Goal: Task Accomplishment & Management: Manage account settings

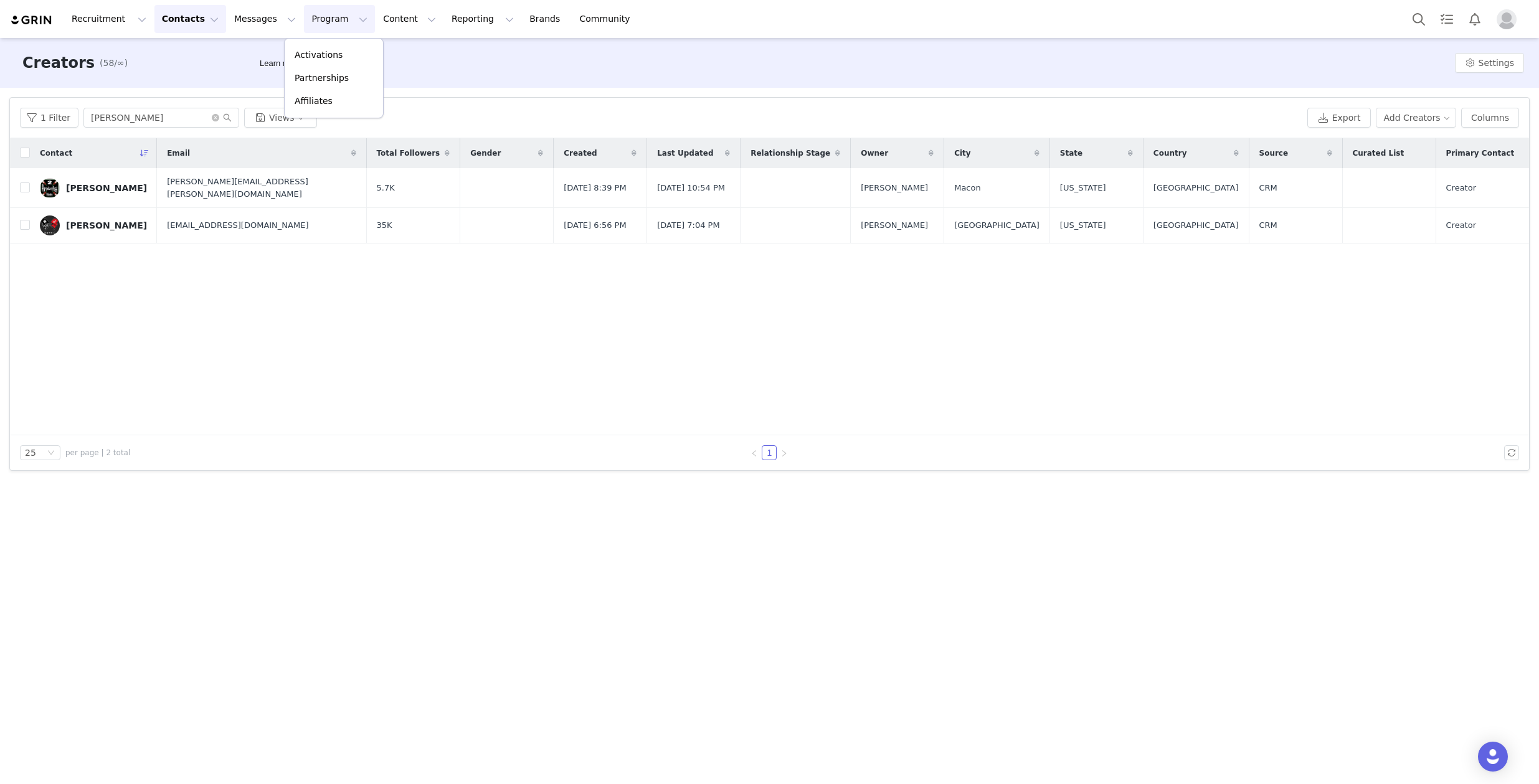
drag, startPoint x: 853, startPoint y: 600, endPoint x: 765, endPoint y: 585, distance: 89.3
click at [762, 585] on div "Creators (58/∞) Learn more Settings Filters Filter Logic And Or Archived Select…" at bounding box center [769, 410] width 1539 height 744
drag, startPoint x: 674, startPoint y: 585, endPoint x: 746, endPoint y: 591, distance: 72.2
click at [748, 586] on div "Creators (58/∞) Learn more Settings Filters Filter Logic And Or Archived Select…" at bounding box center [769, 410] width 1539 height 744
drag, startPoint x: 746, startPoint y: 591, endPoint x: 748, endPoint y: 568, distance: 23.1
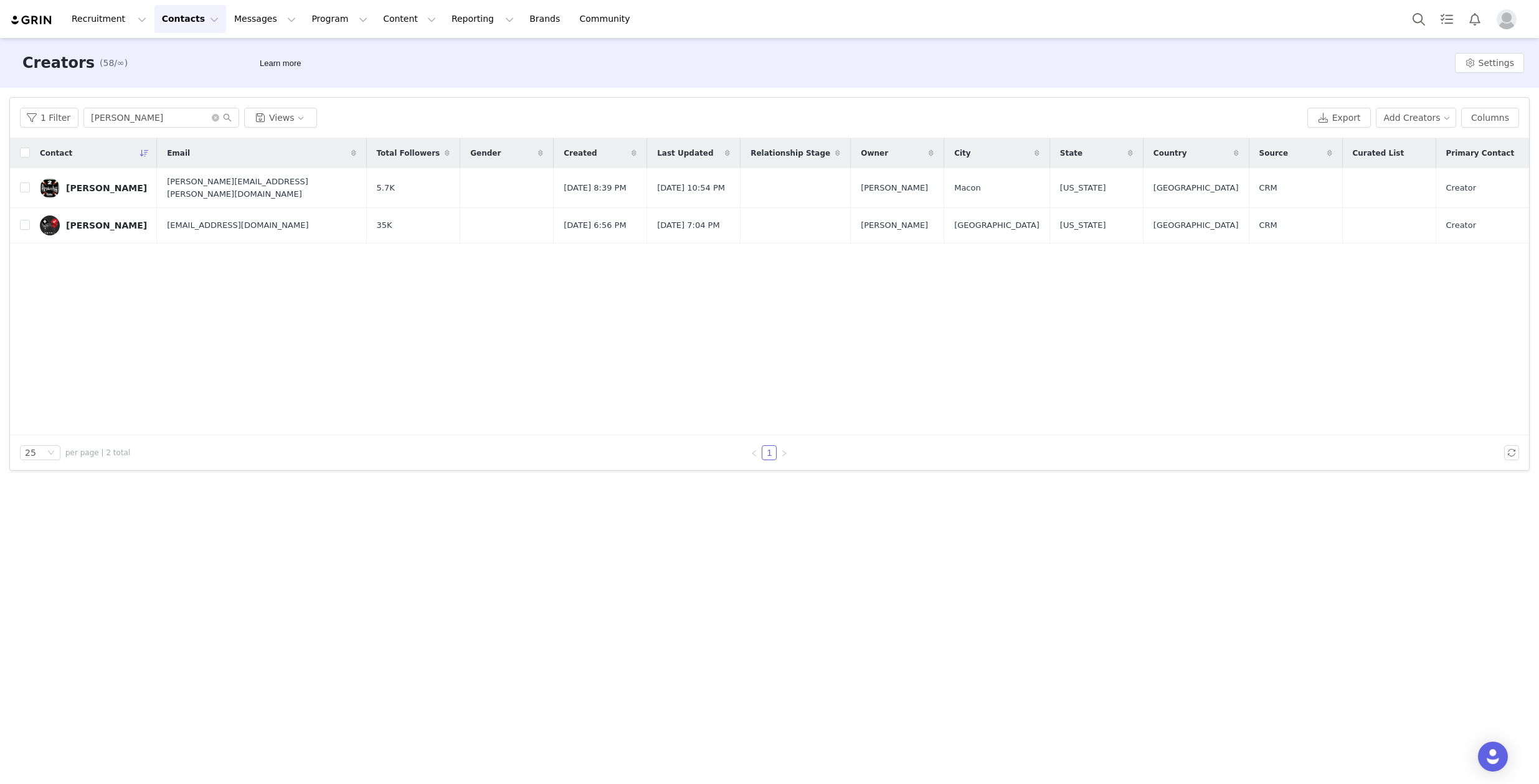
click at [744, 586] on div "Creators (58/∞) Learn more Settings Filters Filter Logic And Or Archived Select…" at bounding box center [769, 410] width 1539 height 744
drag, startPoint x: 748, startPoint y: 568, endPoint x: 784, endPoint y: 568, distance: 36.0
click at [784, 577] on div "Creators (58/∞) Learn more Settings Filters Filter Logic And Or Archived Select…" at bounding box center [769, 410] width 1539 height 744
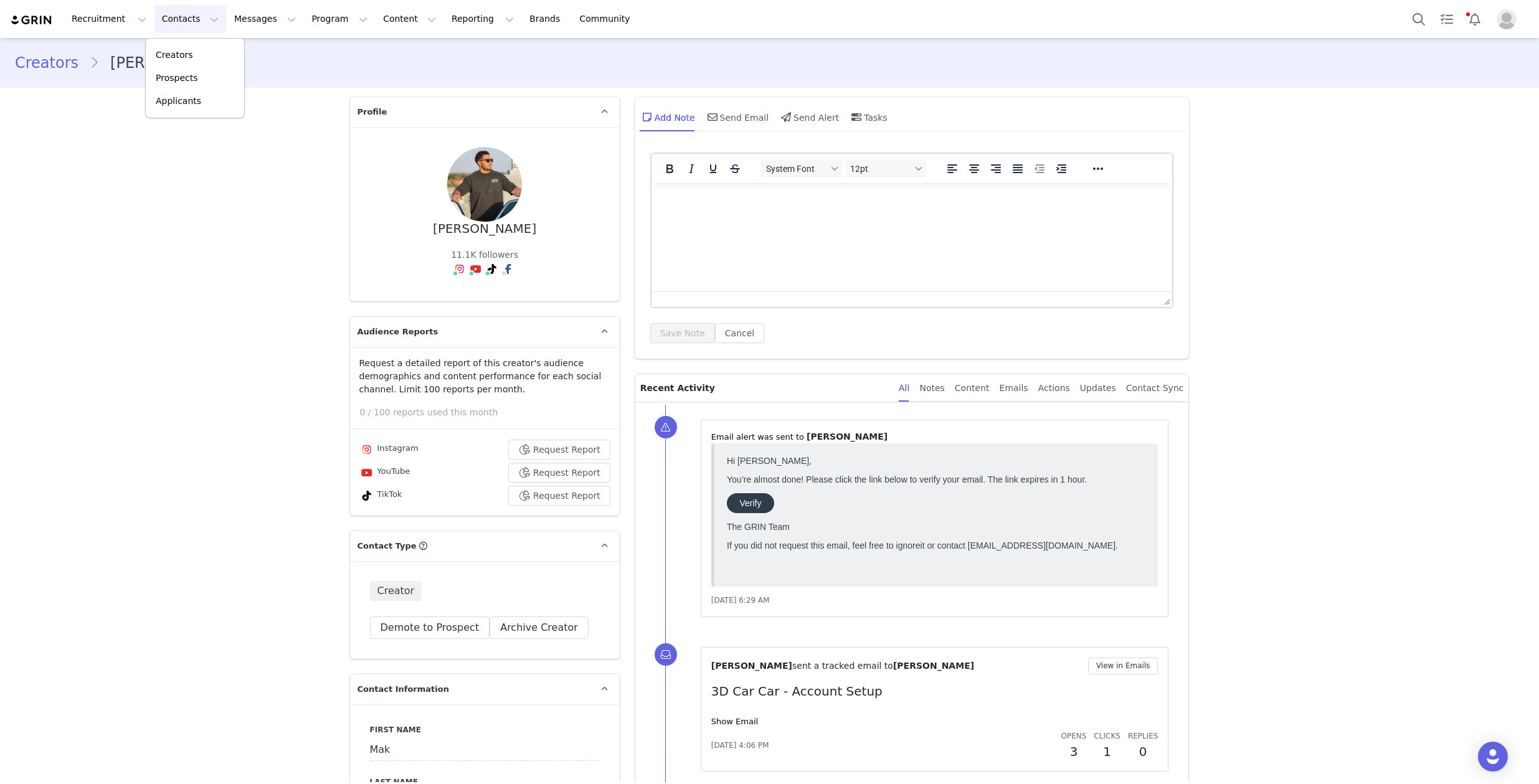
click at [796, 119] on div "Send Alert" at bounding box center [808, 117] width 60 height 30
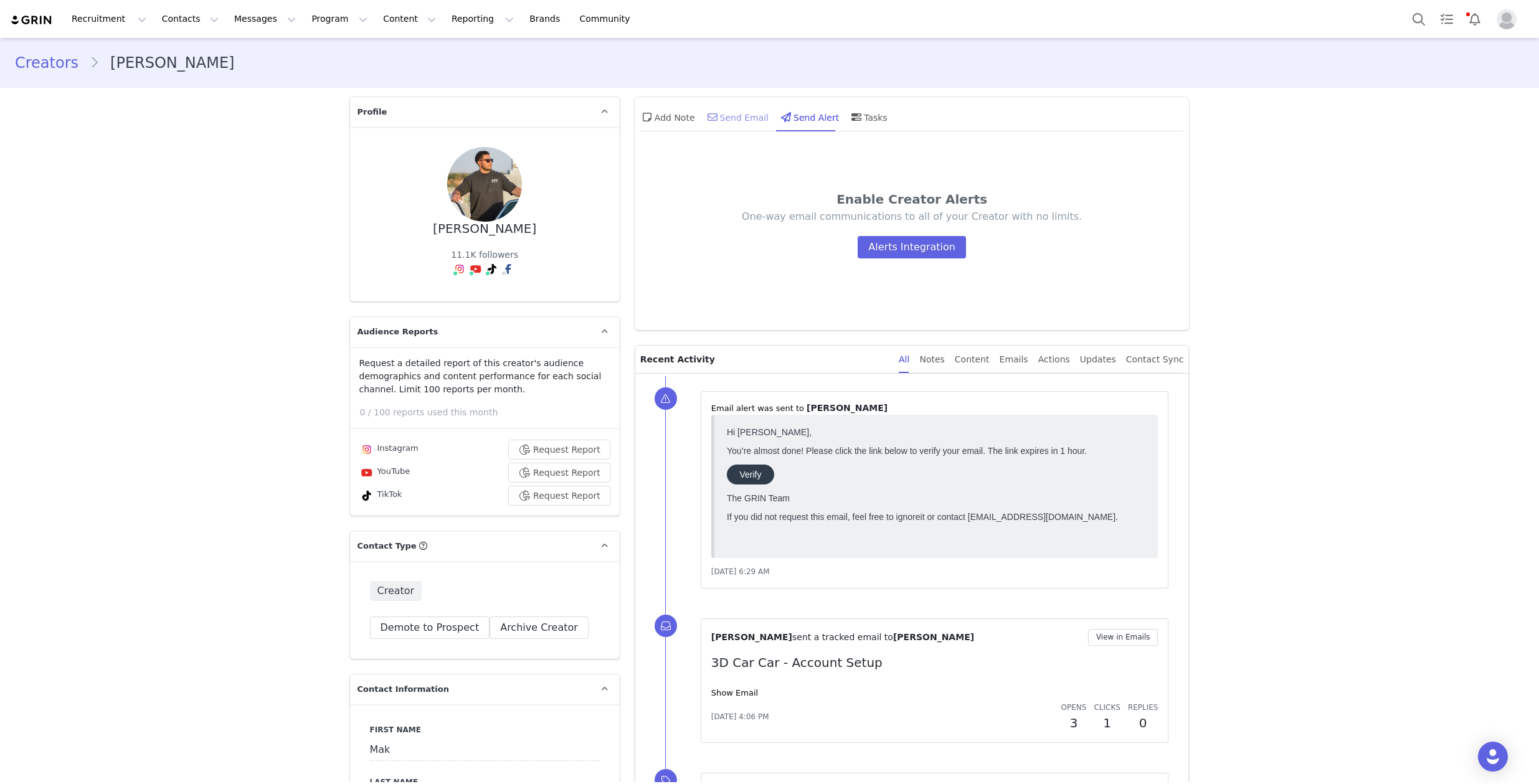
click at [734, 120] on div "Send Email" at bounding box center [737, 117] width 64 height 30
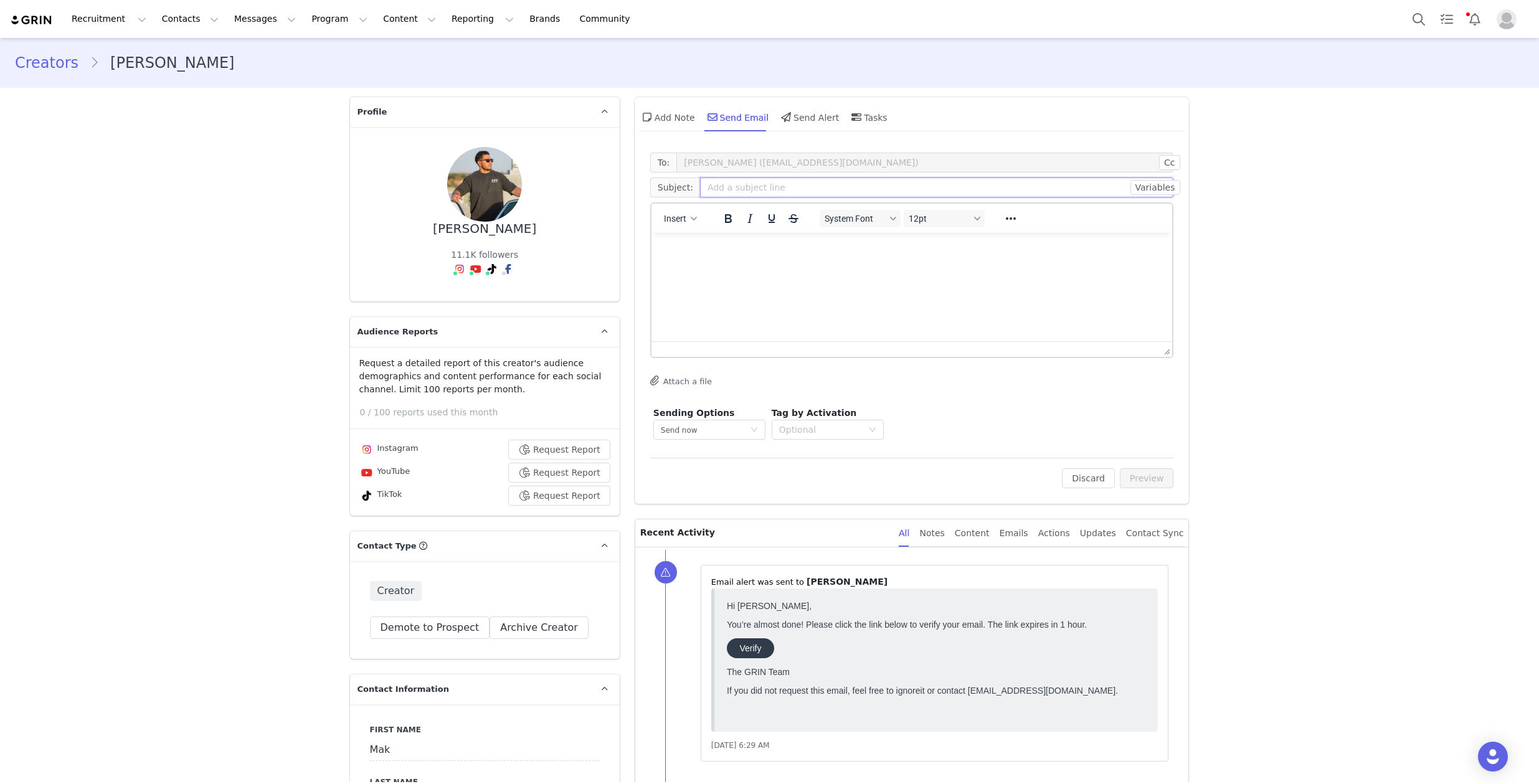
click at [805, 192] on input "text" at bounding box center [937, 188] width 474 height 20
type input "Tasks"
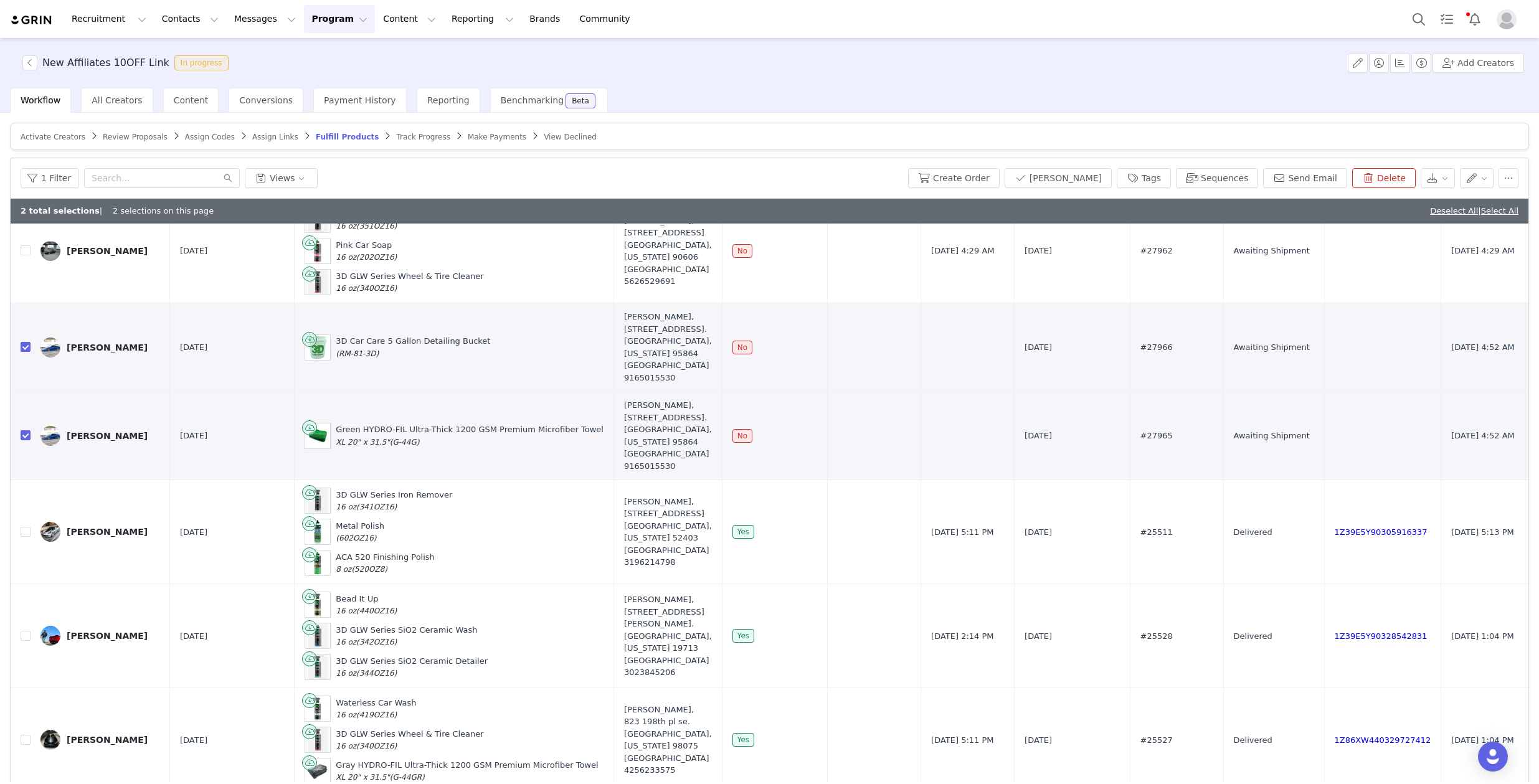
scroll to position [1123, 0]
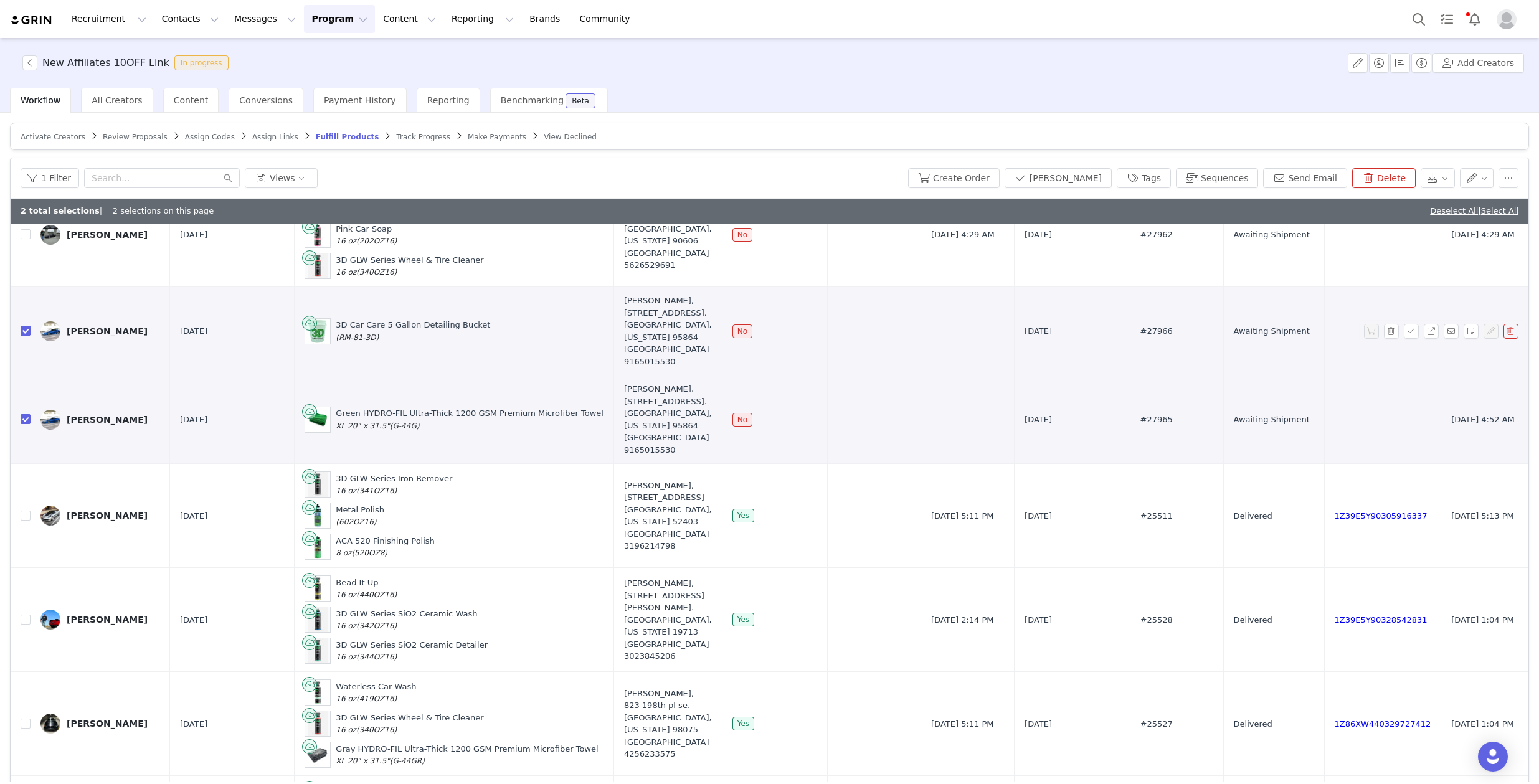
click at [25, 330] on input "checkbox" at bounding box center [25, 330] width 10 height 10
checkbox input "false"
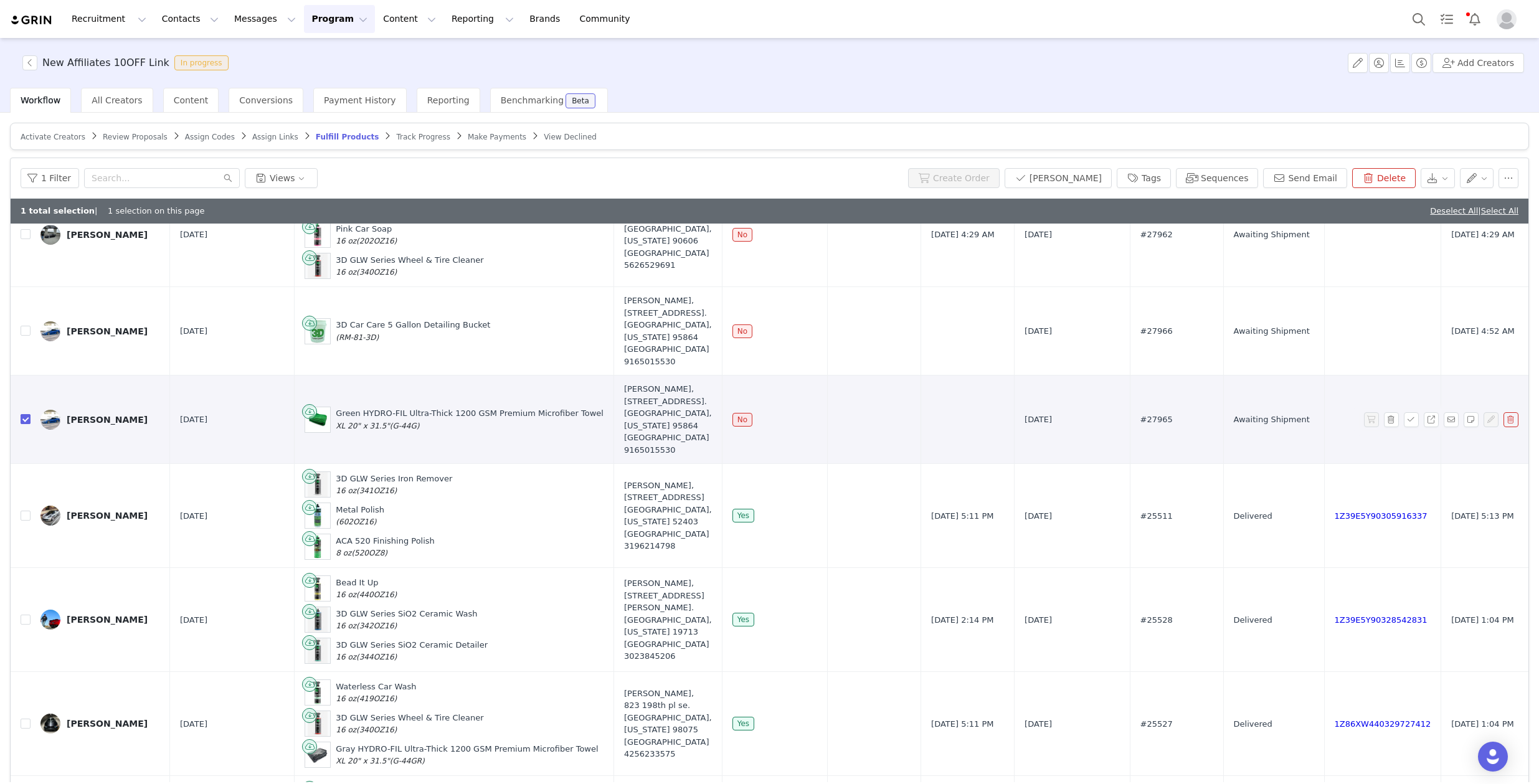
click at [27, 419] on input "checkbox" at bounding box center [25, 418] width 10 height 10
checkbox input "false"
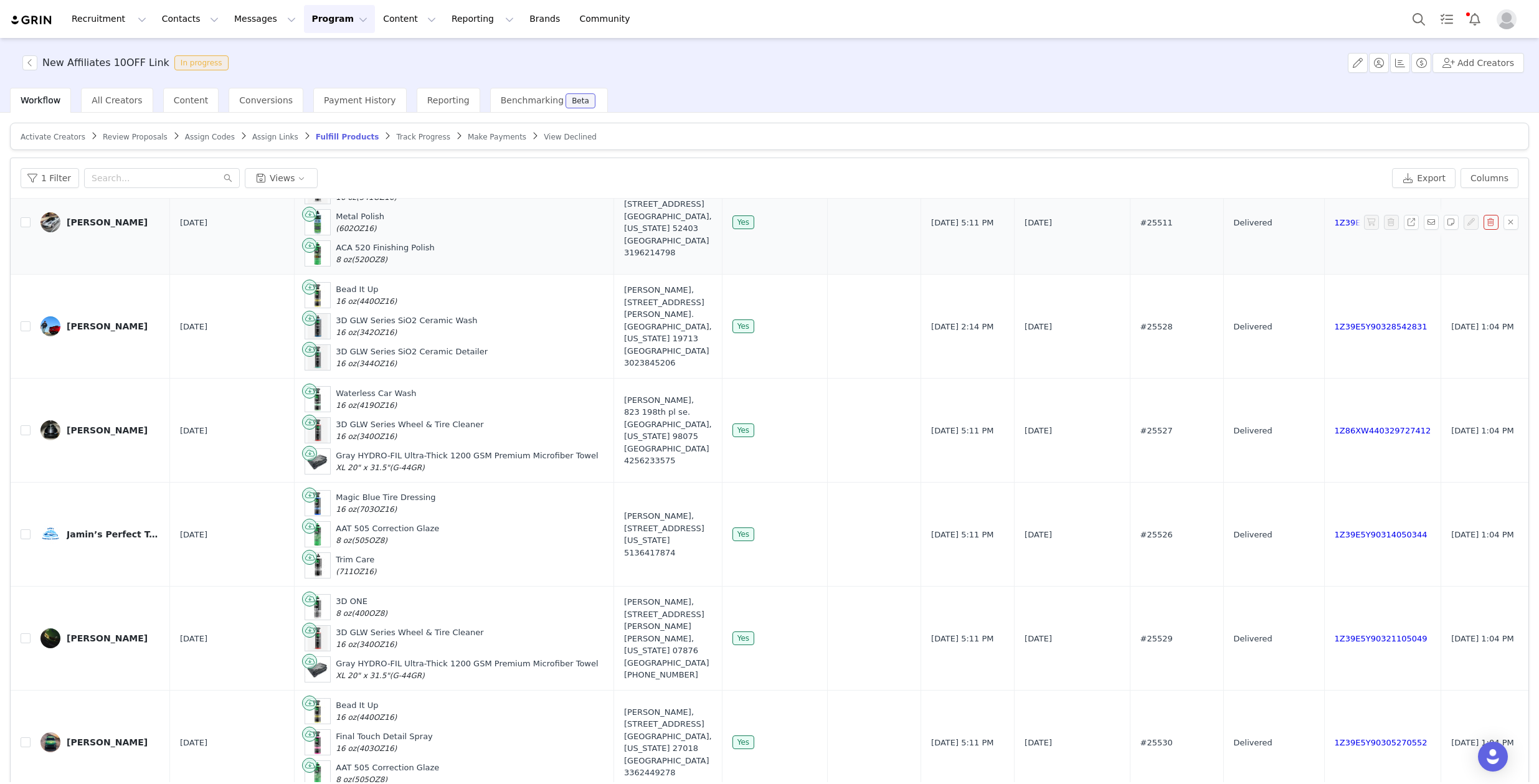
scroll to position [1424, 0]
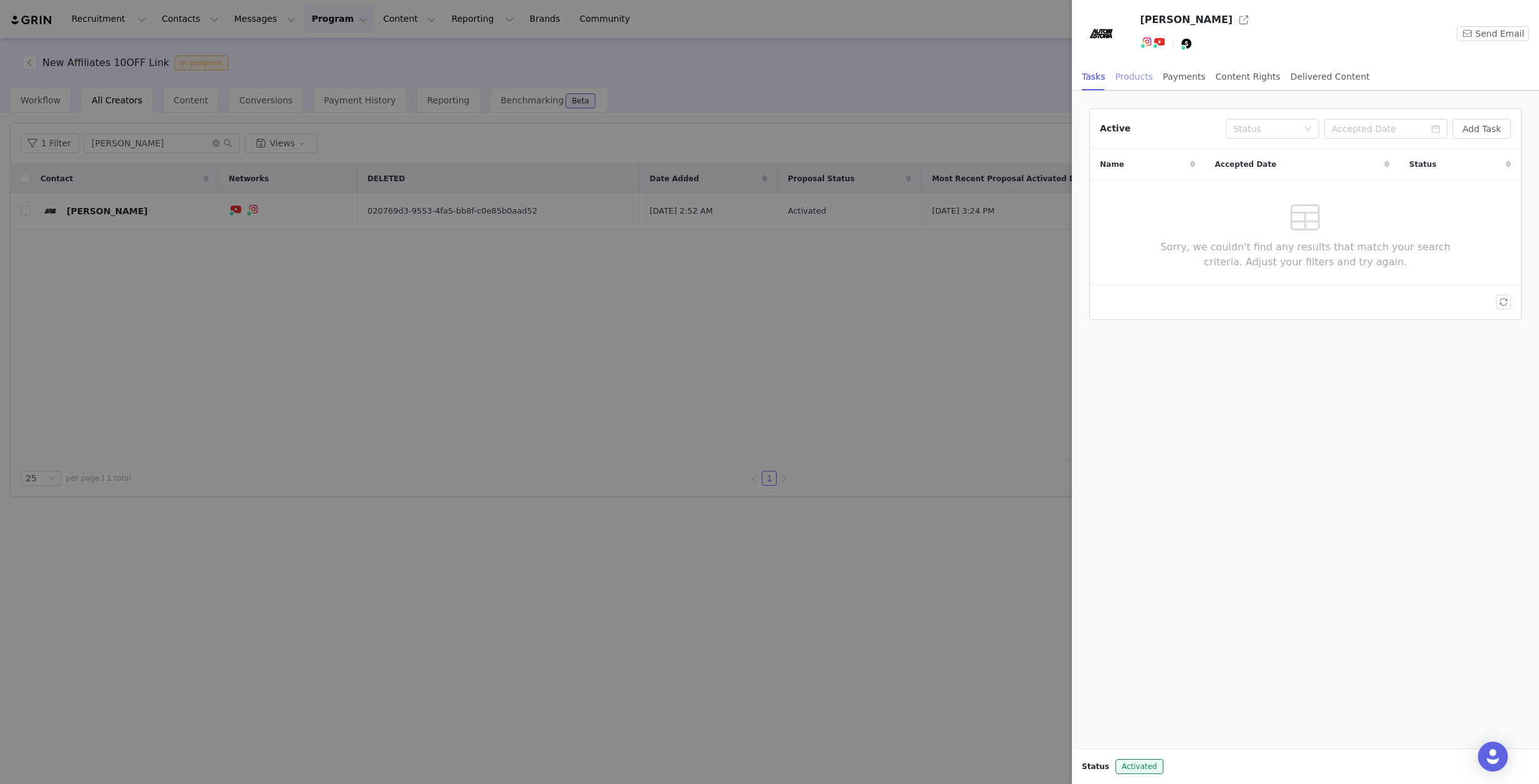
click at [1124, 70] on div "Products" at bounding box center [1135, 76] width 38 height 28
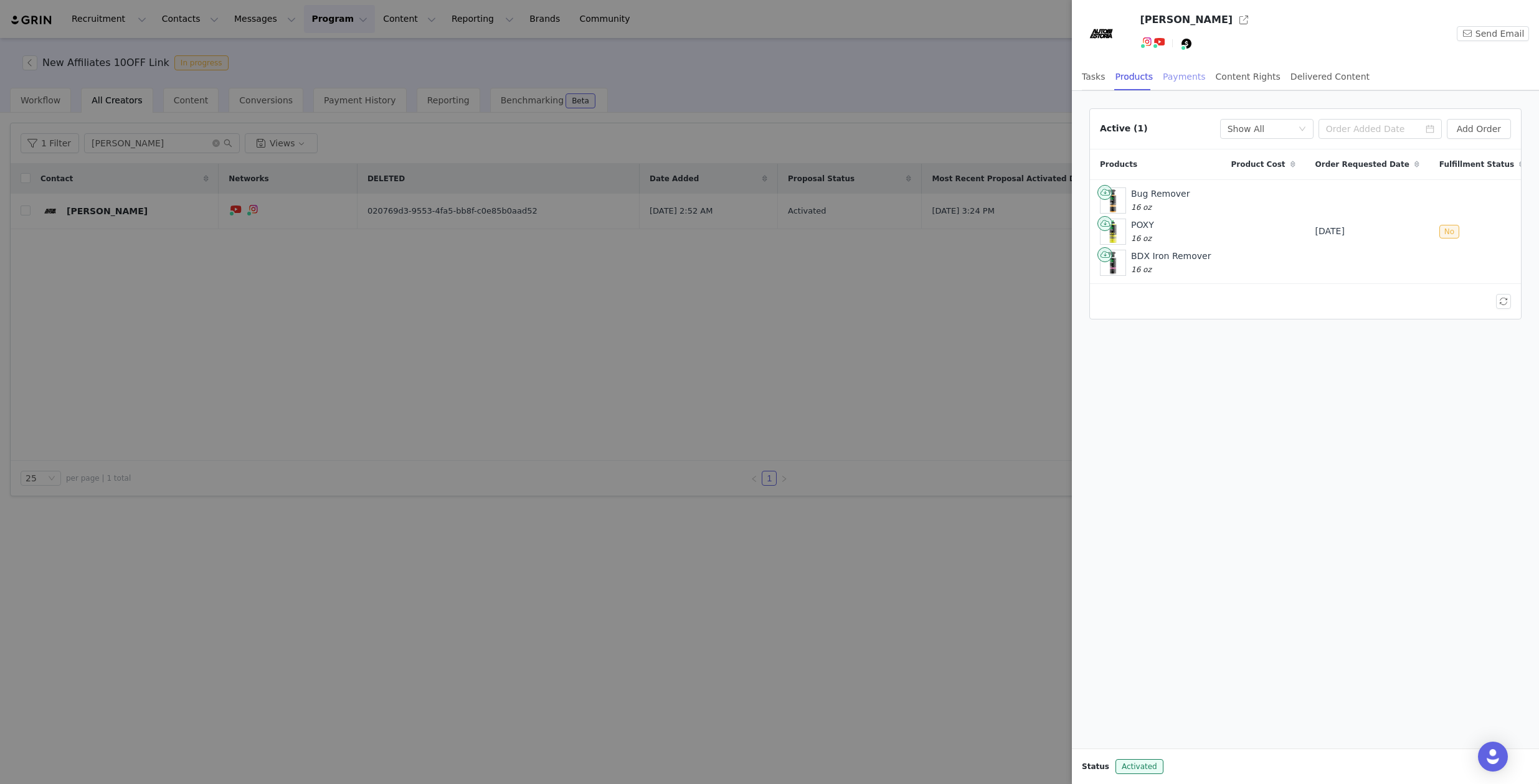
click at [1178, 73] on div "Payments" at bounding box center [1184, 76] width 43 height 28
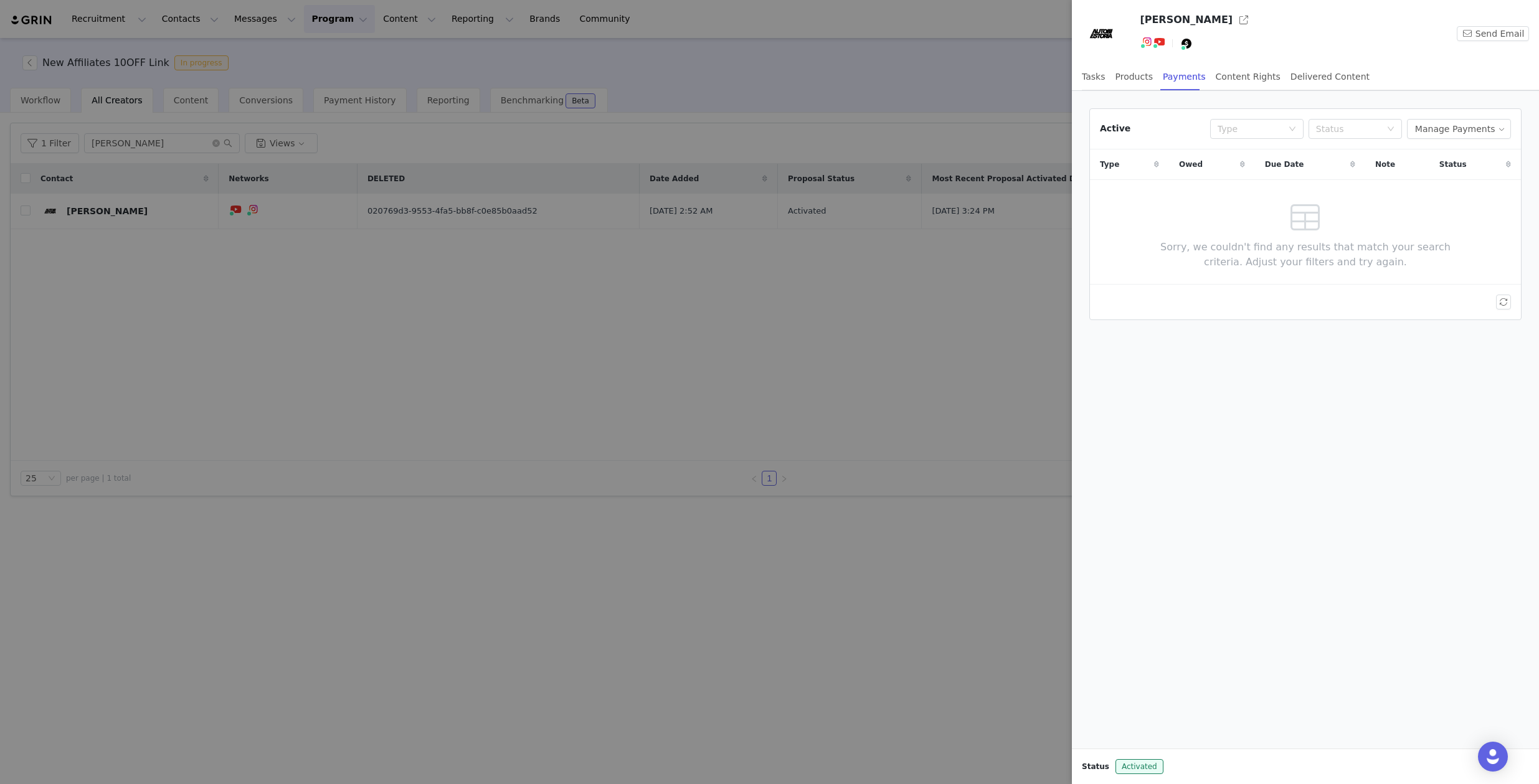
click at [1209, 74] on div "Tasks Products Payments Content Rights Delivered Content" at bounding box center [1225, 76] width 287 height 28
click at [1219, 75] on div "Content Rights" at bounding box center [1248, 76] width 65 height 28
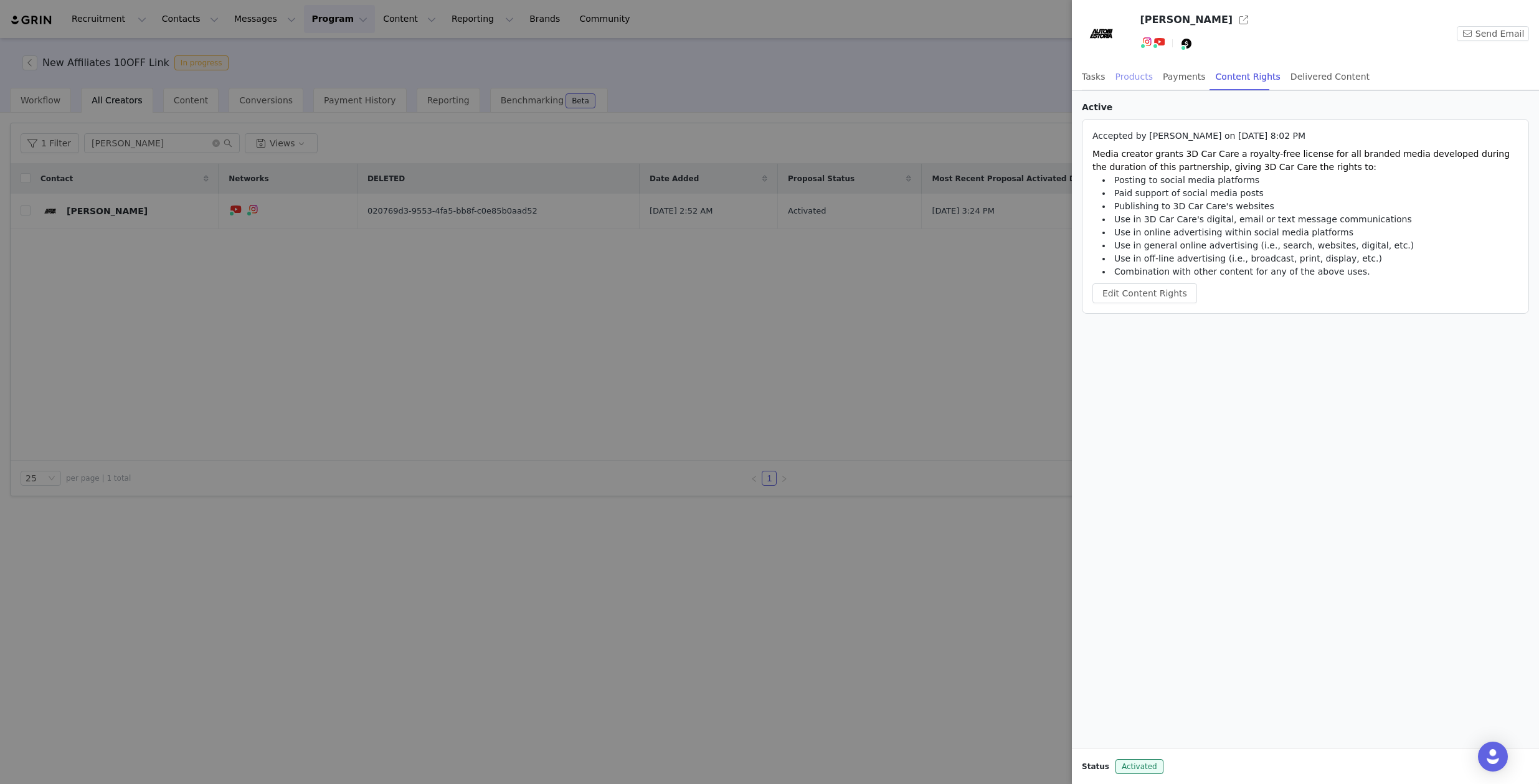
click at [1148, 69] on div "Products" at bounding box center [1135, 76] width 38 height 28
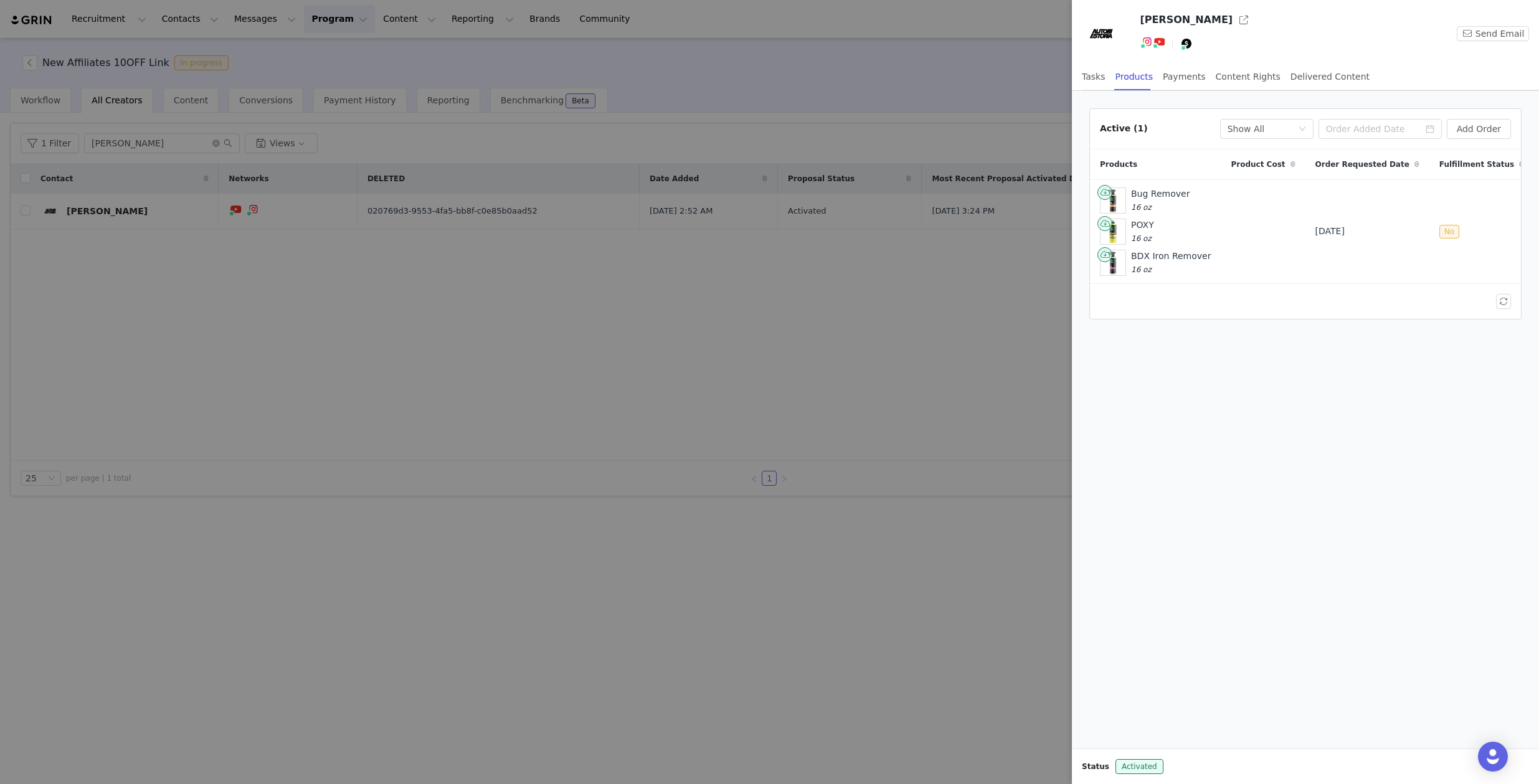
click at [704, 346] on div at bounding box center [769, 392] width 1539 height 784
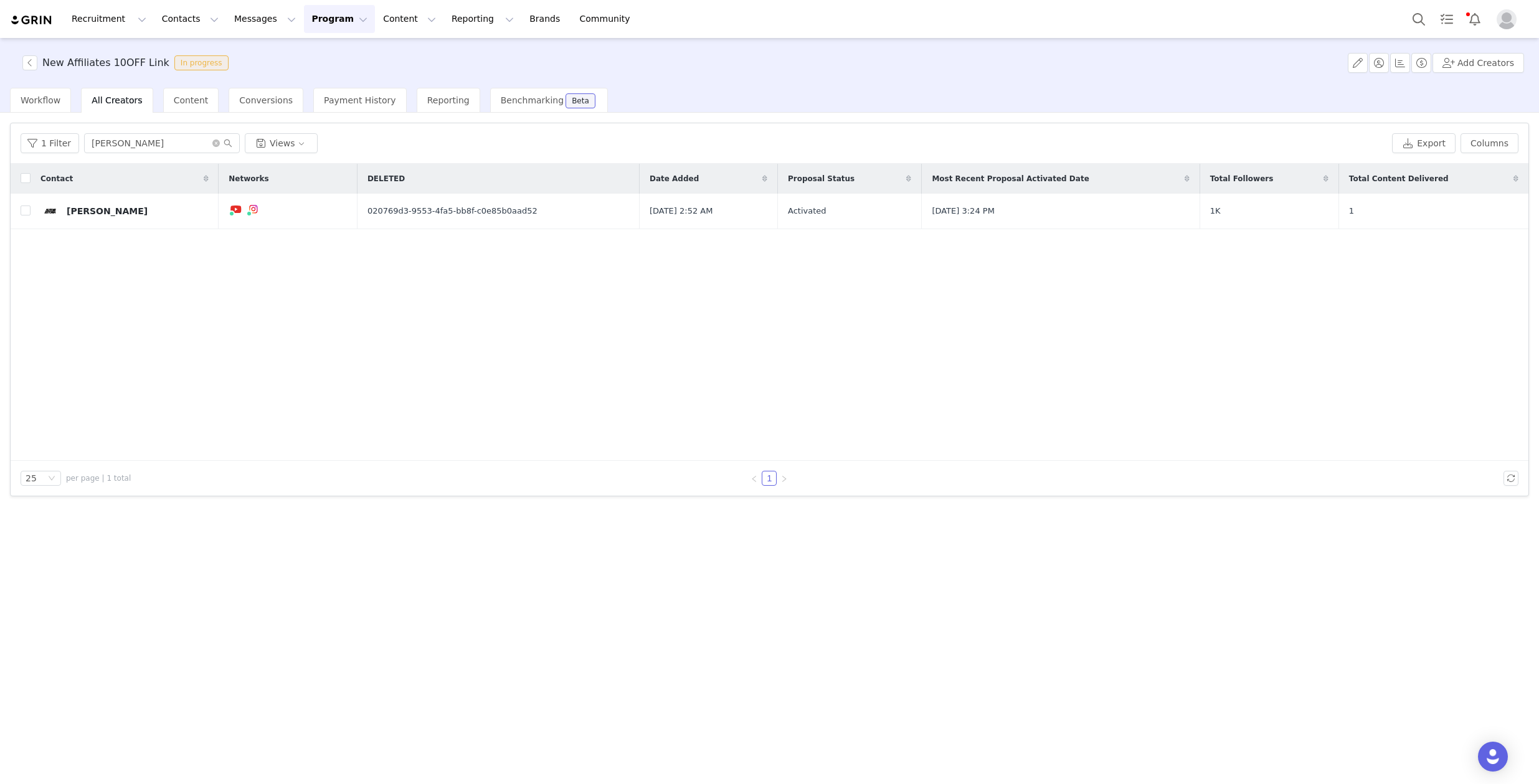
click at [698, 297] on div "Contact Networks DELETED Date Added Proposal Status Most Recent Proposal Activa…" at bounding box center [769, 312] width 1517 height 297
drag, startPoint x: 918, startPoint y: 417, endPoint x: 562, endPoint y: 388, distance: 357.2
click at [562, 388] on div "Contact Networks DELETED Date Added Proposal Status Most Recent Proposal Activa…" at bounding box center [769, 312] width 1517 height 297
click at [697, 396] on div "Contact Networks DELETED Date Added Proposal Status Most Recent Proposal Activa…" at bounding box center [769, 312] width 1517 height 297
click at [237, 291] on div "Contact Networks DELETED Date Added Proposal Status Most Recent Proposal Activa…" at bounding box center [769, 312] width 1517 height 297
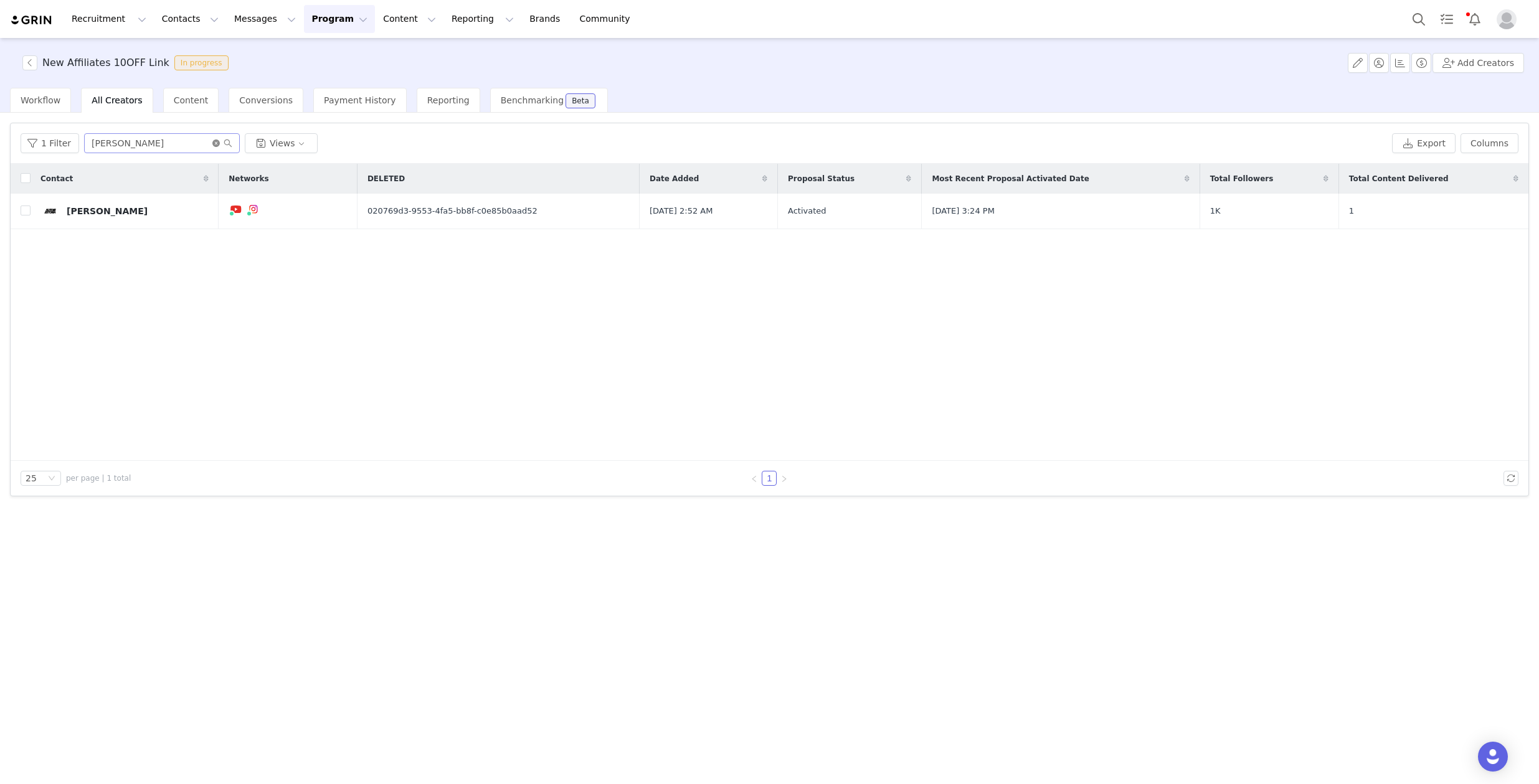
click at [212, 145] on icon "icon: close-circle" at bounding box center [216, 143] width 7 height 7
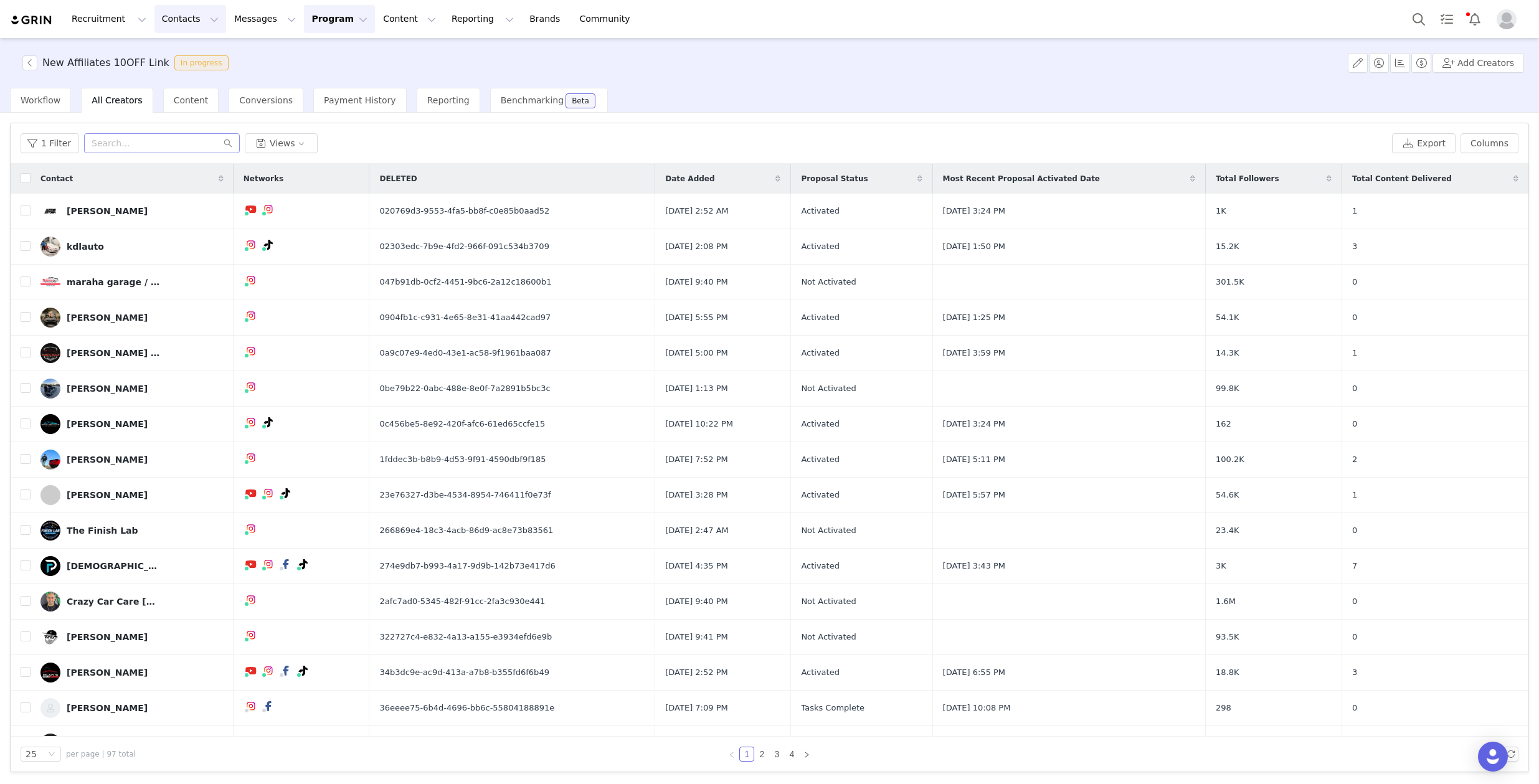
click at [199, 17] on button "Contacts Contacts" at bounding box center [190, 19] width 72 height 28
click at [261, 15] on button "Messages Messages" at bounding box center [264, 19] width 76 height 28
click at [308, 19] on button "Program Program" at bounding box center [339, 19] width 71 height 28
click at [50, 107] on div "Workflow" at bounding box center [40, 101] width 61 height 25
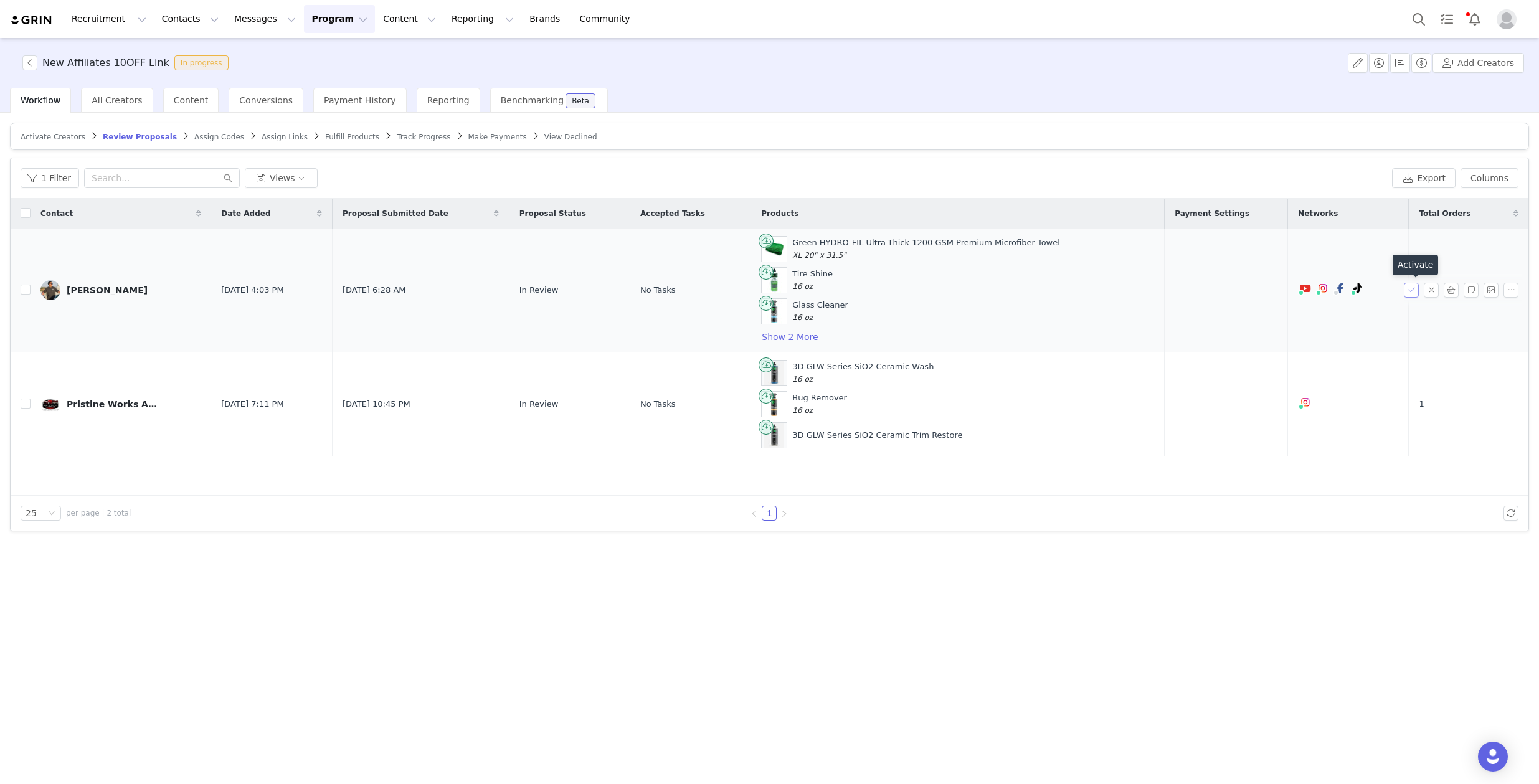
click at [1411, 291] on button "button" at bounding box center [1411, 290] width 15 height 15
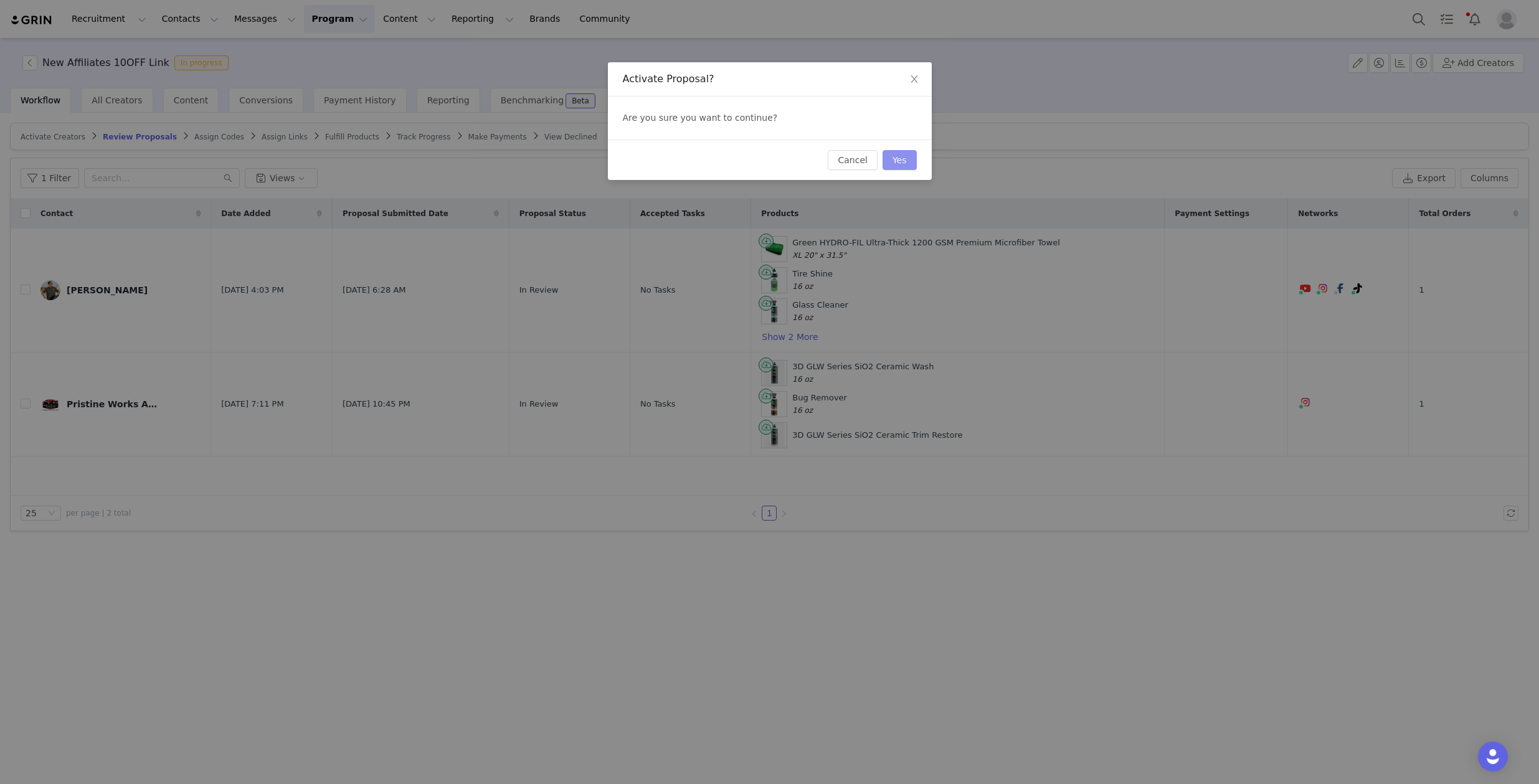
click at [905, 162] on button "Yes" at bounding box center [899, 160] width 34 height 20
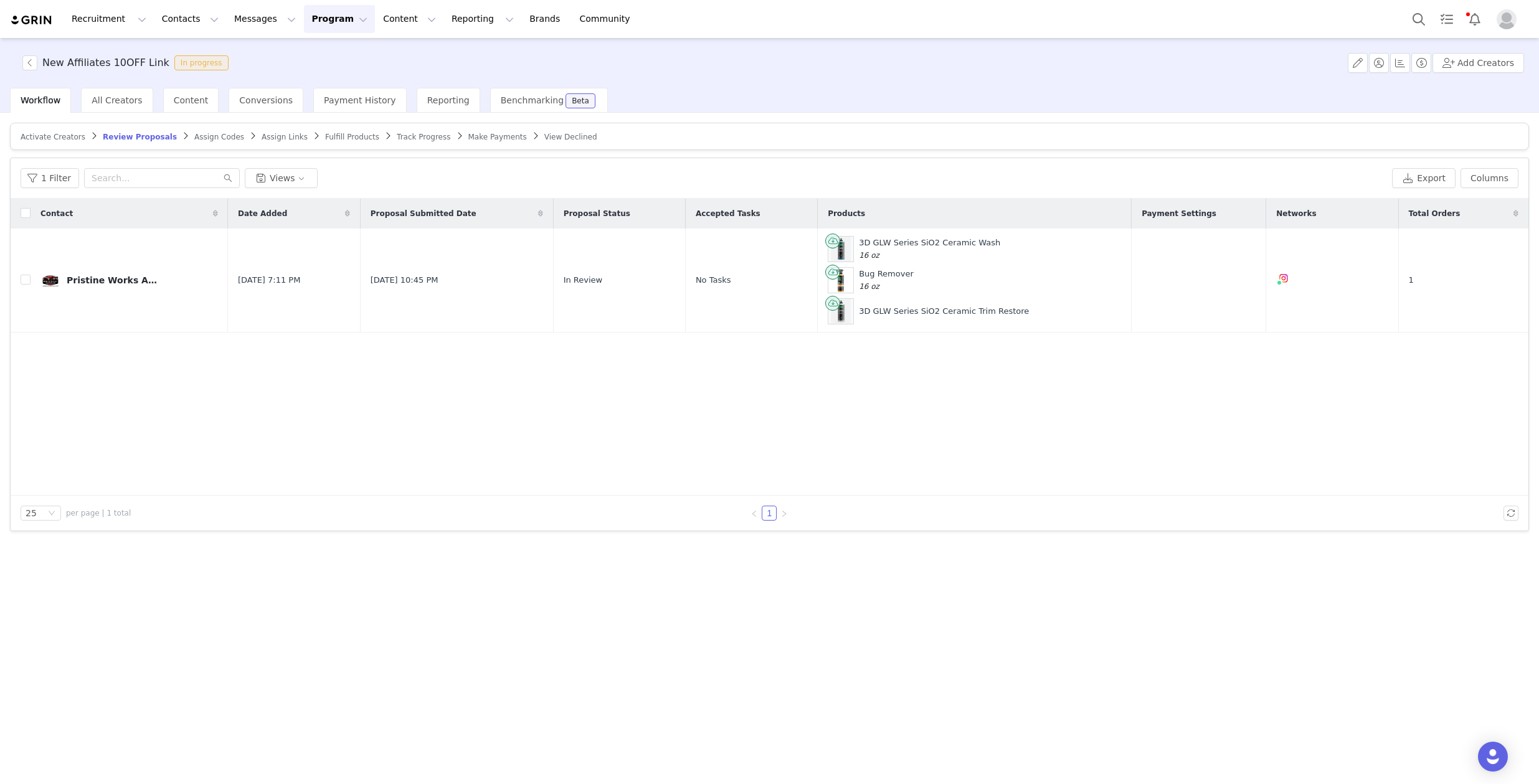
click at [340, 138] on span "Fulfill Products" at bounding box center [352, 137] width 54 height 9
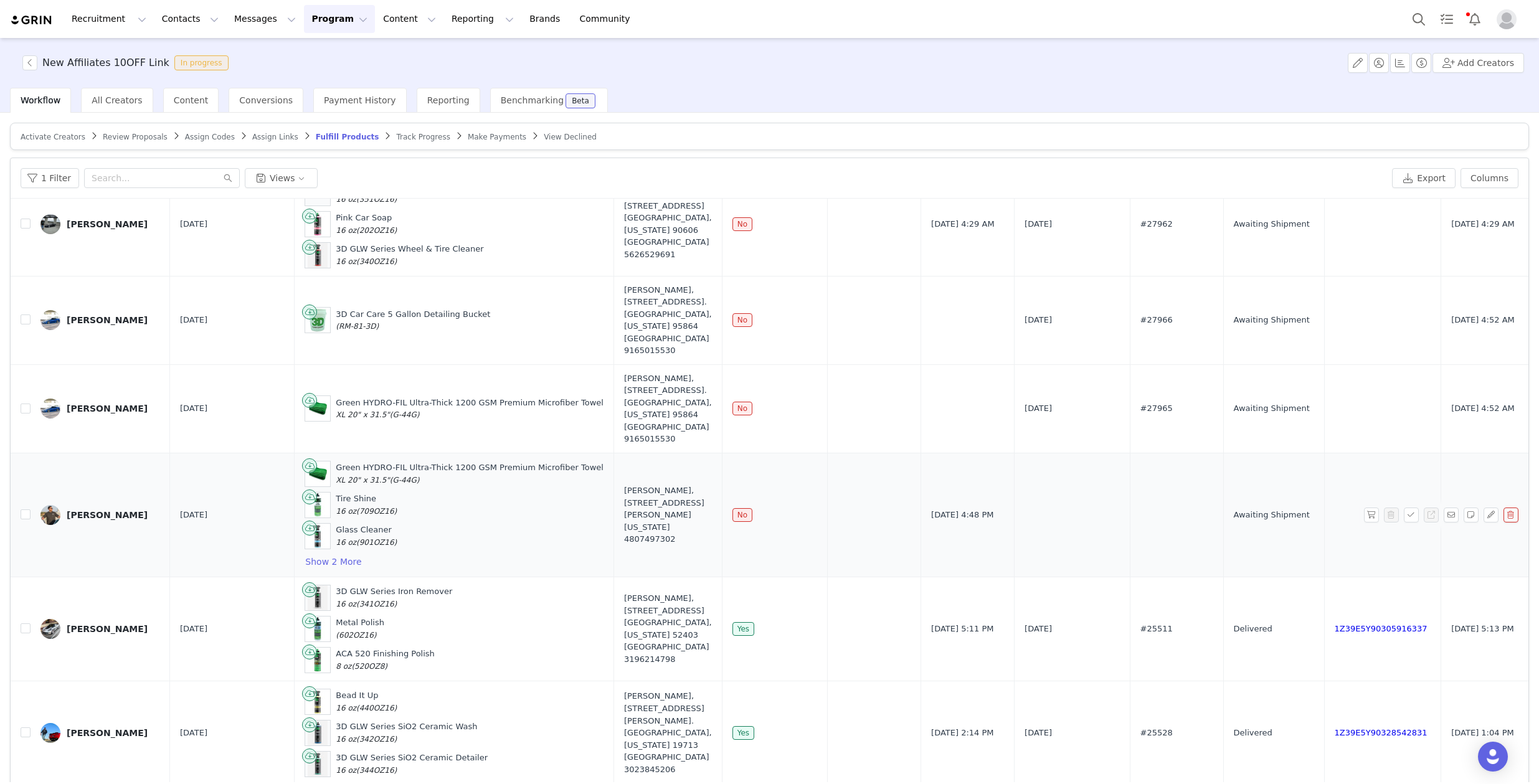
scroll to position [905, 0]
click at [321, 559] on button "Show 2 More" at bounding box center [333, 560] width 57 height 15
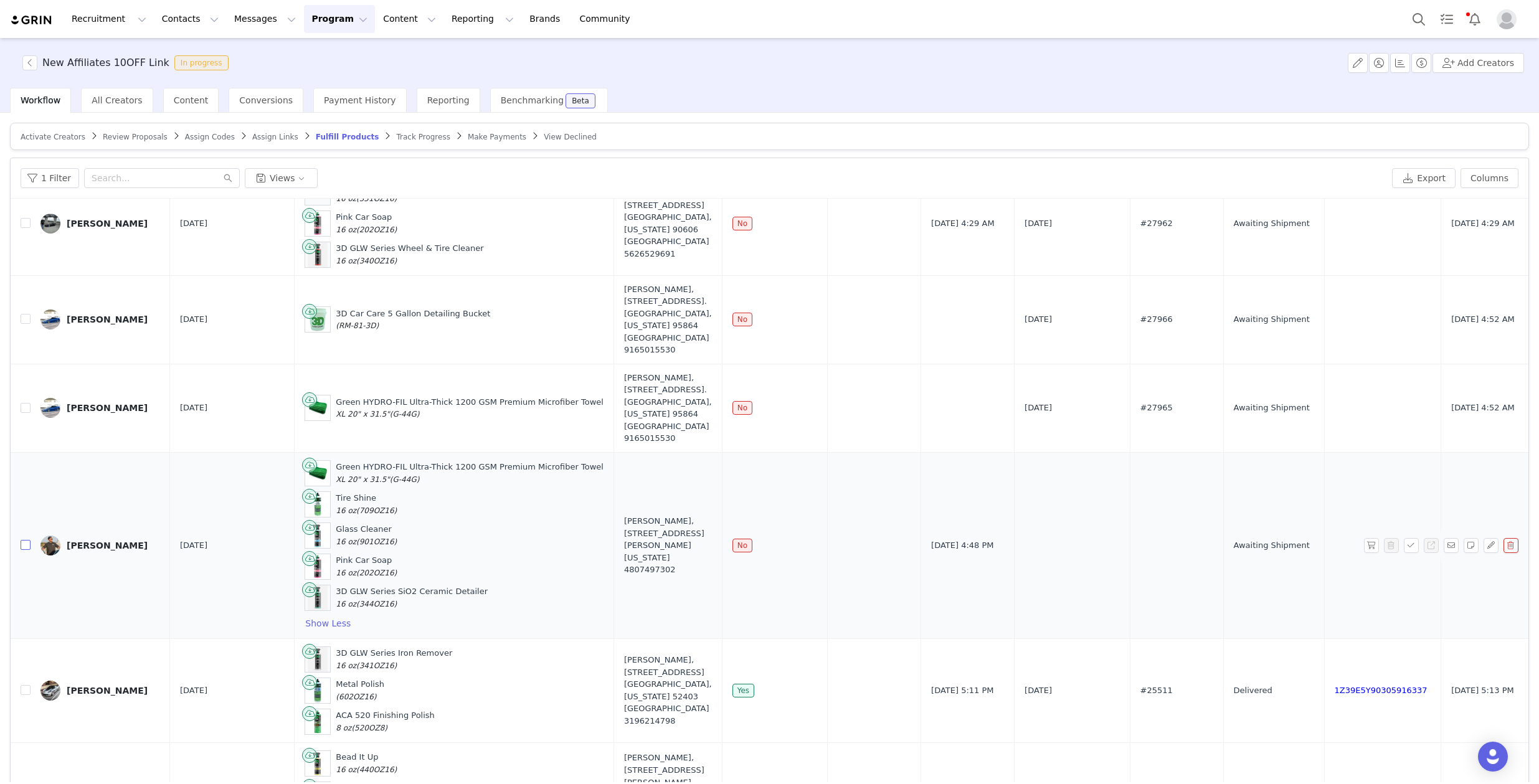
click at [21, 544] on input "checkbox" at bounding box center [25, 544] width 10 height 10
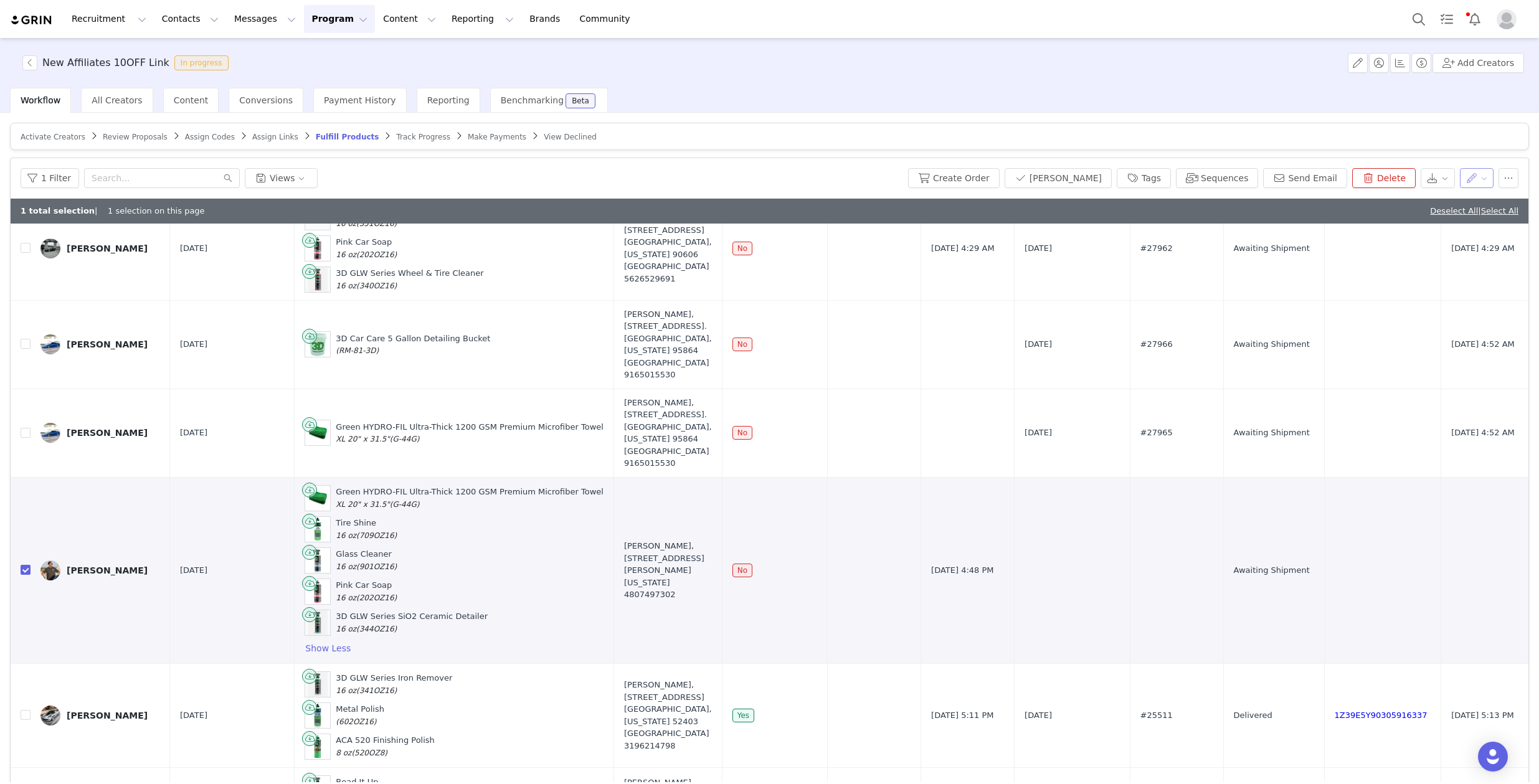
click at [1470, 173] on button "button" at bounding box center [1477, 178] width 34 height 20
click at [1499, 173] on button "button" at bounding box center [1508, 178] width 20 height 20
click at [1489, 178] on div "Create Order Mark Fulfilled Tags Sequences Send Email Delete" at bounding box center [1213, 178] width 610 height 20
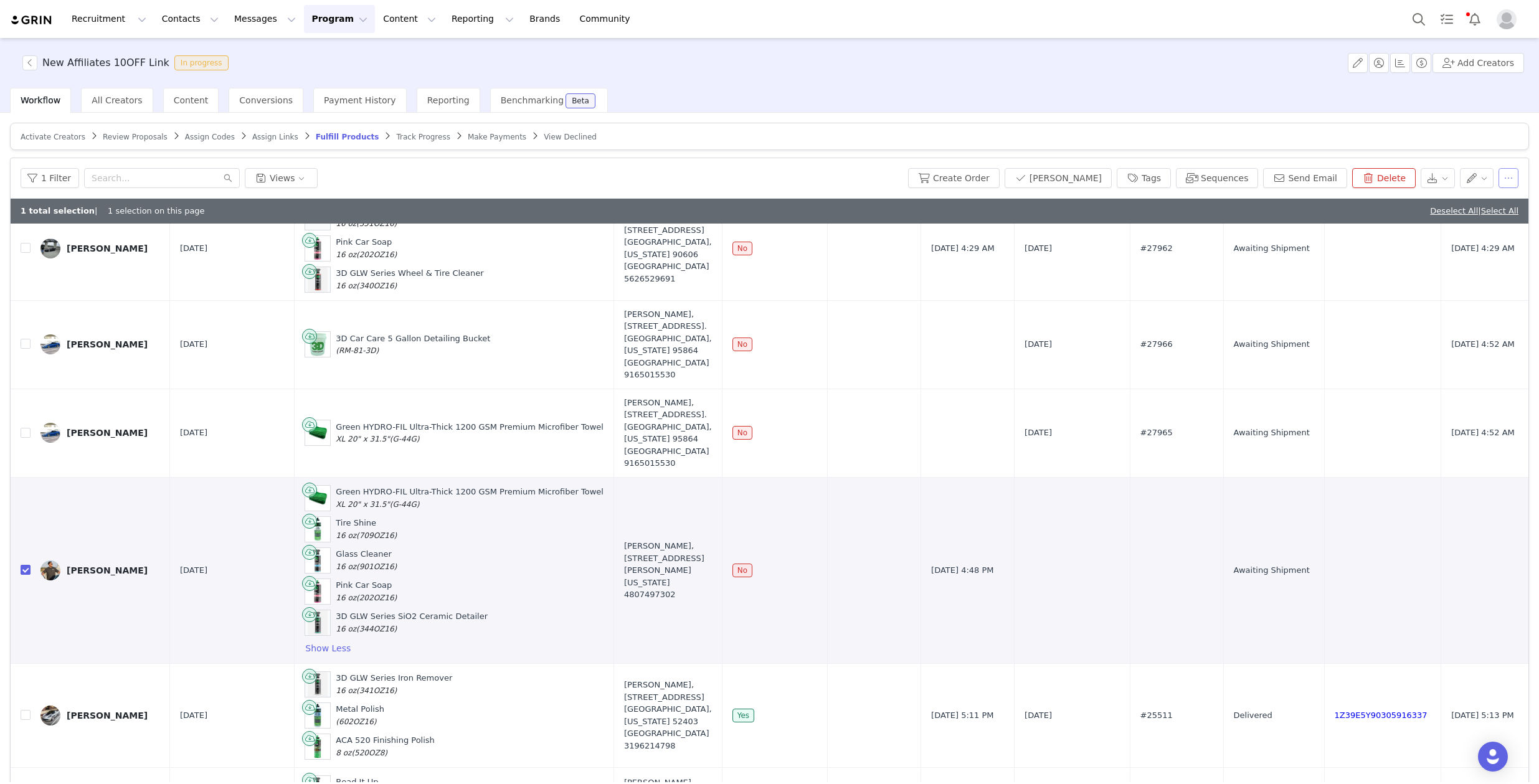
click at [1499, 178] on button "button" at bounding box center [1508, 178] width 20 height 20
drag, startPoint x: 1126, startPoint y: 33, endPoint x: 1187, endPoint y: 14, distance: 63.9
click at [1171, 17] on div "Recruitment Recruitment Creator Search Curated Lists Landing Pages Web Extensio…" at bounding box center [769, 392] width 1539 height 784
click at [22, 568] on input "checkbox" at bounding box center [25, 569] width 10 height 10
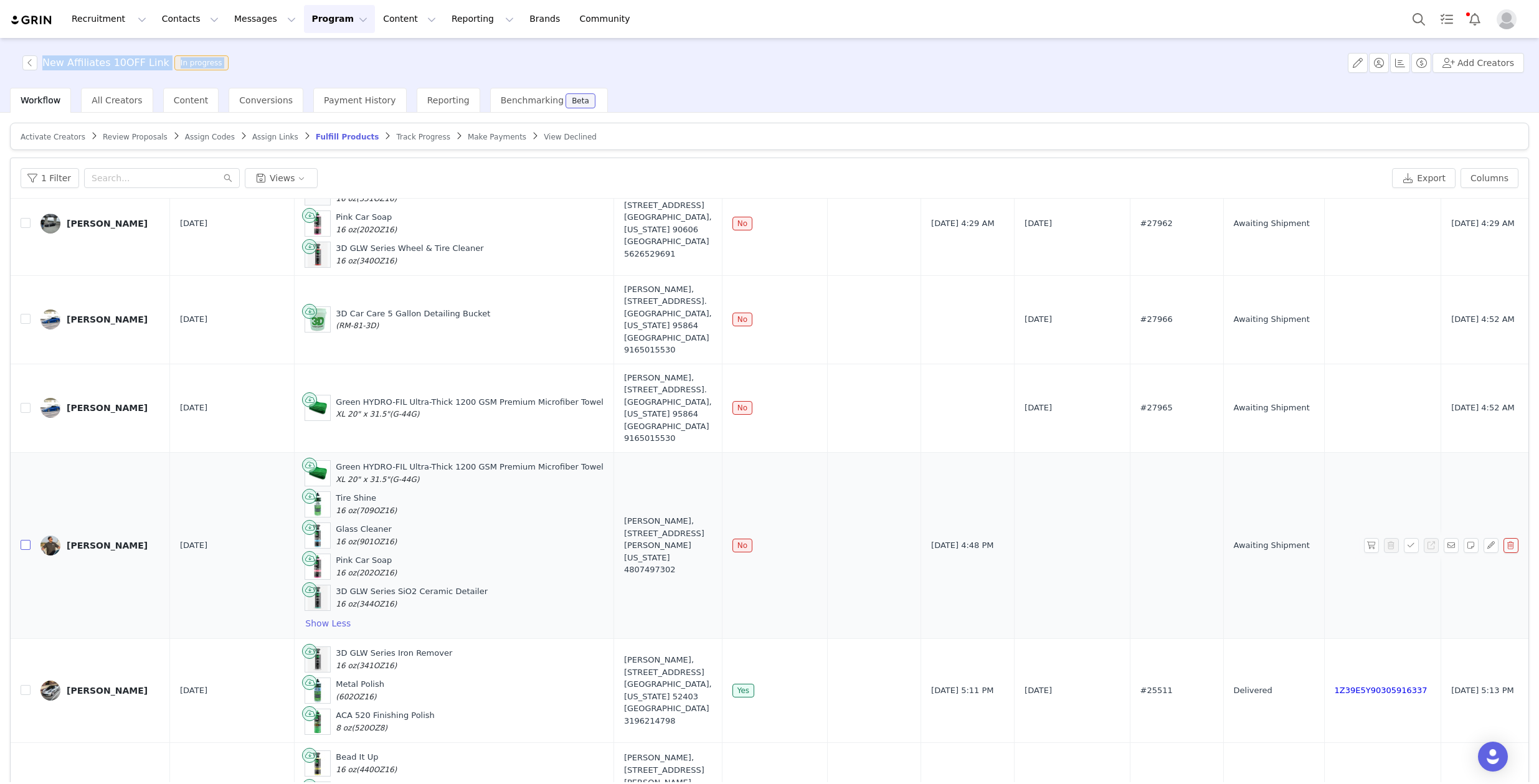
click at [29, 540] on input "checkbox" at bounding box center [25, 544] width 10 height 10
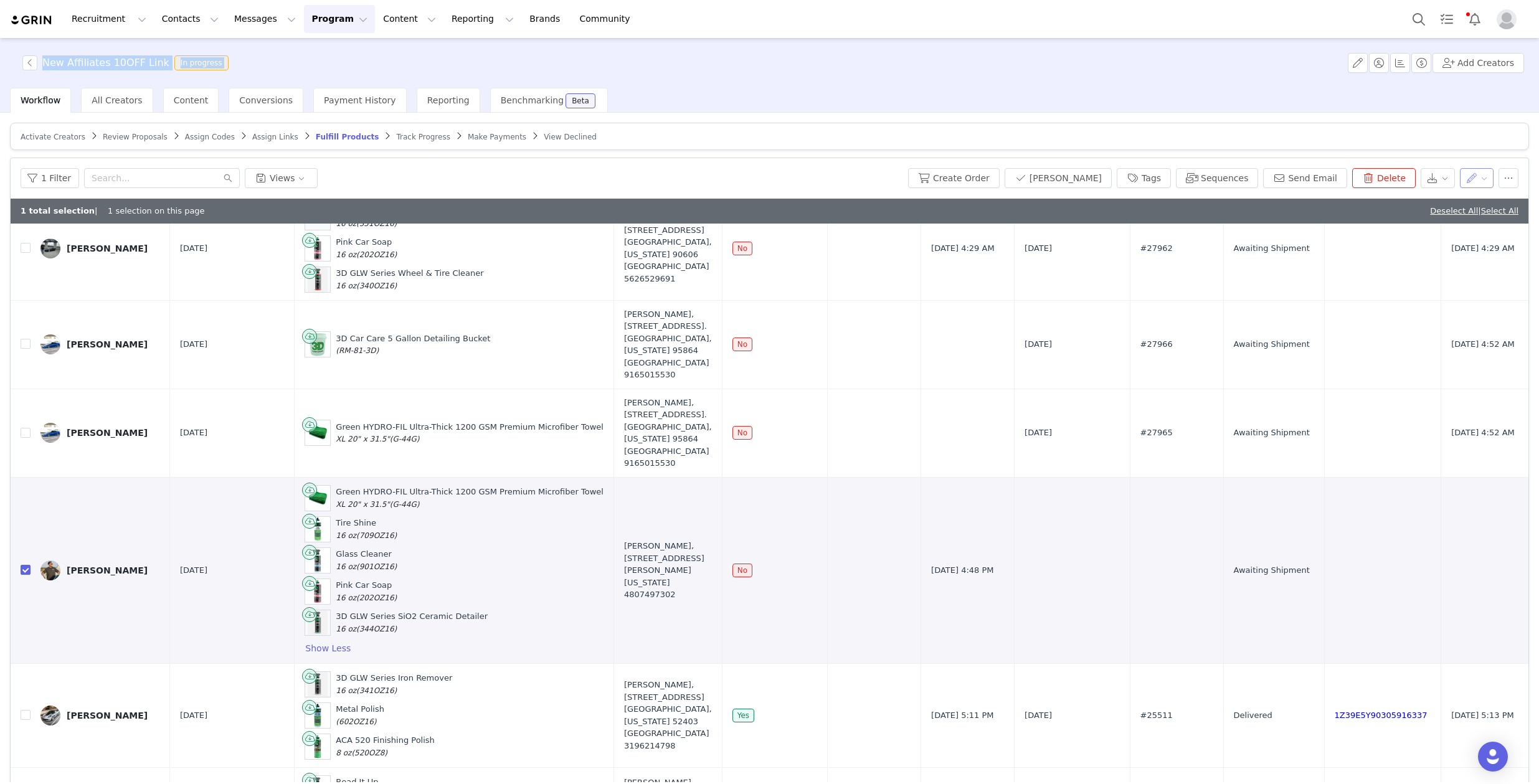
click at [1467, 180] on button "button" at bounding box center [1477, 178] width 34 height 20
click at [1466, 175] on button "button" at bounding box center [1477, 178] width 34 height 20
click at [1503, 174] on button "button" at bounding box center [1508, 178] width 20 height 20
click at [1499, 174] on button "button" at bounding box center [1508, 178] width 20 height 20
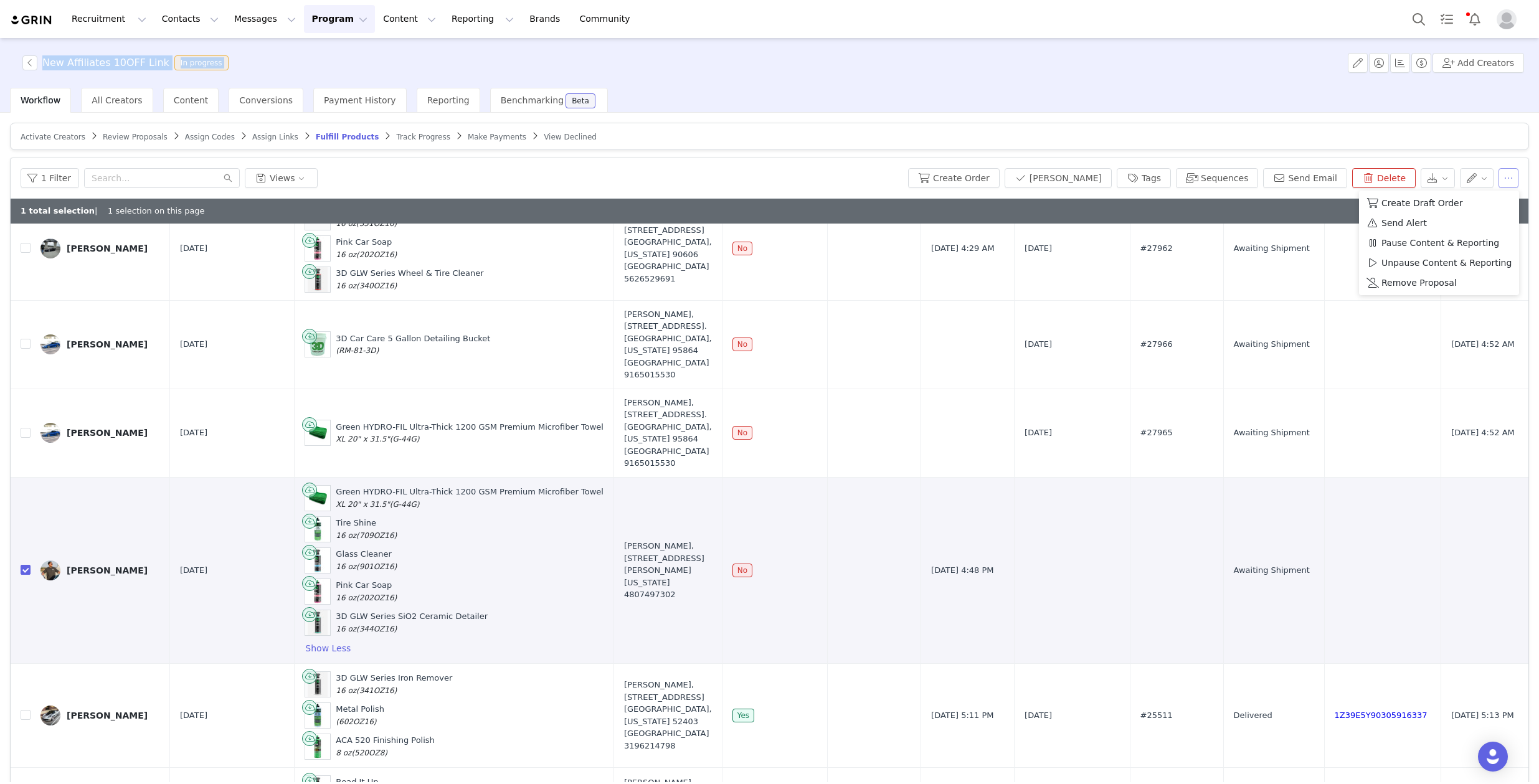
click at [1499, 174] on button "button" at bounding box center [1508, 178] width 20 height 20
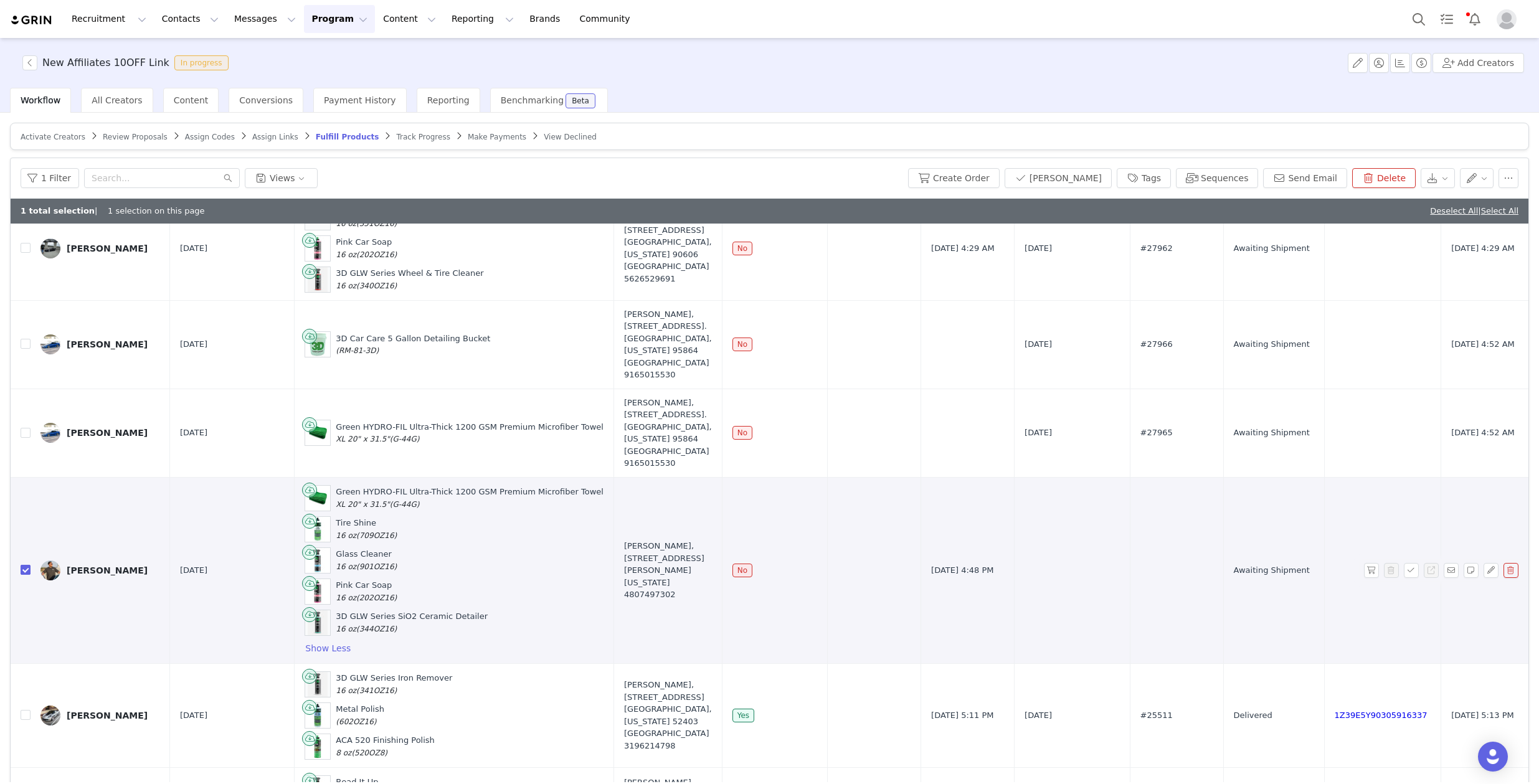
click at [26, 563] on label at bounding box center [25, 569] width 10 height 13
click at [26, 565] on input "checkbox" at bounding box center [25, 569] width 10 height 10
checkbox input "false"
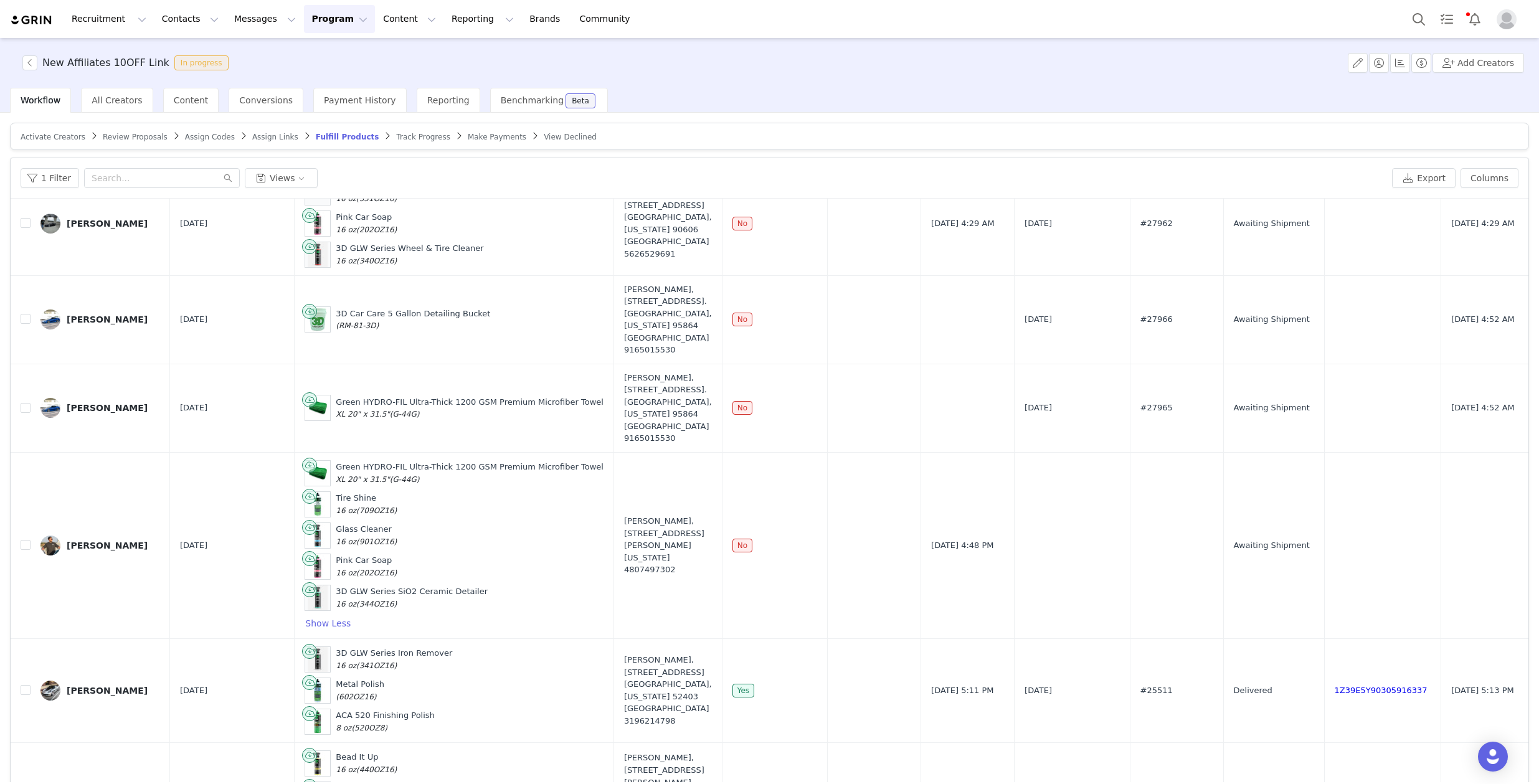
click at [326, 119] on div "Activate Creators Review Proposals Assign Codes Assign Links Fulfill Products T…" at bounding box center [769, 446] width 1539 height 669
click at [331, 118] on div "Activate Creators Review Proposals Assign Codes Assign Links Fulfill Products T…" at bounding box center [769, 446] width 1539 height 669
click at [264, 133] on span "Assign Links" at bounding box center [275, 137] width 46 height 9
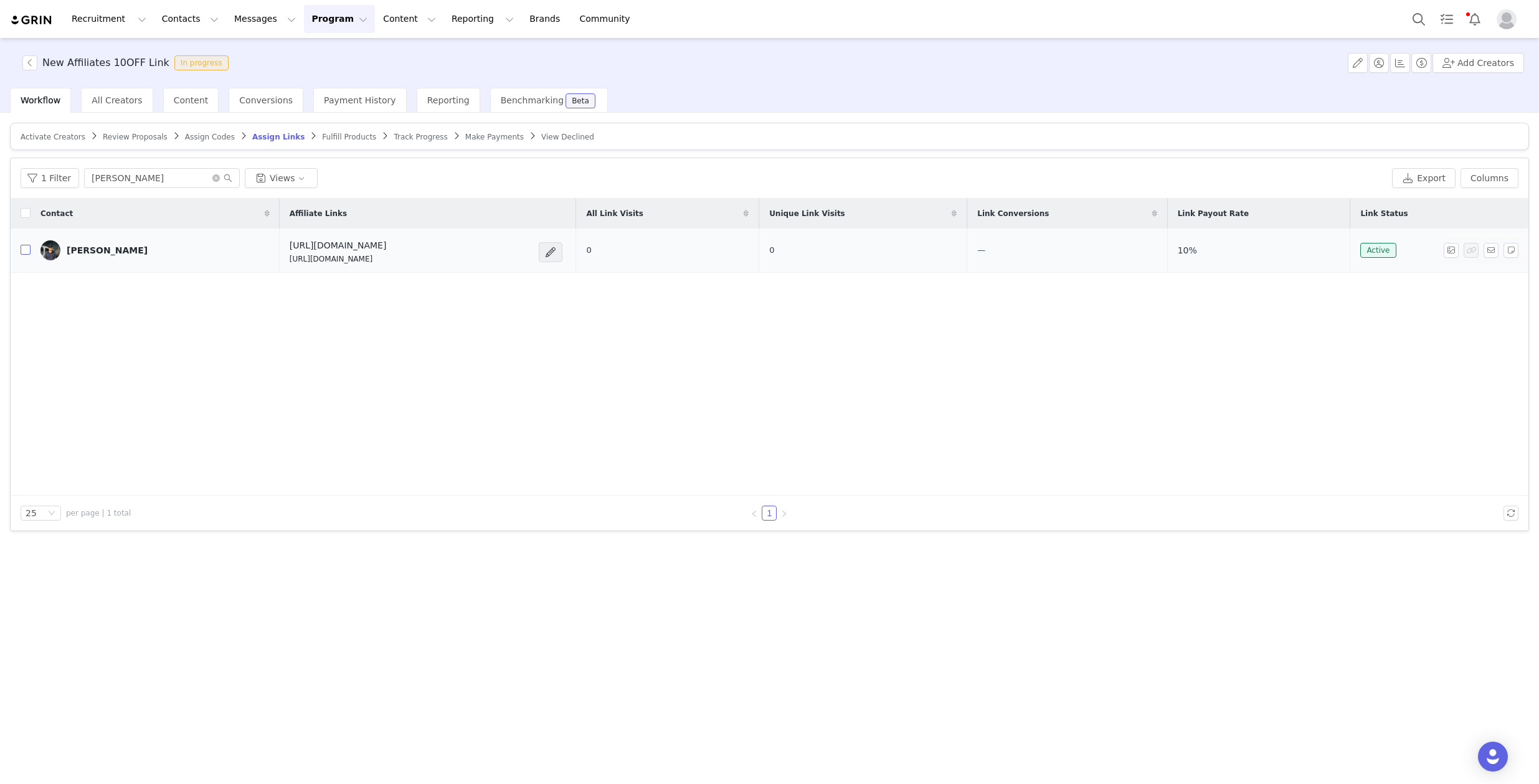
click at [27, 247] on input "checkbox" at bounding box center [25, 249] width 10 height 10
checkbox input "true"
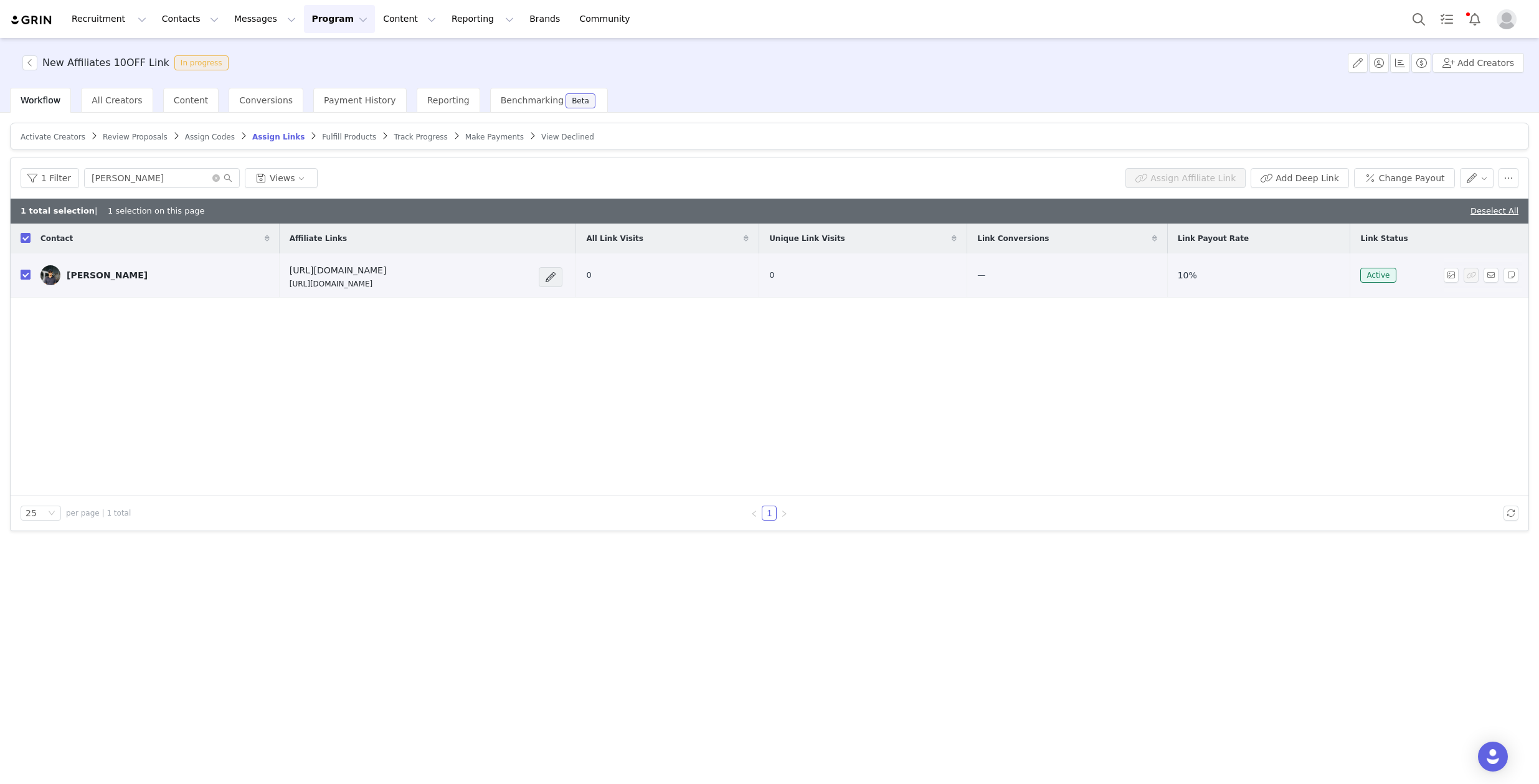
click at [25, 275] on input "checkbox" at bounding box center [25, 274] width 10 height 10
checkbox input "false"
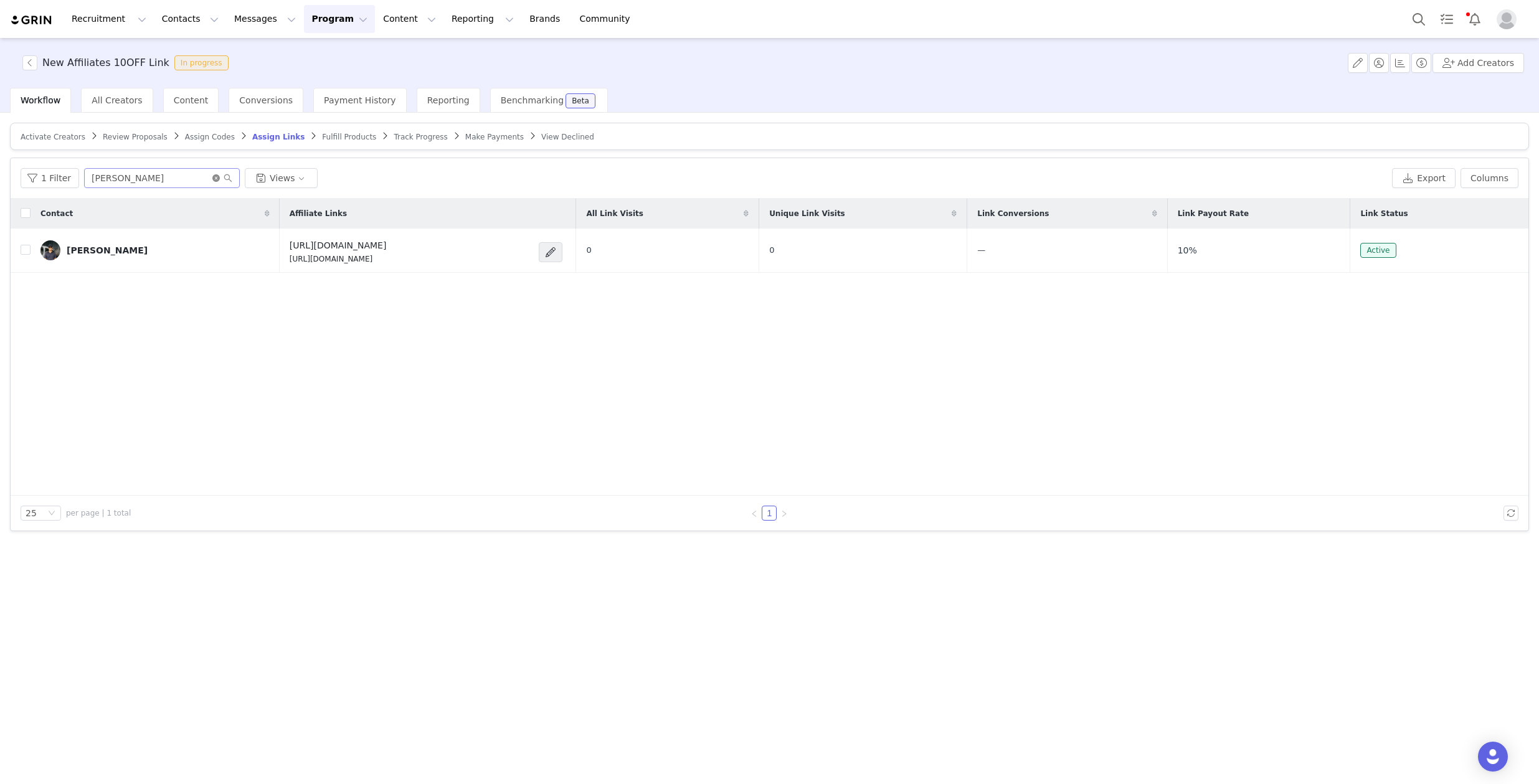
click at [213, 175] on icon "icon: close-circle" at bounding box center [216, 178] width 7 height 7
click at [74, 136] on span "Activate Creators" at bounding box center [53, 137] width 65 height 9
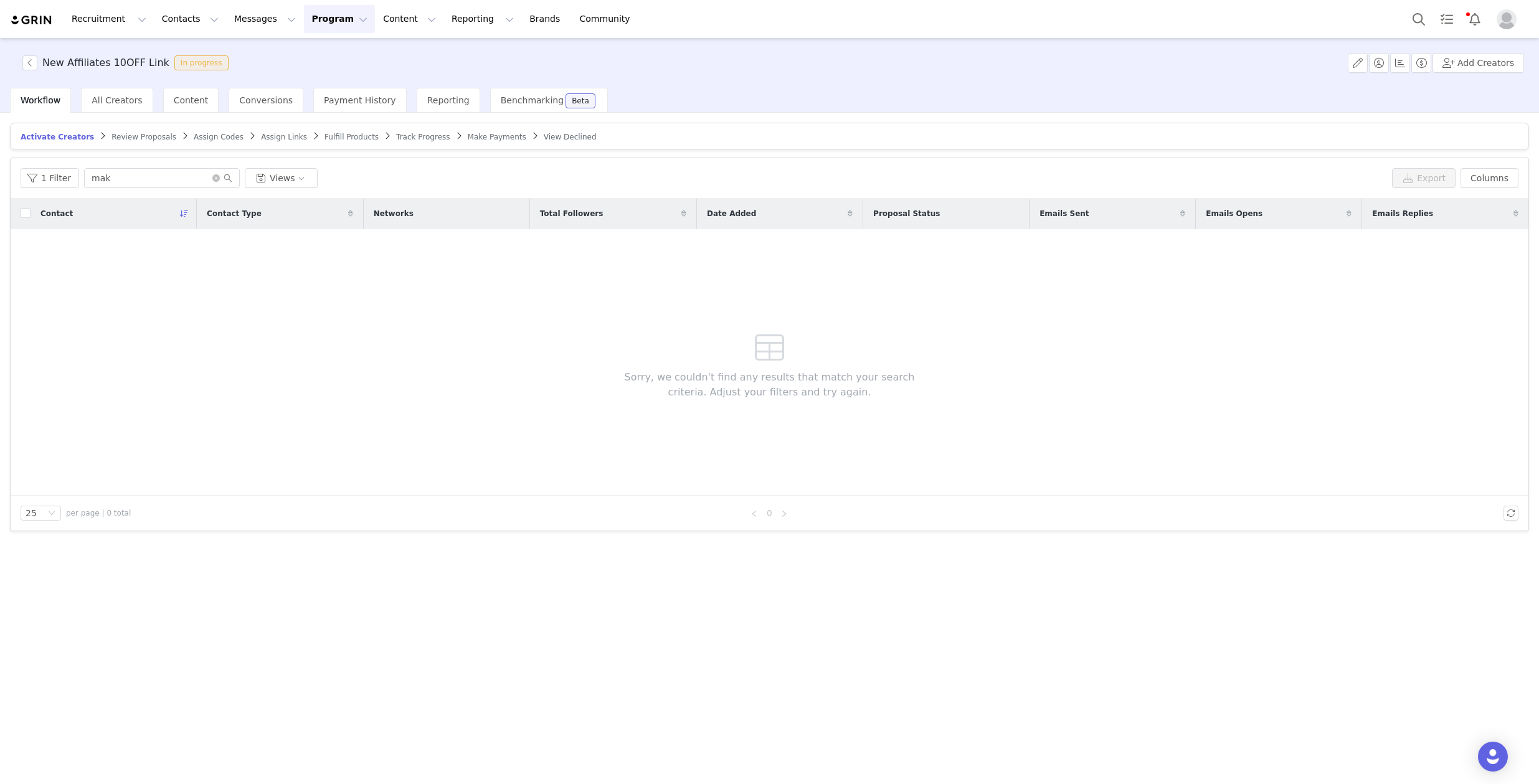
click at [408, 134] on span "Track Progress" at bounding box center [423, 137] width 54 height 9
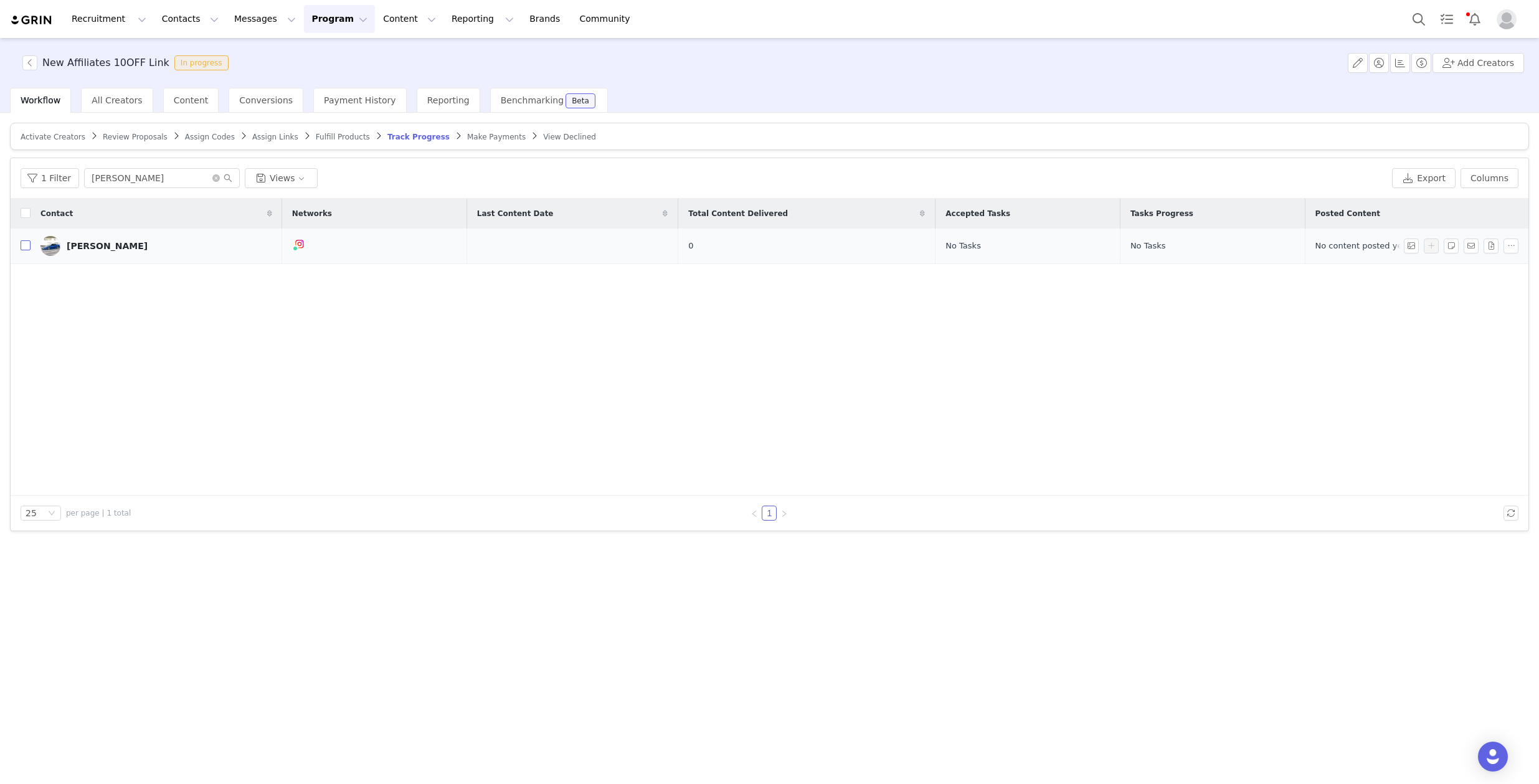
click at [28, 244] on input "checkbox" at bounding box center [25, 245] width 10 height 10
checkbox input "true"
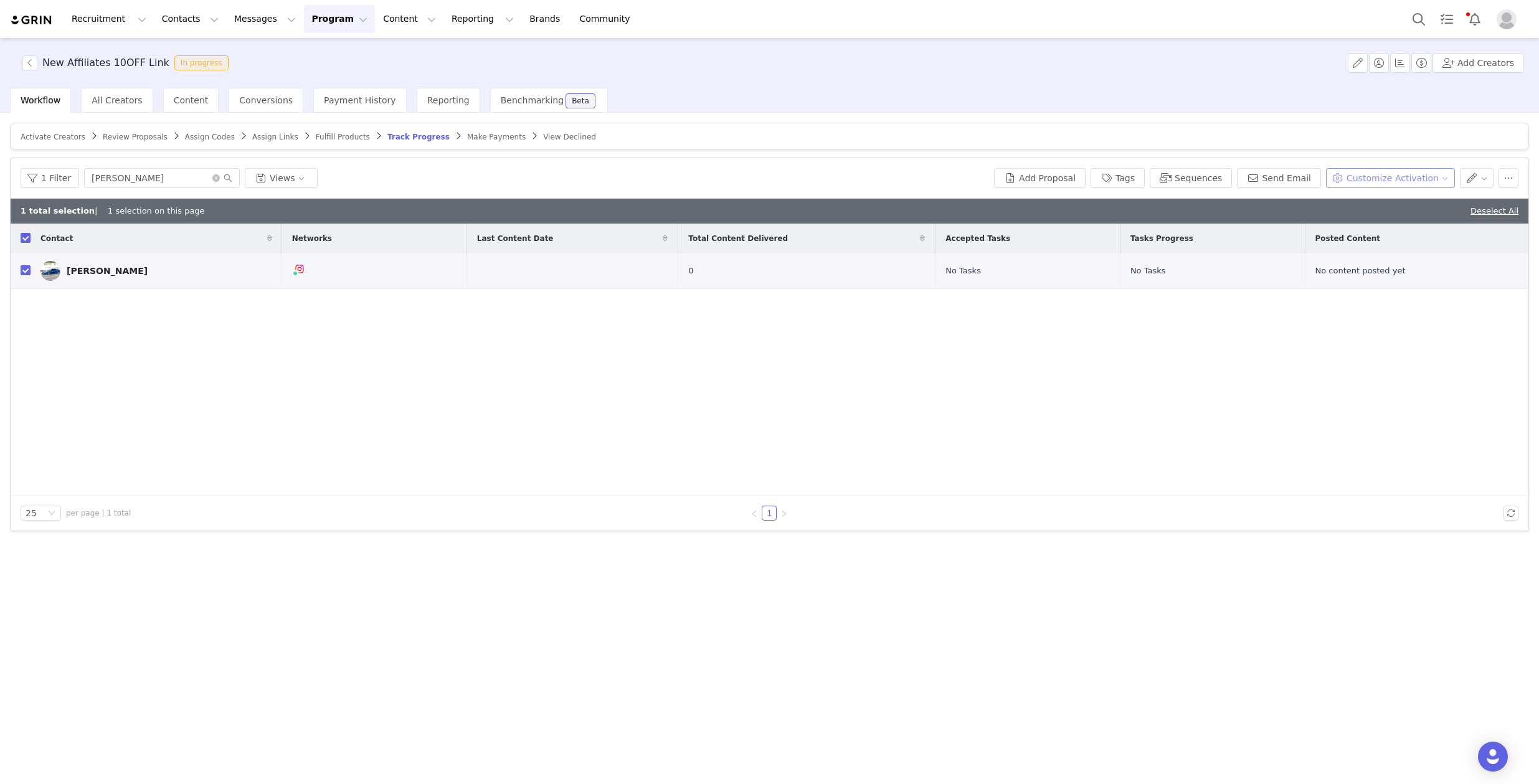
click at [1418, 182] on button "Customize Activation" at bounding box center [1390, 178] width 128 height 20
click at [1387, 199] on span "Edit Product Selection" at bounding box center [1403, 202] width 96 height 13
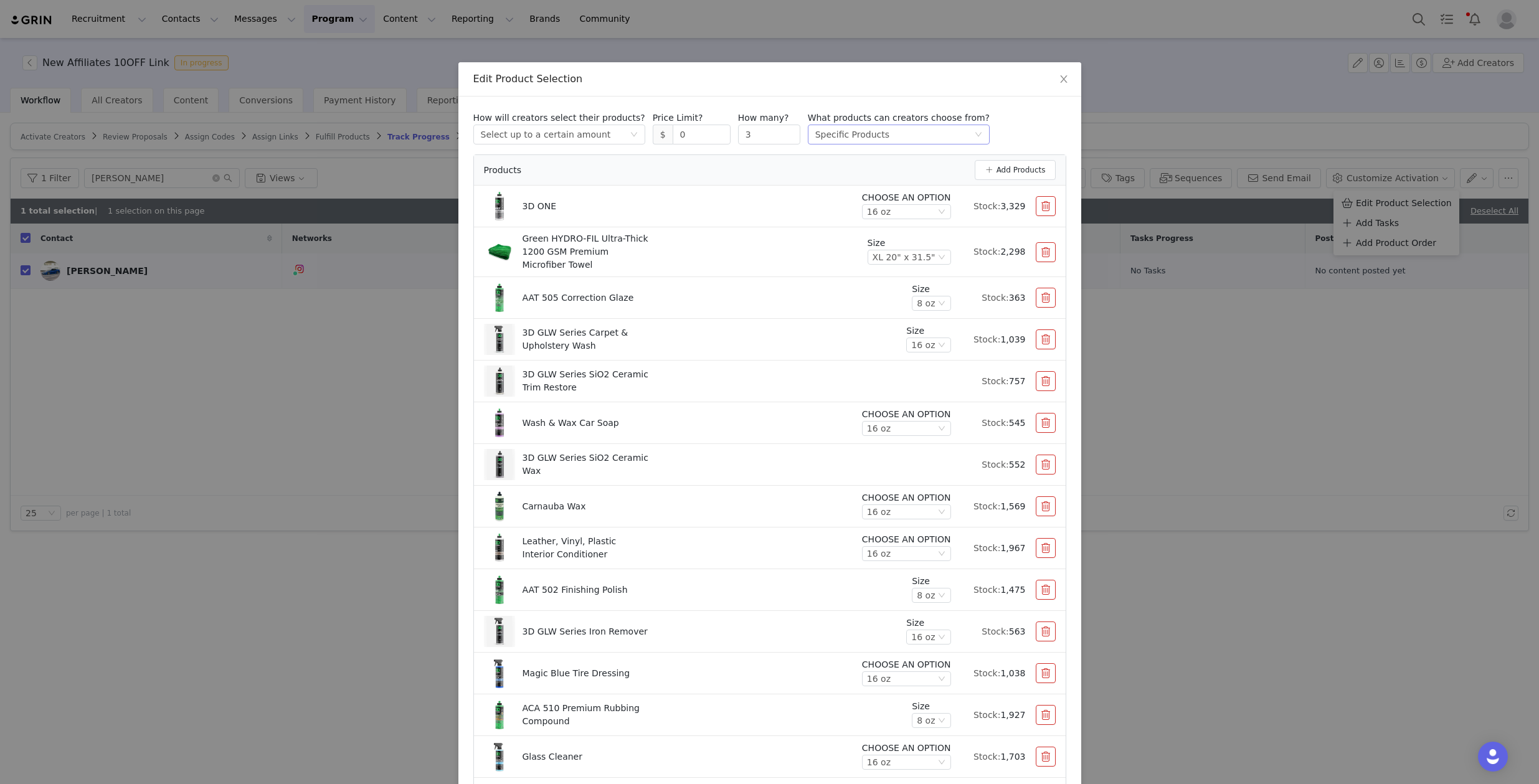
click at [836, 135] on div "Specific Products" at bounding box center [852, 134] width 74 height 19
click at [998, 111] on div "How will creators select their products? Select method Select up to a certain a…" at bounding box center [770, 128] width 593 height 33
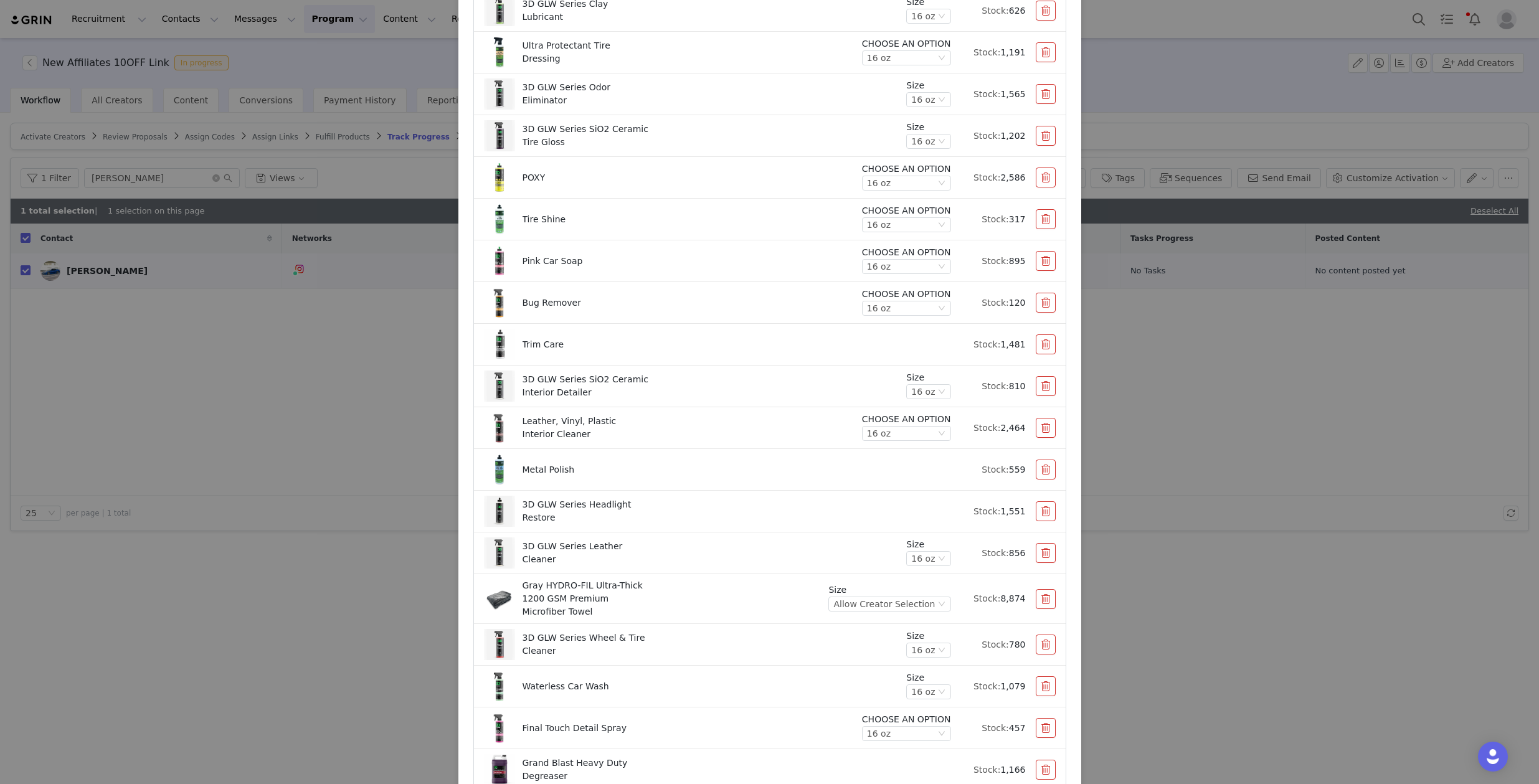
scroll to position [37, 0]
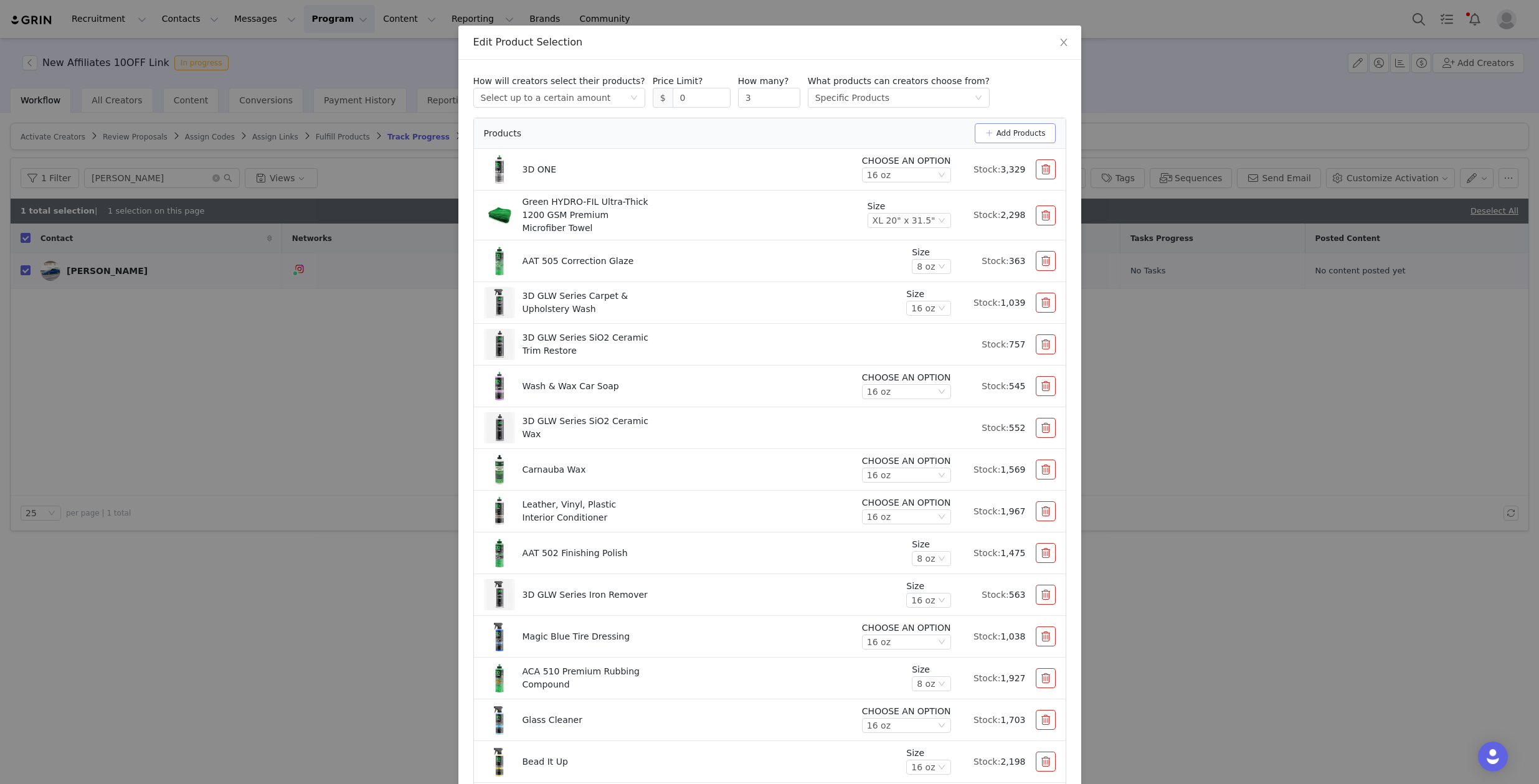
click at [1006, 133] on button "Add Products" at bounding box center [1015, 133] width 81 height 20
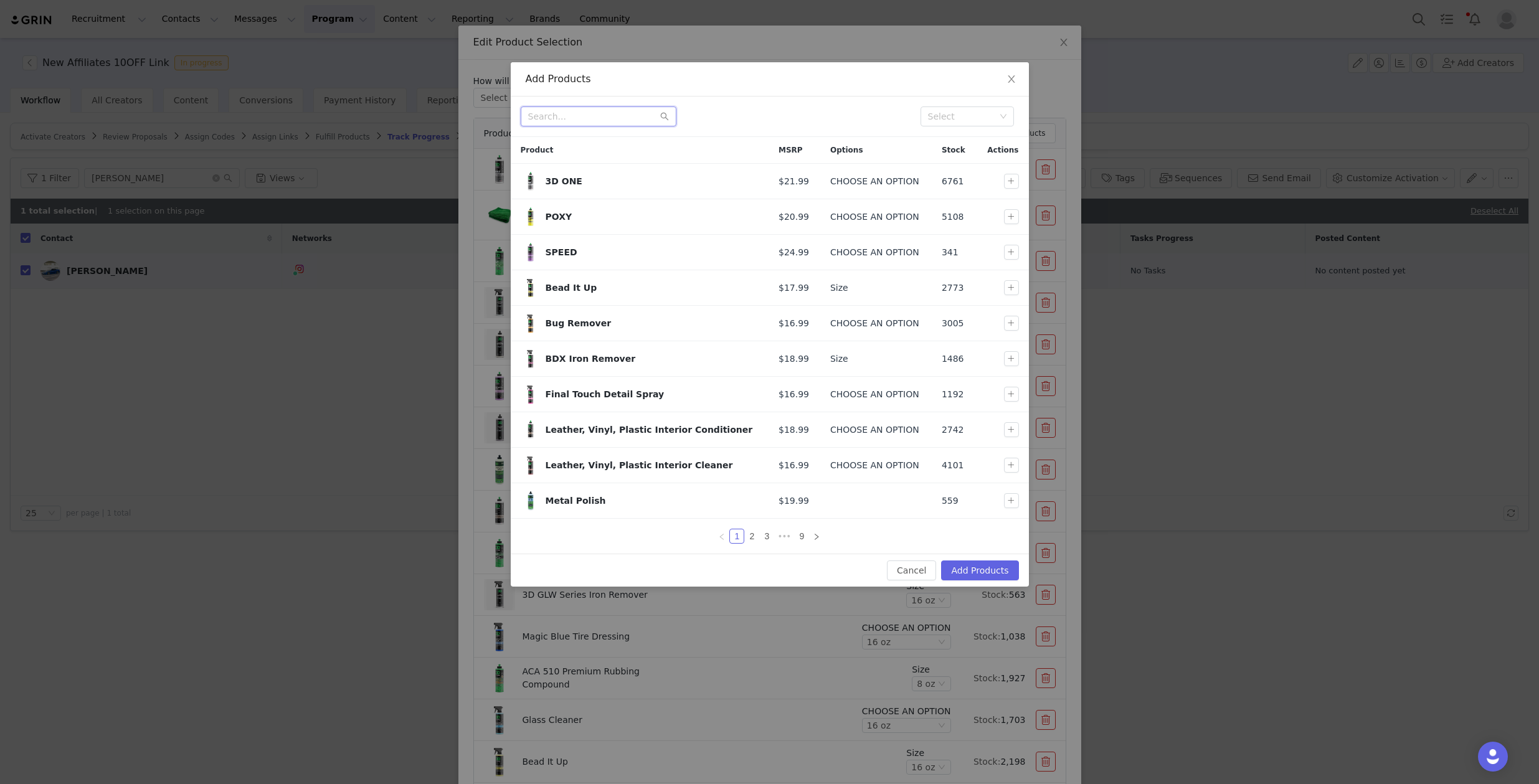
click at [623, 117] on input "text" at bounding box center [598, 117] width 155 height 20
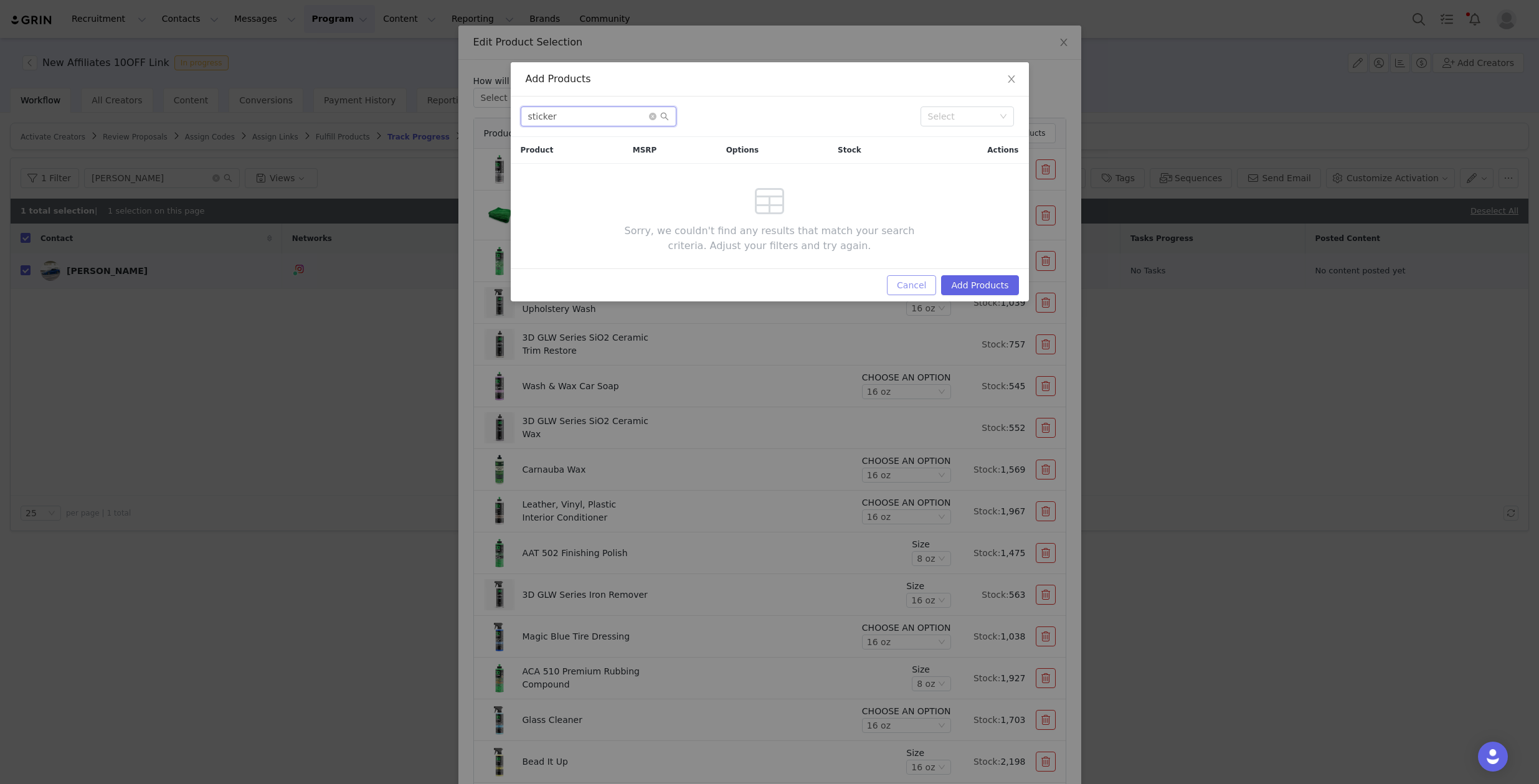
type input "sticker"
click at [900, 277] on button "Cancel" at bounding box center [911, 285] width 49 height 20
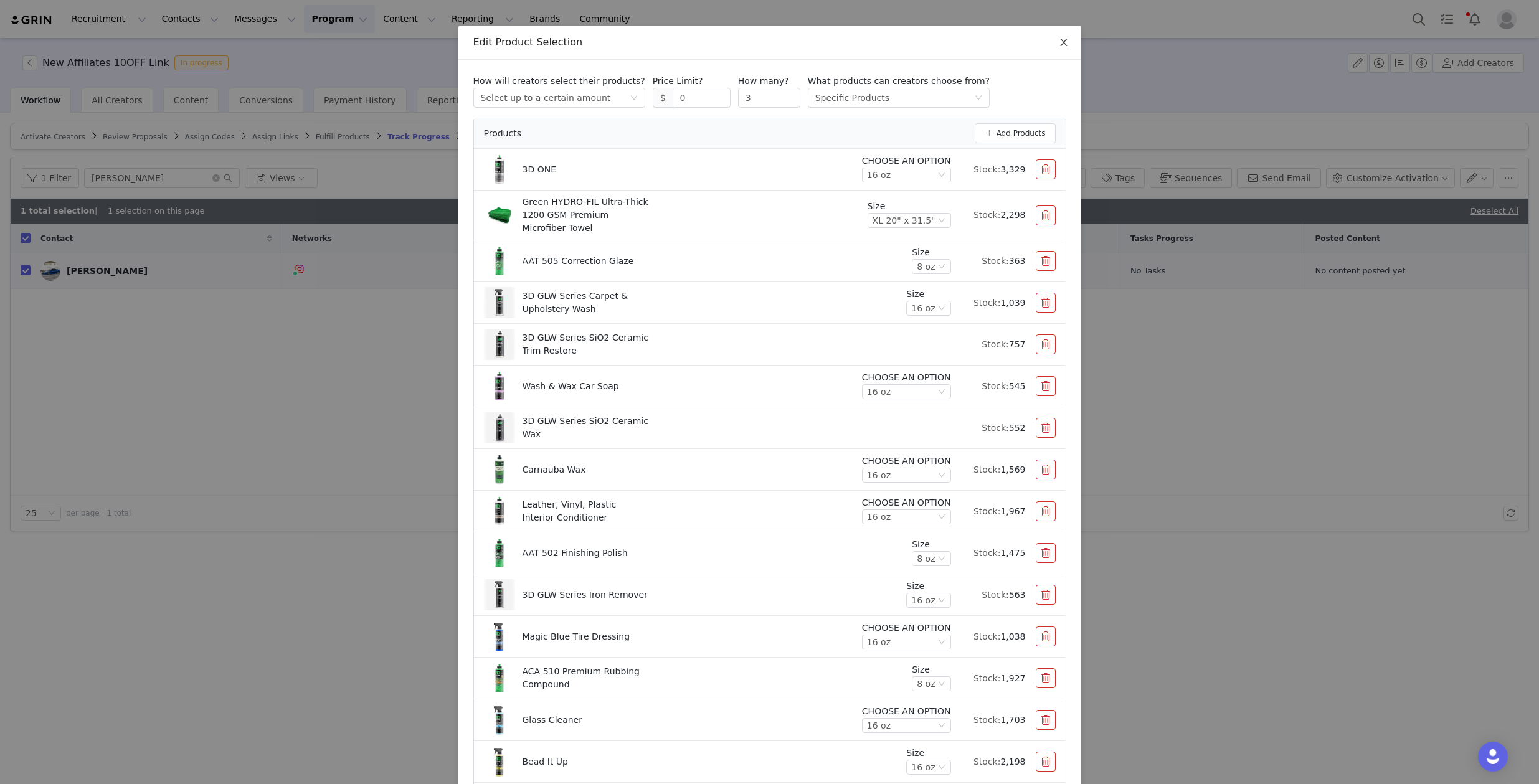
click at [1061, 40] on icon "icon: close" at bounding box center [1064, 42] width 7 height 7
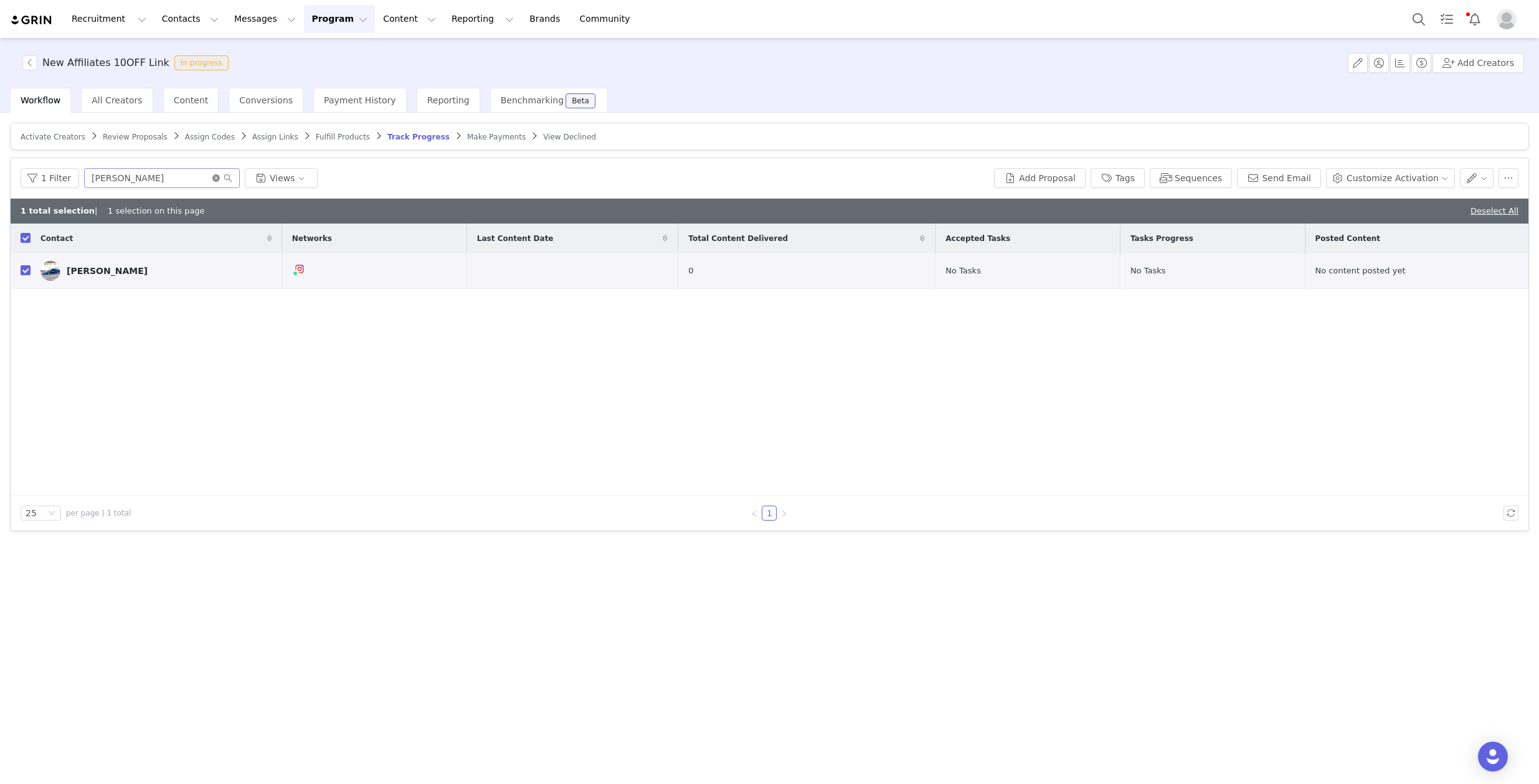
click at [212, 175] on icon "icon: close-circle" at bounding box center [216, 178] width 7 height 7
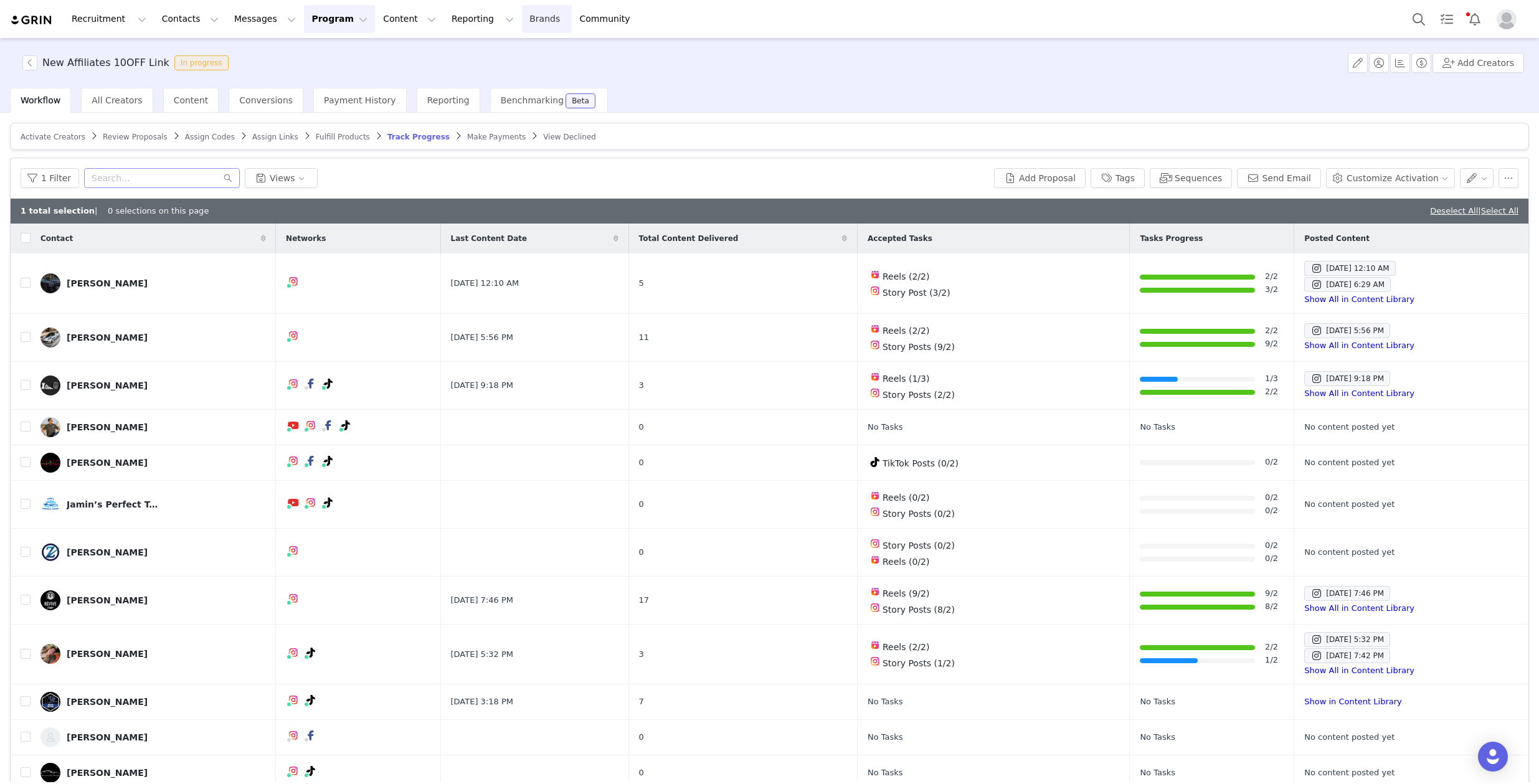
checkbox input "false"
click at [188, 172] on input "text" at bounding box center [162, 178] width 155 height 20
type input "satbir"
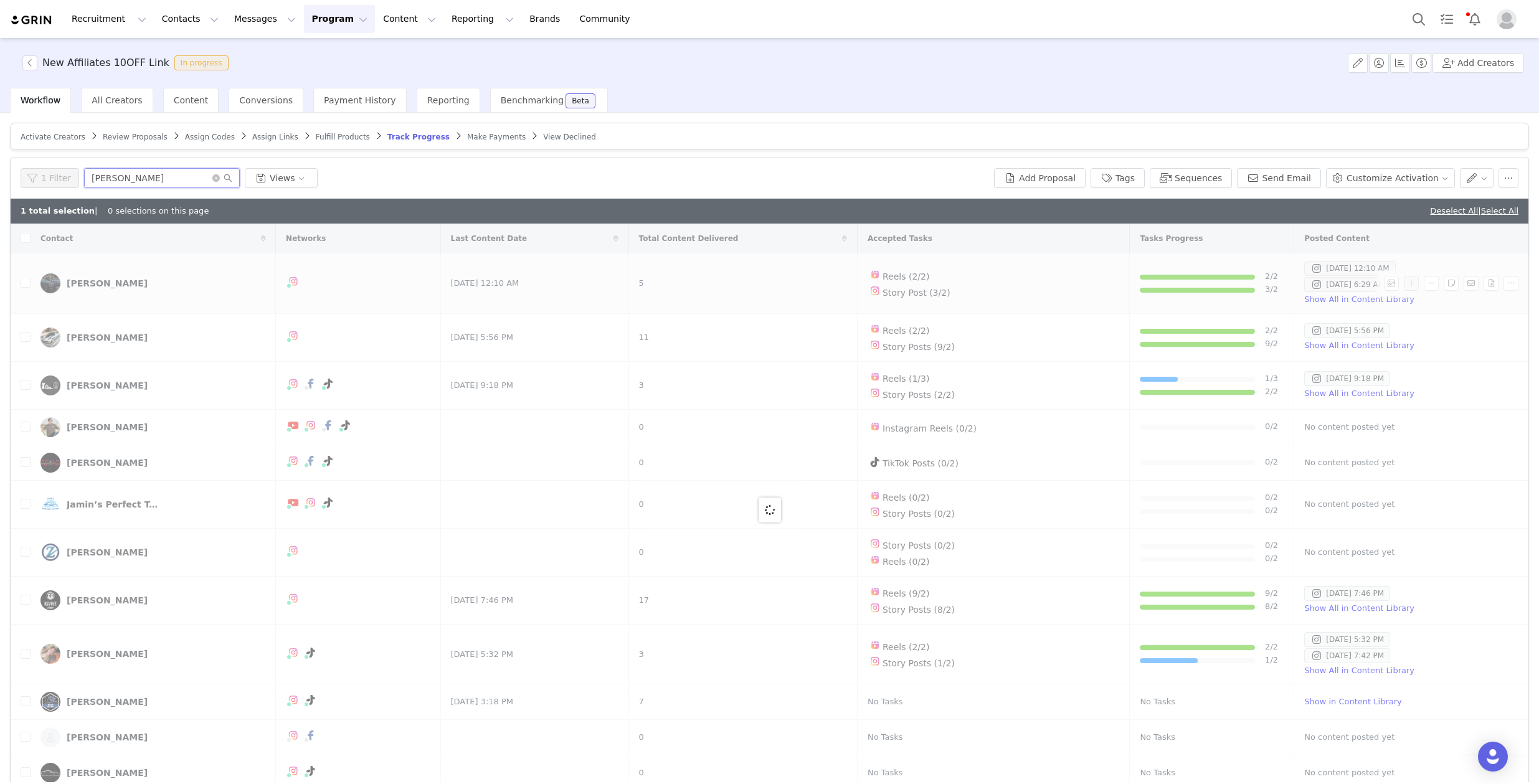
checkbox input "true"
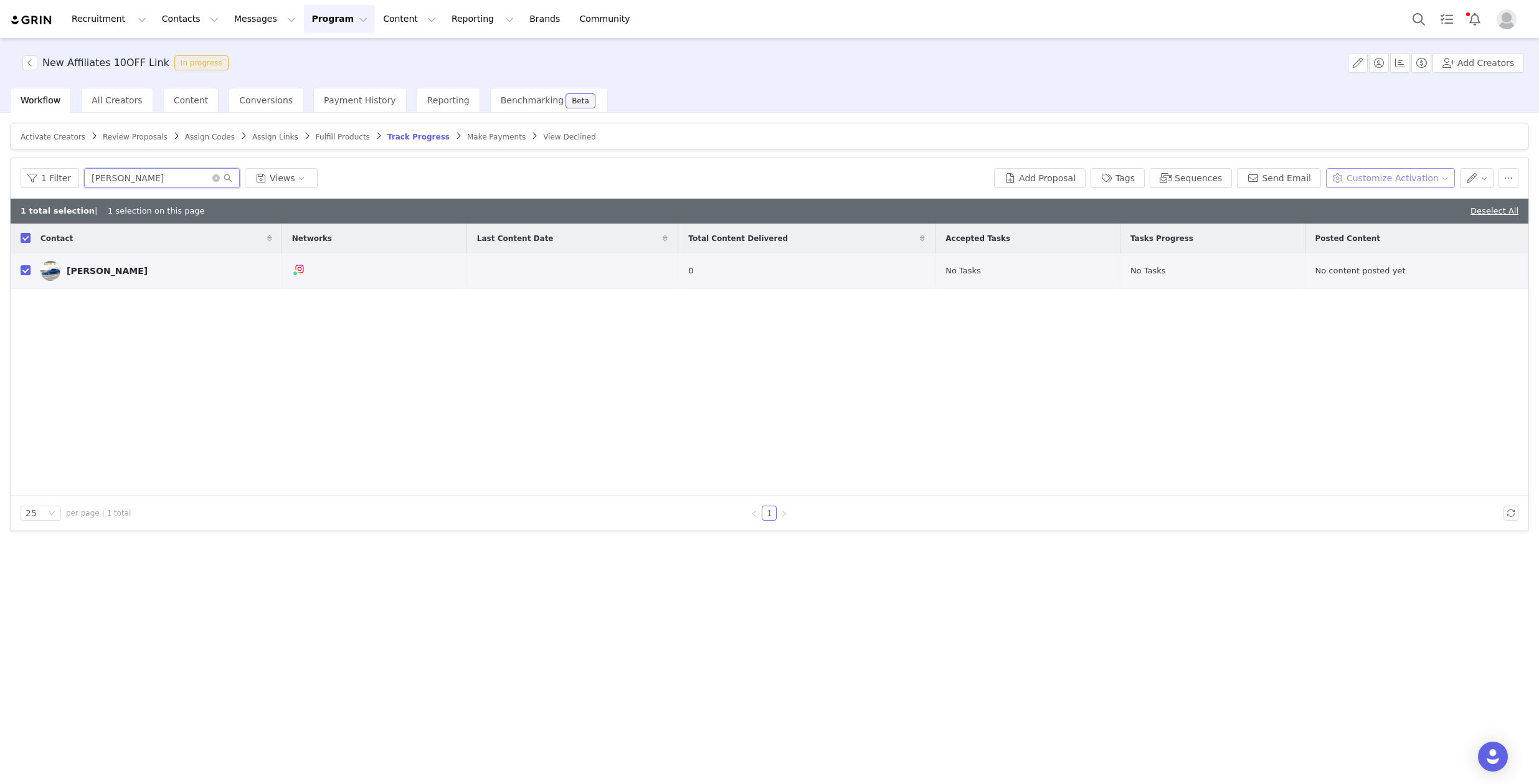
type input "satbir"
click at [1423, 175] on button "Customize Activation" at bounding box center [1390, 178] width 128 height 20
click at [1395, 218] on span "Add Tasks" at bounding box center [1377, 223] width 43 height 13
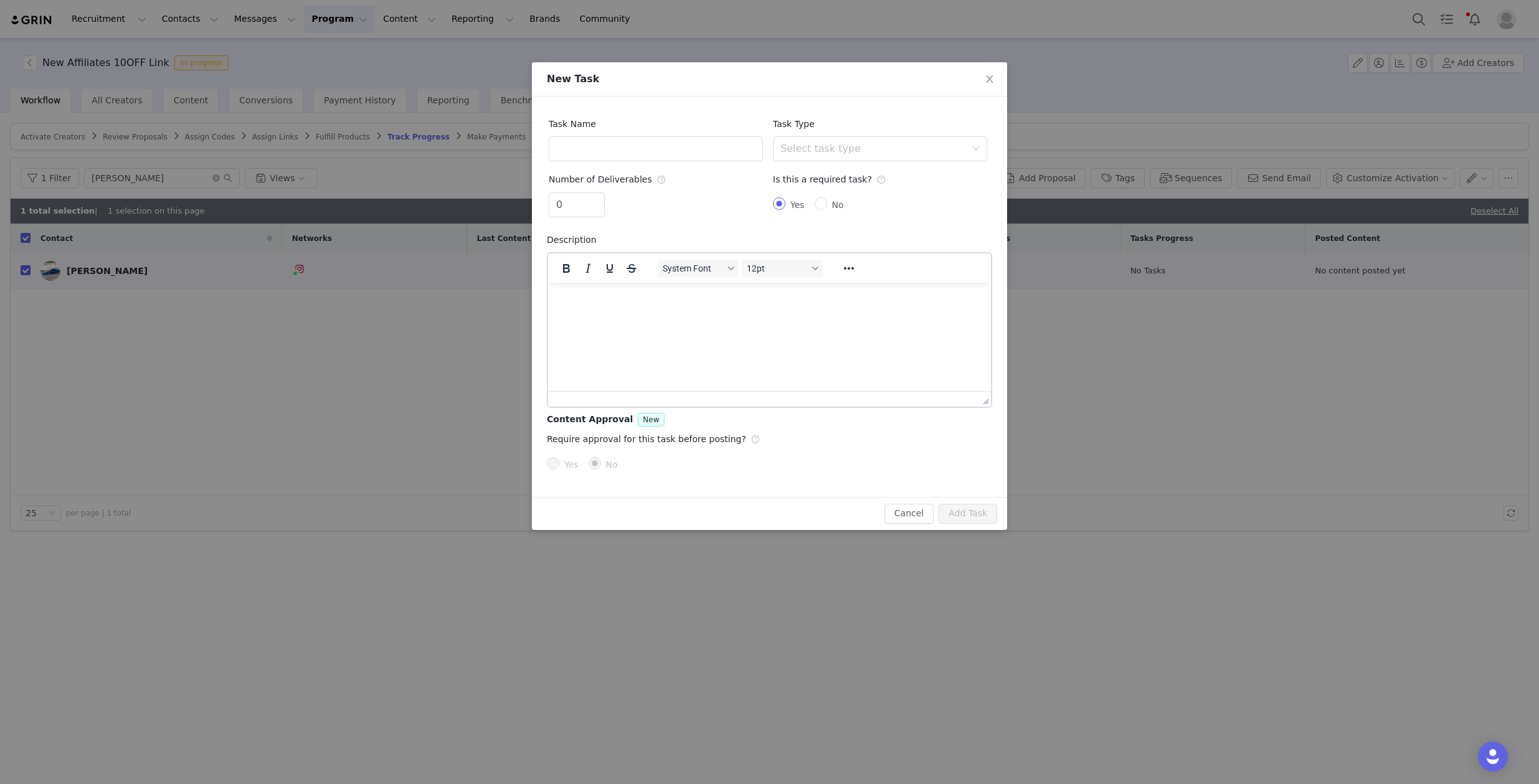
scroll to position [0, 0]
click at [665, 315] on html at bounding box center [769, 298] width 443 height 33
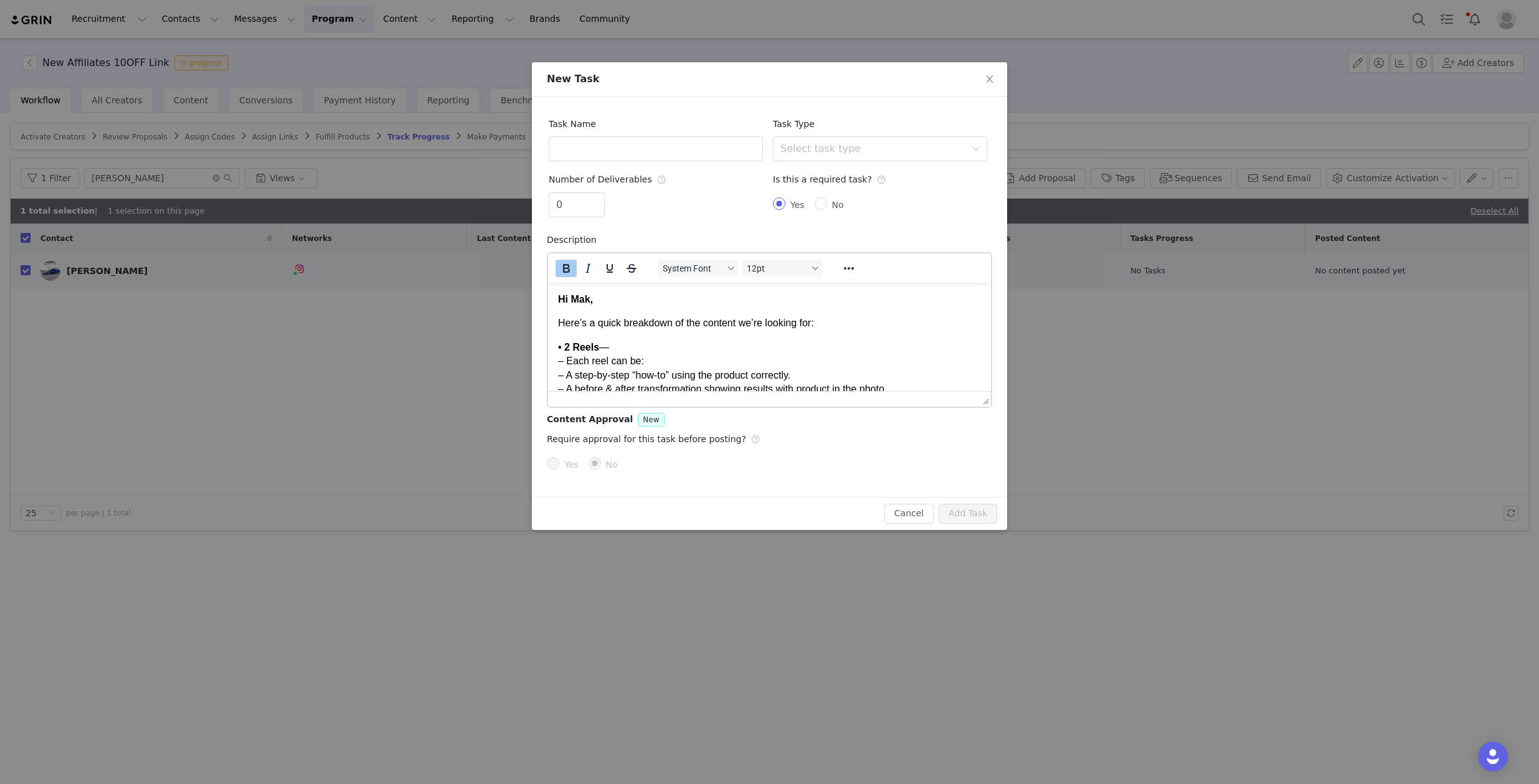
click at [578, 299] on strong "Hi Mak," at bounding box center [575, 298] width 35 height 11
click at [591, 301] on strong "Hi Mak," at bounding box center [575, 298] width 35 height 11
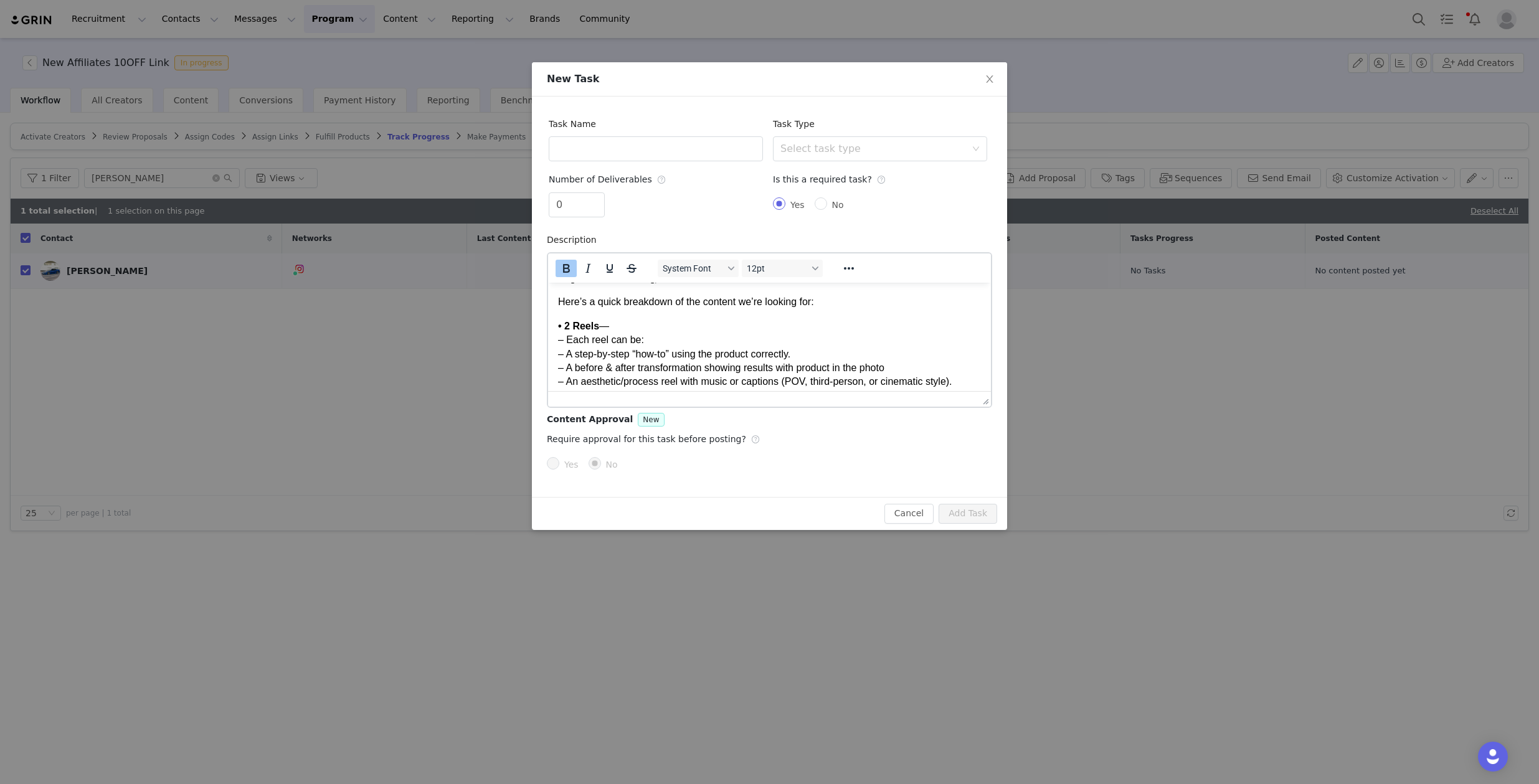
scroll to position [22, 0]
click at [571, 326] on strong "• 2 Reels" at bounding box center [579, 325] width 41 height 11
click at [598, 328] on p "• 1 Reels — – Each reel can be: – A step-by-step “how-to” using the product cor…" at bounding box center [769, 374] width 423 height 111
click at [569, 322] on strong "• 1 Reels" at bounding box center [579, 325] width 41 height 11
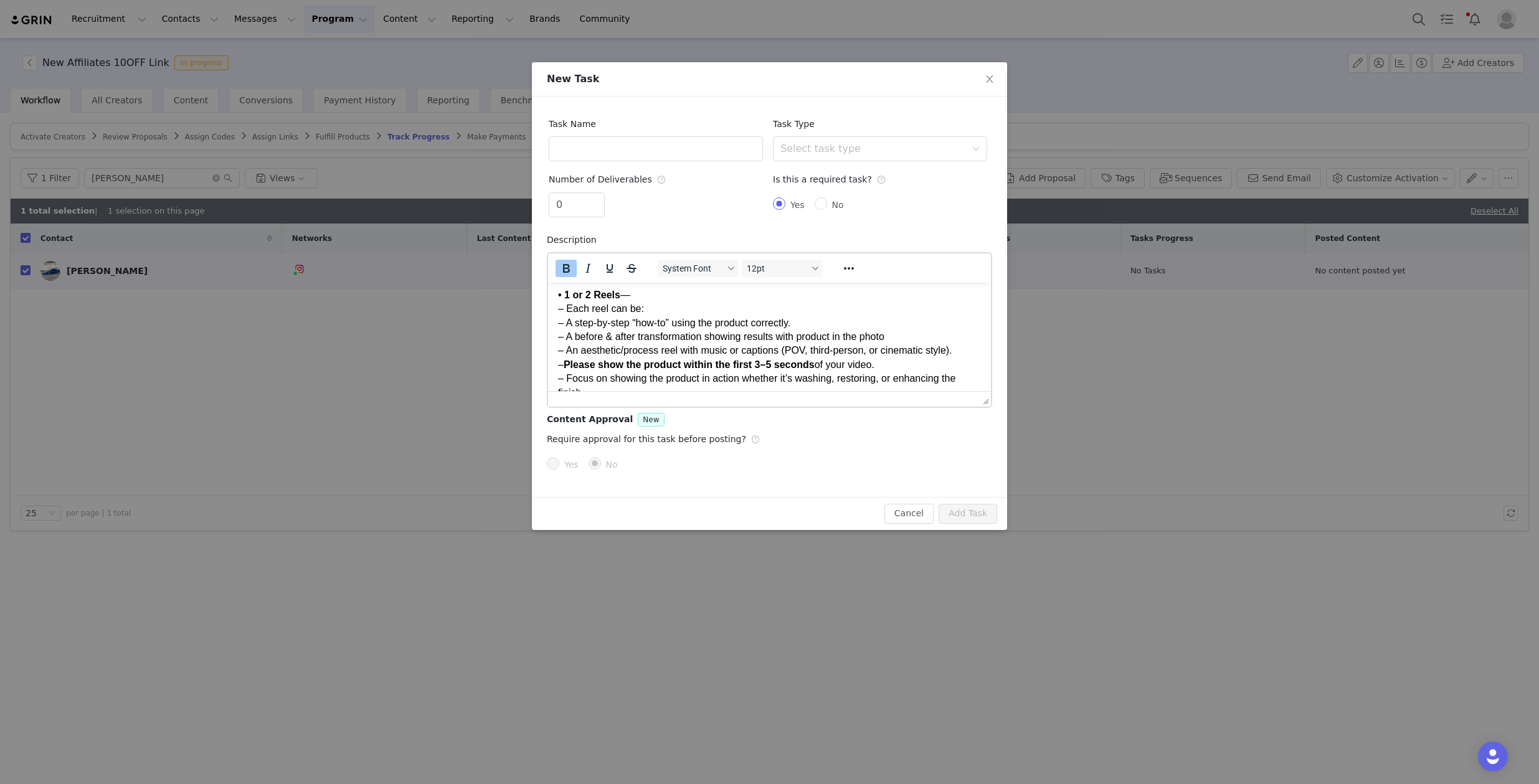
scroll to position [51, 0]
click at [645, 315] on p "• 1 or 2 Reels — – Each reel can be: – A step-by-step “how-to” using the produc…" at bounding box center [769, 345] width 423 height 111
click at [704, 343] on p "• 1 or 2 Reels — – Each reel can be: – A step-by-step “how-to” using the produc…" at bounding box center [769, 345] width 423 height 111
click at [700, 328] on p "• 1 or 2 Reels — – Each reel can be: – A step-by-step “how-to” using the produc…" at bounding box center [769, 345] width 423 height 111
click at [698, 360] on strong "Please show the product within the first 3–5 seconds" at bounding box center [688, 366] width 251 height 11
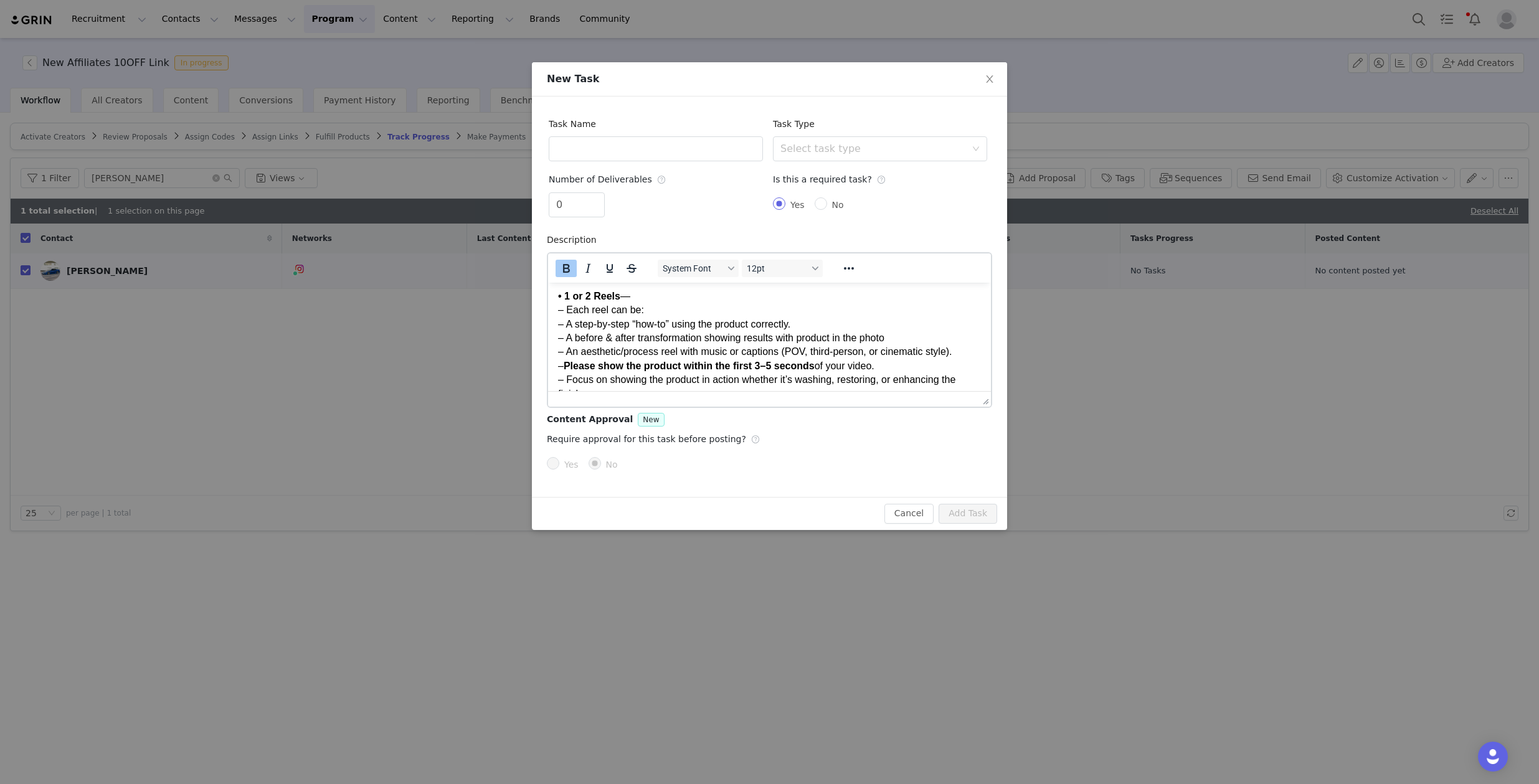
click at [701, 322] on p "• 1 or 2 Reels — – Each reel can be: – A step-by-step “how-to” using the produc…" at bounding box center [769, 345] width 423 height 111
click at [707, 339] on p "• 1 or 2 Reels — – Each reel can be: – A step-by-step “how-to” using the produc…" at bounding box center [769, 345] width 423 height 111
click at [831, 324] on p "• 1 or 2 Reels — – Each reel can be: – A step-by-step “how-to” using the produc…" at bounding box center [769, 345] width 423 height 111
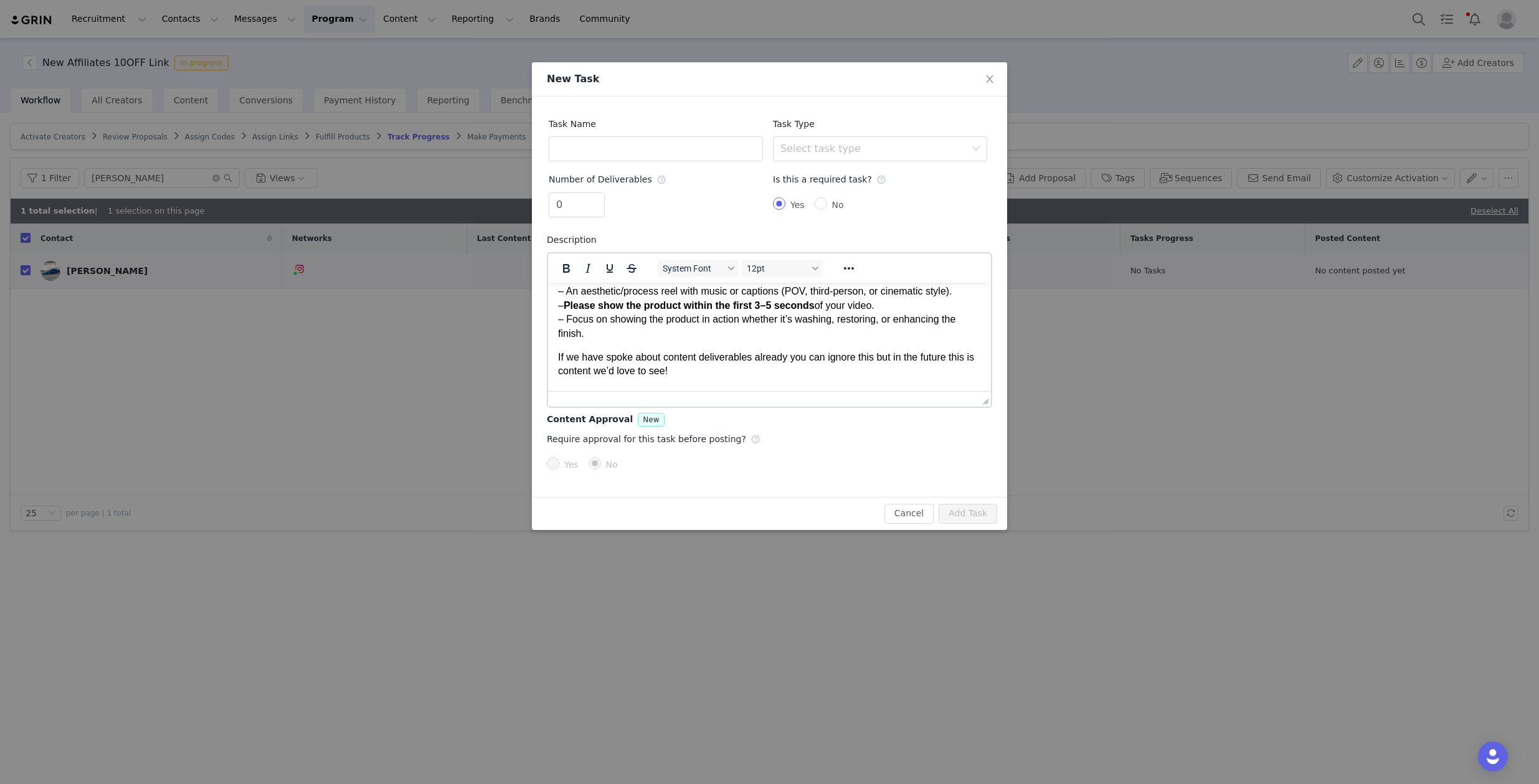
scroll to position [113, 0]
drag, startPoint x: 726, startPoint y: 374, endPoint x: 517, endPoint y: 352, distance: 210.2
click at [548, 352] on html "Hi Satbir, Here’s a quick breakdown of the content we’re looking for: • 1 or 2 …" at bounding box center [769, 530] width 443 height 723
copy p "If we have spoke about content deliverables already you can ignore this but in …"
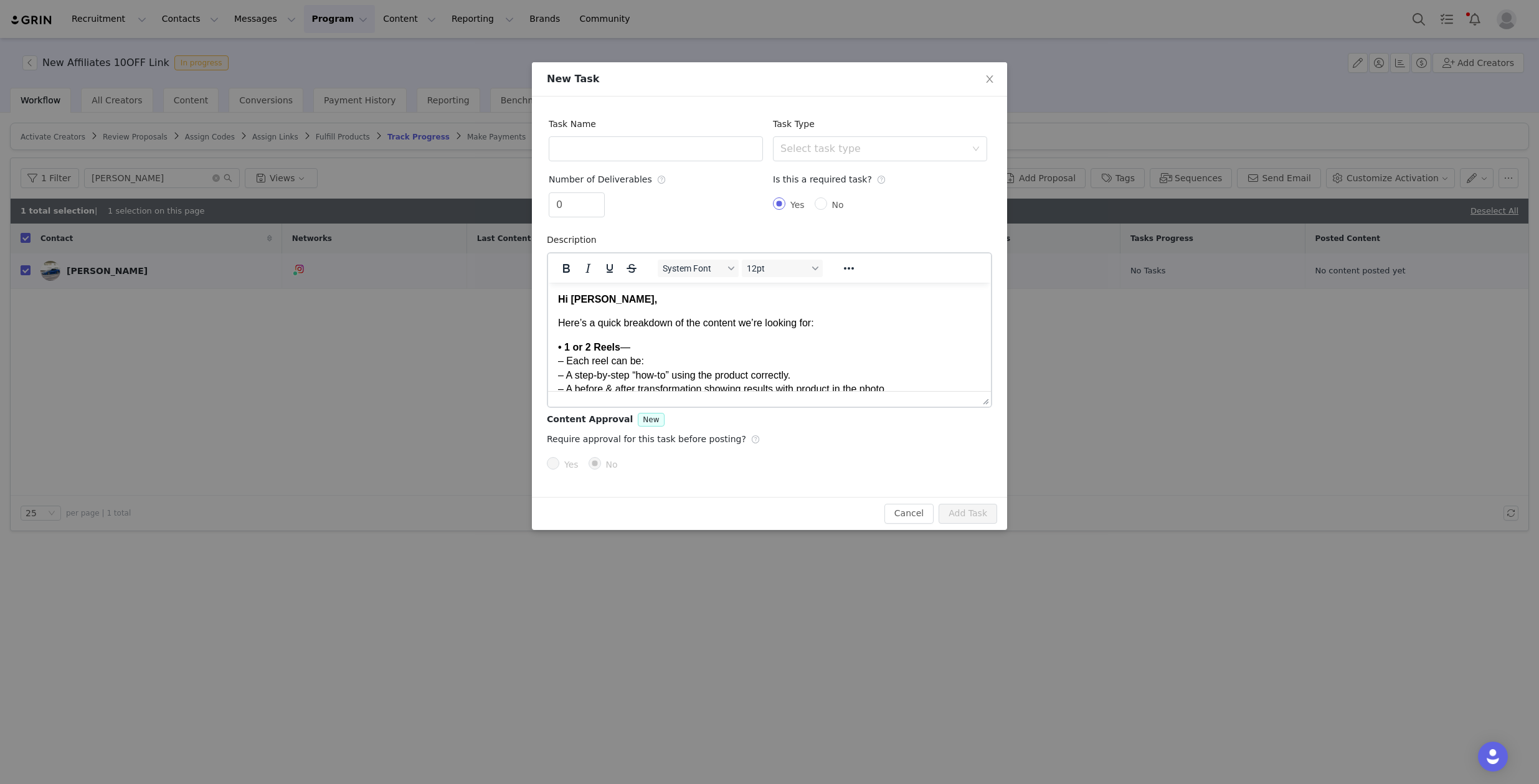
scroll to position [3, 0]
click at [823, 321] on p "Here’s a quick breakdown of the content we’re looking for:" at bounding box center [769, 320] width 423 height 13
drag, startPoint x: 558, startPoint y: 343, endPoint x: 570, endPoint y: 339, distance: 12.6
click at [570, 339] on p "If we have spoke about content deliverables already you can ignore this but in …" at bounding box center [769, 351] width 423 height 28
click at [620, 342] on p "Since we have spoke about content deliverables already you can ignore this but …" at bounding box center [769, 351] width 423 height 28
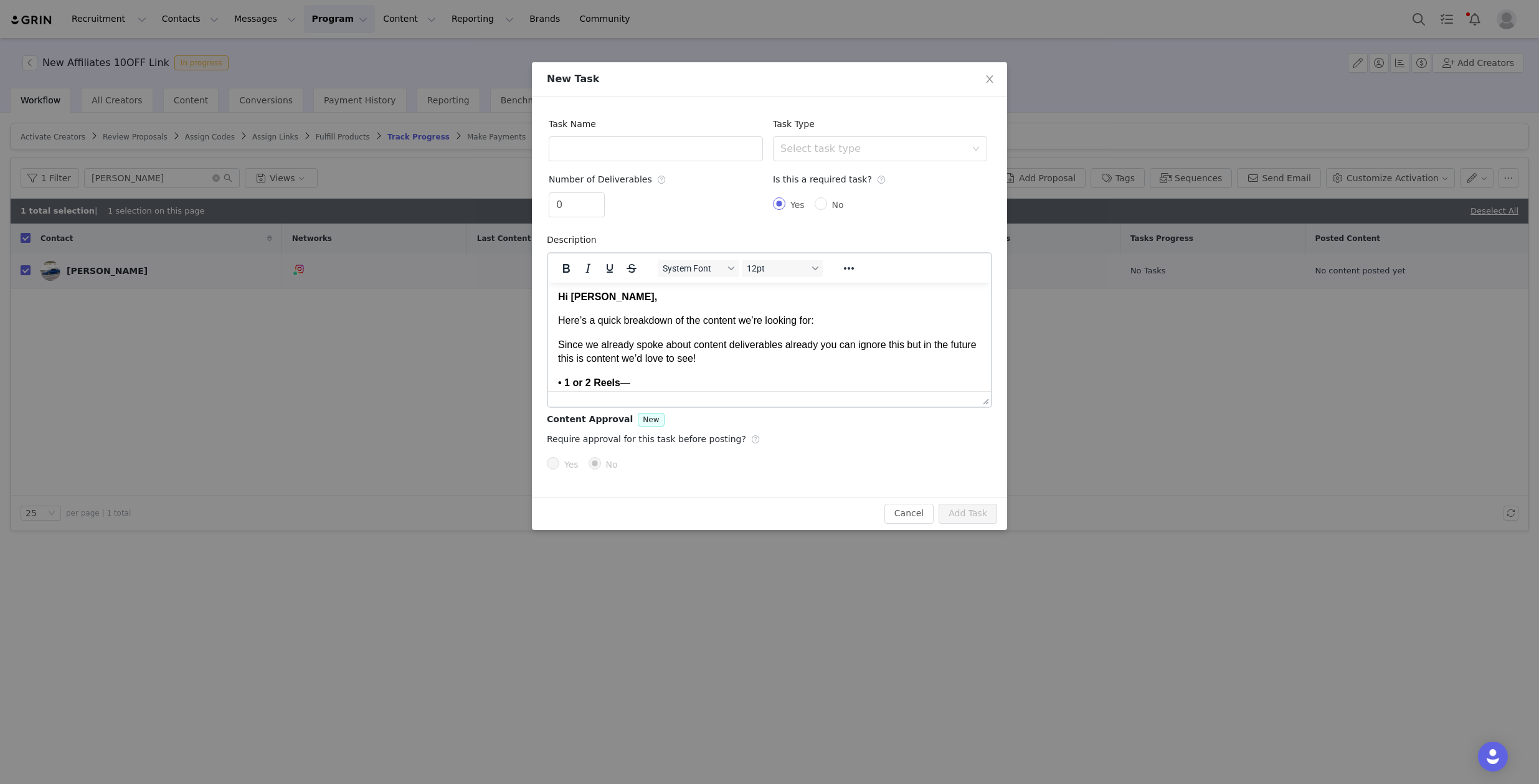
click at [824, 348] on p "Since we already spoke about content deliverables already you can ignore this b…" at bounding box center [769, 351] width 423 height 28
click at [860, 357] on p "Since we already spoke about content deliverables already you can ignore this b…" at bounding box center [769, 351] width 423 height 28
click at [746, 365] on body "Hi Satbir, Here’s a quick breakdown of the content we’re looking for: Since we …" at bounding box center [769, 653] width 423 height 727
click at [743, 361] on p "Since we already spoke about content deliverables already you can ignore this b…" at bounding box center [769, 351] width 423 height 28
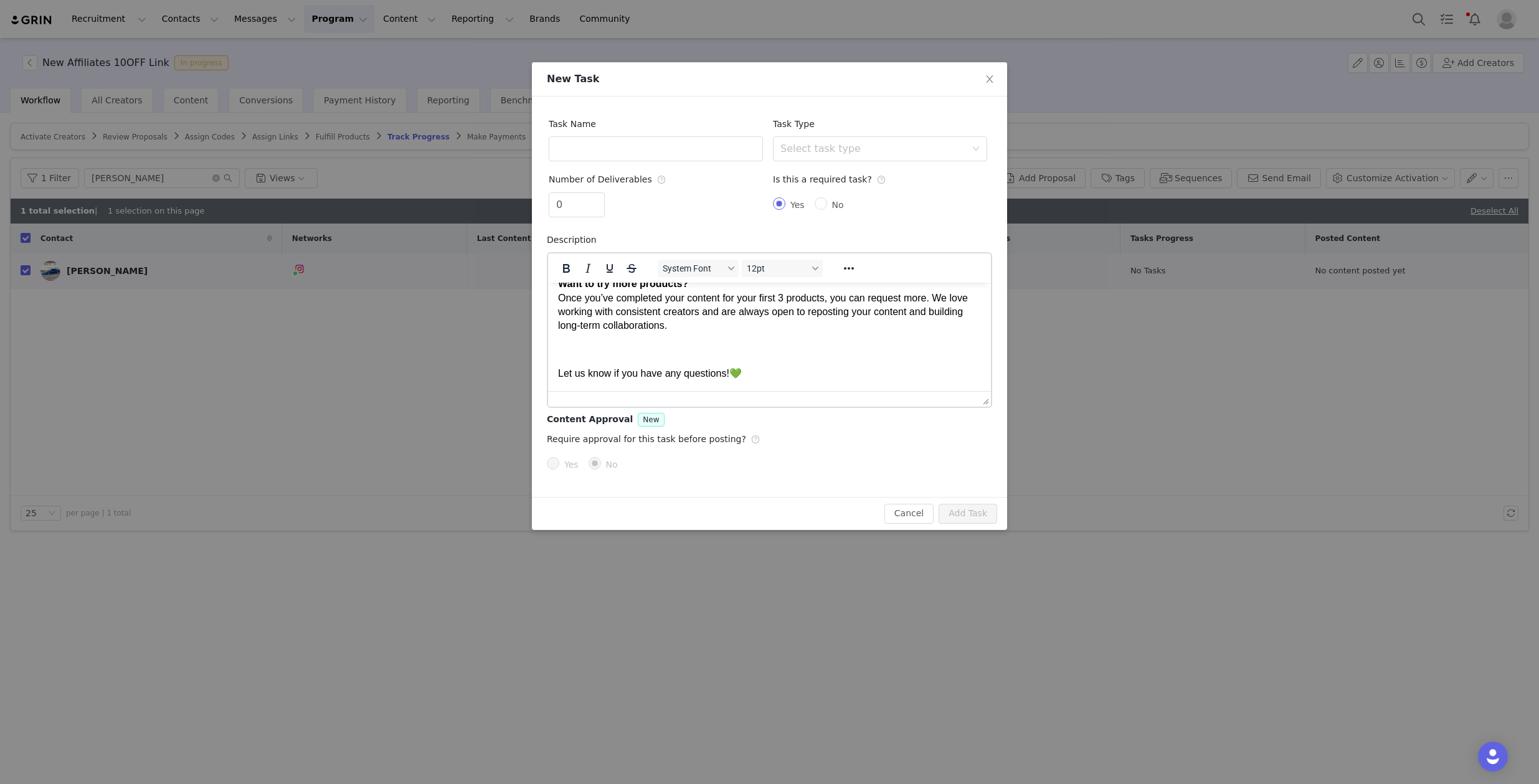
scroll to position [652, 0]
click at [935, 297] on p "Want to try more products? Once you’ve completed your content for your first 3 …" at bounding box center [769, 304] width 423 height 56
click at [894, 322] on p "Want to try more products? Once you’ve completed your content for your first 3 …" at bounding box center [769, 304] width 423 height 56
click at [783, 363] on body "Hi Satbir, Here’s a quick breakdown of the content we’re looking for: Since we …" at bounding box center [769, 17] width 423 height 727
click at [778, 351] on p "Rich Text Area. Press ALT-0 for help." at bounding box center [769, 348] width 423 height 13
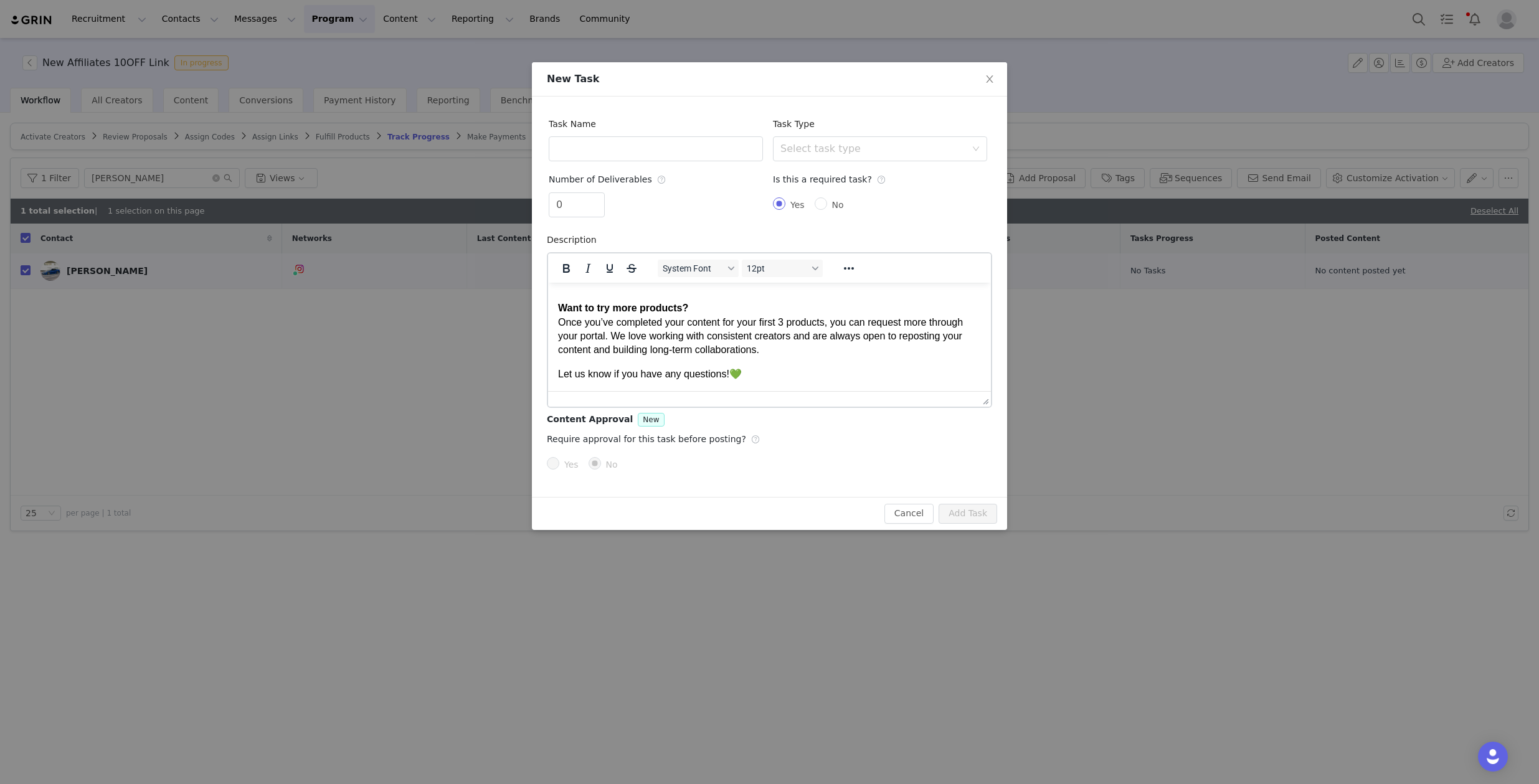
scroll to position [629, 0]
click at [745, 370] on p "Let us know if you have any questions! 💚" at bounding box center [769, 373] width 423 height 13
click at [742, 359] on body "Hi Satbir, Here’s a quick breakdown of the content we’re looking for: Since we …" at bounding box center [769, 29] width 423 height 703
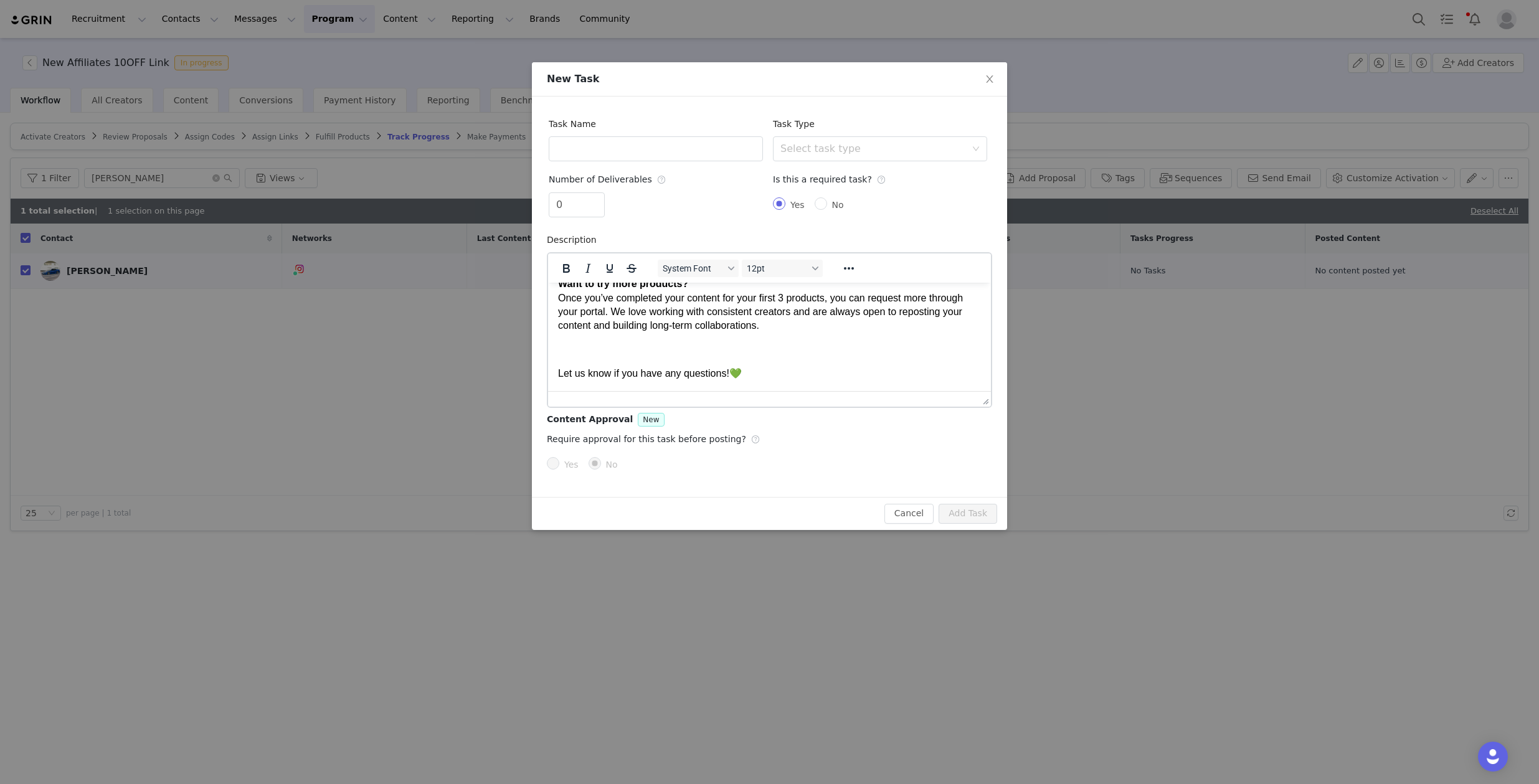
click at [756, 460] on div "Yes No" at bounding box center [659, 464] width 223 height 25
click at [799, 154] on div "Select task type" at bounding box center [873, 149] width 186 height 13
click at [813, 192] on li "Instagram Reel" at bounding box center [880, 196] width 214 height 20
click at [726, 152] on input "text" at bounding box center [656, 149] width 214 height 25
type input "Instagram Reels"
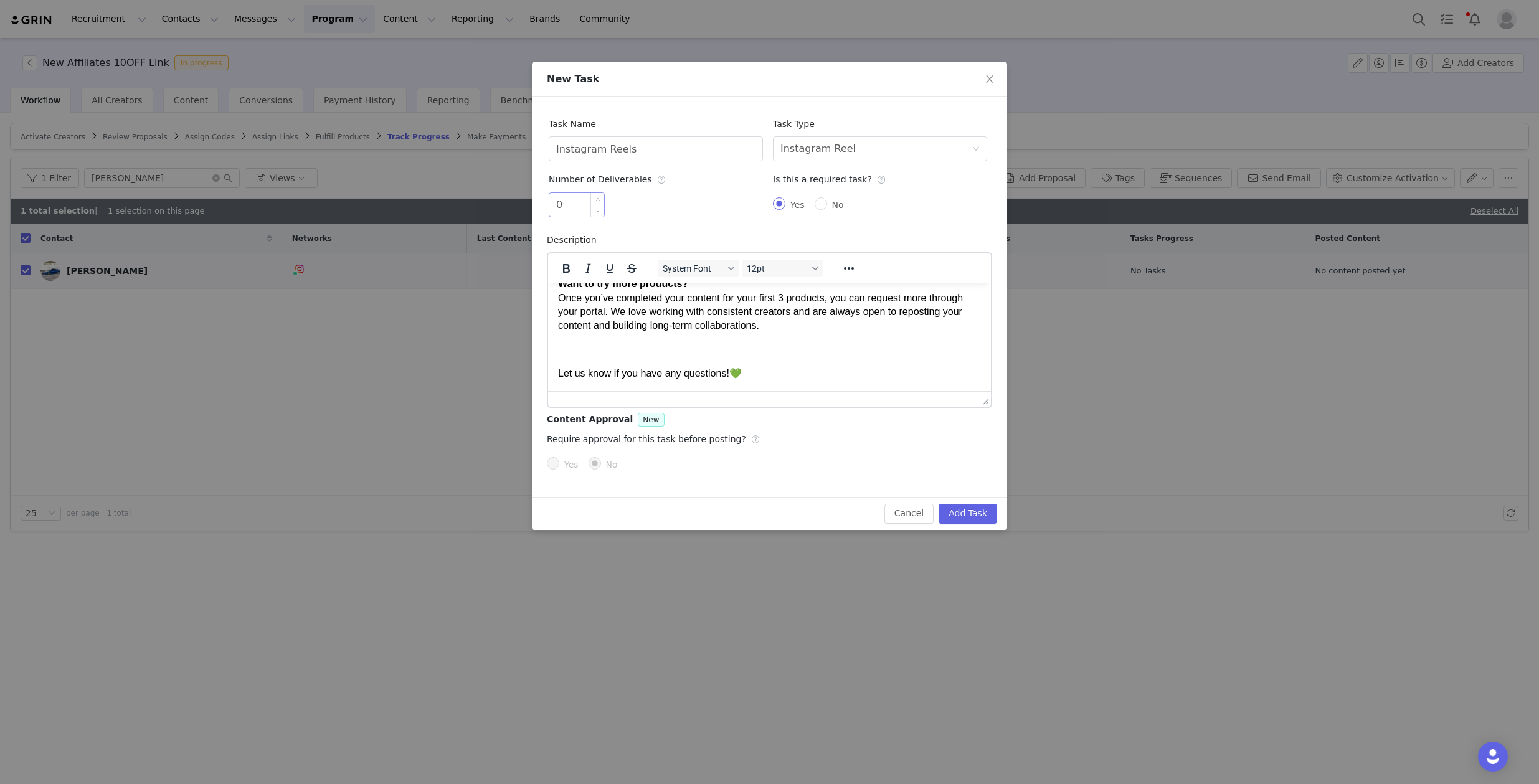
click at [588, 198] on input "0" at bounding box center [576, 205] width 55 height 23
type input "2"
click at [683, 194] on div "2" at bounding box center [656, 207] width 214 height 30
click at [559, 462] on input "Yes" at bounding box center [553, 463] width 13 height 13
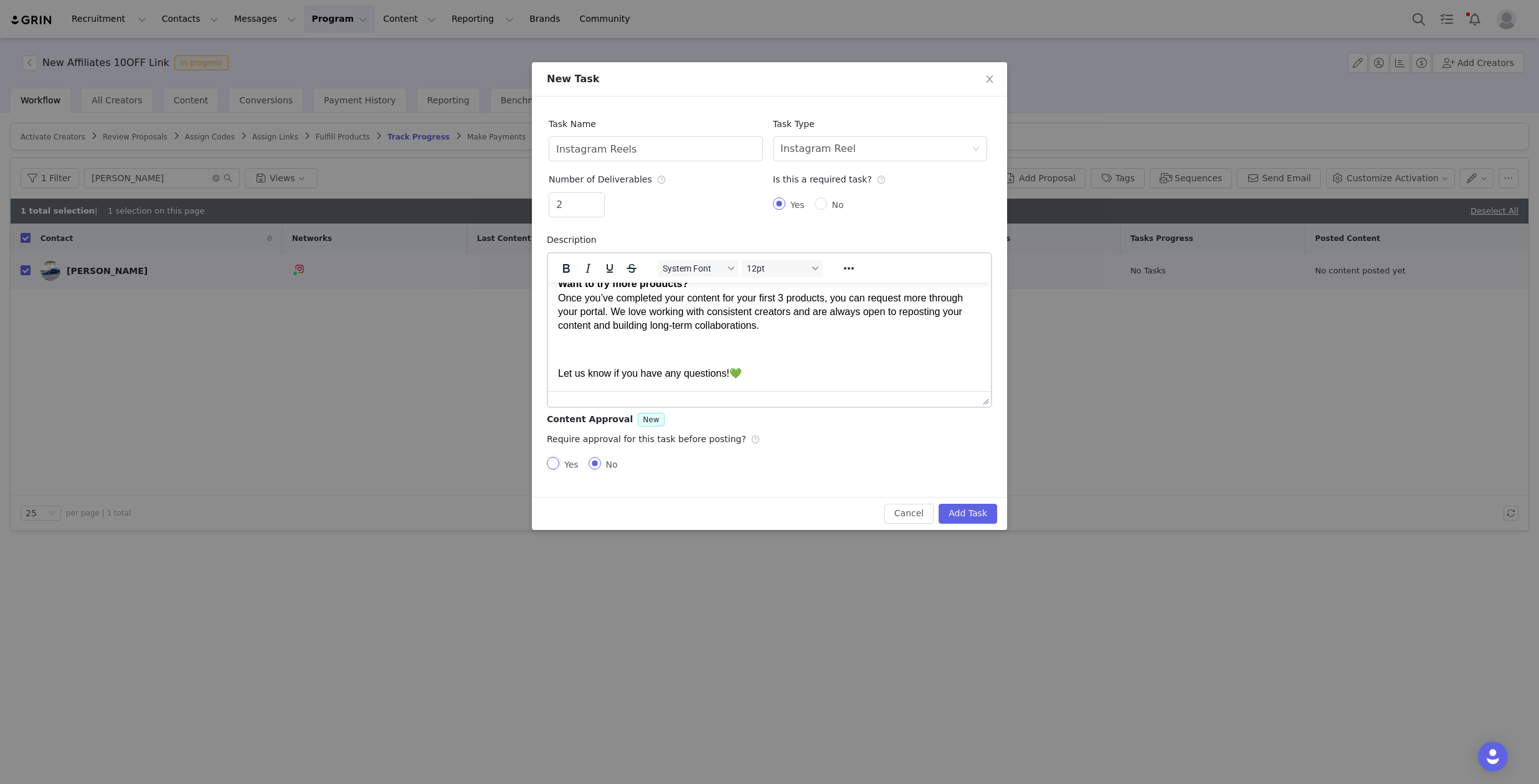
radio input "true"
radio input "false"
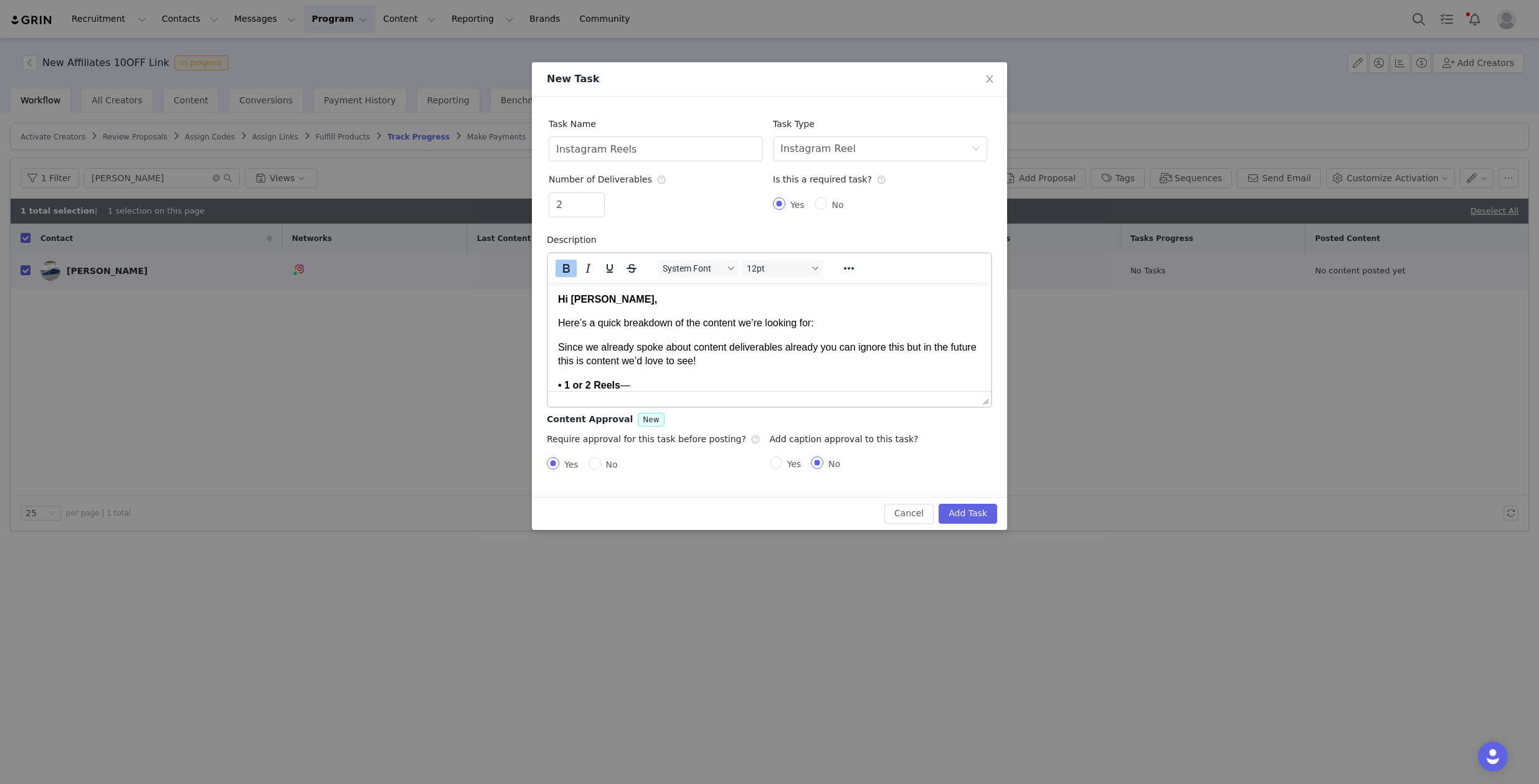
click at [569, 299] on strong "Hi Satbir," at bounding box center [607, 298] width 99 height 11
click at [912, 233] on div "Description System Font 12pt To open the popup, press Shift+Enter To open the p…" at bounding box center [770, 317] width 446 height 181
click at [960, 507] on button "Add Task" at bounding box center [968, 514] width 58 height 20
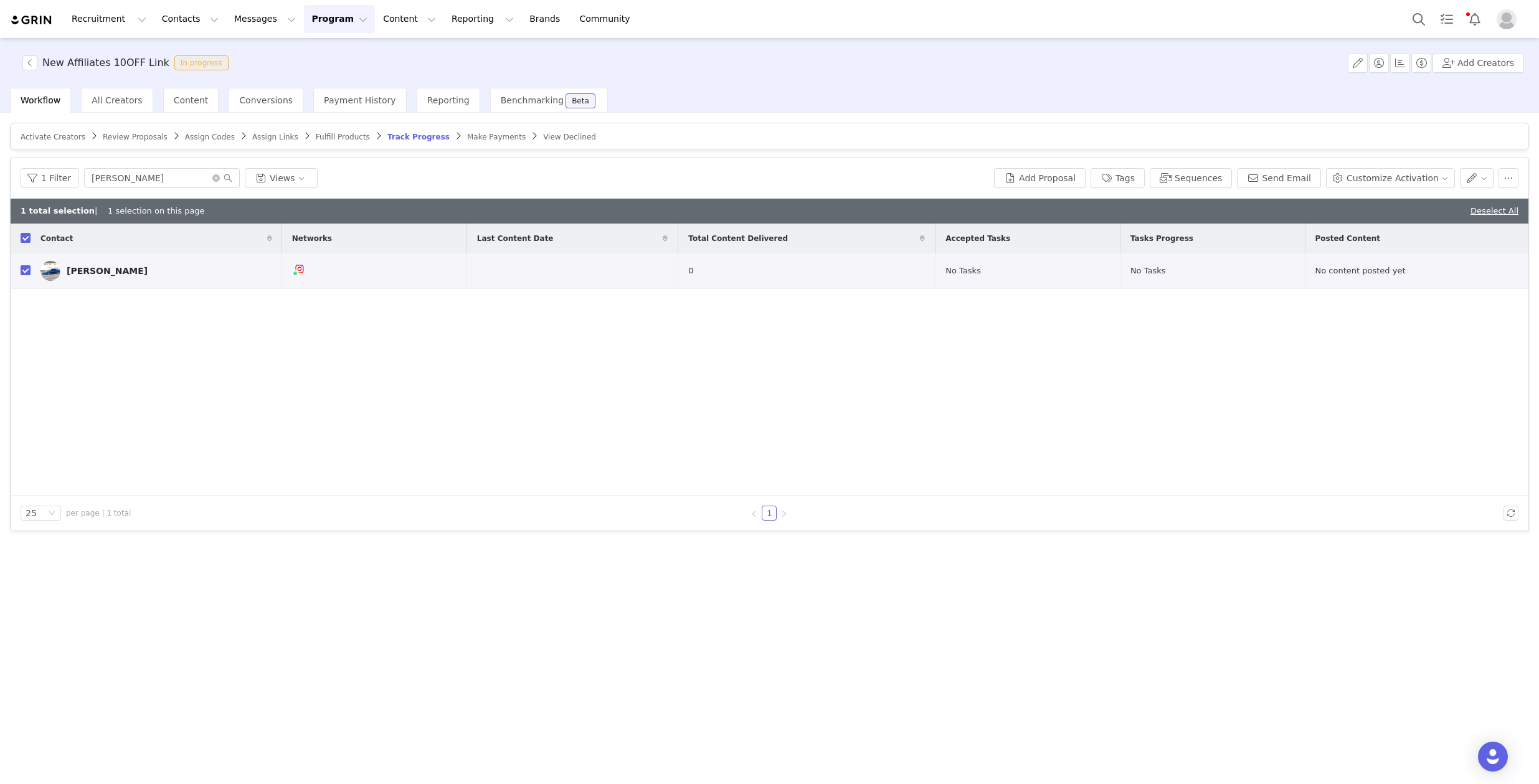
click at [533, 331] on div "Contact Networks Last Content Date Total Content Delivered Accepted Tasks Tasks…" at bounding box center [769, 359] width 1517 height 272
click at [22, 269] on input "checkbox" at bounding box center [25, 269] width 10 height 10
checkbox input "false"
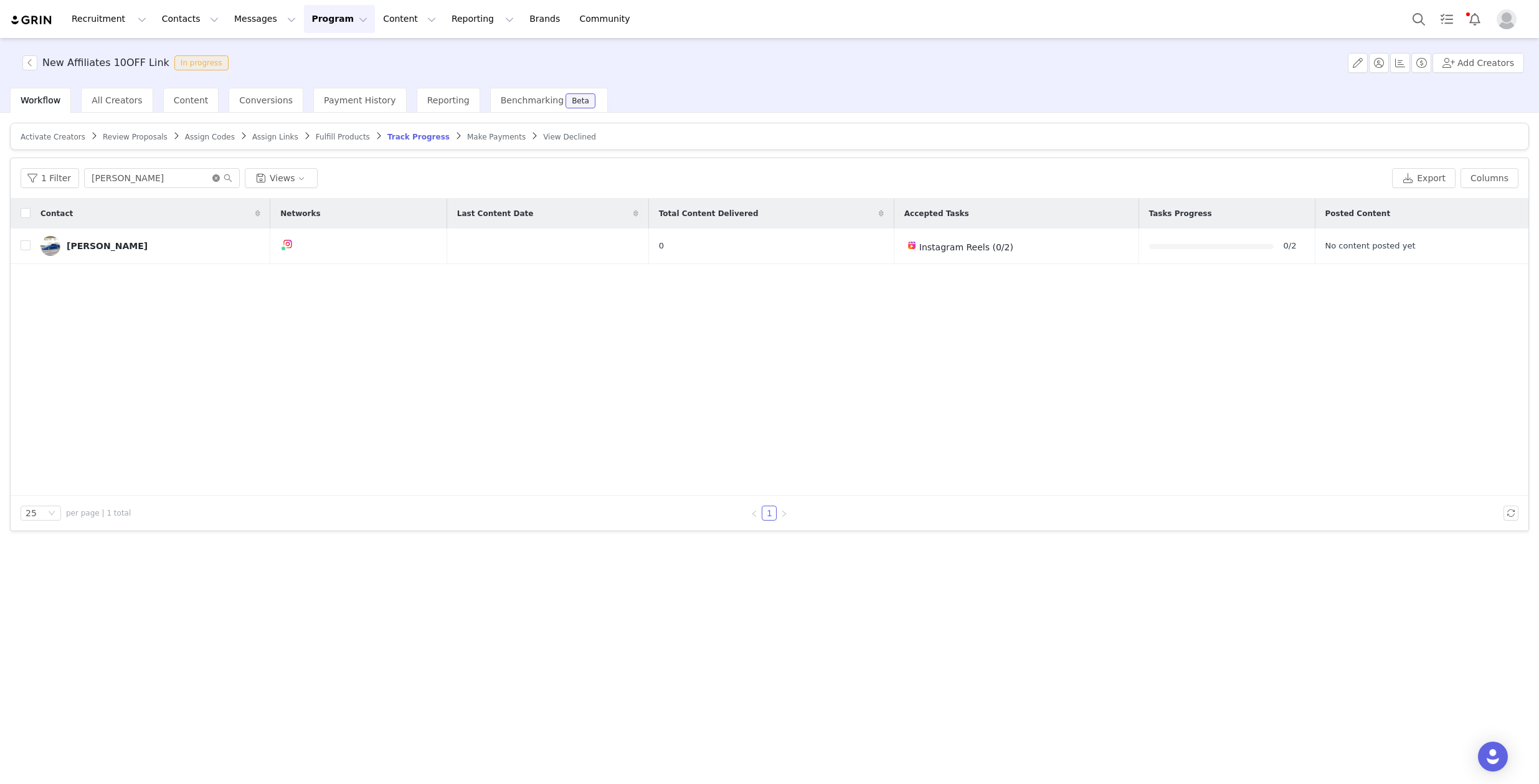
click at [213, 174] on icon "icon: close-circle" at bounding box center [216, 178] width 7 height 7
click at [202, 178] on input "text" at bounding box center [162, 178] width 155 height 20
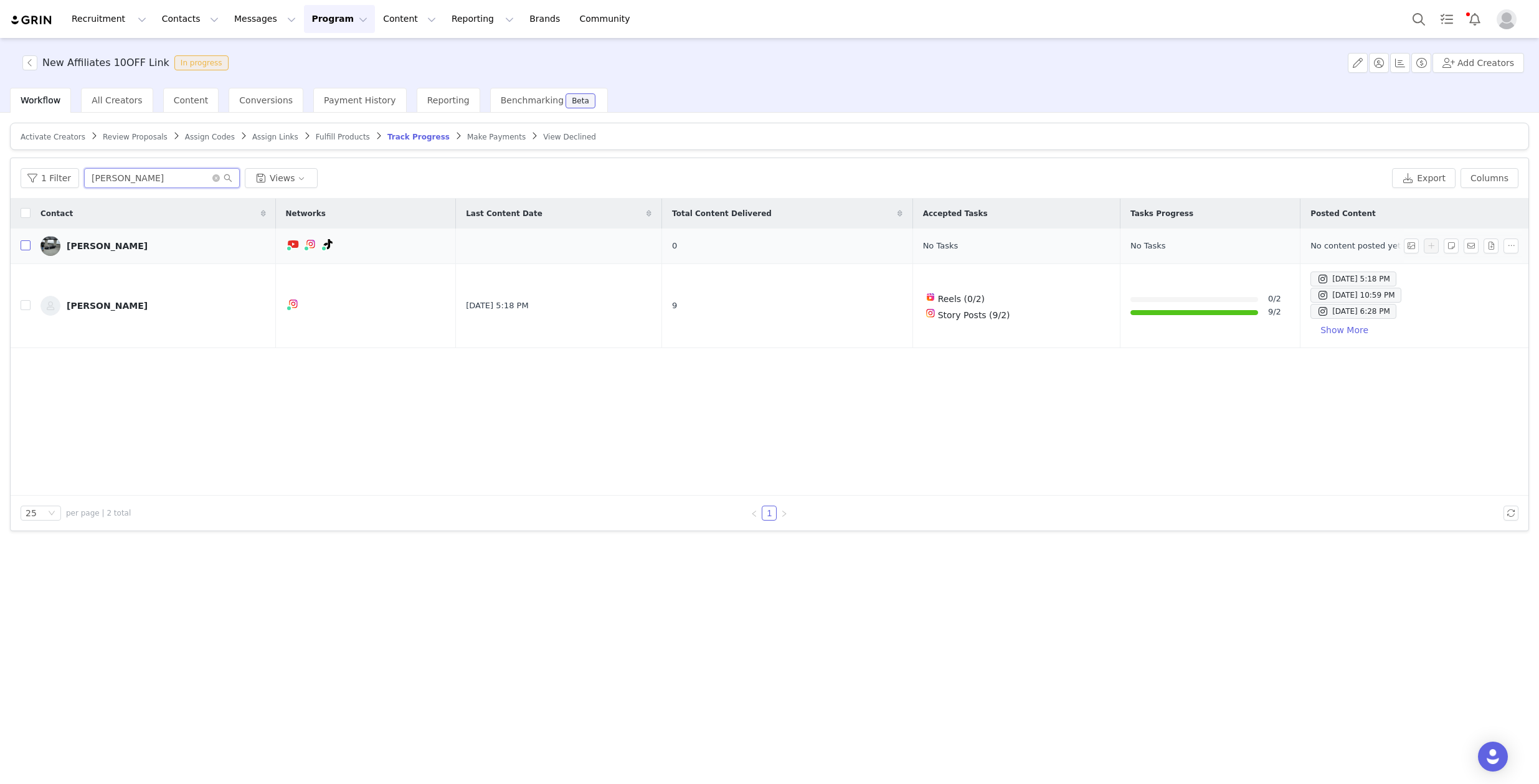
type input "daniel"
click at [23, 247] on input "checkbox" at bounding box center [25, 245] width 10 height 10
checkbox input "true"
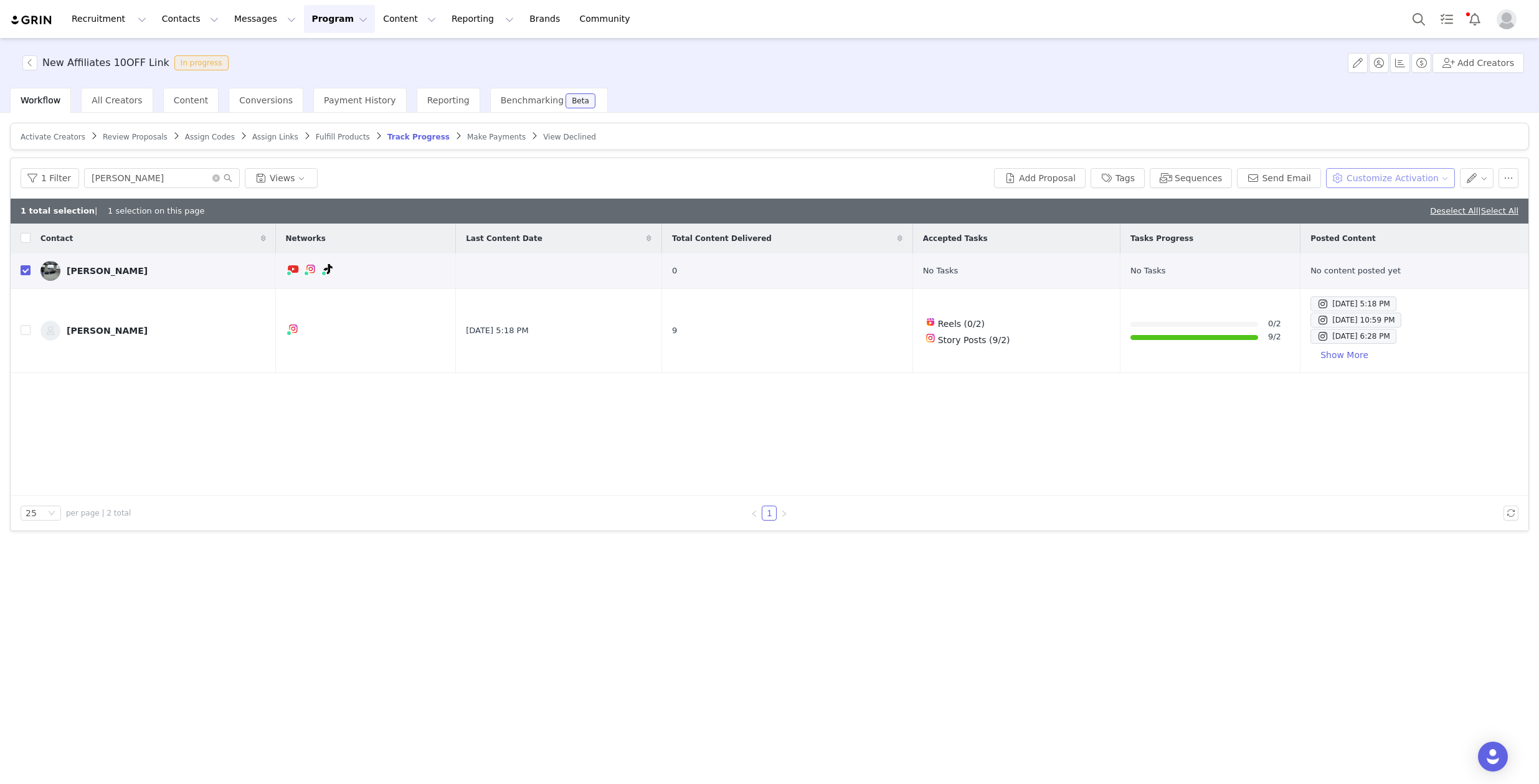
click at [1363, 179] on button "Customize Activation" at bounding box center [1390, 178] width 128 height 20
click at [1365, 219] on span "Add Tasks" at bounding box center [1377, 223] width 43 height 13
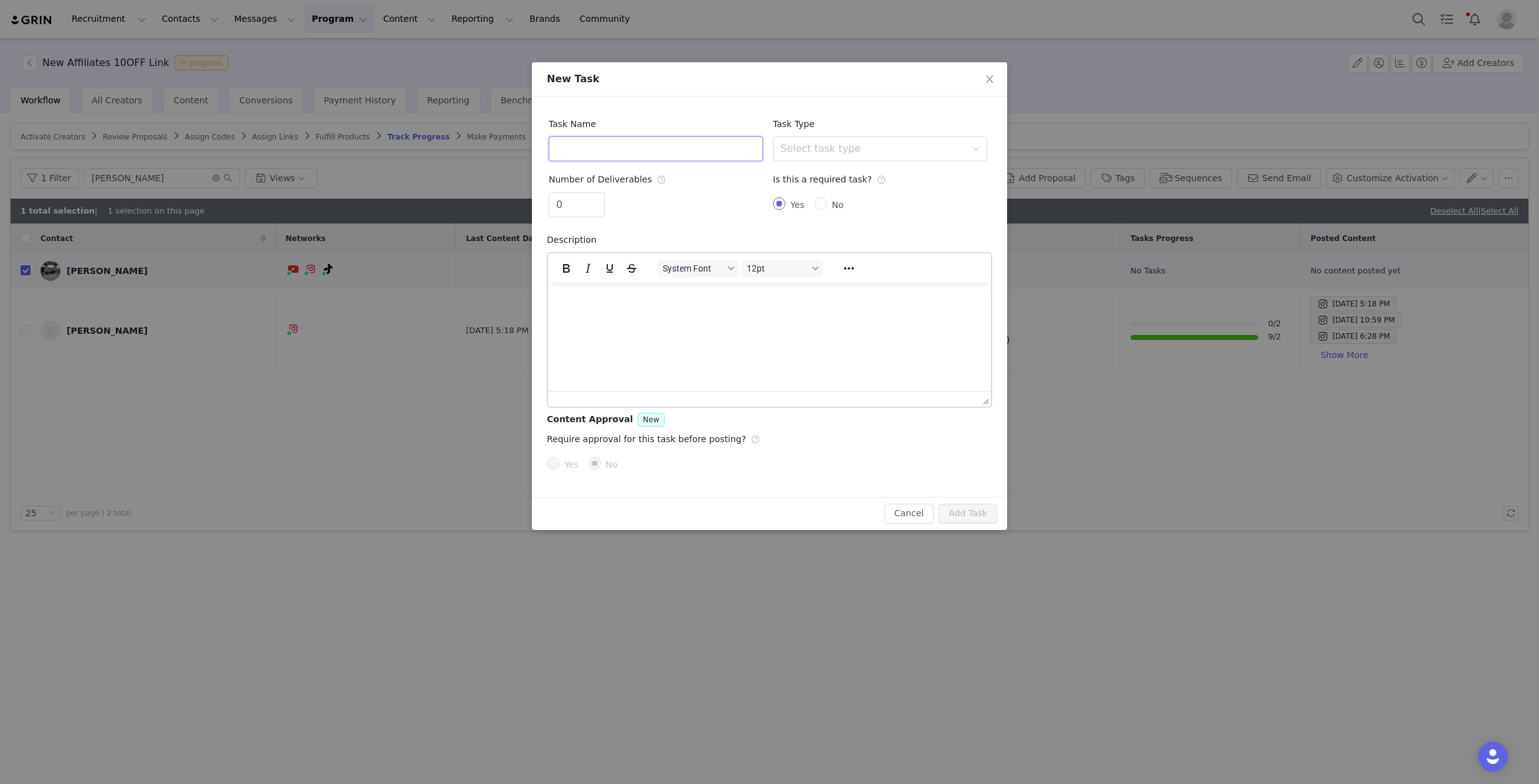
click at [723, 153] on input "text" at bounding box center [656, 149] width 214 height 25
click at [840, 147] on div "Select task type" at bounding box center [873, 149] width 186 height 13
type input "Instagram Reels"
click at [862, 199] on li "Instagram Reel" at bounding box center [880, 196] width 214 height 20
click at [746, 291] on html at bounding box center [769, 298] width 443 height 33
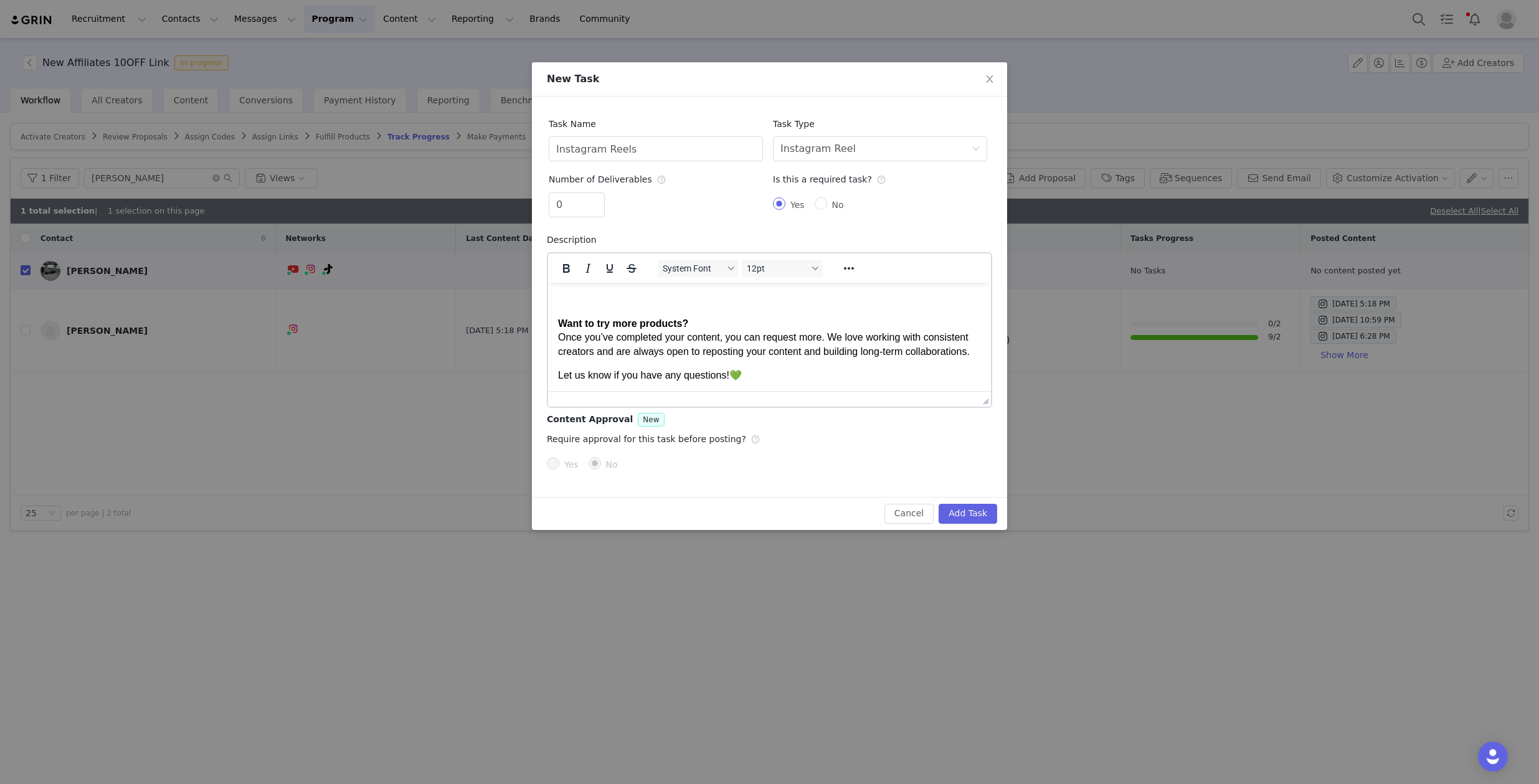
scroll to position [559, 0]
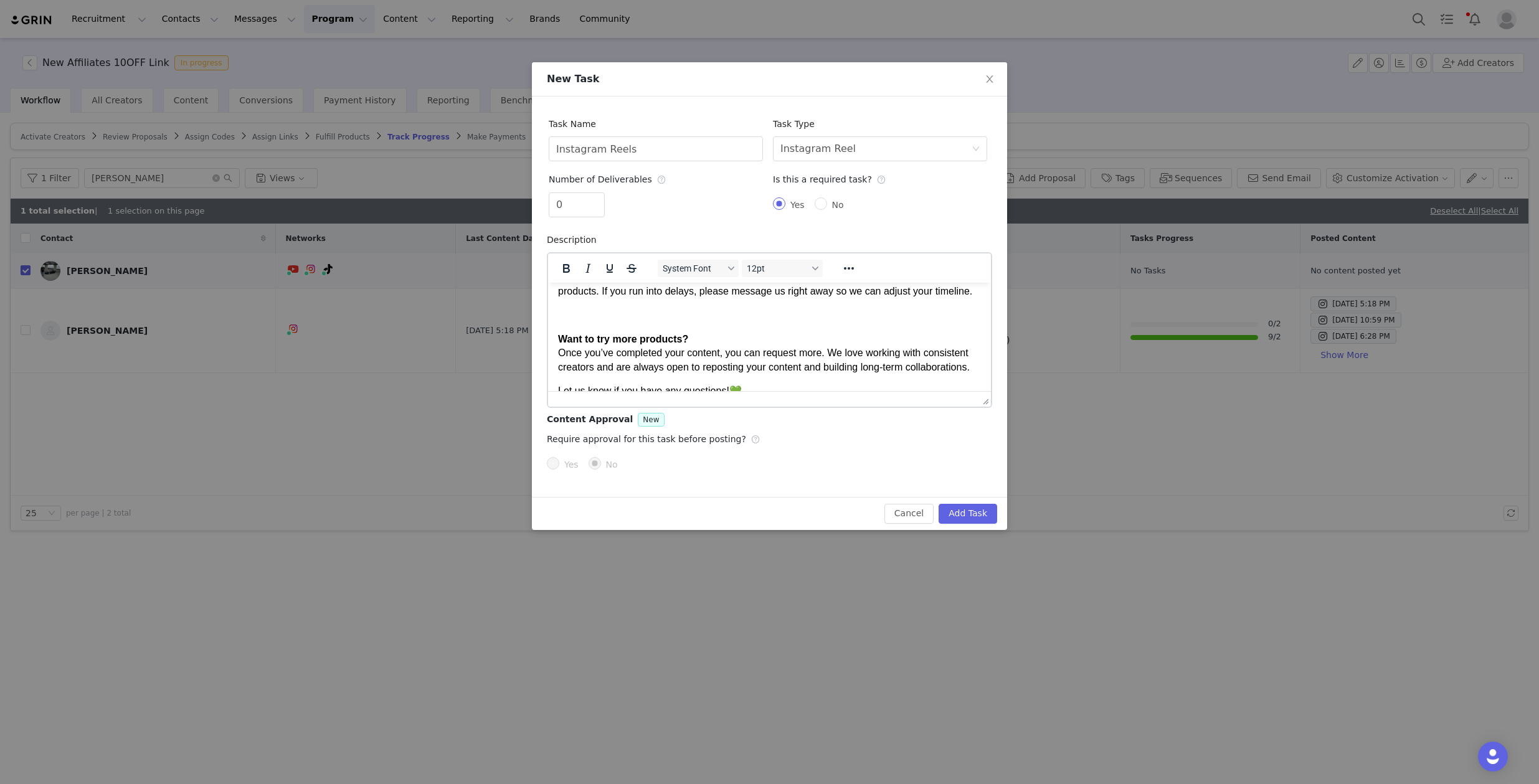
click at [638, 337] on body "Hi Ethan, Here’s a quick breakdown of the content we’re looking for: If we have…" at bounding box center [769, 65] width 423 height 665
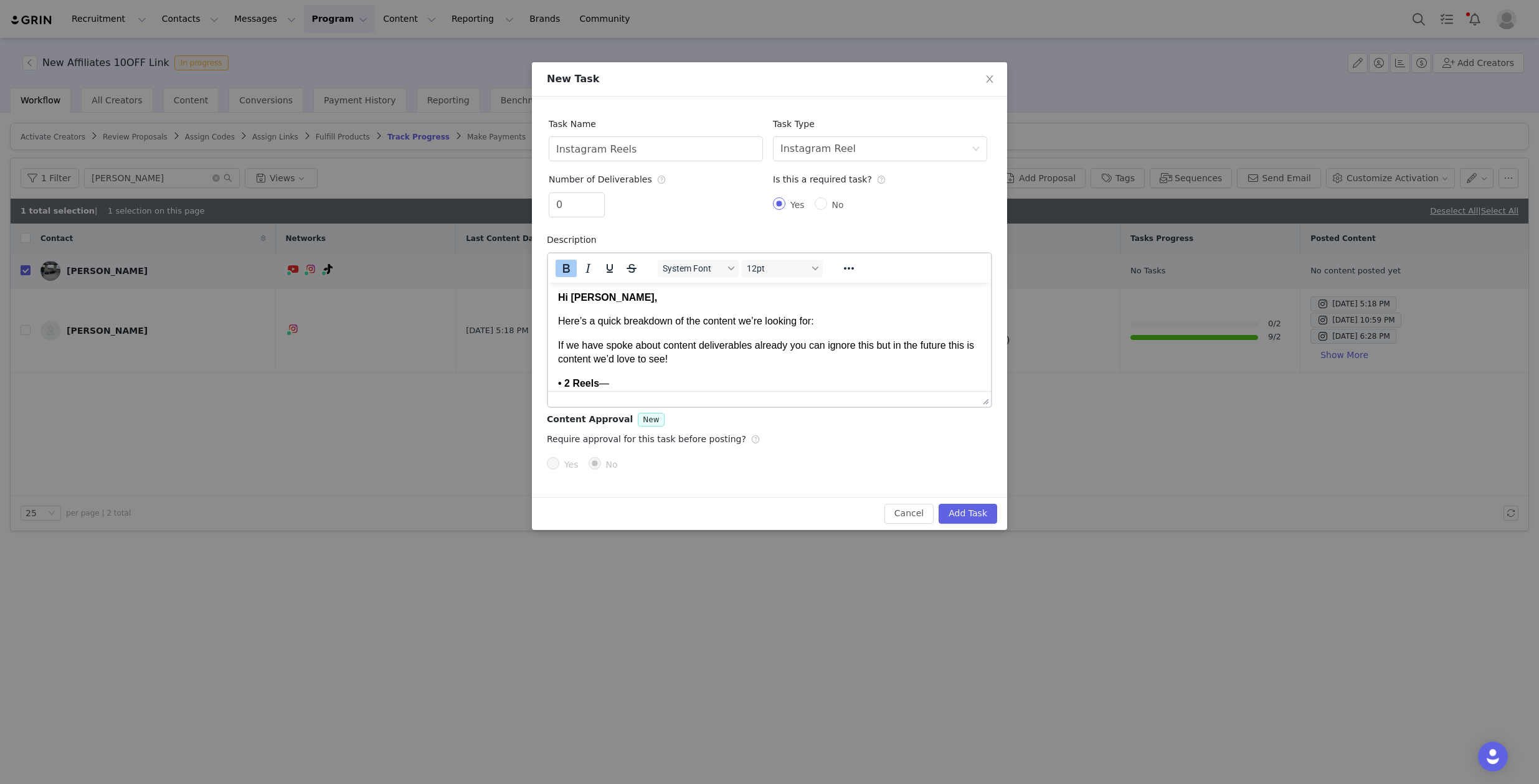
scroll to position [0, 0]
drag, startPoint x: 577, startPoint y: 205, endPoint x: 547, endPoint y: 205, distance: 30.0
click at [547, 205] on div "Number of Deliverables 0" at bounding box center [656, 197] width 225 height 60
type input "2"
click at [549, 470] on label "Yes" at bounding box center [565, 463] width 37 height 13
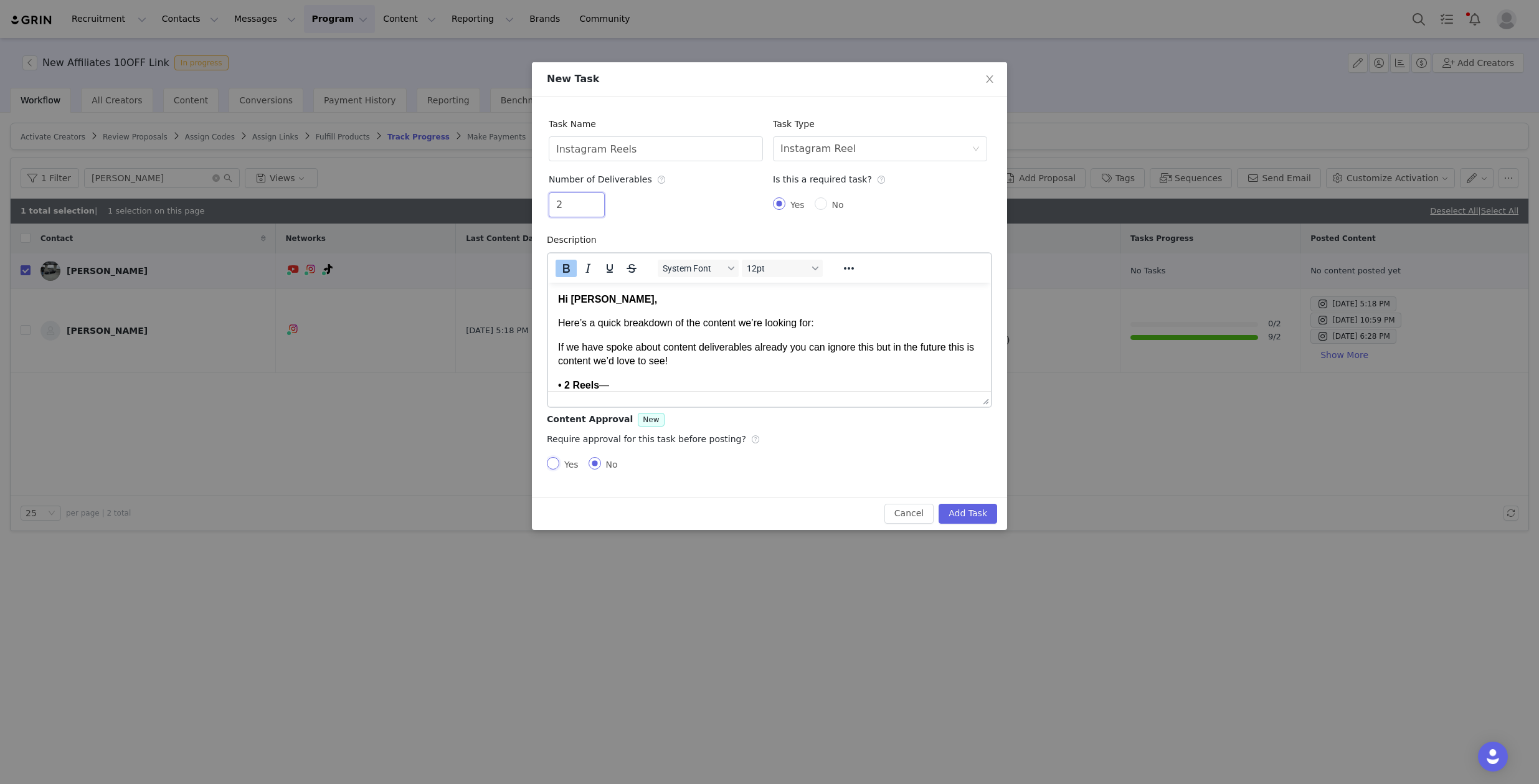
click at [549, 470] on input "Yes" at bounding box center [553, 463] width 13 height 13
radio input "true"
click at [597, 465] on input "No" at bounding box center [595, 463] width 13 height 13
radio input "true"
radio input "false"
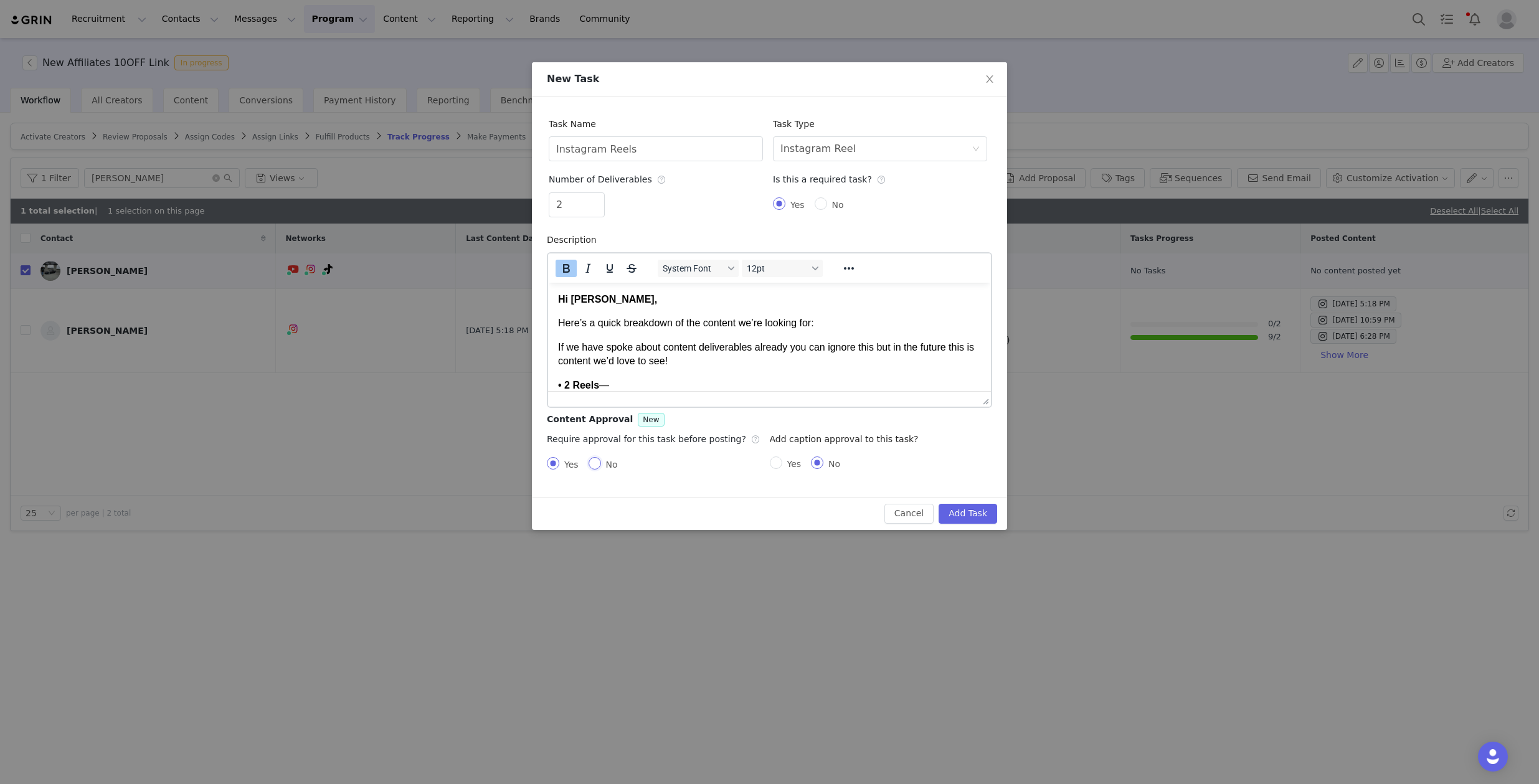
radio input "true"
click at [975, 508] on button "Add Task" at bounding box center [968, 514] width 58 height 20
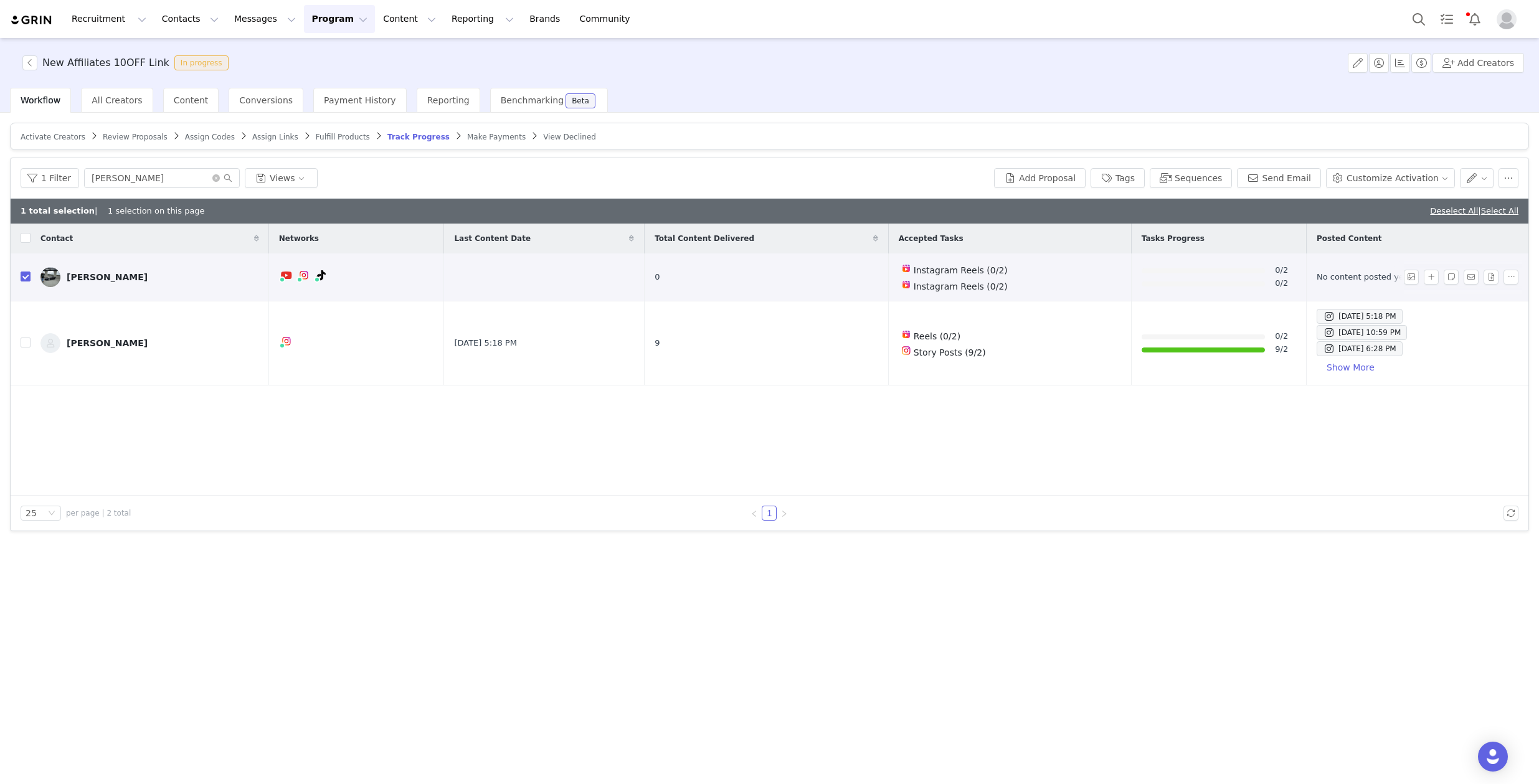
click at [83, 272] on div "[PERSON_NAME]" at bounding box center [107, 277] width 81 height 10
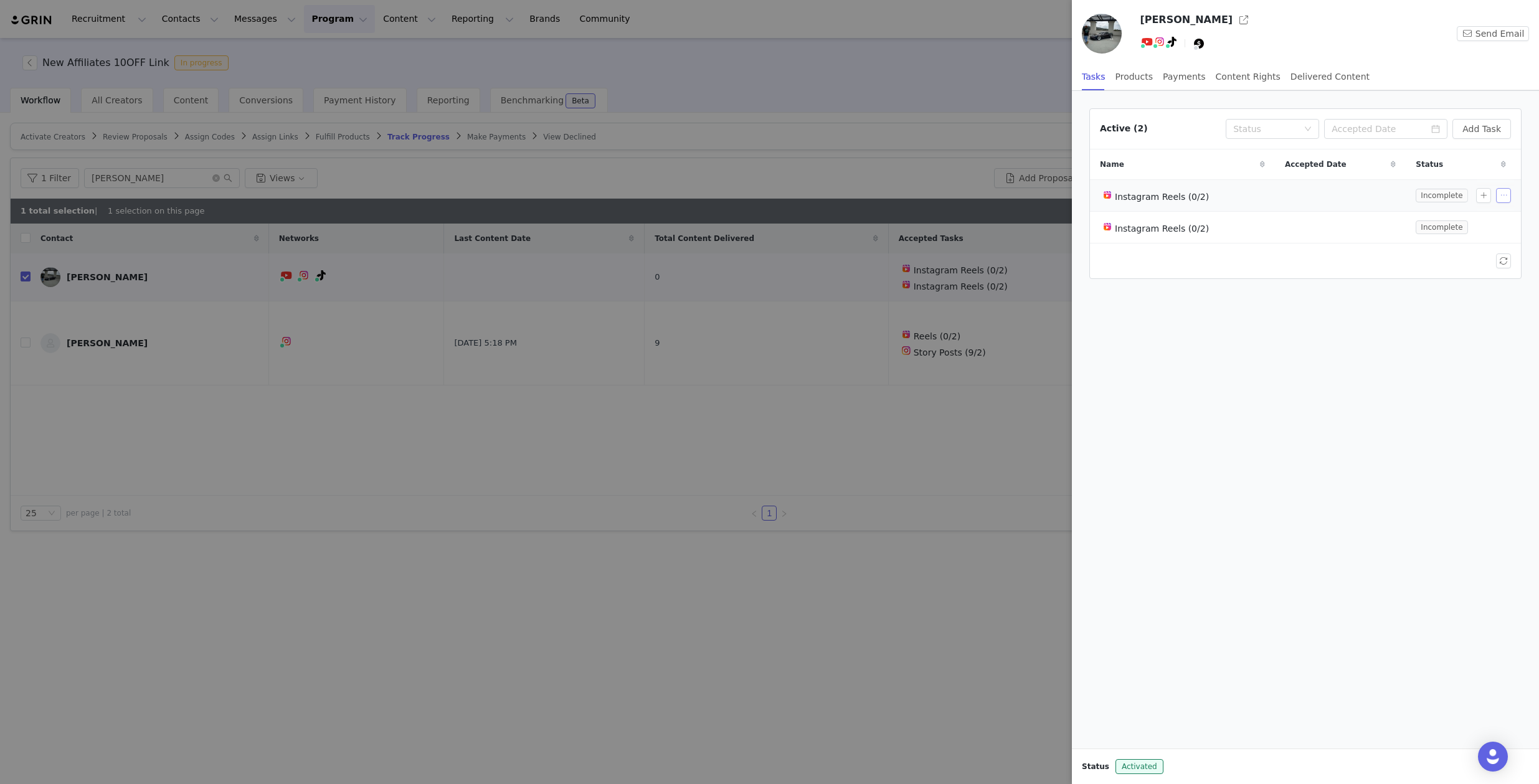
click at [1509, 194] on button "button" at bounding box center [1503, 195] width 15 height 15
click at [1480, 212] on span "Edit Task" at bounding box center [1475, 216] width 39 height 13
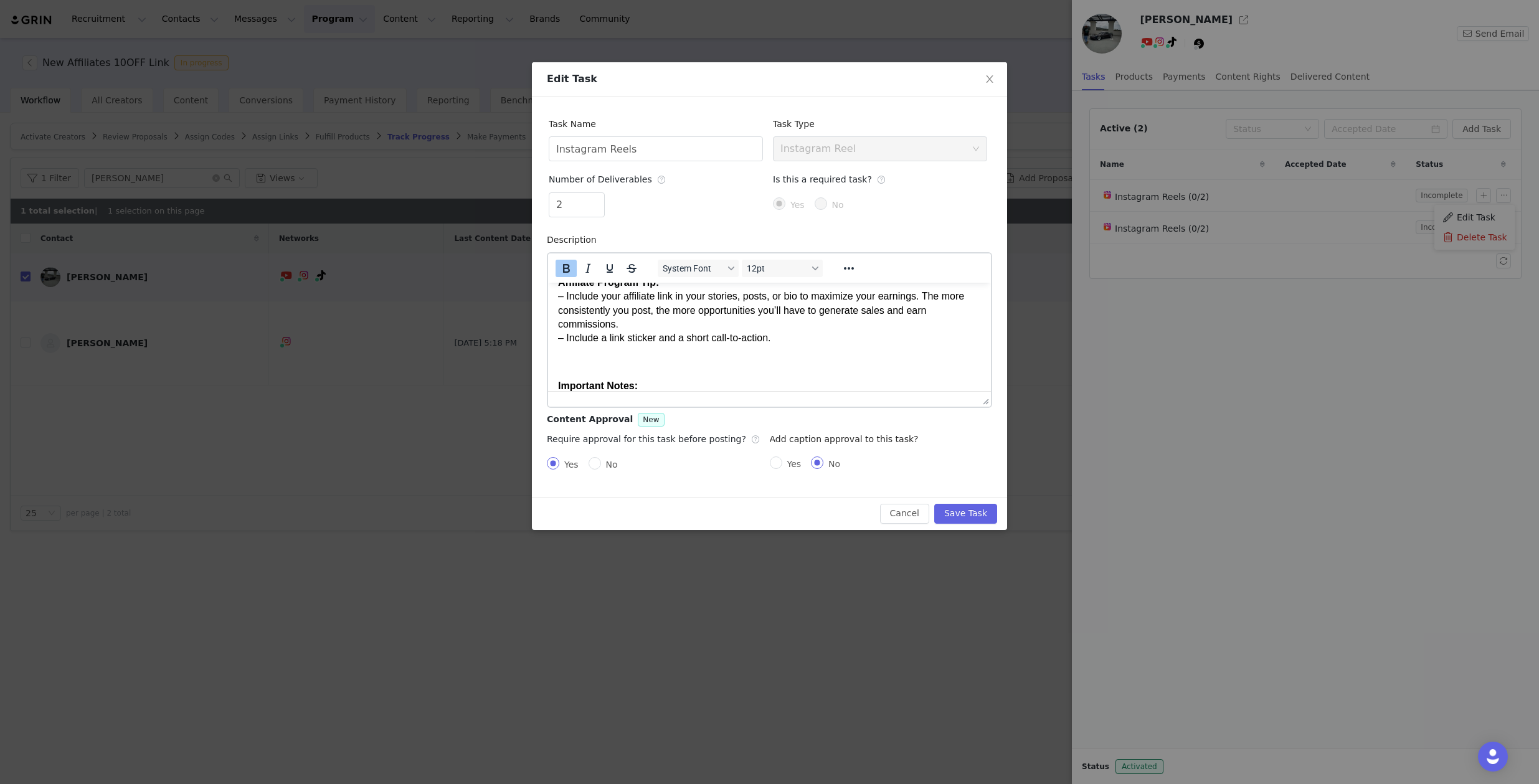
scroll to position [592, 0]
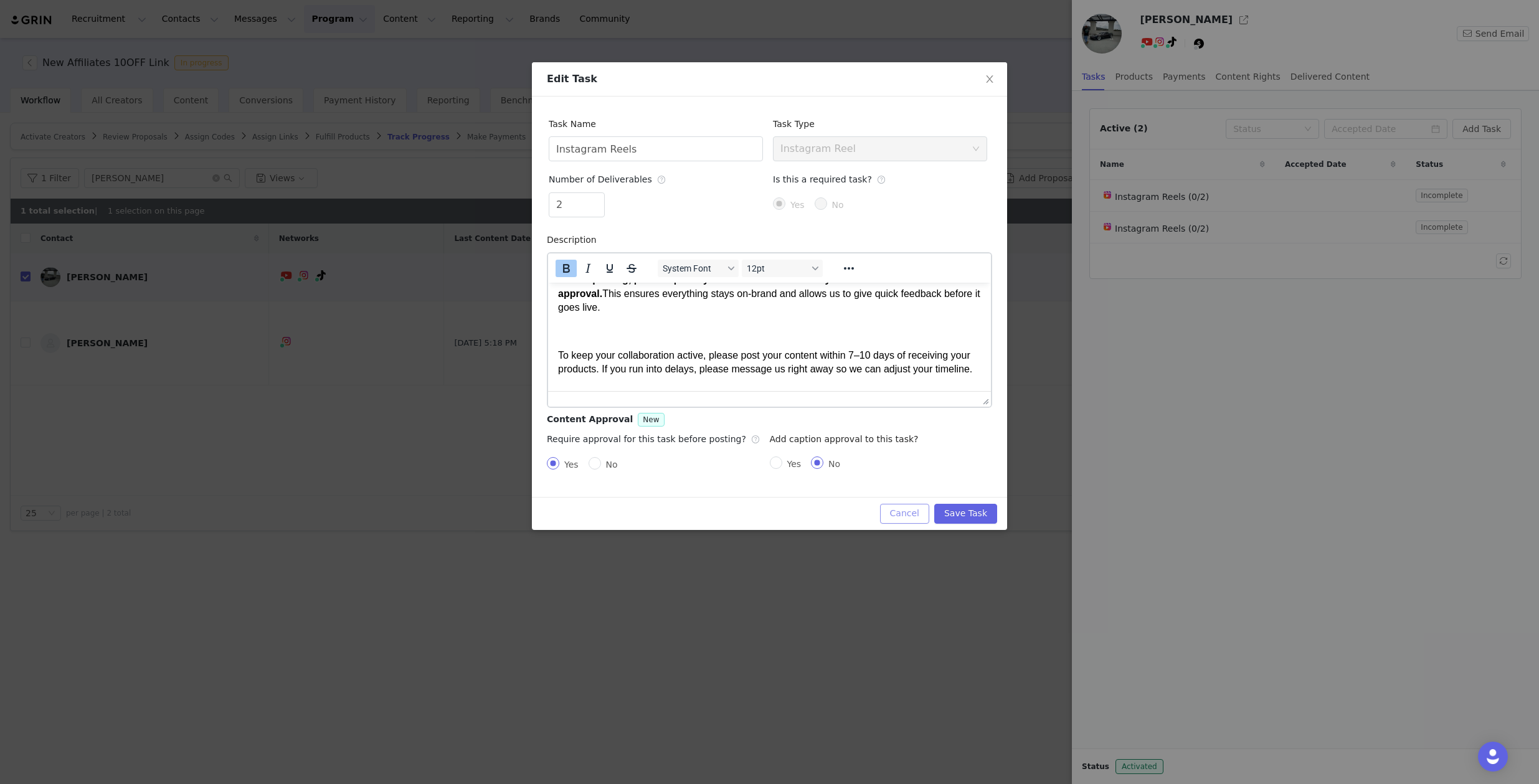
click at [889, 507] on button "Cancel" at bounding box center [904, 514] width 49 height 20
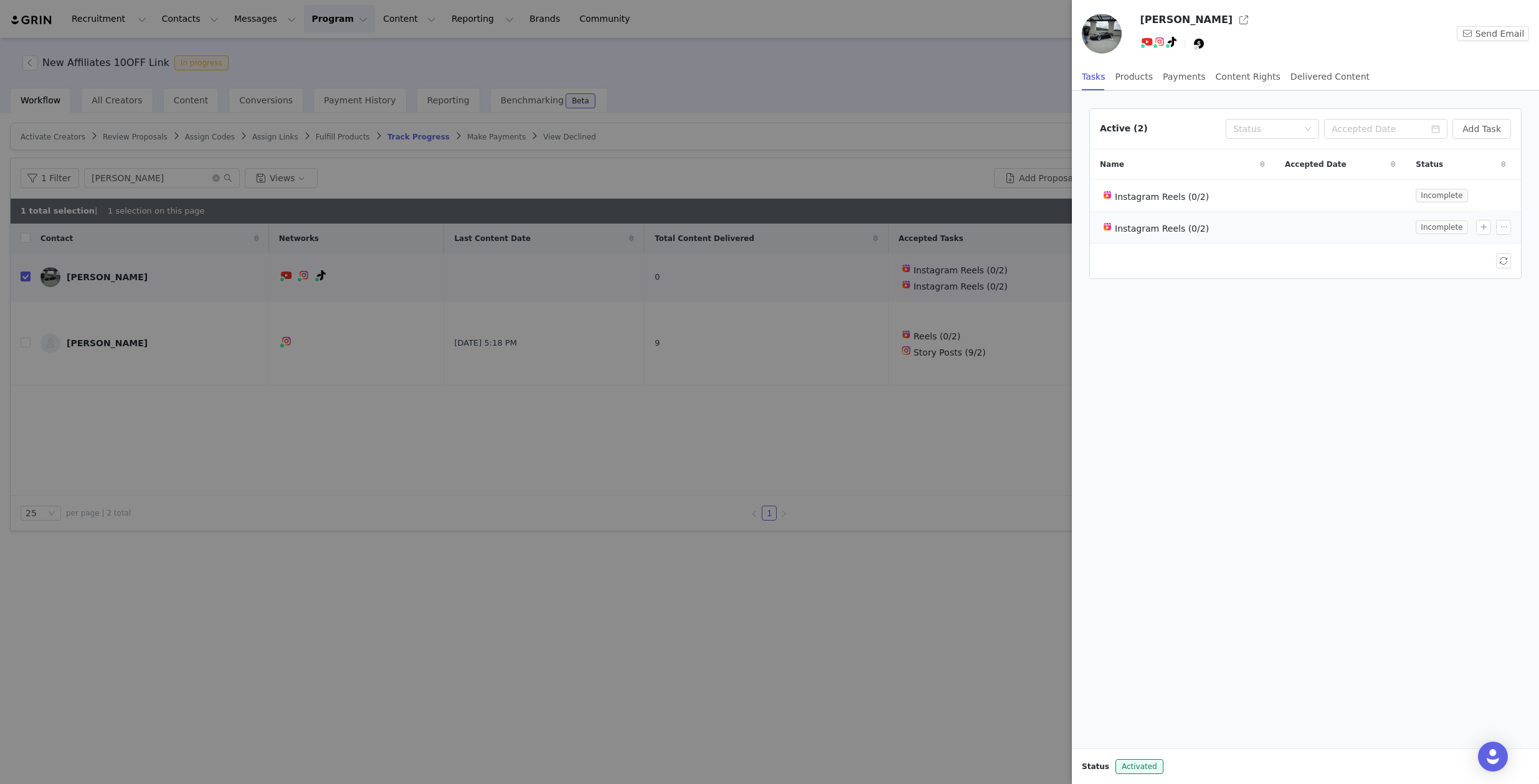
click at [1280, 218] on td at bounding box center [1340, 226] width 131 height 31
click at [1510, 223] on button "button" at bounding box center [1503, 227] width 15 height 15
click at [1487, 249] on span "Edit Task" at bounding box center [1475, 249] width 39 height 13
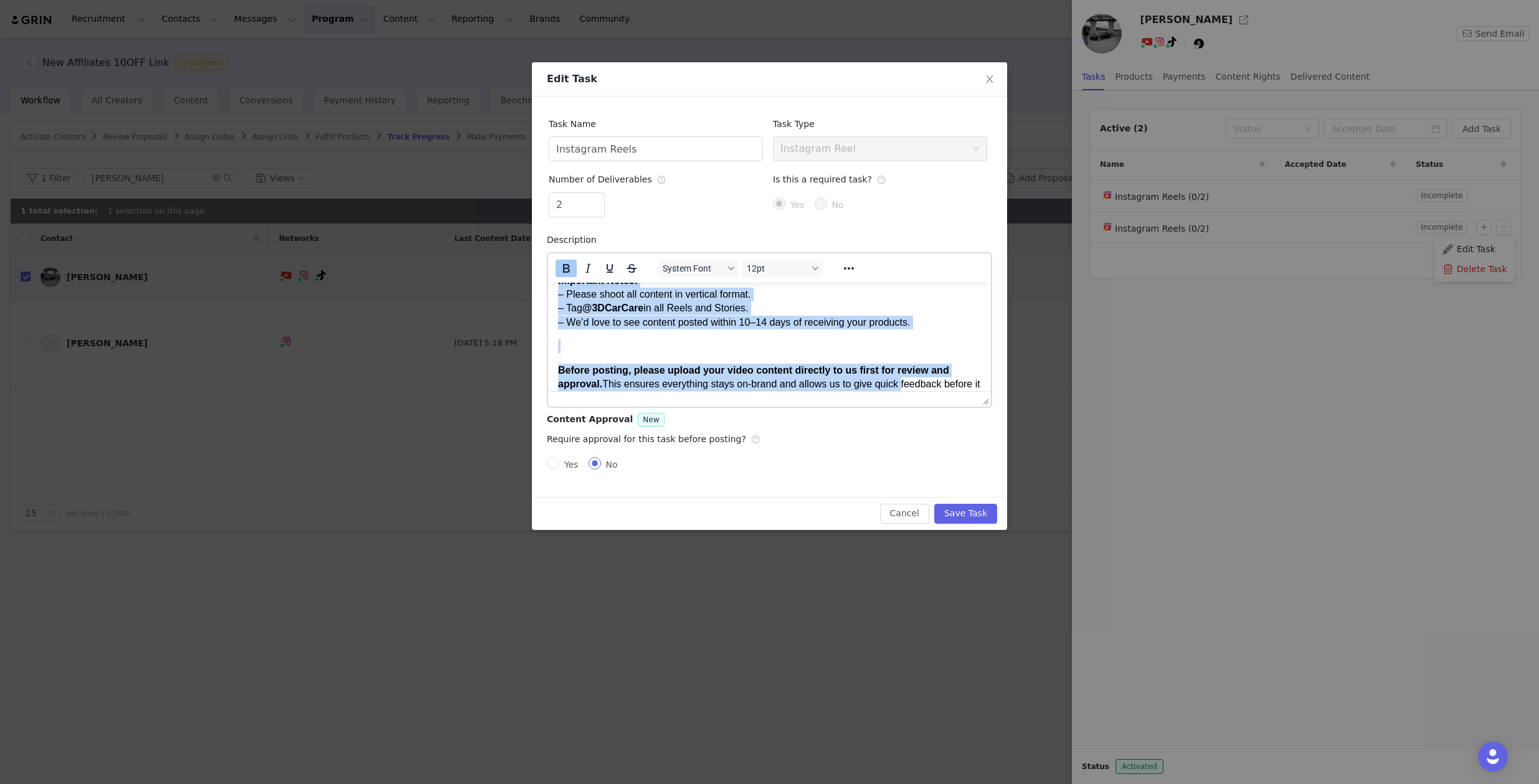
scroll to position [581, 0]
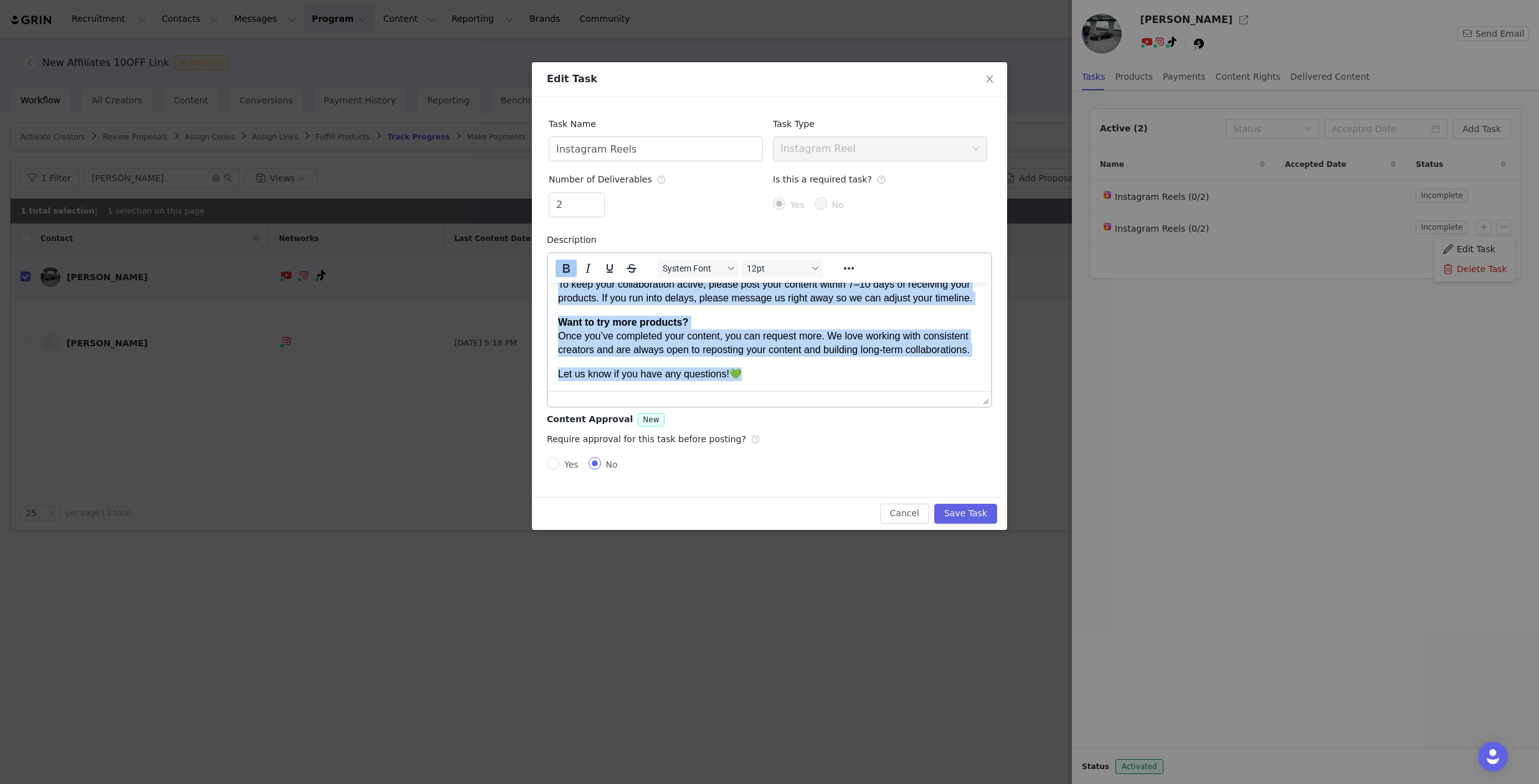
drag, startPoint x: 557, startPoint y: 298, endPoint x: 907, endPoint y: 436, distance: 376.2
click at [907, 391] on html "Hi Ethan, Here’s a quick breakdown of the content we’re looking for: If we have…" at bounding box center [769, 59] width 443 height 661
copy body "Hi Ethan, Here’s a quick breakdown of the content we’re looking for: If we have…"
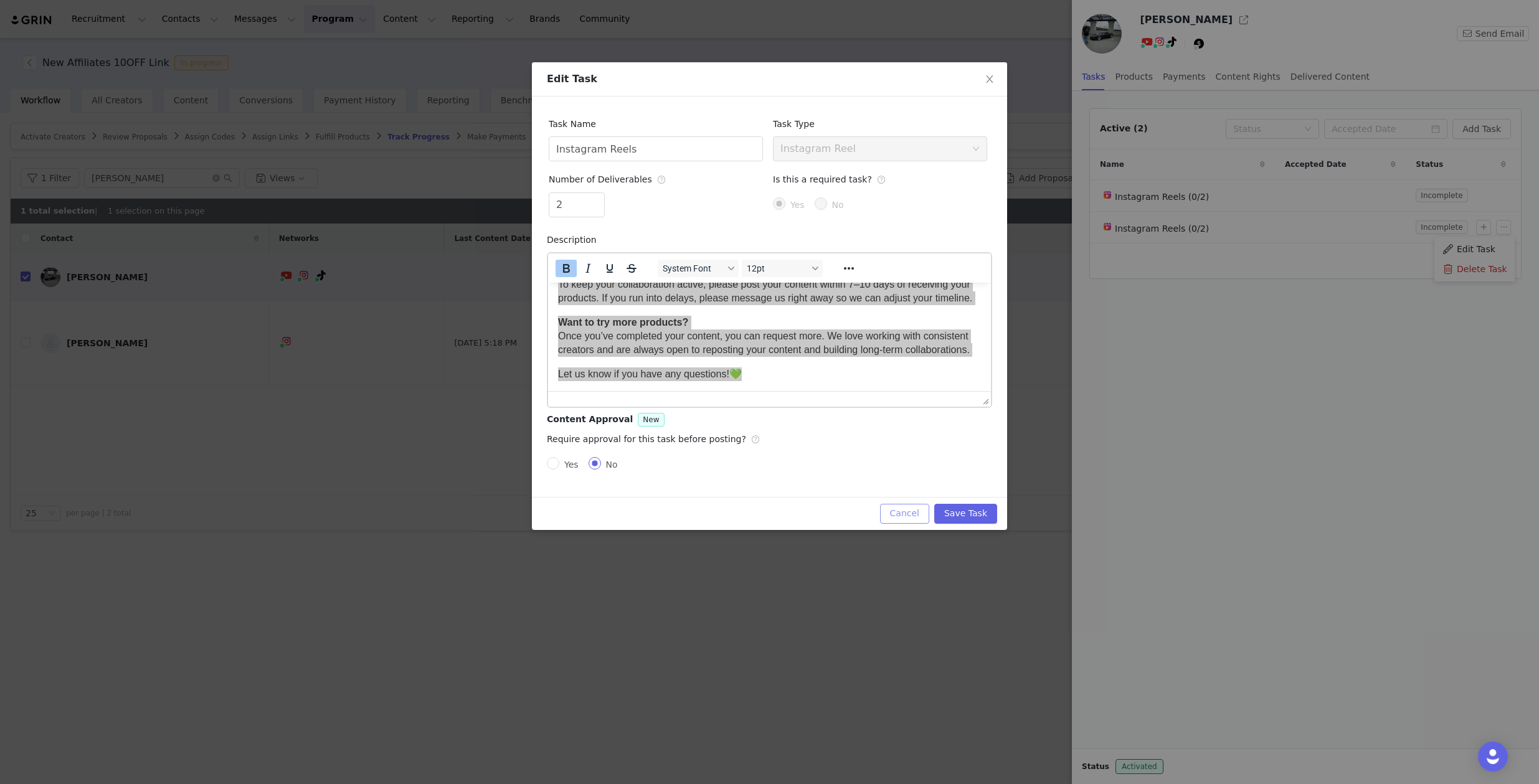
click at [899, 514] on button "Cancel" at bounding box center [904, 514] width 49 height 20
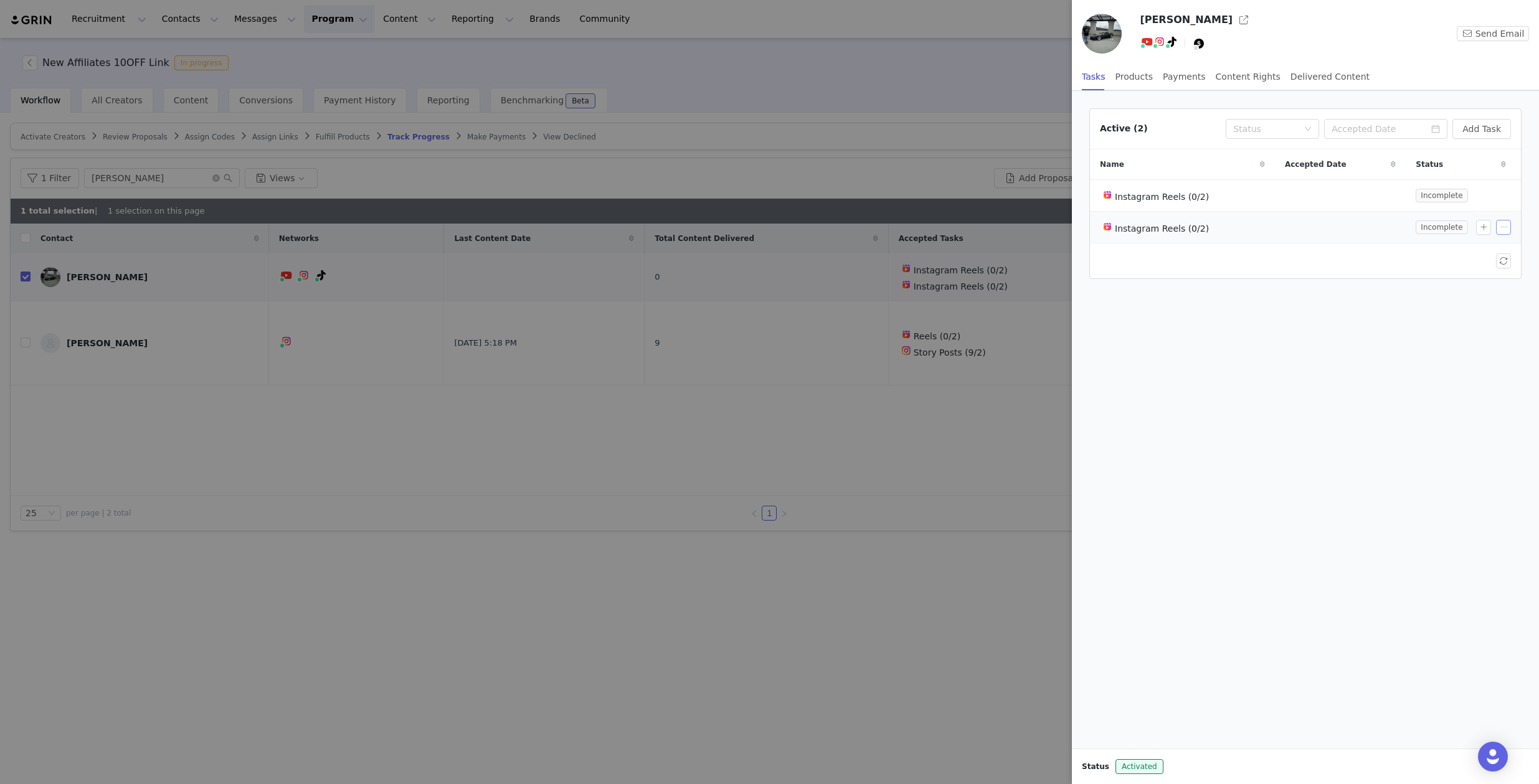
click at [1499, 228] on button "button" at bounding box center [1503, 227] width 15 height 15
click at [1458, 272] on span "Delete Task" at bounding box center [1482, 269] width 50 height 13
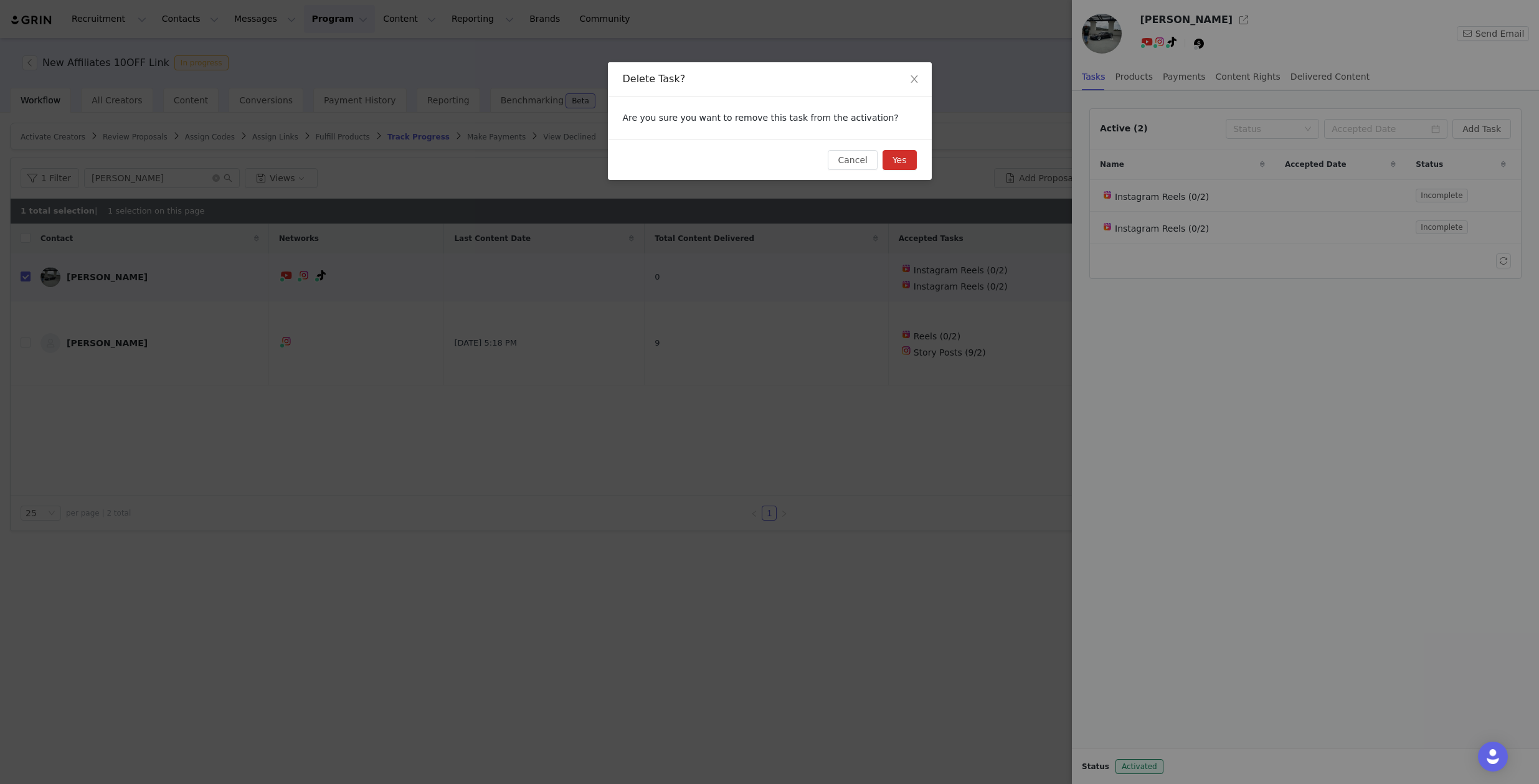
click at [908, 162] on button "Yes" at bounding box center [899, 160] width 34 height 20
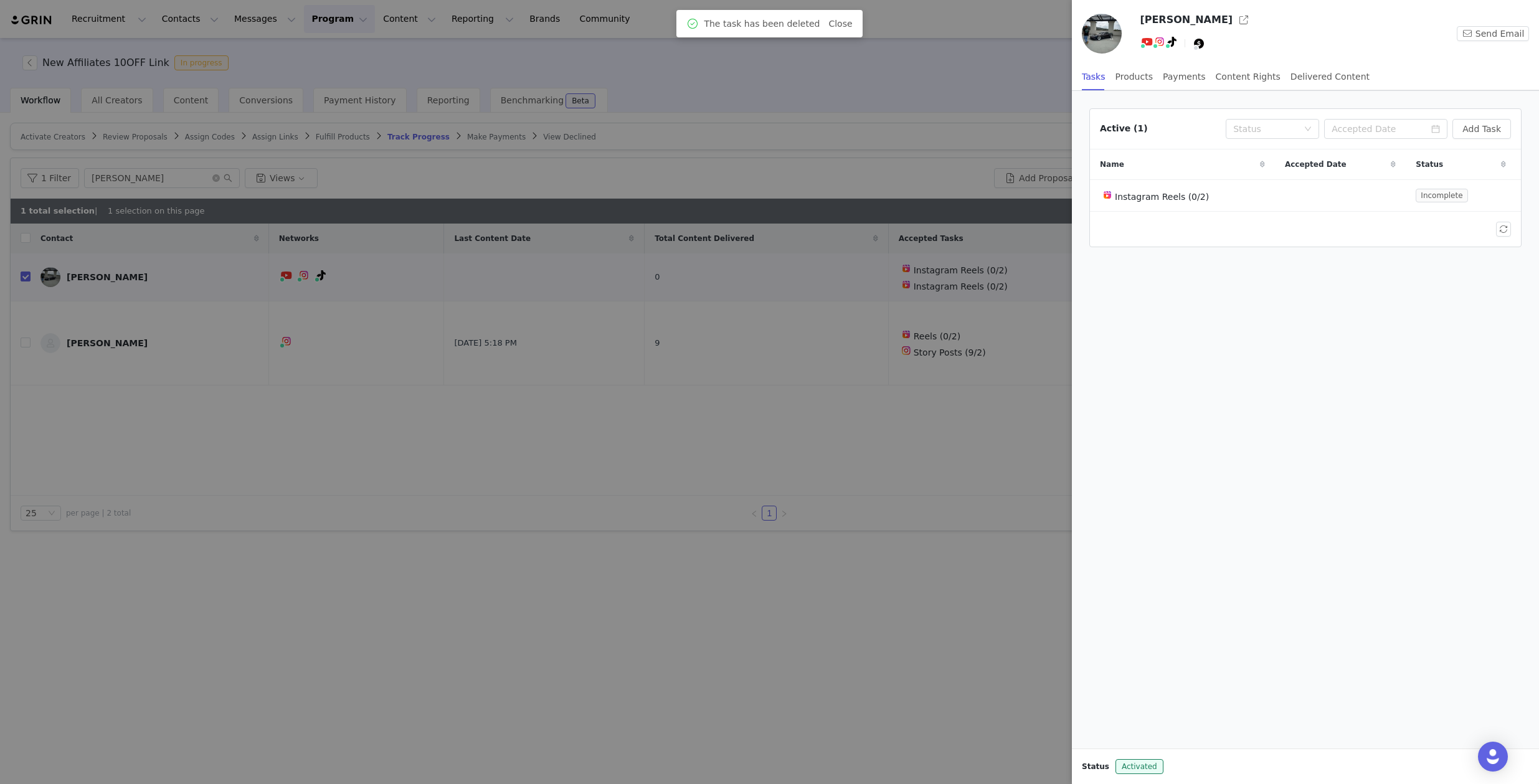
click at [1155, 307] on div "Active (1) Status Add Task Name Accepted Date Status Instagram Reels (0/2) Inco…" at bounding box center [1305, 419] width 467 height 657
click at [778, 413] on div at bounding box center [769, 392] width 1539 height 784
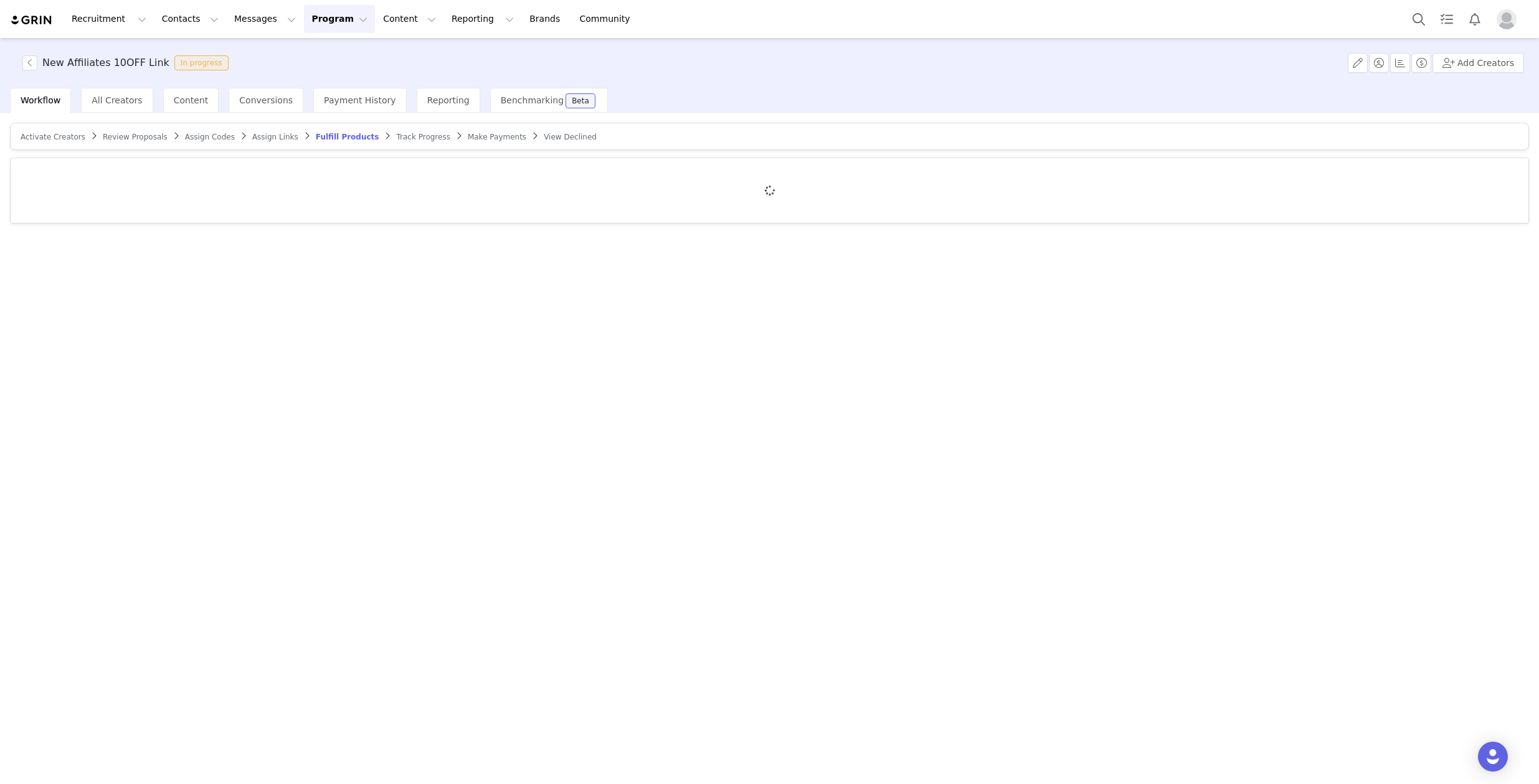
click at [794, 84] on div "New Affiliates 10OFF Link In progress Add Creators" at bounding box center [769, 62] width 1539 height 49
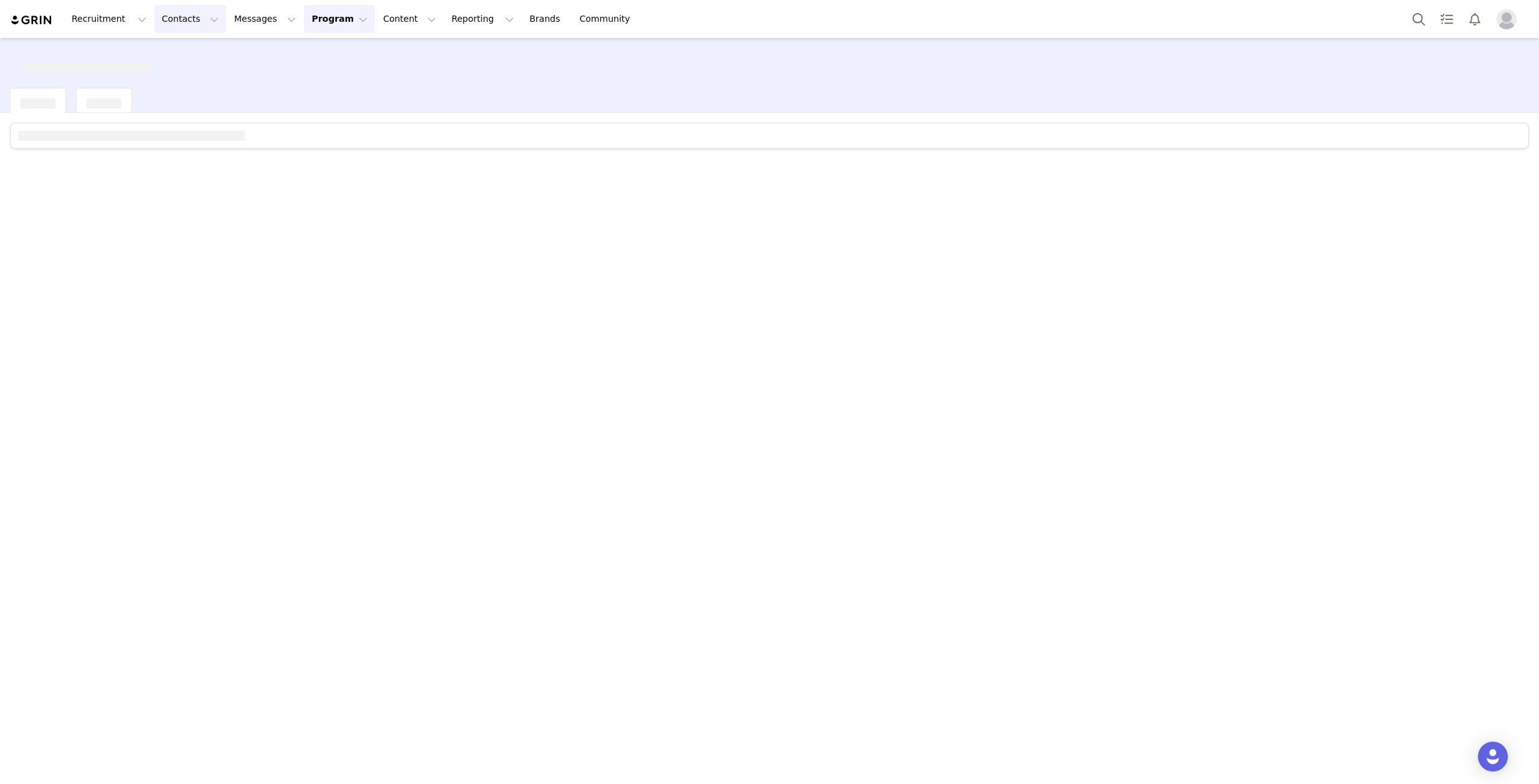
click at [171, 26] on button "Contacts Contacts" at bounding box center [190, 19] width 72 height 28
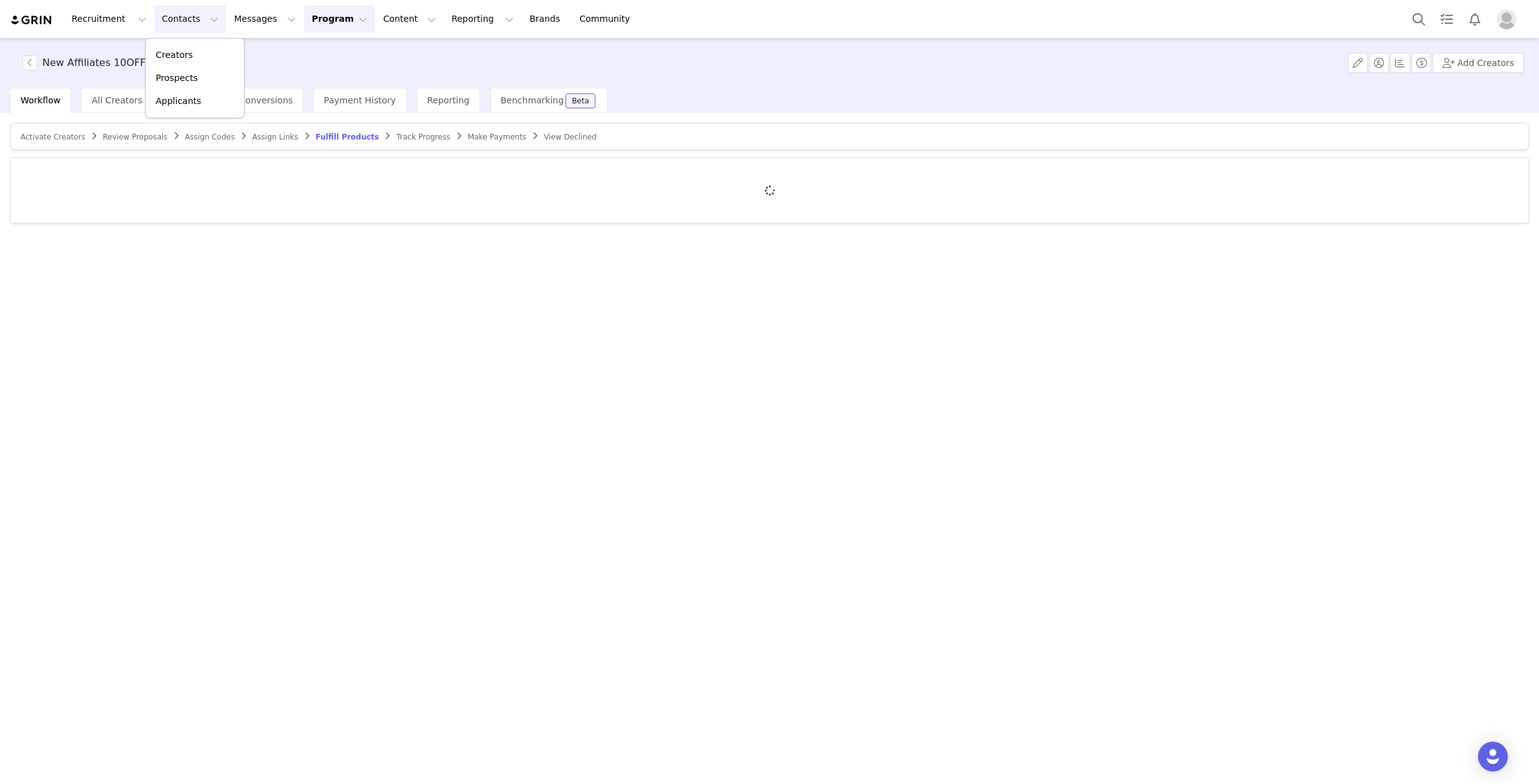
click at [310, 58] on div "New Affiliates 10OFF Link In progress Add Creators" at bounding box center [769, 62] width 1539 height 49
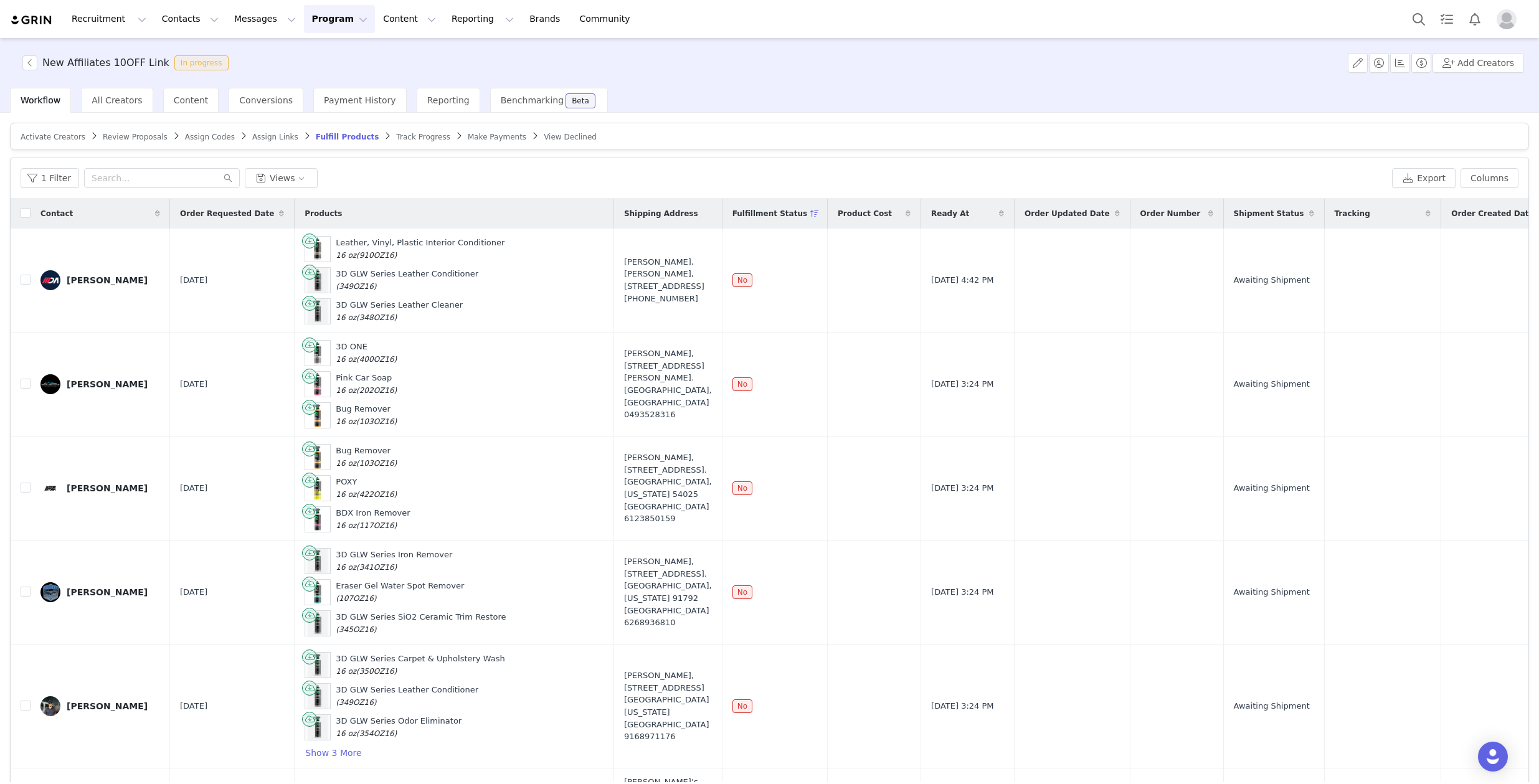
click at [655, 68] on div "New Affiliates 10OFF Link In progress Add Creators" at bounding box center [769, 62] width 1539 height 49
click at [26, 277] on input "checkbox" at bounding box center [25, 279] width 10 height 10
checkbox input "true"
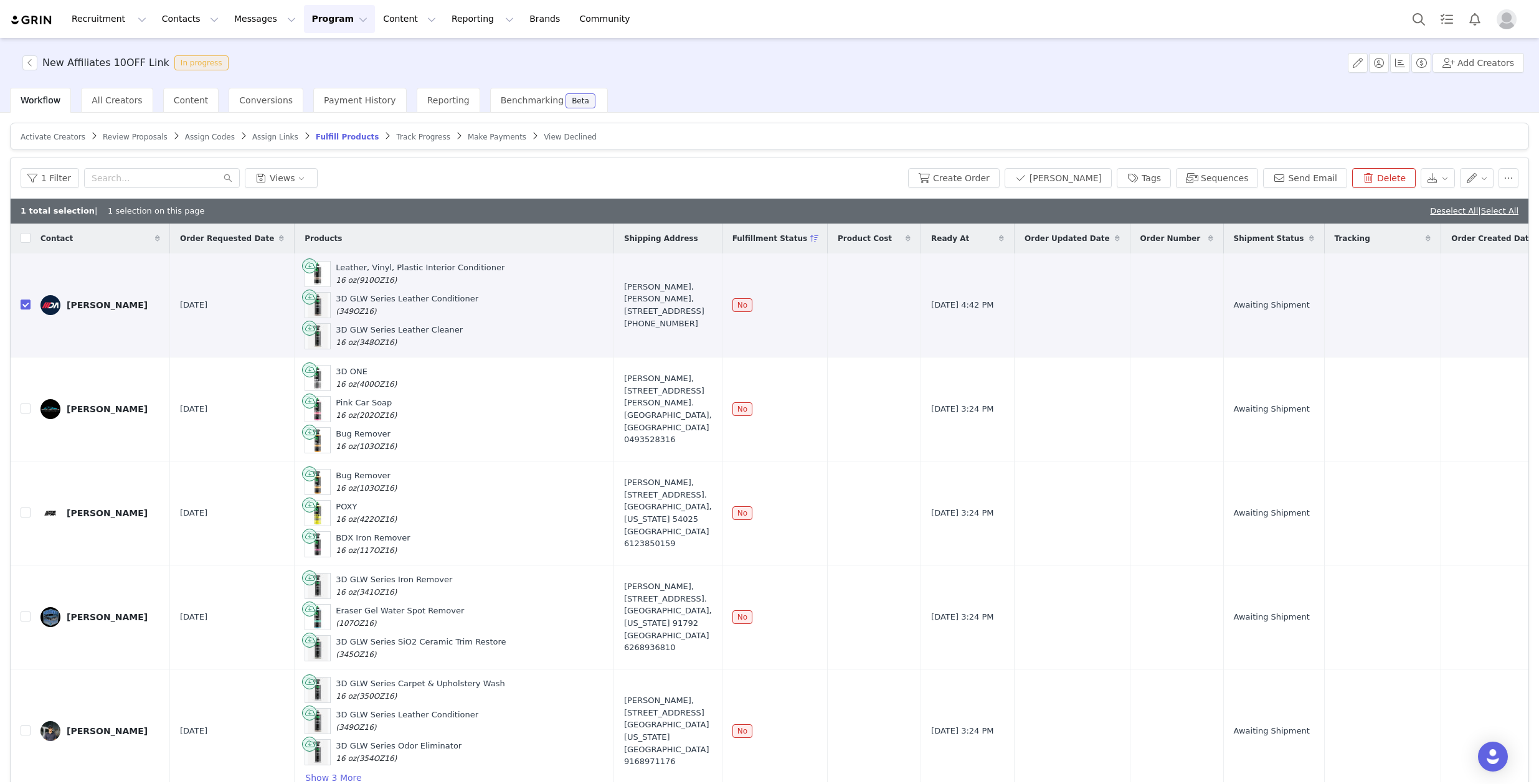
click at [144, 137] on span "Review Proposals" at bounding box center [135, 137] width 65 height 9
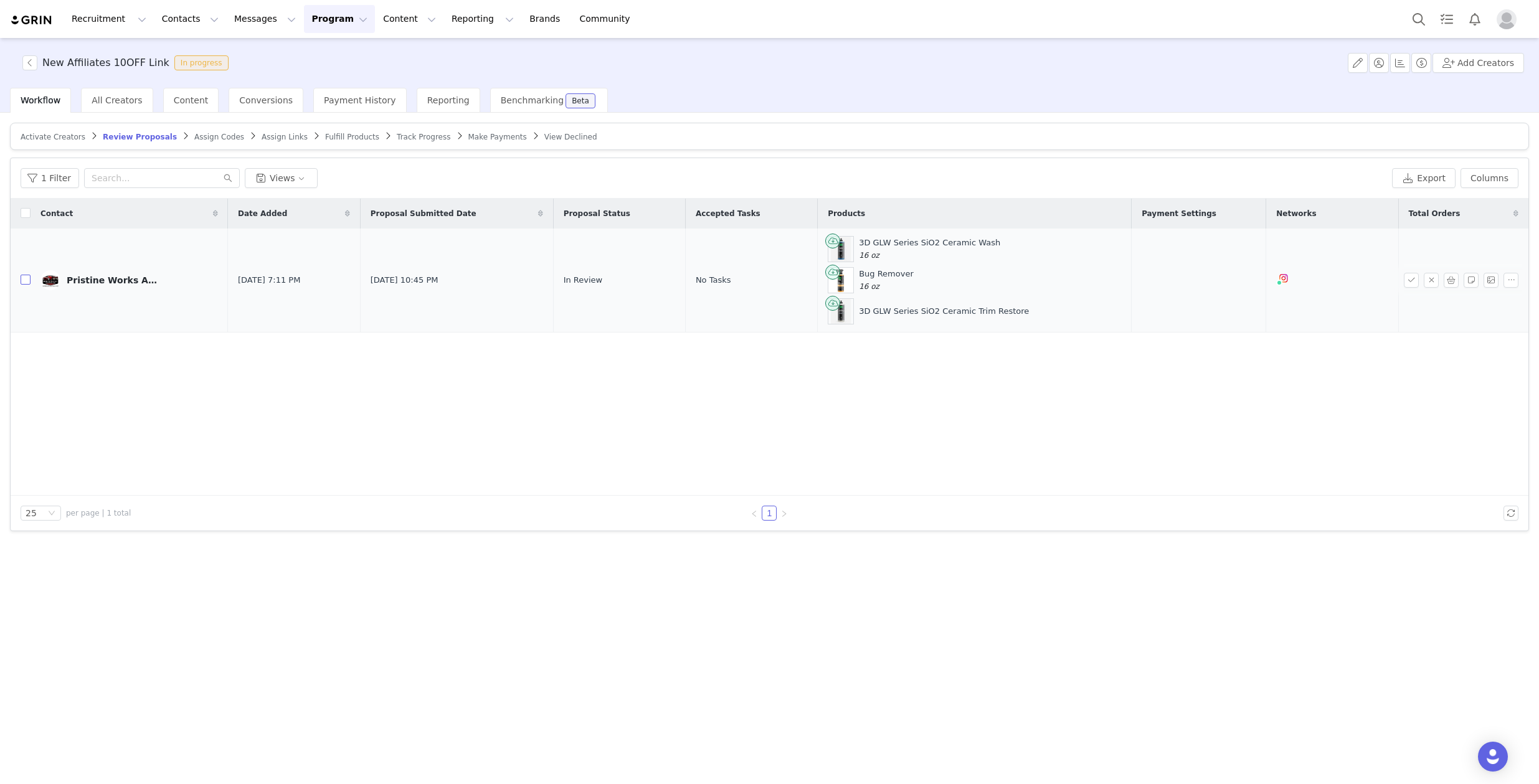
click at [24, 283] on input "checkbox" at bounding box center [25, 279] width 10 height 10
checkbox input "true"
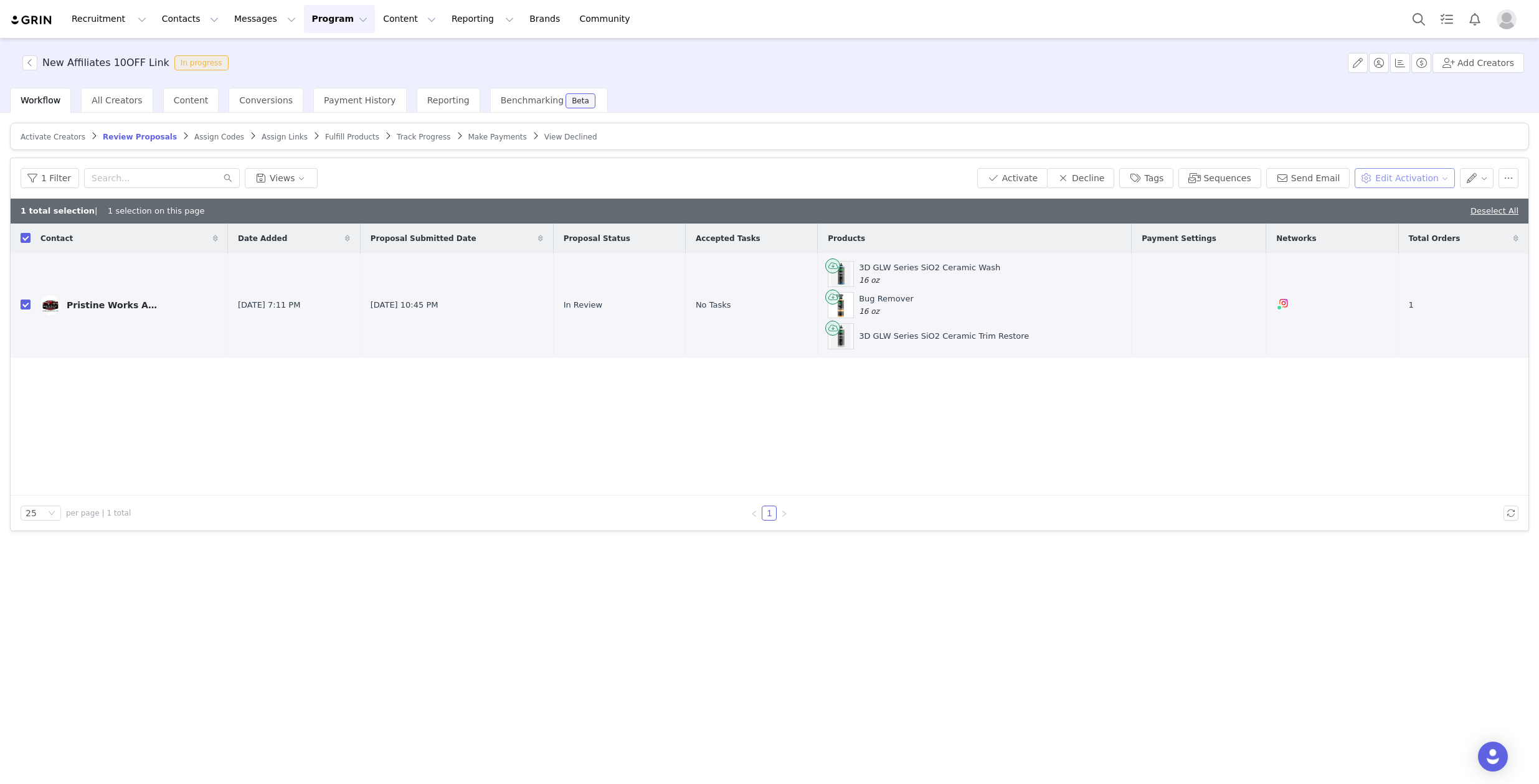
click at [1428, 180] on button "Edit Activation" at bounding box center [1404, 178] width 100 height 20
click at [1396, 219] on span "Edit Product Selection" at bounding box center [1405, 223] width 96 height 13
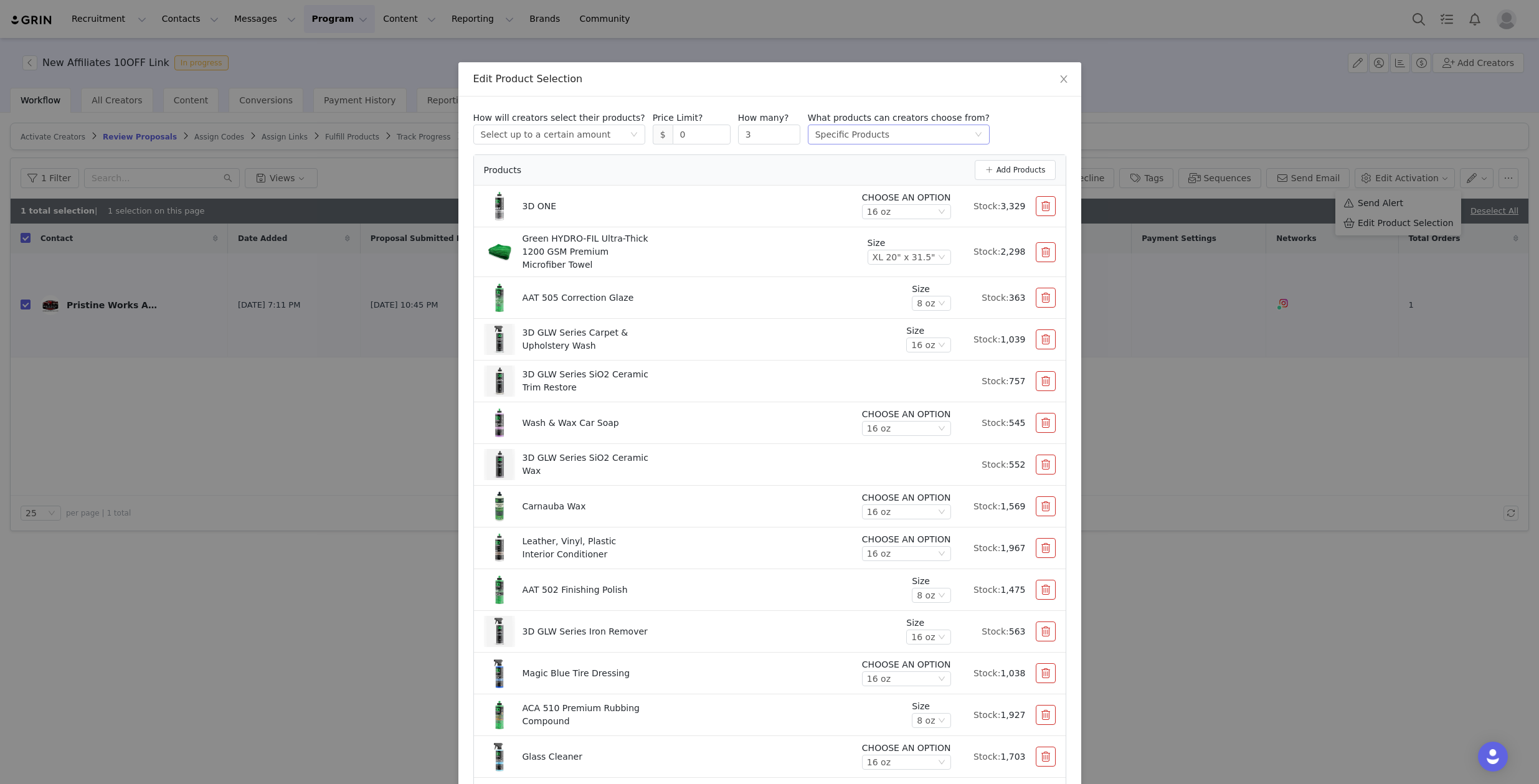
click at [832, 137] on div "Specific Products" at bounding box center [852, 134] width 74 height 19
click at [1060, 83] on icon "icon: close" at bounding box center [1063, 78] width 10 height 10
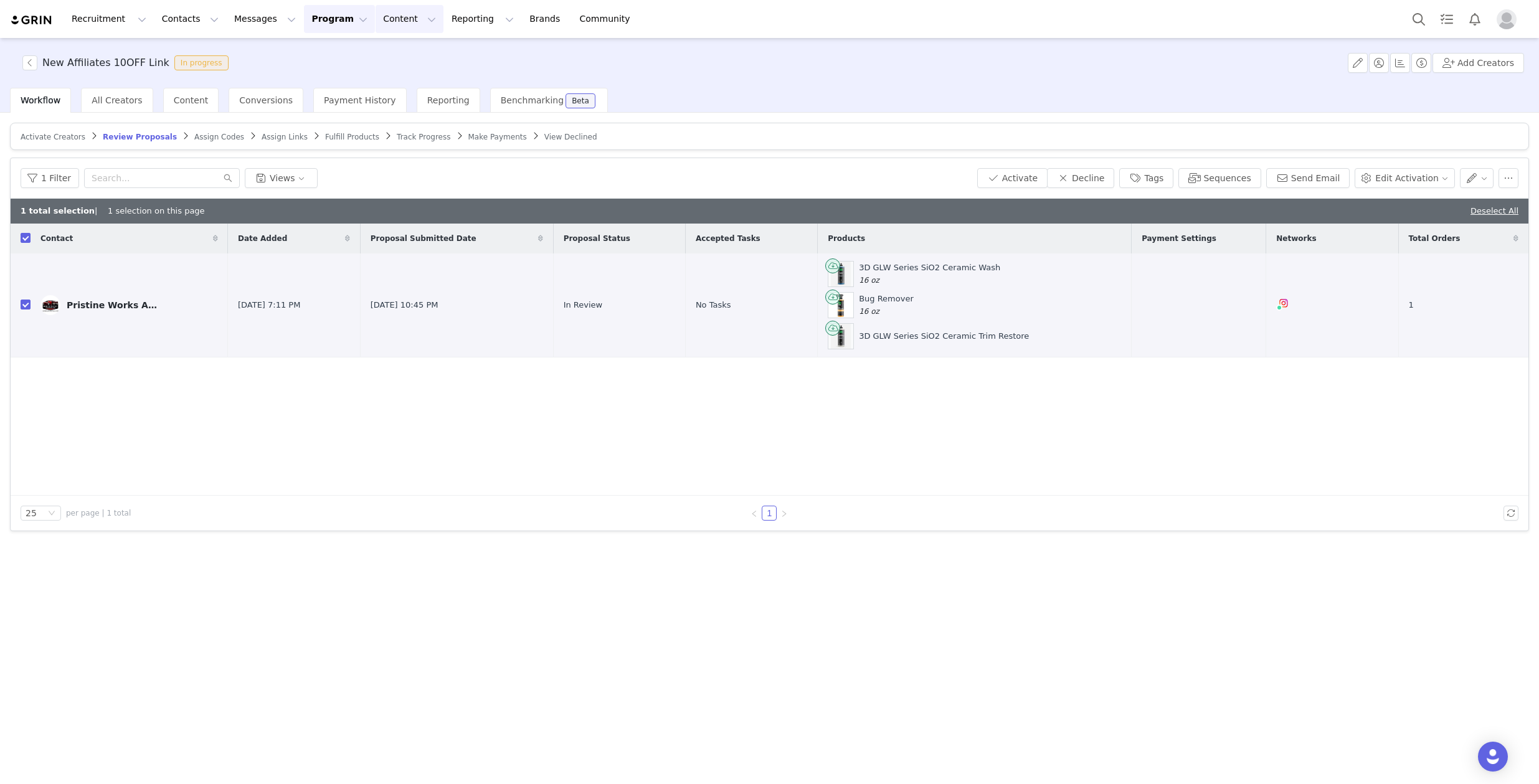
click at [378, 18] on button "Content Content" at bounding box center [410, 19] width 68 height 28
click at [376, 19] on button "Content Content" at bounding box center [410, 19] width 68 height 28
click at [1505, 23] on img "Profile" at bounding box center [1507, 19] width 20 height 20
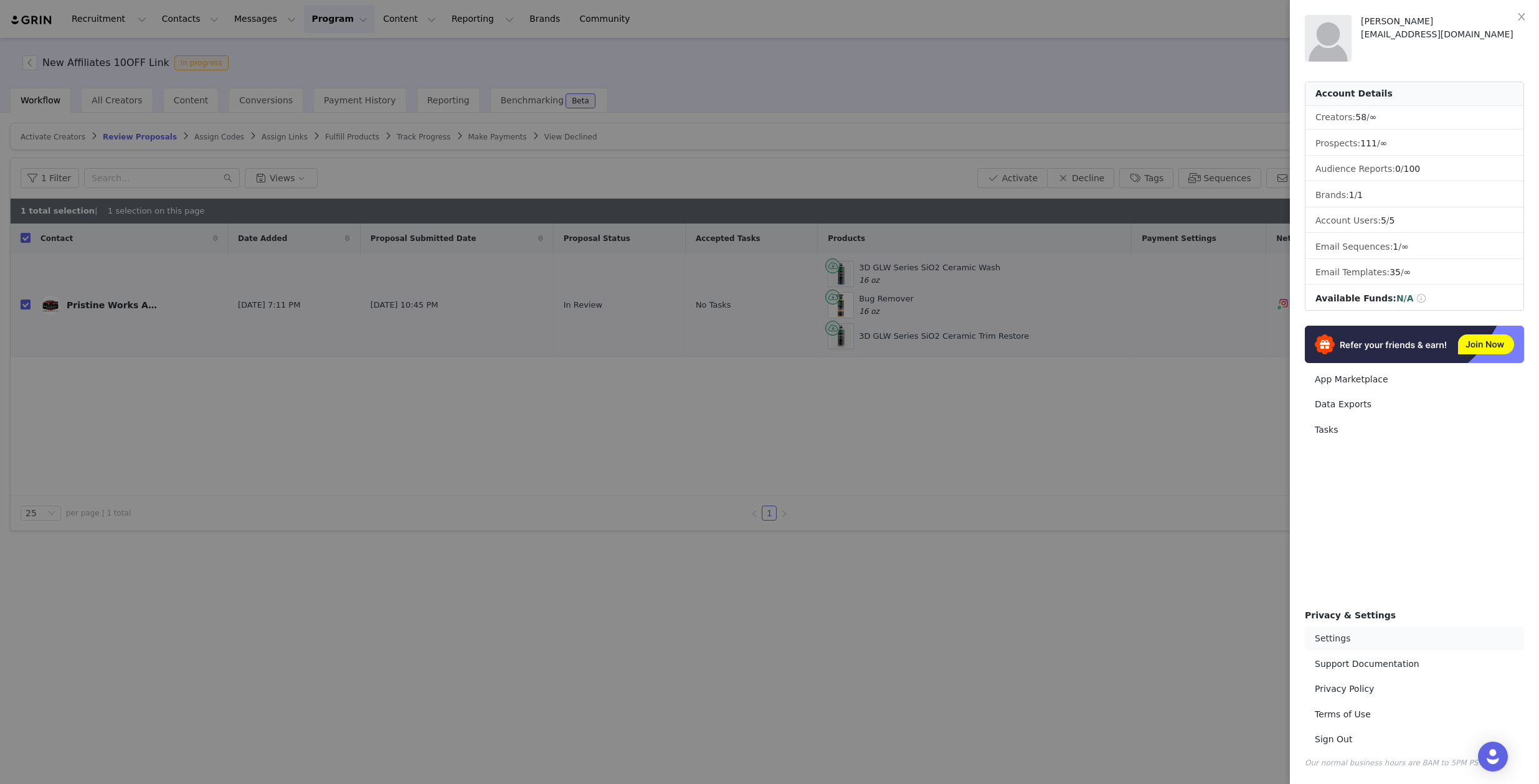
click at [1336, 646] on link "Settings" at bounding box center [1414, 639] width 219 height 23
select select "UTC"
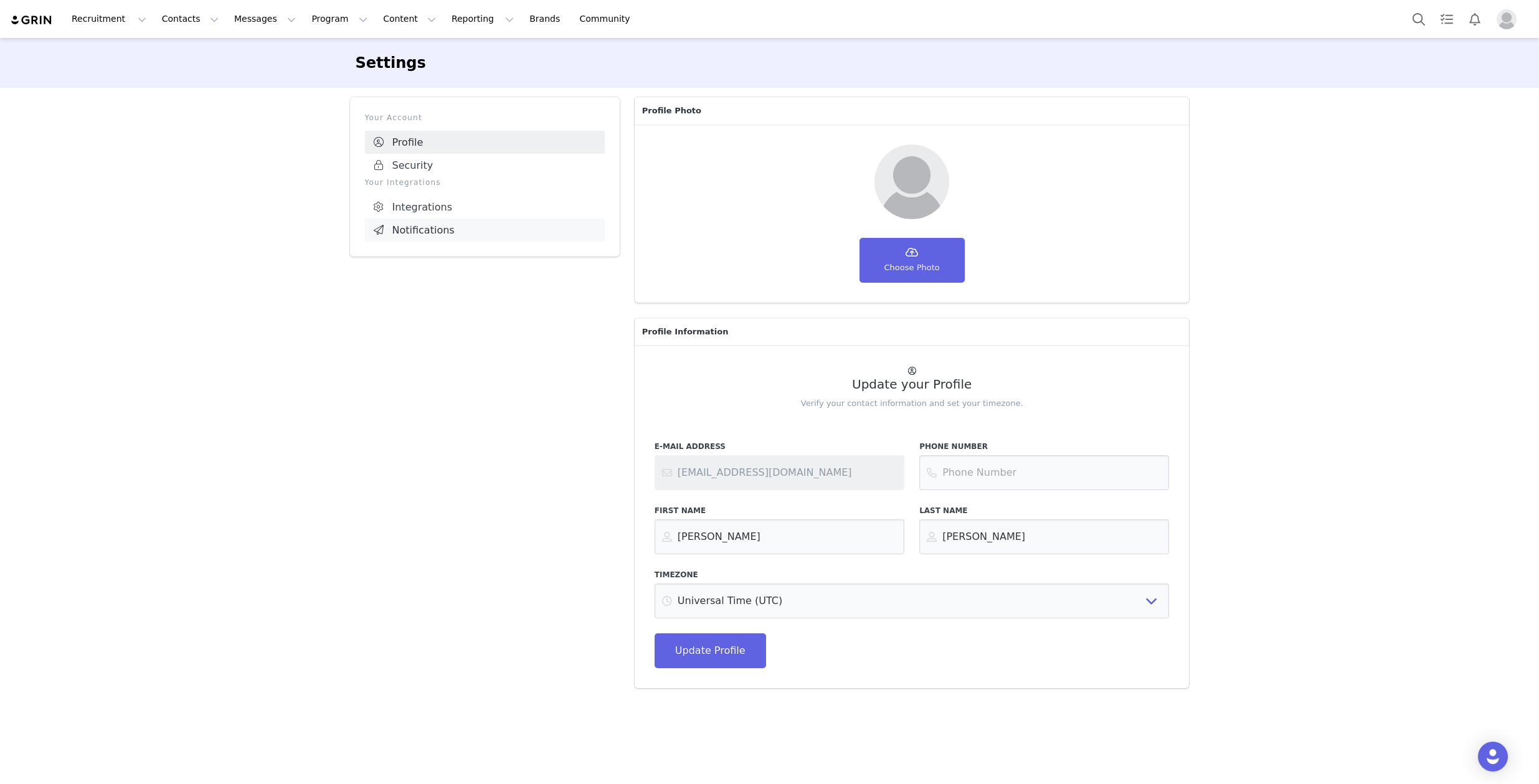
click at [420, 230] on link "Notifications" at bounding box center [484, 230] width 240 height 23
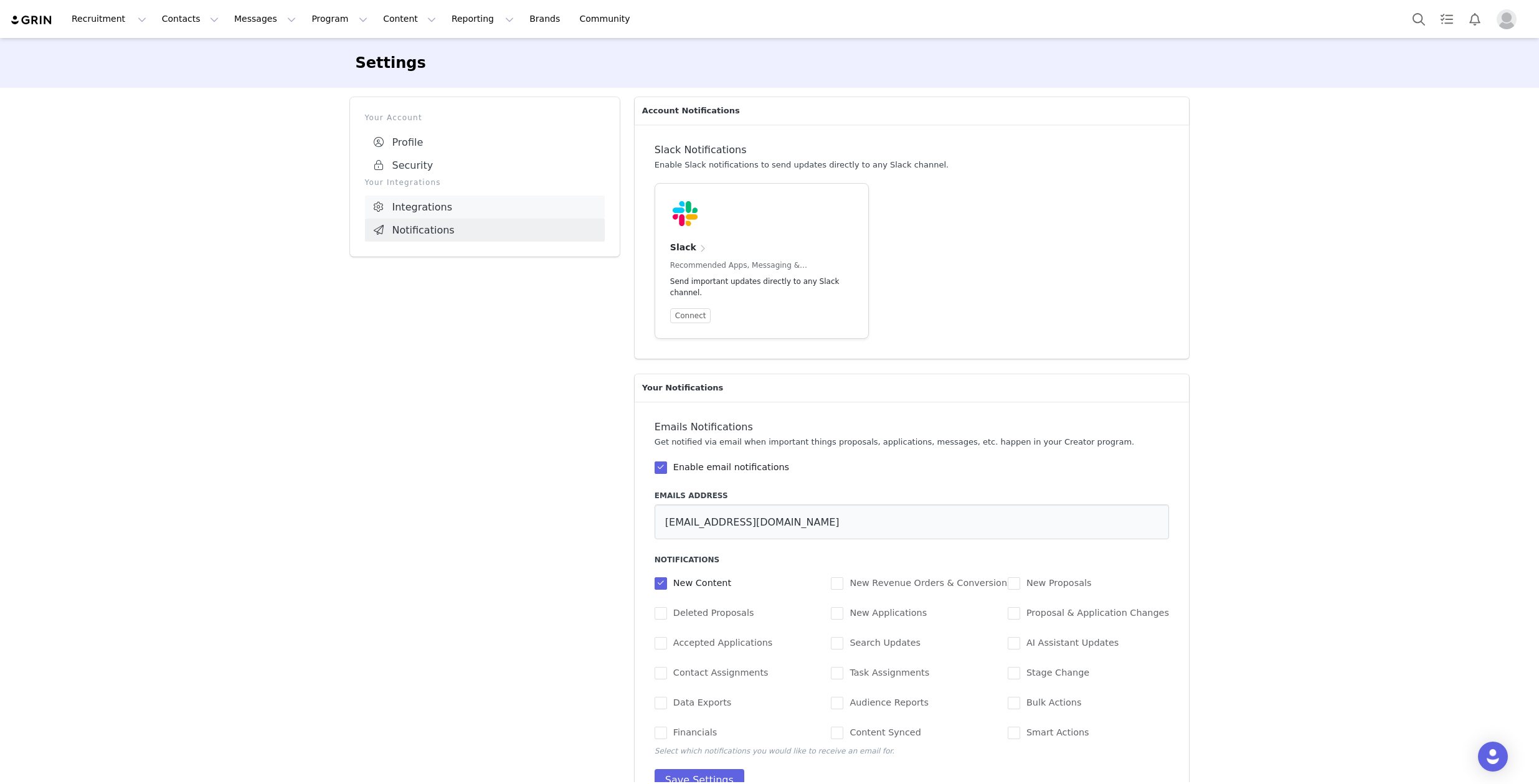
click at [422, 209] on link "Integrations" at bounding box center [484, 207] width 240 height 23
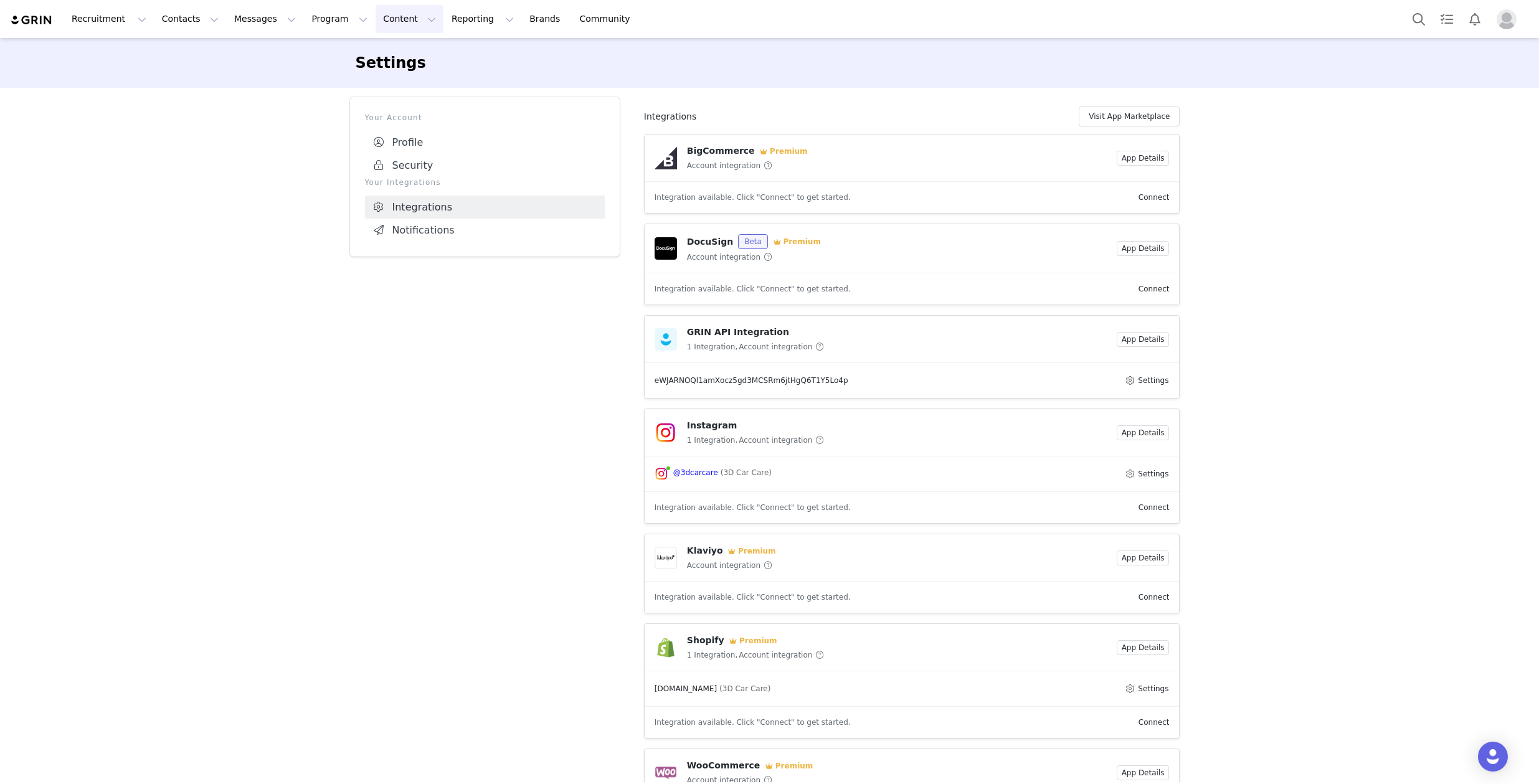
click at [376, 20] on button "Content Content" at bounding box center [410, 19] width 68 height 28
click at [522, 12] on link "Brands Brands" at bounding box center [546, 19] width 49 height 28
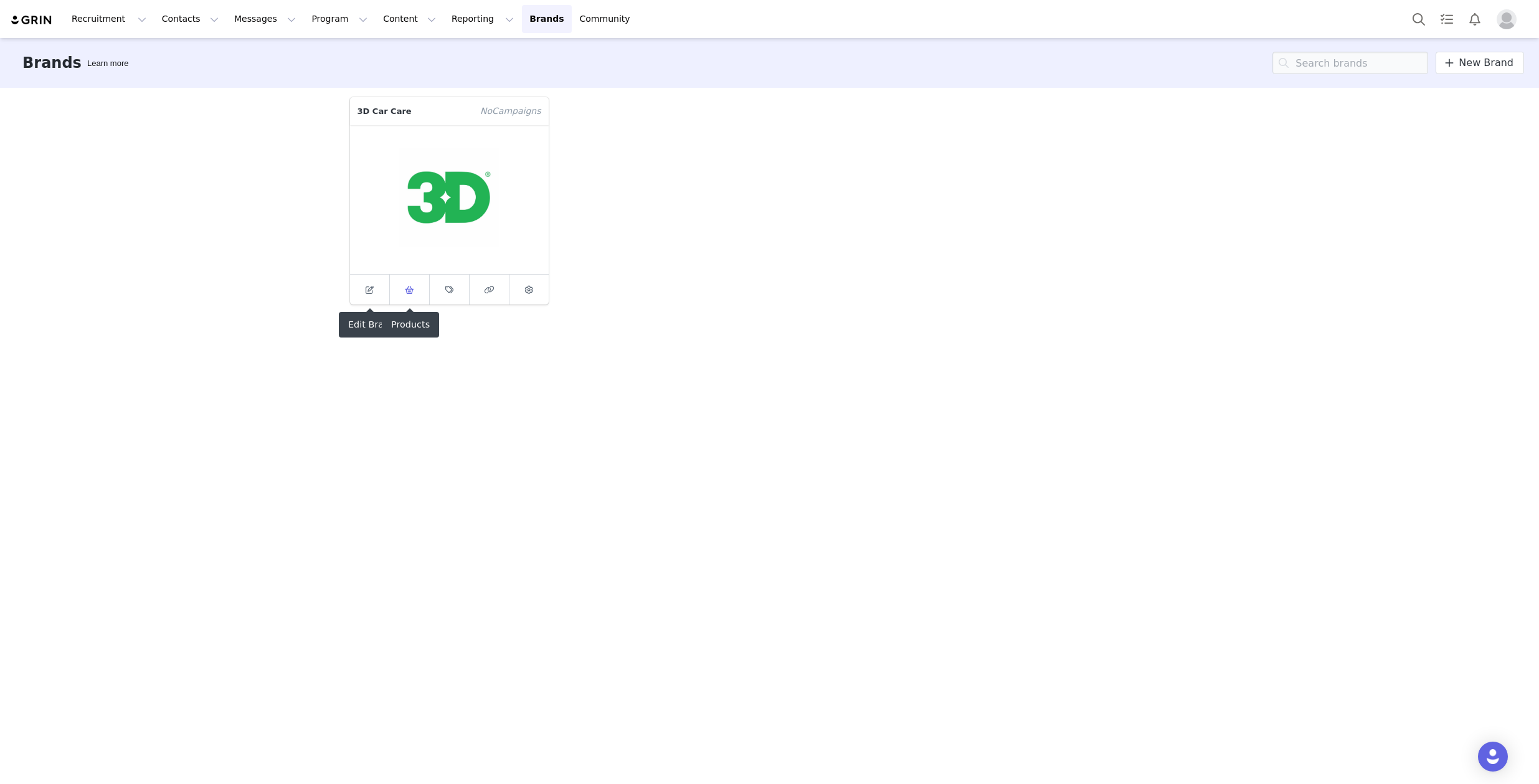
click at [395, 287] on link at bounding box center [410, 289] width 40 height 30
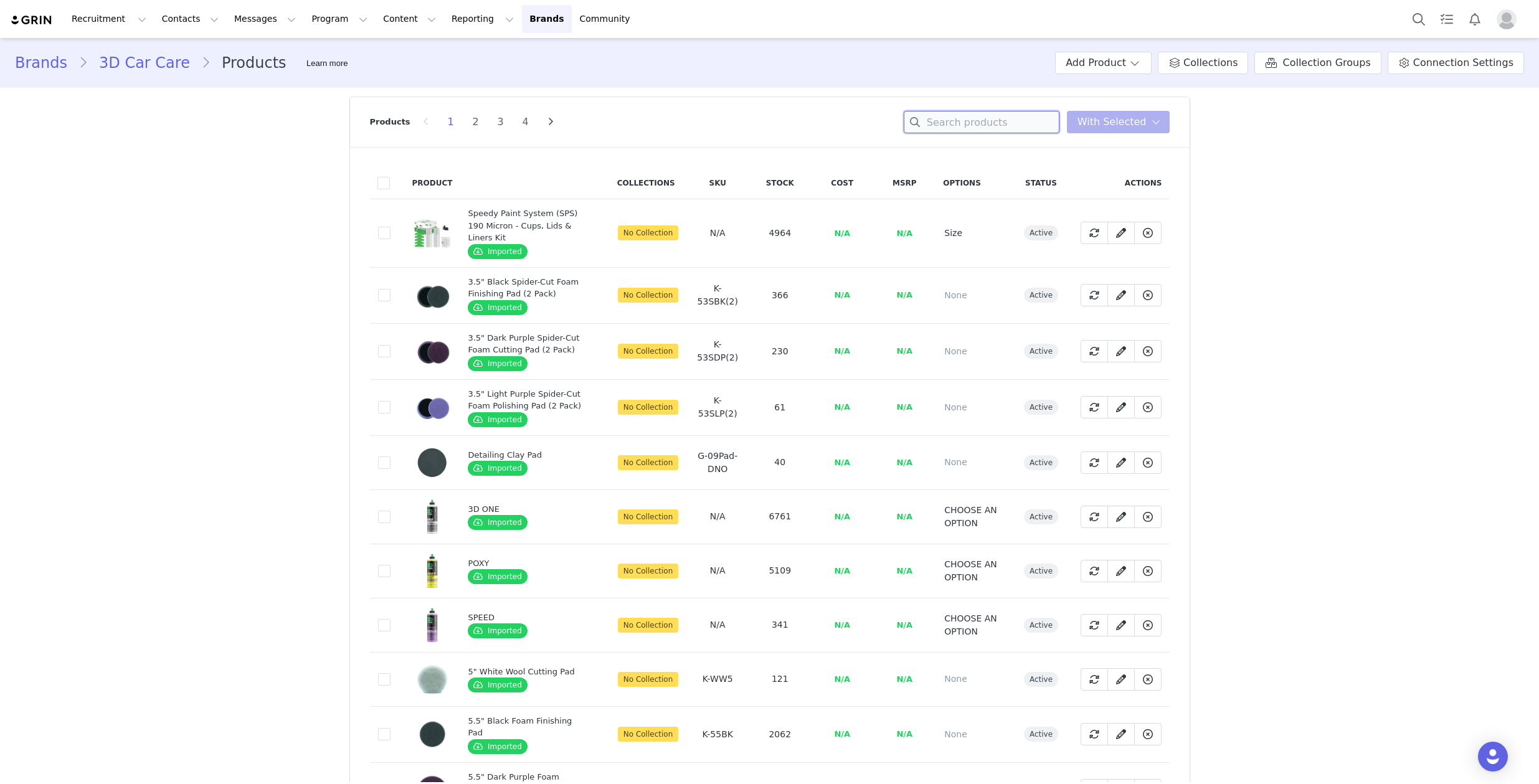
click at [1023, 115] on input at bounding box center [981, 121] width 155 height 22
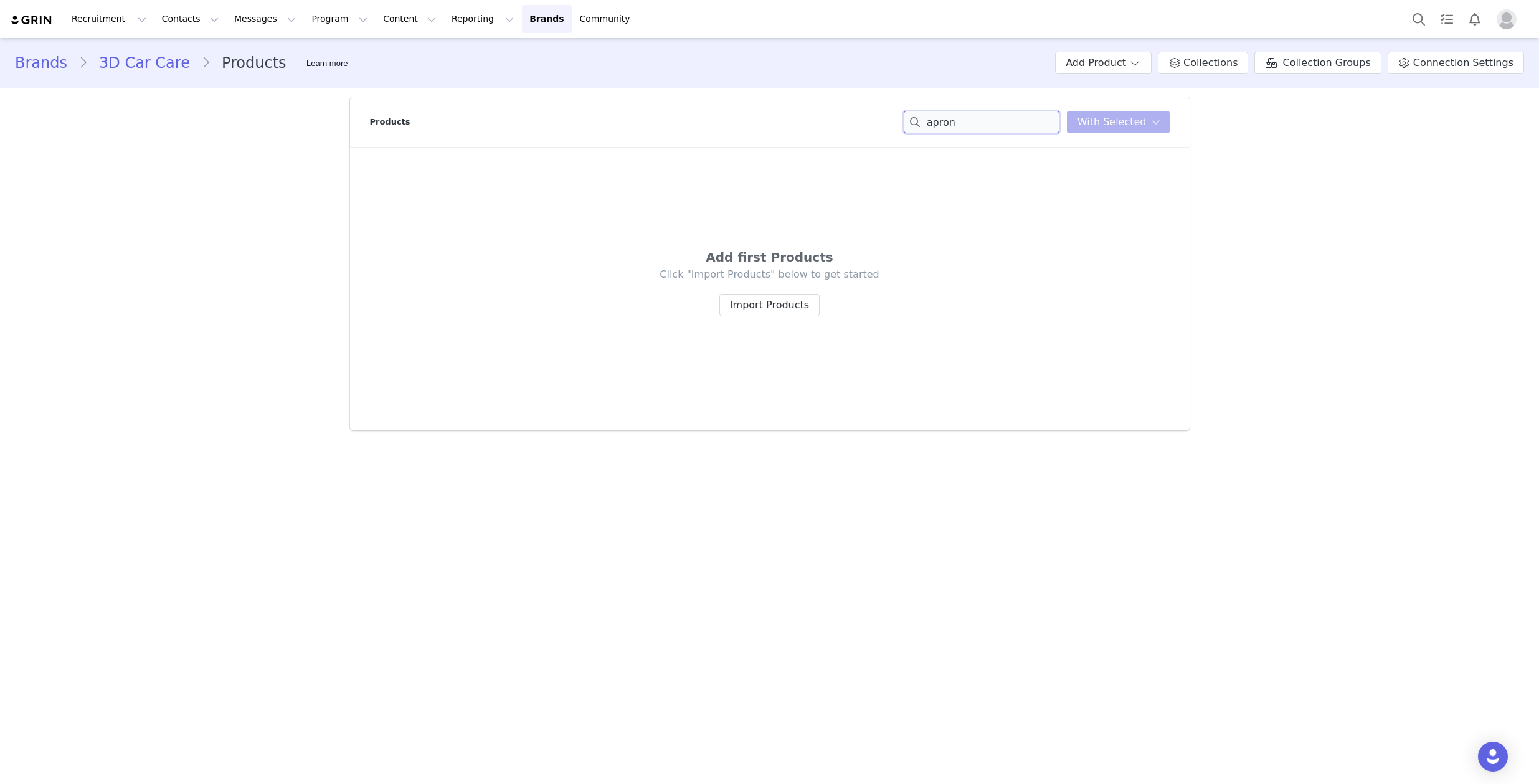
drag, startPoint x: 968, startPoint y: 125, endPoint x: 916, endPoint y: 122, distance: 52.1
click at [916, 122] on input "apron" at bounding box center [981, 121] width 155 height 22
type input "sticker"
drag, startPoint x: 988, startPoint y: 117, endPoint x: 921, endPoint y: 122, distance: 67.2
click at [921, 122] on input "sticker" at bounding box center [981, 121] width 155 height 22
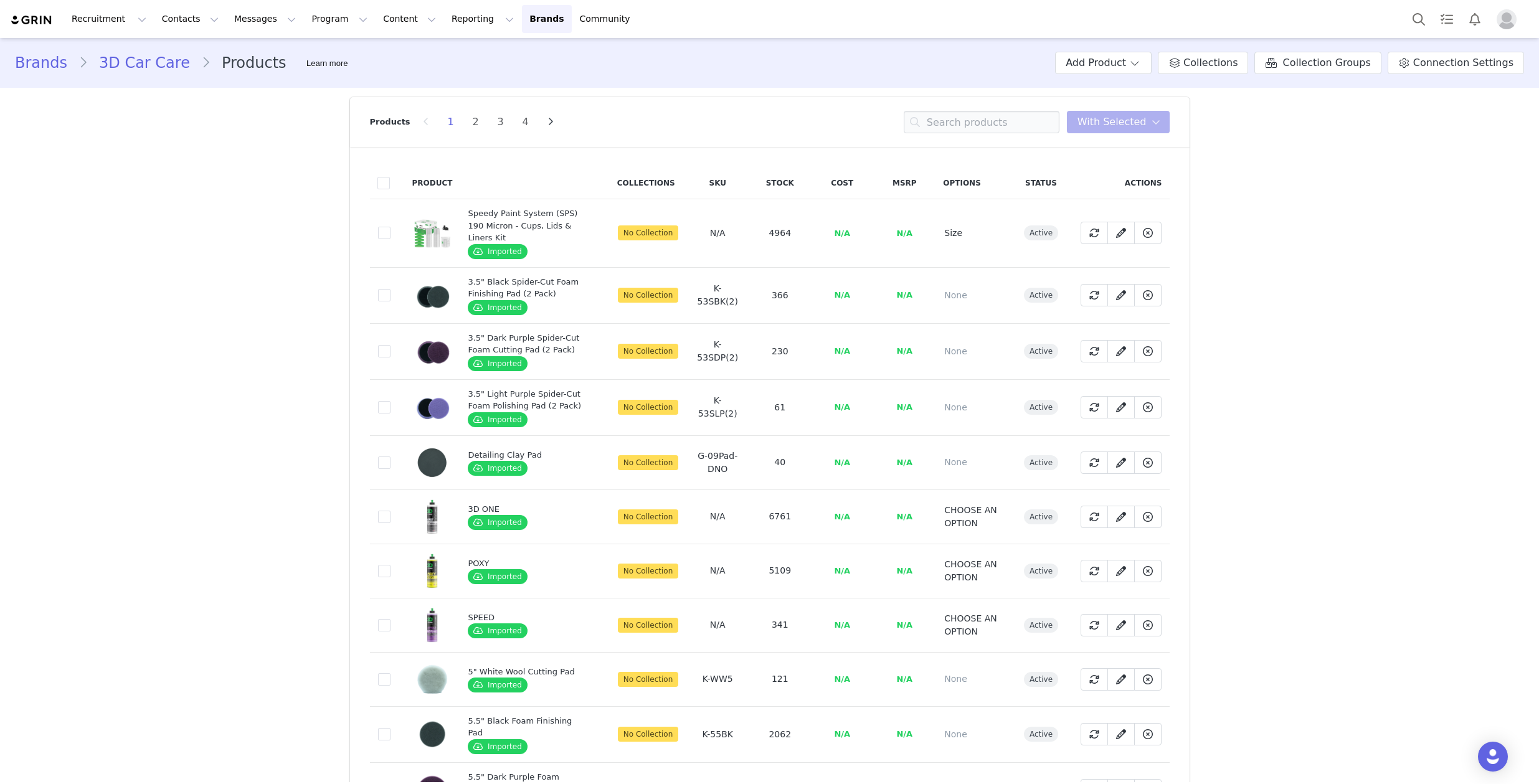
click at [1129, 62] on button "Add Product" at bounding box center [1102, 63] width 96 height 22
click at [1008, 119] on input at bounding box center [981, 121] width 155 height 22
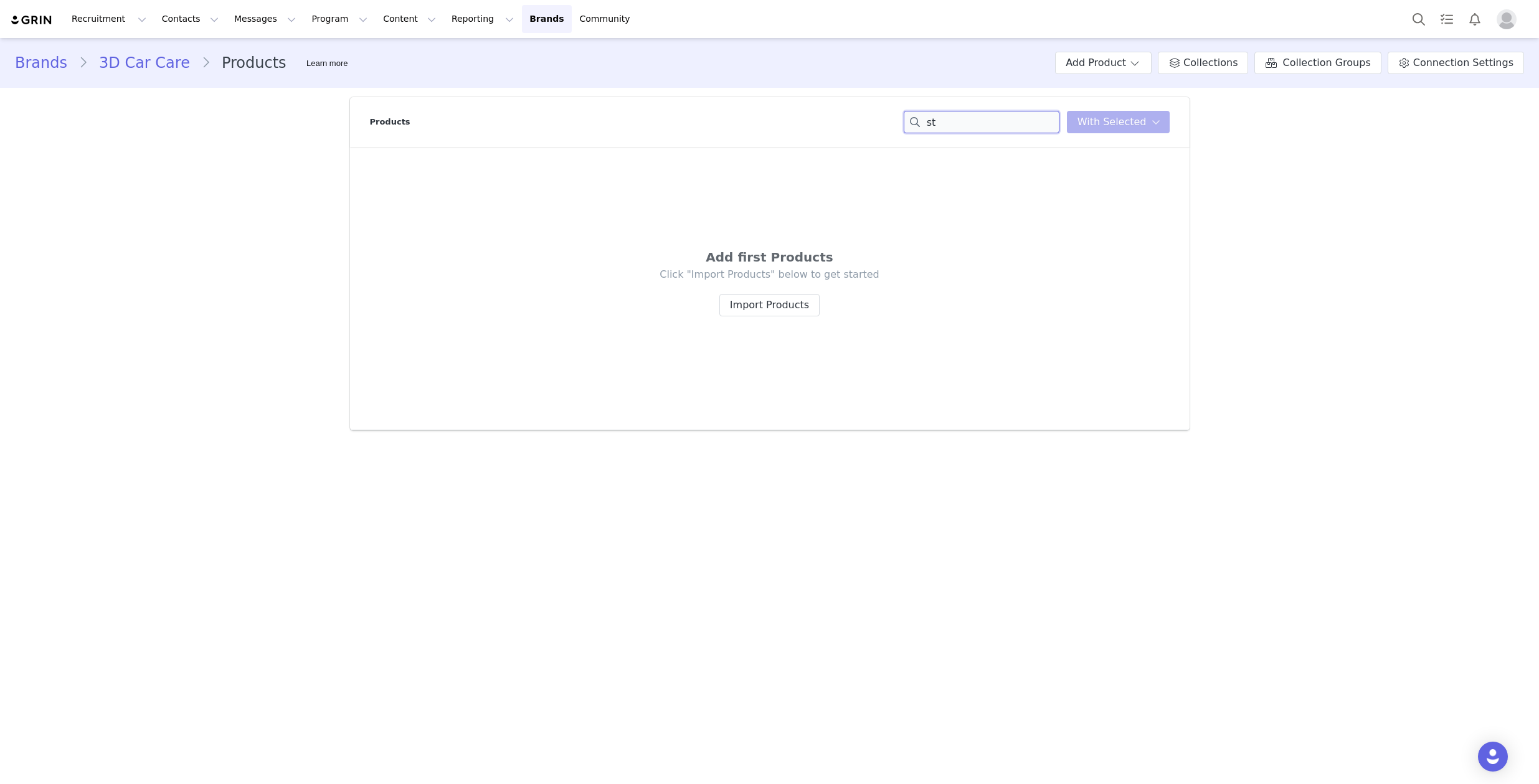
type input "s"
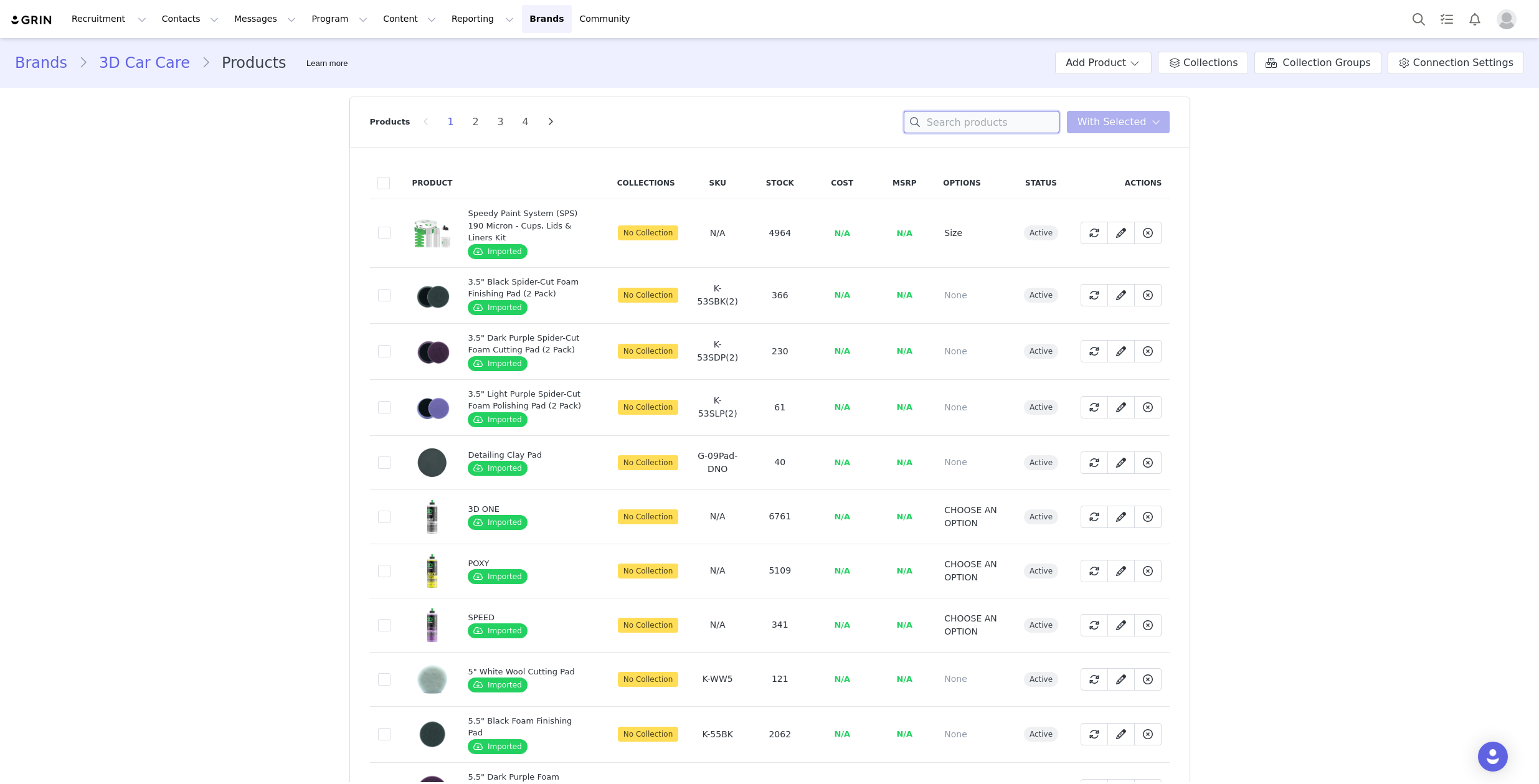
click at [948, 121] on input at bounding box center [981, 121] width 155 height 22
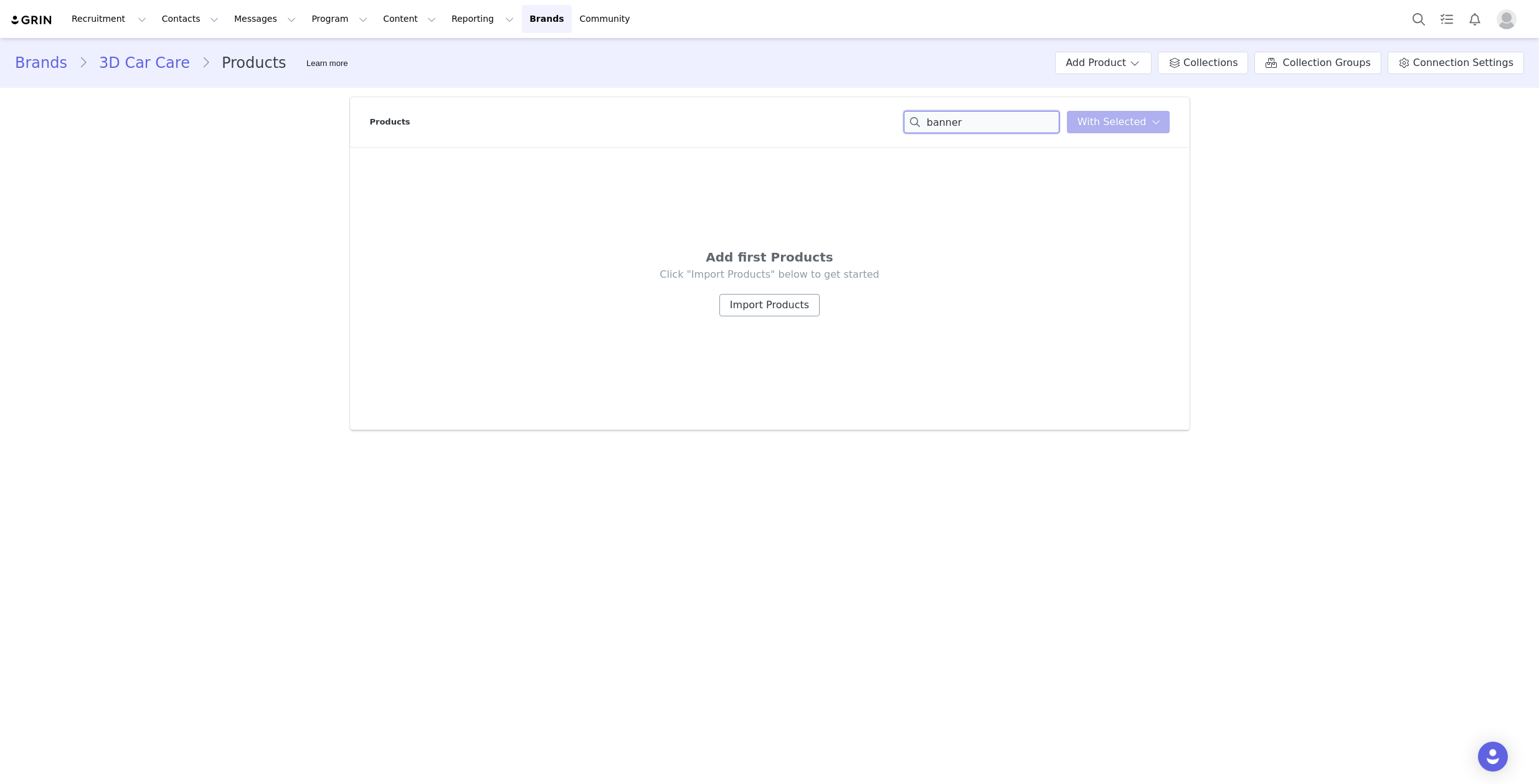
type input "banner"
click at [774, 307] on button "Import Products" at bounding box center [770, 304] width 101 height 22
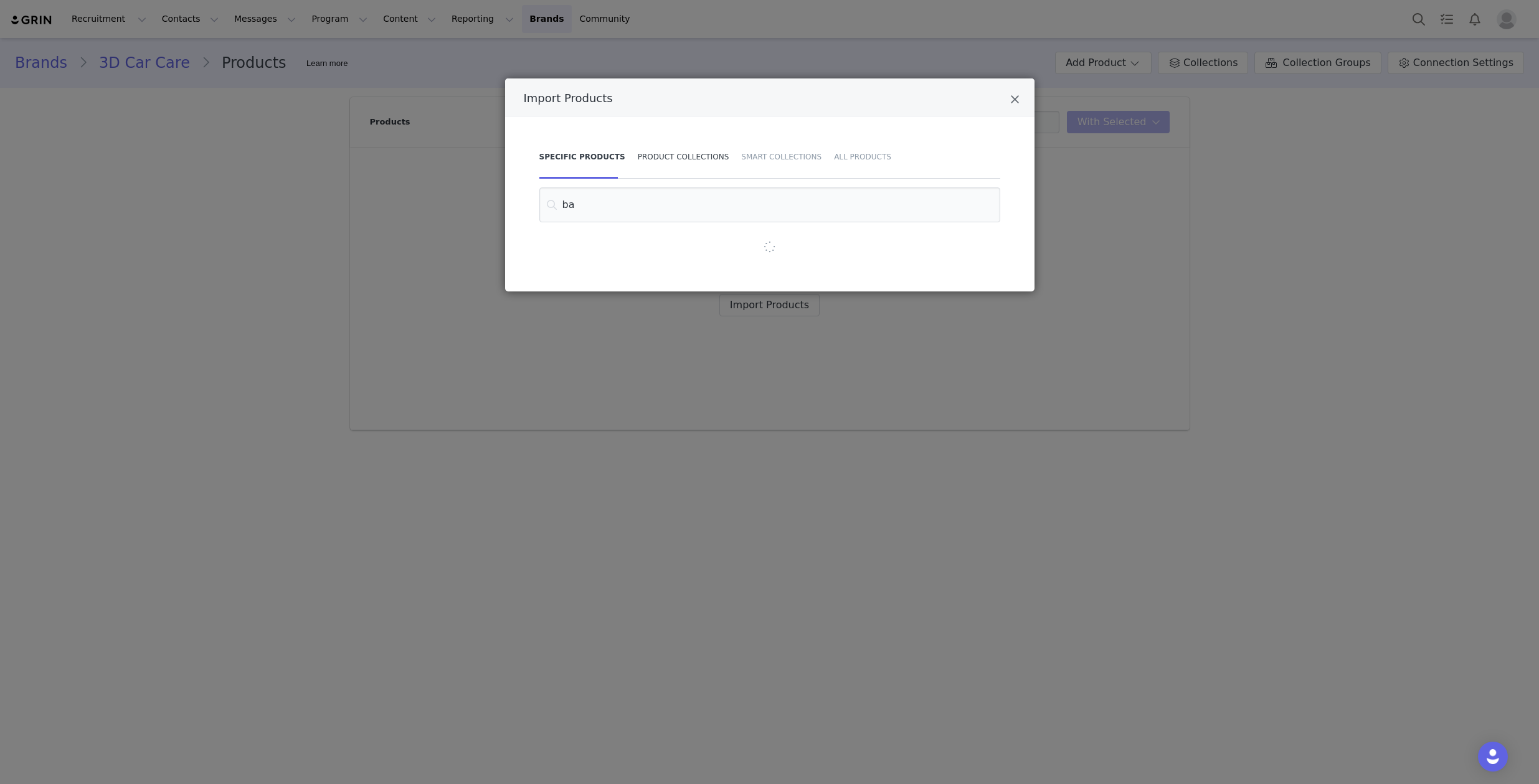
type input "b"
click at [660, 167] on div "Product Collections" at bounding box center [684, 156] width 104 height 44
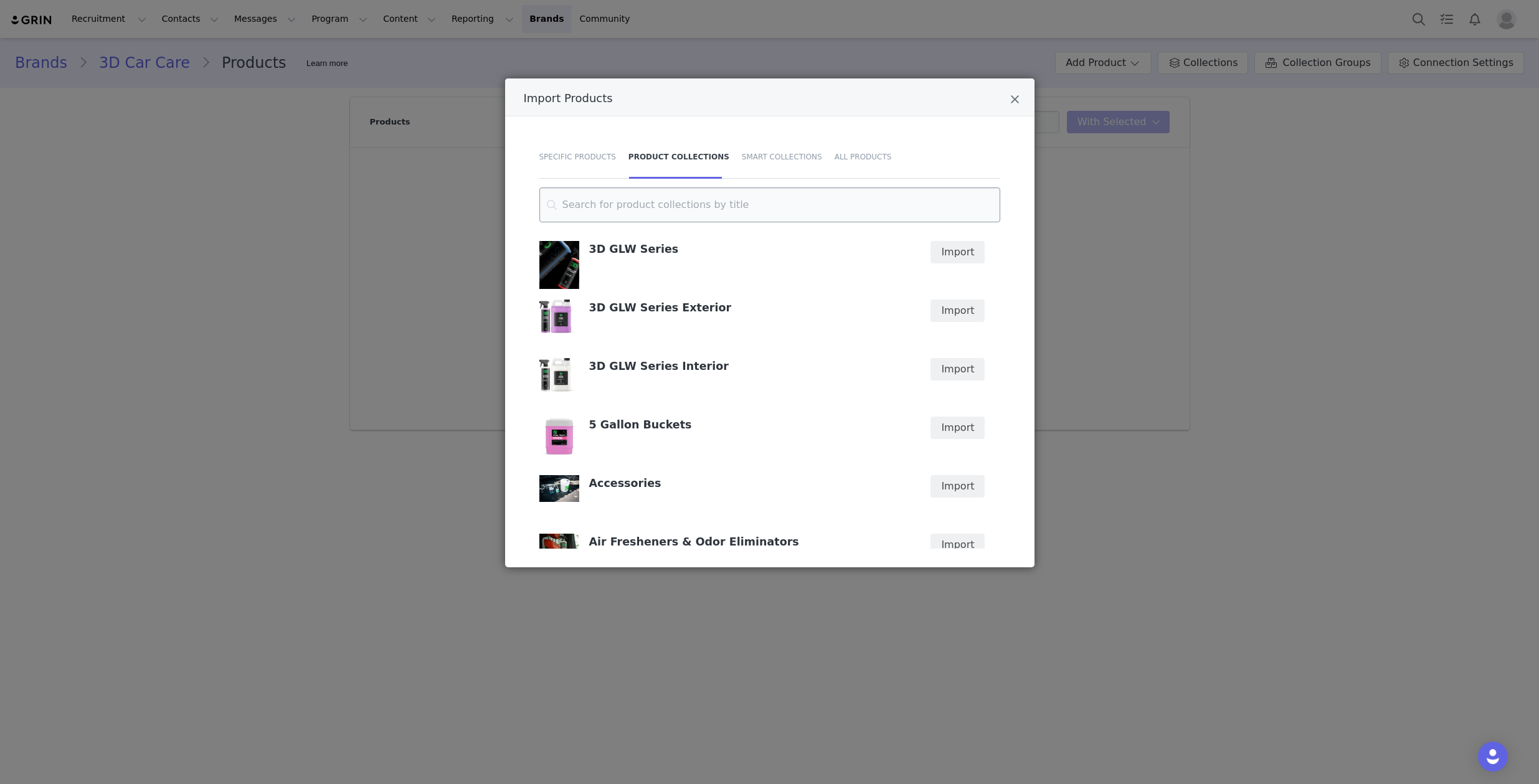
click at [797, 200] on input "Import Products" at bounding box center [769, 205] width 461 height 35
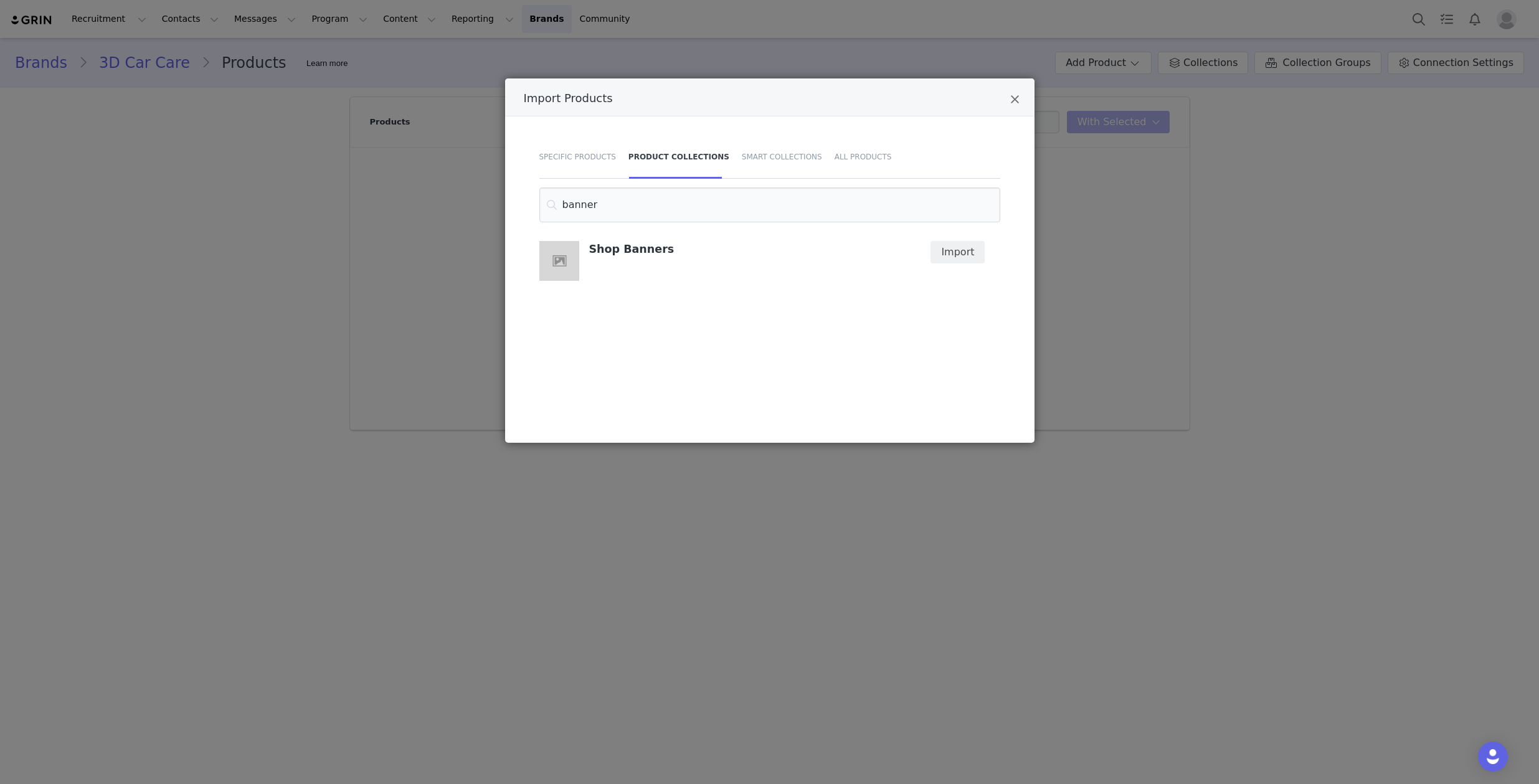
type input "banner"
click at [641, 208] on input "banner" at bounding box center [769, 205] width 461 height 35
click at [794, 163] on div "Smart Collections" at bounding box center [782, 156] width 93 height 44
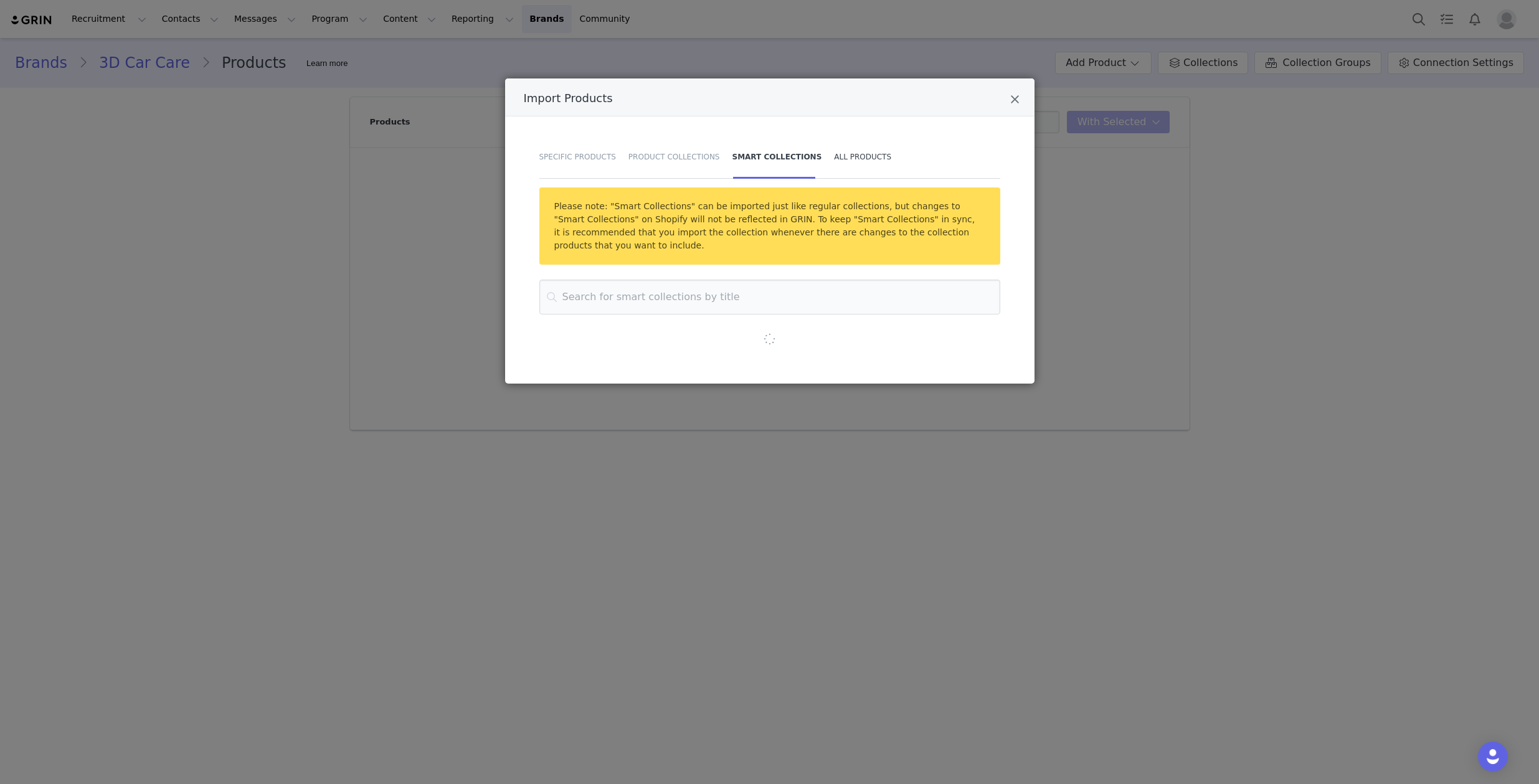
click at [847, 156] on div "All Products" at bounding box center [859, 156] width 64 height 44
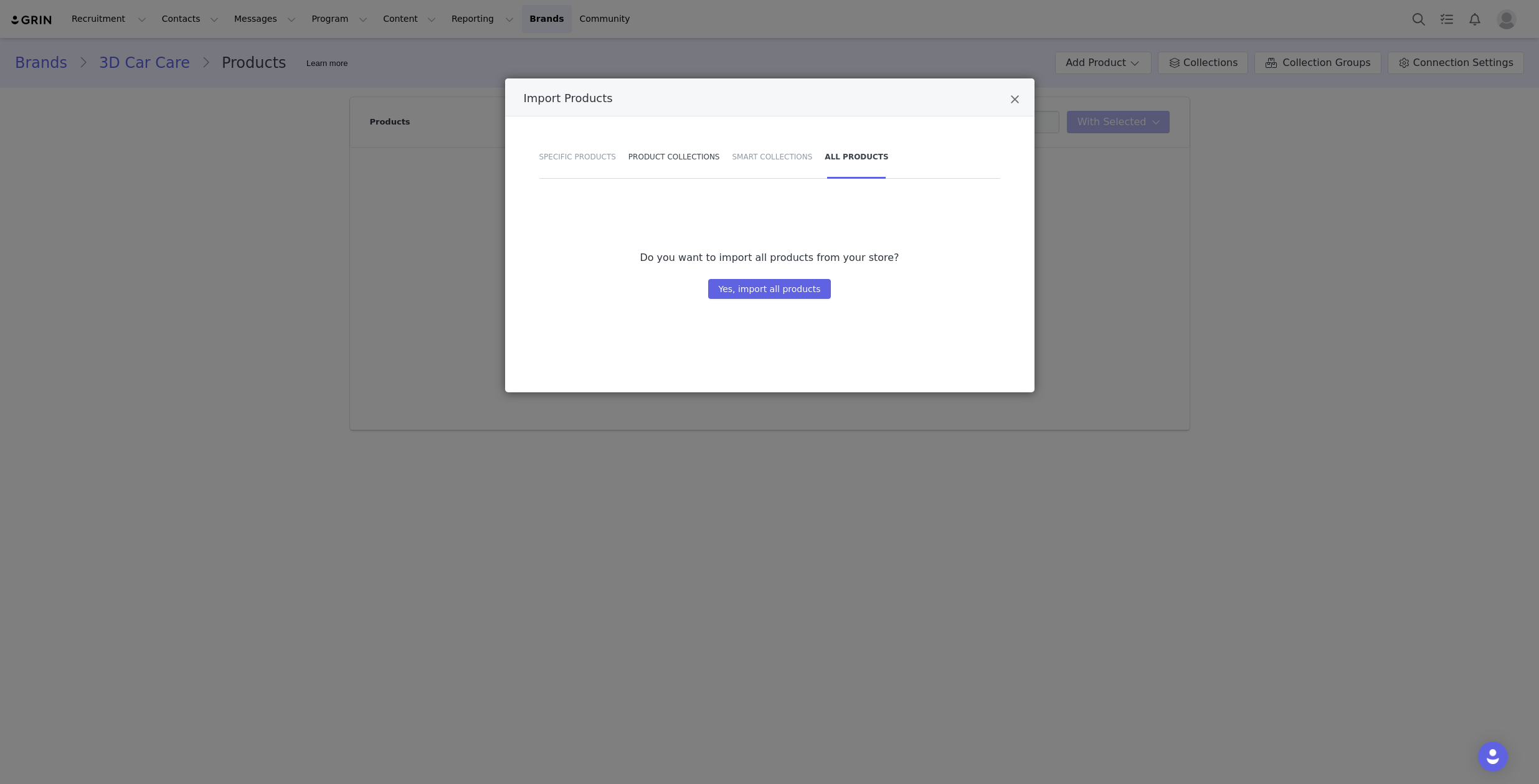
click at [690, 157] on div "Product Collections" at bounding box center [675, 156] width 104 height 44
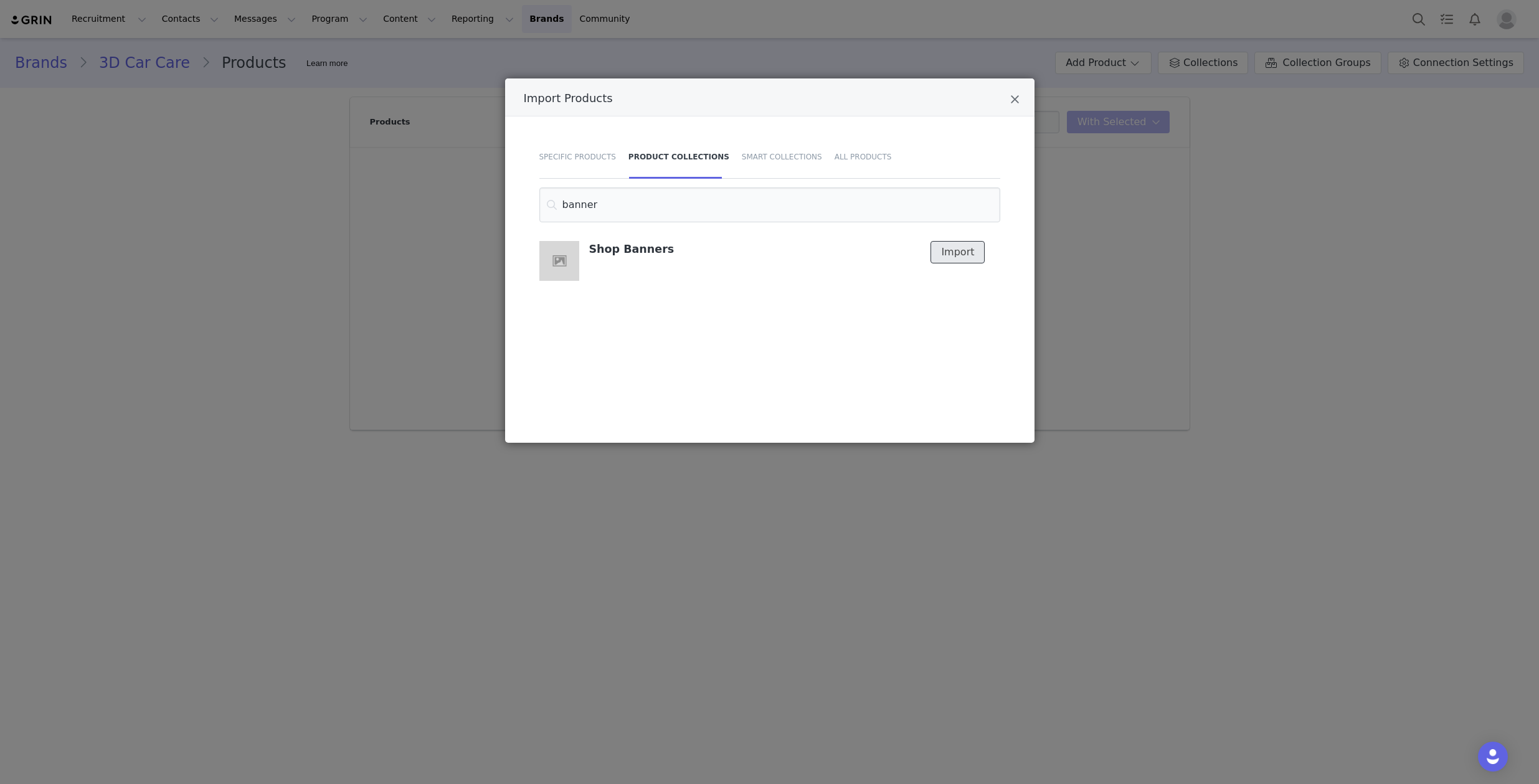
click at [963, 257] on button "Import" at bounding box center [958, 251] width 54 height 22
click at [949, 212] on input "banner" at bounding box center [769, 205] width 461 height 35
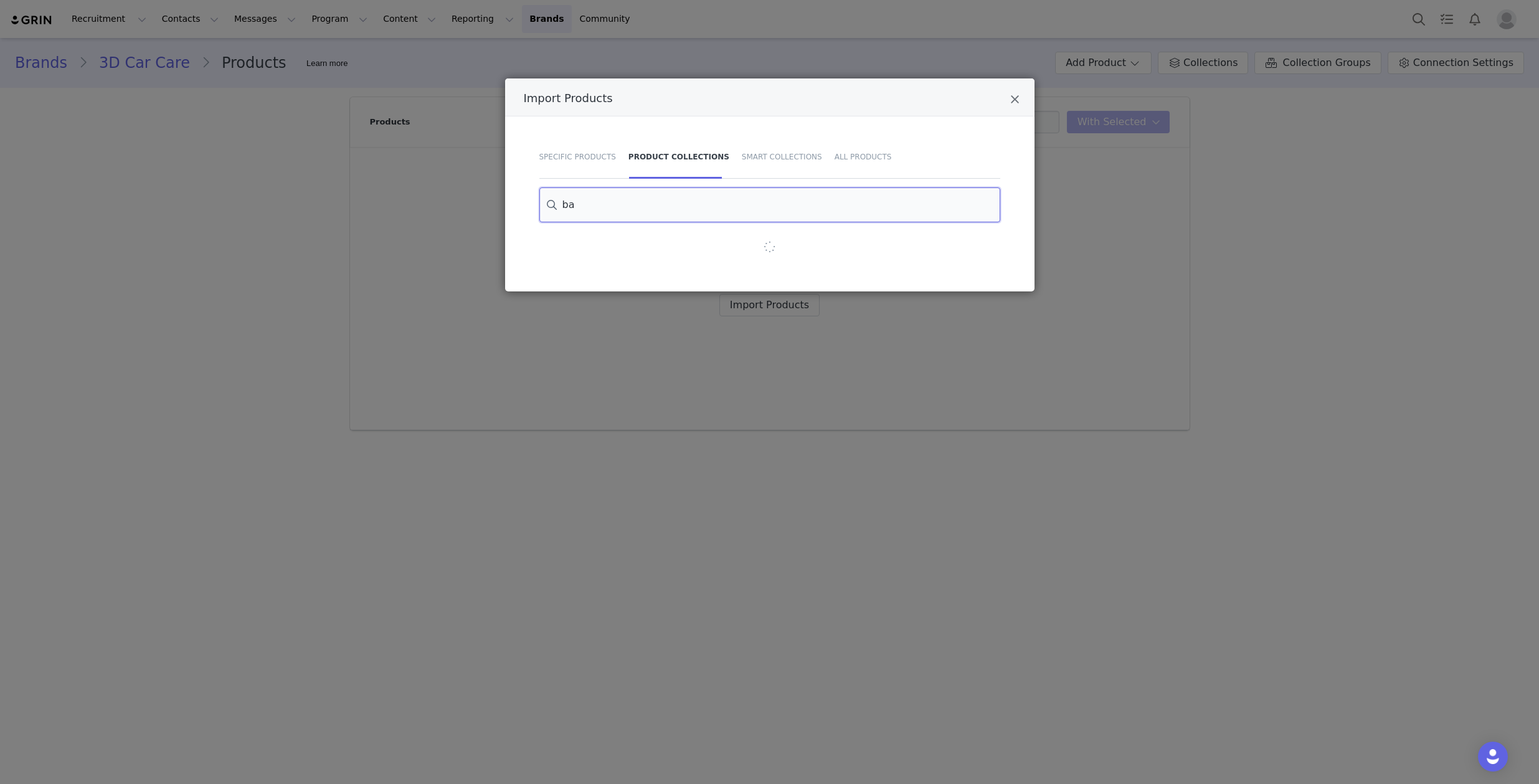
type input "b"
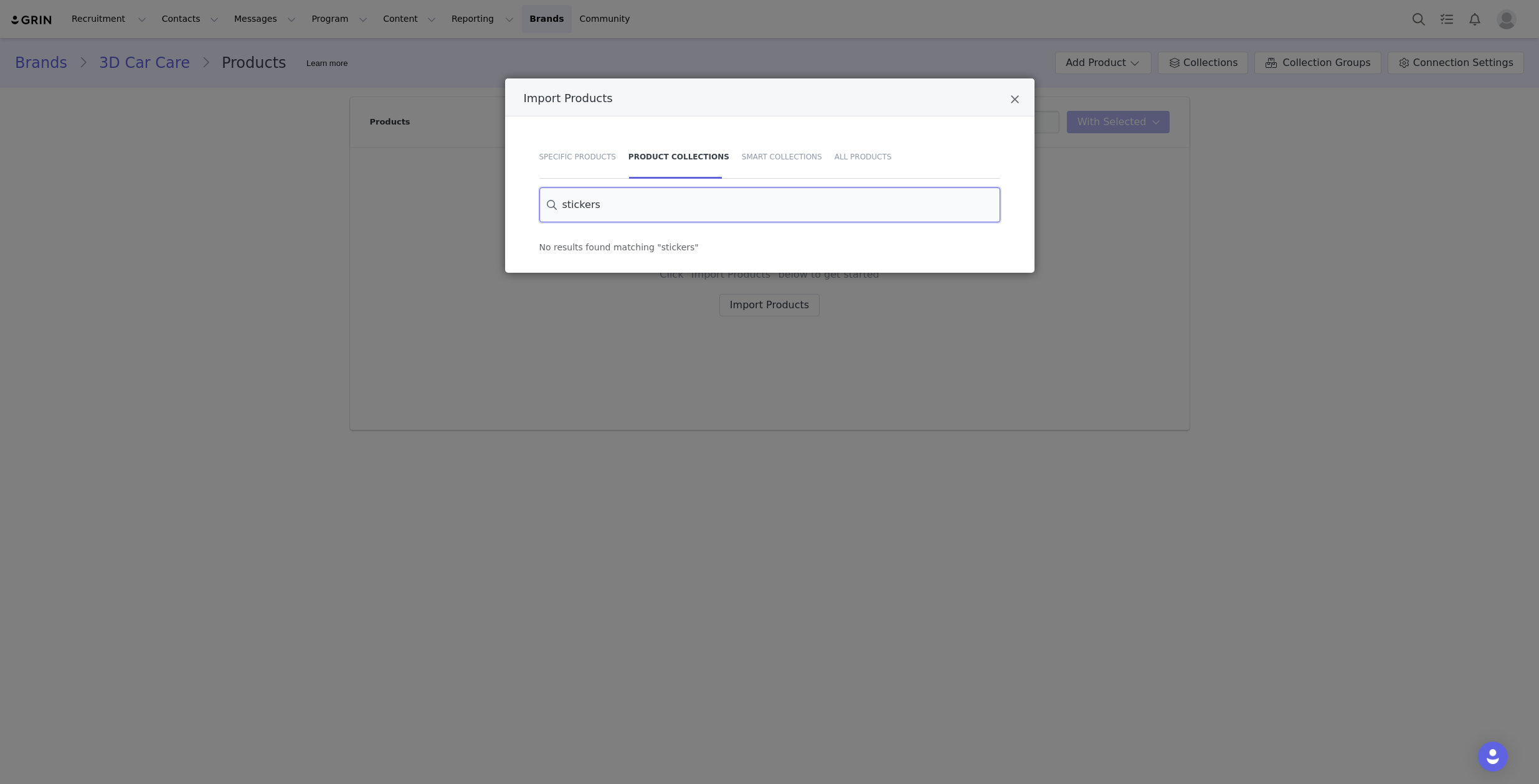
type input "sticker"
click at [928, 214] on input "sticker" at bounding box center [769, 205] width 461 height 35
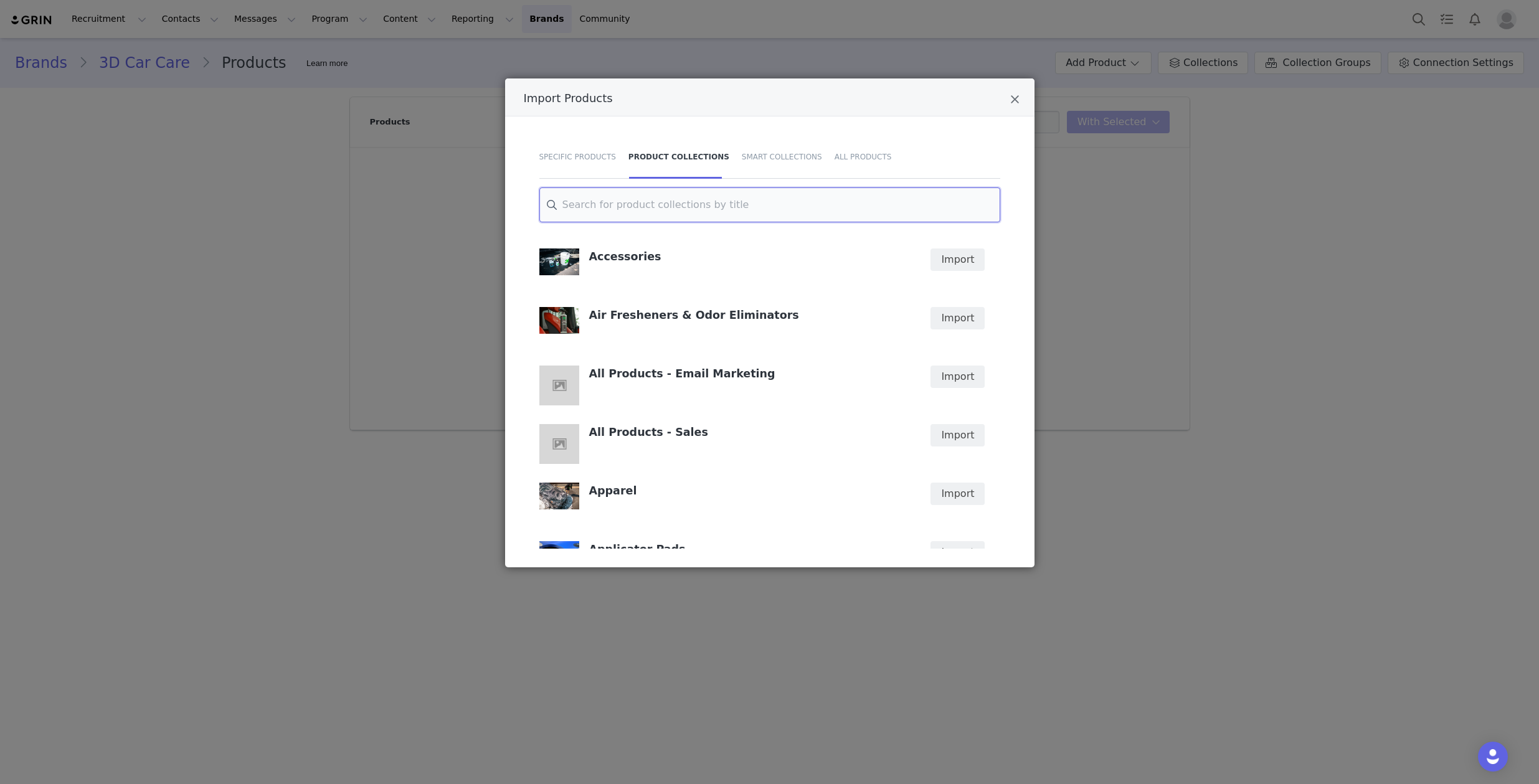
scroll to position [153, 0]
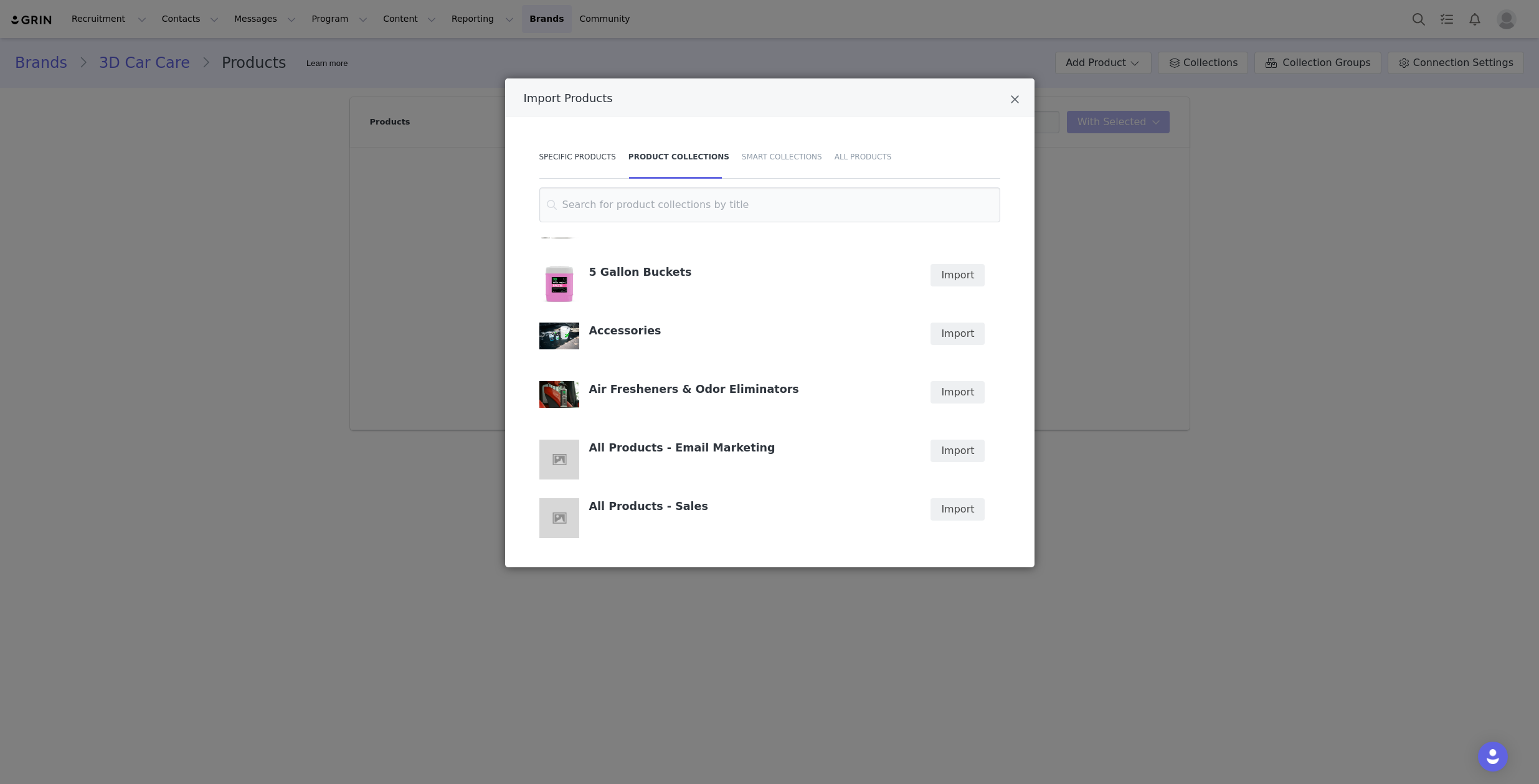
click at [580, 152] on div "Specific Products" at bounding box center [580, 156] width 83 height 44
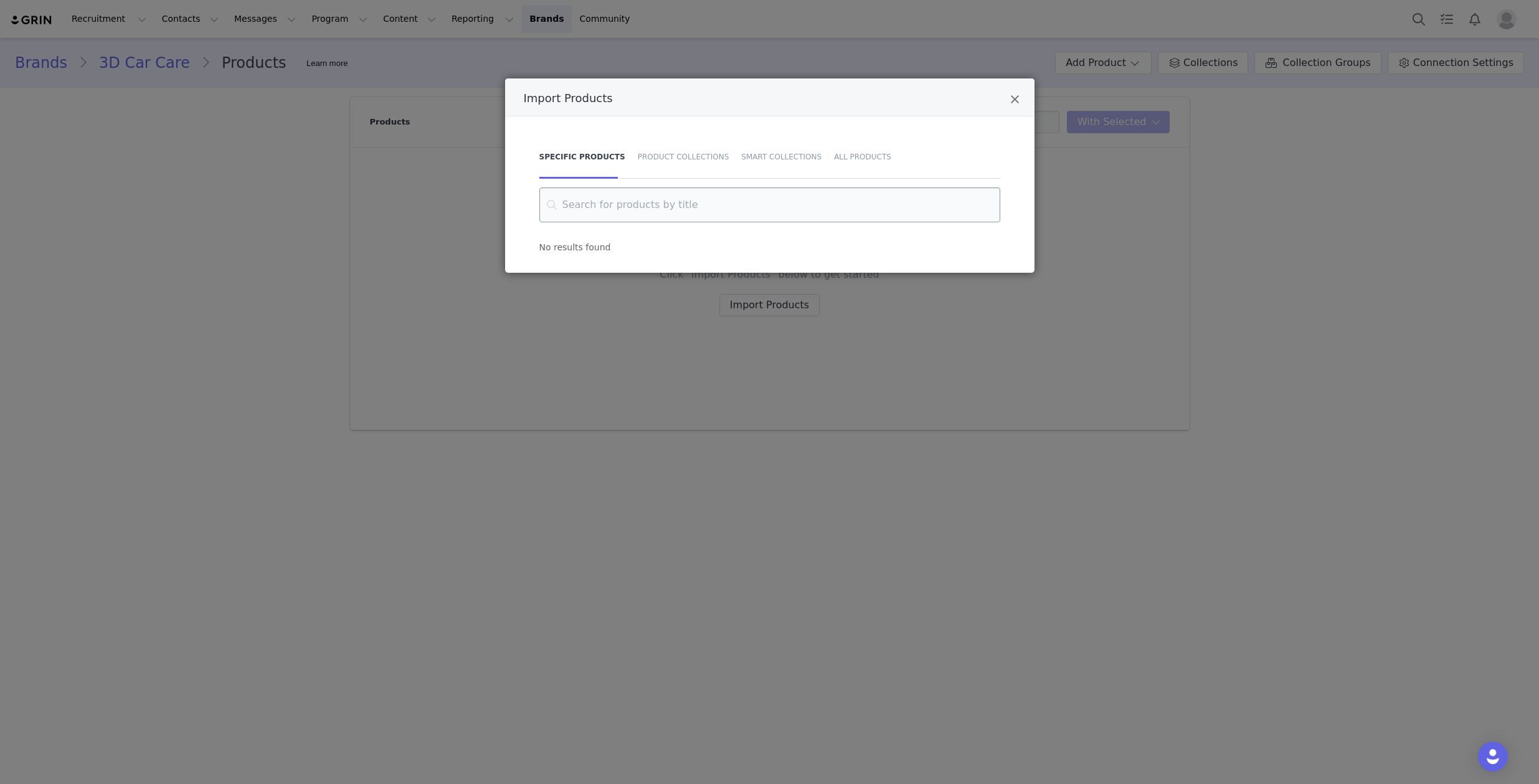
click at [663, 201] on input "Import Products" at bounding box center [769, 205] width 461 height 35
click at [1006, 98] on div "Import Products" at bounding box center [769, 97] width 529 height 38
click at [1007, 101] on div "Import Products" at bounding box center [769, 97] width 529 height 38
click at [1014, 99] on icon "Close" at bounding box center [1014, 100] width 9 height 13
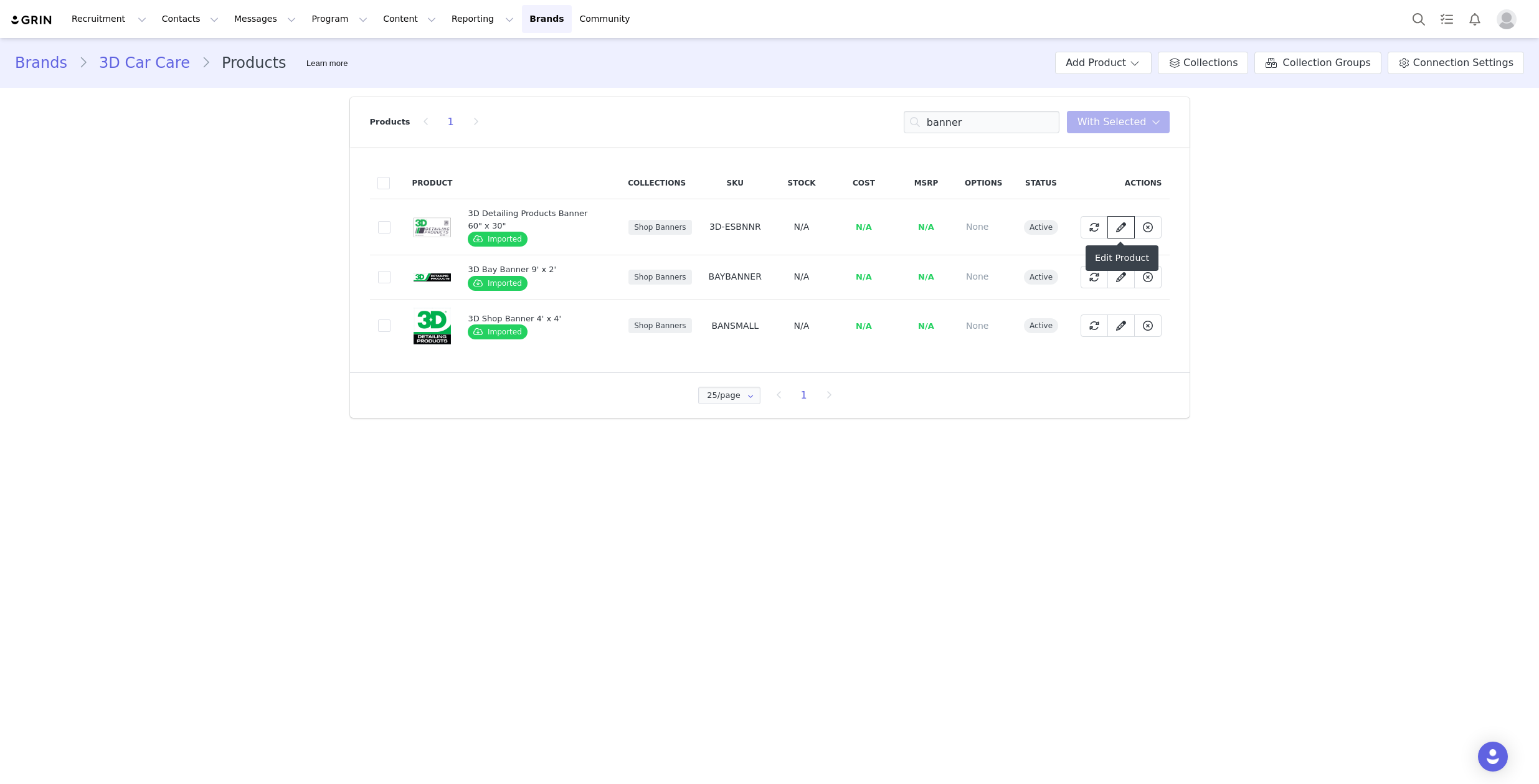
click at [1123, 227] on icon at bounding box center [1120, 226] width 10 height 10
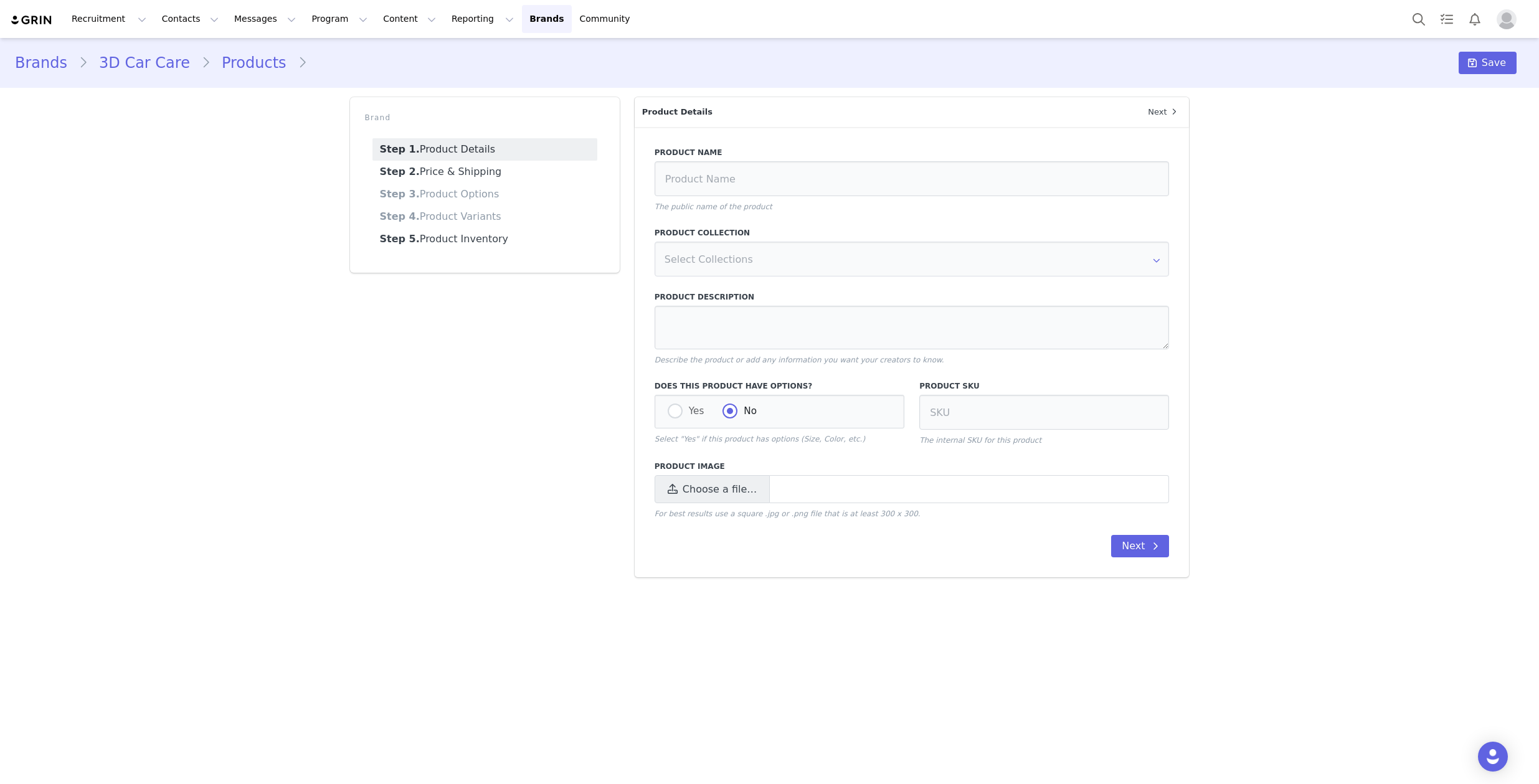
type input "3D Detailing Products Banner 60" x 30""
type input "3D-ESBNNR"
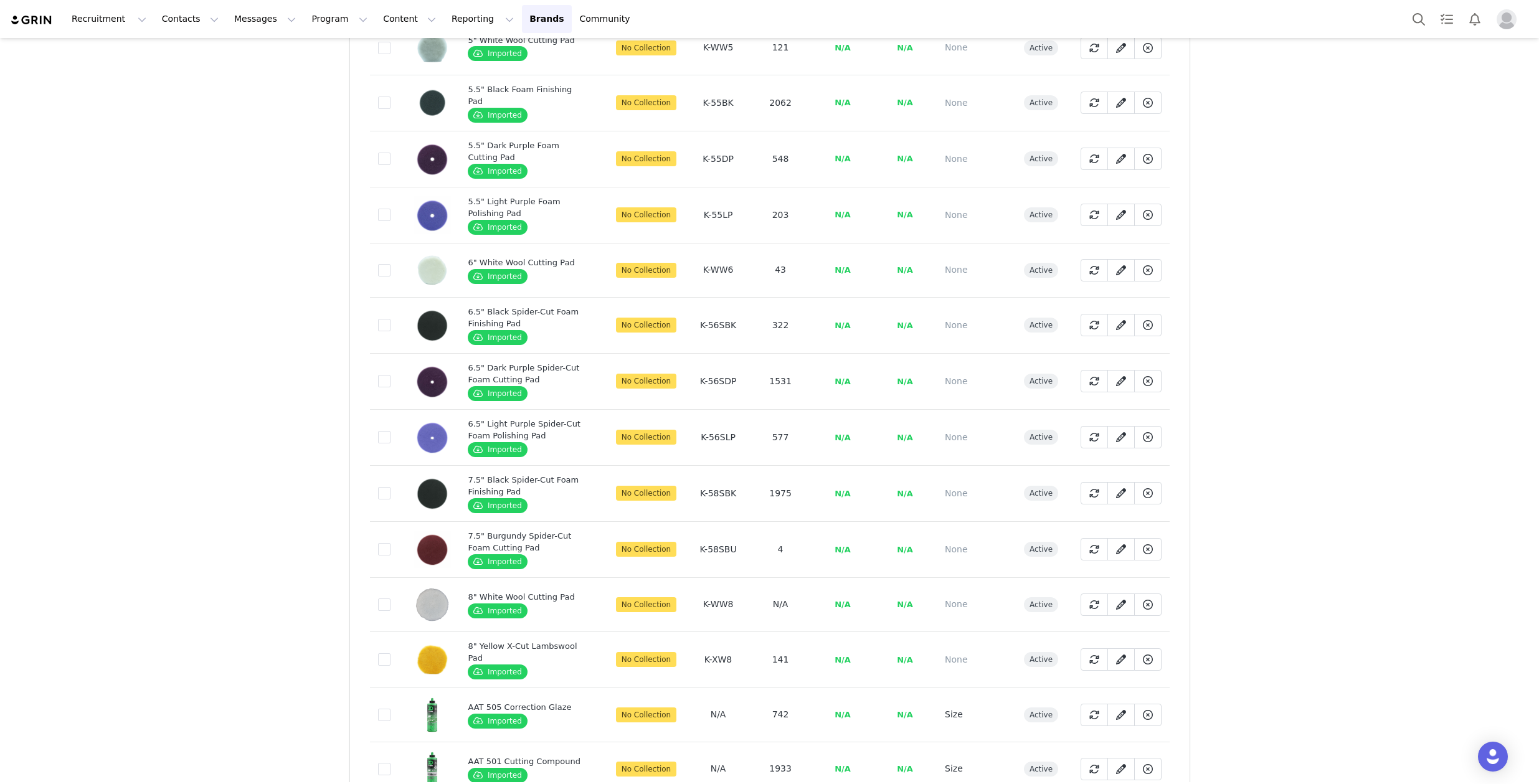
scroll to position [882, 0]
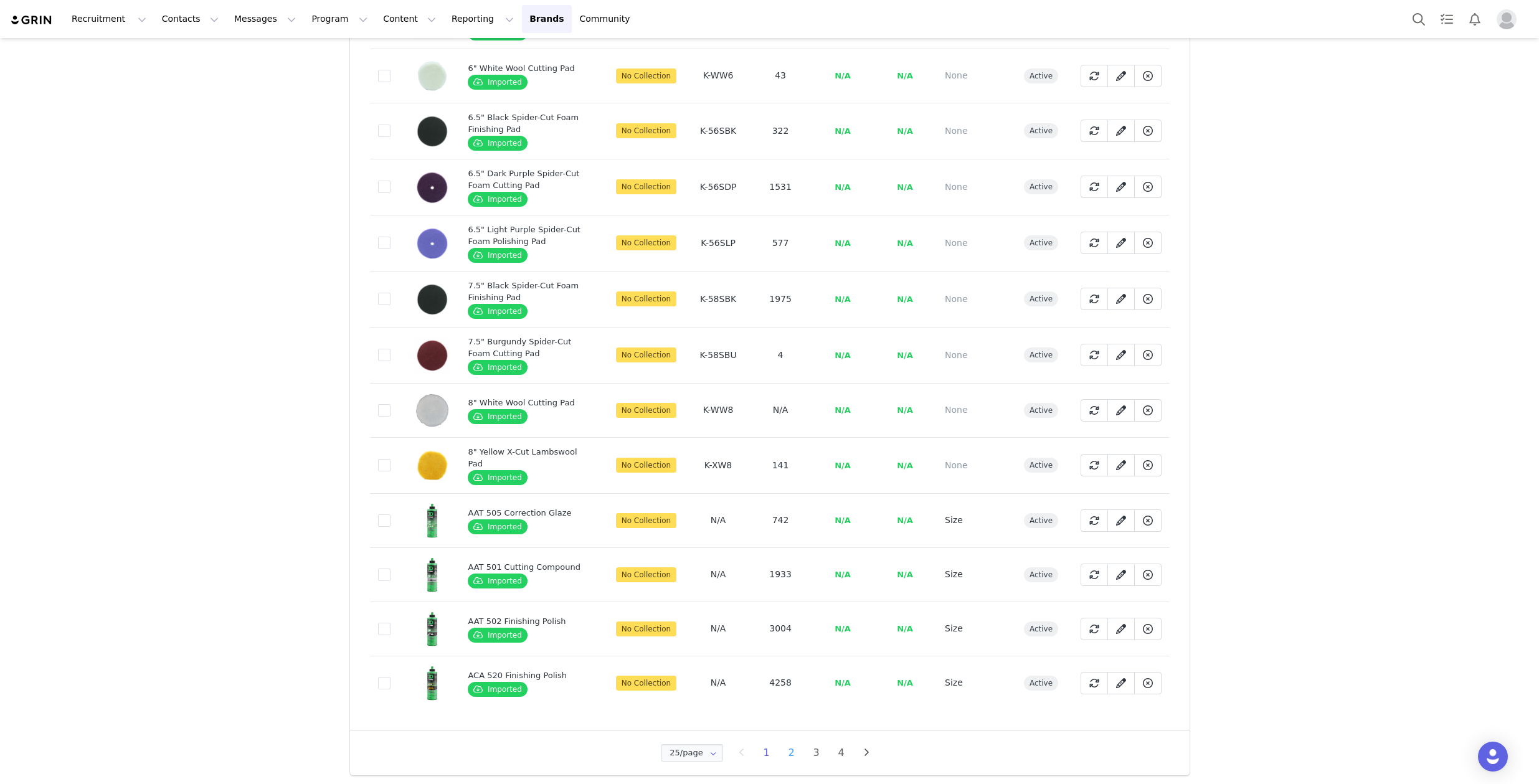
click at [789, 755] on li "2" at bounding box center [792, 752] width 19 height 17
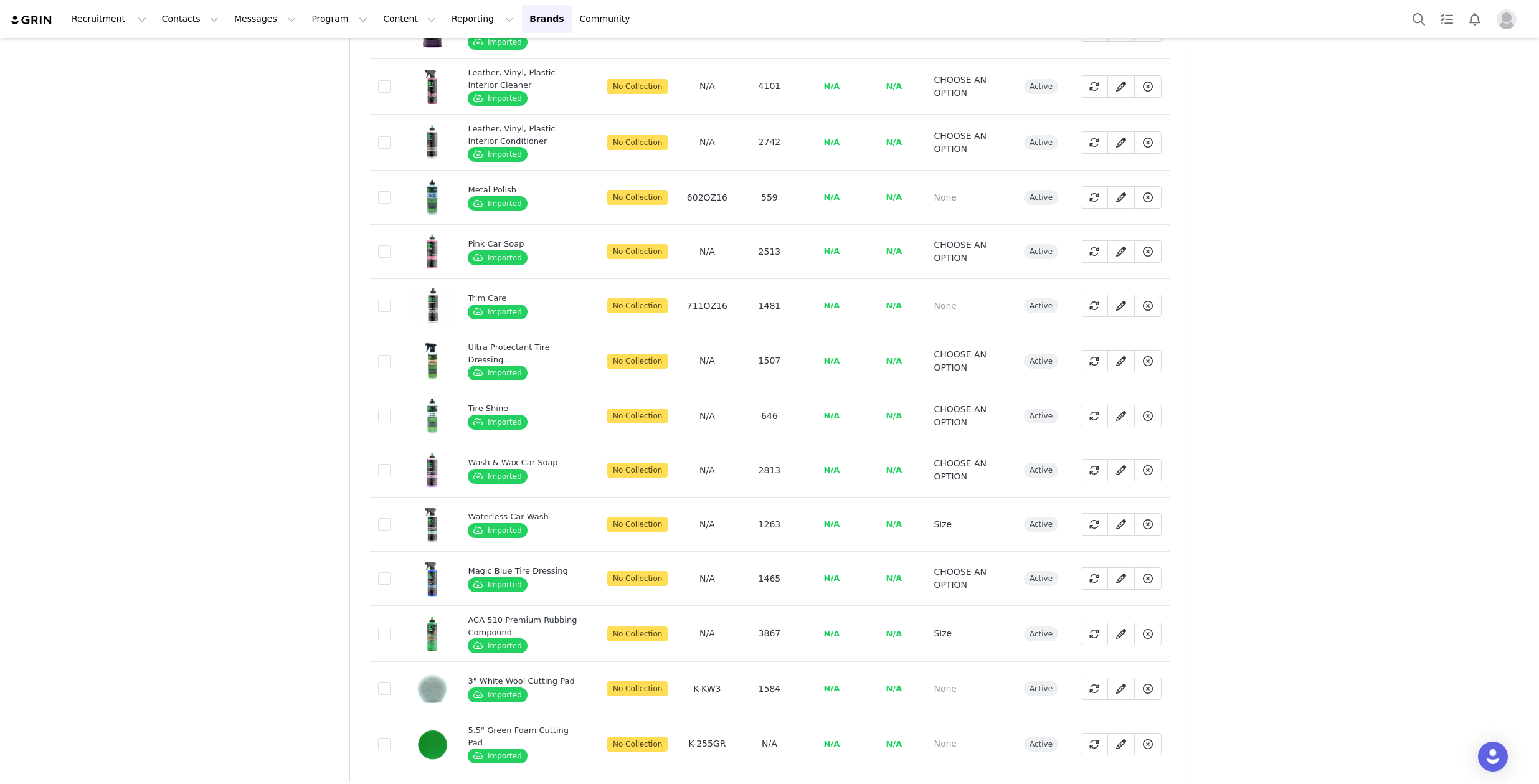
scroll to position [862, 0]
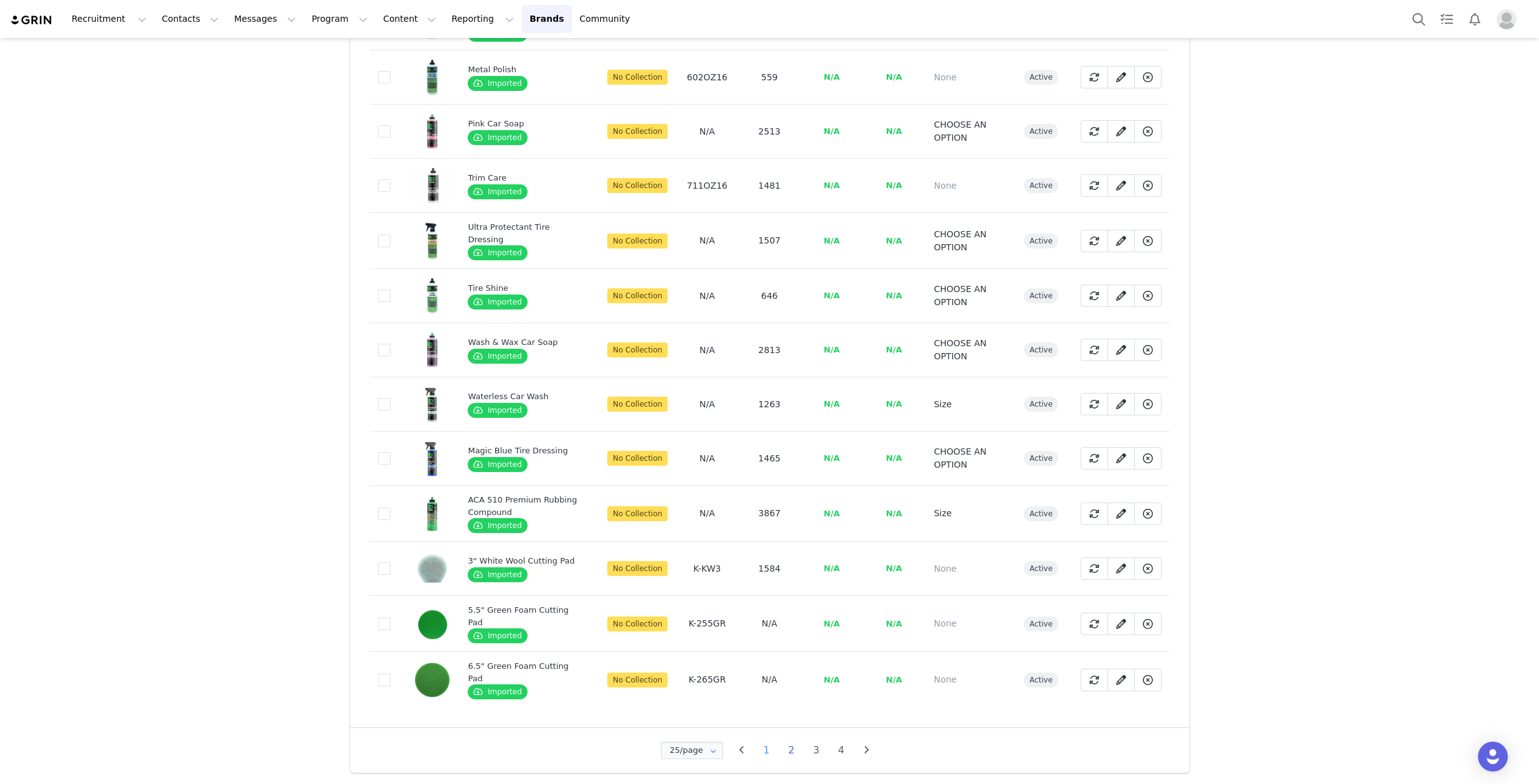
click at [757, 750] on li "1" at bounding box center [766, 750] width 19 height 17
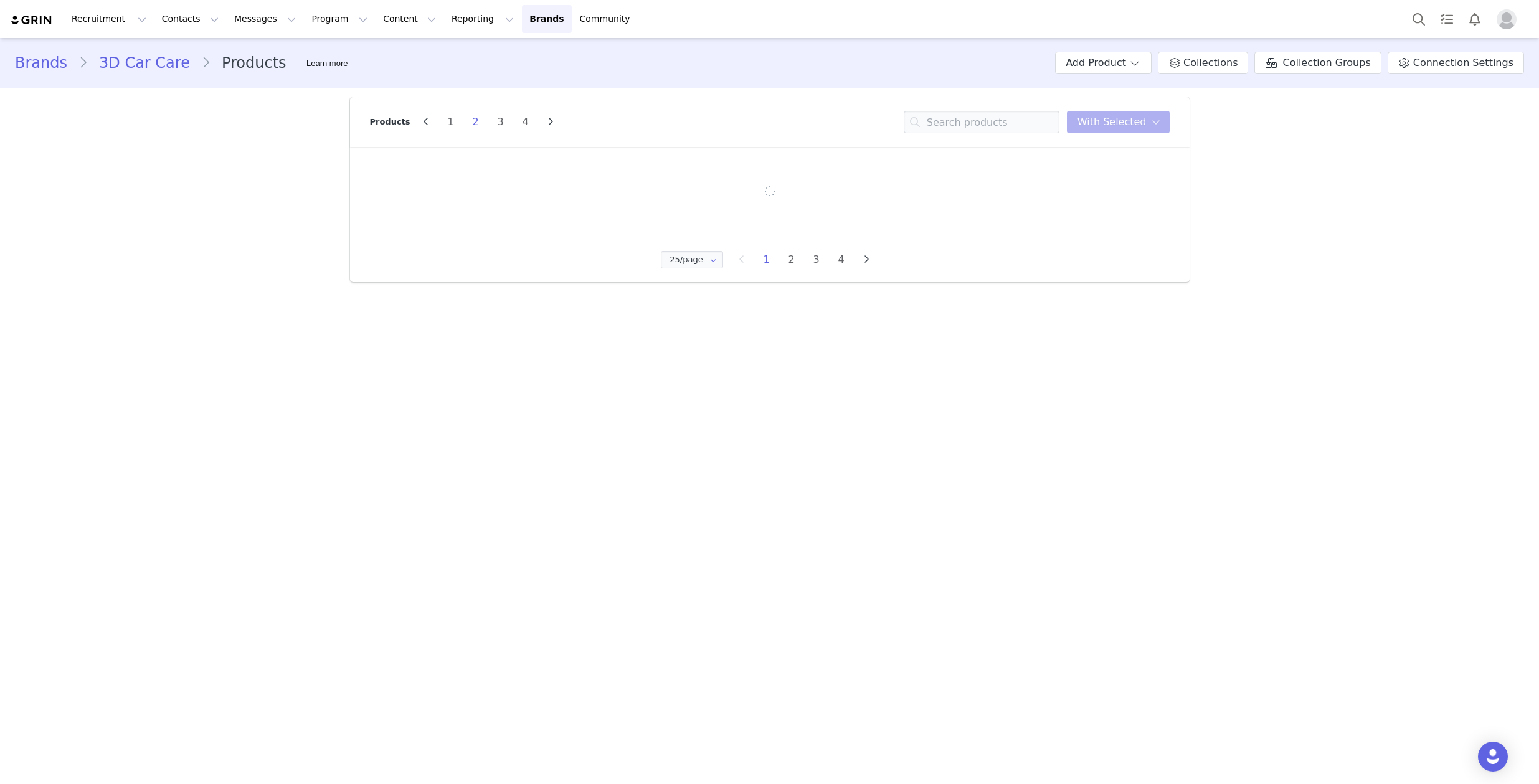
scroll to position [0, 0]
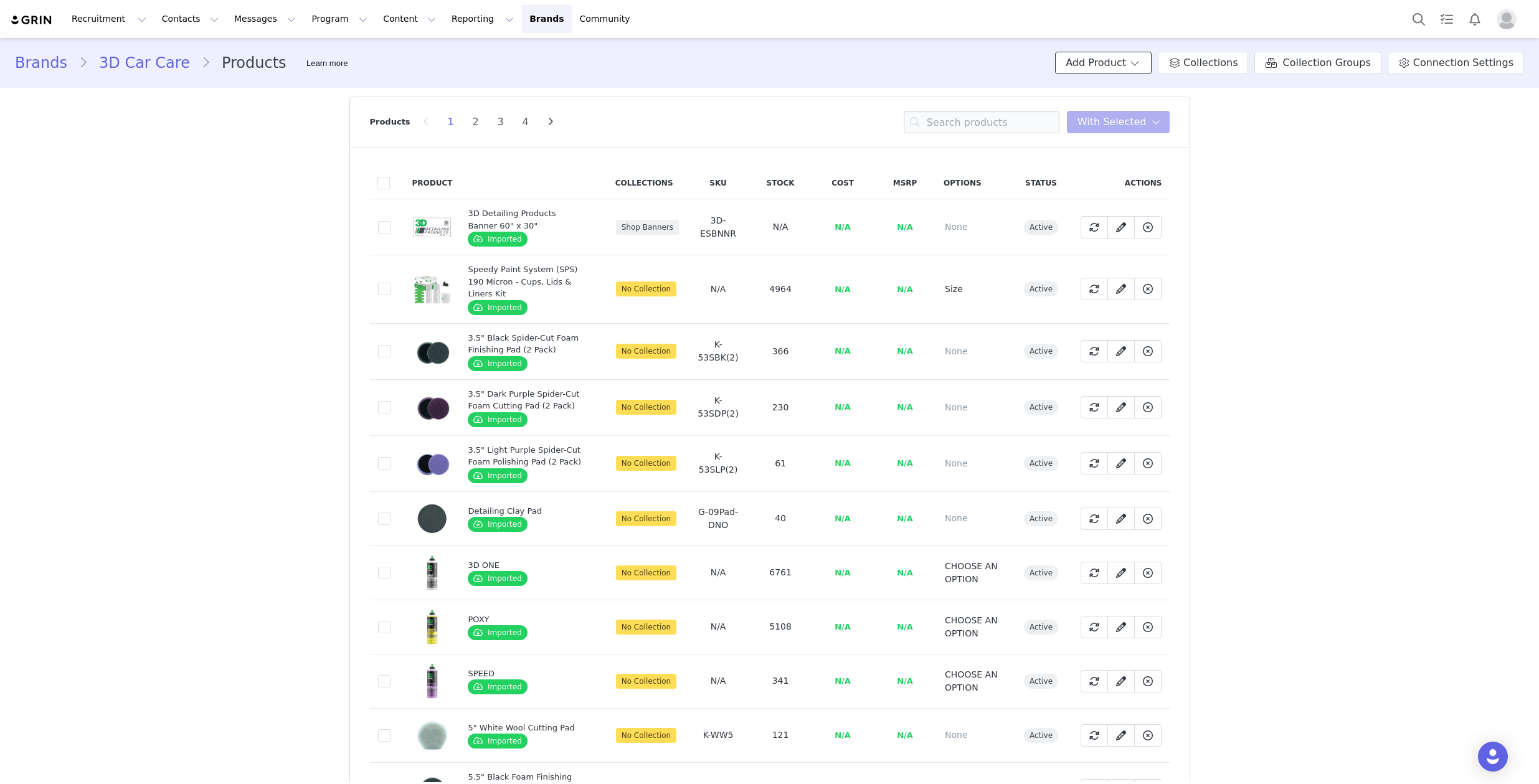
click at [1141, 64] on span at bounding box center [1135, 63] width 13 height 15
click at [1121, 85] on span "New Product" at bounding box center [1118, 89] width 55 height 10
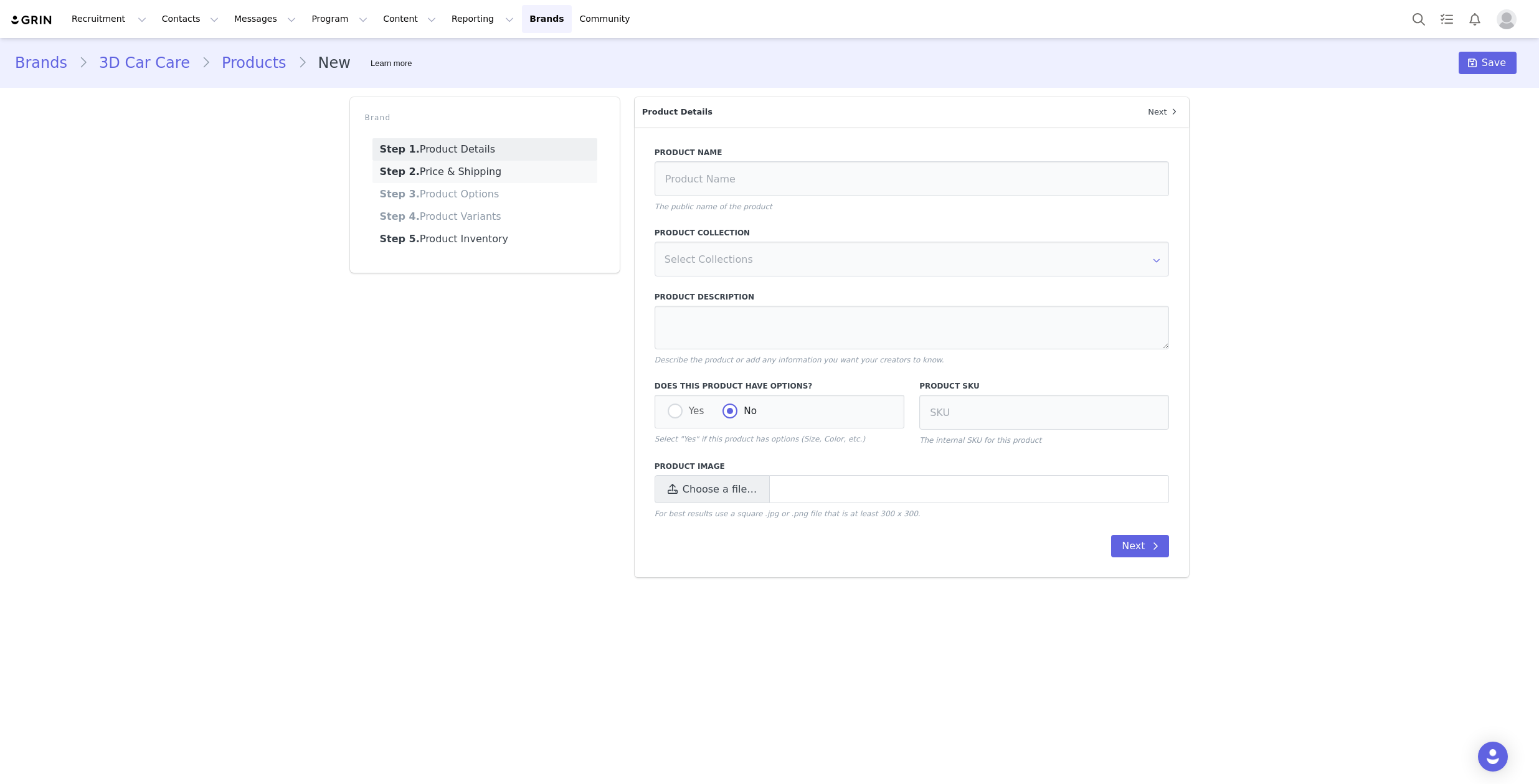
click at [429, 165] on link "Step 2. Price & Shipping" at bounding box center [485, 172] width 225 height 22
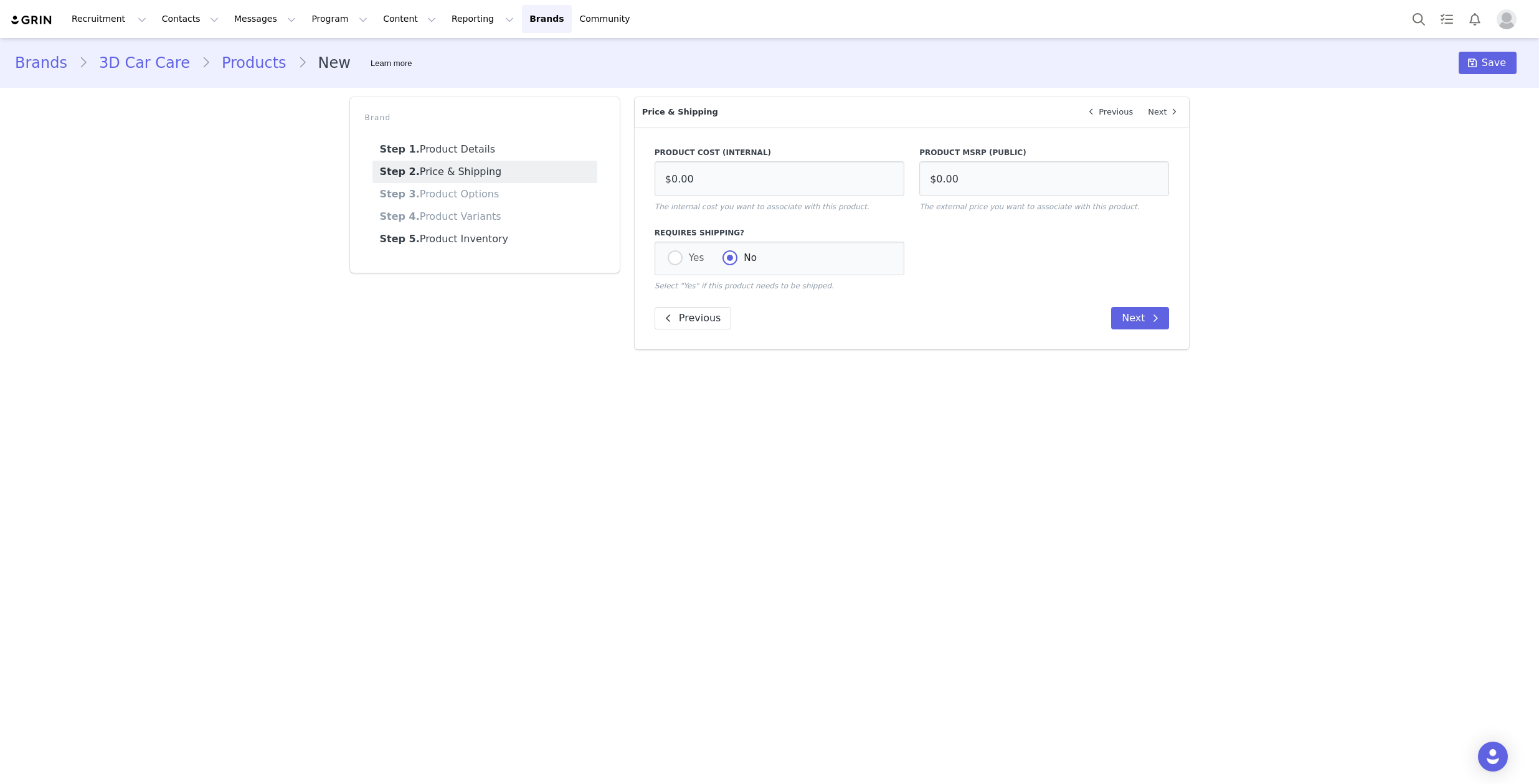
click at [429, 195] on link "Step 3. Product Options" at bounding box center [485, 194] width 225 height 22
click at [446, 160] on link "Step 1. Product Details" at bounding box center [485, 149] width 225 height 22
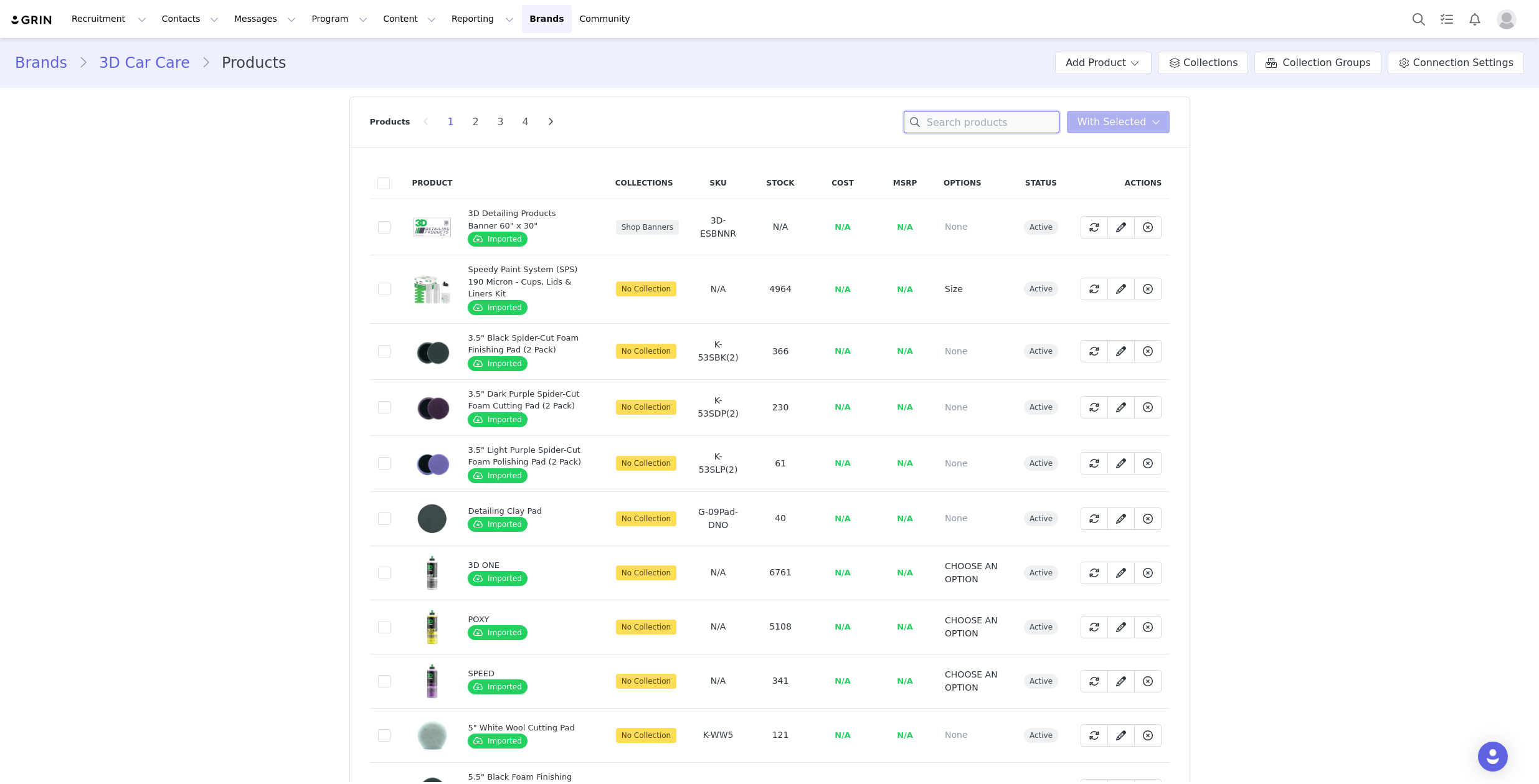
click at [1030, 112] on input at bounding box center [981, 121] width 155 height 22
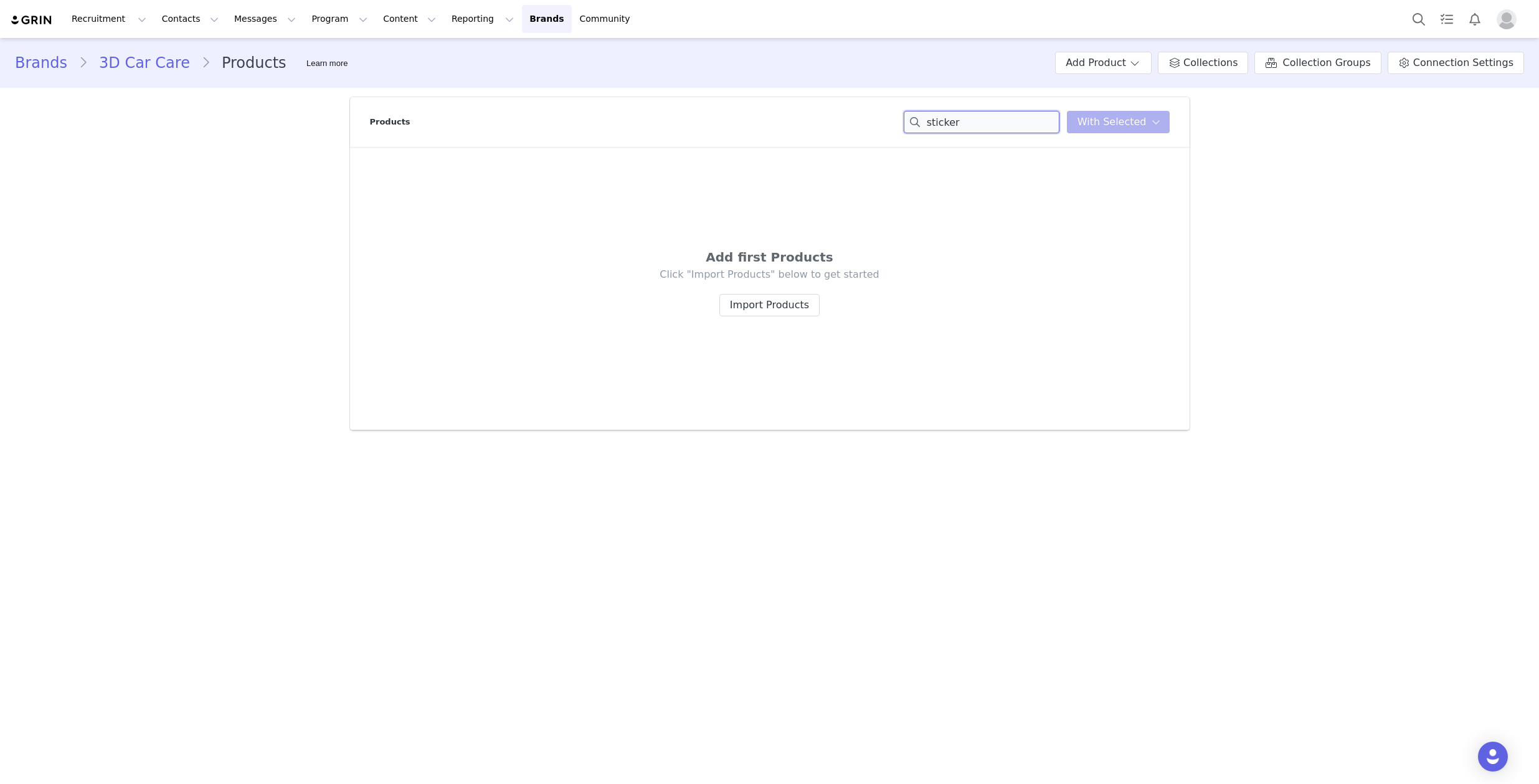
type input "sticker"
drag, startPoint x: 965, startPoint y: 120, endPoint x: 931, endPoint y: 113, distance: 34.7
click at [933, 114] on input "sticker" at bounding box center [981, 121] width 155 height 22
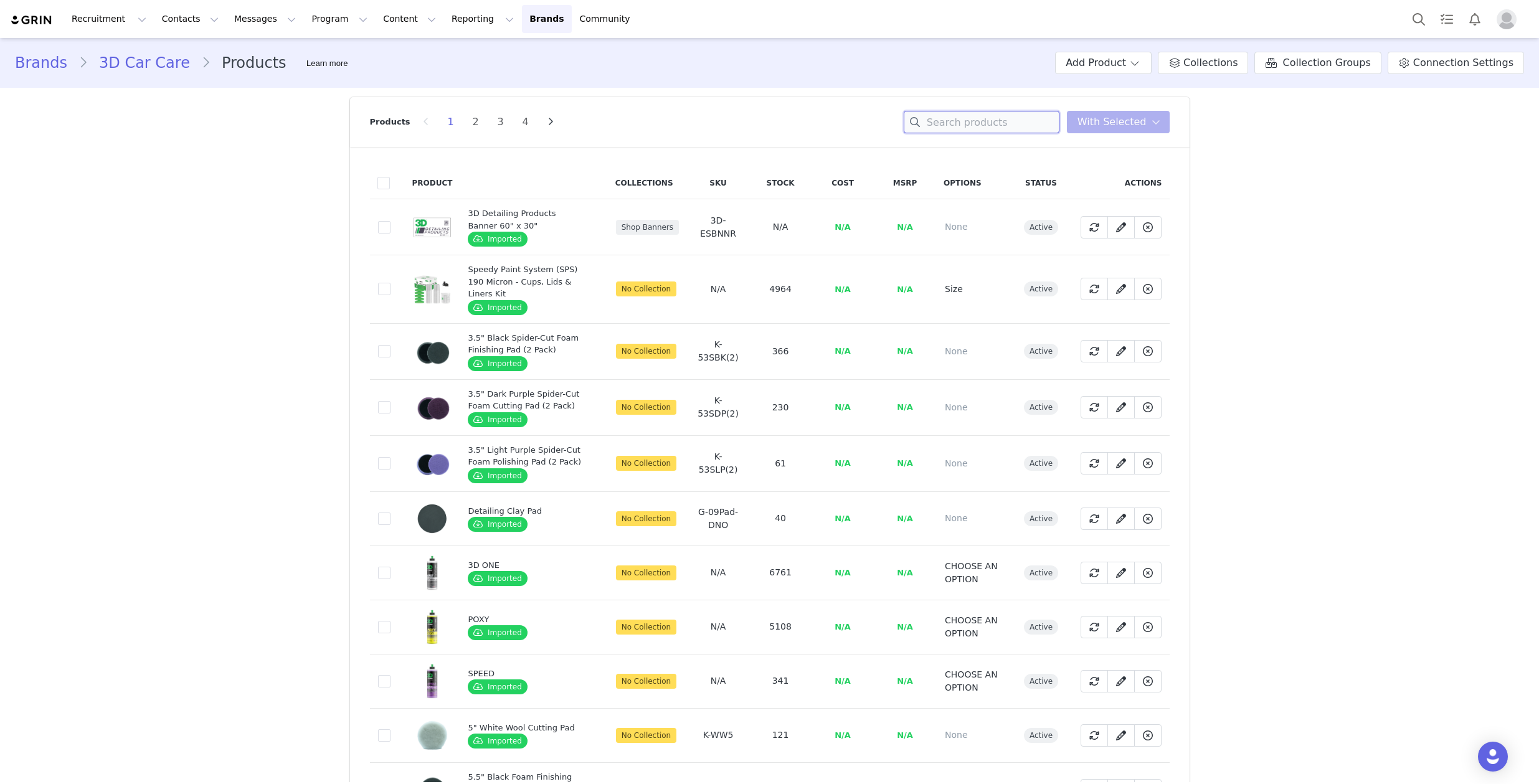
paste input "Metallic Sticker"
type input "Metallic Sticker"
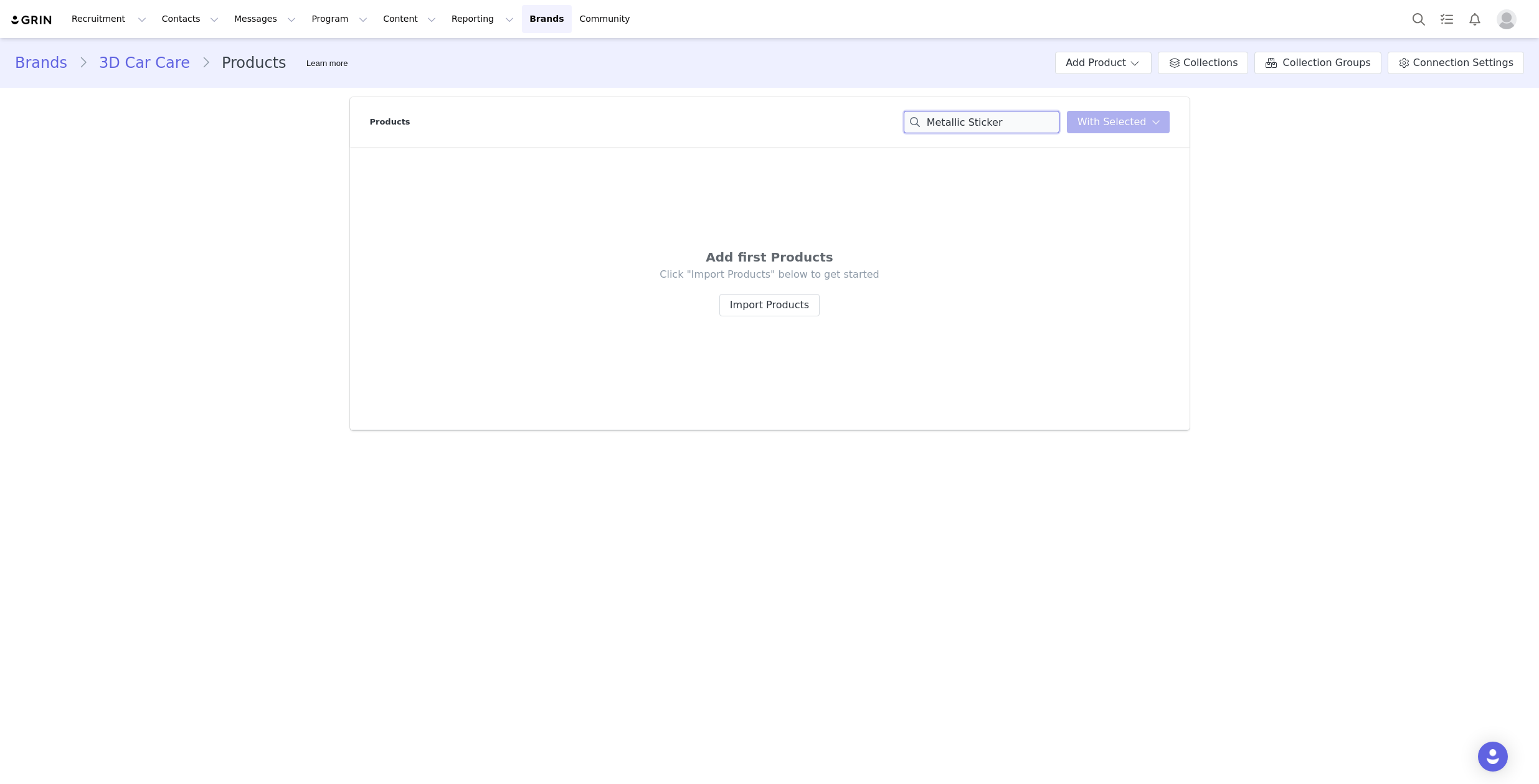
click at [1031, 117] on input "Metallic Sticker" at bounding box center [981, 121] width 155 height 22
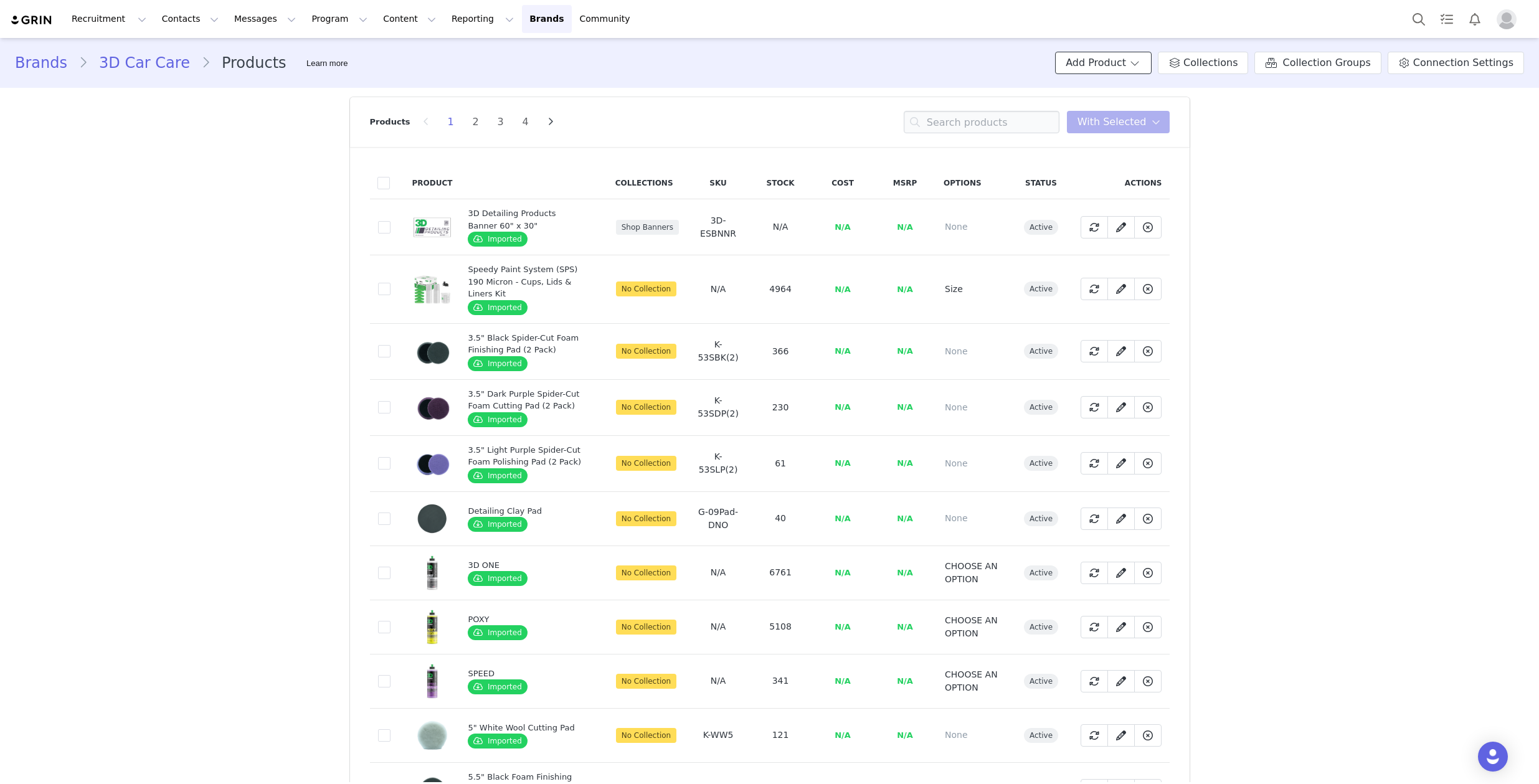
click at [1124, 64] on button "Add Product" at bounding box center [1102, 63] width 96 height 22
click at [1122, 109] on span "Import From Store" at bounding box center [1130, 110] width 79 height 10
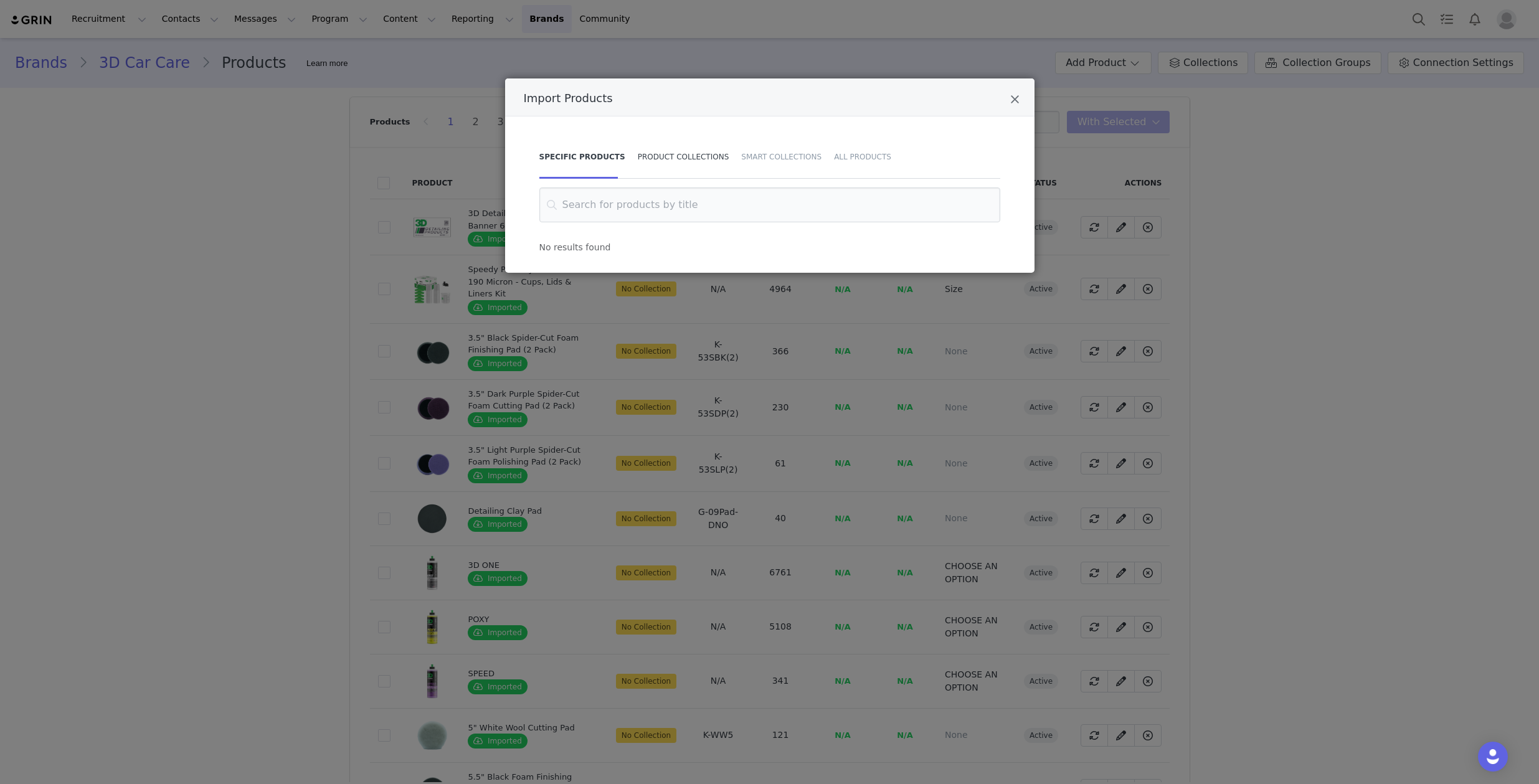
type input "Metallic Sticker"
click at [663, 192] on input "Metallic Sticker" at bounding box center [769, 205] width 461 height 35
click at [681, 161] on div "Product Collections" at bounding box center [684, 156] width 104 height 44
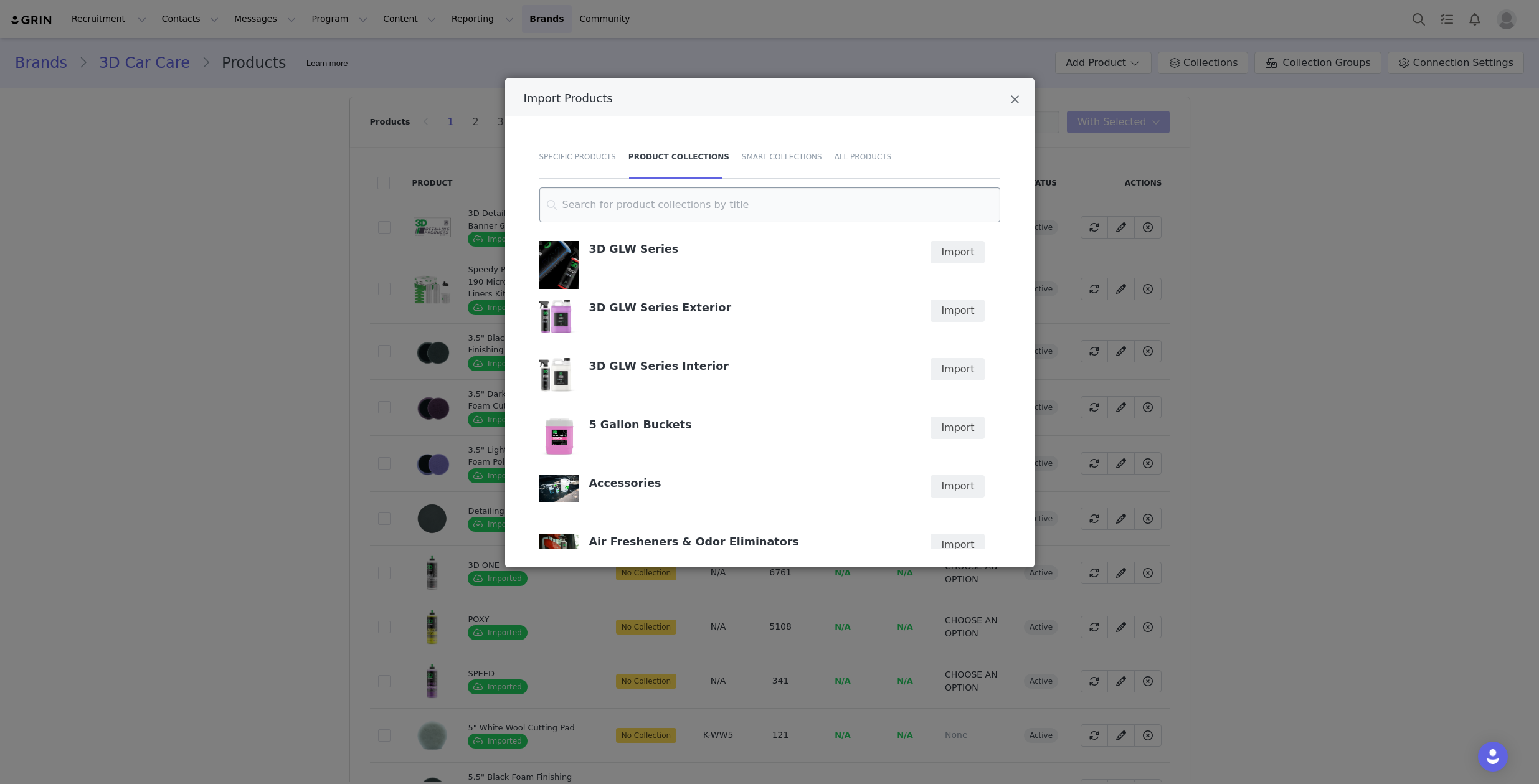
type input "Metallic Sticker"
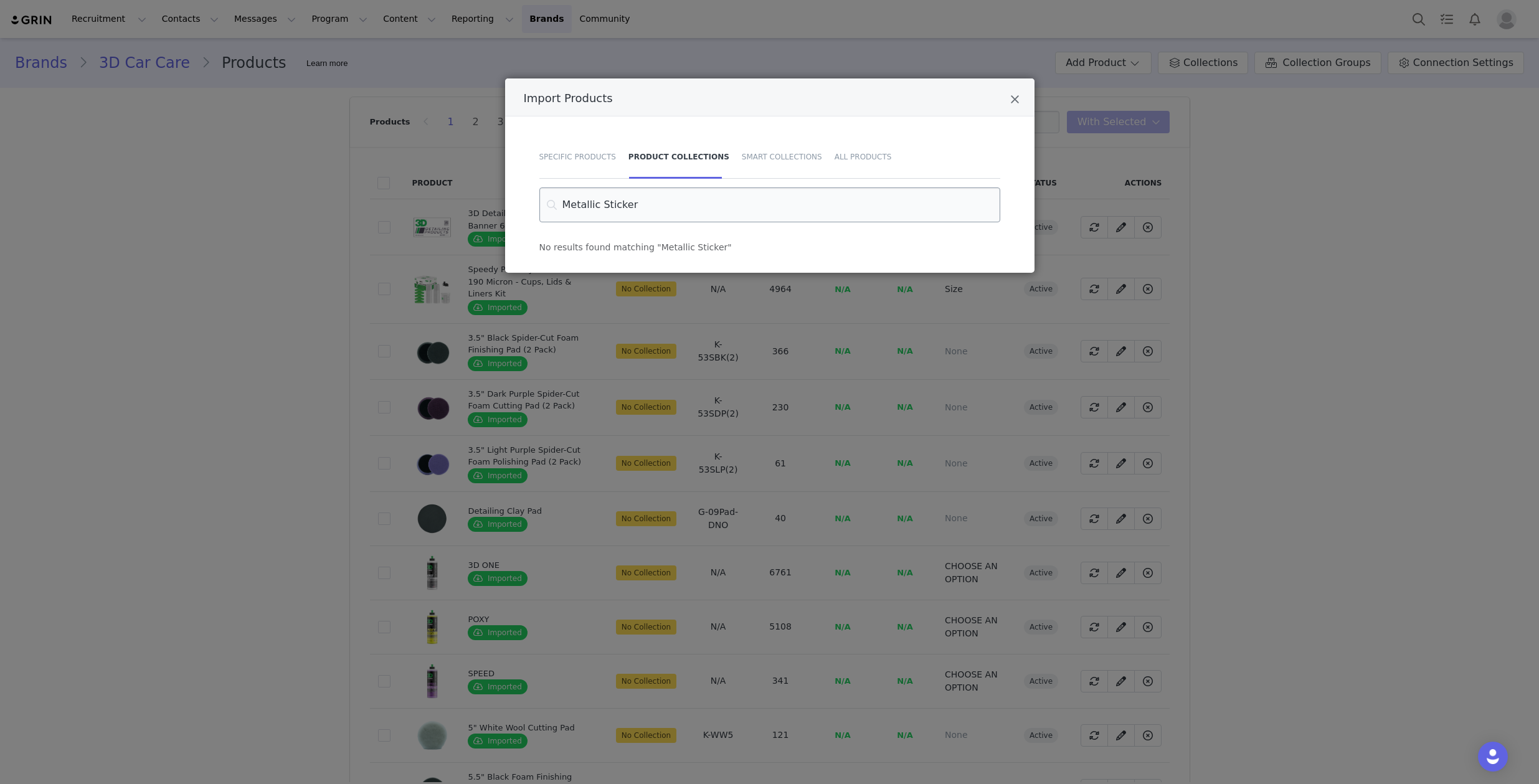
click at [667, 210] on input "Metallic Sticker" at bounding box center [769, 205] width 461 height 35
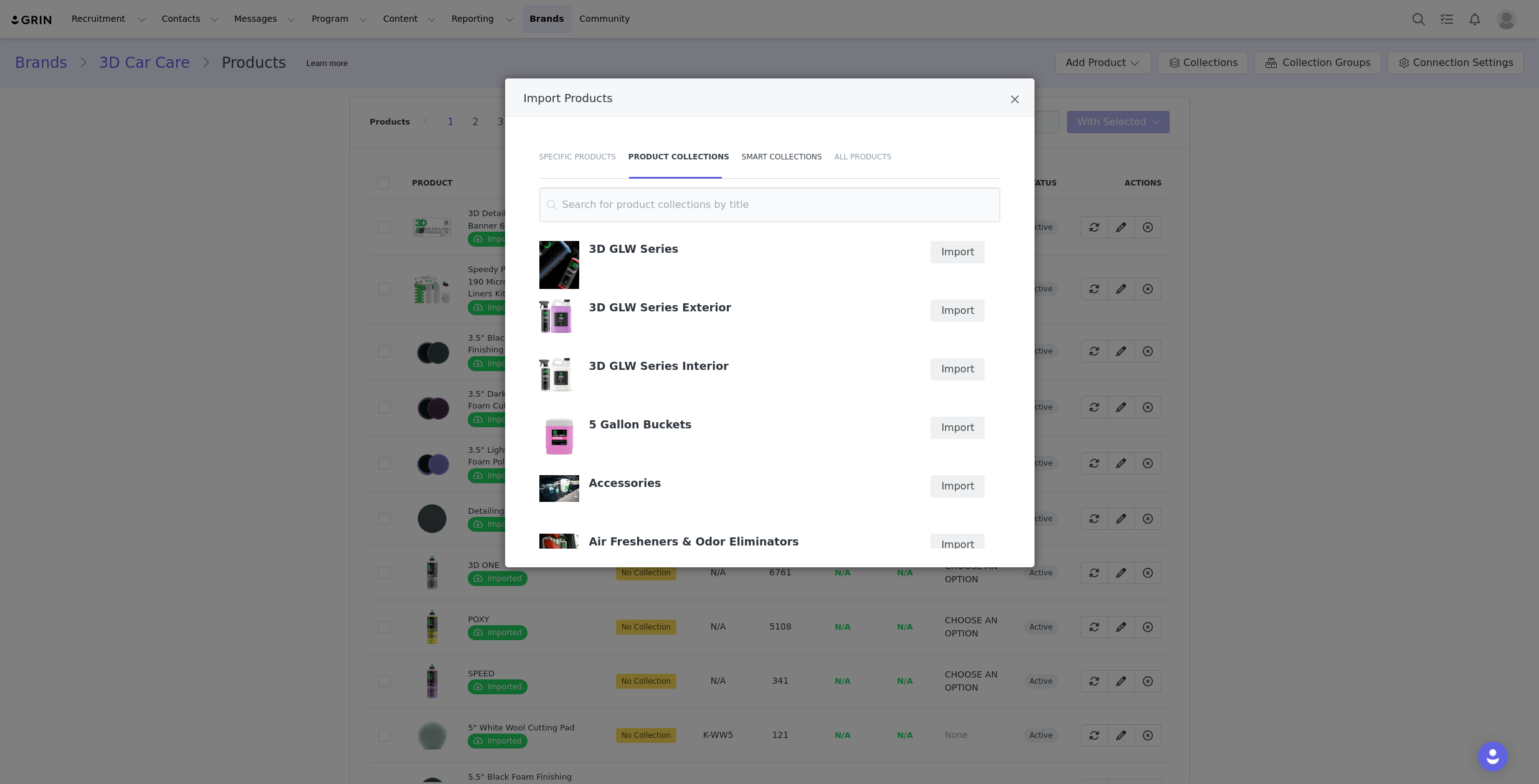
click at [776, 156] on div "Smart Collections" at bounding box center [782, 156] width 93 height 44
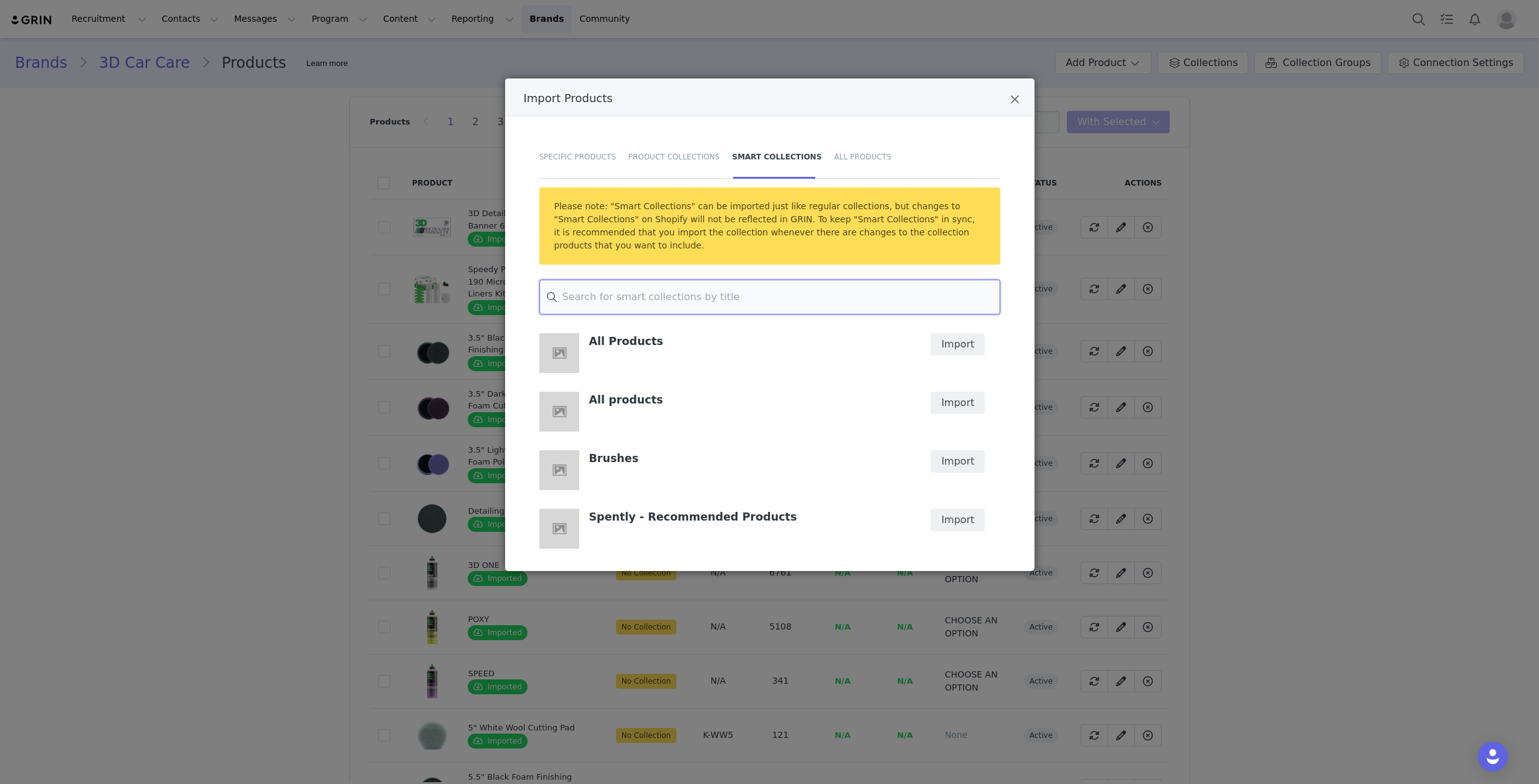
click at [766, 294] on input "Import Products" at bounding box center [769, 296] width 461 height 35
paste input "Metallic Sticker"
type input "Metallic Sticker"
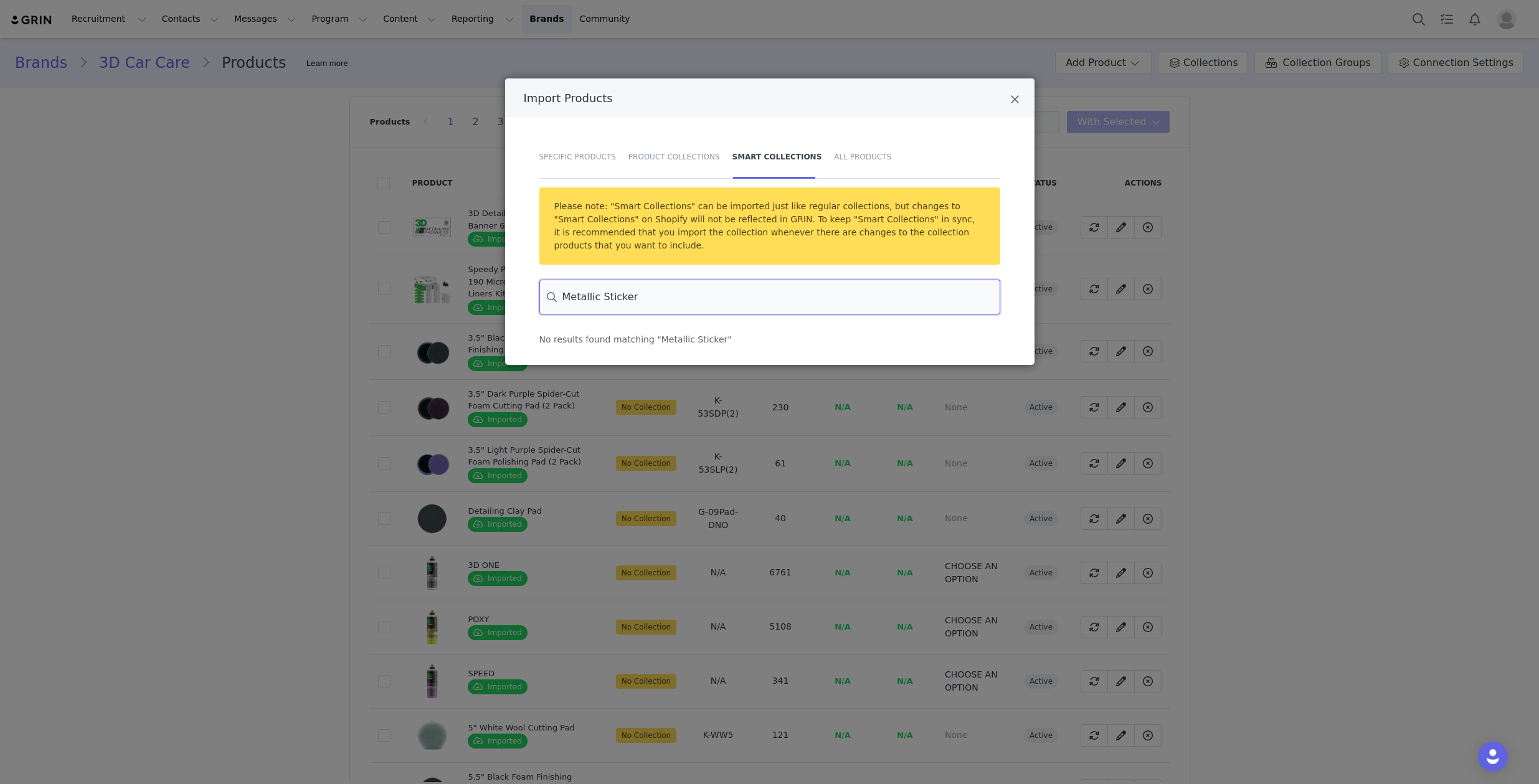
click at [766, 294] on input "Metallic Sticker" at bounding box center [769, 296] width 461 height 35
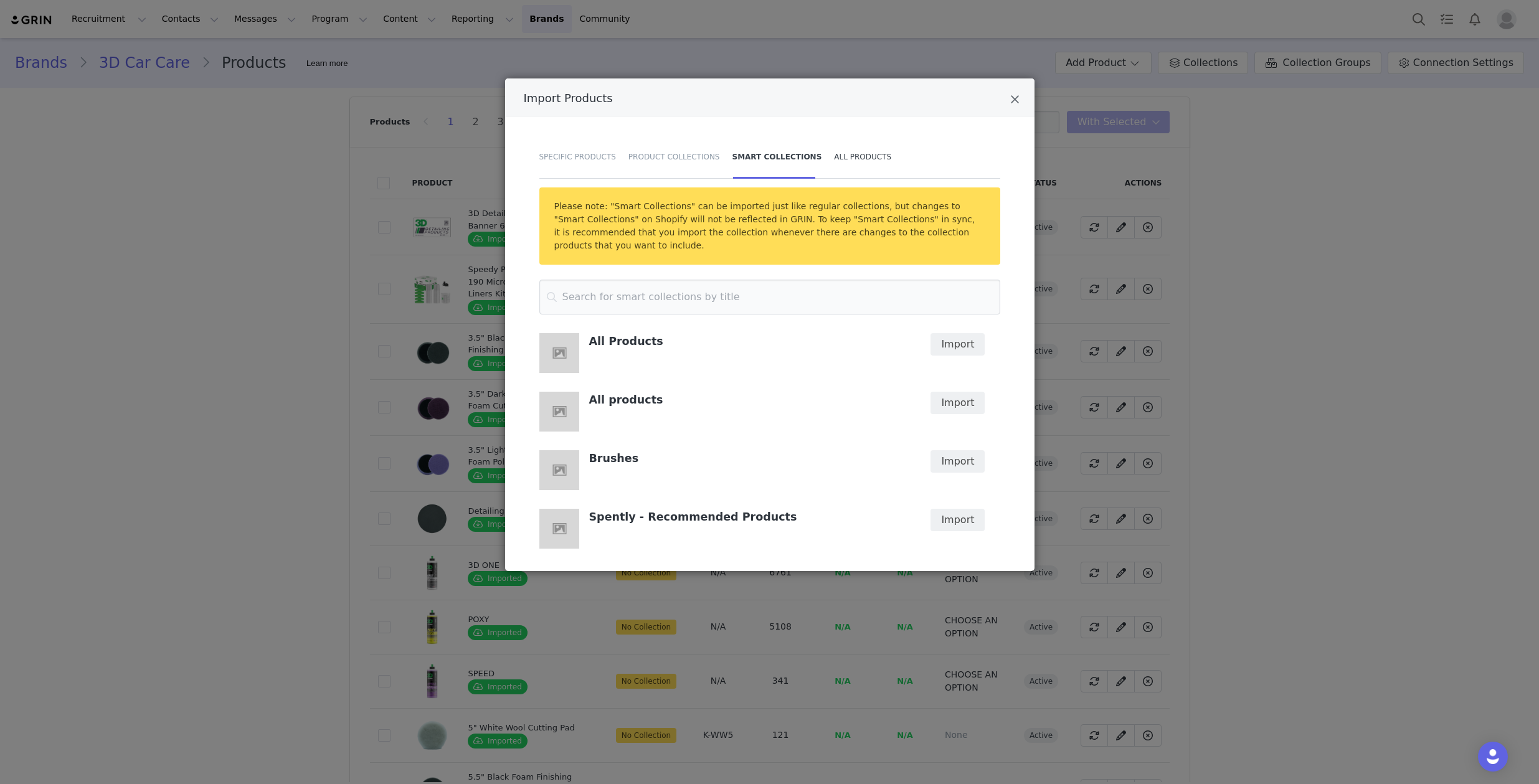
click at [837, 156] on div "All Products" at bounding box center [859, 156] width 64 height 44
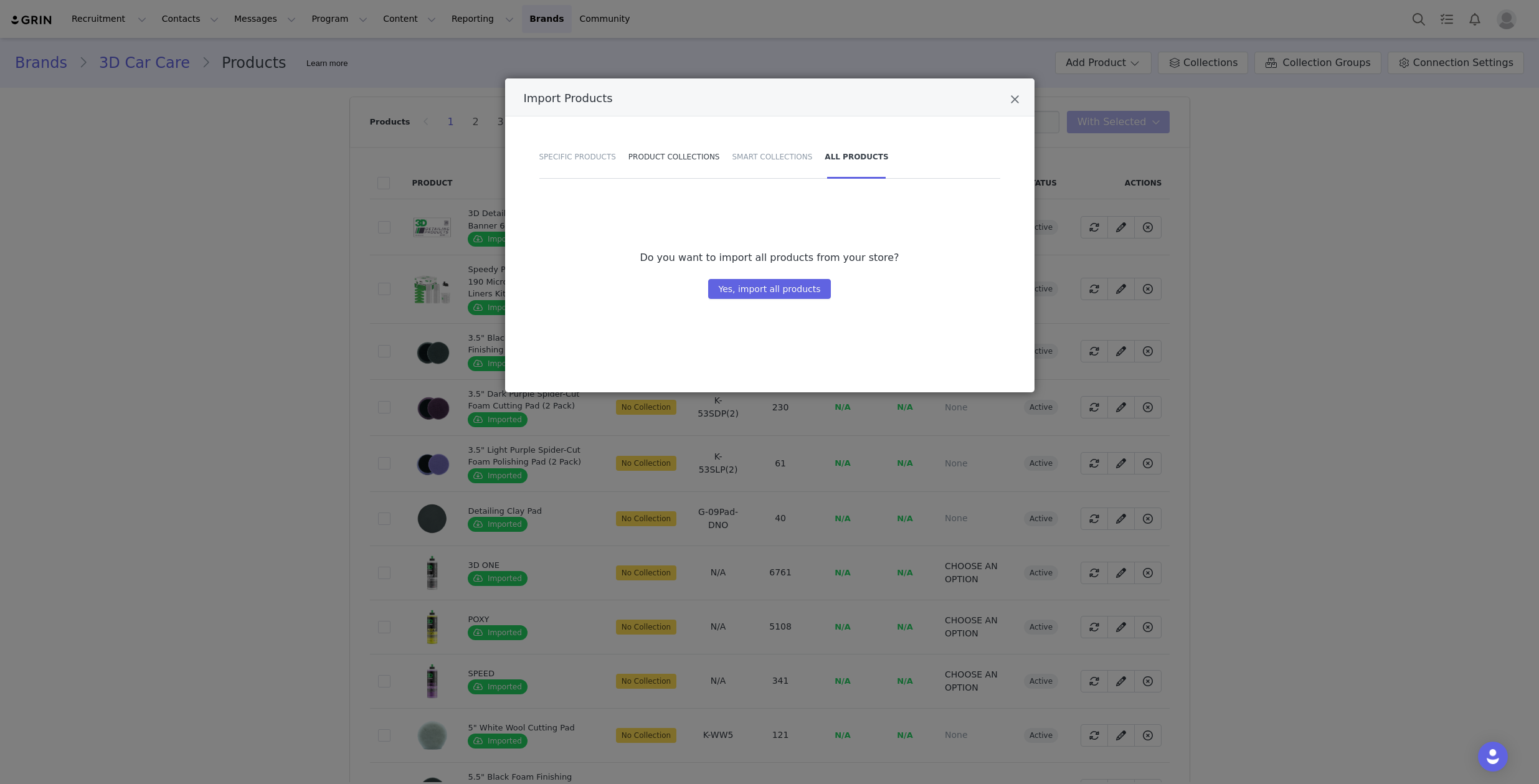
click at [678, 145] on div "Product Collections" at bounding box center [675, 156] width 104 height 44
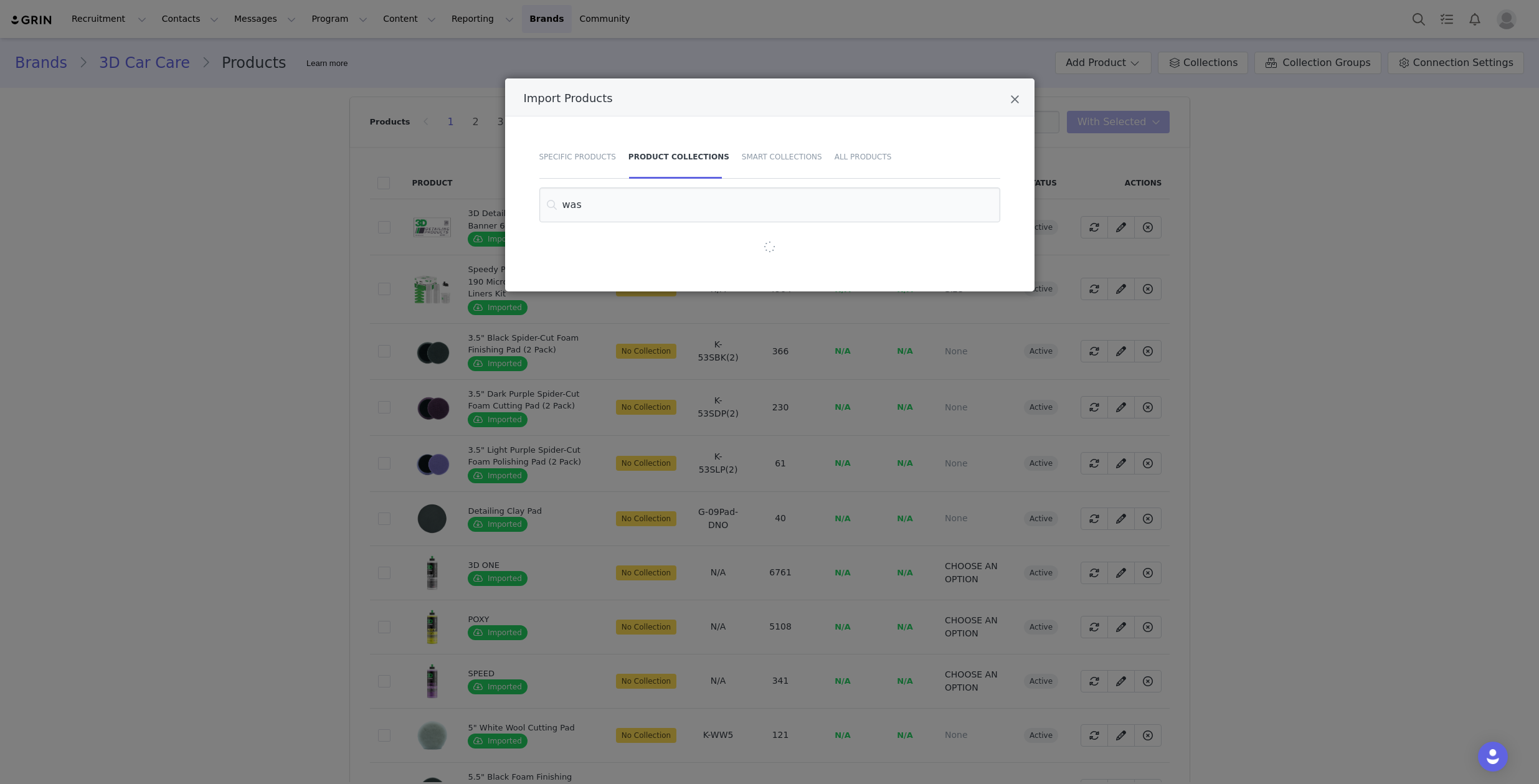
type input "wash"
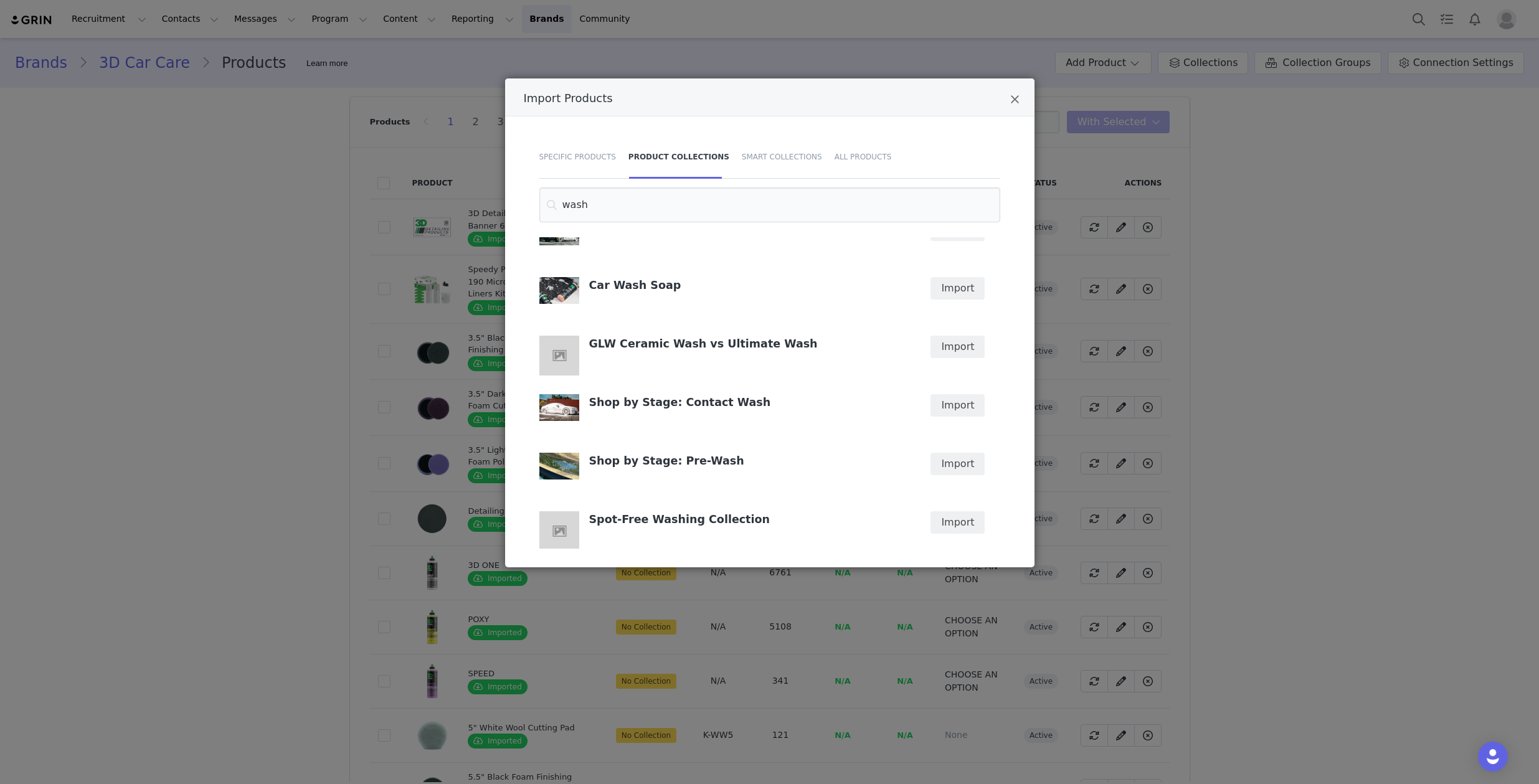
scroll to position [34, 0]
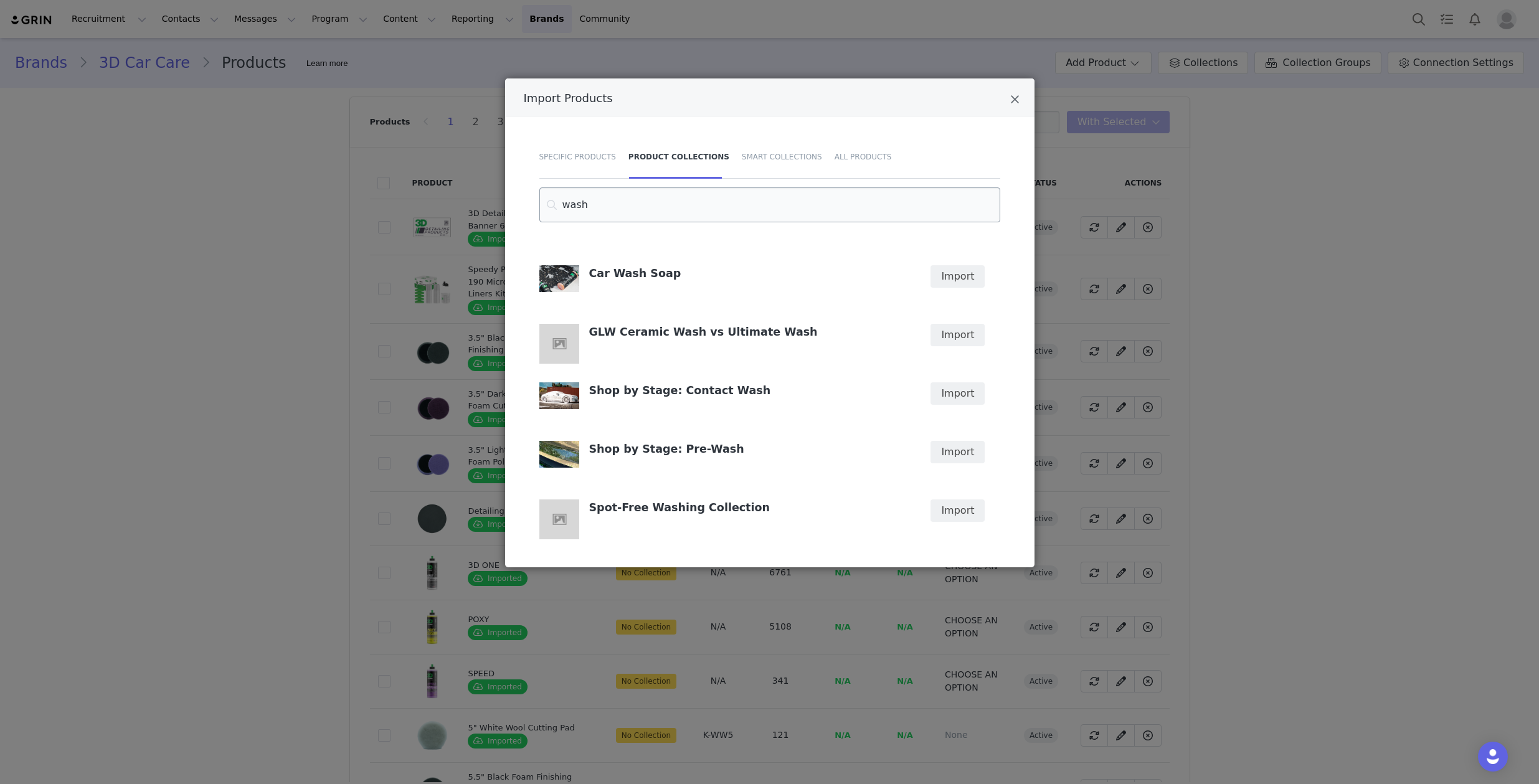
click at [592, 205] on input "wash" at bounding box center [769, 205] width 461 height 35
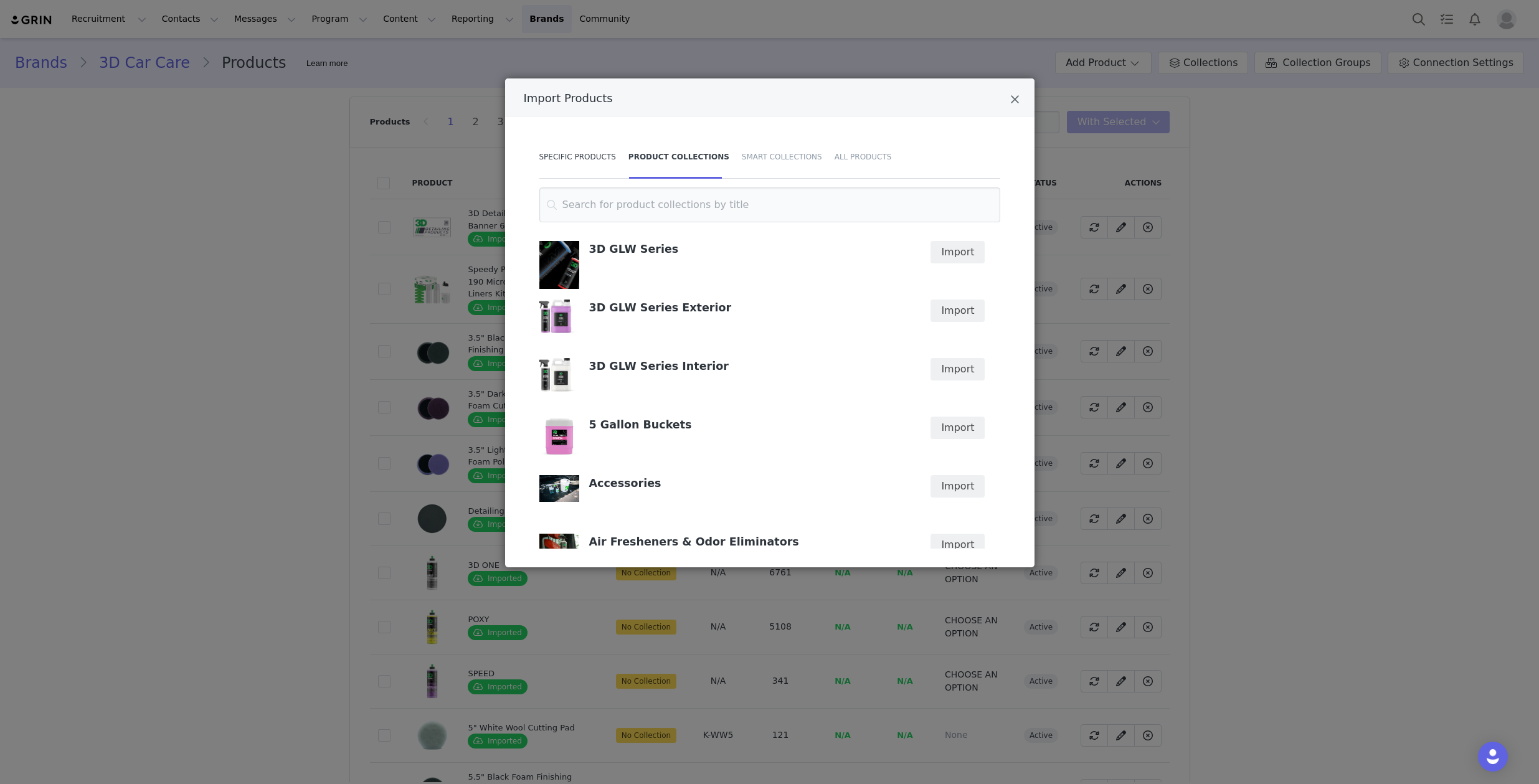
click at [584, 152] on div "Specific Products" at bounding box center [580, 156] width 83 height 44
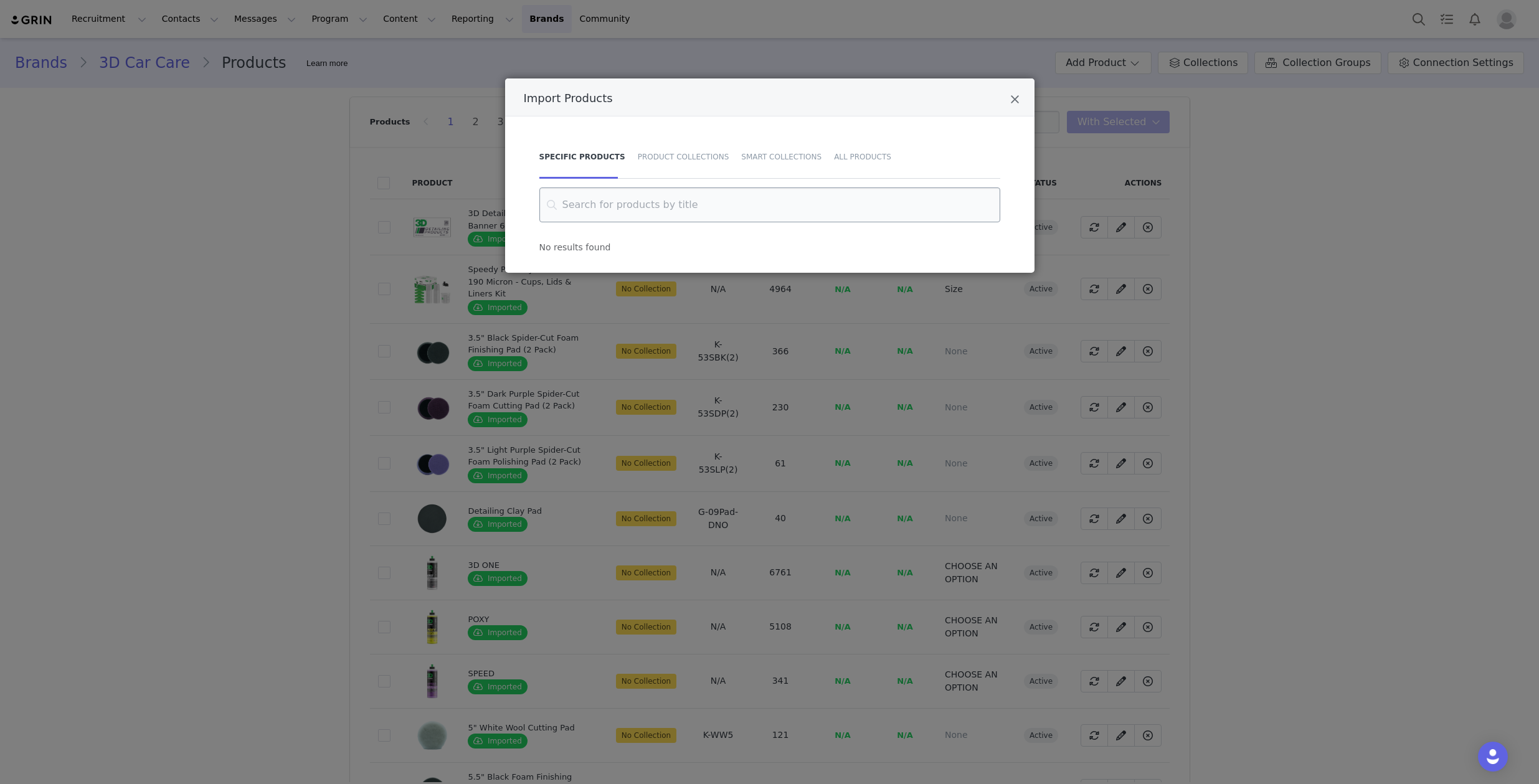
click at [604, 212] on input "Import Products" at bounding box center [769, 205] width 461 height 35
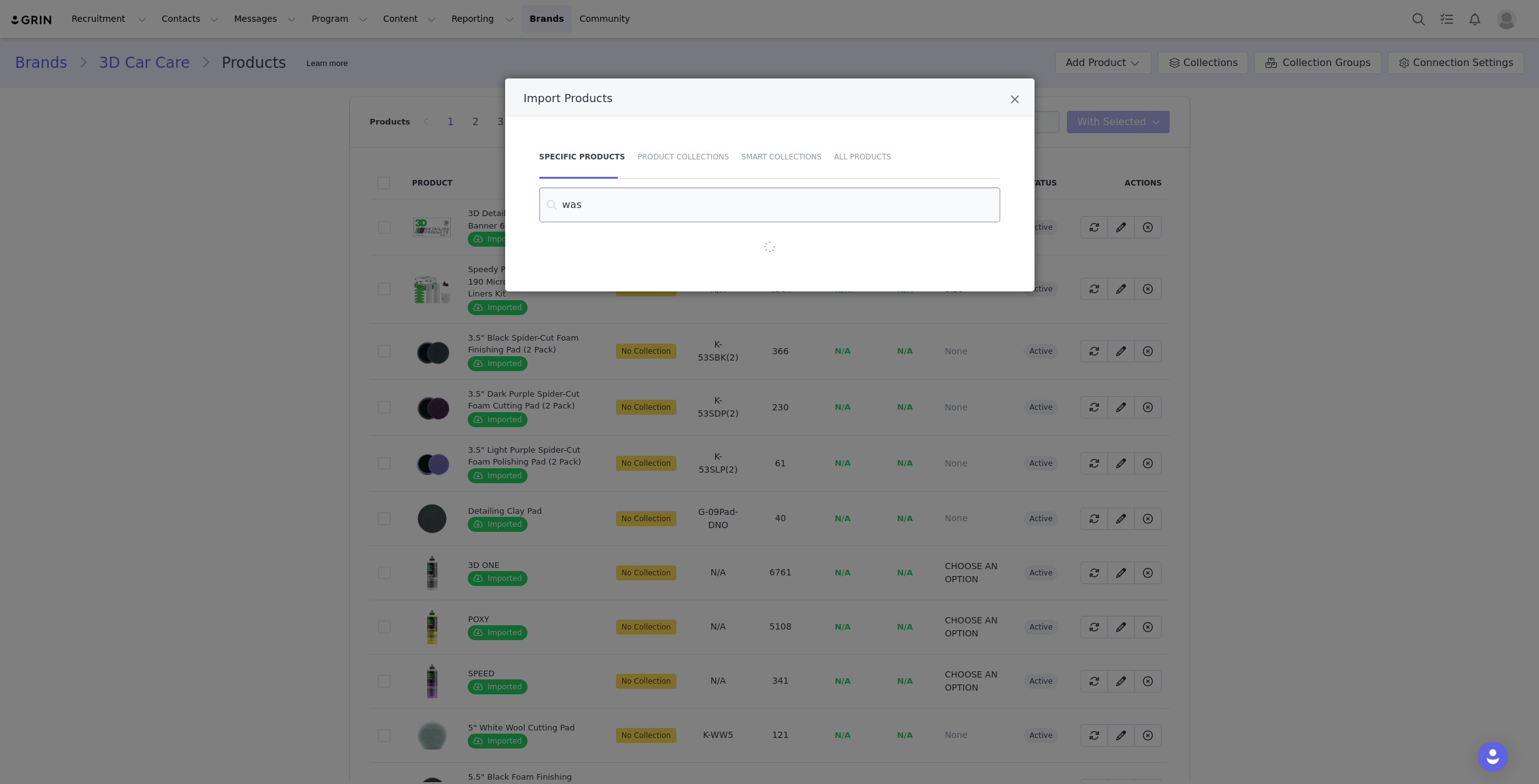
type input "wash"
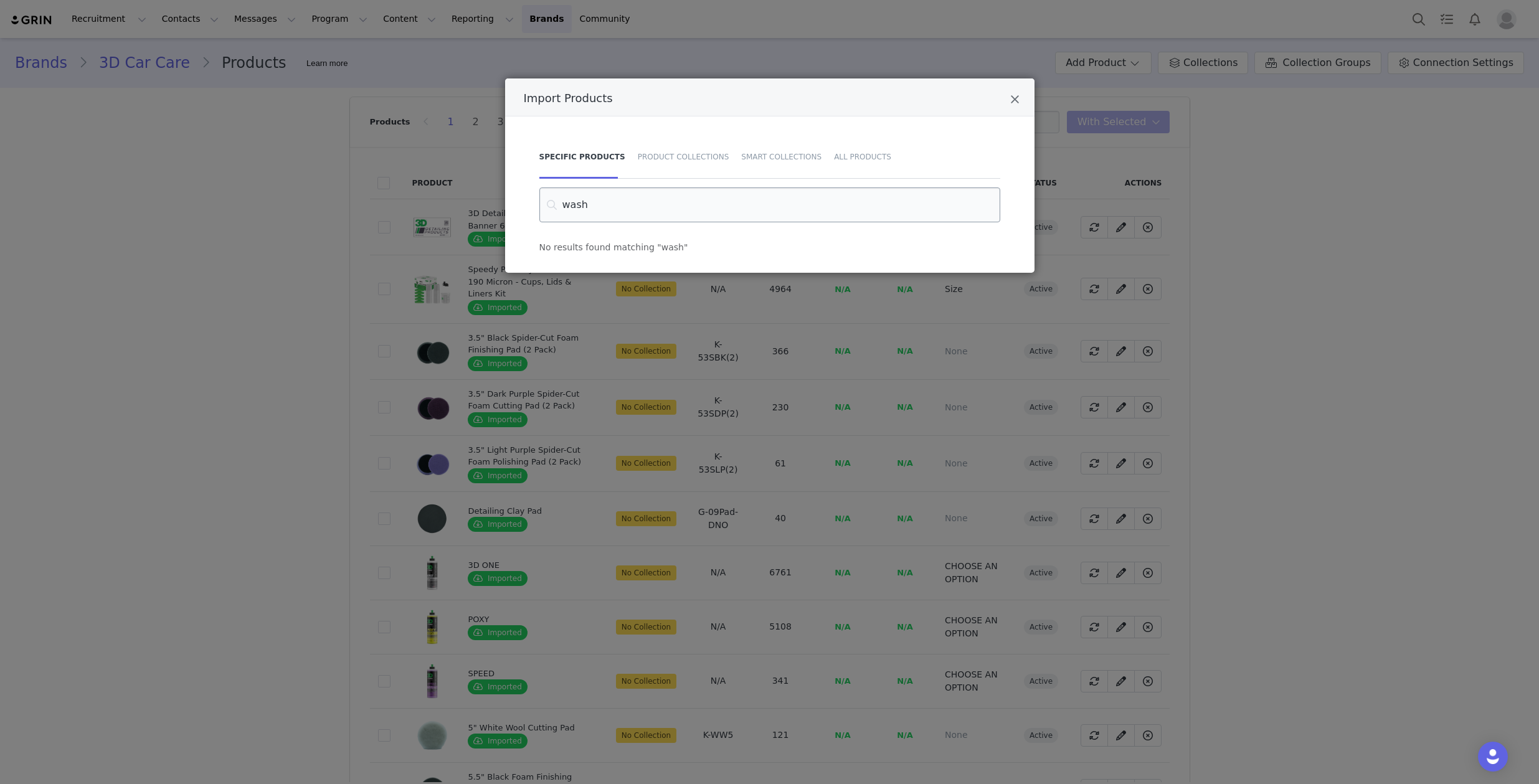
click at [605, 211] on input "wash" at bounding box center [769, 205] width 461 height 35
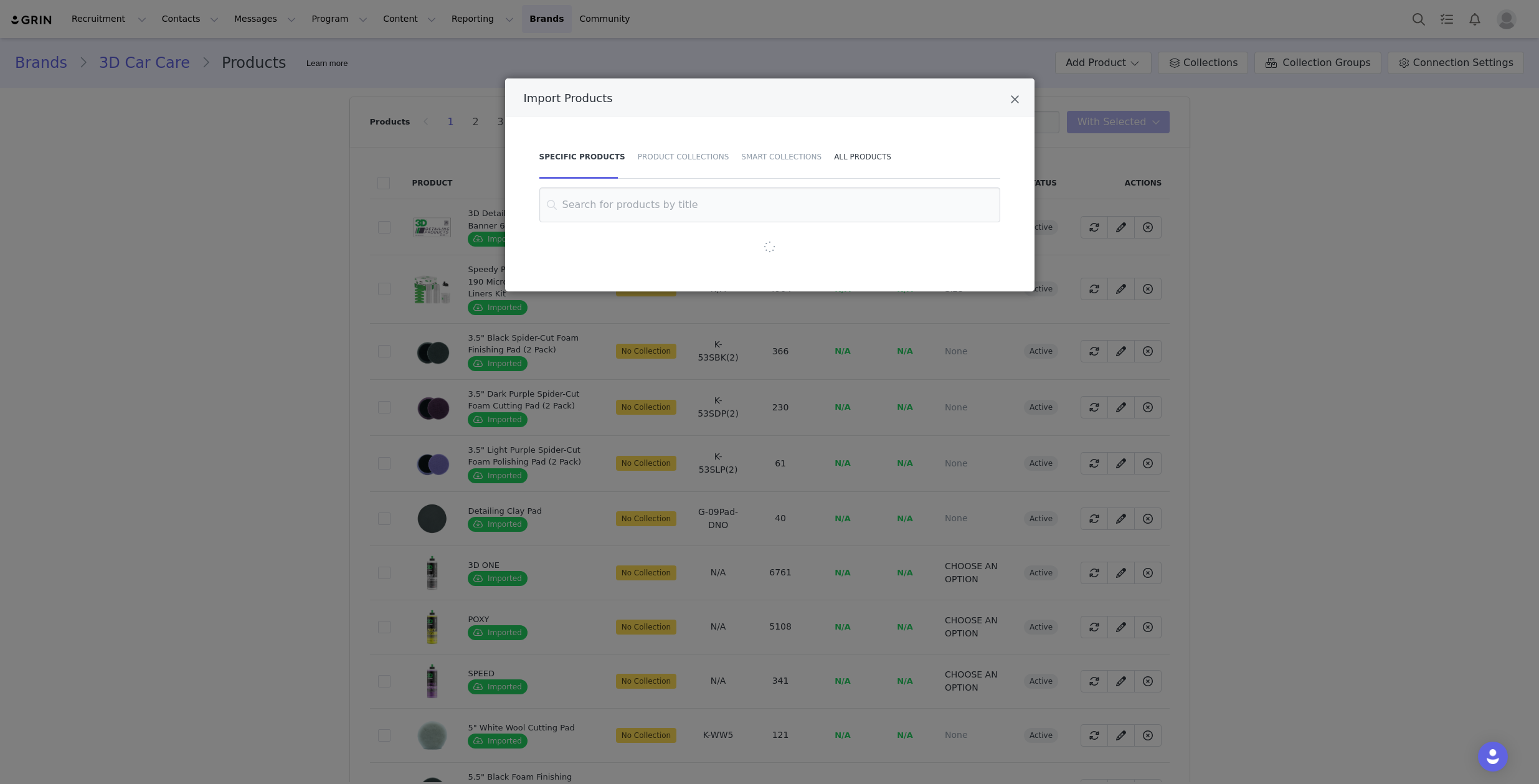
click at [850, 158] on div "All Products" at bounding box center [859, 156] width 64 height 44
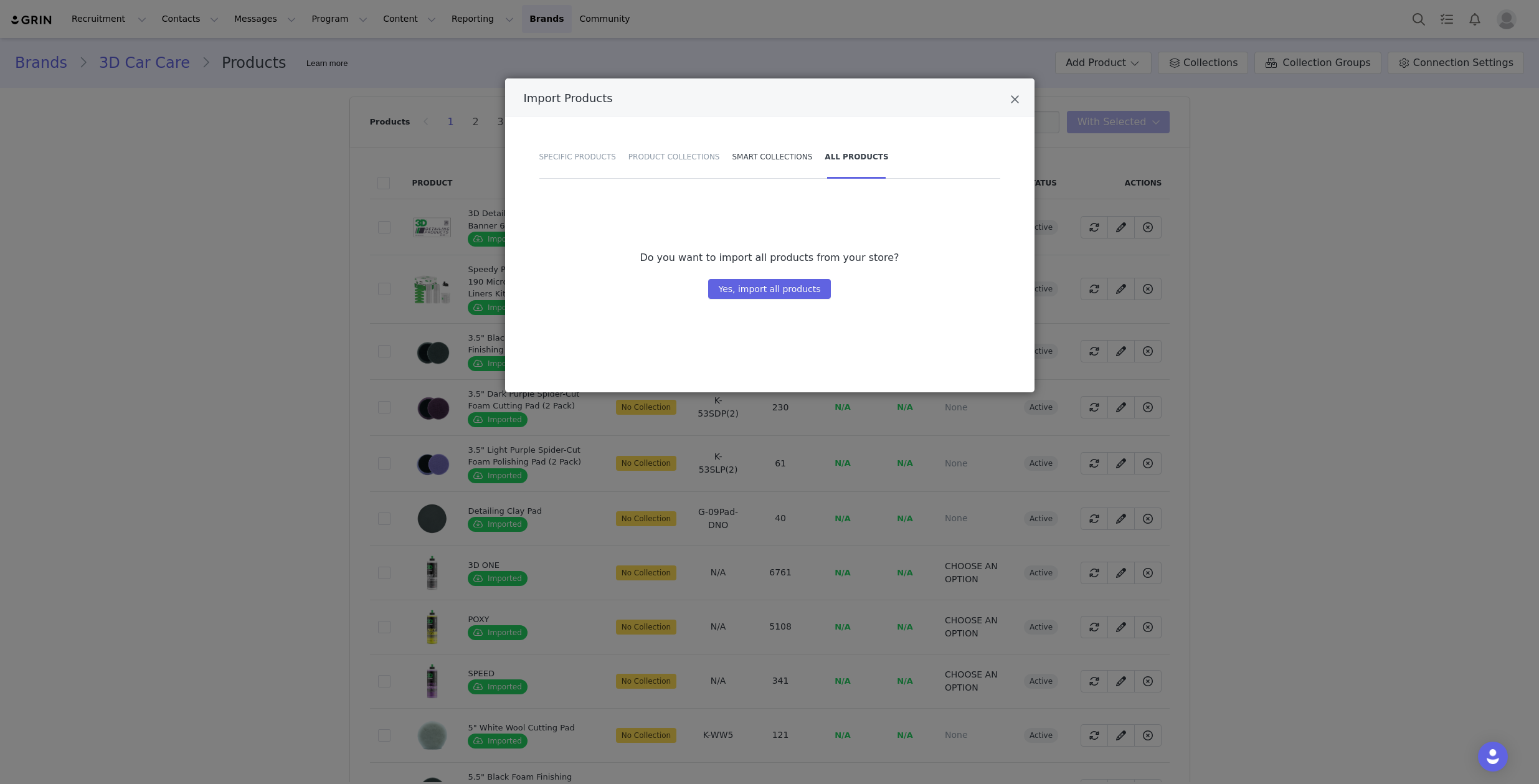
click at [760, 163] on div "Smart Collections" at bounding box center [772, 156] width 93 height 44
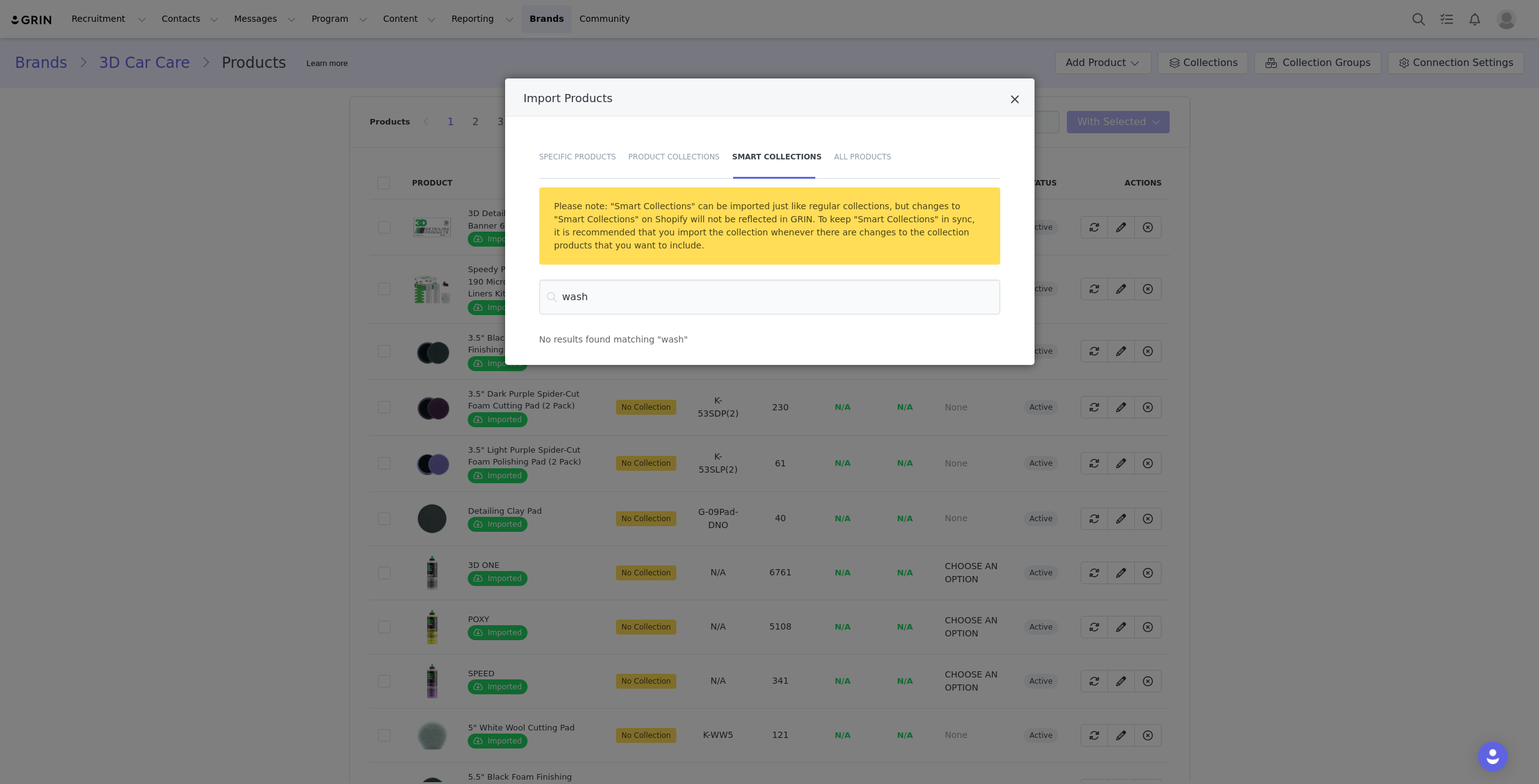
type input "wash"
click at [1011, 102] on icon "Close" at bounding box center [1014, 100] width 9 height 13
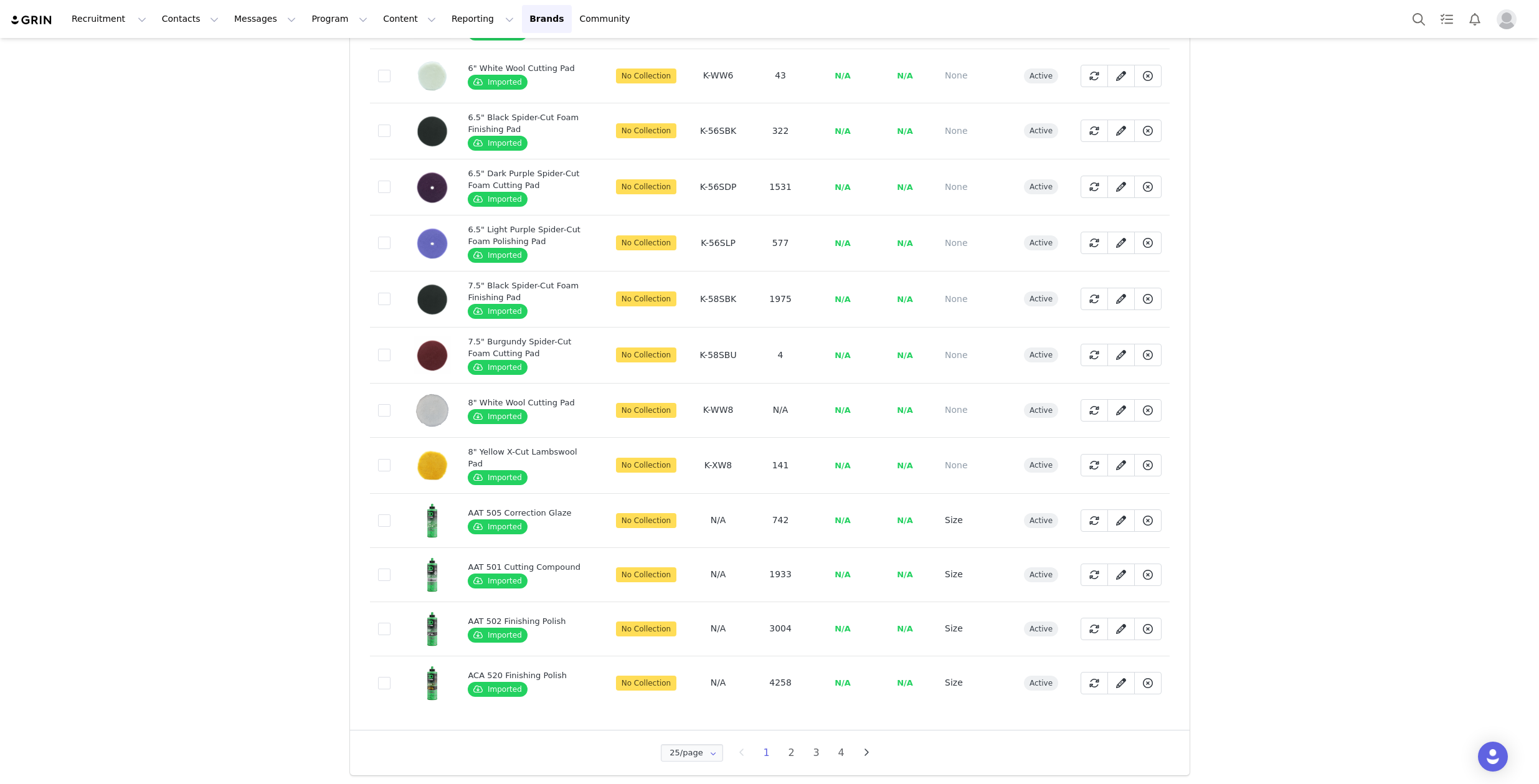
scroll to position [0, 0]
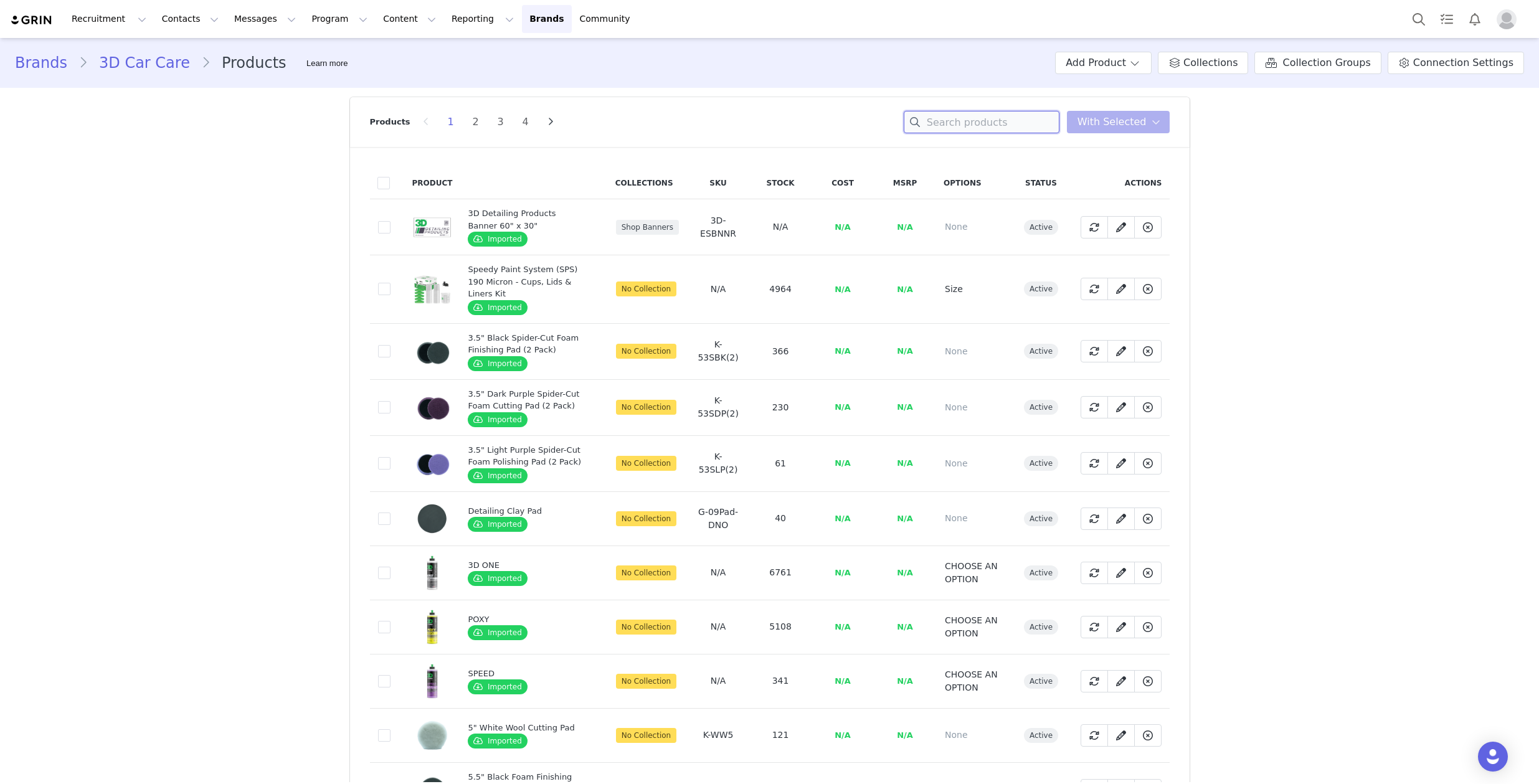
click at [1004, 120] on input at bounding box center [981, 121] width 155 height 22
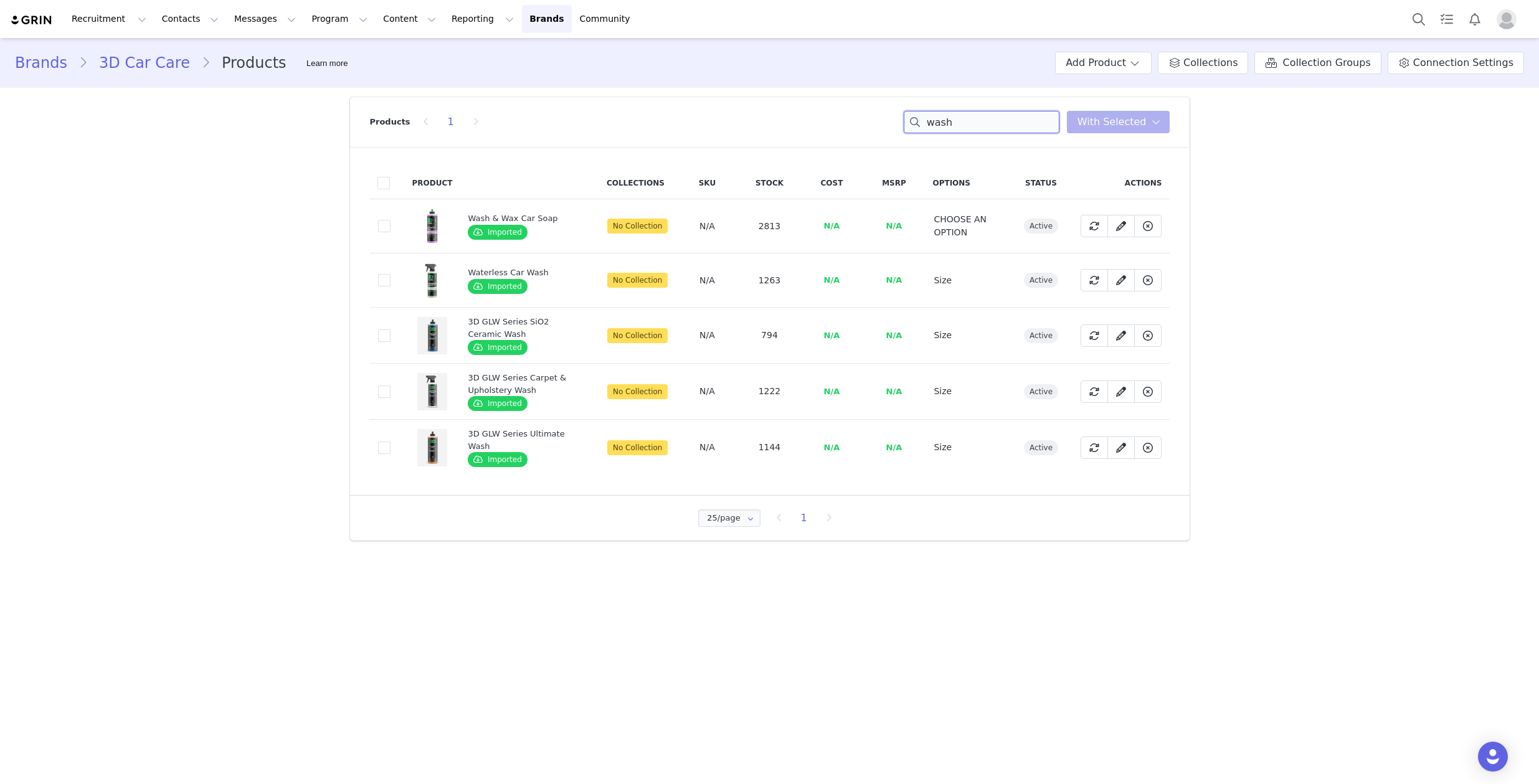
drag, startPoint x: 946, startPoint y: 121, endPoint x: 898, endPoint y: 123, distance: 48.0
click at [898, 123] on div "Products 1 wash You have 0 product s selected Add to Collections Remove from Co…" at bounding box center [770, 121] width 800 height 49
type input "sticker"
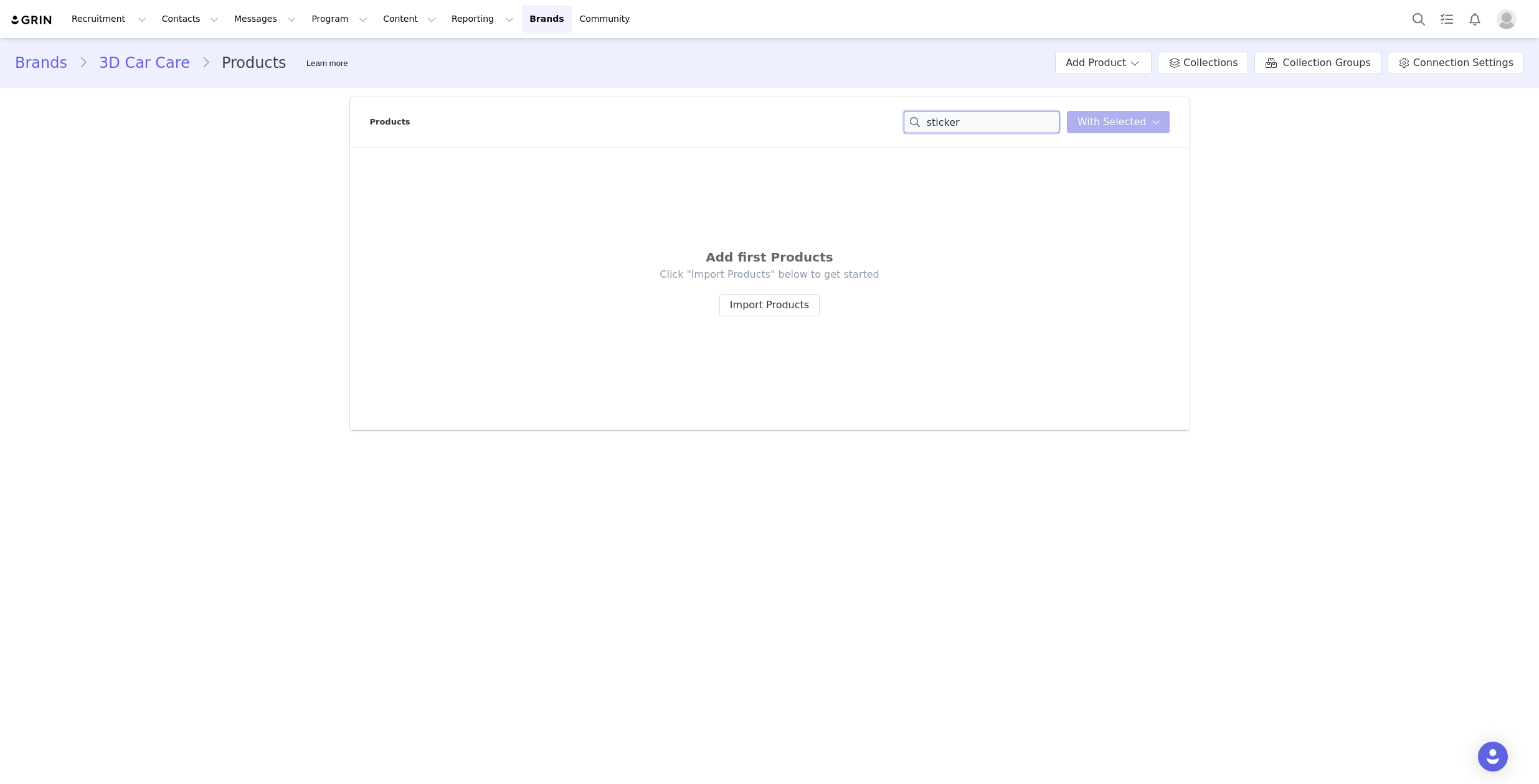
click at [1028, 125] on input "sticker" at bounding box center [981, 121] width 155 height 22
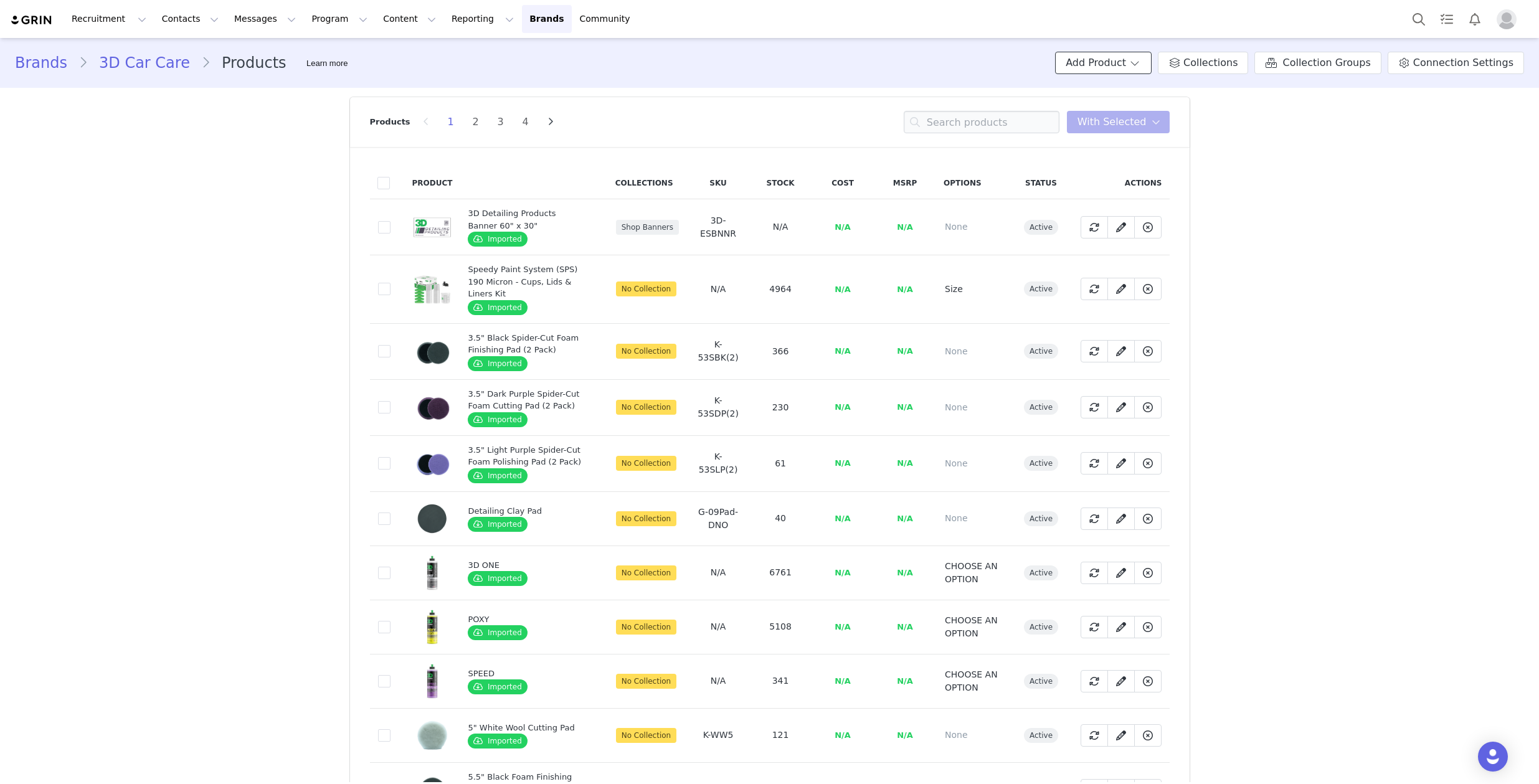
click at [1141, 66] on span at bounding box center [1135, 63] width 13 height 15
click at [1448, 70] on link "Connection Settings" at bounding box center [1455, 63] width 137 height 22
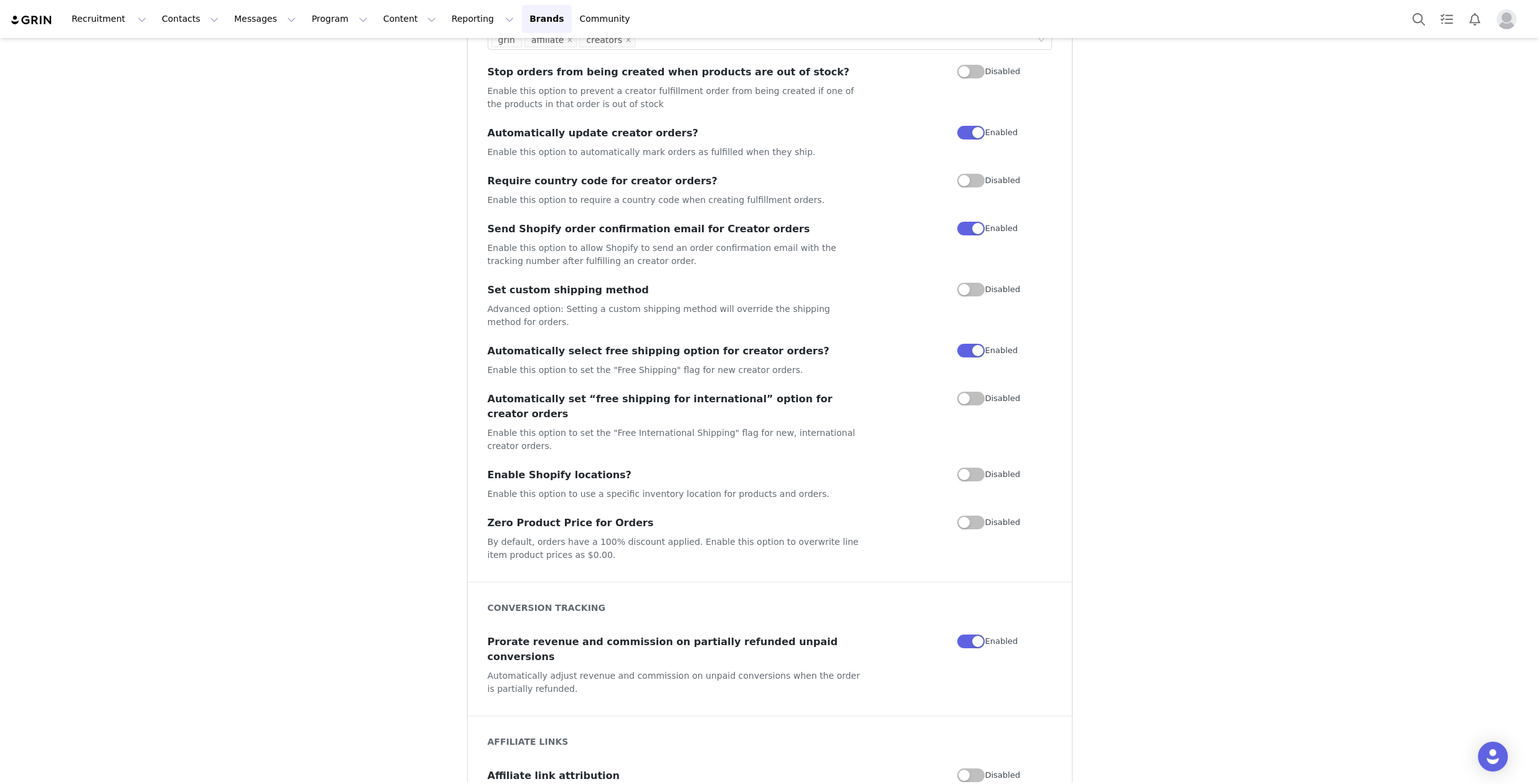
scroll to position [707, 0]
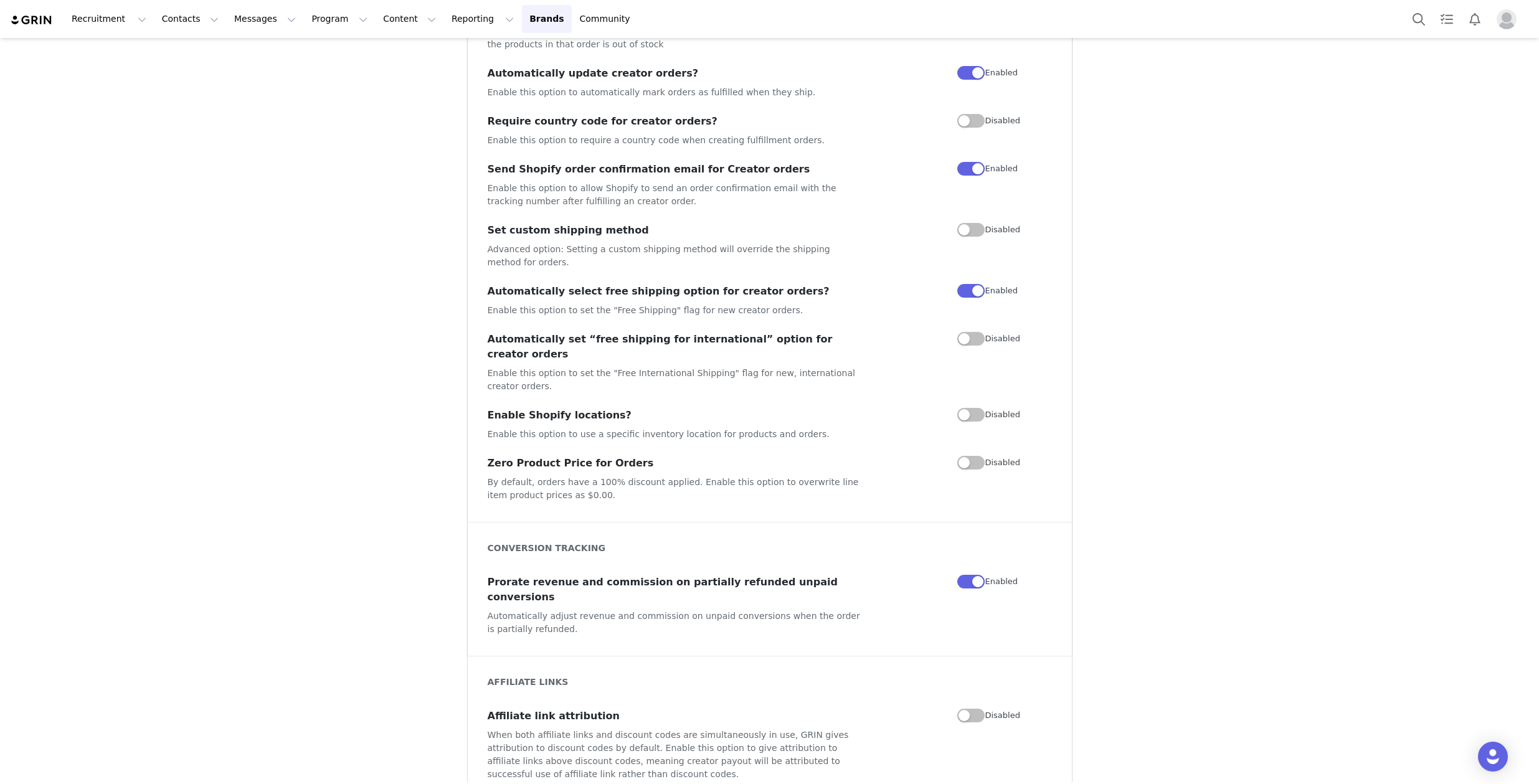
click at [1253, 255] on div "Brands 3D Car Care Products Connection Settings Store Synchronization Settings …" at bounding box center [769, 78] width 1539 height 1494
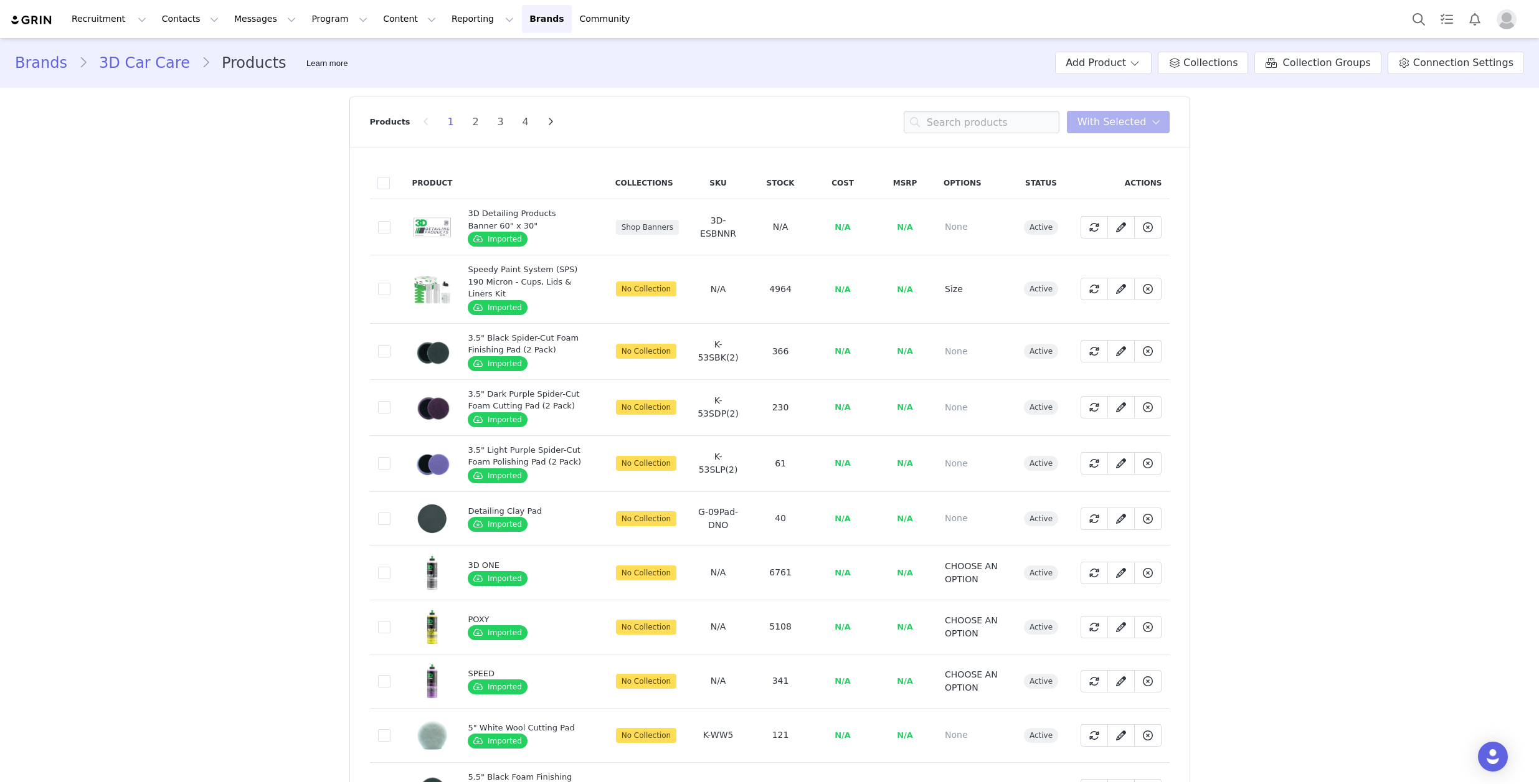
click at [496, 236] on span "Imported" at bounding box center [498, 239] width 59 height 15
click at [500, 279] on div "Speedy Paint System (SPS) 190 Micron - Cups, Lids & Liners Kit" at bounding box center [527, 281] width 119 height 37
click at [1121, 59] on button "Add Product" at bounding box center [1102, 63] width 96 height 22
click at [1120, 58] on button "Add Product" at bounding box center [1102, 63] width 96 height 22
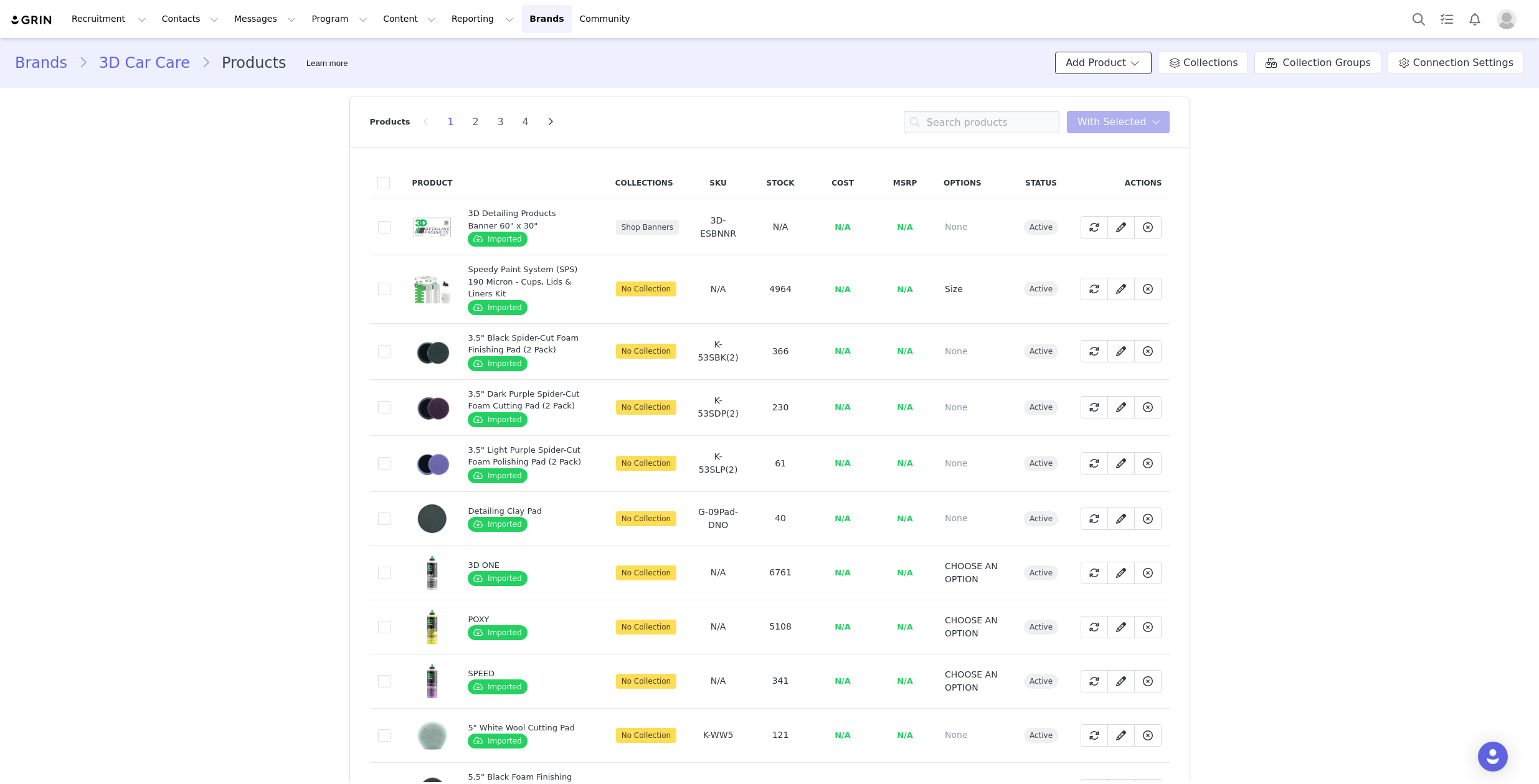
click at [1111, 56] on button "Add Product" at bounding box center [1102, 63] width 96 height 22
click at [977, 111] on input at bounding box center [981, 121] width 155 height 22
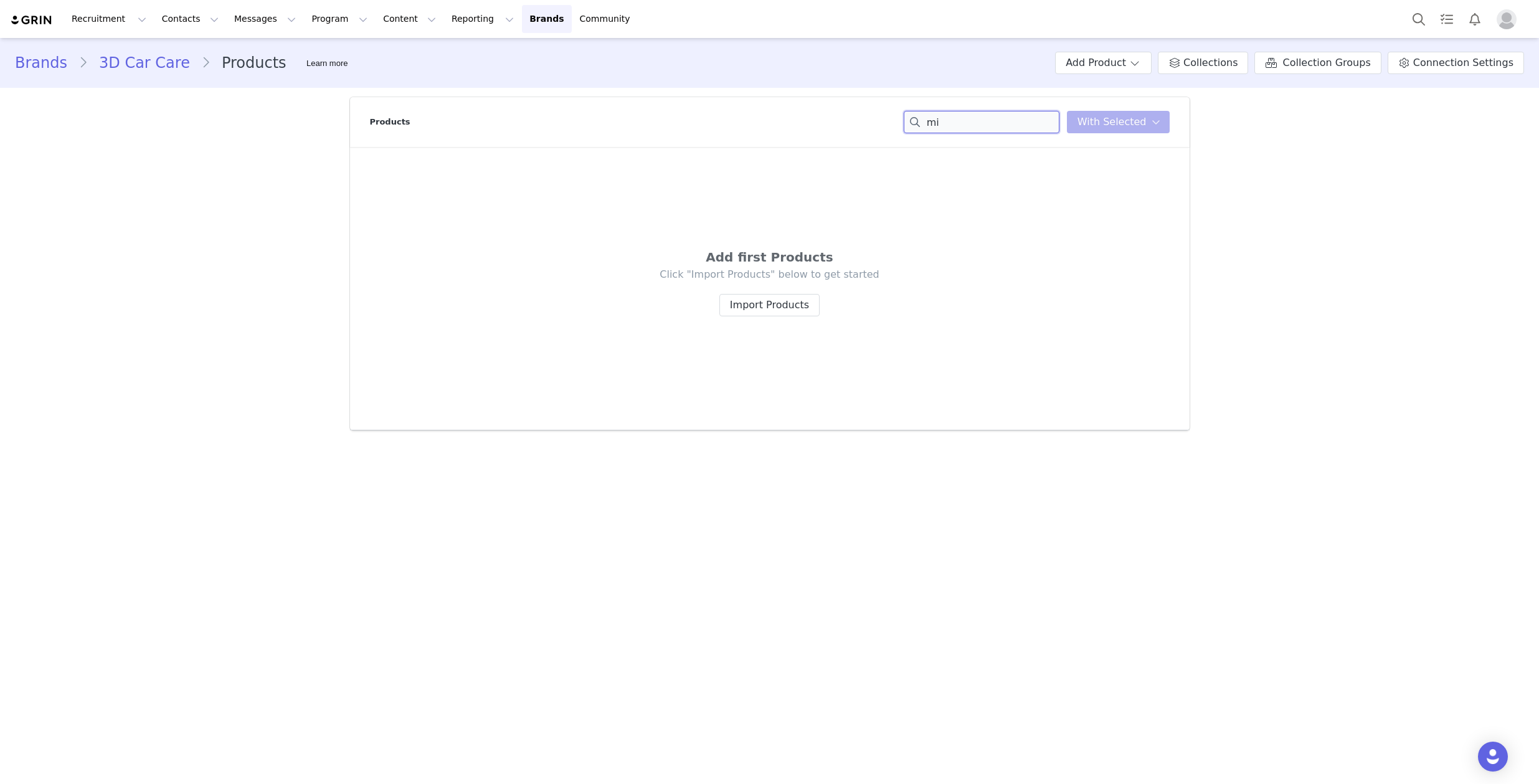
type input "m"
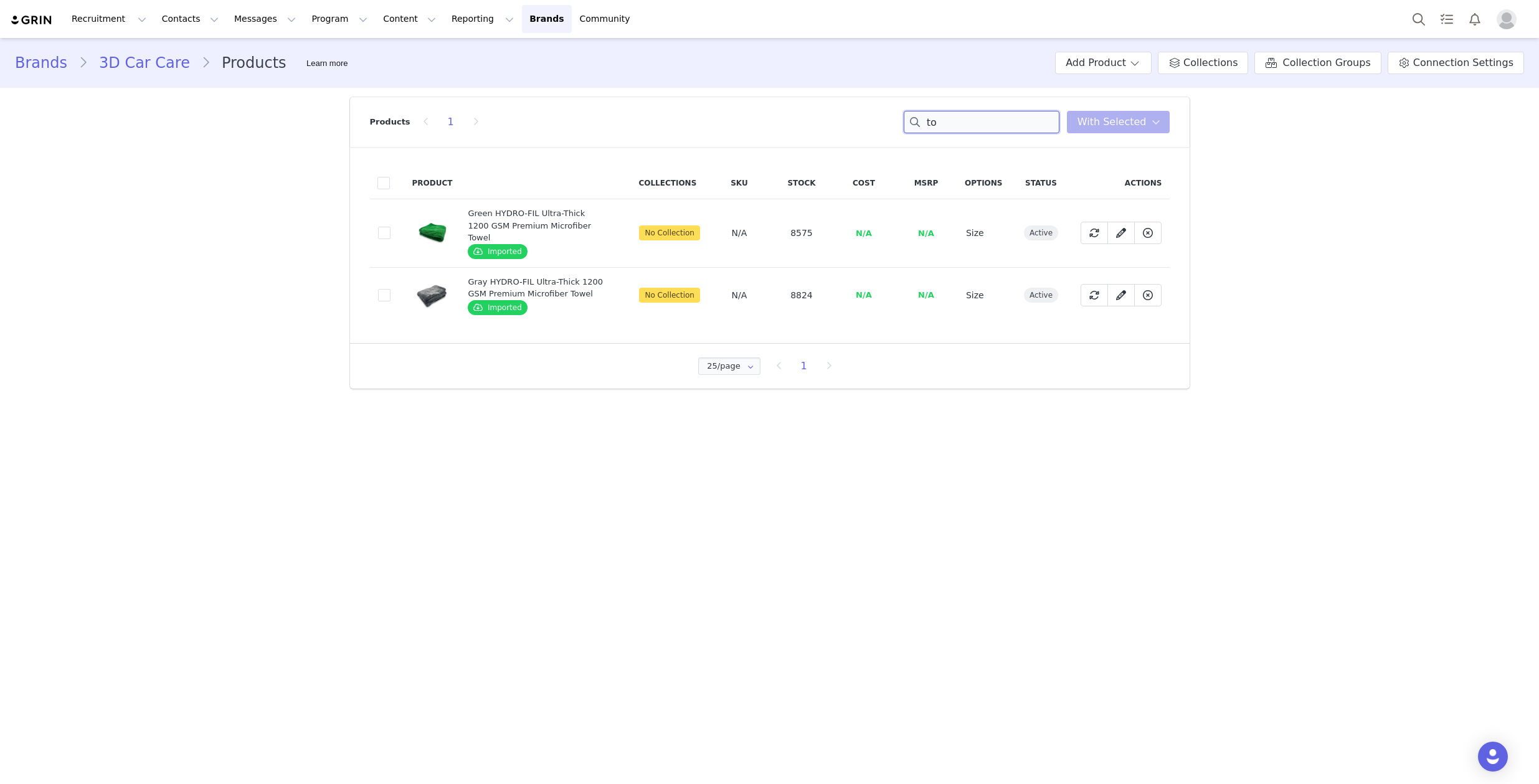
type input "t"
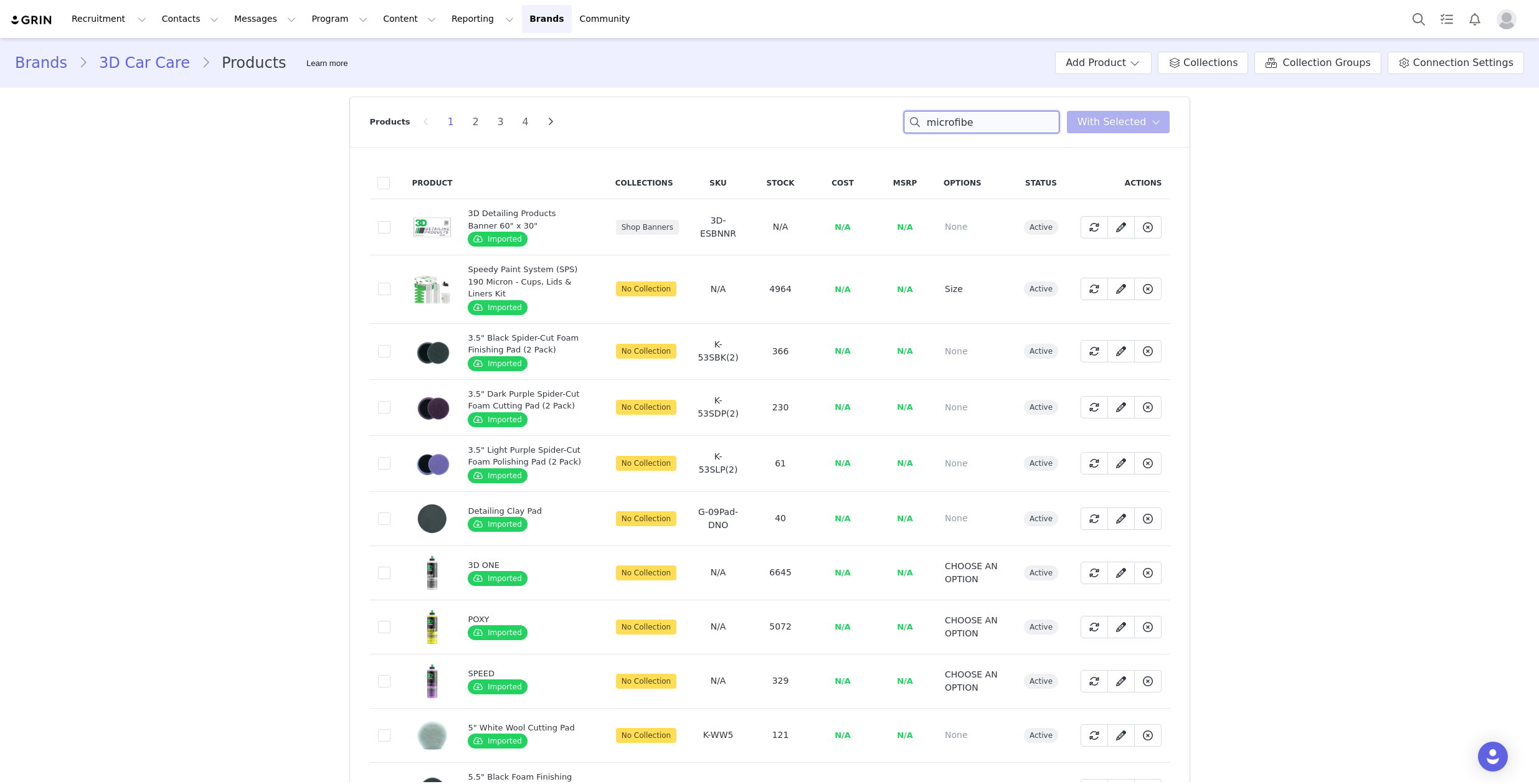
type input "microfiber"
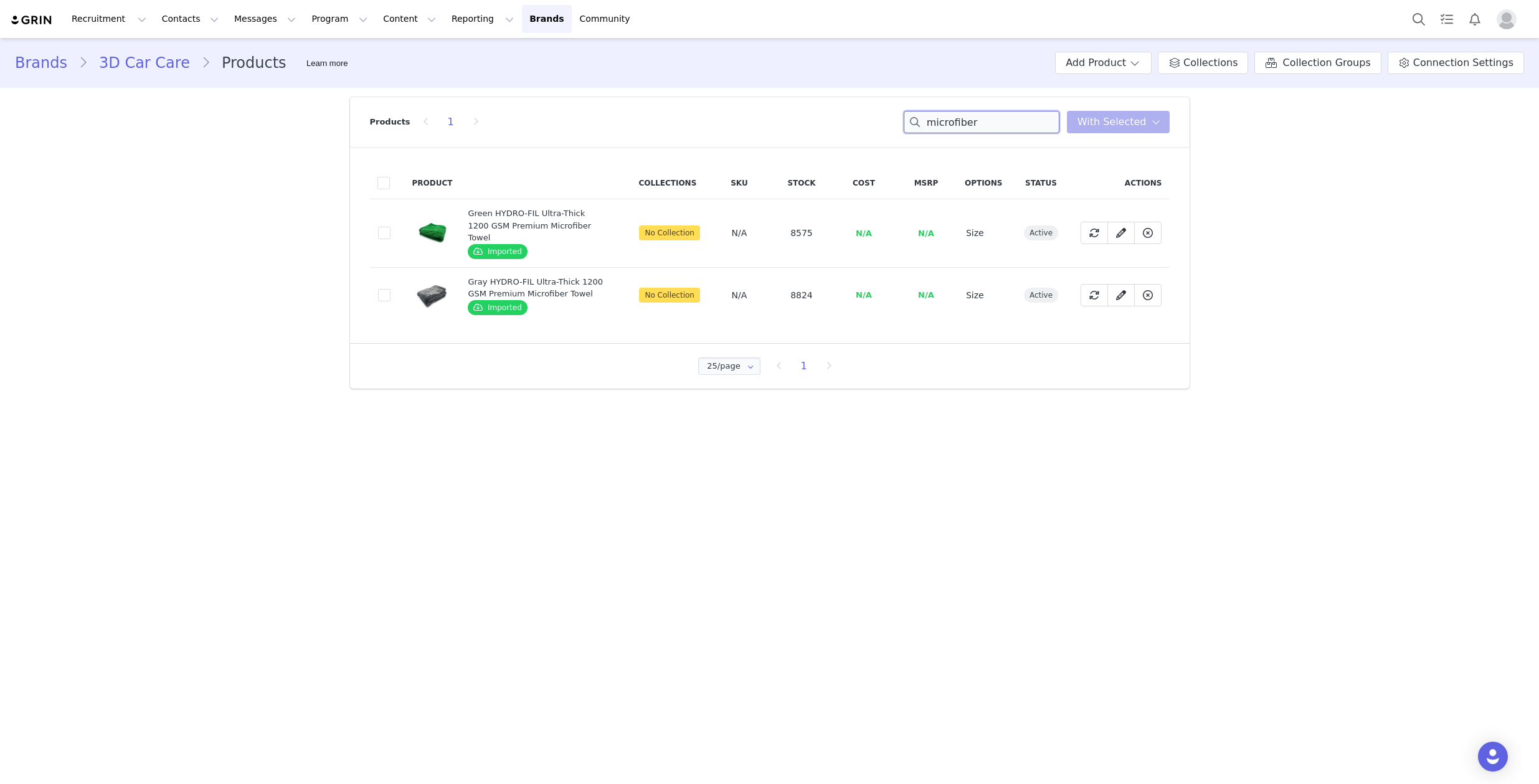
click at [942, 123] on input "microfiber" at bounding box center [981, 121] width 155 height 22
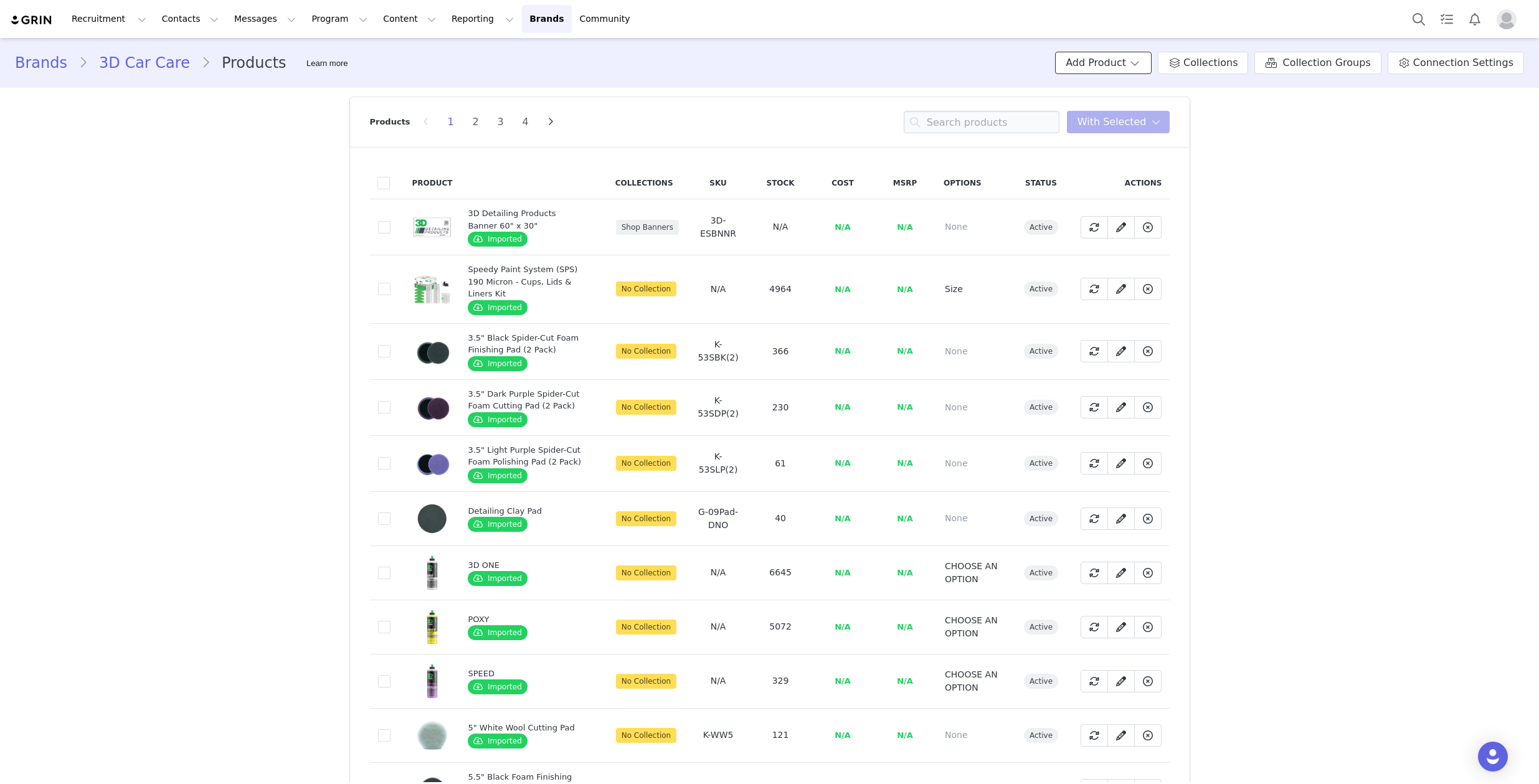
click at [1093, 52] on button "Add Product" at bounding box center [1102, 63] width 96 height 22
click at [1016, 109] on div "Products 1 2 3 4 You have 0 product s selected Add to Collections Remove from C…" at bounding box center [770, 121] width 800 height 49
click at [1010, 115] on input at bounding box center [981, 121] width 155 height 22
paste input "Microfiber Chenille Wash Mitt"
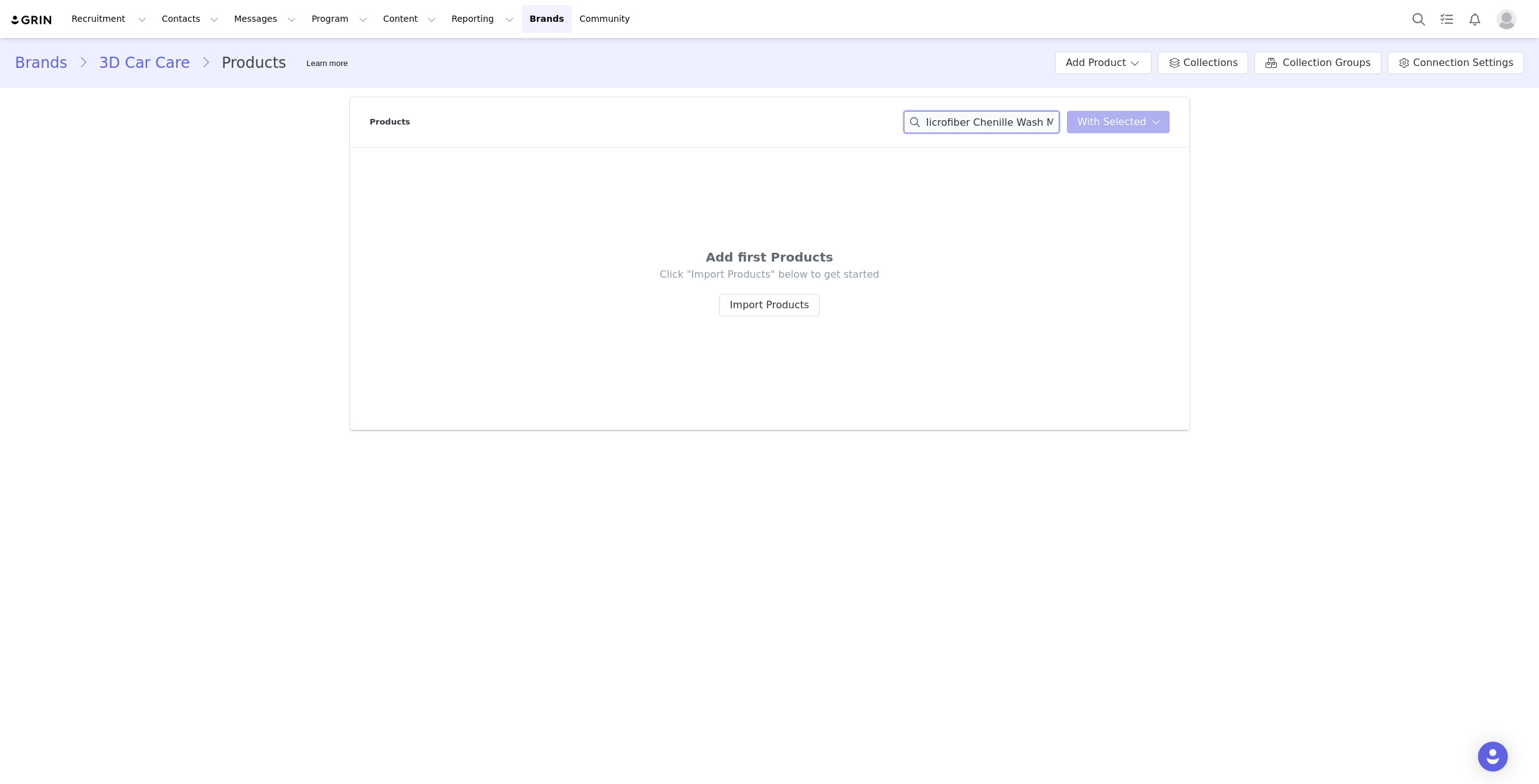
click at [994, 127] on input "Microfiber Chenille Wash Mitt" at bounding box center [981, 121] width 155 height 22
click at [1013, 128] on input "Microfiber Chenille Wash Mitt" at bounding box center [981, 121] width 155 height 22
click at [1009, 120] on input "Microfiber Chenille Wash Mitt" at bounding box center [981, 121] width 155 height 22
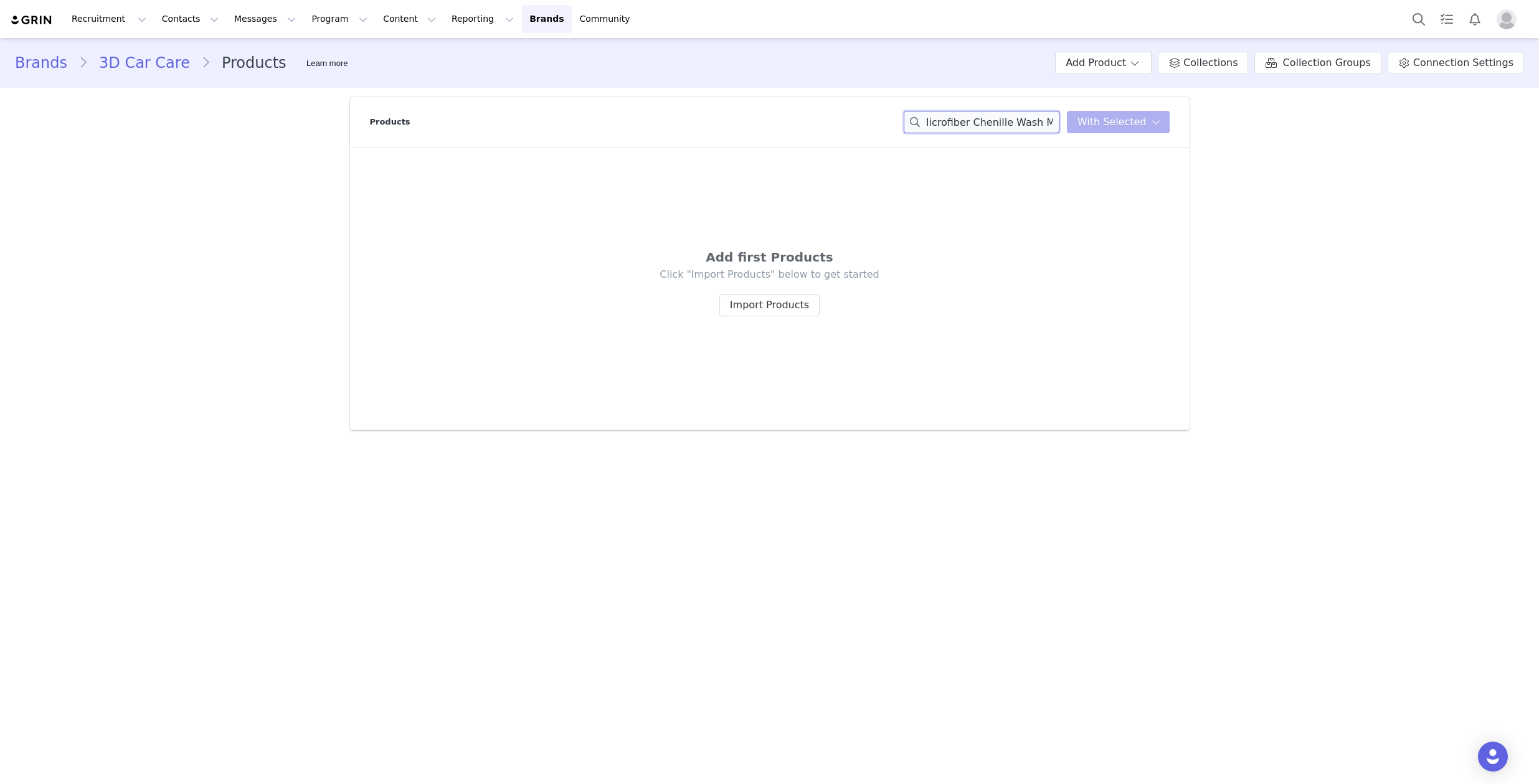
click at [987, 116] on input "Microfiber Chenille Wash Mitt" at bounding box center [981, 121] width 155 height 22
drag, startPoint x: 976, startPoint y: 121, endPoint x: 1014, endPoint y: 125, distance: 38.2
click at [1014, 125] on input "Microfiber Chenille Wash Mitt" at bounding box center [981, 121] width 155 height 22
type input "Microfiber Chenille Wash Mitt"
click at [1116, 70] on button "Add Product" at bounding box center [1102, 63] width 96 height 22
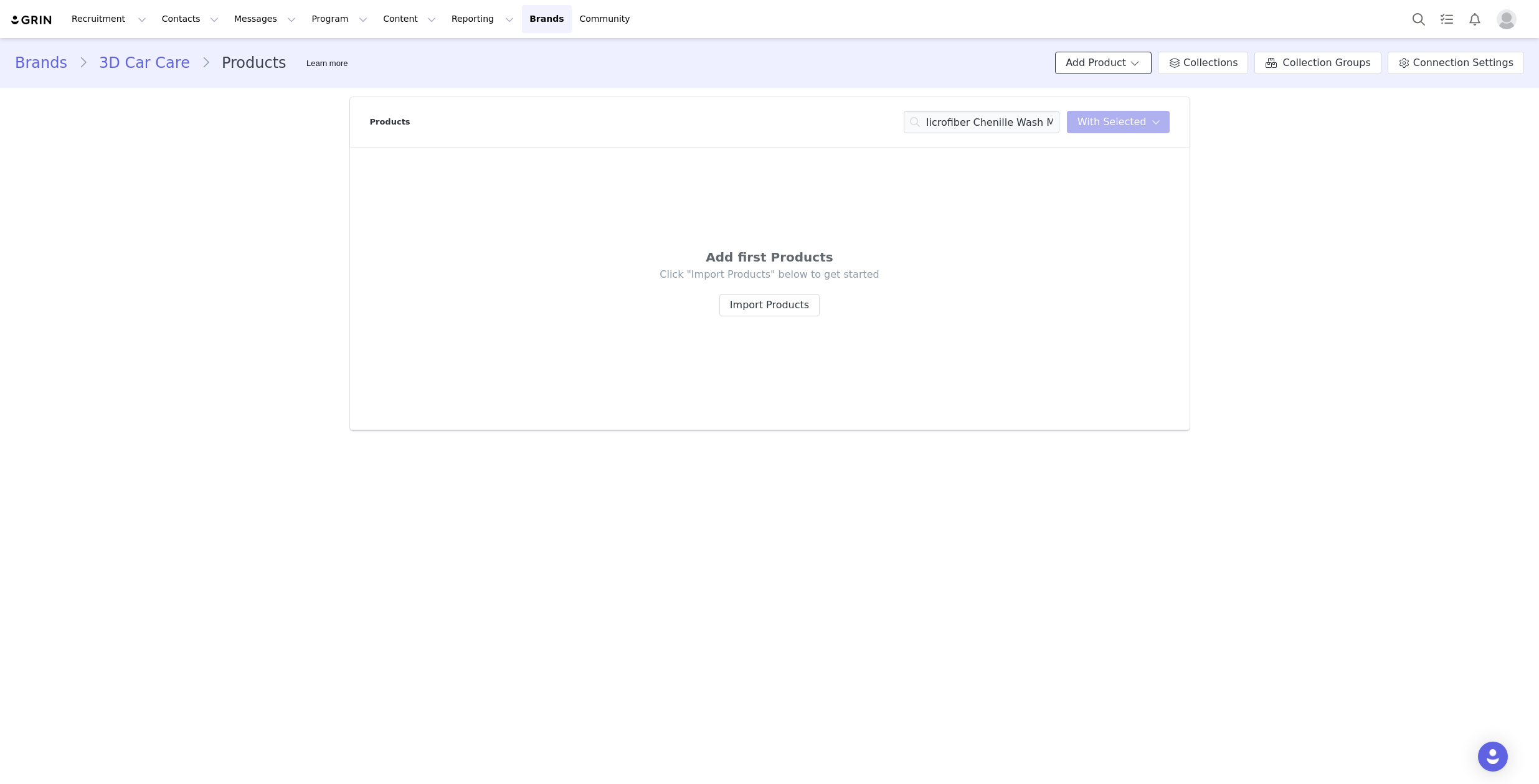
scroll to position [0, 0]
click at [973, 122] on input "Microfiber Chenille Wash Mitt" at bounding box center [981, 121] width 155 height 22
click at [983, 120] on input "Microfiber Chenille Wash Mitt" at bounding box center [981, 121] width 155 height 22
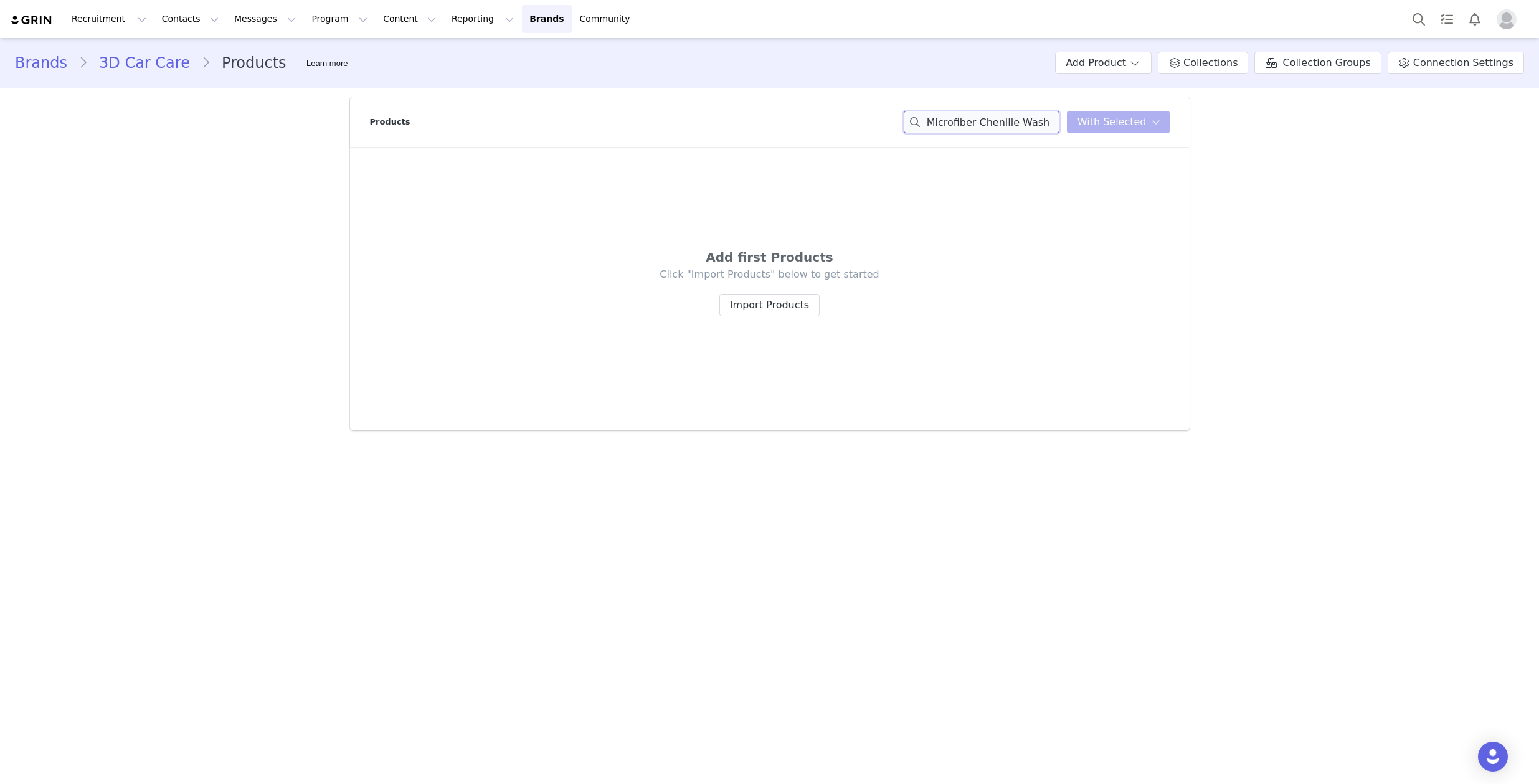
click at [982, 120] on input "Microfiber Chenille Wash Mitt" at bounding box center [981, 121] width 155 height 22
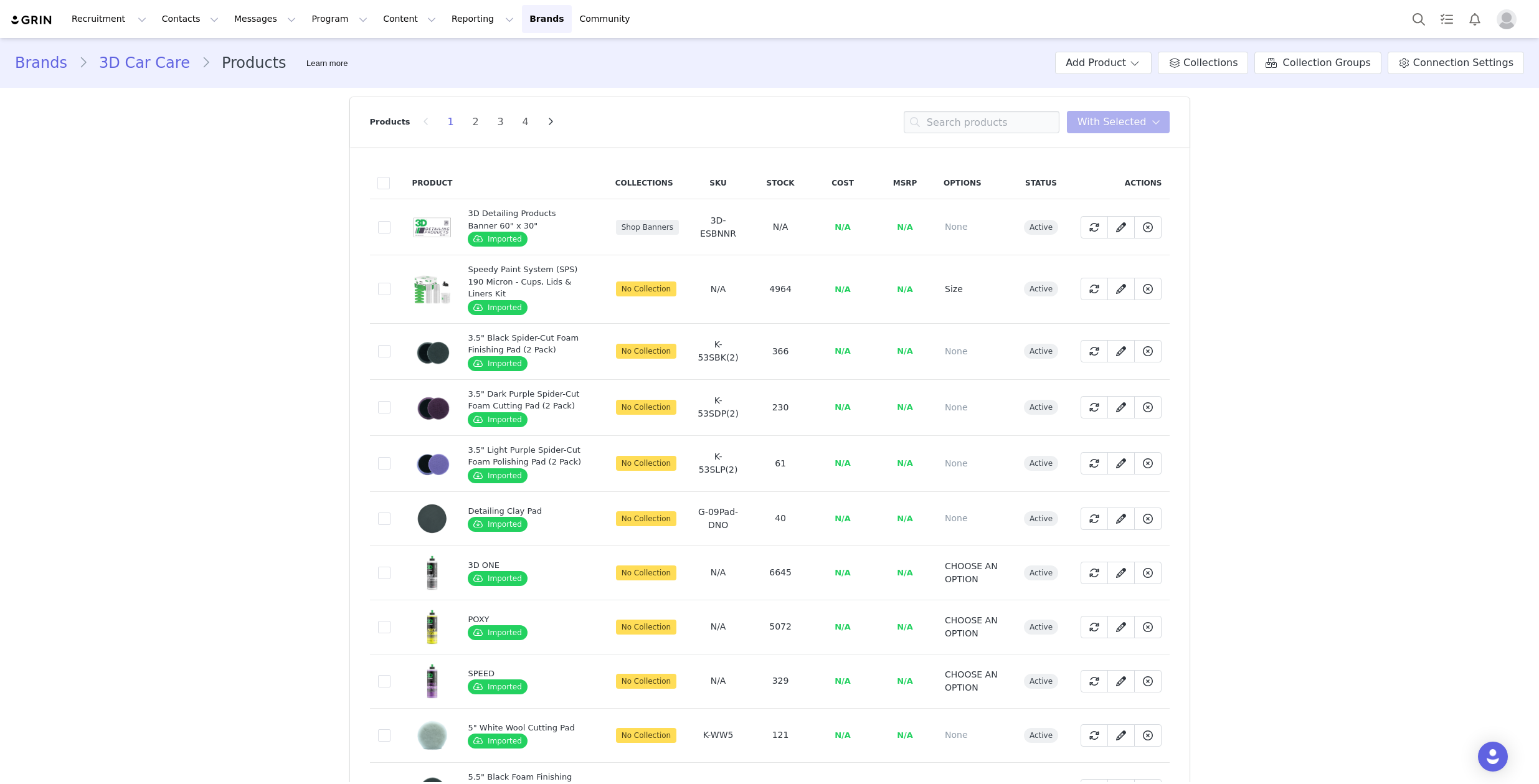
drag, startPoint x: 1336, startPoint y: 413, endPoint x: 1329, endPoint y: 421, distance: 10.6
drag, startPoint x: 1330, startPoint y: 408, endPoint x: 1318, endPoint y: 418, distance: 15.6
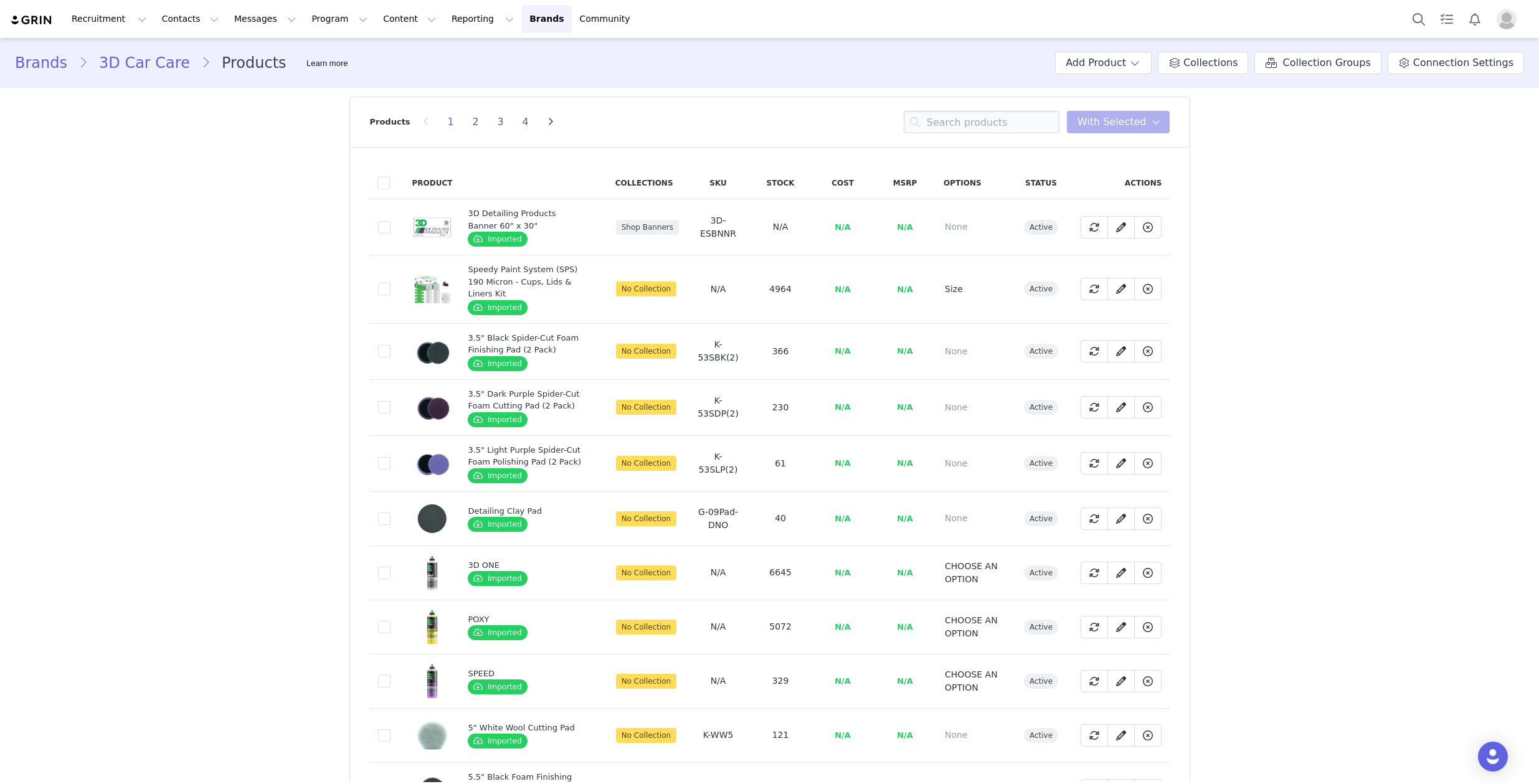
drag, startPoint x: 1297, startPoint y: 403, endPoint x: 1137, endPoint y: 382, distance: 161.4
drag, startPoint x: 188, startPoint y: 389, endPoint x: 192, endPoint y: 407, distance: 18.4
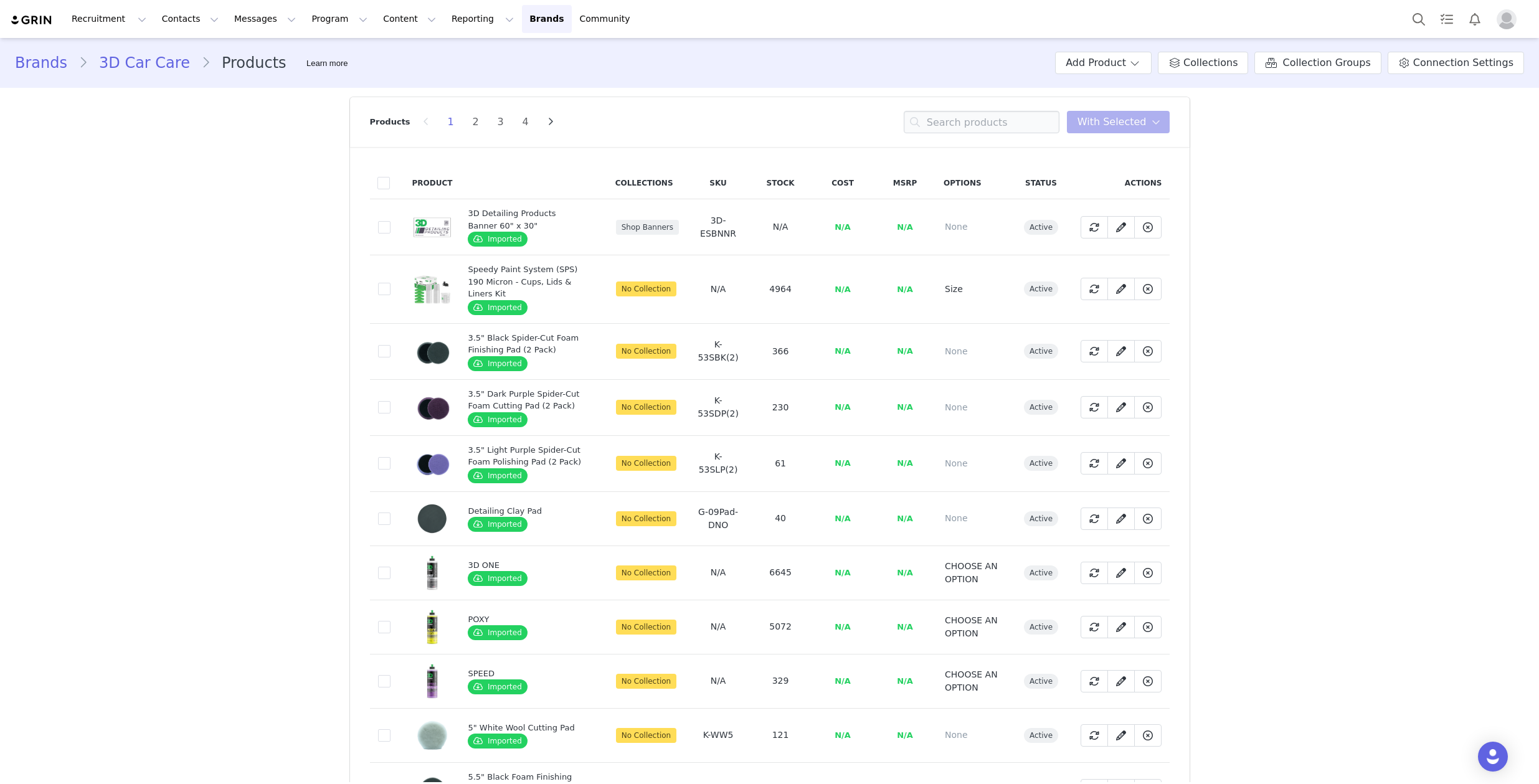
drag, startPoint x: 185, startPoint y: 401, endPoint x: 213, endPoint y: 428, distance: 38.9
click at [312, 22] on button "Program Program" at bounding box center [339, 19] width 71 height 28
click at [968, 121] on input at bounding box center [981, 121] width 155 height 22
type input "sticker"
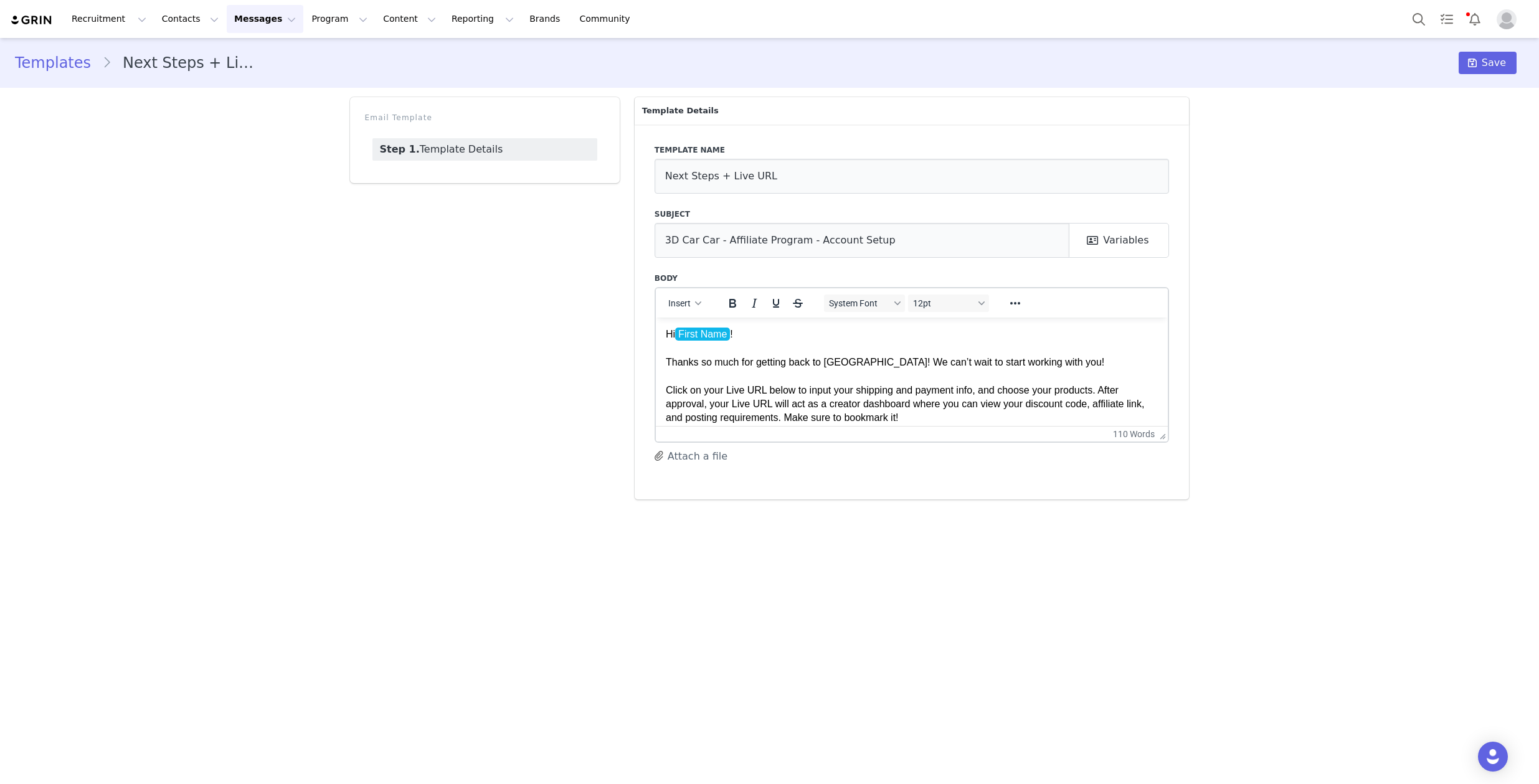
scroll to position [19, 0]
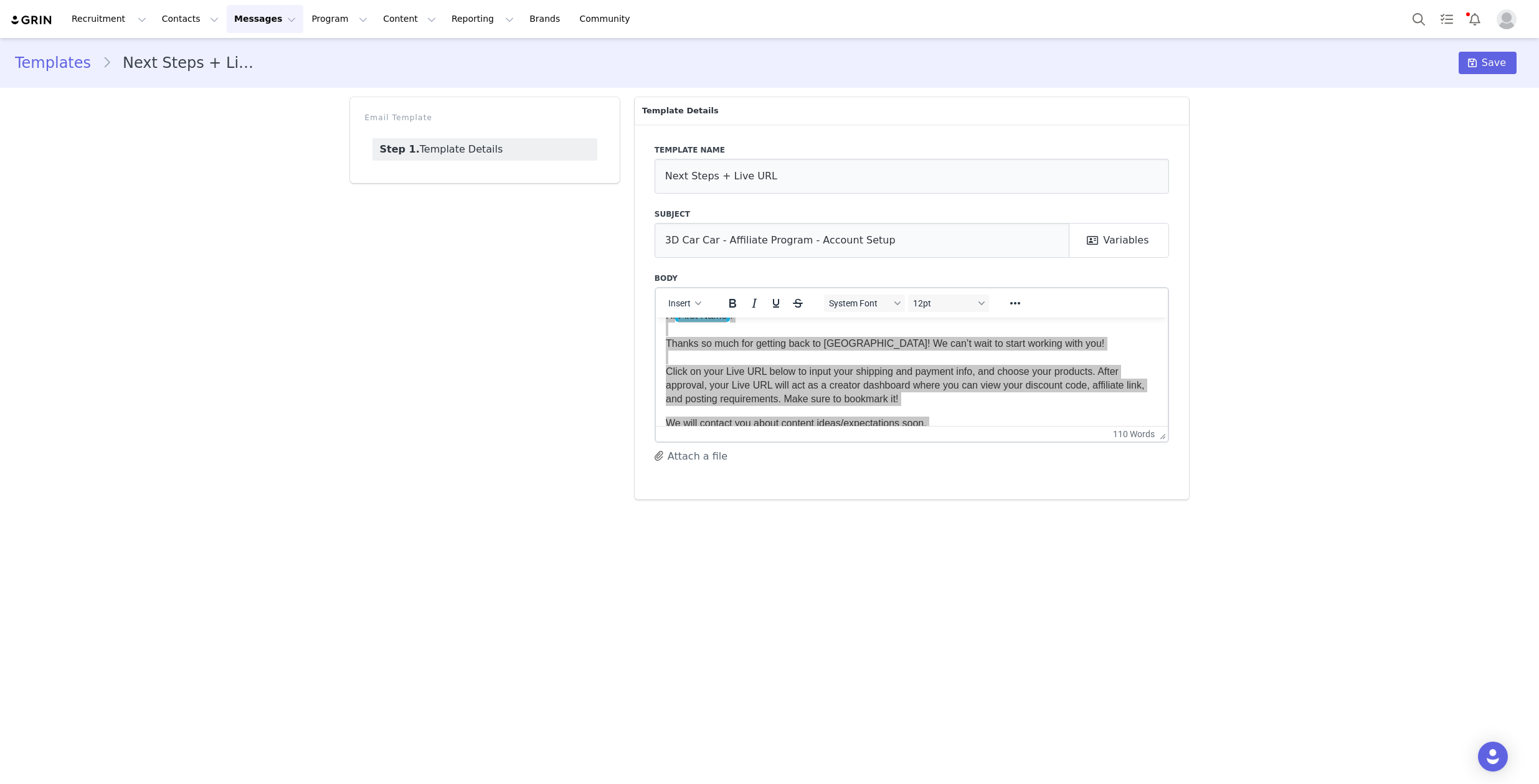
click at [65, 64] on link "Templates" at bounding box center [58, 63] width 87 height 22
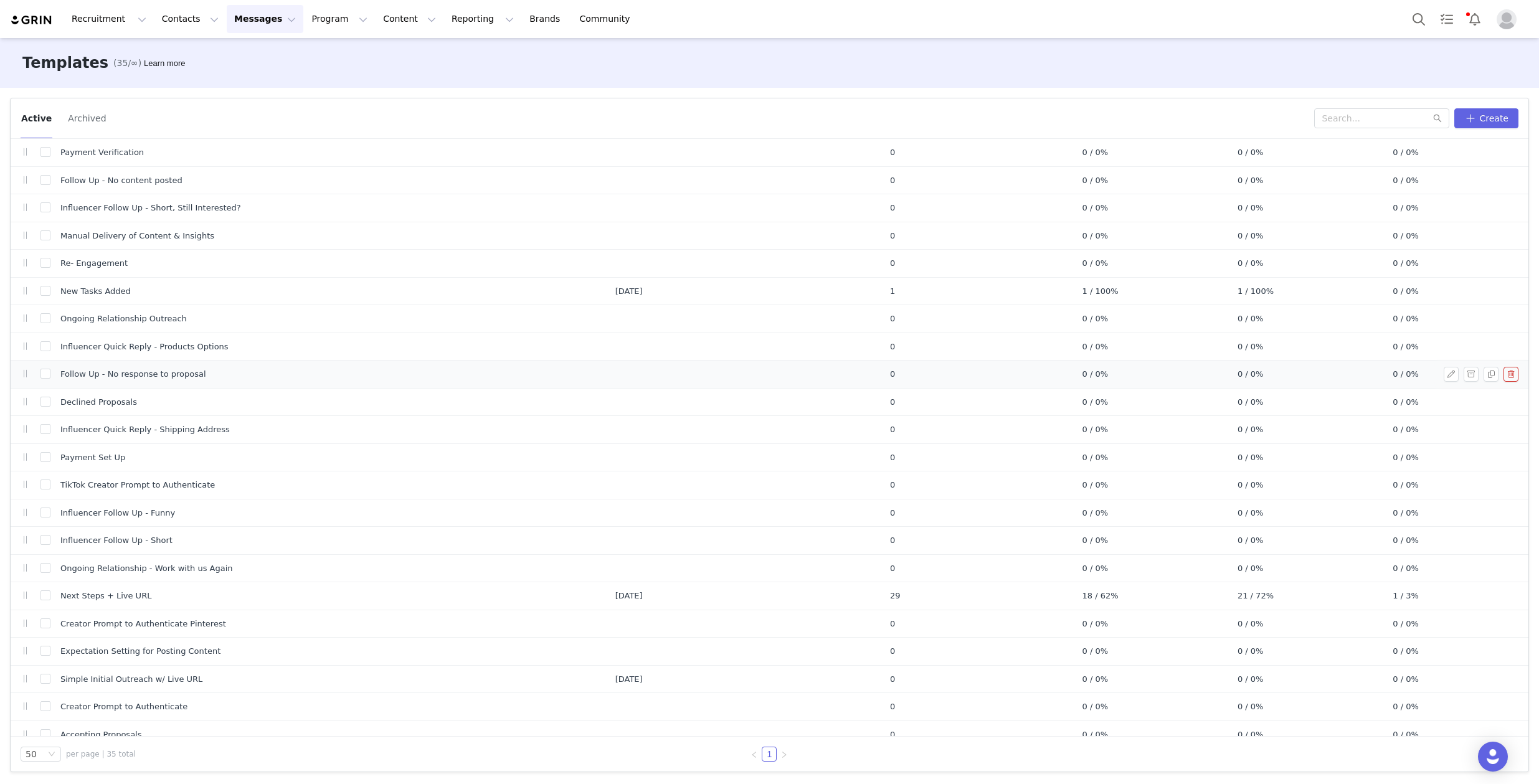
scroll to position [304, 0]
click at [1444, 293] on button "button" at bounding box center [1451, 290] width 15 height 15
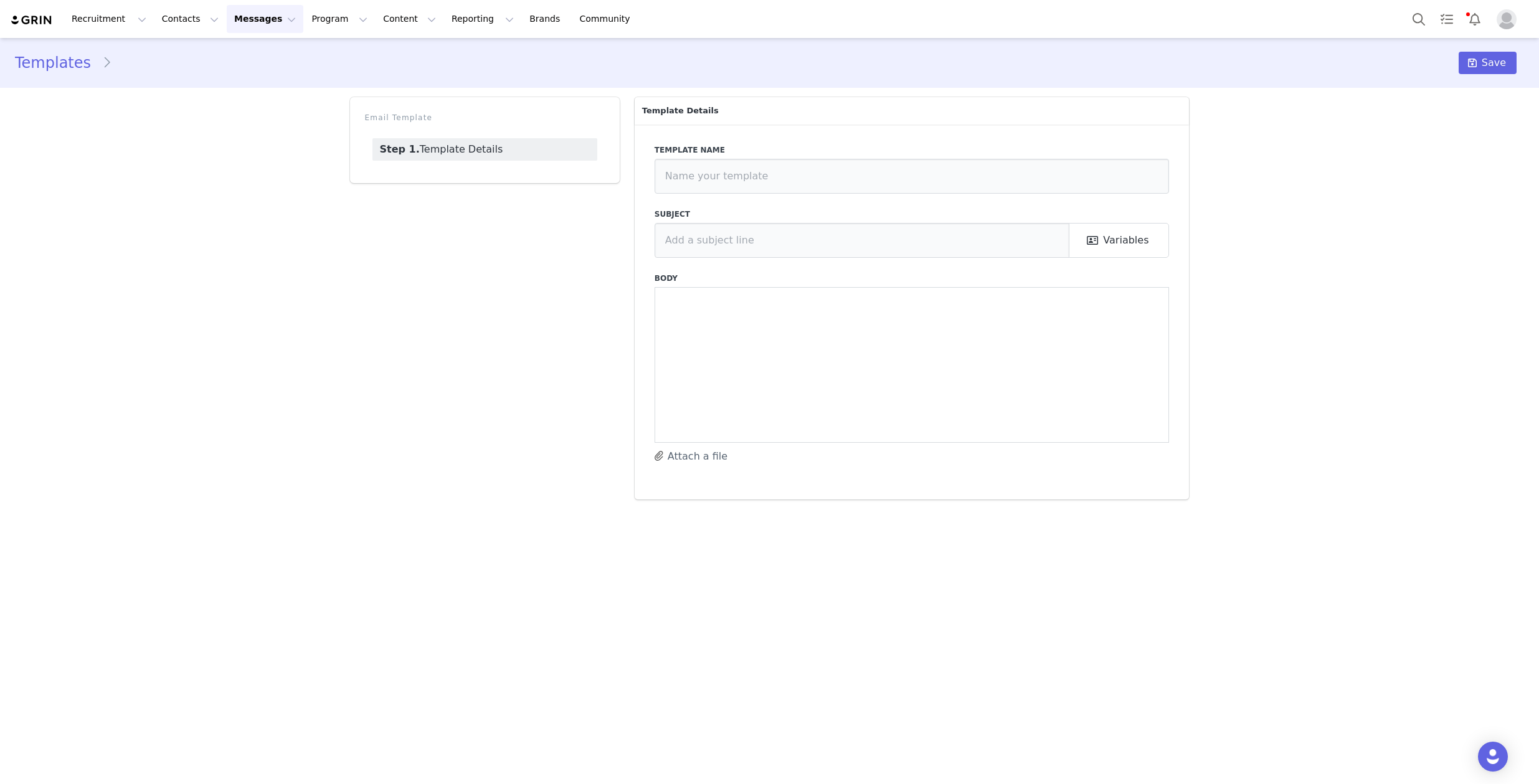
type input "New Tasks Added"
type input "3D Car Care - Task Update"
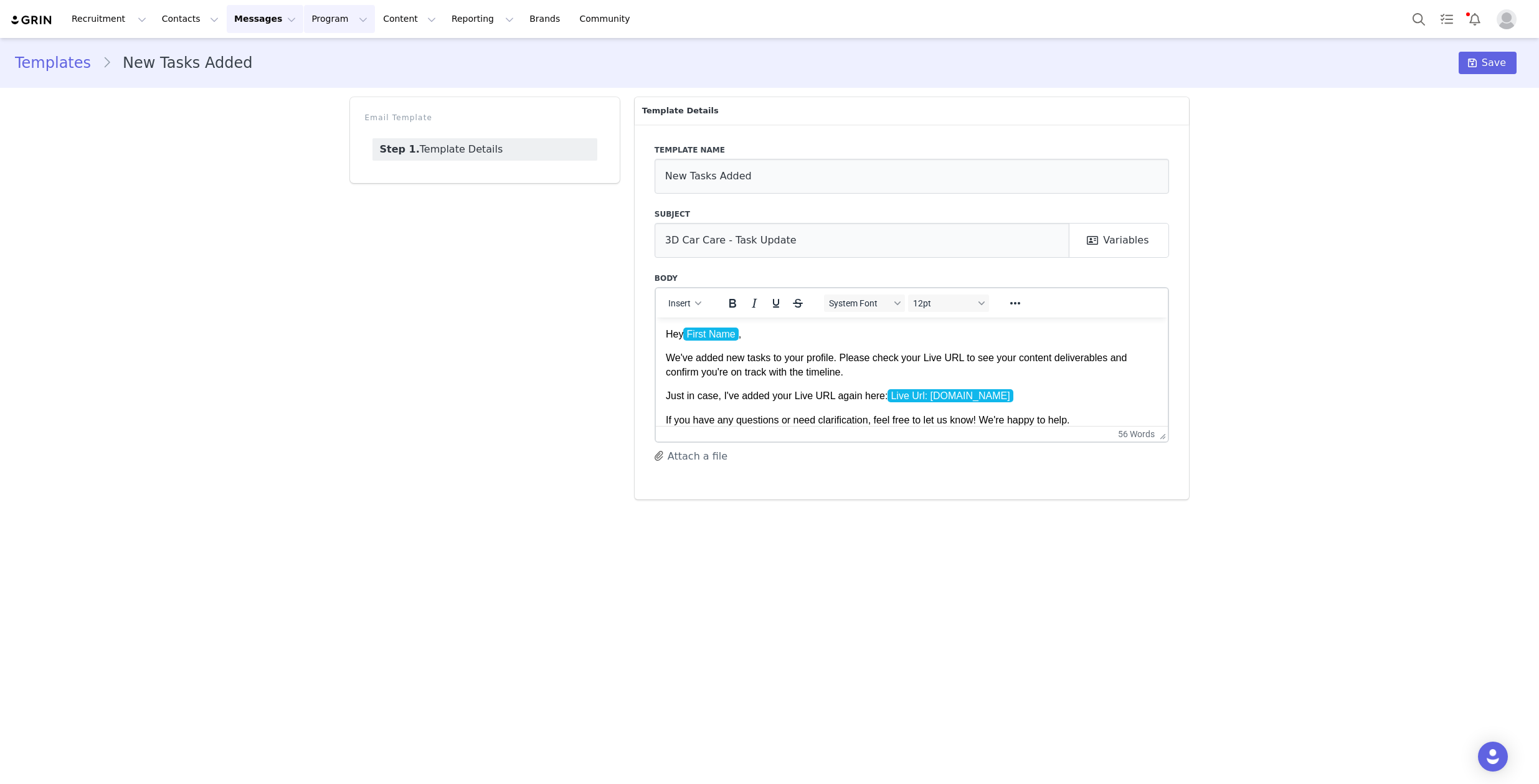
click at [304, 23] on button "Program Program" at bounding box center [339, 19] width 71 height 28
click at [194, 19] on button "Contacts Contacts" at bounding box center [190, 19] width 72 height 28
click at [190, 55] on div "Creators" at bounding box center [195, 55] width 84 height 13
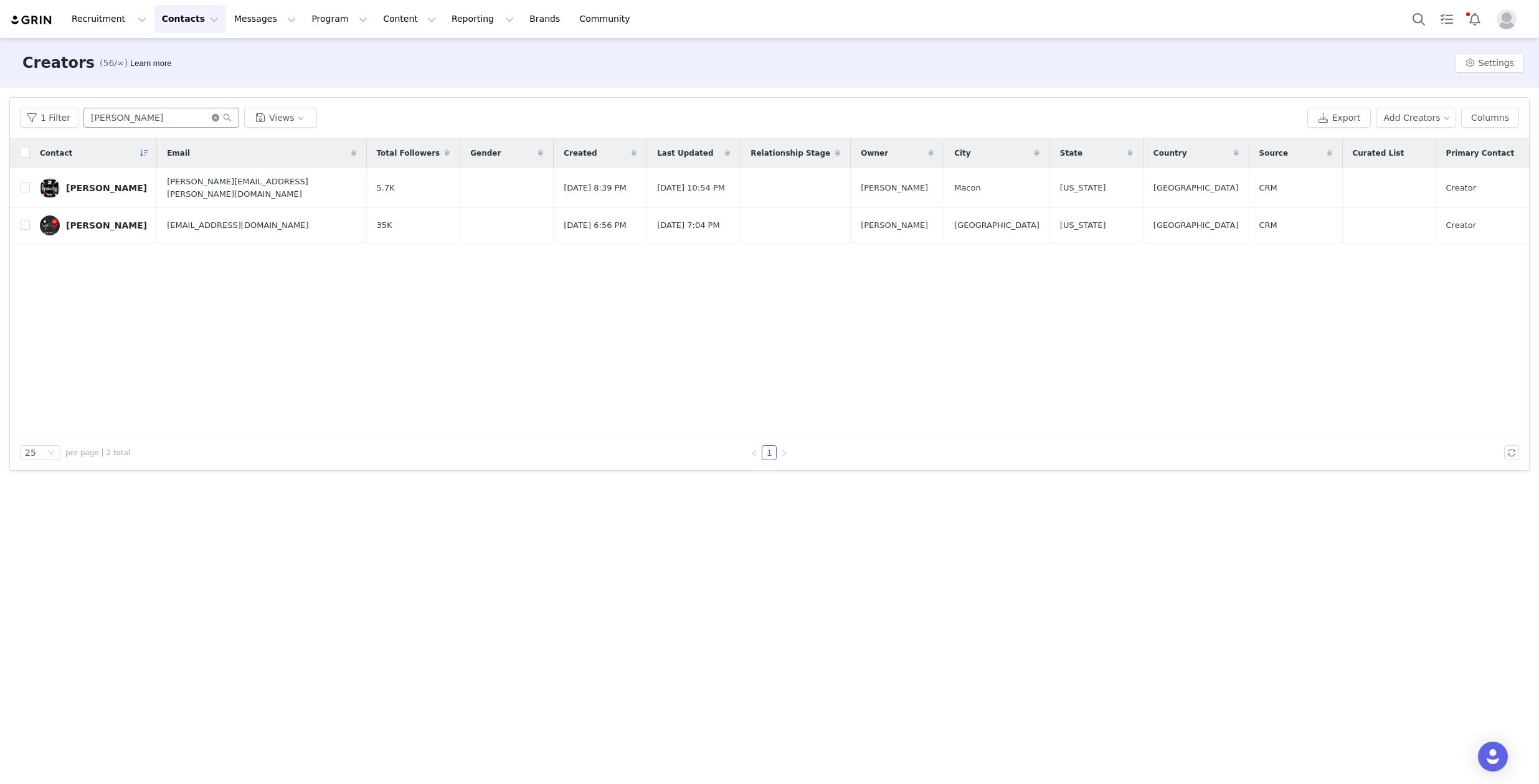
click at [212, 119] on icon "icon: close-circle" at bounding box center [216, 118] width 7 height 7
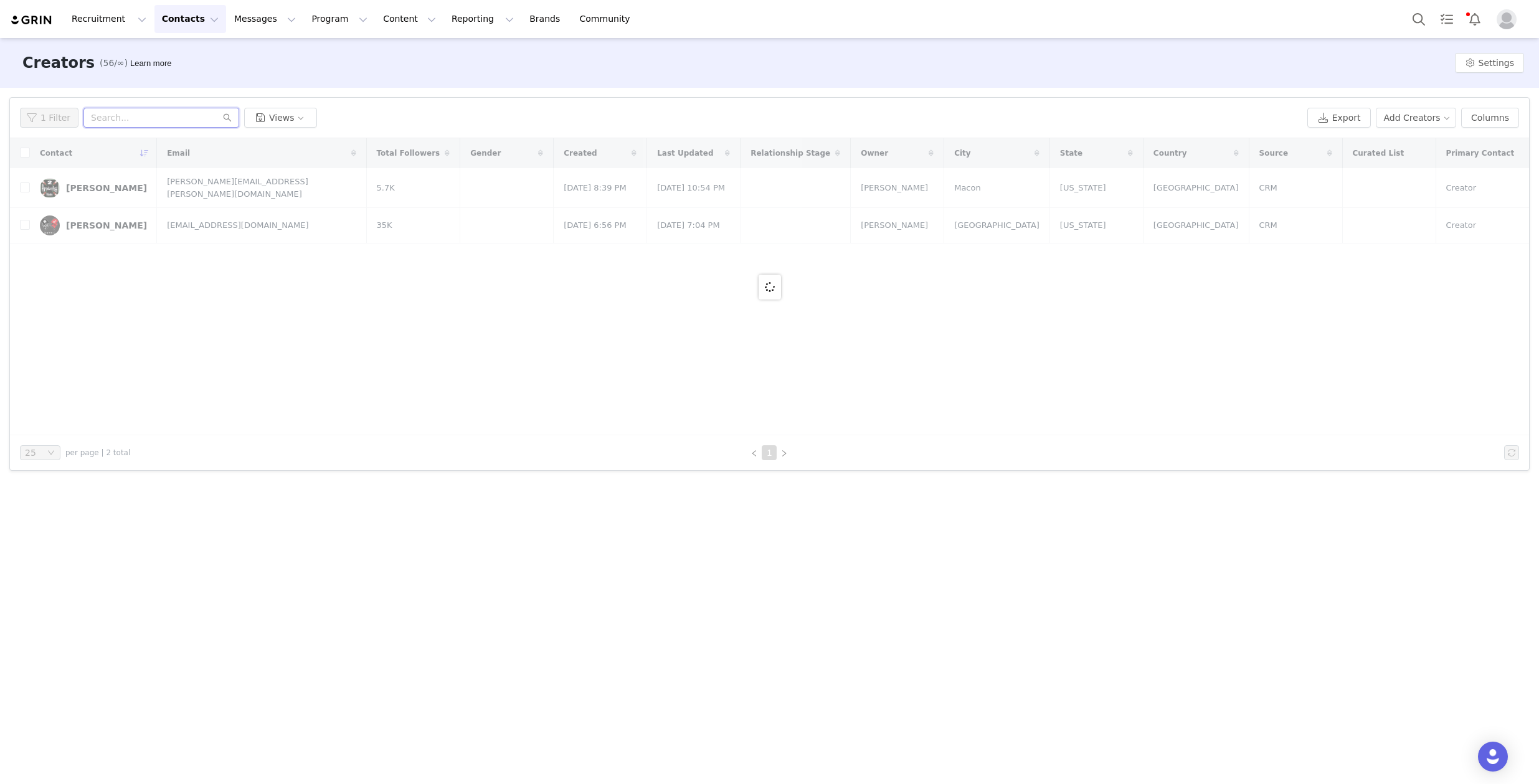
click at [204, 116] on input "text" at bounding box center [161, 118] width 155 height 20
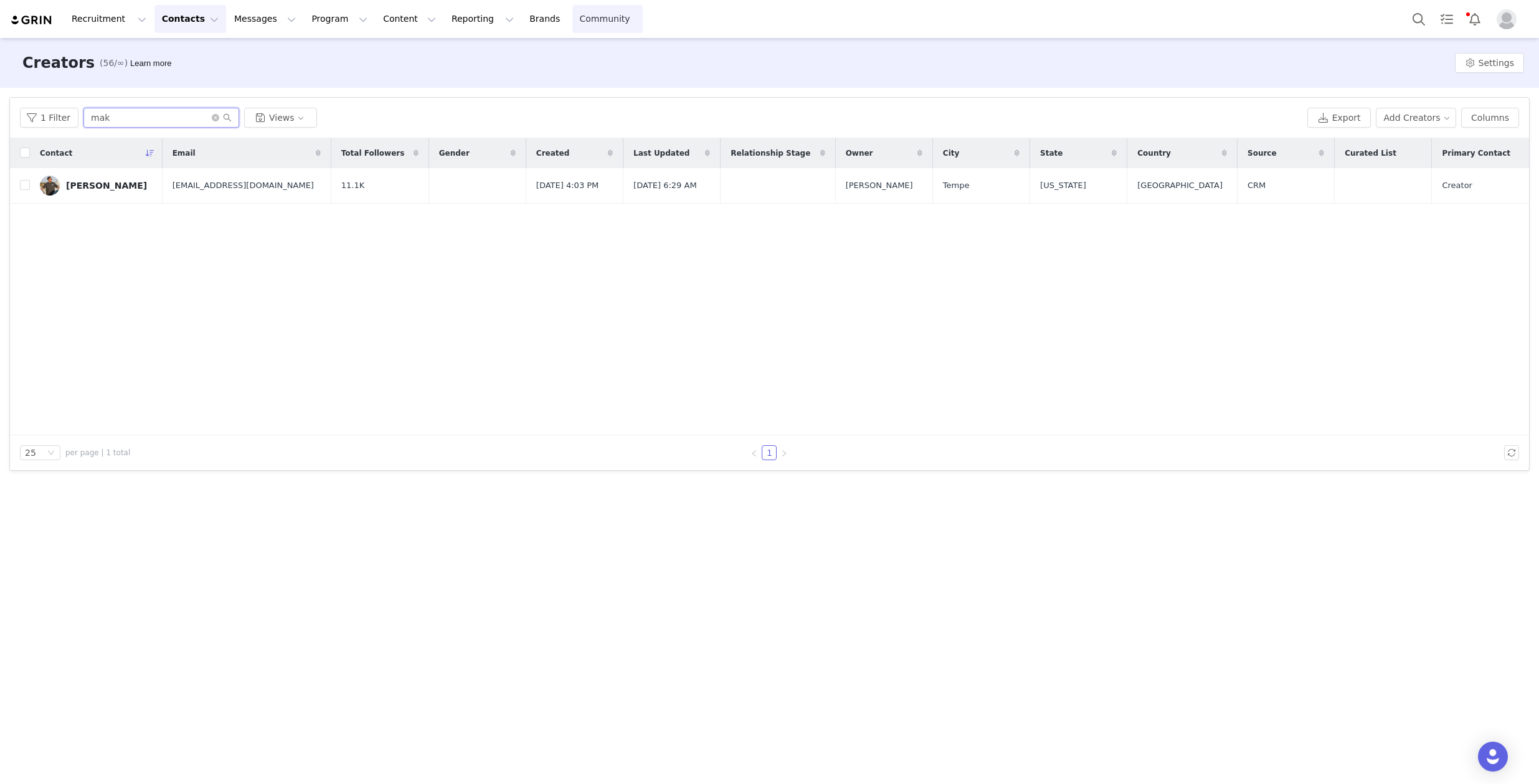
type input "mak"
click at [21, 186] on input "checkbox" at bounding box center [24, 184] width 10 height 10
checkbox input "true"
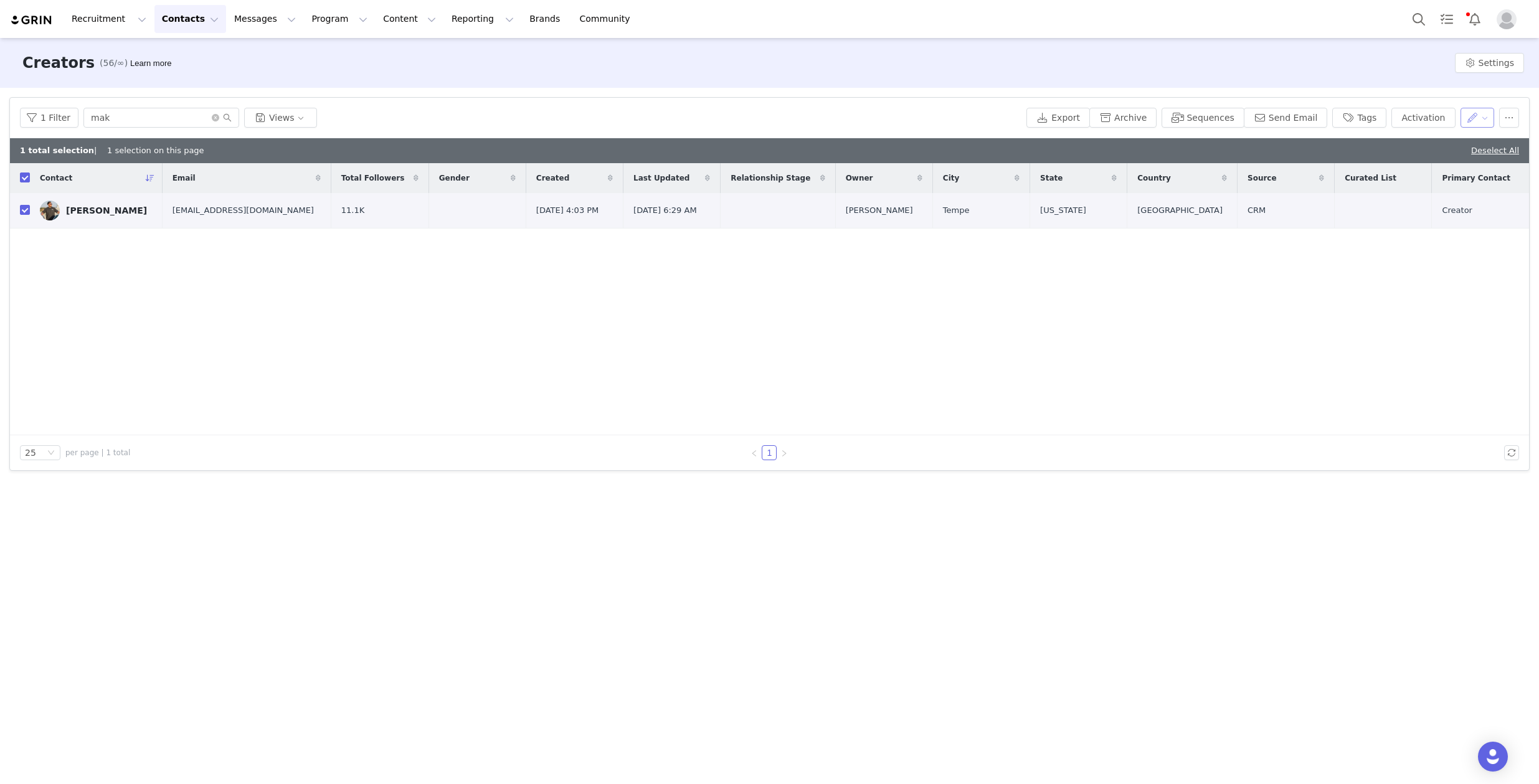
click at [1466, 118] on button "button" at bounding box center [1478, 118] width 34 height 20
click at [1466, 117] on button "button" at bounding box center [1478, 118] width 34 height 20
click at [320, 18] on button "Program Program" at bounding box center [339, 19] width 71 height 28
click at [318, 55] on p "Activations" at bounding box center [318, 55] width 48 height 13
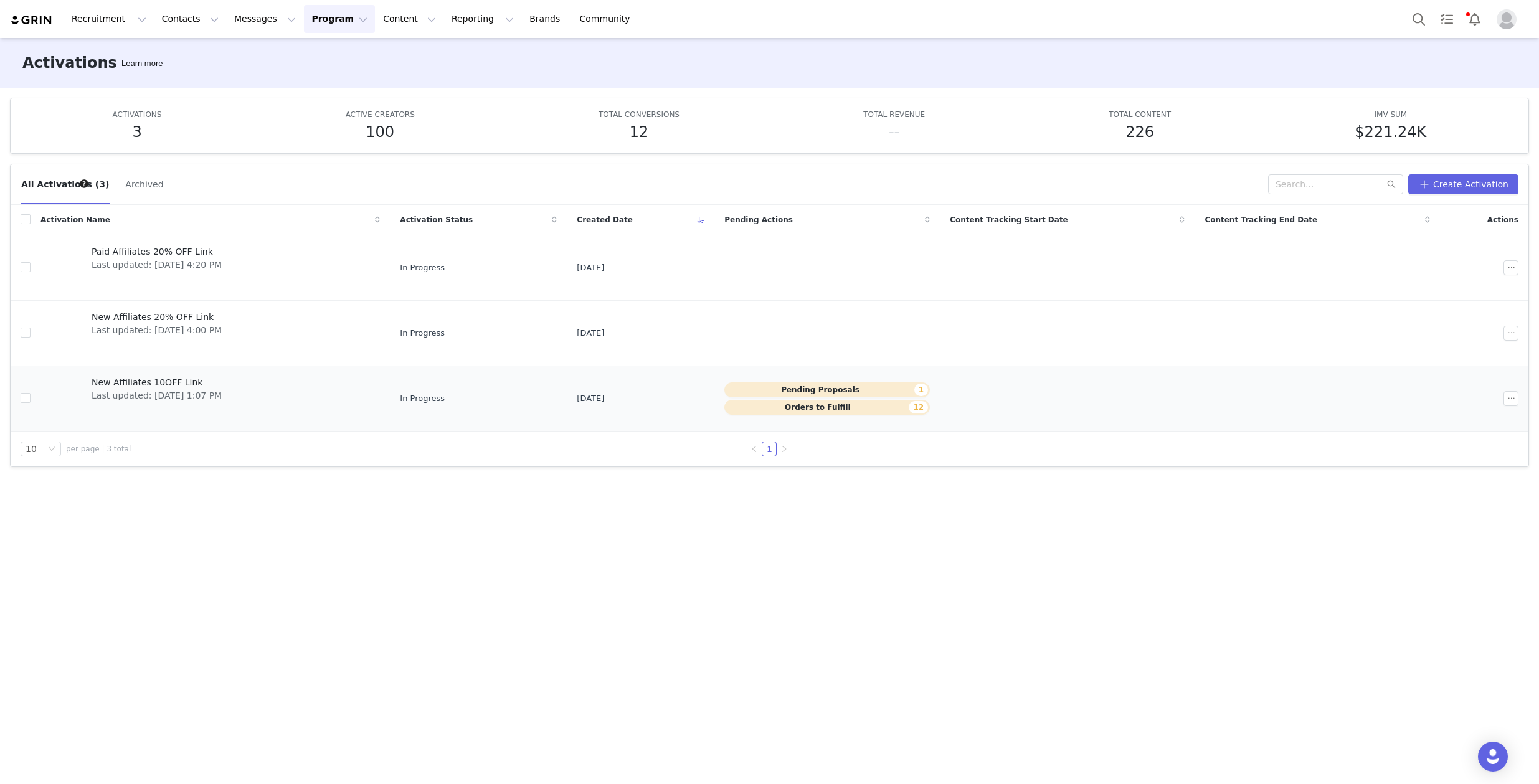
click at [185, 383] on span "New Affiliates 10OFF Link" at bounding box center [156, 383] width 130 height 13
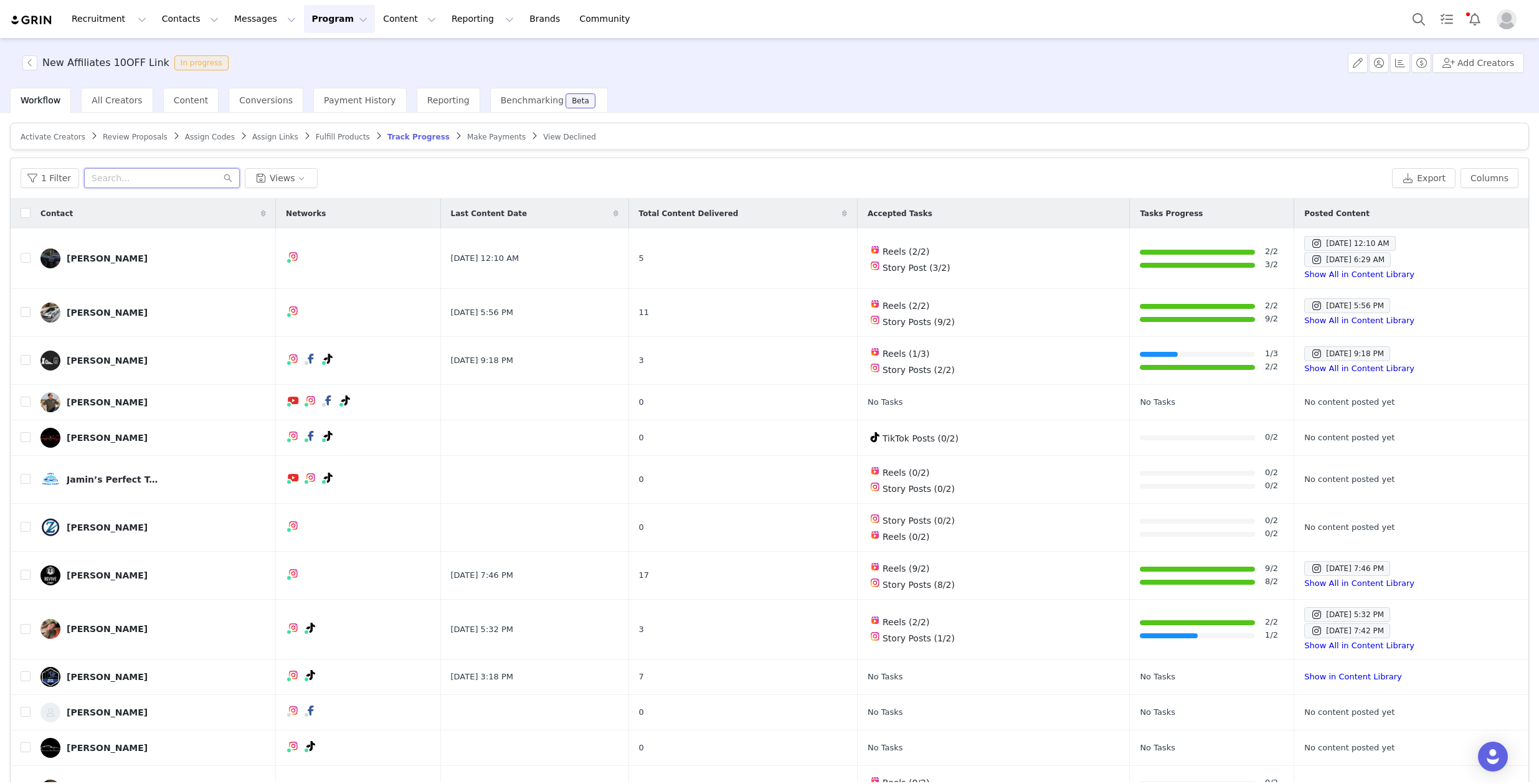
click at [172, 178] on input "text" at bounding box center [162, 178] width 155 height 20
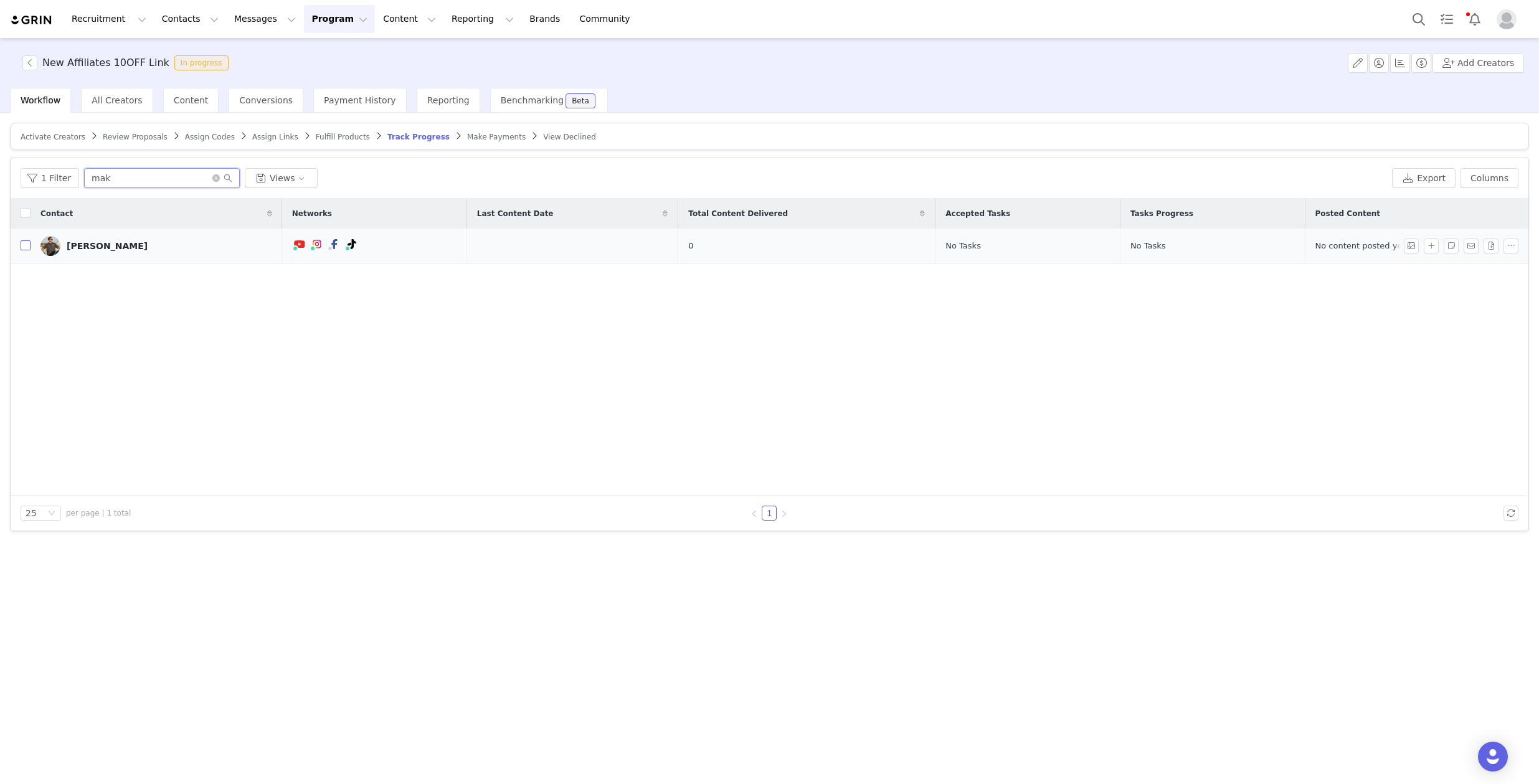
type input "mak"
click at [29, 242] on input "checkbox" at bounding box center [25, 245] width 10 height 10
checkbox input "true"
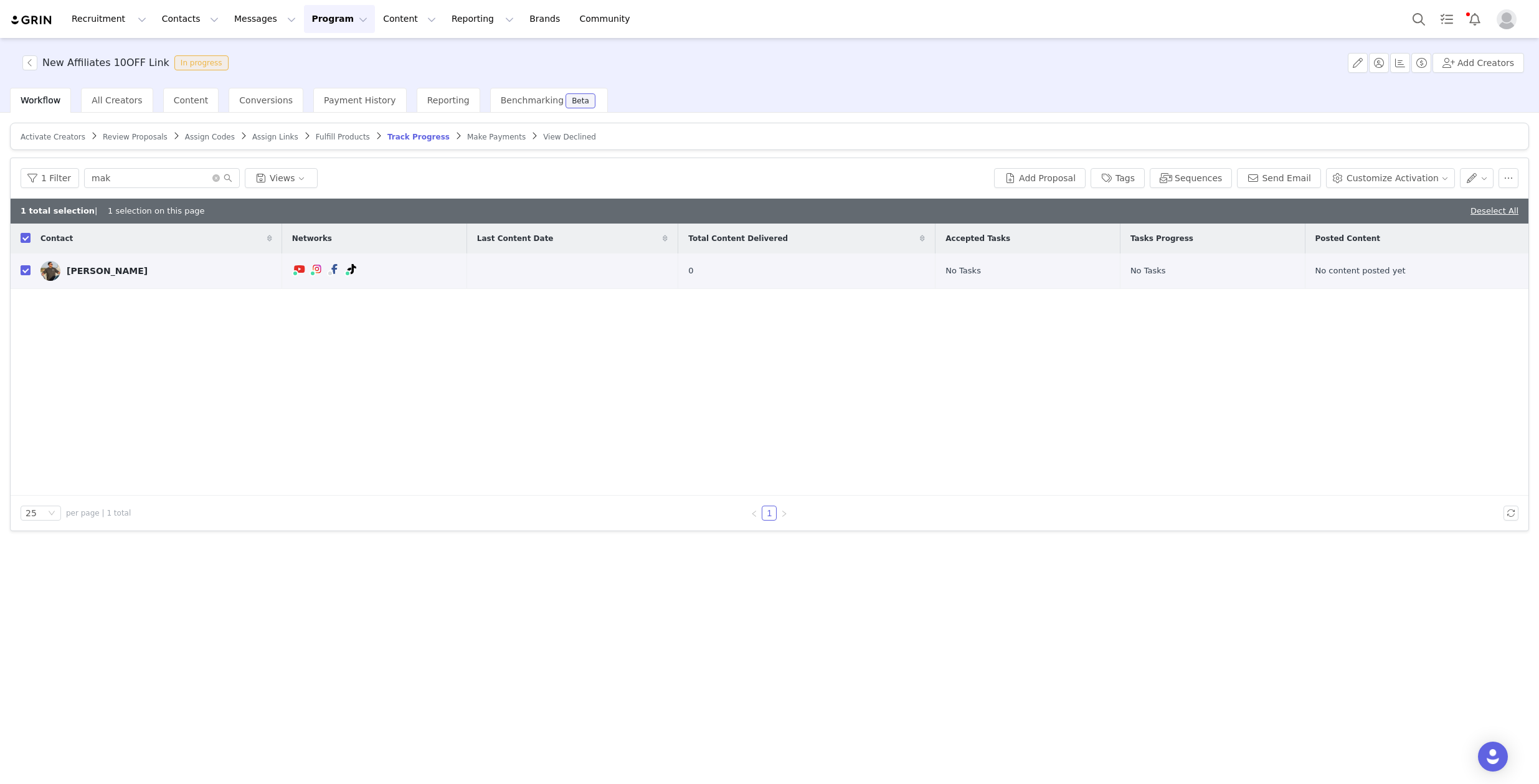
click at [772, 369] on div "Contact Networks Last Content Date Total Content Delivered Accepted Tasks Tasks…" at bounding box center [769, 359] width 1517 height 272
click at [1441, 180] on button "Customize Activation" at bounding box center [1390, 178] width 128 height 20
click at [1392, 220] on span "Add Tasks" at bounding box center [1377, 223] width 43 height 13
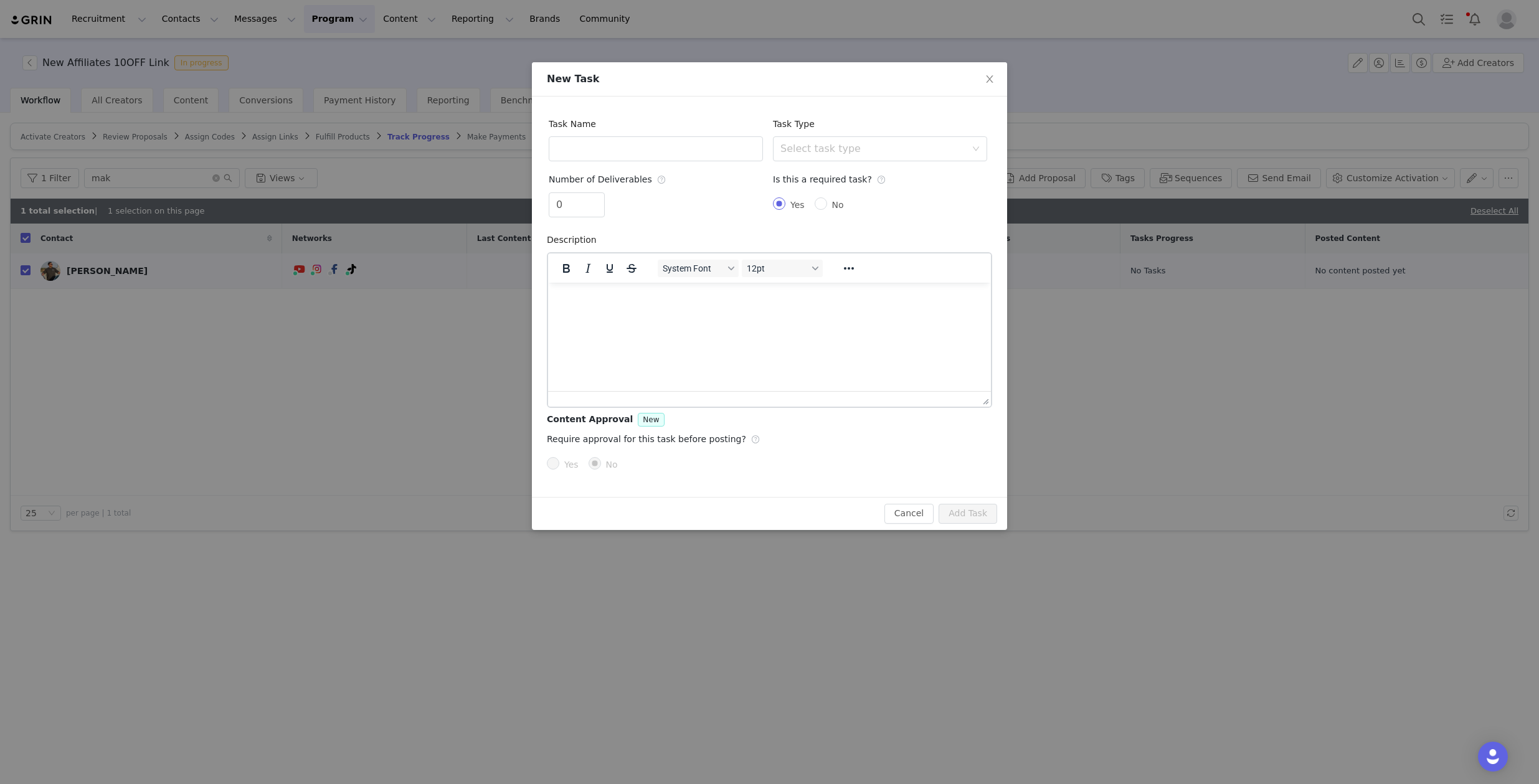
click at [647, 289] on html at bounding box center [769, 298] width 443 height 33
click at [650, 313] on html at bounding box center [769, 298] width 443 height 33
click at [673, 354] on body "Hi Gerald, Here’s a quick breakdown of the content we’re looking for: • 2 Reels…" at bounding box center [769, 691] width 423 height 798
click at [670, 346] on p "Rich Text Area. Press ALT-0 for help." at bounding box center [769, 346] width 423 height 13
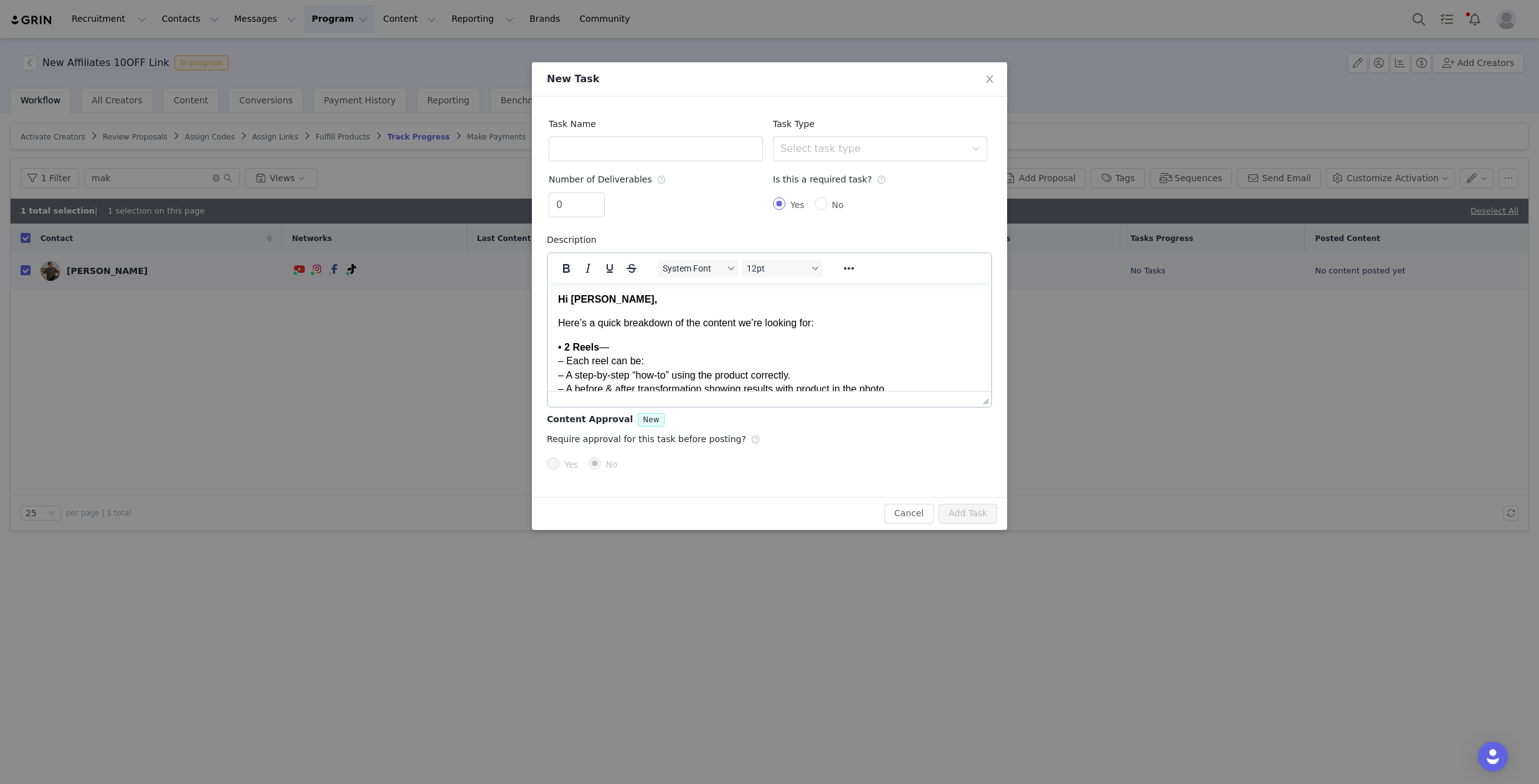
click at [602, 297] on strong "Hi Gerald," at bounding box center [607, 298] width 99 height 11
drag, startPoint x: 563, startPoint y: 202, endPoint x: 529, endPoint y: 199, distance: 34.1
click at [533, 200] on div "Task Name Task Type Select task type Number of Deliverables 0 Is this a require…" at bounding box center [769, 296] width 475 height 401
type input "2"
click at [933, 155] on div "Select task type" at bounding box center [876, 149] width 191 height 23
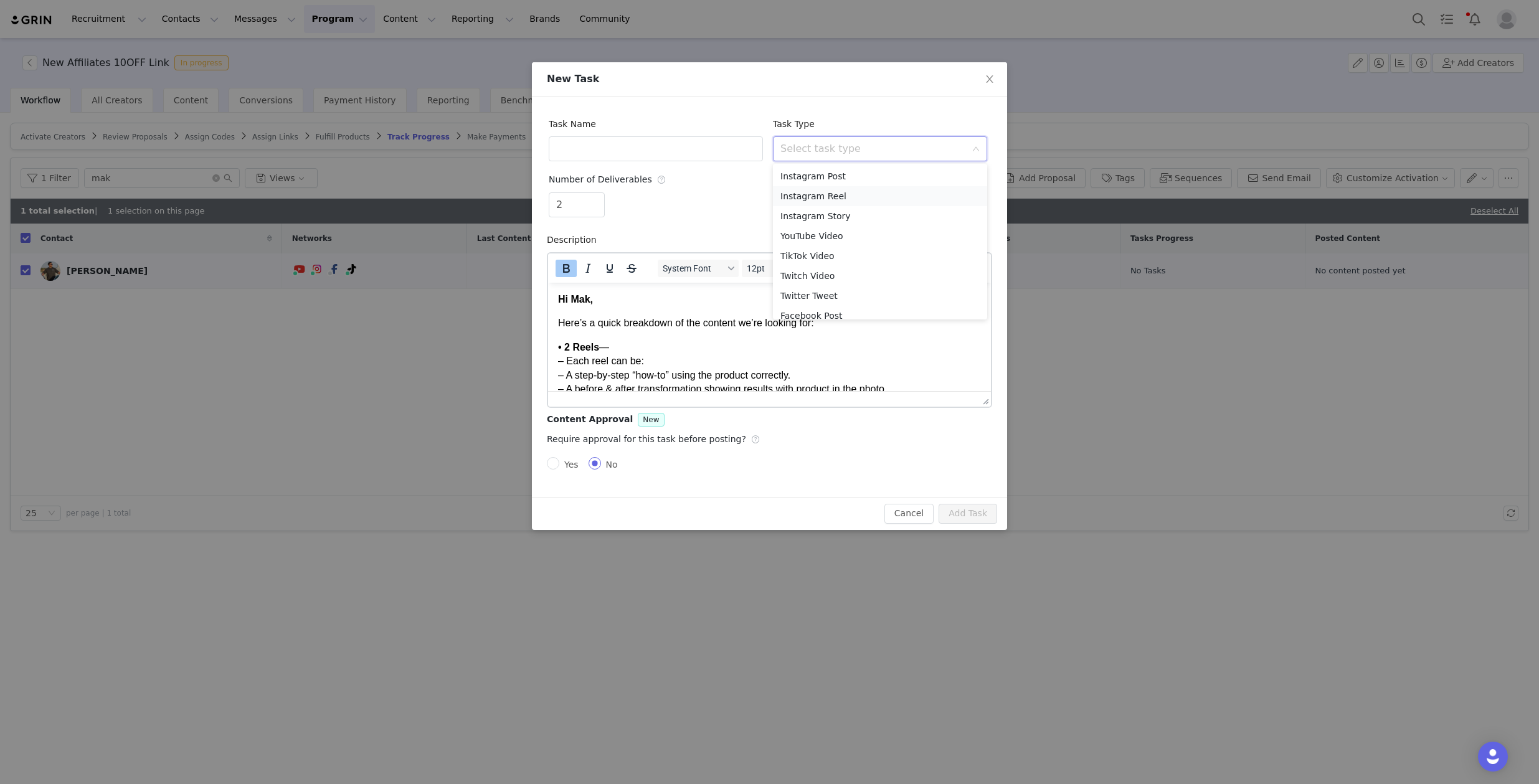
click at [897, 193] on li "Instagram Reel" at bounding box center [880, 196] width 214 height 20
click at [659, 154] on input "text" at bounding box center [656, 149] width 214 height 25
type input "Instagram Reels"
click at [757, 155] on input "Instagram Reels" at bounding box center [656, 149] width 214 height 25
click at [715, 194] on div "2" at bounding box center [656, 207] width 214 height 30
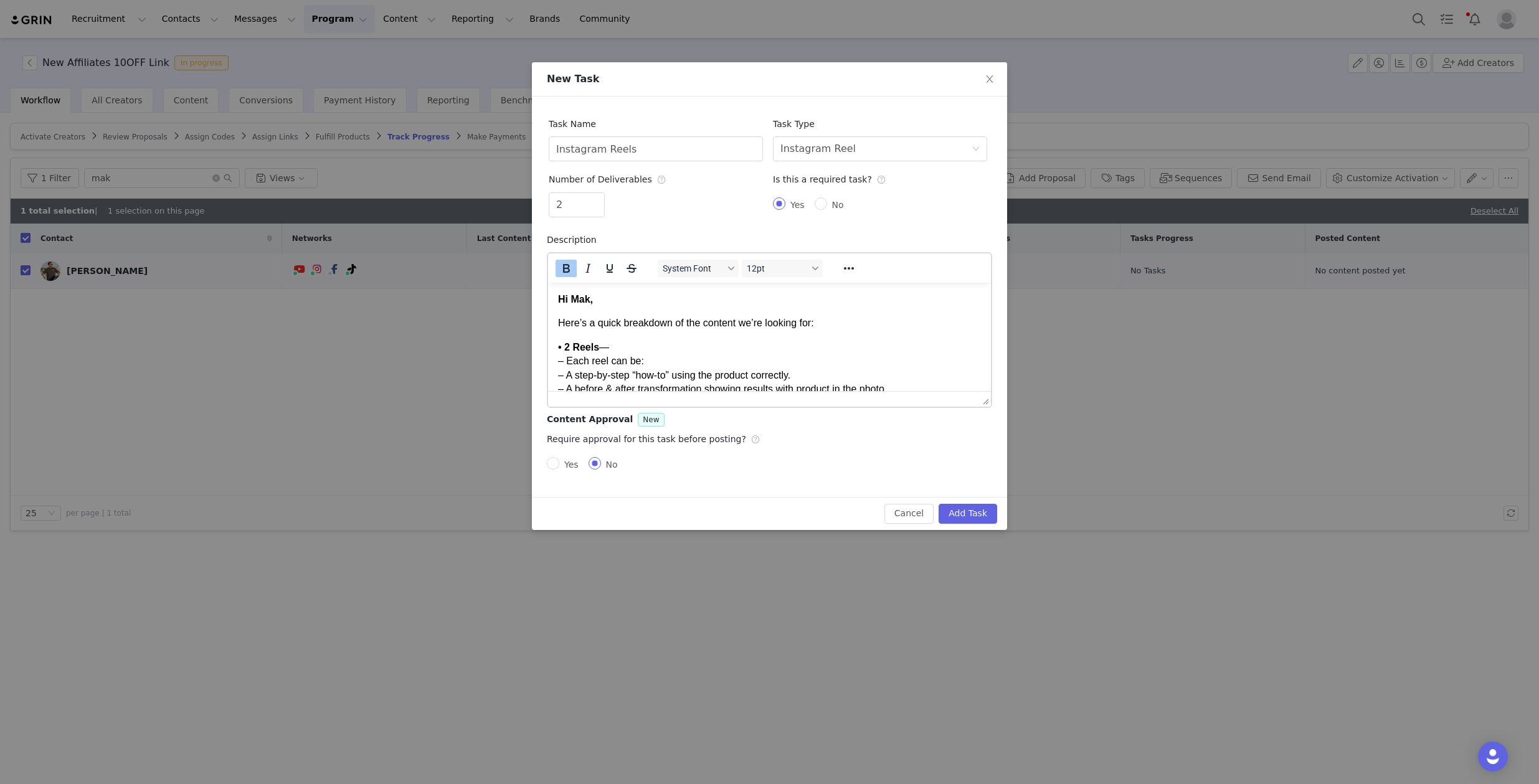
click at [566, 454] on div "Yes No" at bounding box center [659, 464] width 223 height 25
click at [561, 455] on div "Yes No" at bounding box center [659, 464] width 223 height 25
click at [562, 461] on span "Yes" at bounding box center [570, 464] width 24 height 10
click at [559, 461] on input "Yes" at bounding box center [553, 463] width 13 height 13
radio input "true"
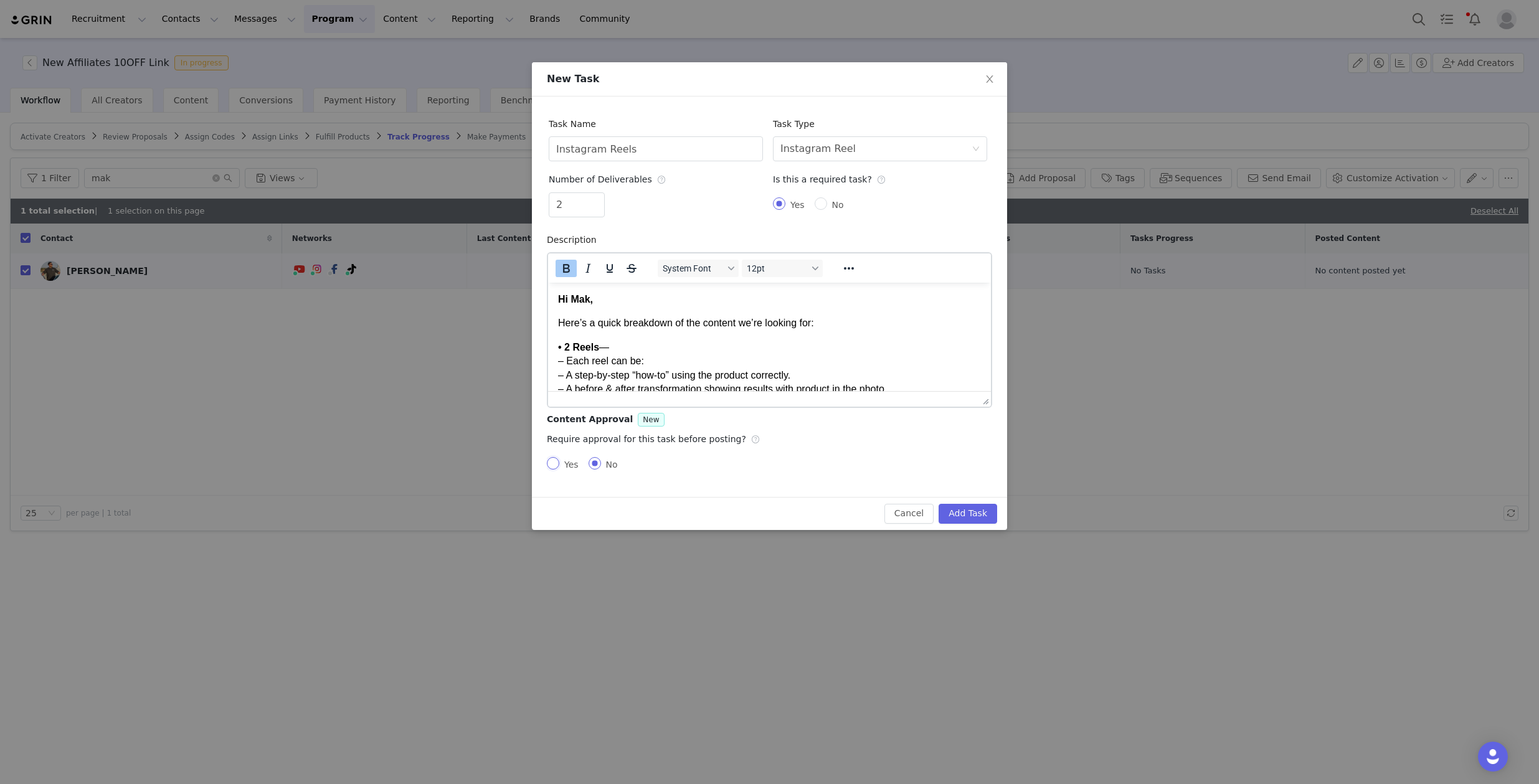
radio input "false"
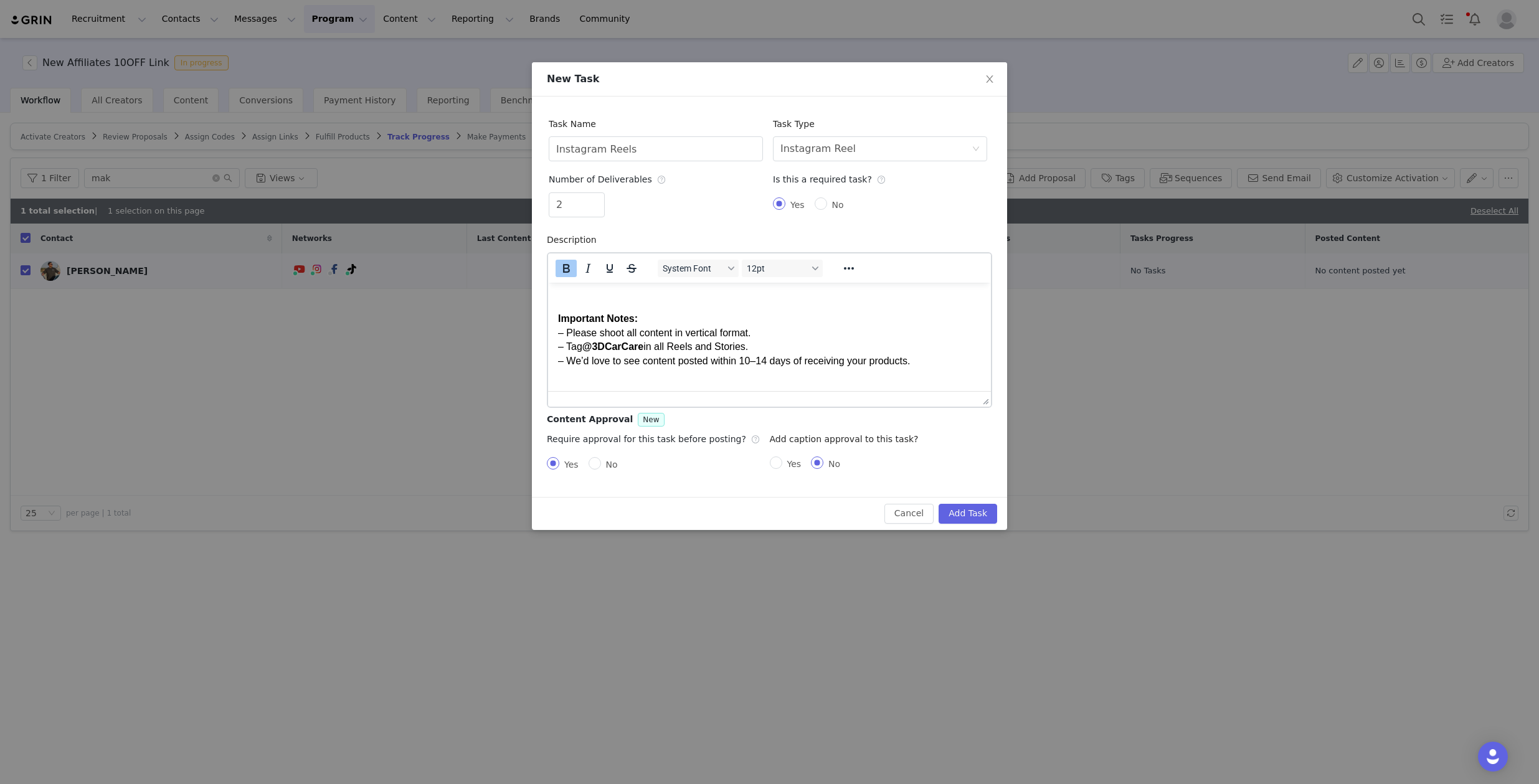
click at [697, 304] on body "Hi Mak, Here’s a quick breakdown of the content we’re looking for: • 2 Reels — …" at bounding box center [769, 254] width 423 height 774
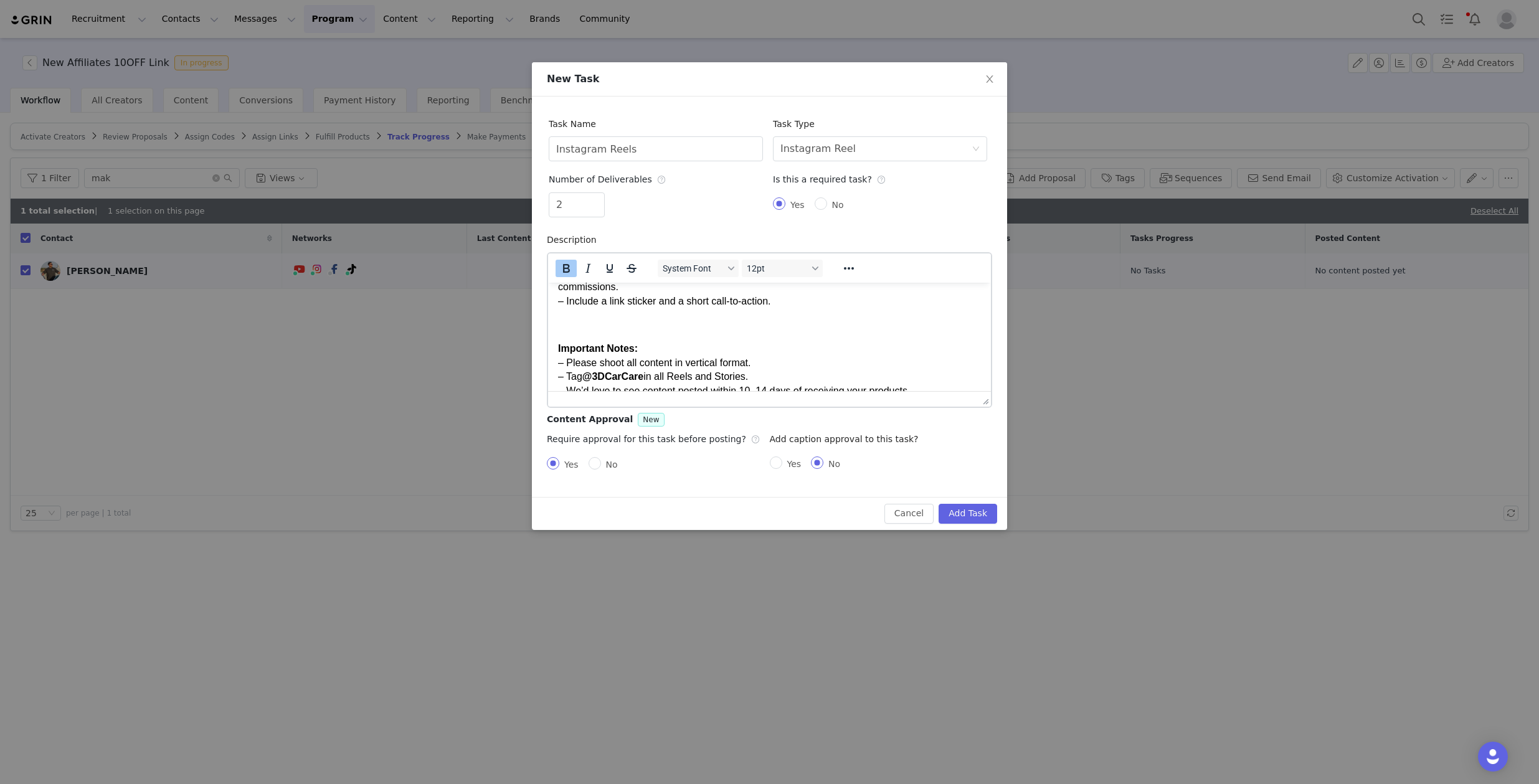
scroll to position [392, 0]
click at [695, 315] on body "Hi Mak, Here’s a quick breakdown of the content we’re looking for: • 2 Reels — …" at bounding box center [769, 286] width 423 height 774
click at [687, 321] on p "Rich Text Area. Press ALT-0 for help." at bounding box center [769, 326] width 423 height 13
click at [678, 331] on p "Rich Text Area. Press ALT-0 for help." at bounding box center [769, 326] width 423 height 13
click at [680, 302] on p "Affiliate Program Tip: – Include your affiliate link in your stories, posts, or…" at bounding box center [769, 275] width 423 height 70
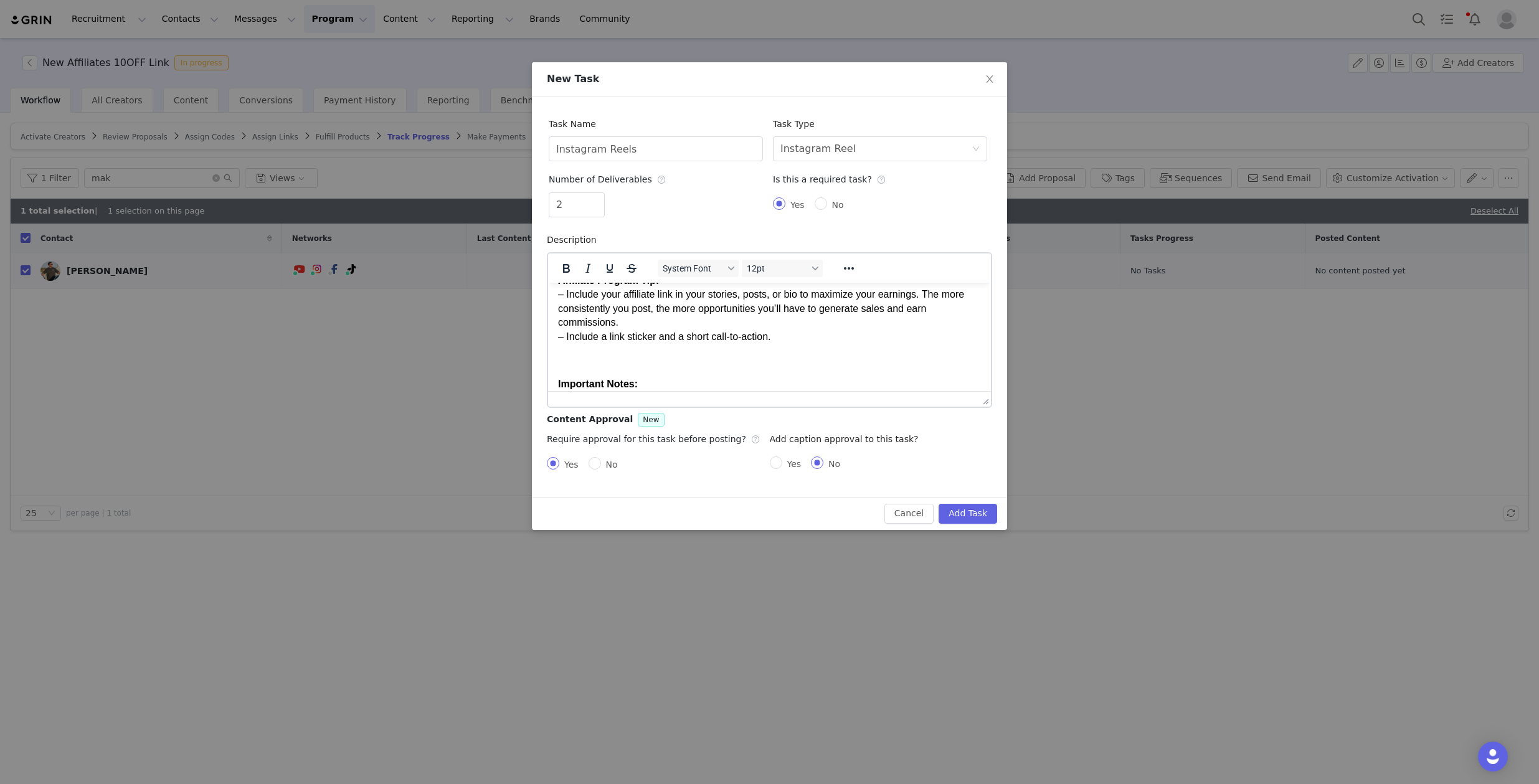
click at [685, 322] on p "Affiliate Program Tip: – Include your affiliate link in your stories, posts, or…" at bounding box center [769, 308] width 423 height 70
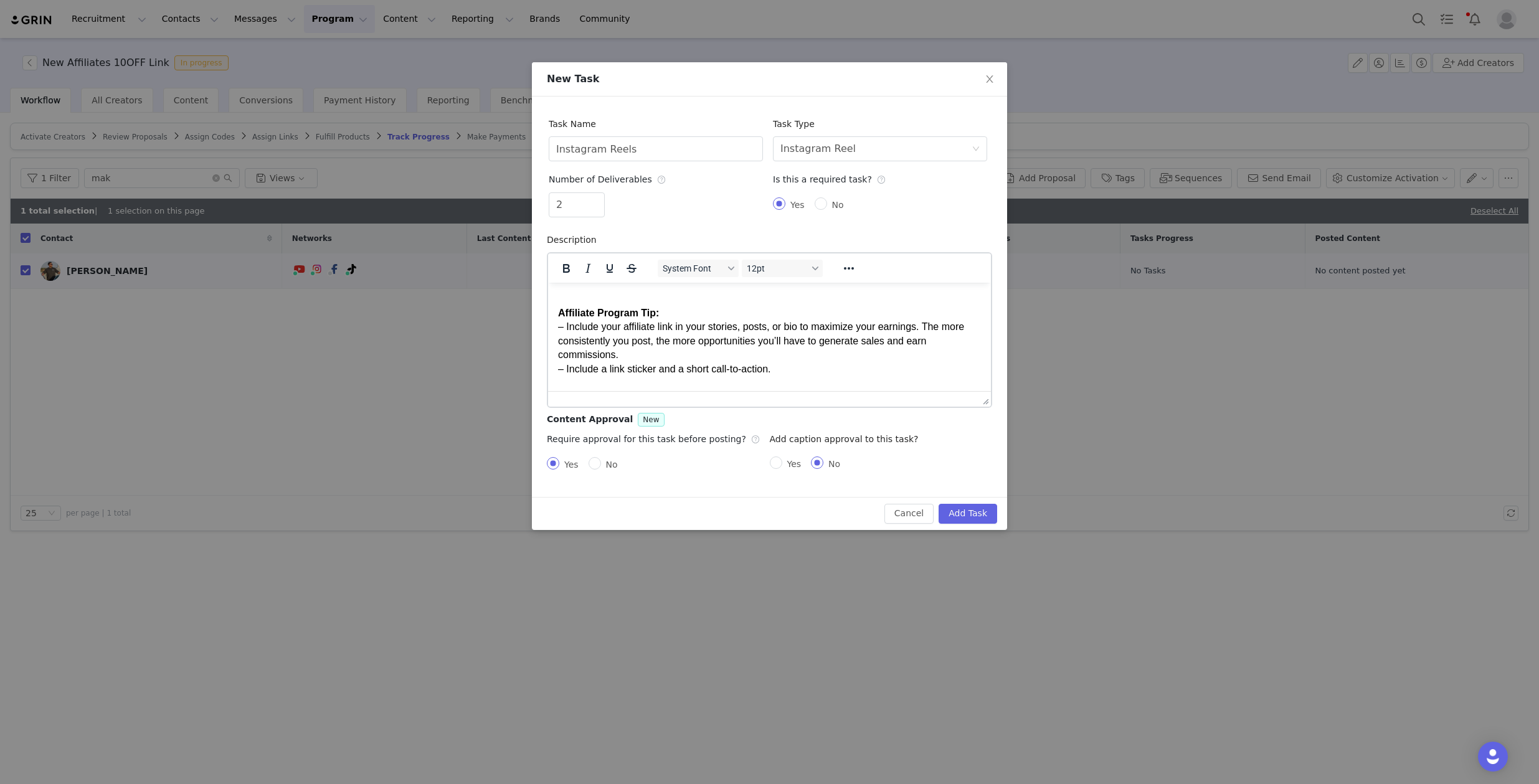
click at [685, 322] on p "Affiliate Program Tip: – Include your affiliate link in your stories, posts, or…" at bounding box center [769, 340] width 423 height 70
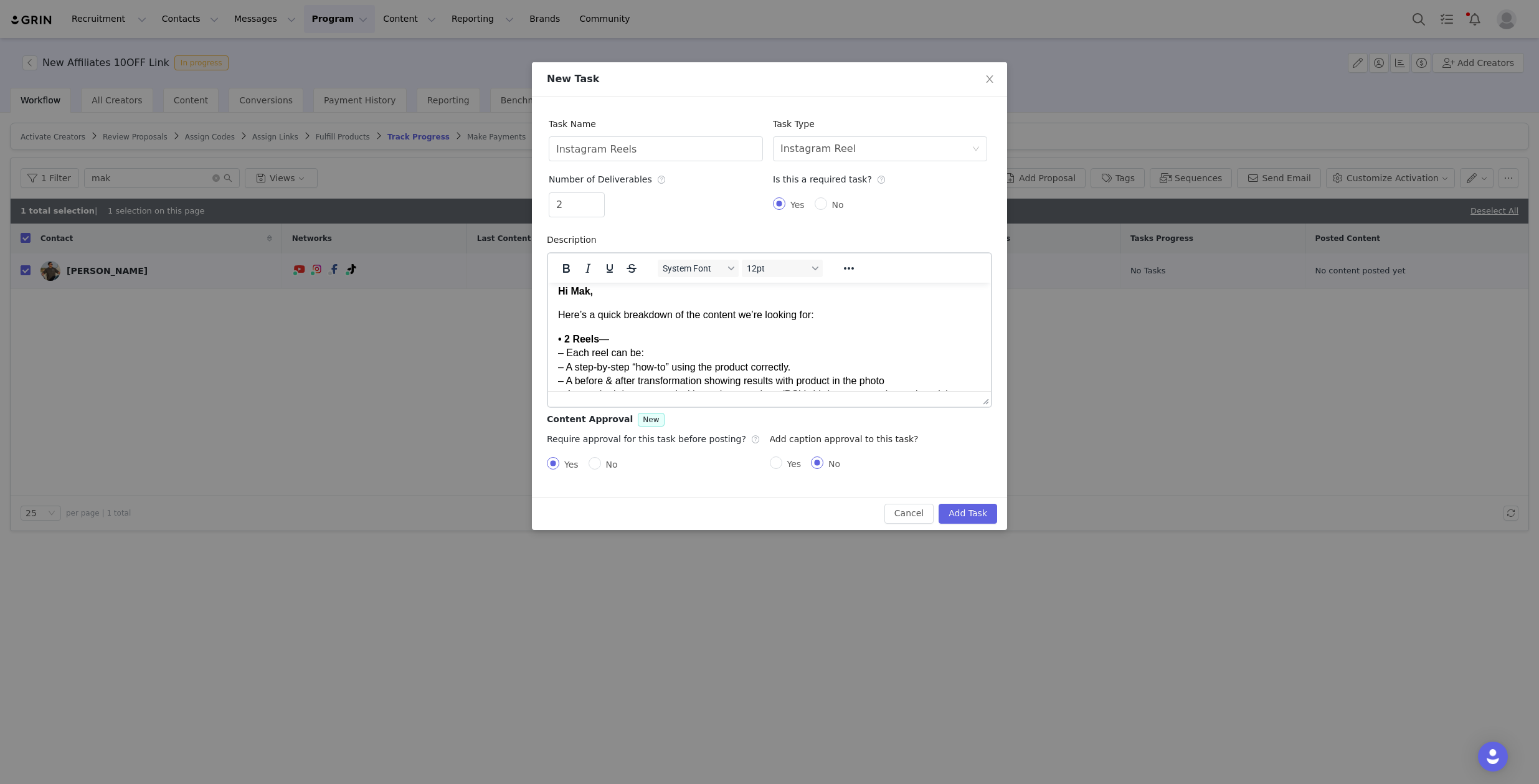
scroll to position [0, 0]
click at [681, 338] on body "Hi Mak, Here’s a quick breakdown of the content we’re looking for: • 2 Reels — …" at bounding box center [769, 679] width 423 height 774
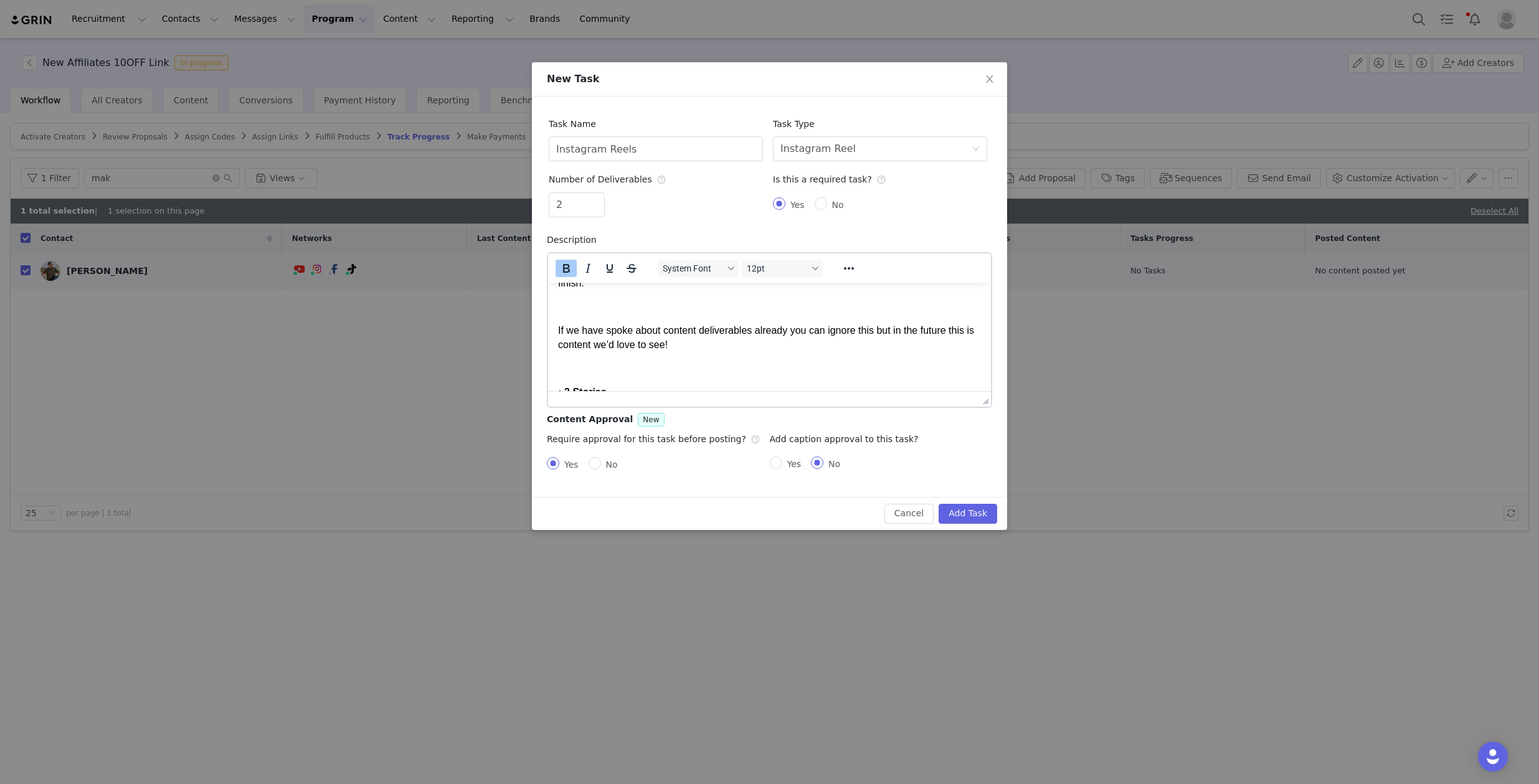
click at [681, 331] on p "If we have spoke about content deliverables already you can ignore this but in …" at bounding box center [769, 337] width 423 height 28
click at [685, 311] on p "Rich Text Area. Press ALT-0 for help." at bounding box center [769, 308] width 423 height 13
click at [626, 345] on p "Rich Text Area. Press ALT-0 for help." at bounding box center [769, 346] width 423 height 13
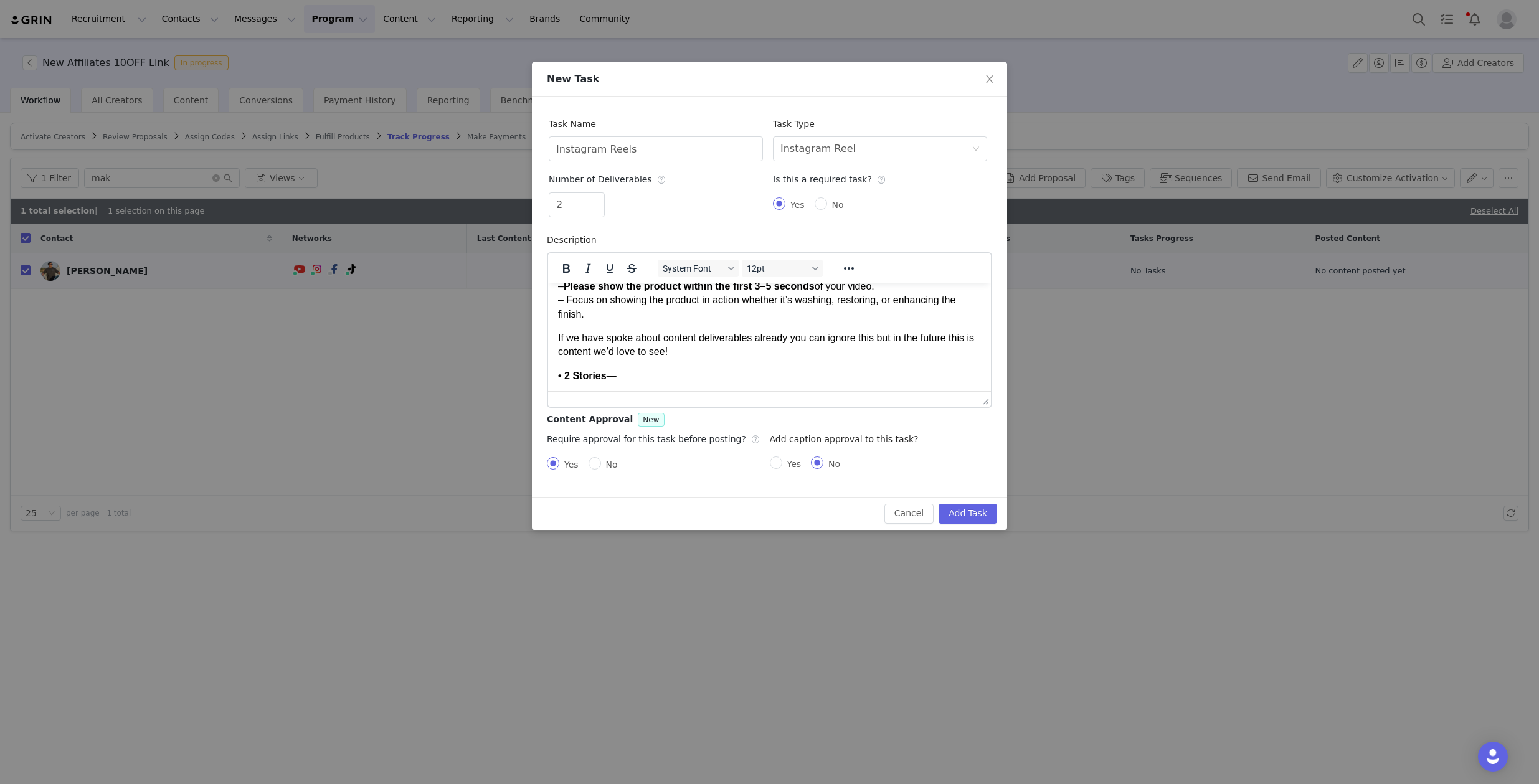
click at [661, 290] on strong "Please show the product within the first 3–5 seconds" at bounding box center [688, 286] width 251 height 11
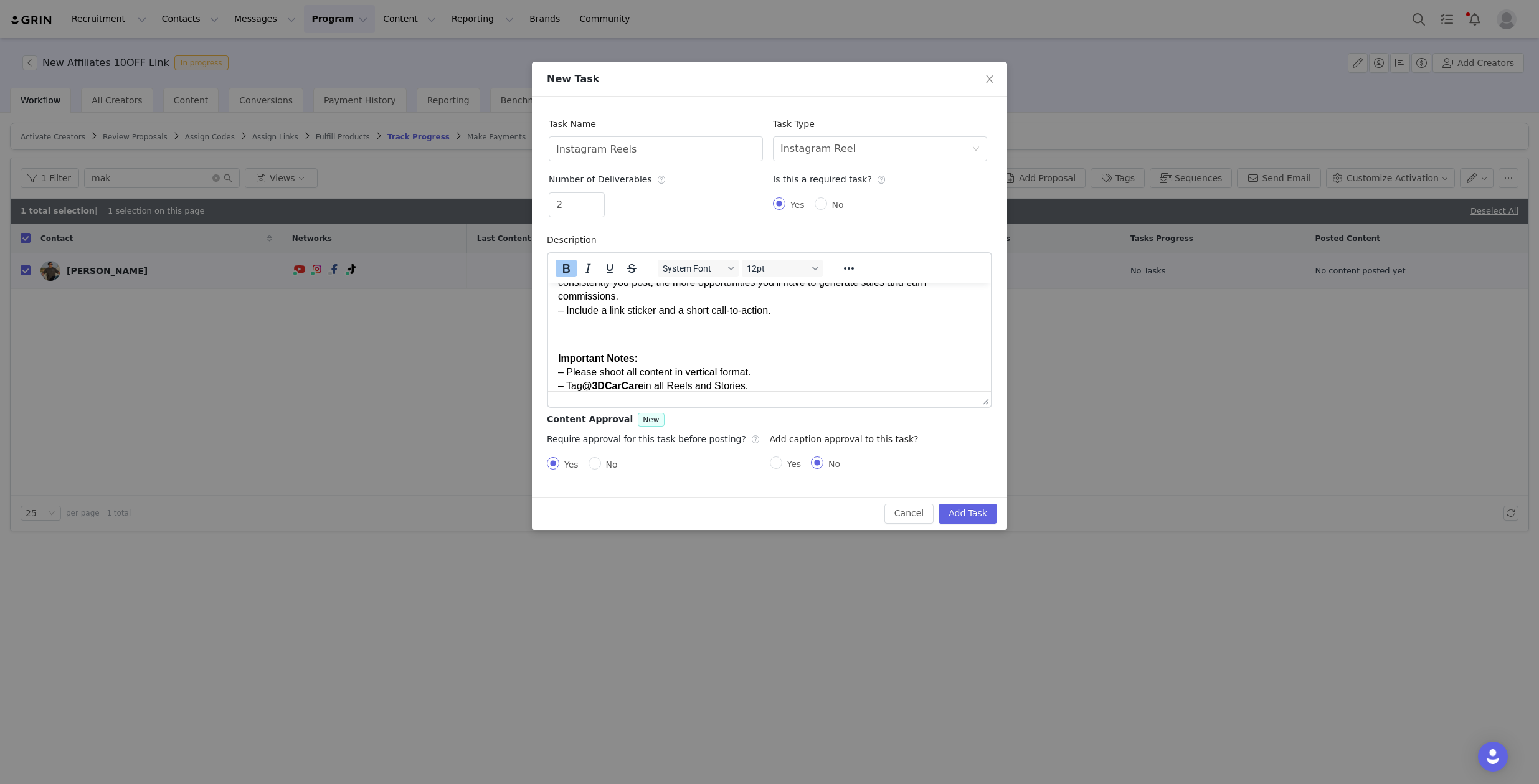
scroll to position [342, 0]
click at [658, 330] on p "Rich Text Area. Press ALT-0 for help." at bounding box center [769, 328] width 423 height 13
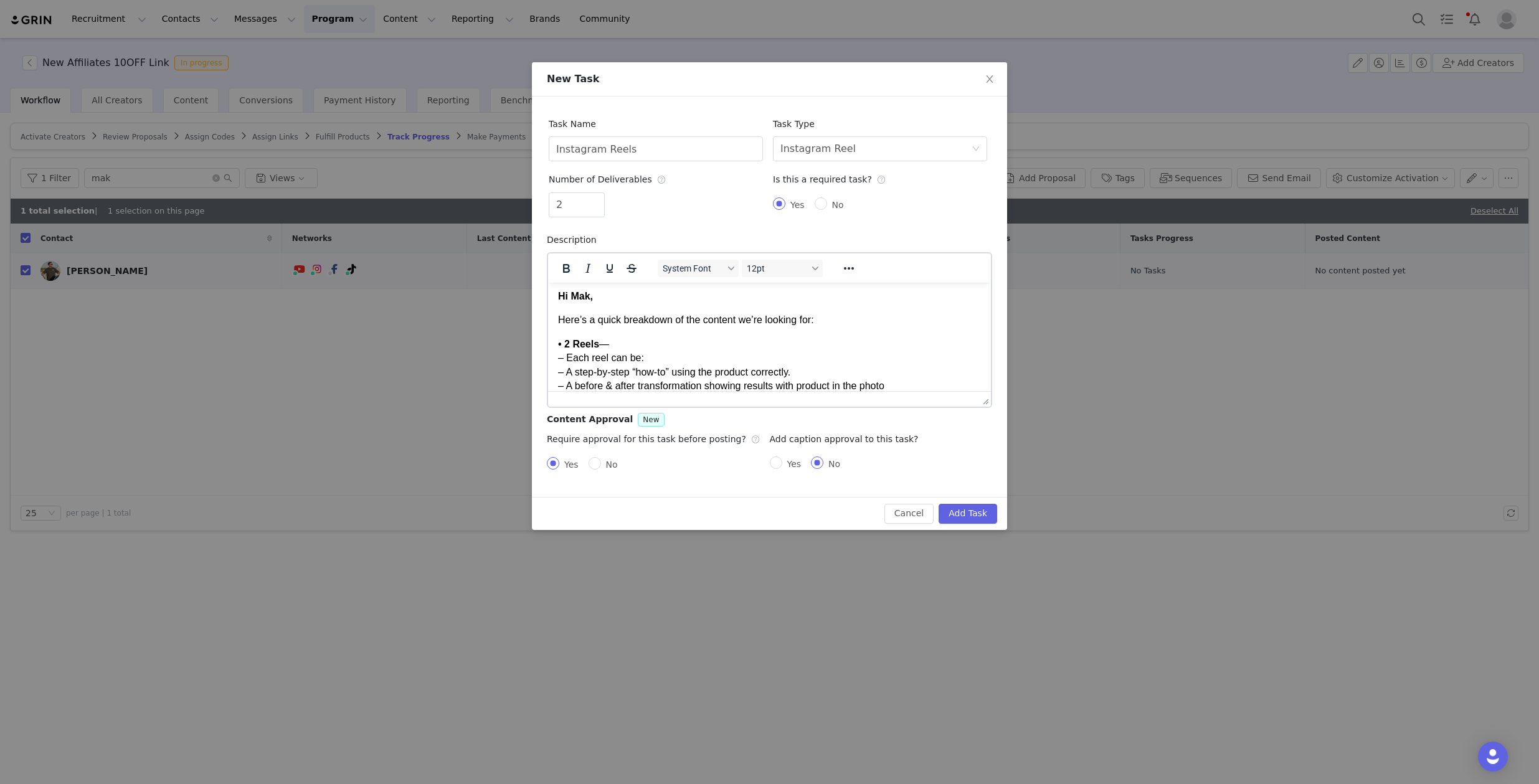
scroll to position [0, 0]
click at [649, 334] on body "Hi Mak, Here’s a quick breakdown of the content we’re looking for: • 2 Reels — …" at bounding box center [769, 643] width 423 height 703
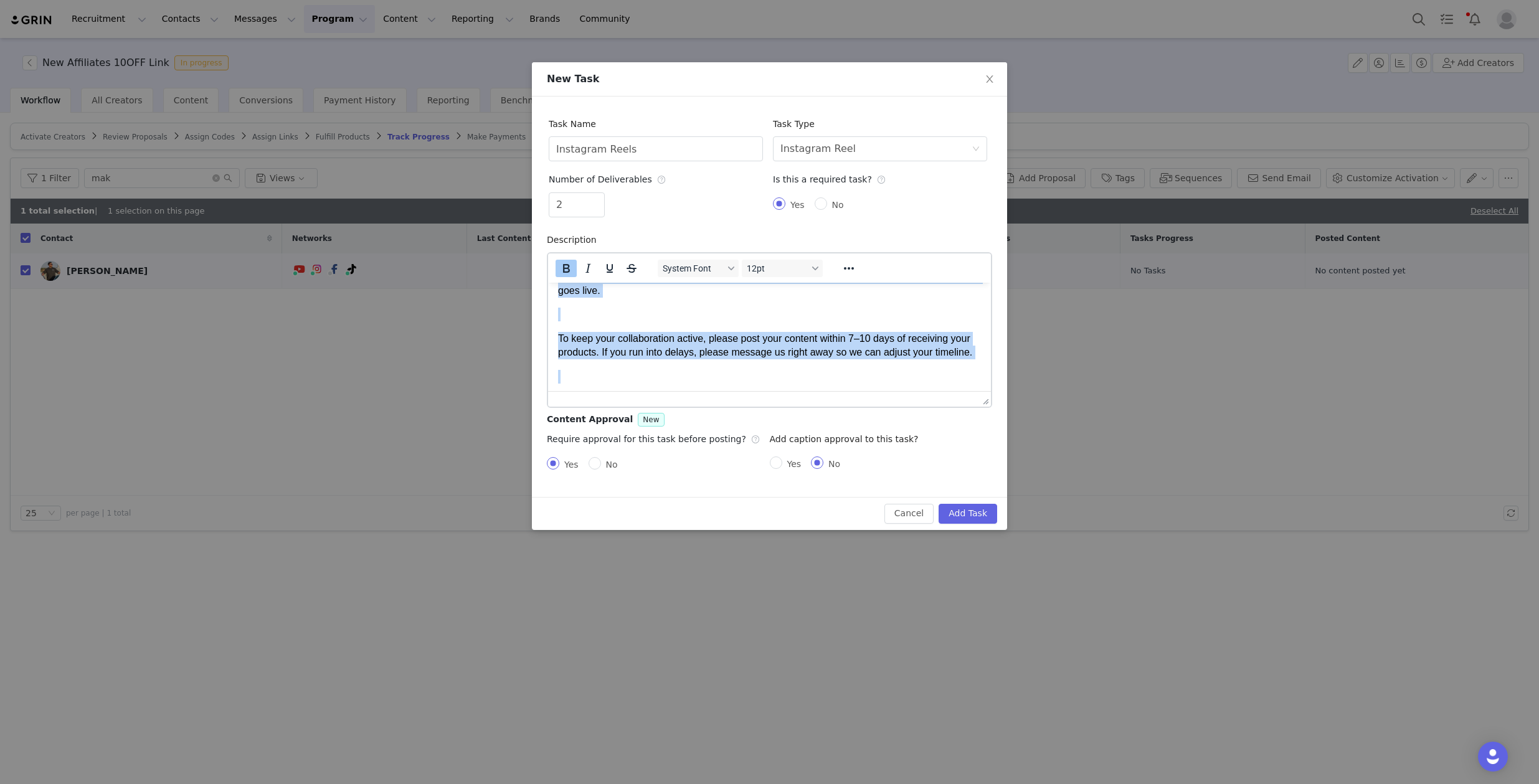
scroll to position [629, 0]
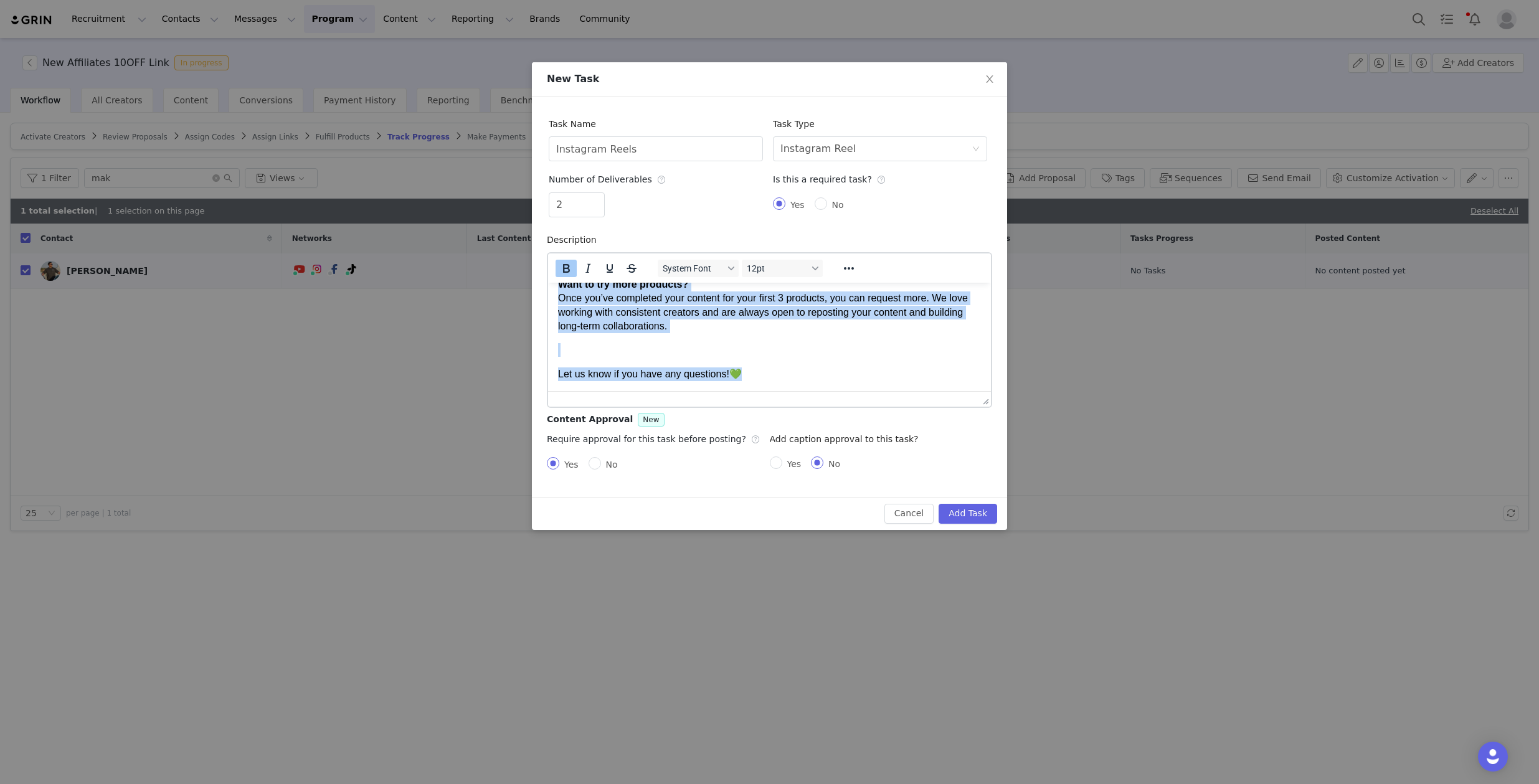
drag, startPoint x: 559, startPoint y: 301, endPoint x: 870, endPoint y: 374, distance: 319.5
click at [870, 374] on body "Hi Mak, Here’s a quick breakdown of the content we’re looking for: • 2 Reels — …" at bounding box center [769, 29] width 423 height 703
copy body "Hi Mak, Here’s a quick breakdown of the content we’re looking for: • 2 Reels — …"
click at [845, 338] on body "Hi Mak, Here’s a quick breakdown of the content we’re looking for: • 2 Reels — …" at bounding box center [769, 29] width 423 height 703
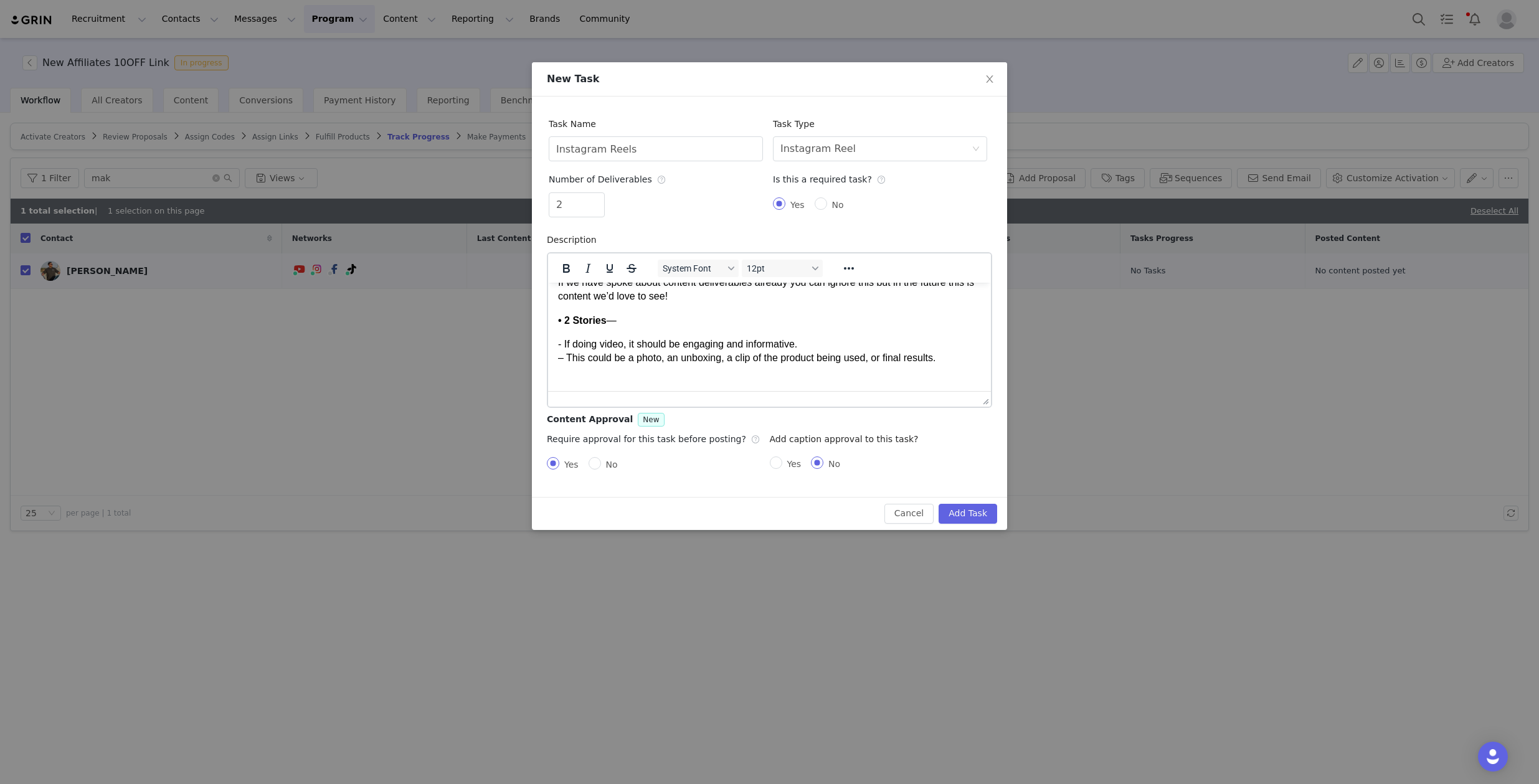
scroll to position [194, 0]
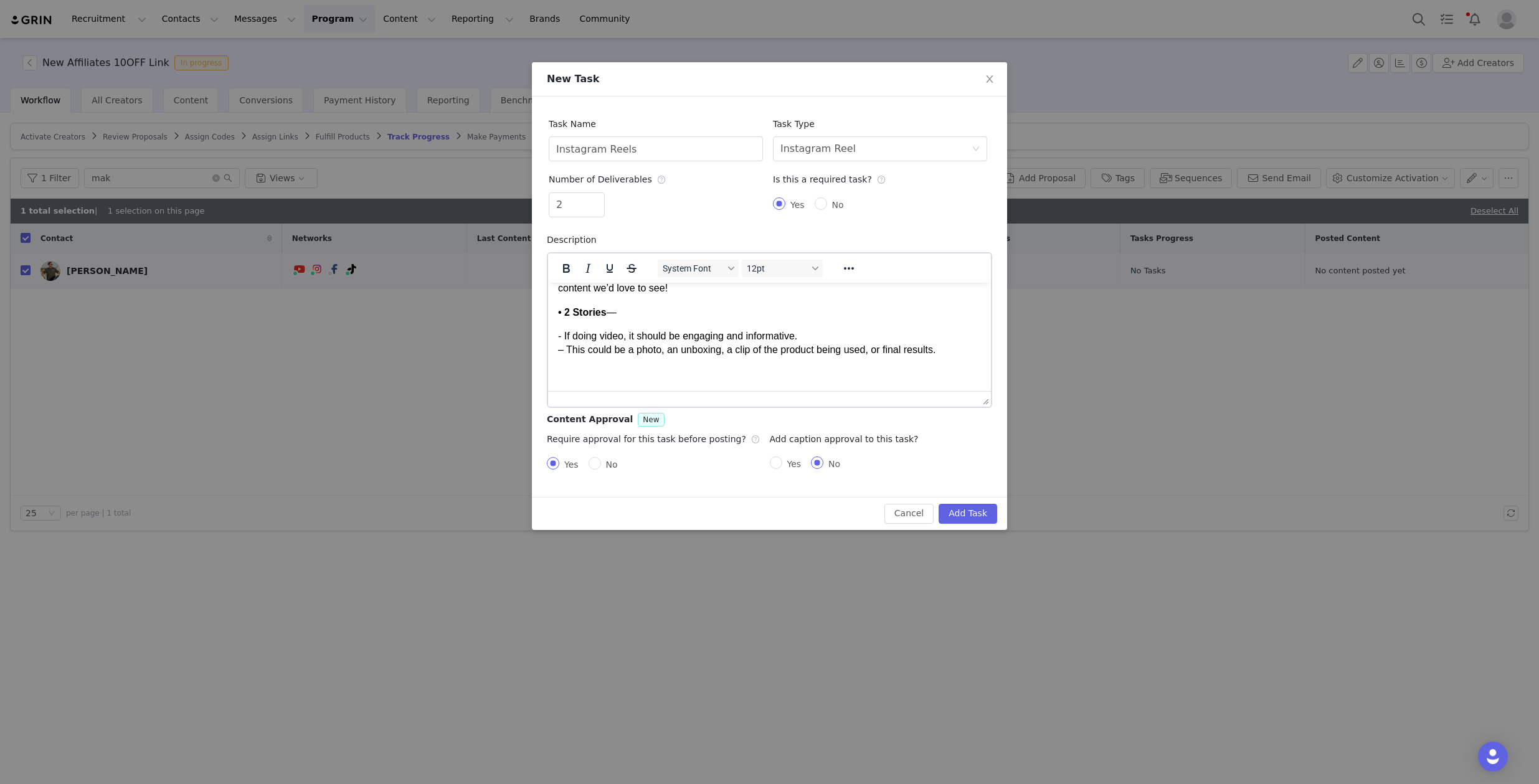
click at [845, 368] on p "Rich Text Area. Press ALT-0 for help." at bounding box center [769, 373] width 423 height 13
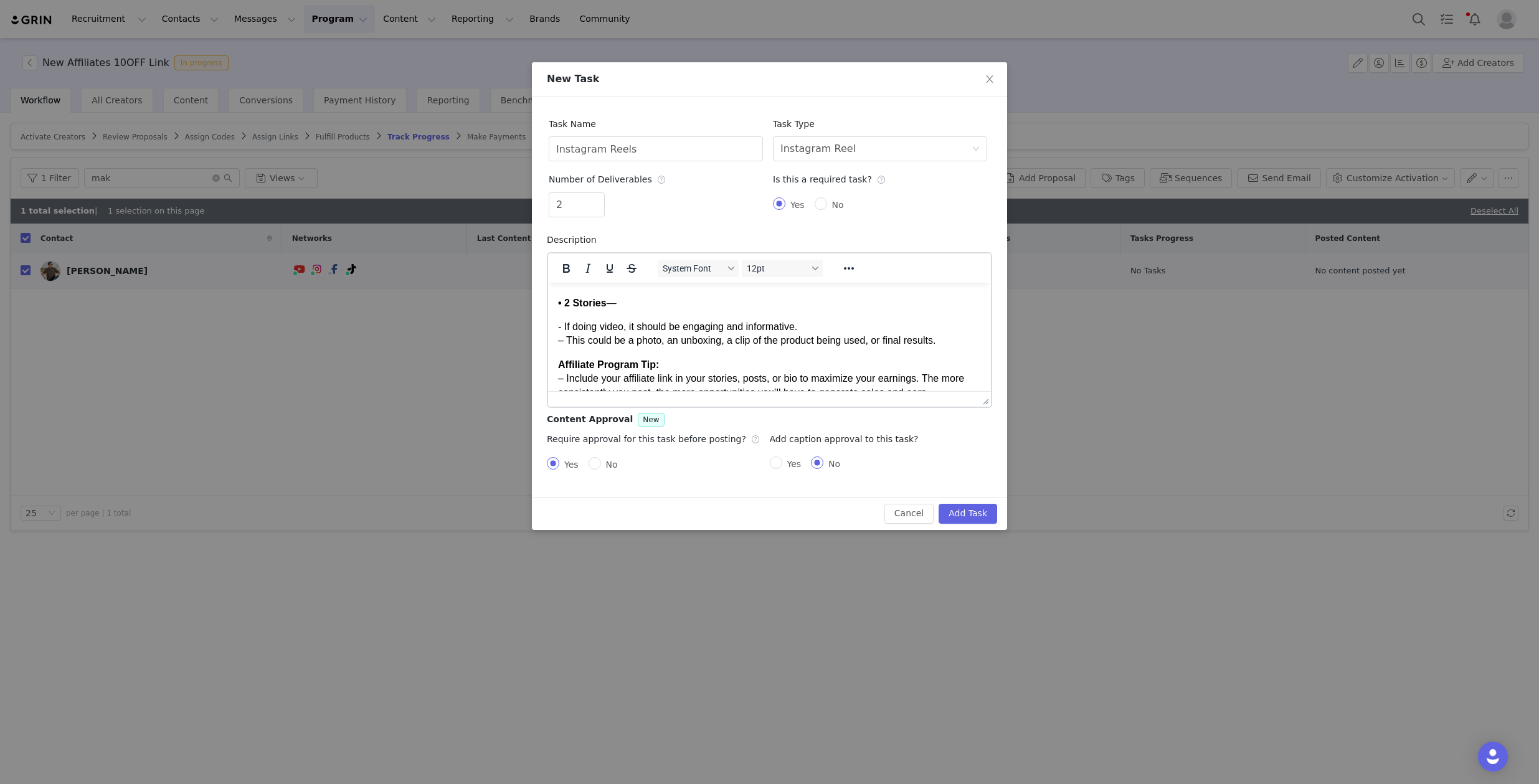
scroll to position [204, 0]
click at [717, 354] on body "Hi Mak, Here’s a quick breakdown of the content we’re looking for: • 2 Reels — …" at bounding box center [769, 427] width 423 height 679
click at [960, 331] on p "- If doing video, it should be engaging and informative. – This could be a phot…" at bounding box center [769, 333] width 423 height 28
click at [960, 342] on p "- If doing video, it should be engaging and informative. – This could be a phot…" at bounding box center [769, 333] width 423 height 28
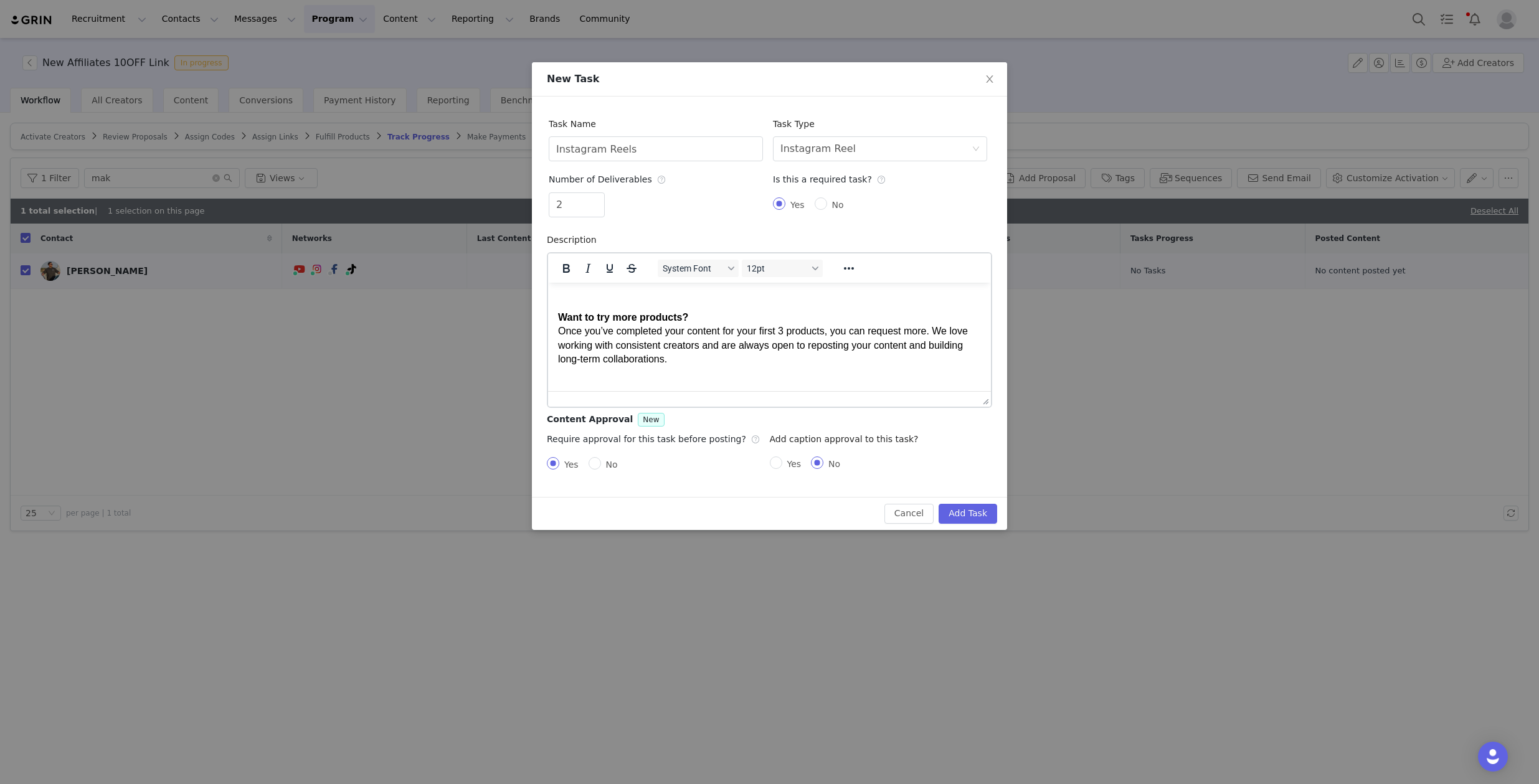
scroll to position [629, 0]
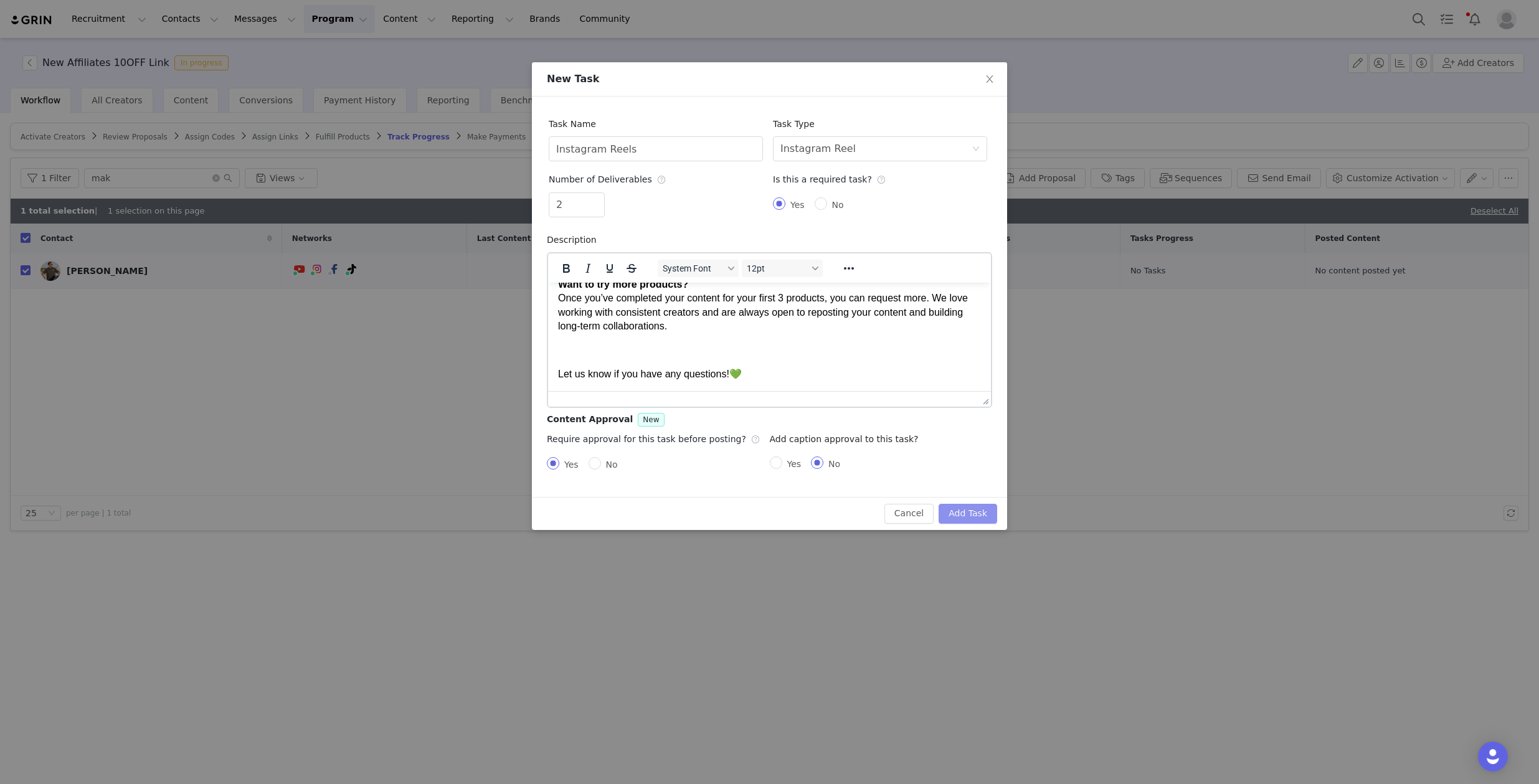
click at [981, 512] on button "Add Task" at bounding box center [968, 514] width 58 height 20
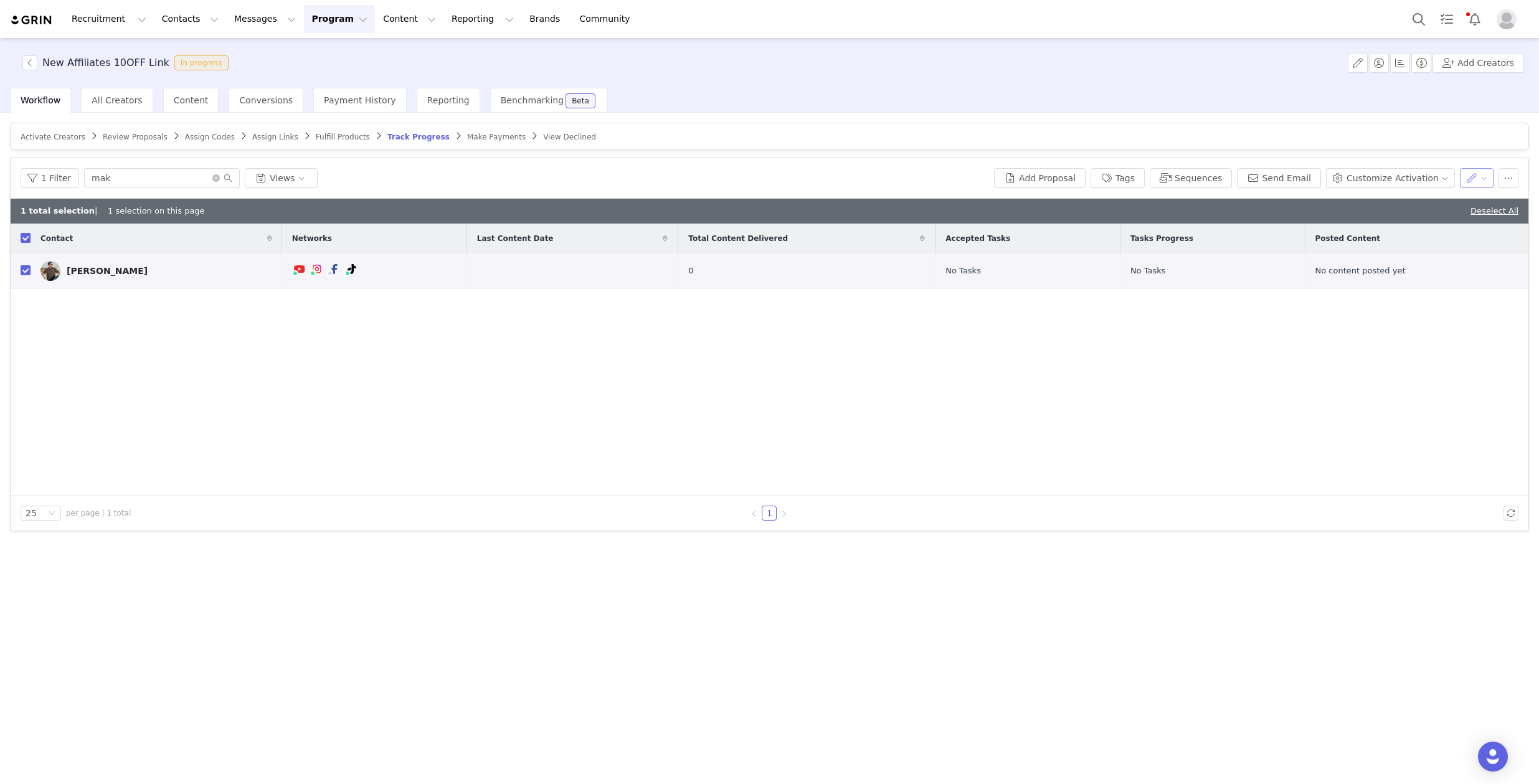
click at [1479, 178] on button "button" at bounding box center [1477, 178] width 34 height 20
click at [990, 404] on div "Contact Networks Last Content Date Total Content Delivered Accepted Tasks Tasks…" at bounding box center [769, 359] width 1517 height 272
click at [1417, 175] on button "Customize Activation" at bounding box center [1390, 178] width 128 height 20
click at [1397, 219] on div "Add Tasks" at bounding box center [1395, 223] width 111 height 13
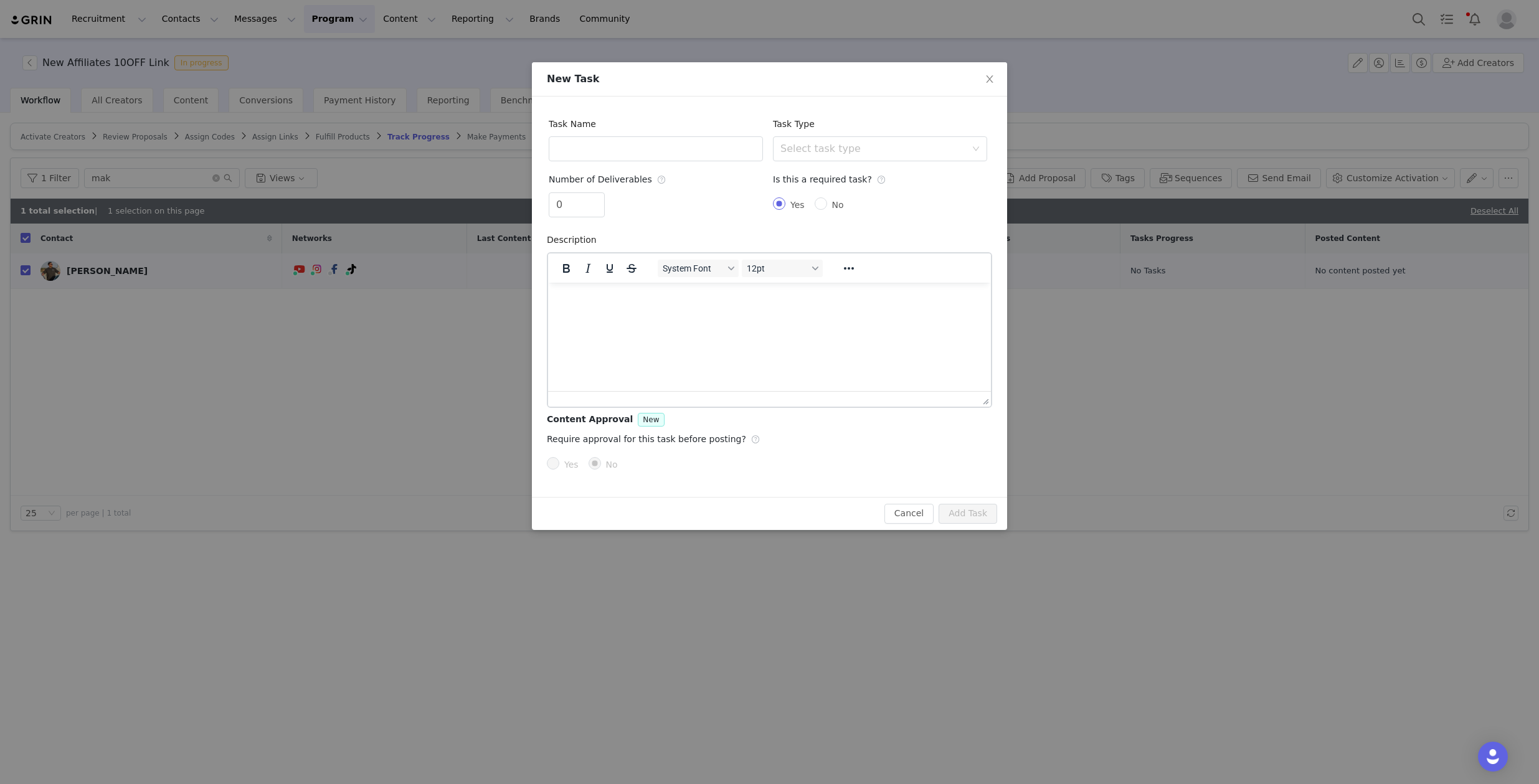
scroll to position [0, 0]
click at [909, 148] on div "Select task type" at bounding box center [873, 149] width 186 height 13
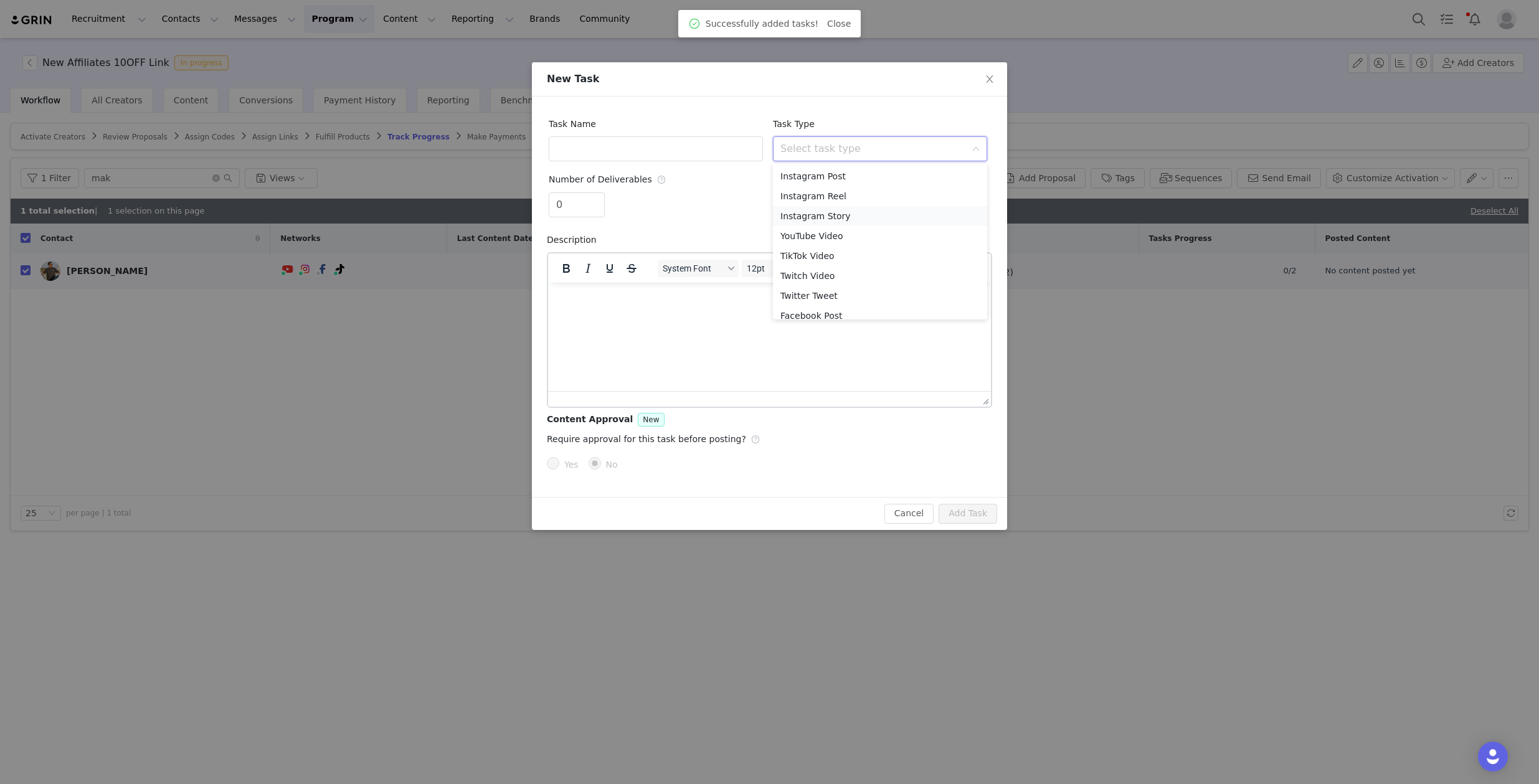
click at [819, 211] on li "Instagram Story" at bounding box center [880, 216] width 214 height 20
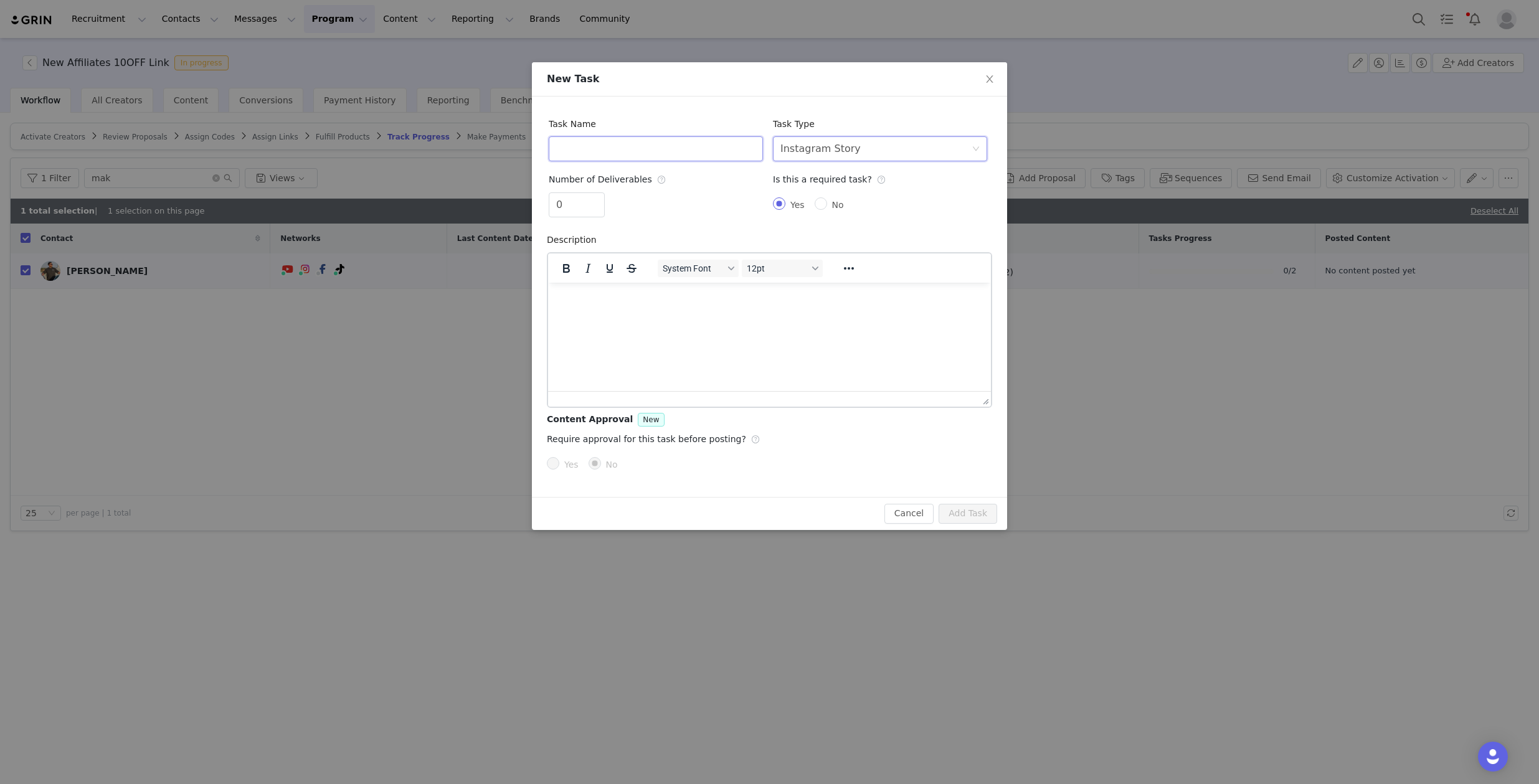
click at [717, 145] on input "text" at bounding box center [656, 149] width 214 height 25
click at [651, 315] on html at bounding box center [769, 298] width 443 height 33
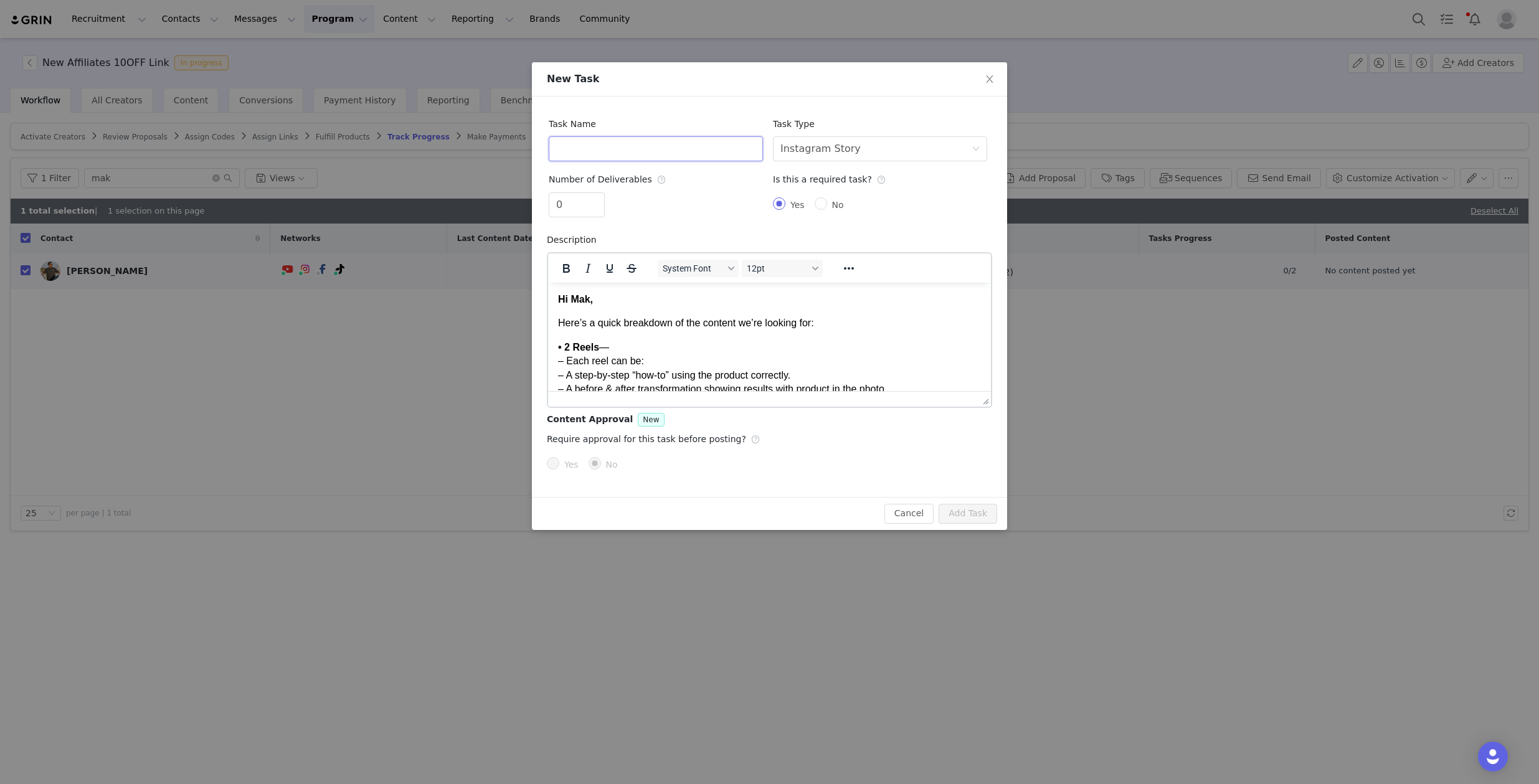
click at [608, 149] on input "text" at bounding box center [656, 149] width 214 height 25
drag, startPoint x: 579, startPoint y: 206, endPoint x: 535, endPoint y: 203, distance: 44.1
click at [535, 203] on div "Task Name Task Type Select task type Instagram Story Number of Deliverables 0 I…" at bounding box center [769, 296] width 475 height 401
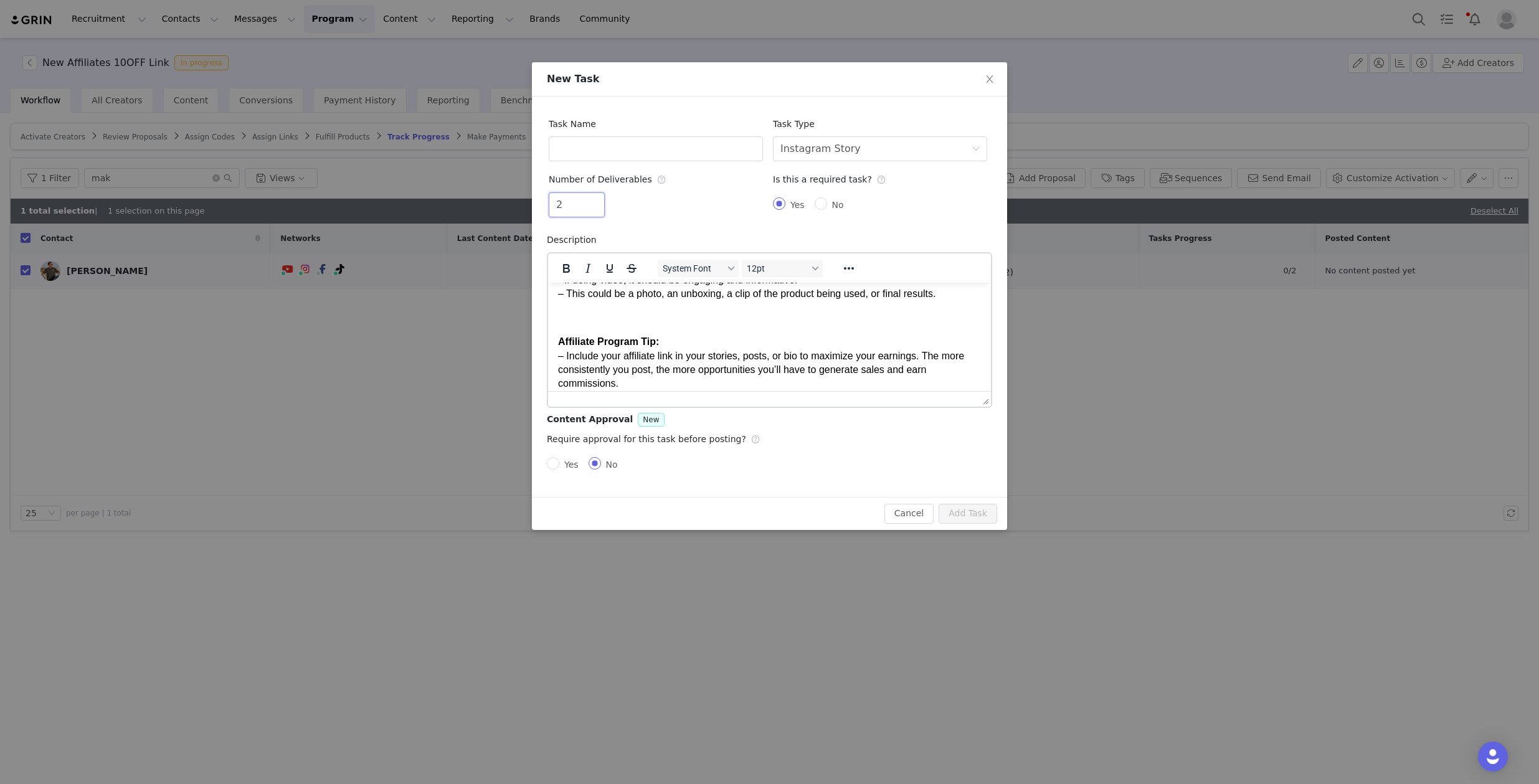
scroll to position [252, 0]
type input "2"
click at [855, 283] on p "- If doing video, it should be engaging and informative. – This could be a phot…" at bounding box center [769, 284] width 423 height 28
click at [855, 316] on p "Rich Text Area. Press ALT-0 for help." at bounding box center [769, 314] width 423 height 13
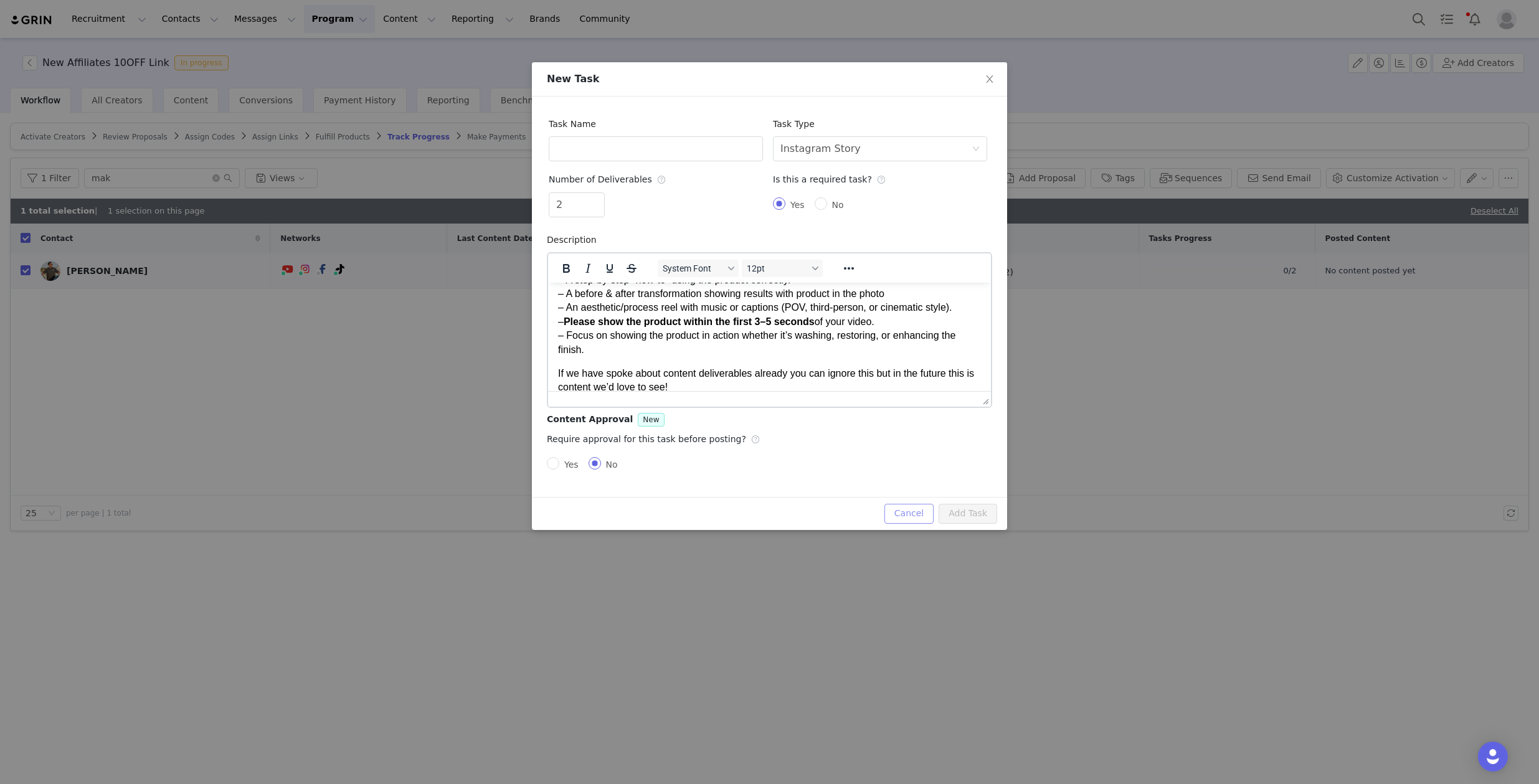
click at [904, 504] on button "Cancel" at bounding box center [908, 514] width 49 height 20
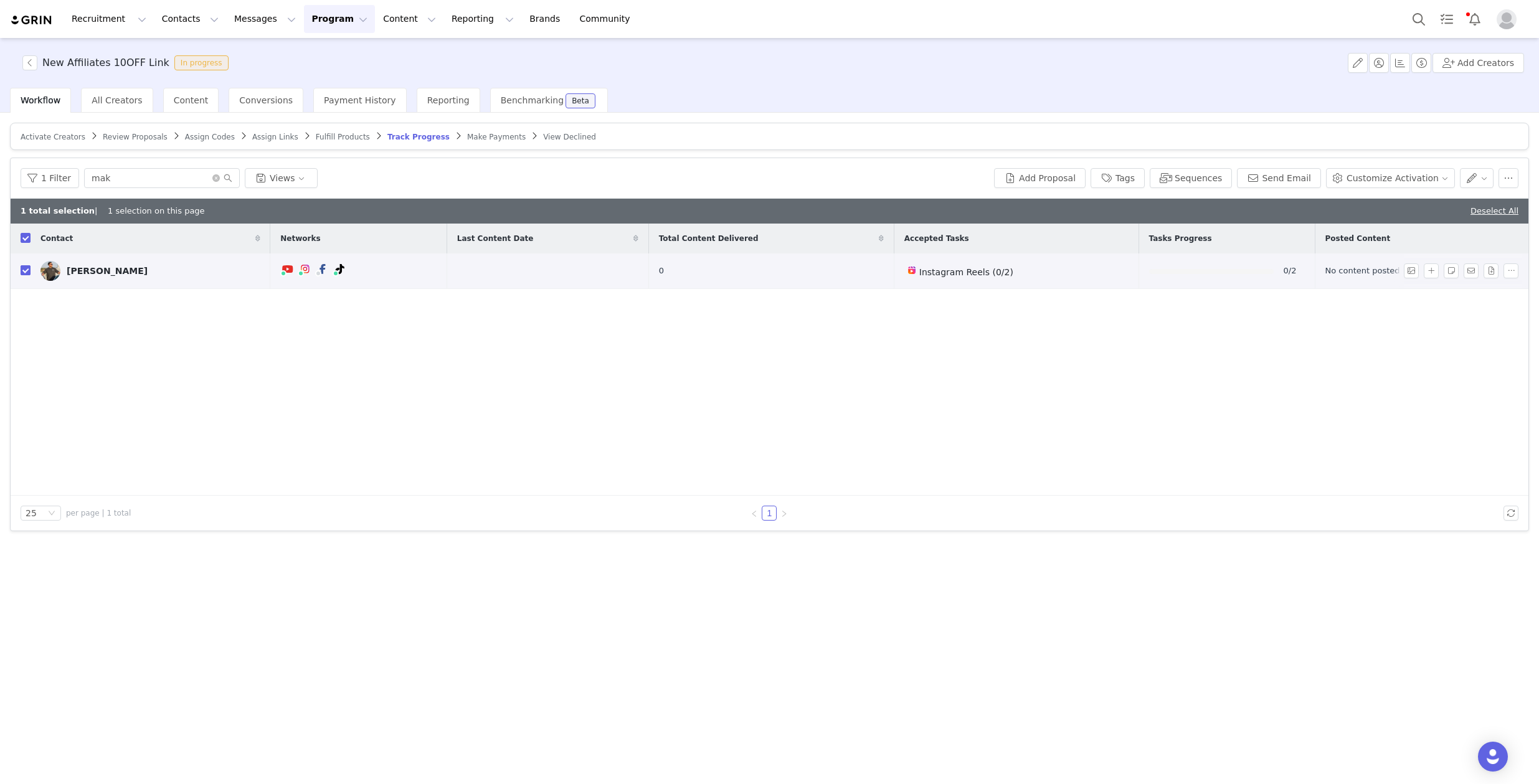
click at [23, 273] on input "checkbox" at bounding box center [25, 269] width 10 height 10
checkbox input "false"
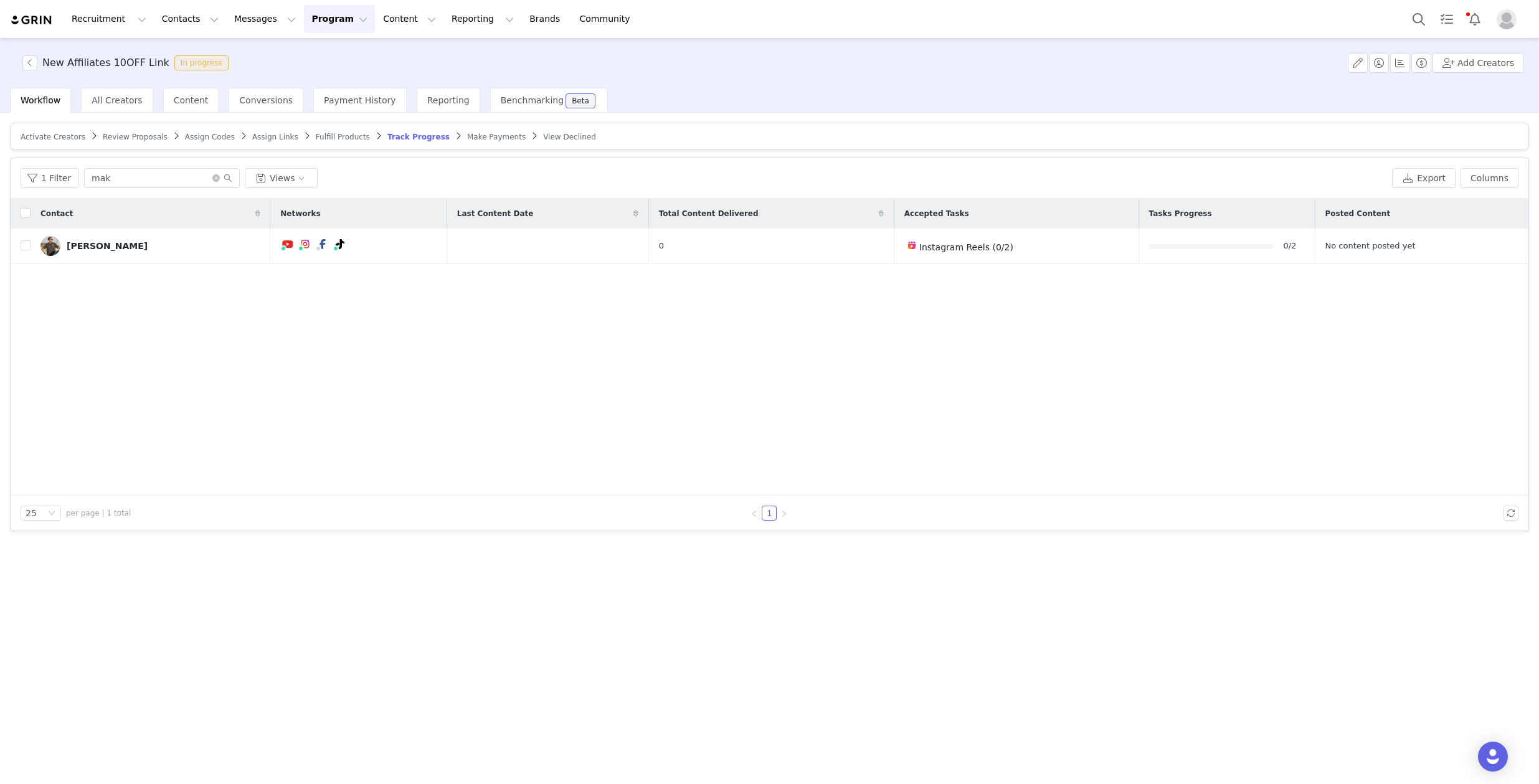
click at [642, 457] on div "Contact Networks Last Content Date Total Content Delivered Accepted Tasks Tasks…" at bounding box center [769, 347] width 1517 height 297
click at [1200, 240] on div at bounding box center [1211, 246] width 125 height 13
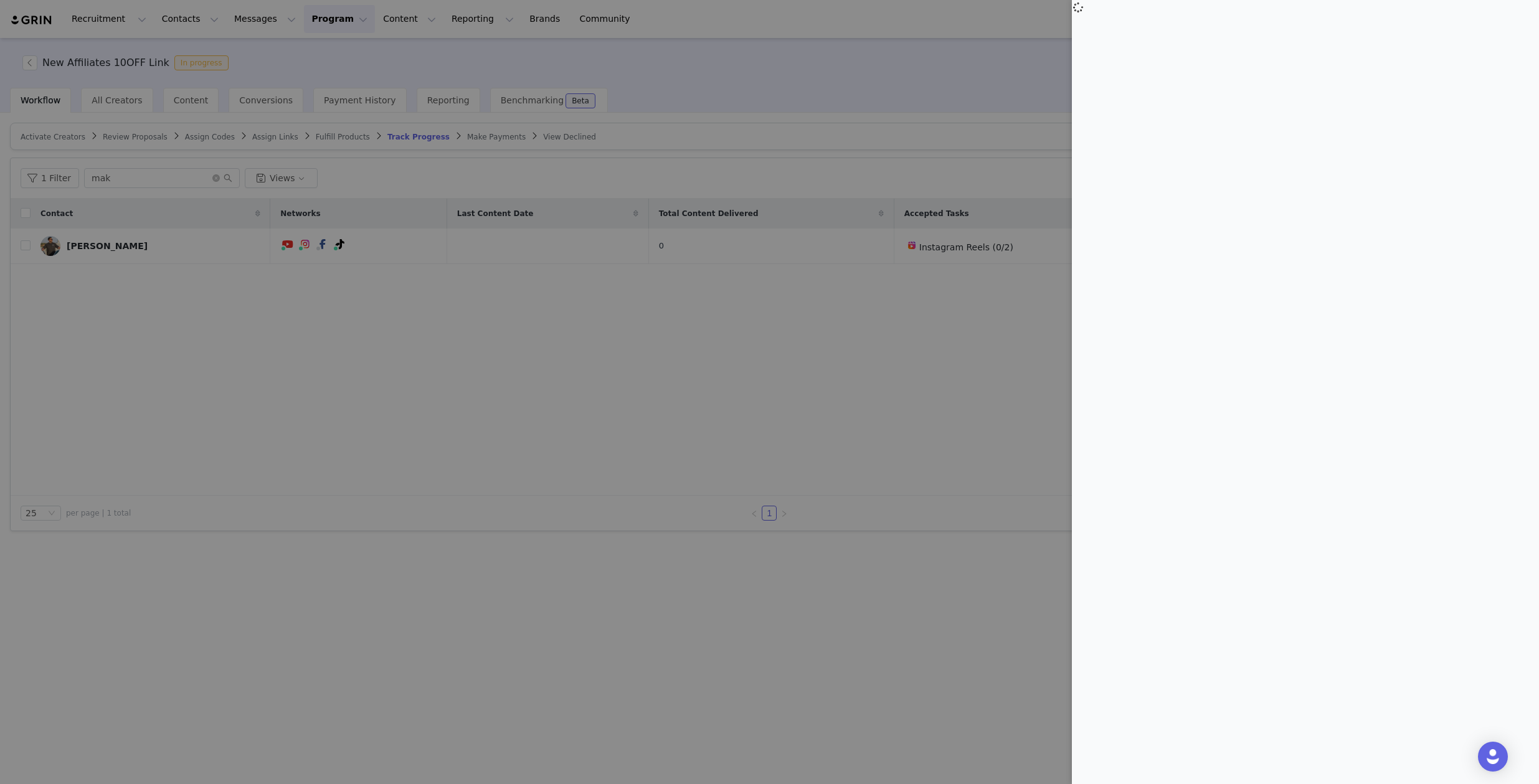
click at [896, 313] on div at bounding box center [769, 392] width 1539 height 784
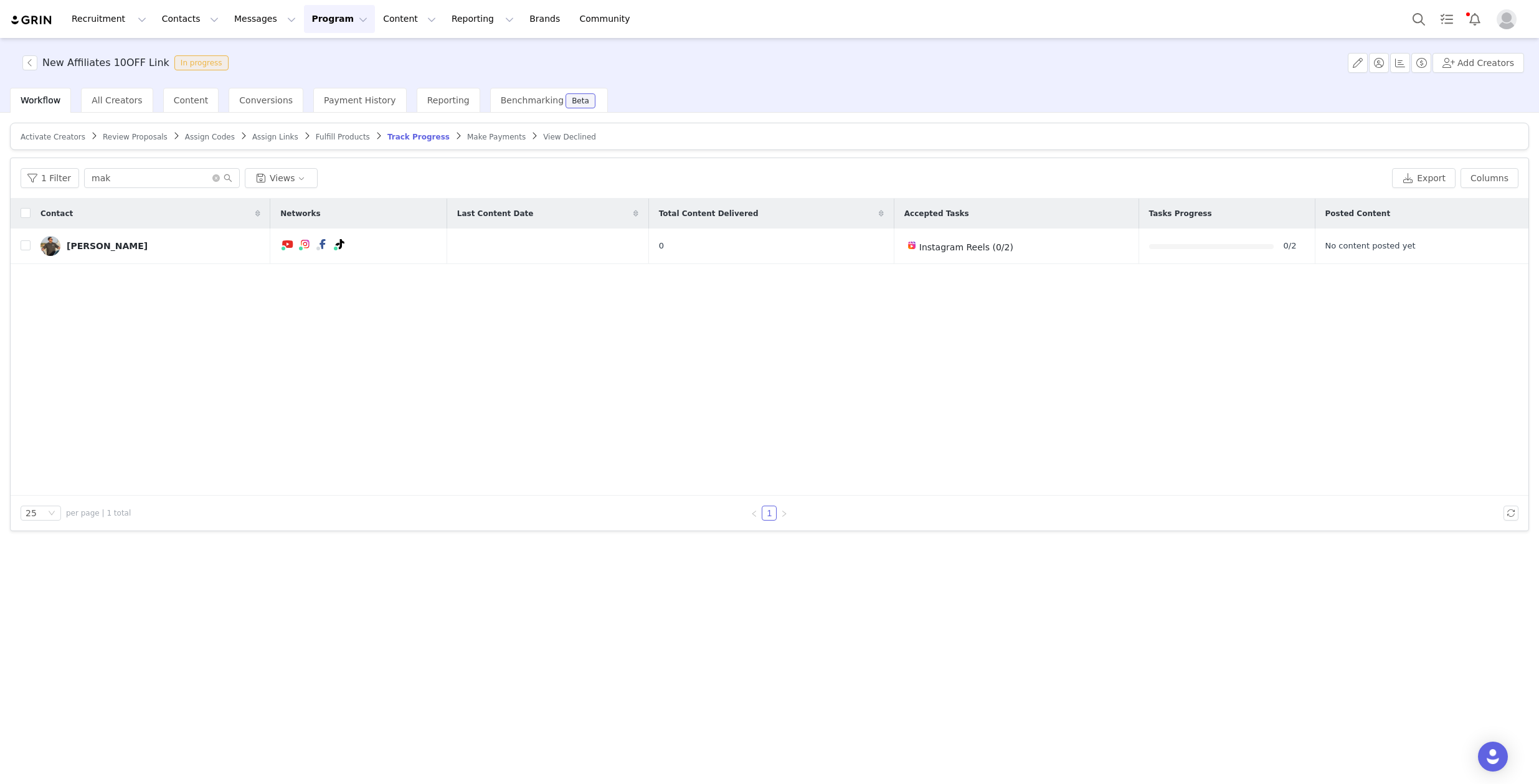
click at [330, 137] on span "Fulfill Products" at bounding box center [342, 137] width 54 height 9
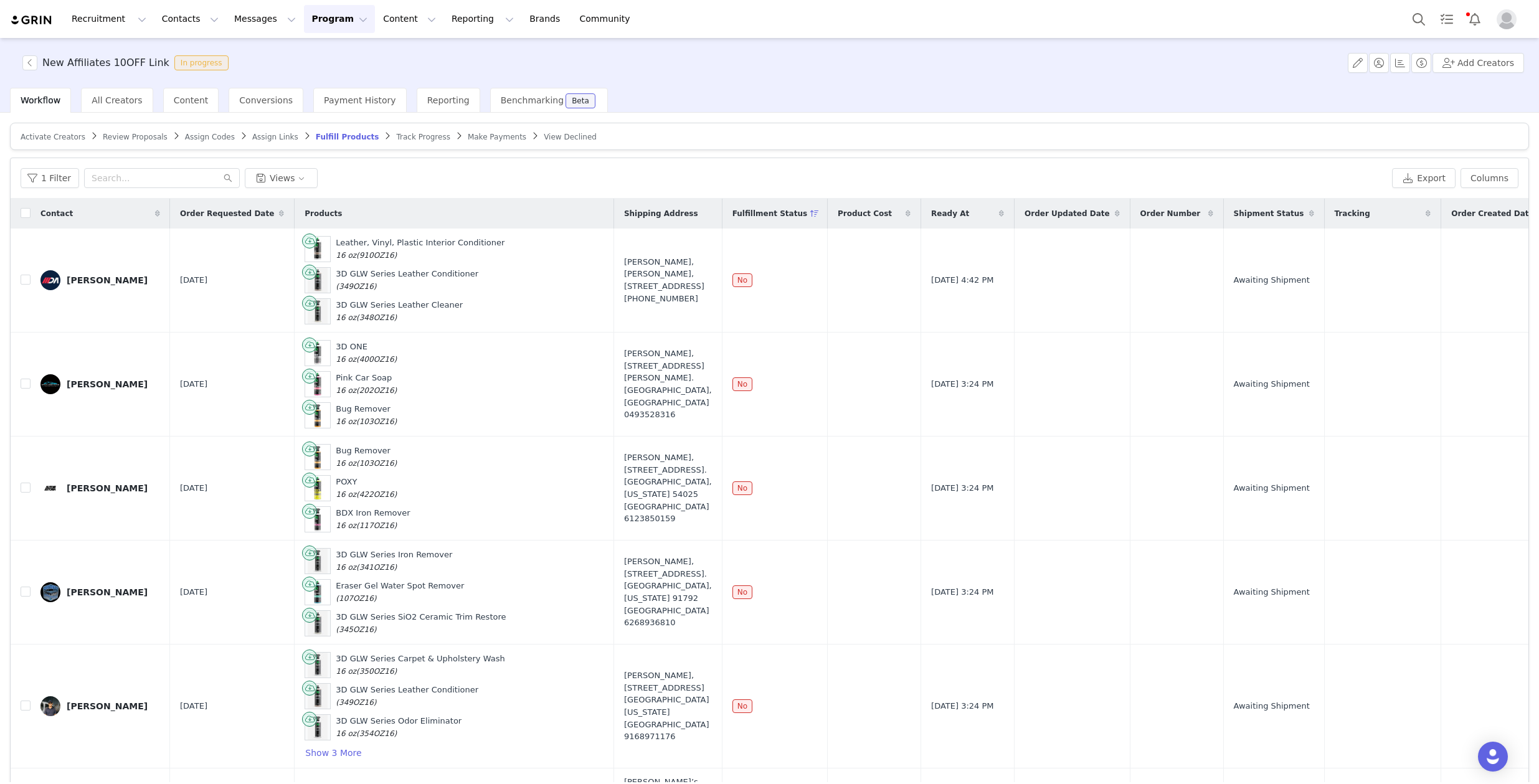
click at [754, 164] on div "1 Filter Views Export Columns" at bounding box center [769, 178] width 1517 height 40
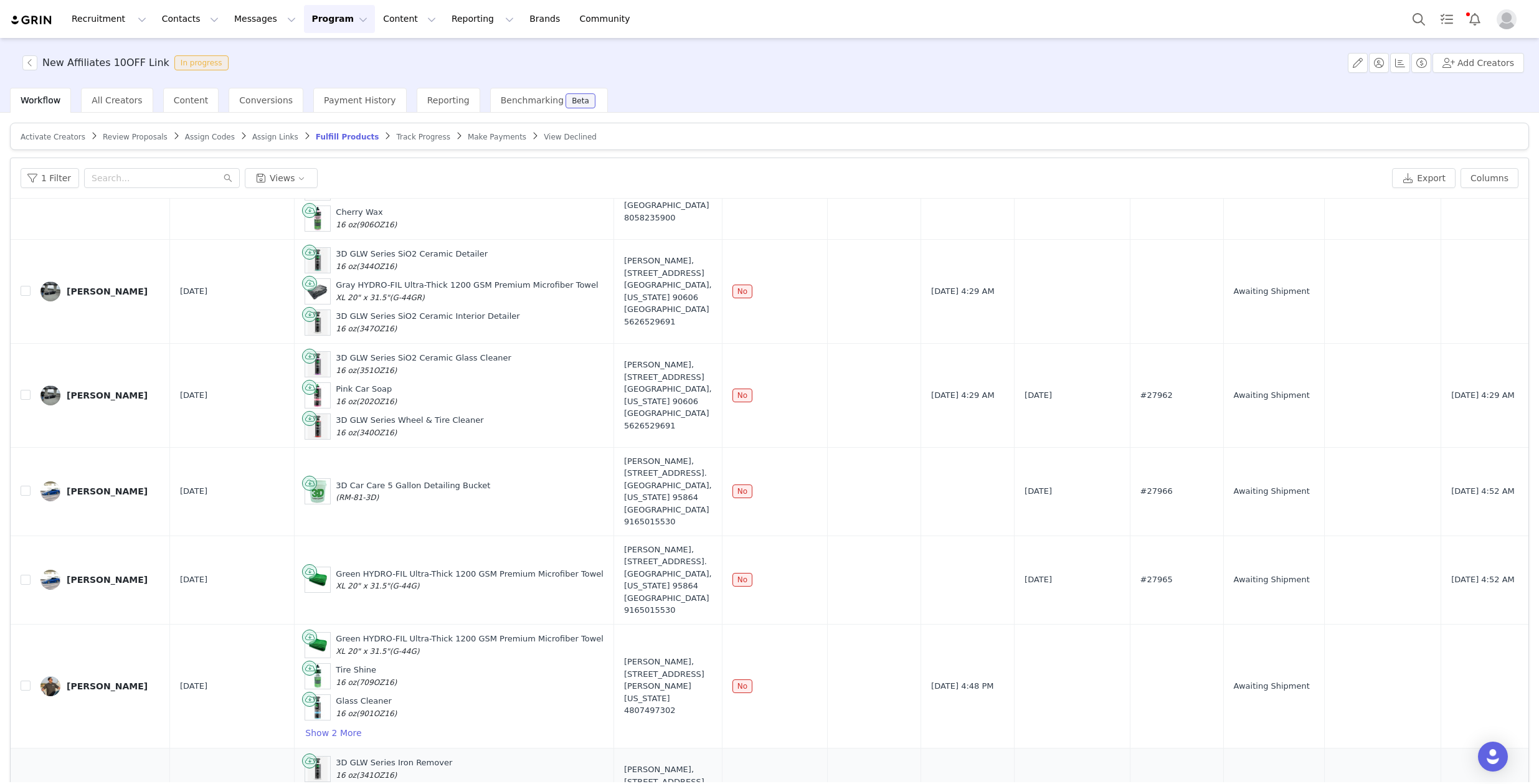
scroll to position [991, 0]
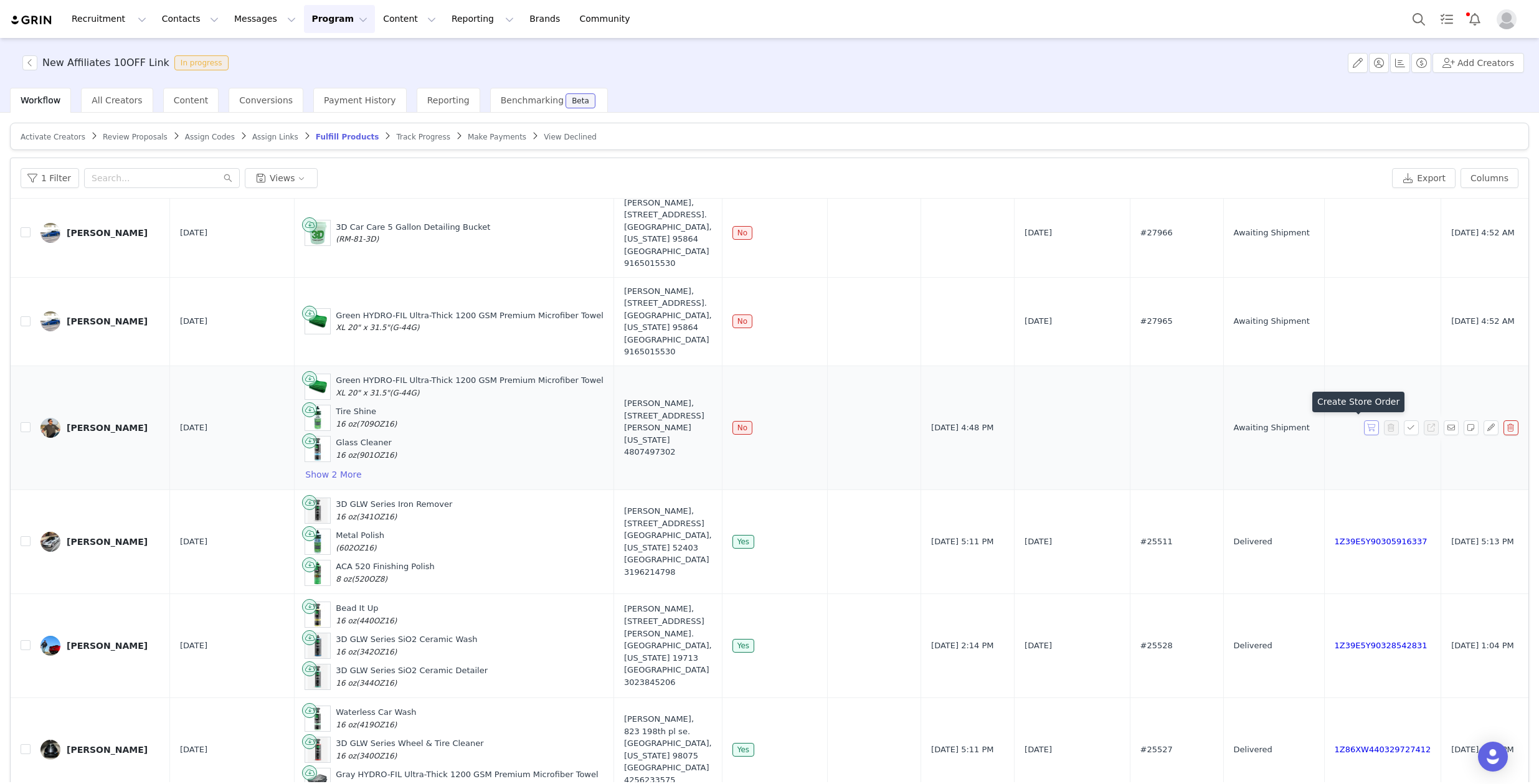
click at [1364, 428] on button "button" at bounding box center [1371, 427] width 15 height 15
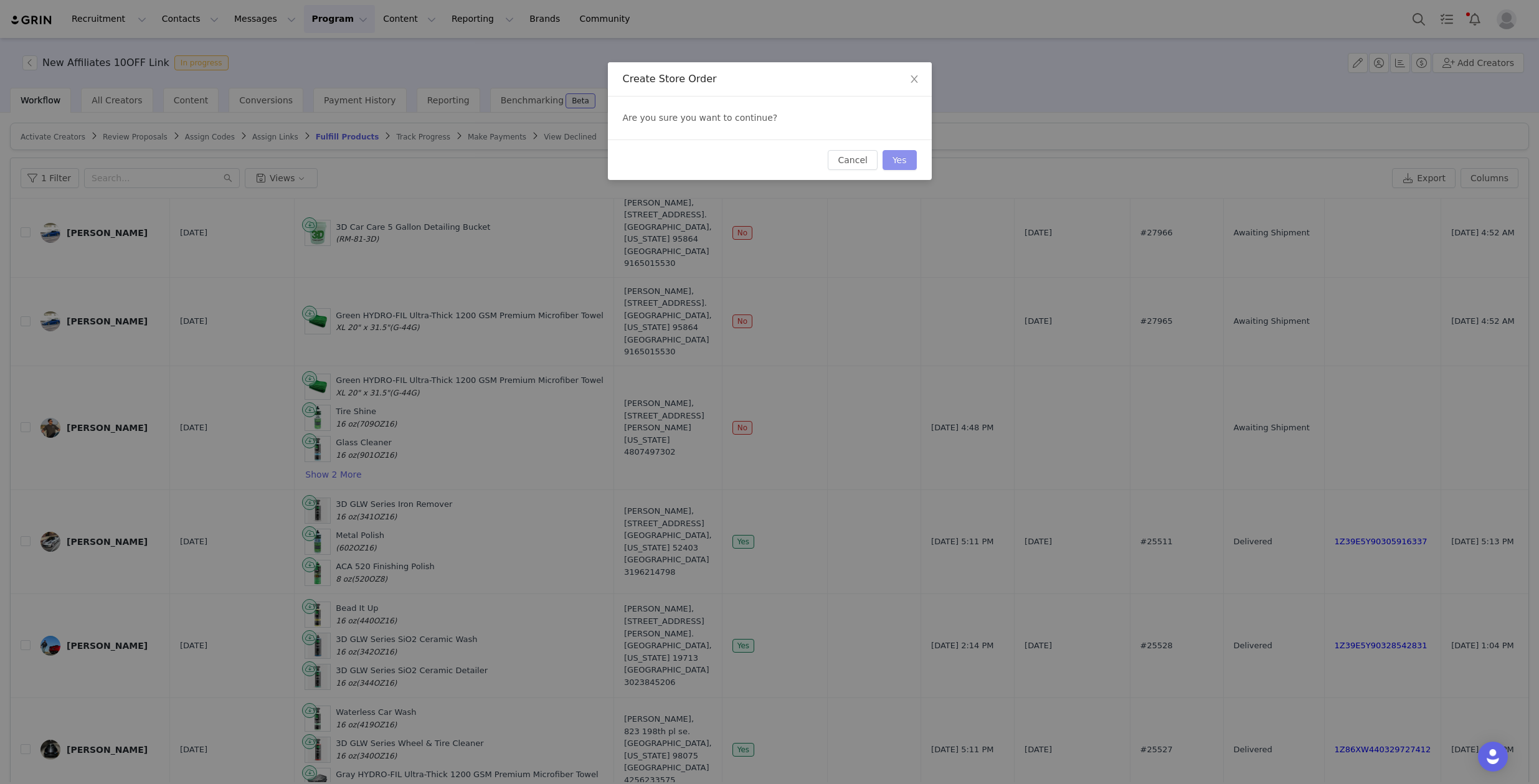
click at [907, 157] on button "Yes" at bounding box center [899, 160] width 34 height 20
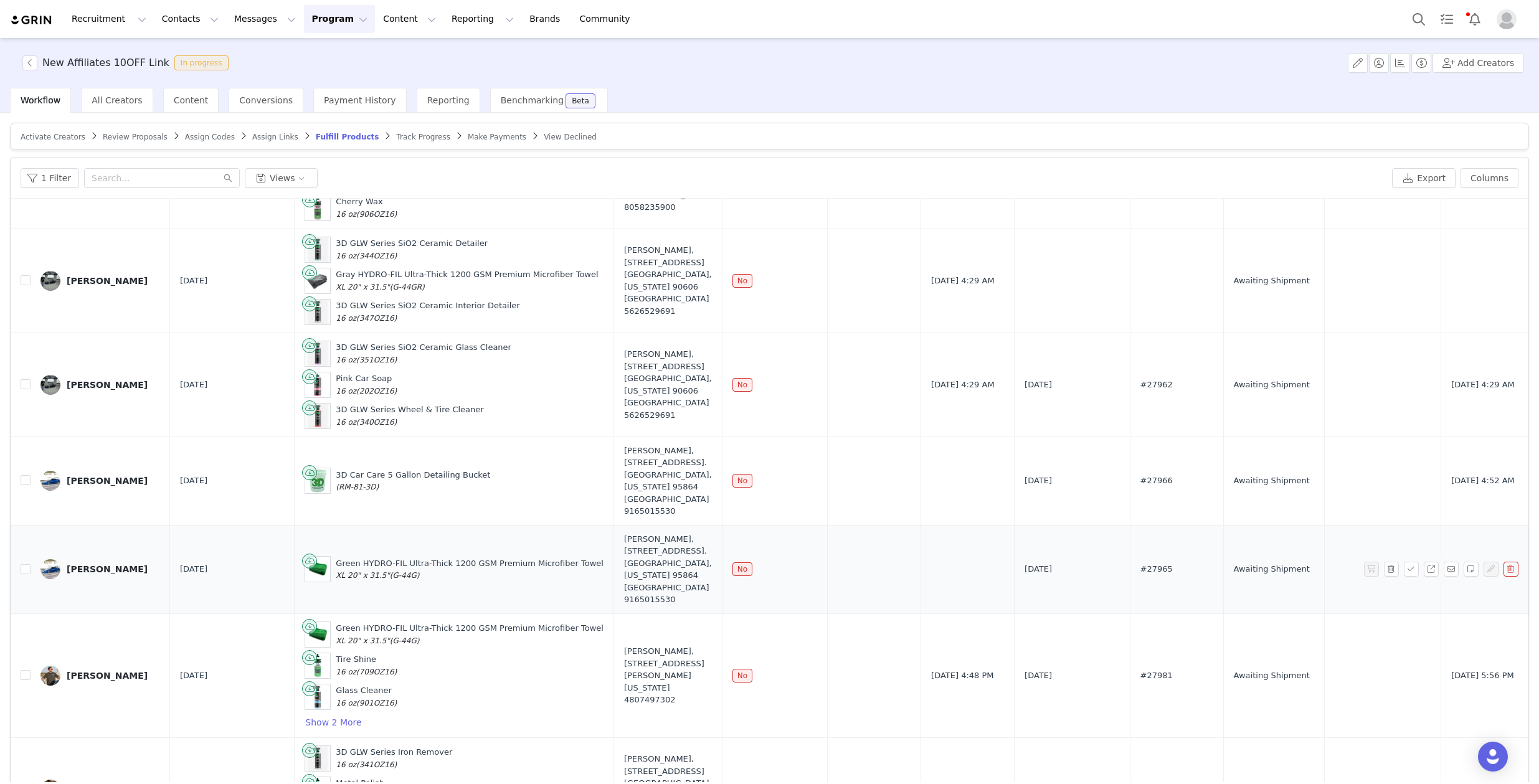
scroll to position [745, 0]
click at [24, 570] on input "checkbox" at bounding box center [25, 568] width 10 height 10
checkbox input "true"
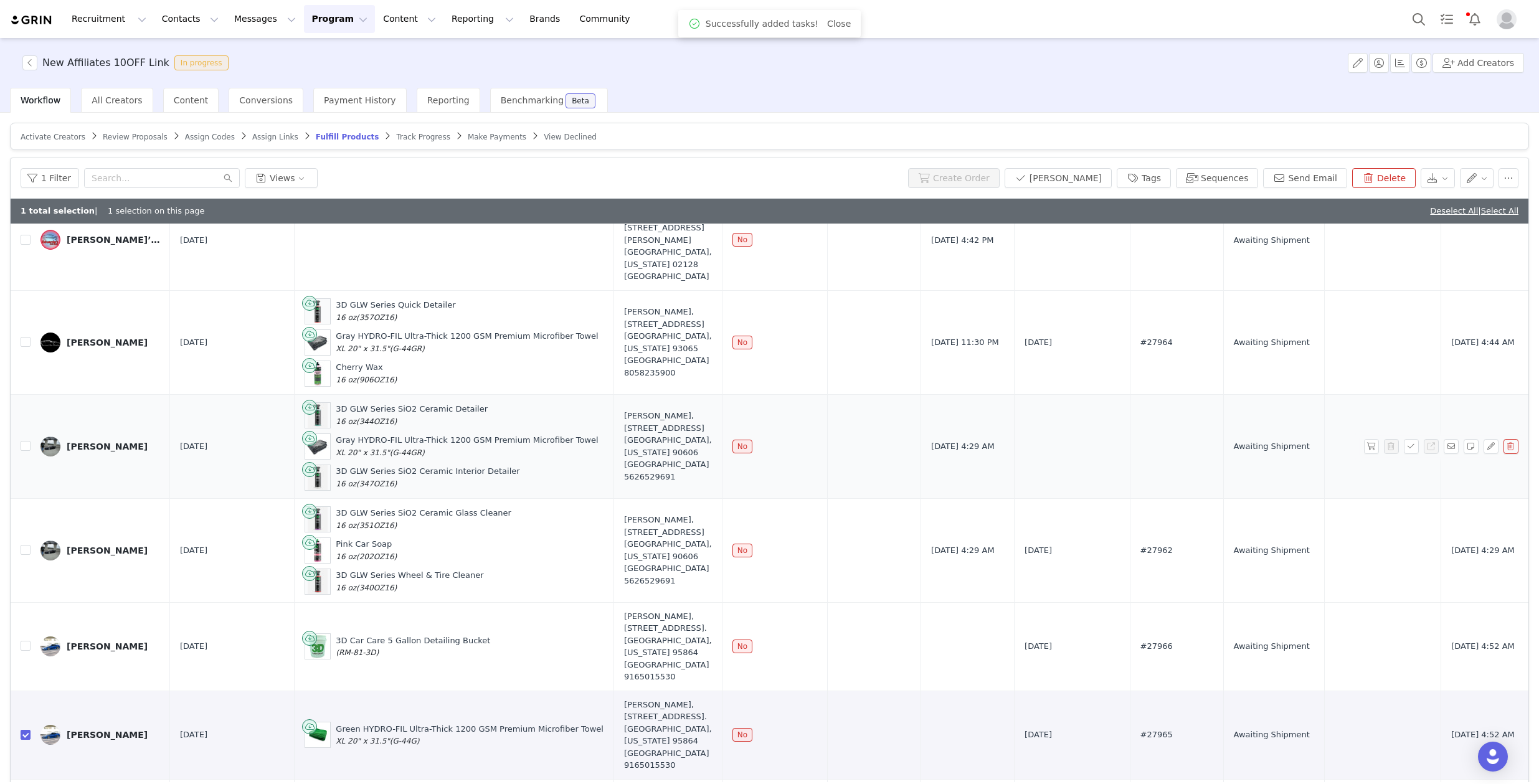
scroll to position [549, 0]
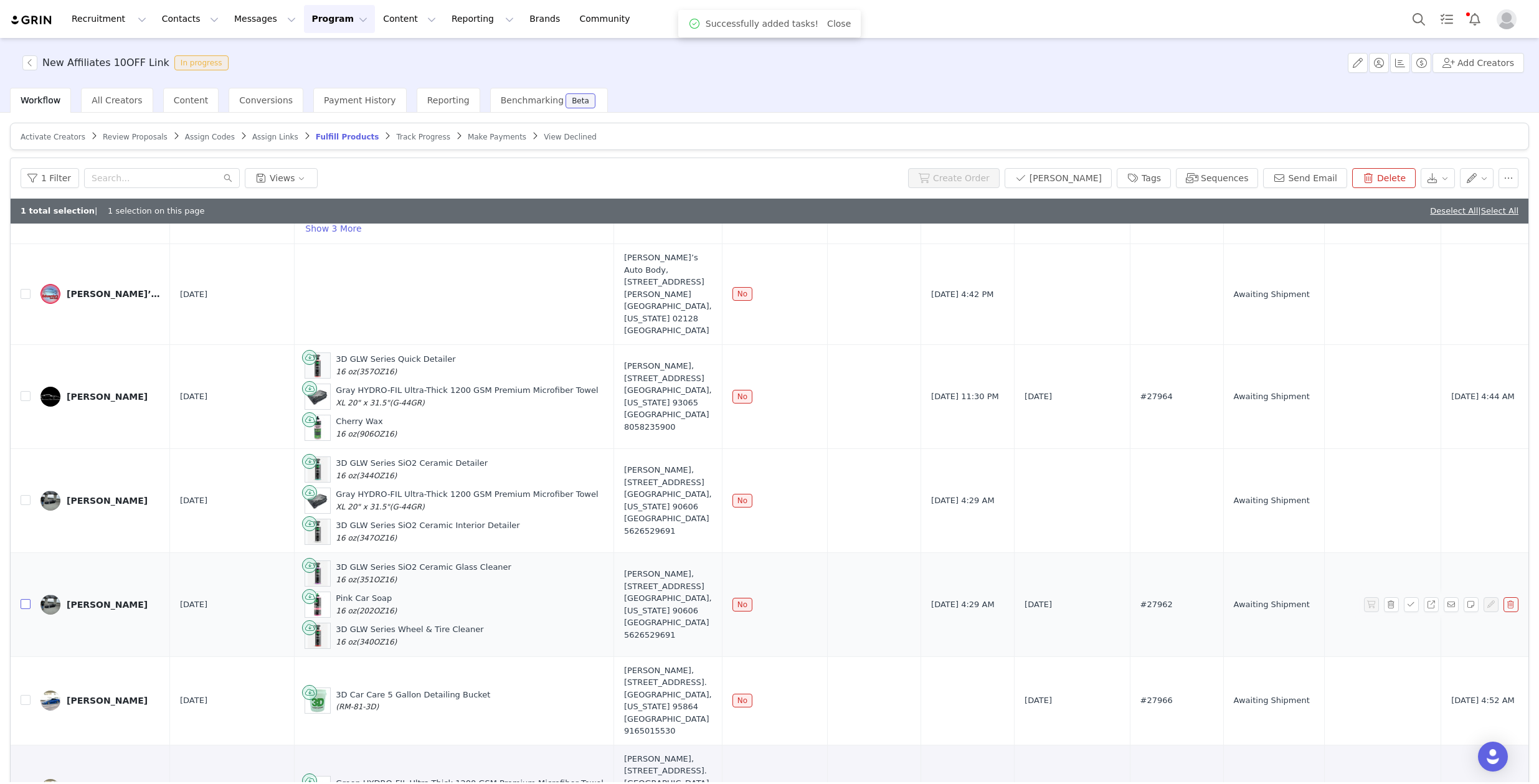
click at [25, 602] on input "checkbox" at bounding box center [25, 603] width 10 height 10
checkbox input "true"
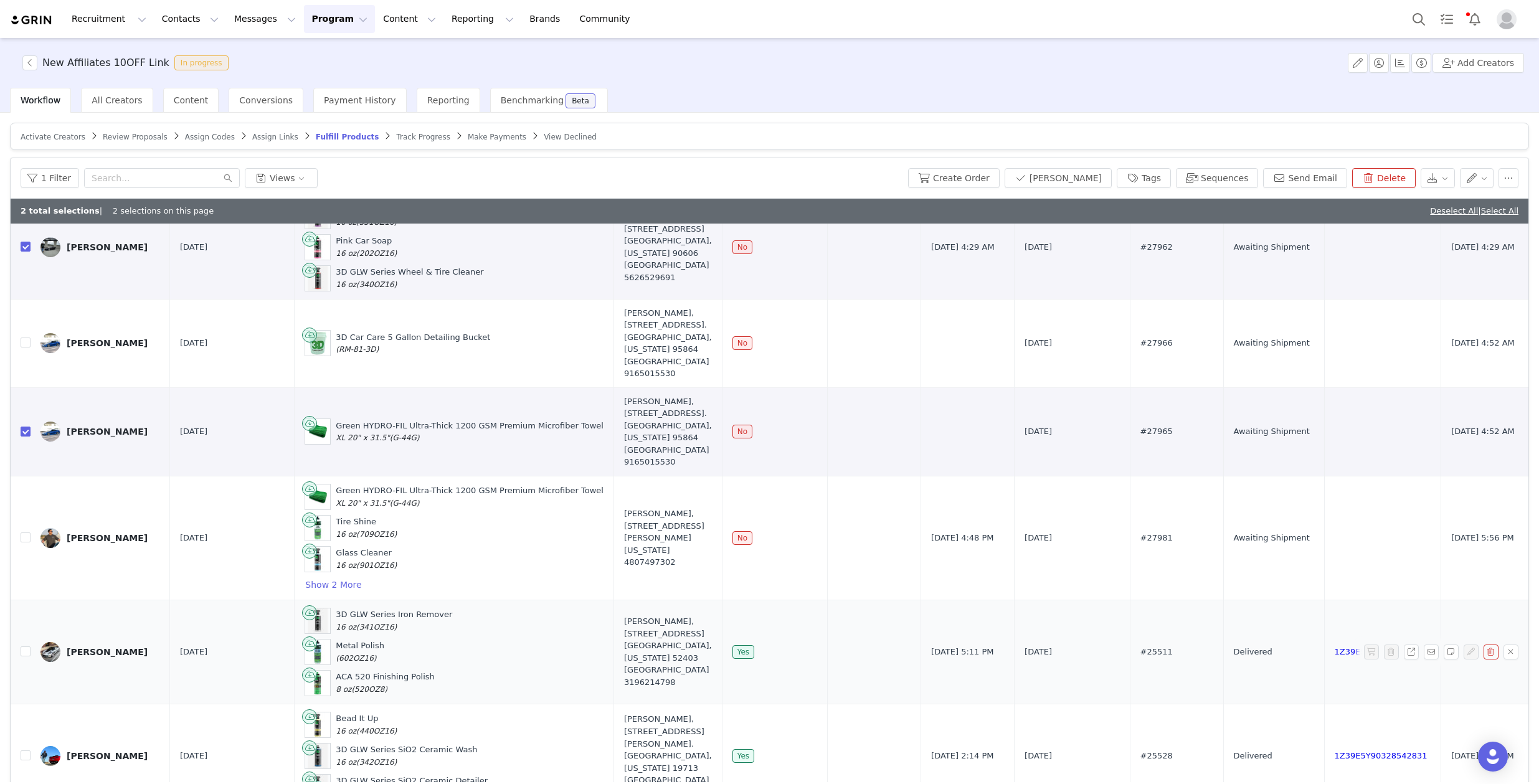
scroll to position [912, 0]
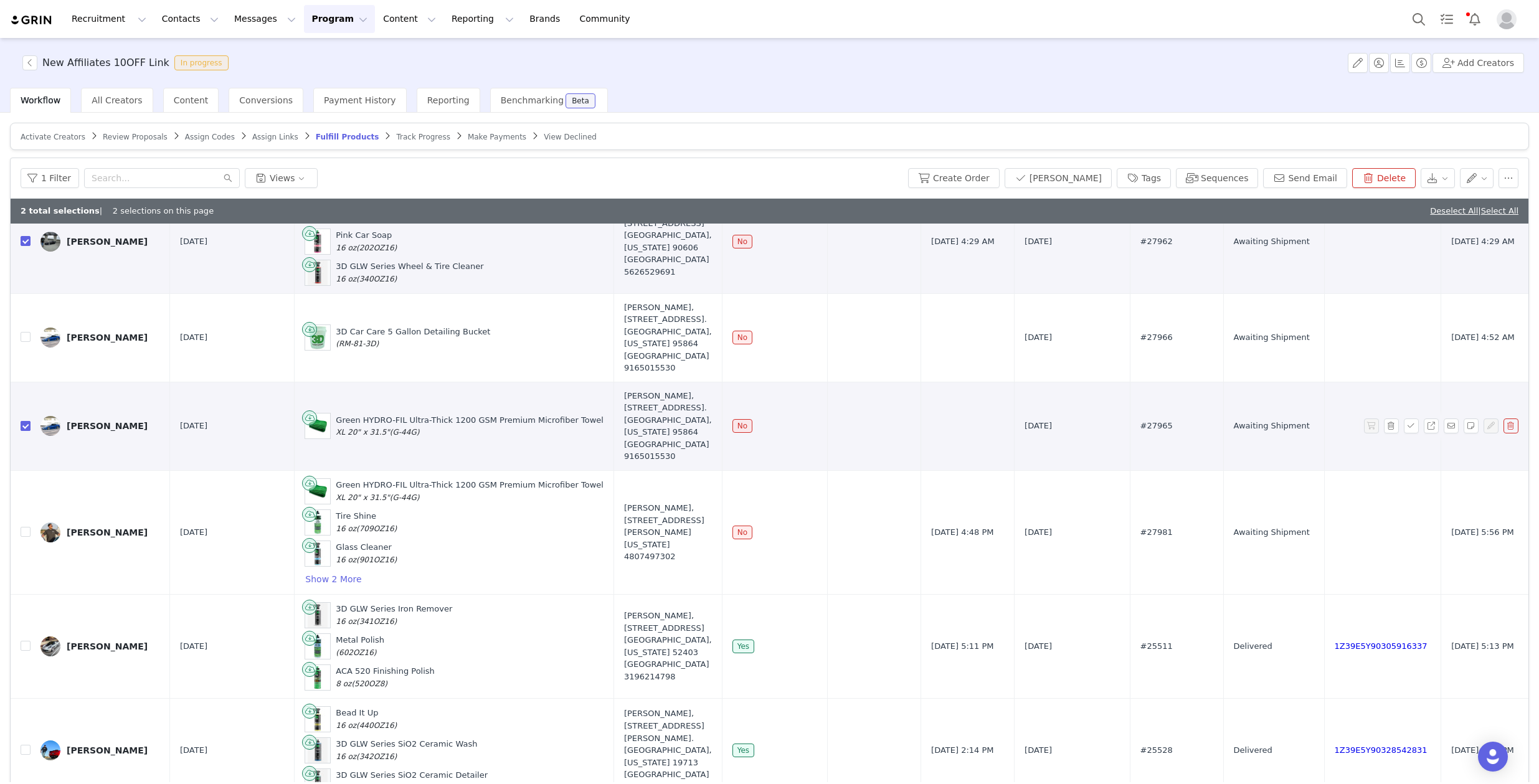
click at [24, 423] on input "checkbox" at bounding box center [25, 426] width 10 height 10
checkbox input "false"
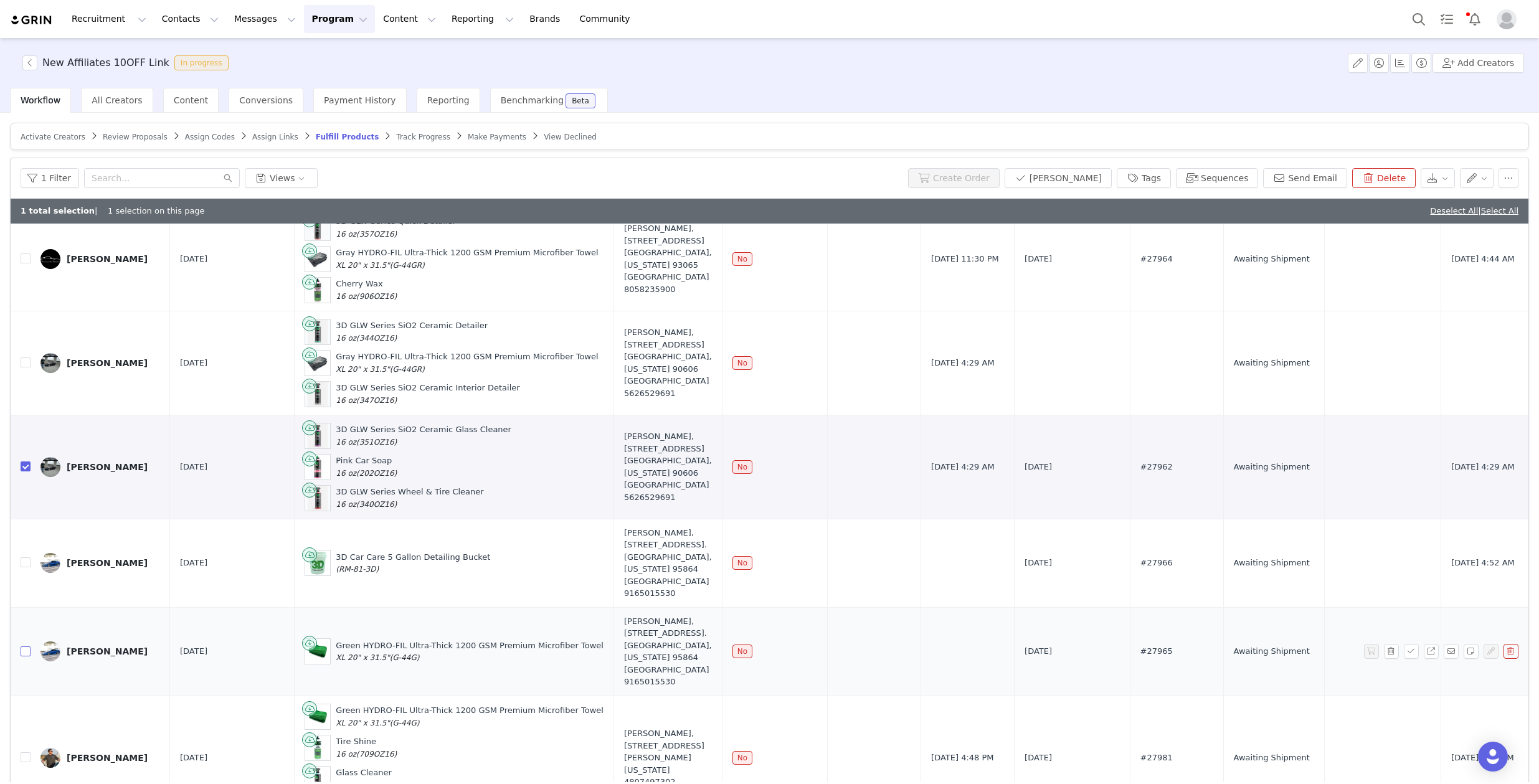
scroll to position [668, 0]
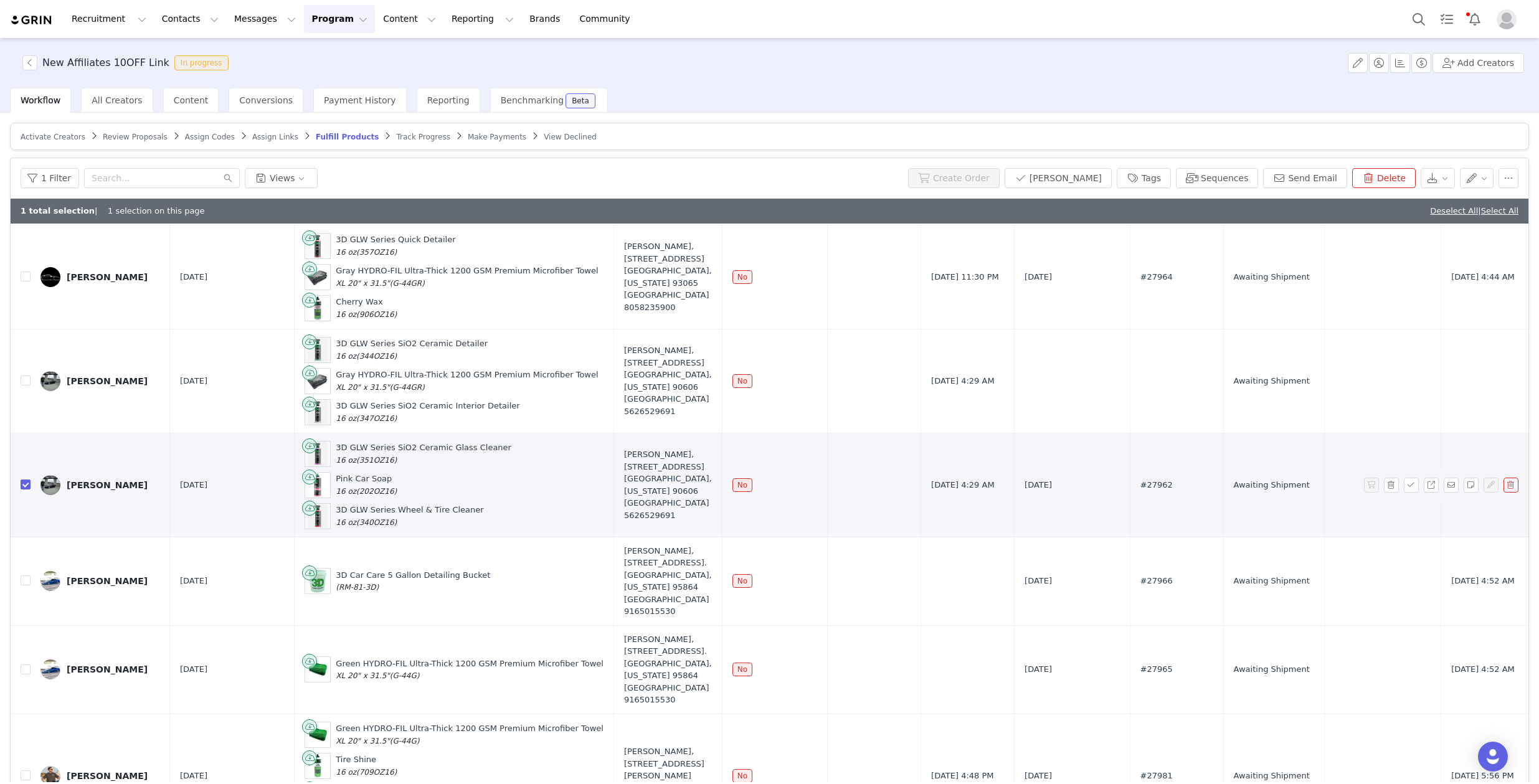
click at [117, 477] on link "[PERSON_NAME]" at bounding box center [100, 485] width 119 height 20
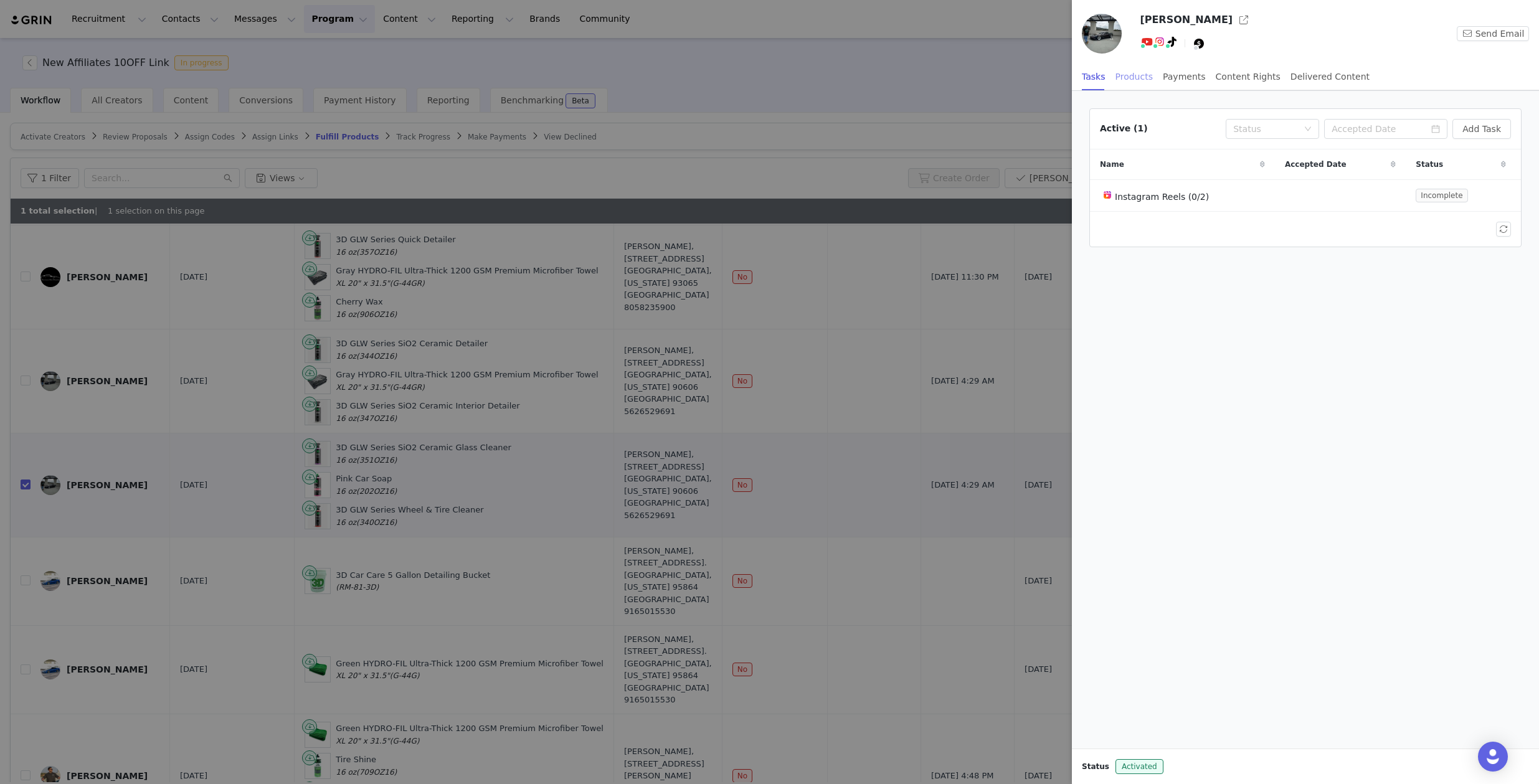
click at [1136, 74] on div "Products" at bounding box center [1135, 76] width 38 height 28
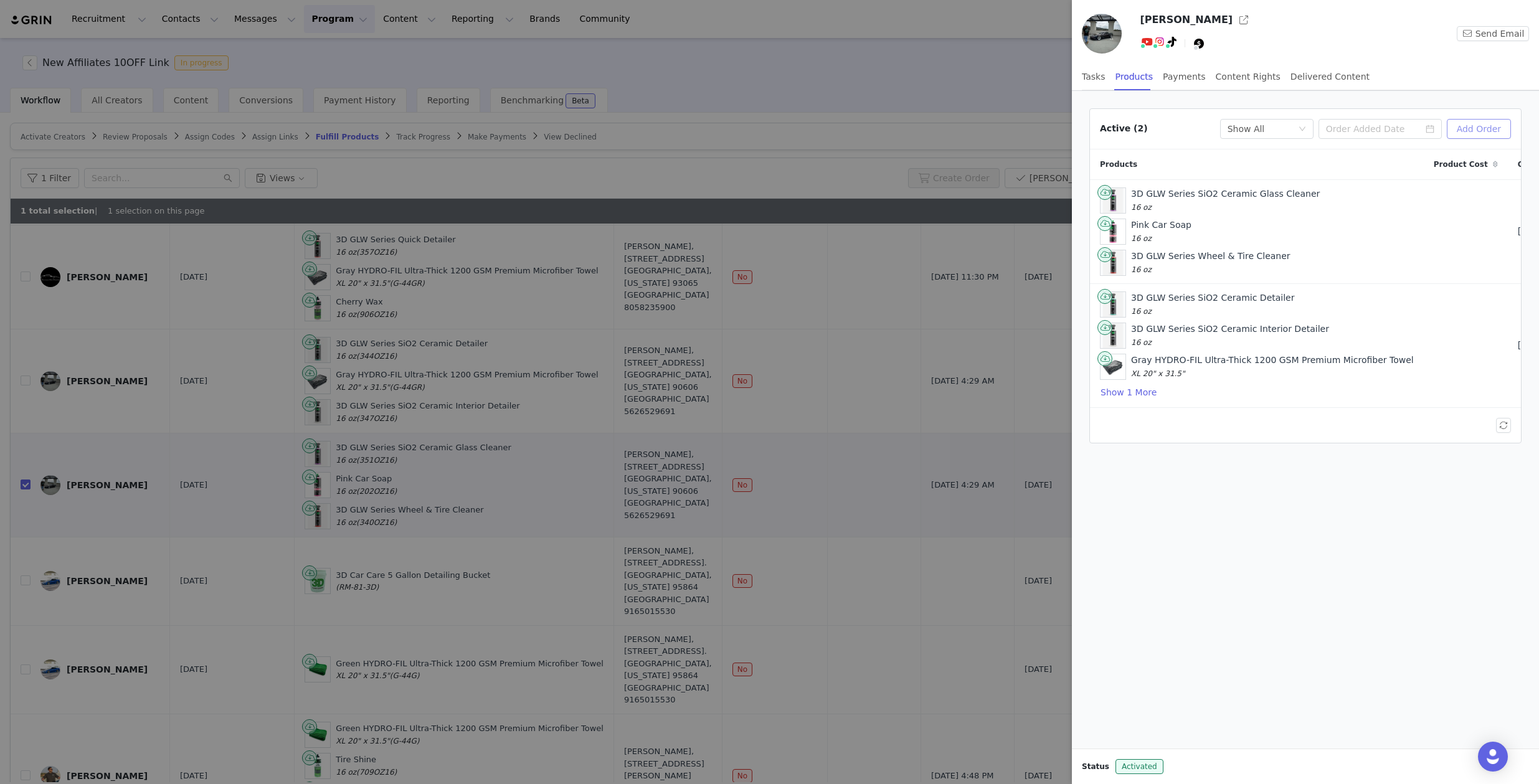
click at [1485, 130] on button "Add Order" at bounding box center [1478, 128] width 64 height 20
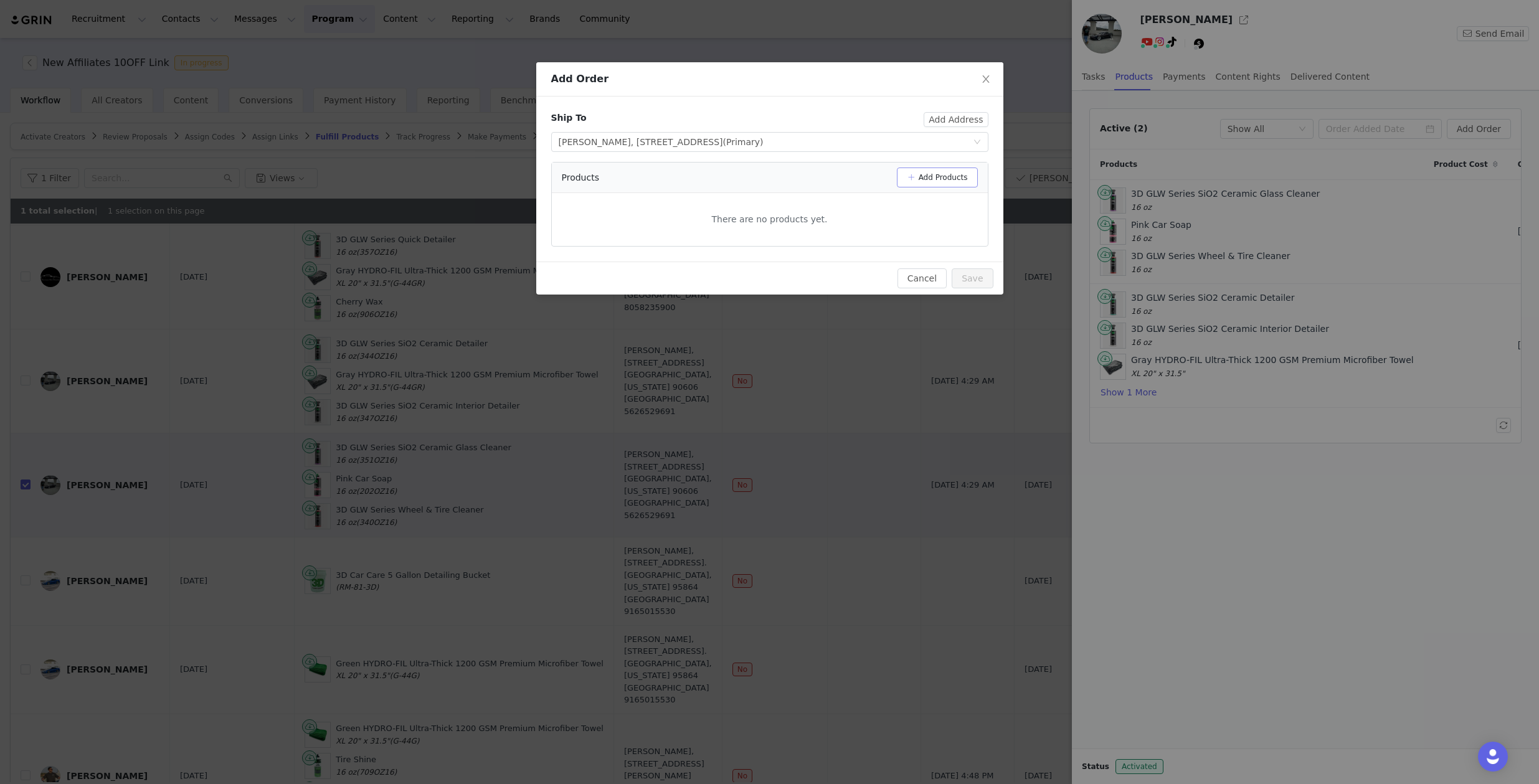
click at [934, 168] on button "Add Products" at bounding box center [937, 177] width 81 height 20
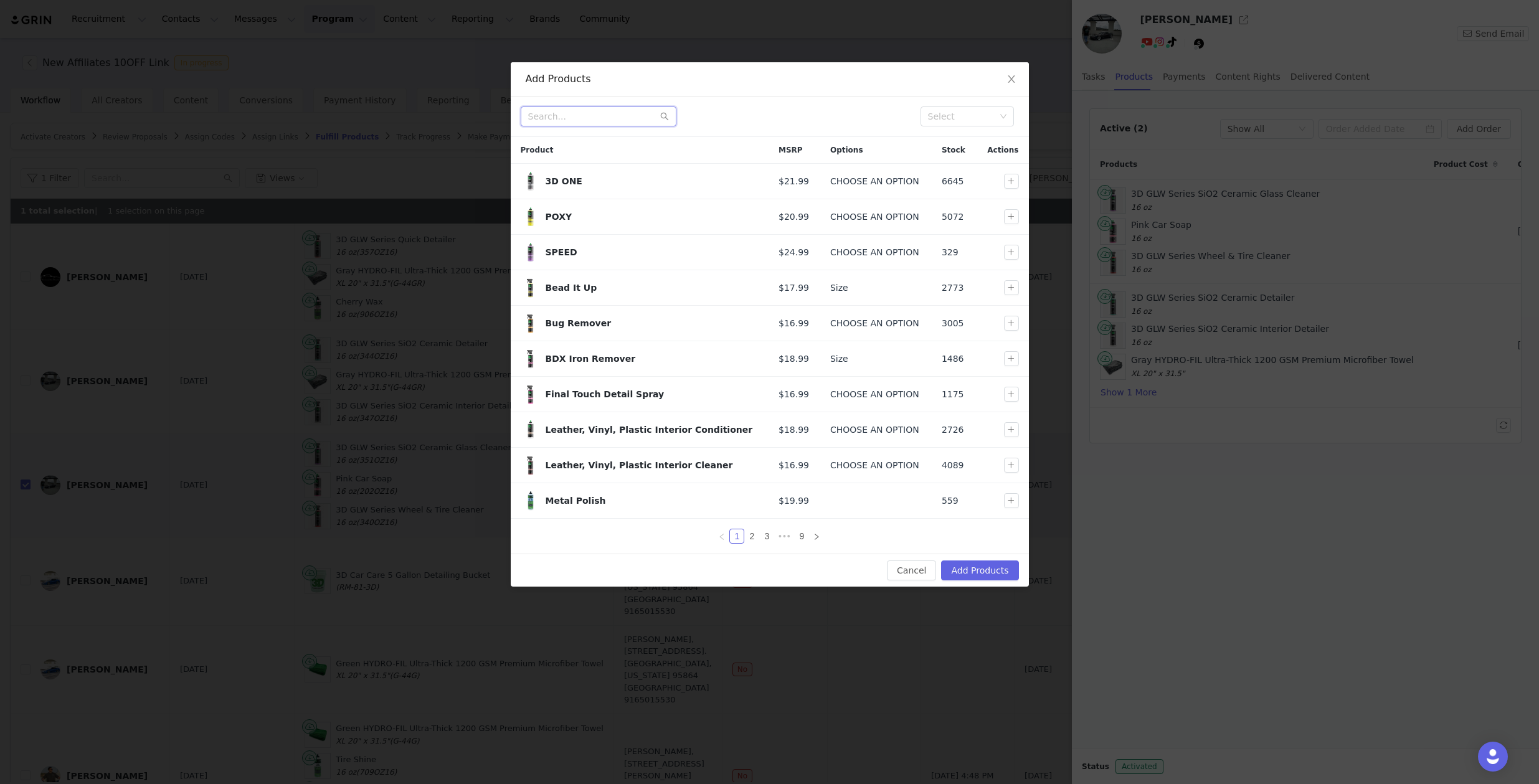
click at [606, 110] on input "text" at bounding box center [598, 117] width 155 height 20
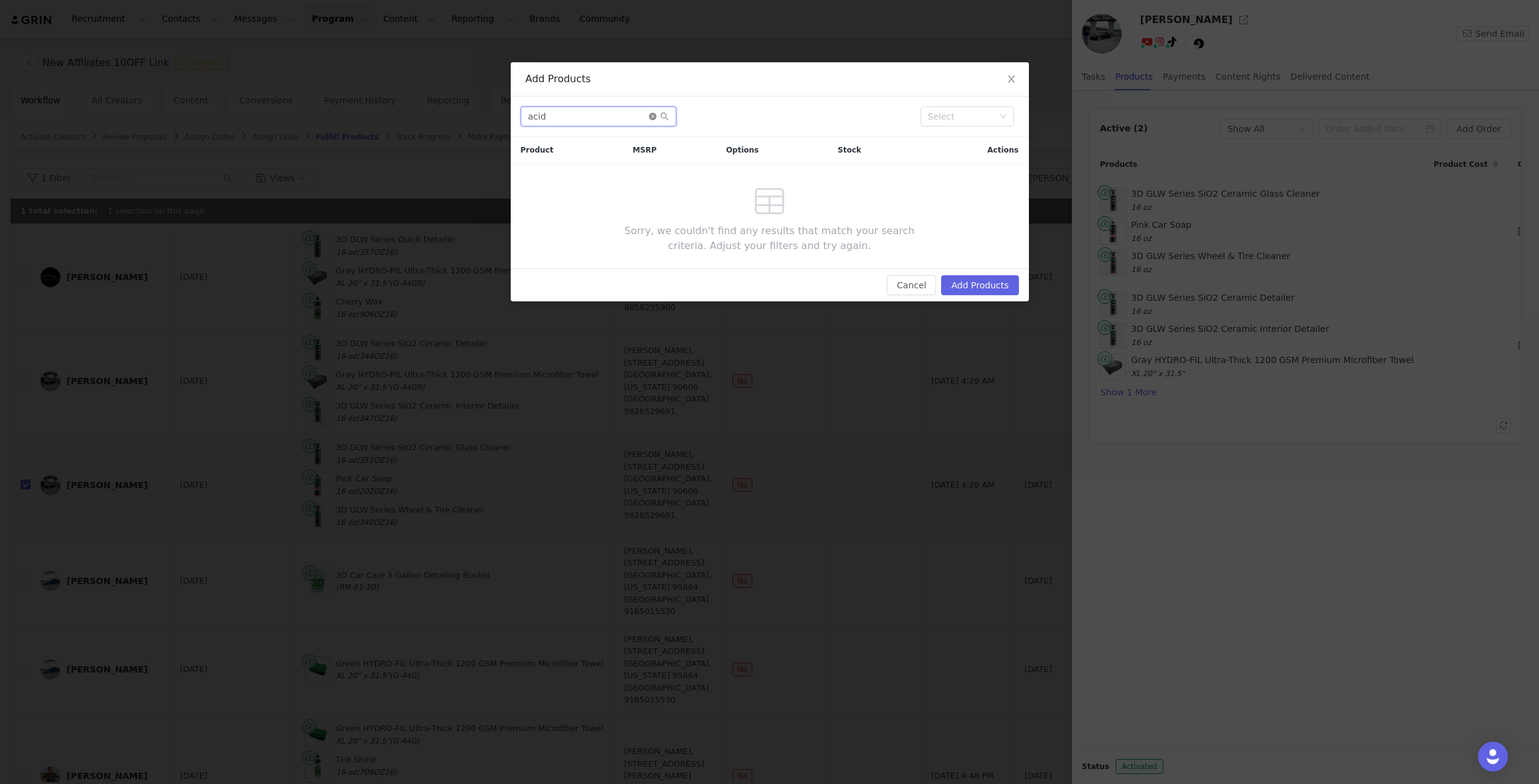
type input "acid"
click at [653, 119] on icon "icon: close-circle" at bounding box center [652, 116] width 7 height 7
click at [900, 277] on div "Add Products Select Product MSRP Options Stock Actions Sorry, we couldn't find …" at bounding box center [769, 181] width 518 height 239
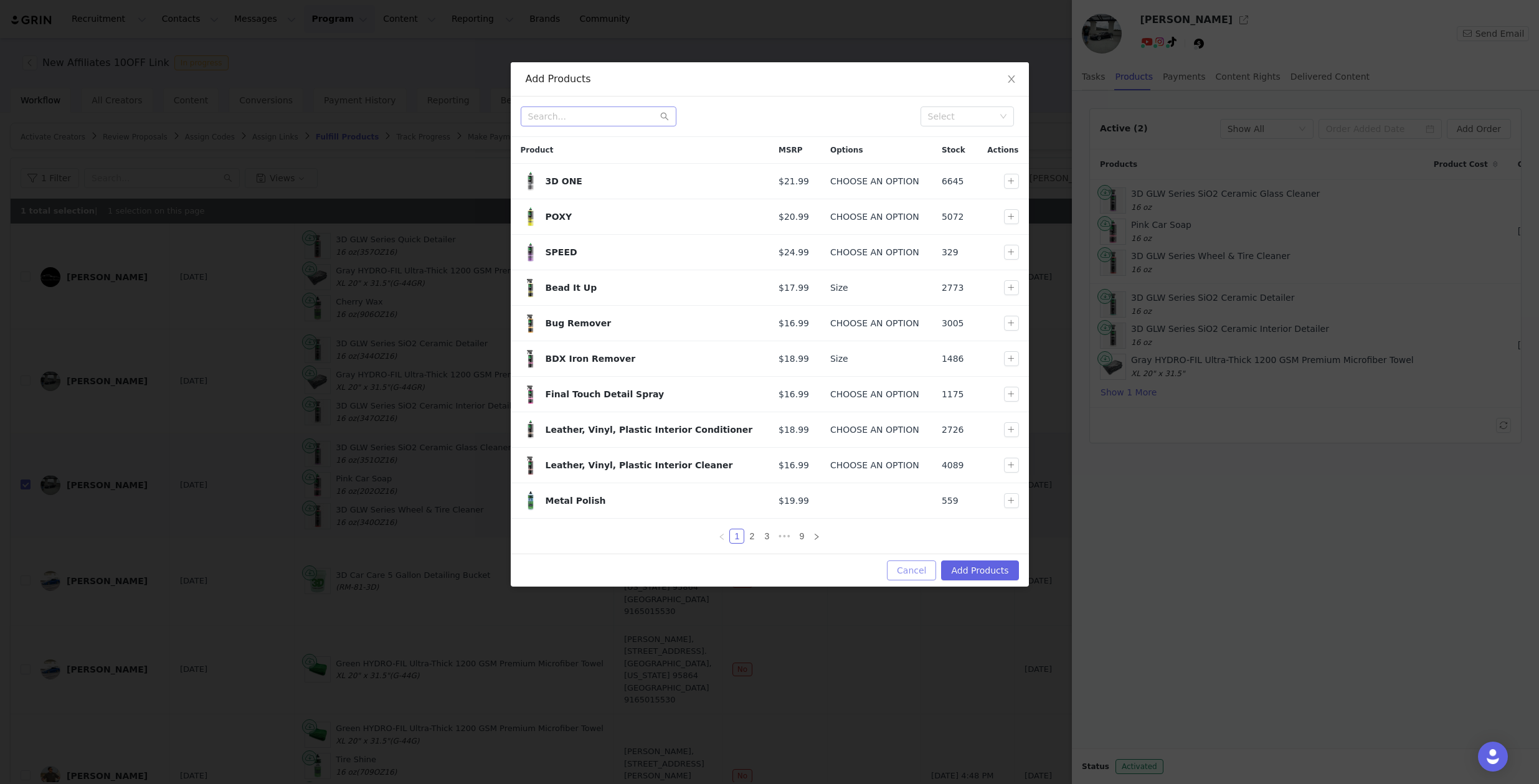
click at [913, 568] on button "Cancel" at bounding box center [911, 570] width 49 height 20
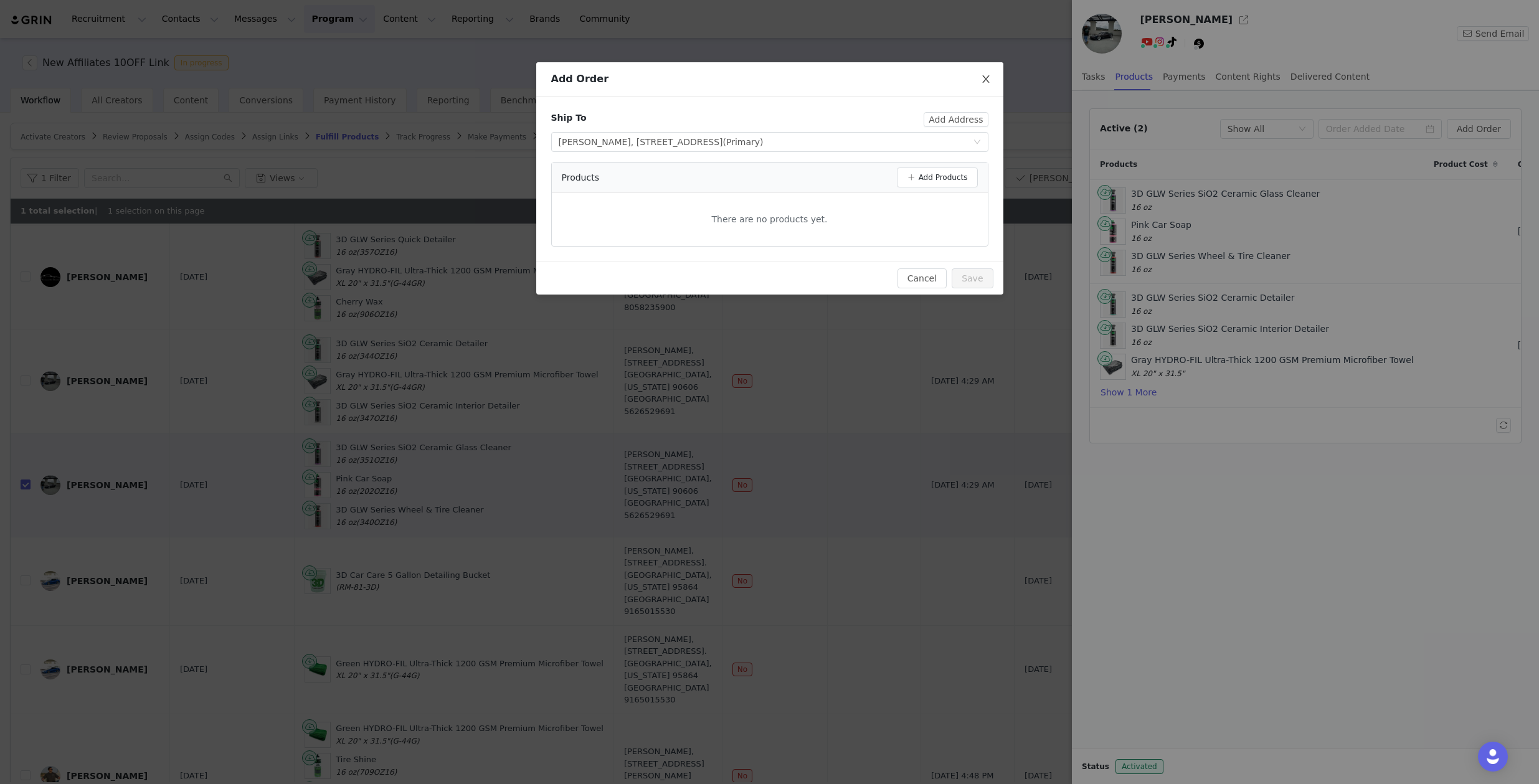
click at [987, 73] on span "Close" at bounding box center [986, 79] width 35 height 35
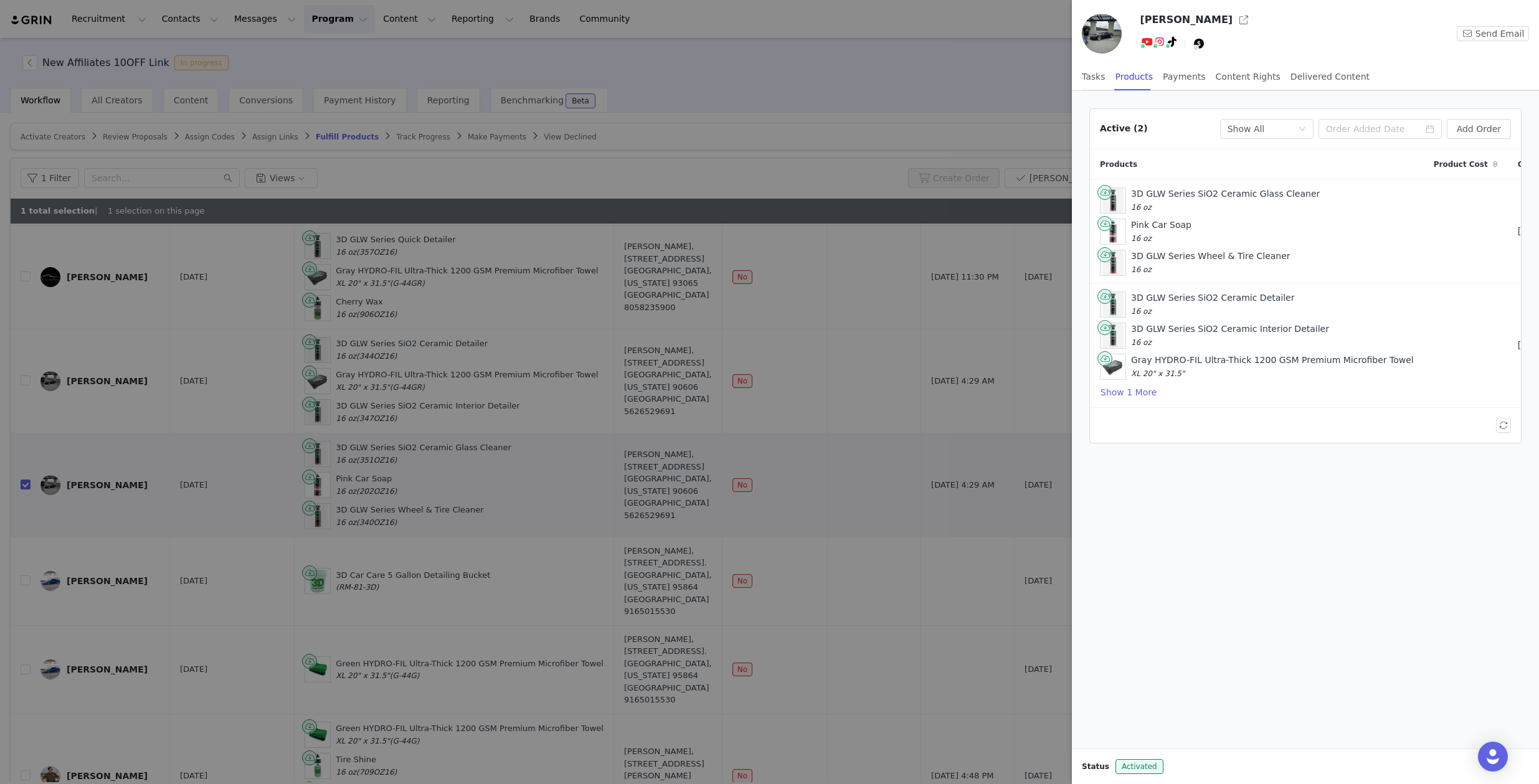
click at [1057, 50] on div at bounding box center [769, 392] width 1539 height 784
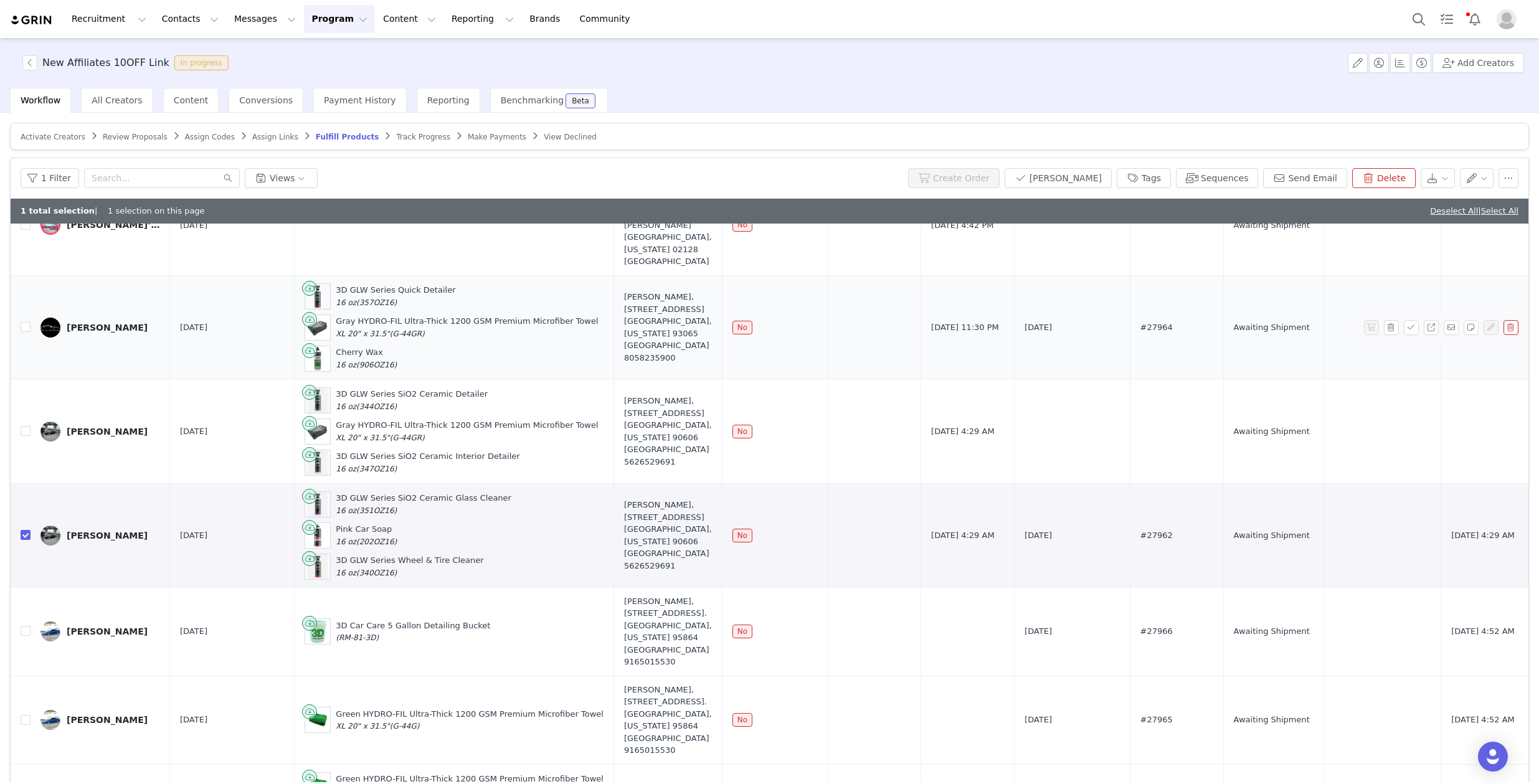
scroll to position [515, 0]
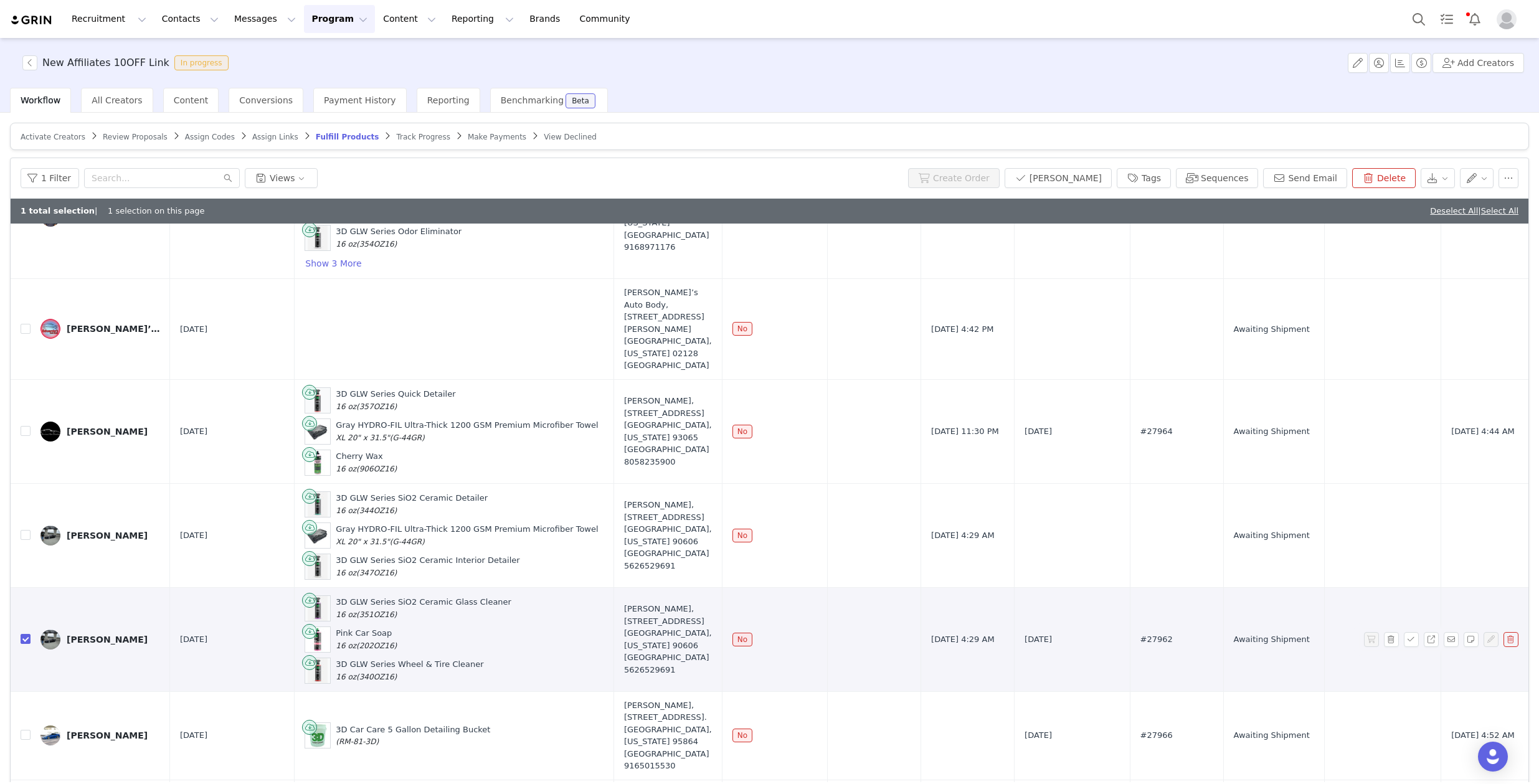
click at [24, 635] on input "checkbox" at bounding box center [25, 639] width 10 height 10
checkbox input "false"
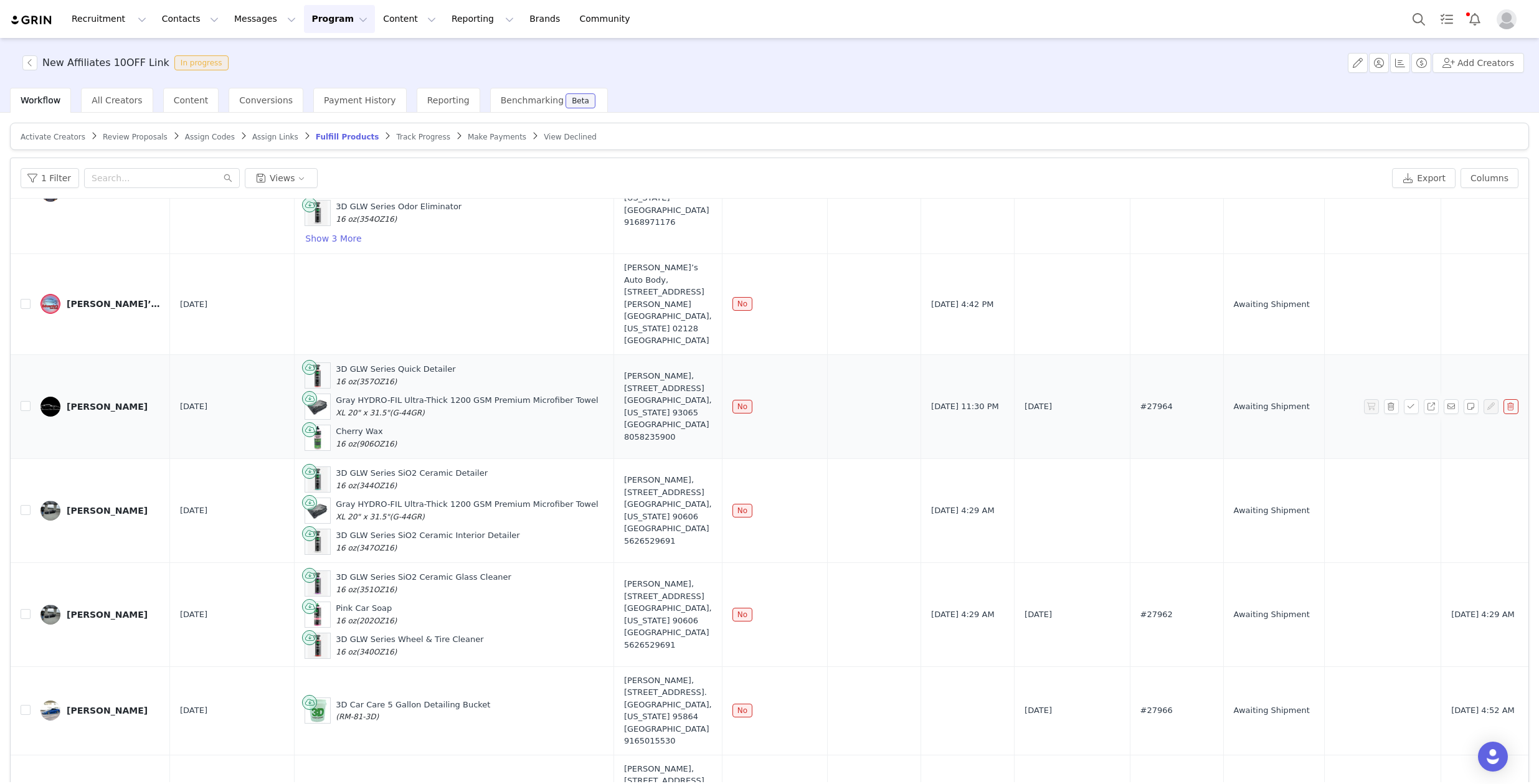
click at [17, 404] on td at bounding box center [21, 406] width 20 height 104
click at [22, 405] on input "checkbox" at bounding box center [25, 405] width 10 height 10
checkbox input "true"
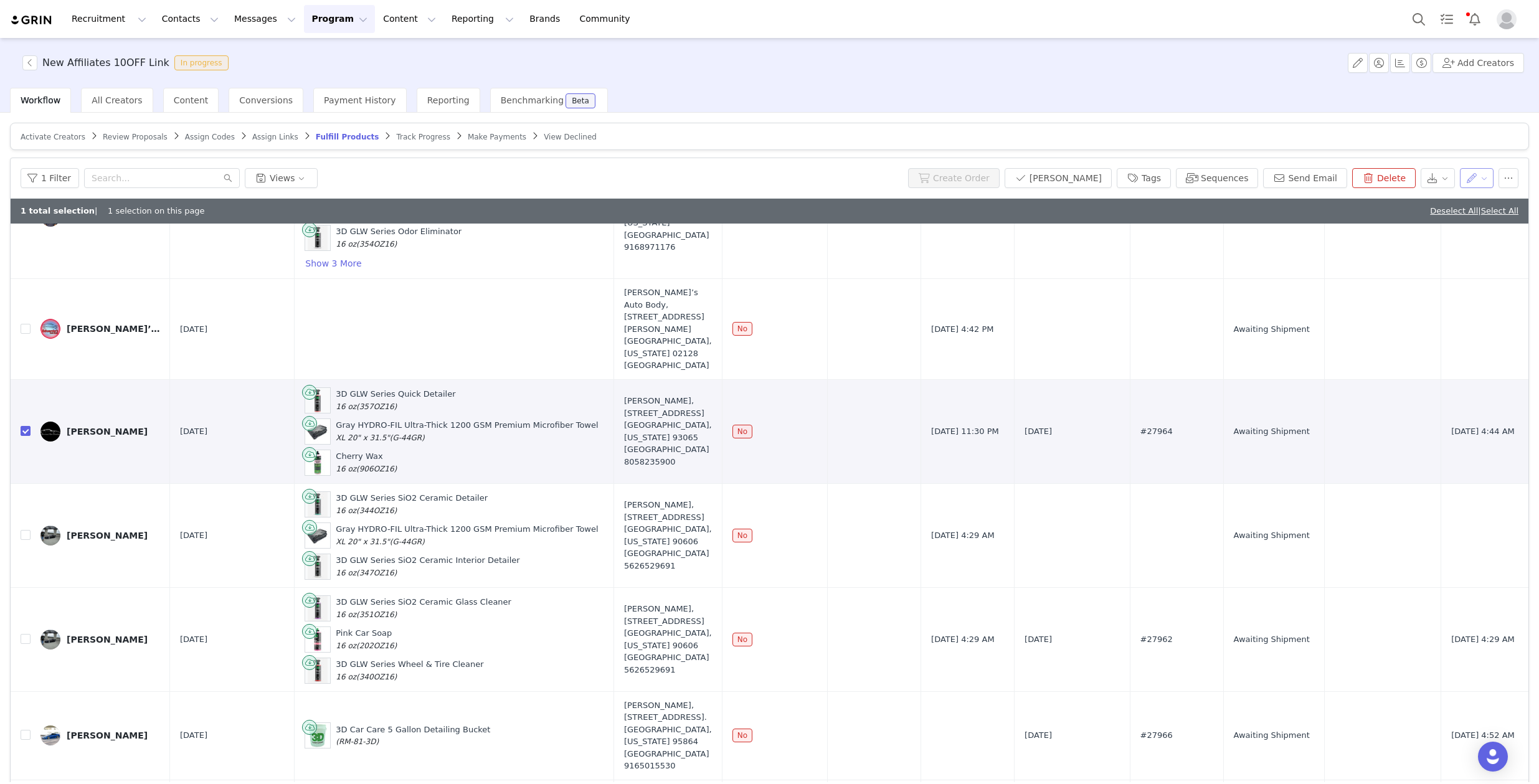
click at [1464, 186] on button "button" at bounding box center [1477, 178] width 34 height 20
click at [1464, 182] on button "button" at bounding box center [1477, 178] width 34 height 20
click at [74, 433] on div "[PERSON_NAME]" at bounding box center [107, 431] width 81 height 10
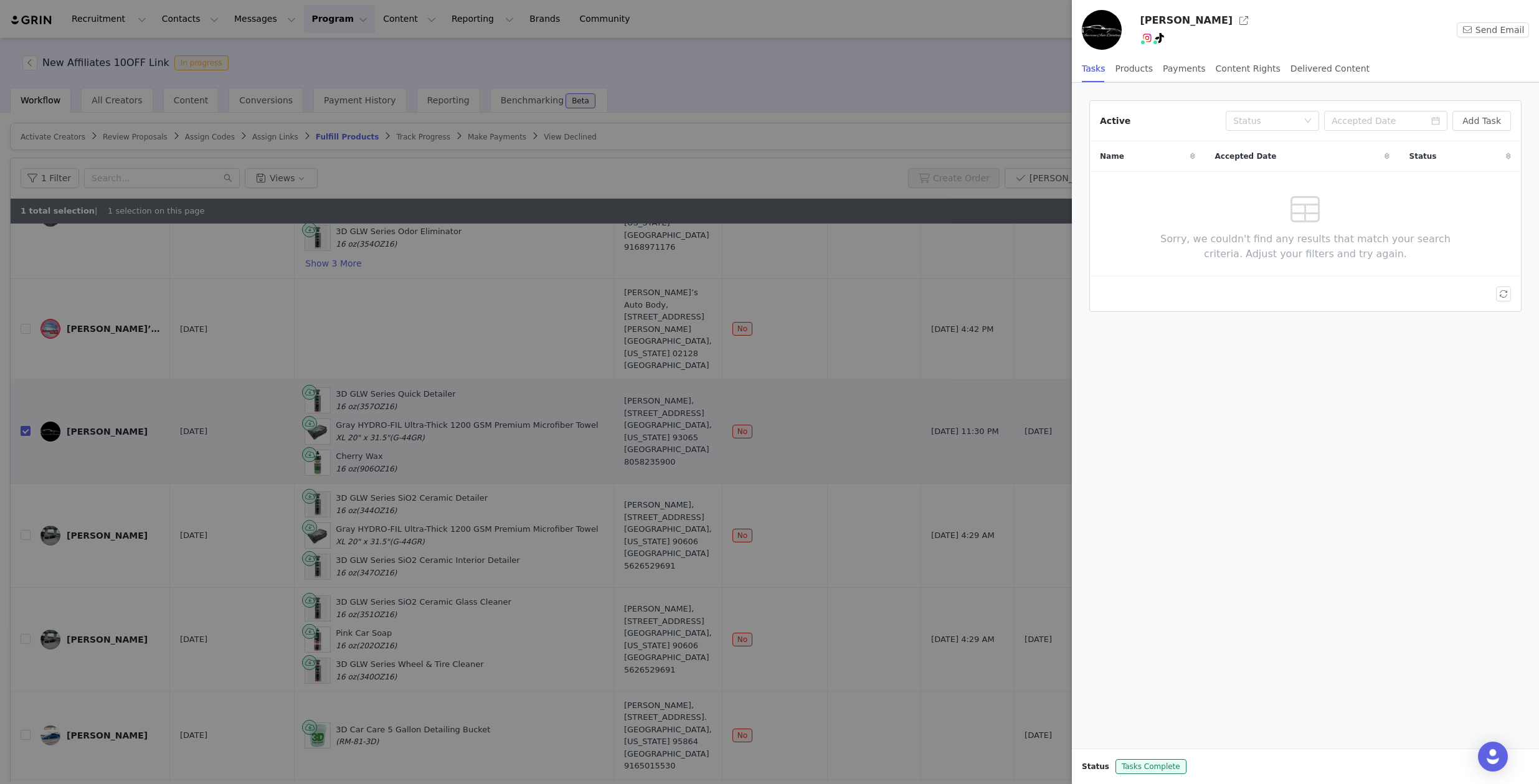
click at [1292, 19] on div "[PERSON_NAME]" at bounding box center [1277, 21] width 273 height 20
click at [1479, 118] on button "Add Task" at bounding box center [1482, 120] width 58 height 20
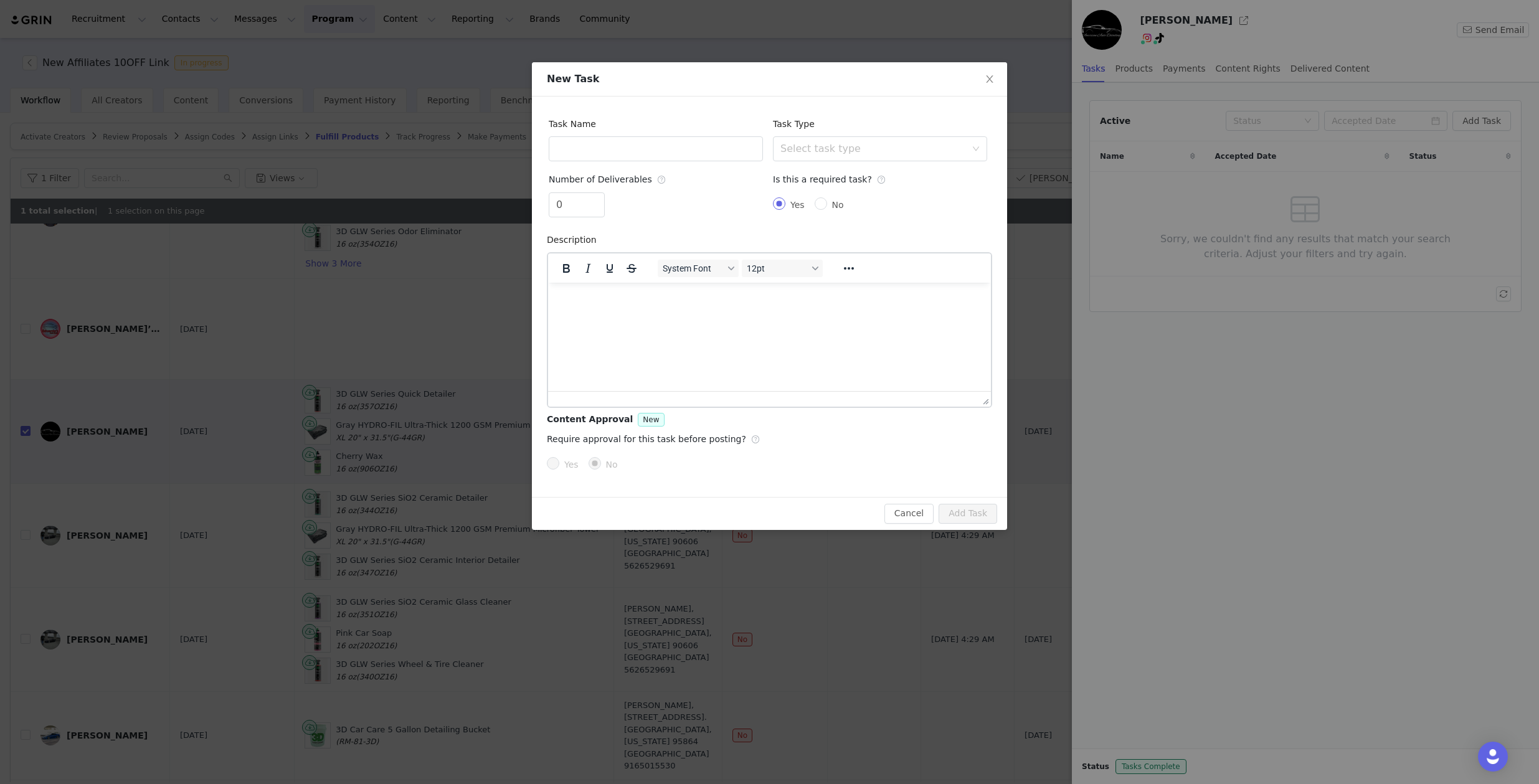
scroll to position [0, 0]
click at [730, 313] on html at bounding box center [769, 298] width 443 height 33
click at [699, 316] on p "If we have spoke about content deliverables already you can ignore this but in …" at bounding box center [769, 305] width 423 height 28
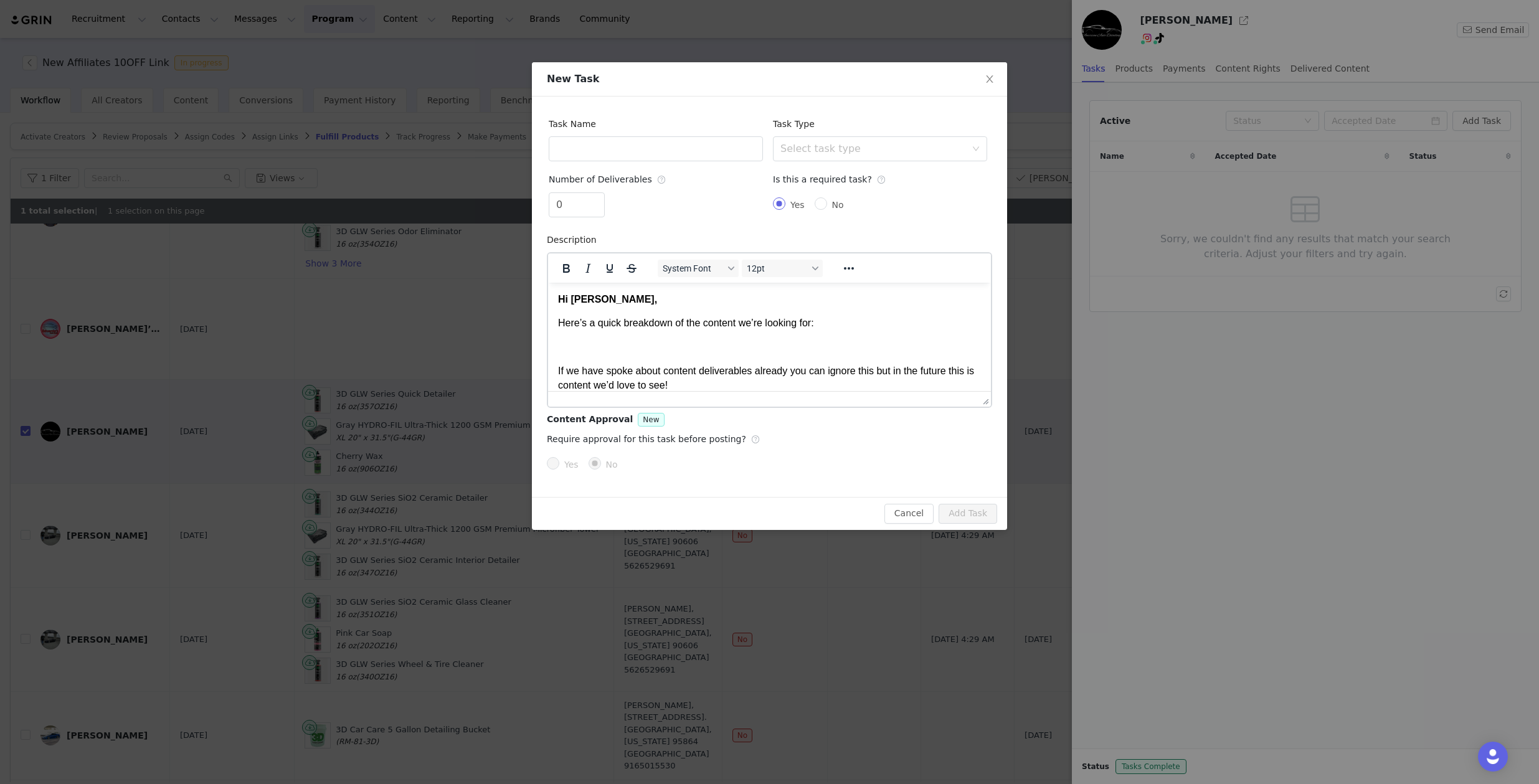
click at [603, 299] on strong "Hi [PERSON_NAME]," at bounding box center [607, 298] width 99 height 11
drag, startPoint x: 569, startPoint y: 208, endPoint x: 535, endPoint y: 199, distance: 35.2
click at [535, 199] on div "Task Name Task Type Select task type Number of Deliverables 0 Is this a require…" at bounding box center [769, 296] width 475 height 401
click at [848, 146] on div "Select task type" at bounding box center [873, 149] width 186 height 13
type input "2"
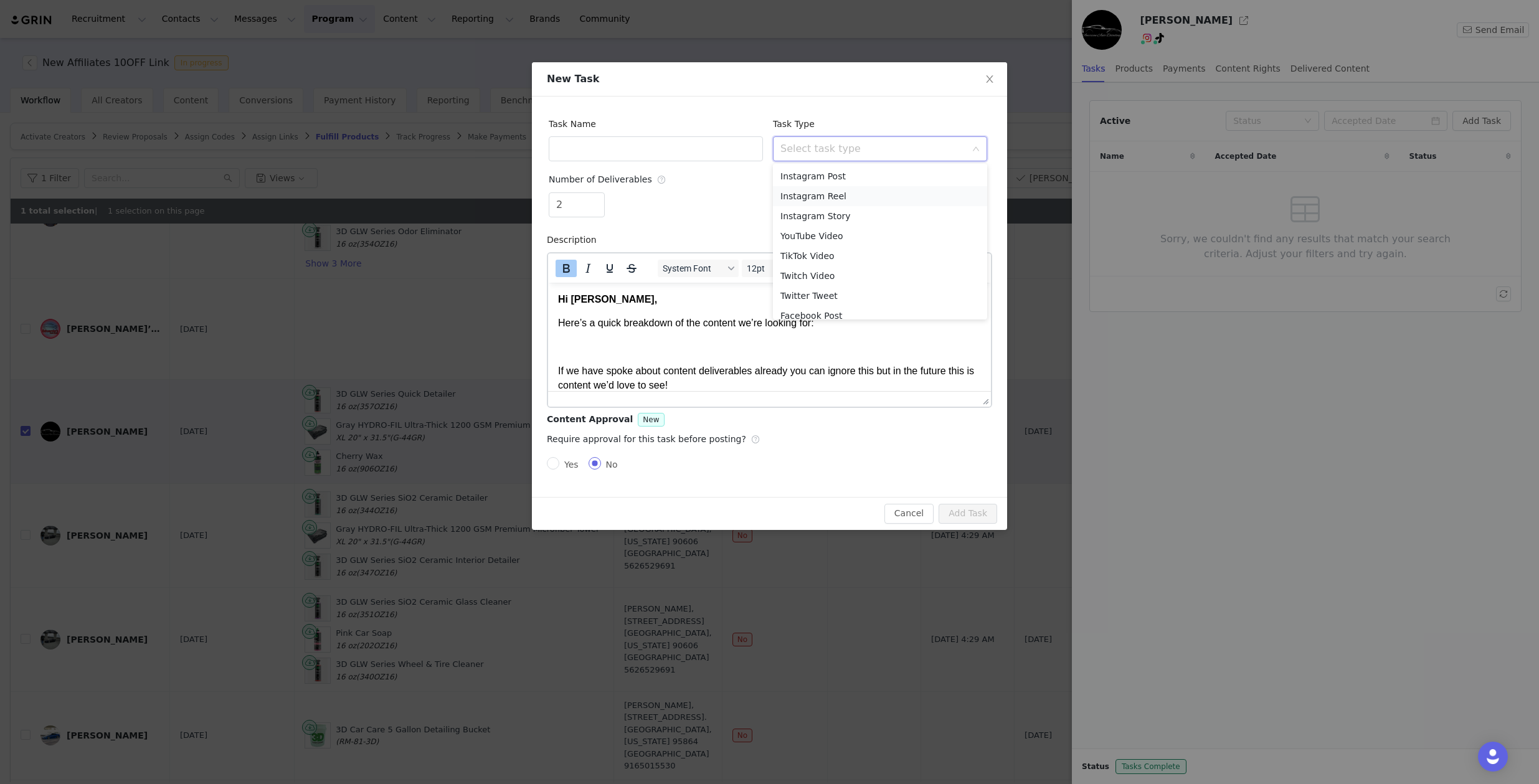
click at [875, 198] on li "Instagram Reel" at bounding box center [880, 196] width 214 height 20
click at [681, 154] on input "text" at bounding box center [656, 149] width 214 height 25
type input "Instagram Reels"
click at [545, 467] on div "Task Name Instagram Reels Task Type Select task type Instagram Reel Number of D…" at bounding box center [769, 296] width 475 height 401
click at [551, 466] on input "Yes" at bounding box center [553, 463] width 13 height 13
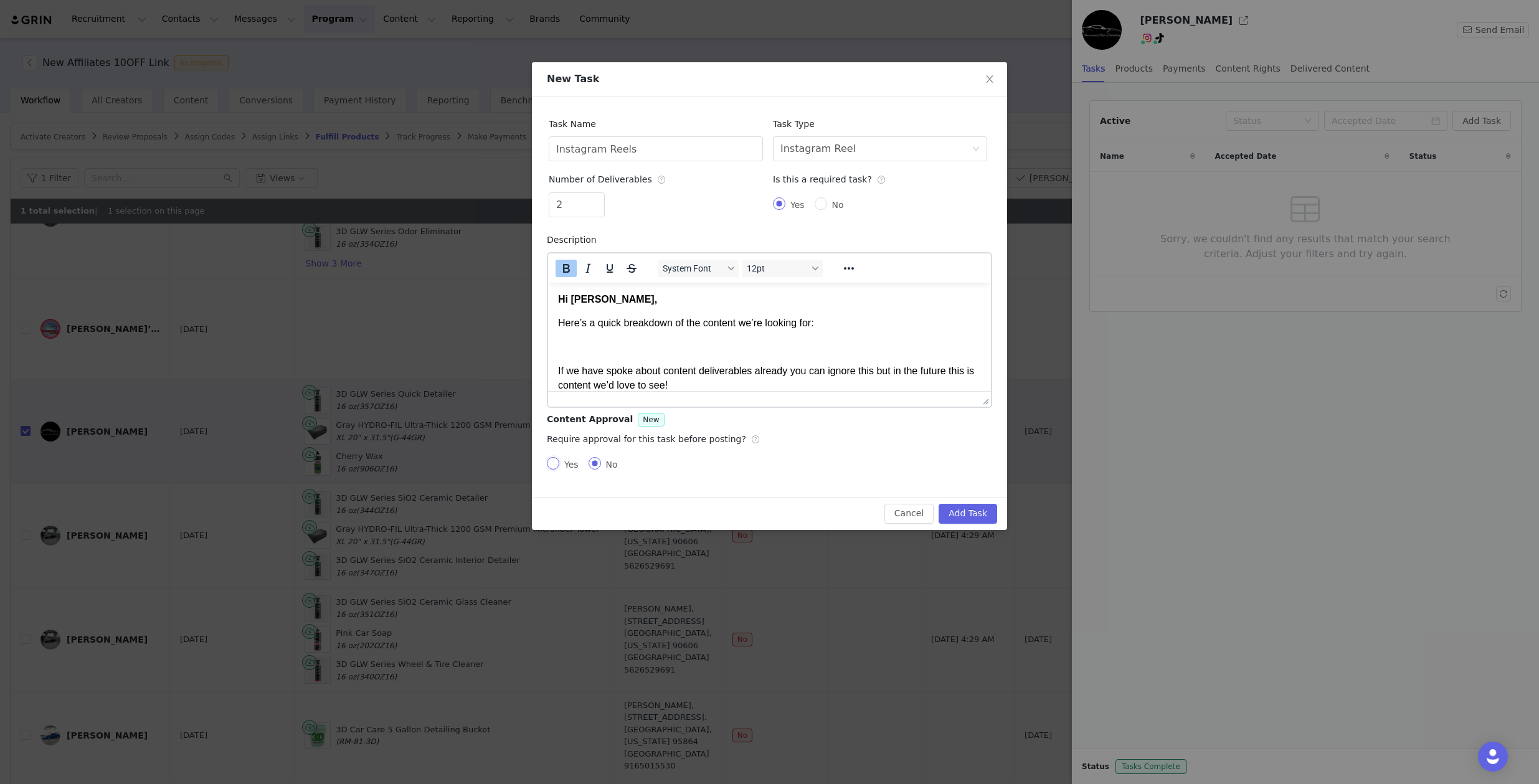
radio input "true"
radio input "false"
click at [776, 344] on p "Rich Text Area. Press ALT-0 for help." at bounding box center [769, 346] width 423 height 13
click at [774, 354] on body "Hi Louis, Here’s a quick breakdown of the content we’re looking for: If we have…" at bounding box center [769, 696] width 423 height 808
click at [766, 330] on body "Hi Louis, Here’s a quick breakdown of the content we’re looking for: If we have…" at bounding box center [769, 696] width 423 height 808
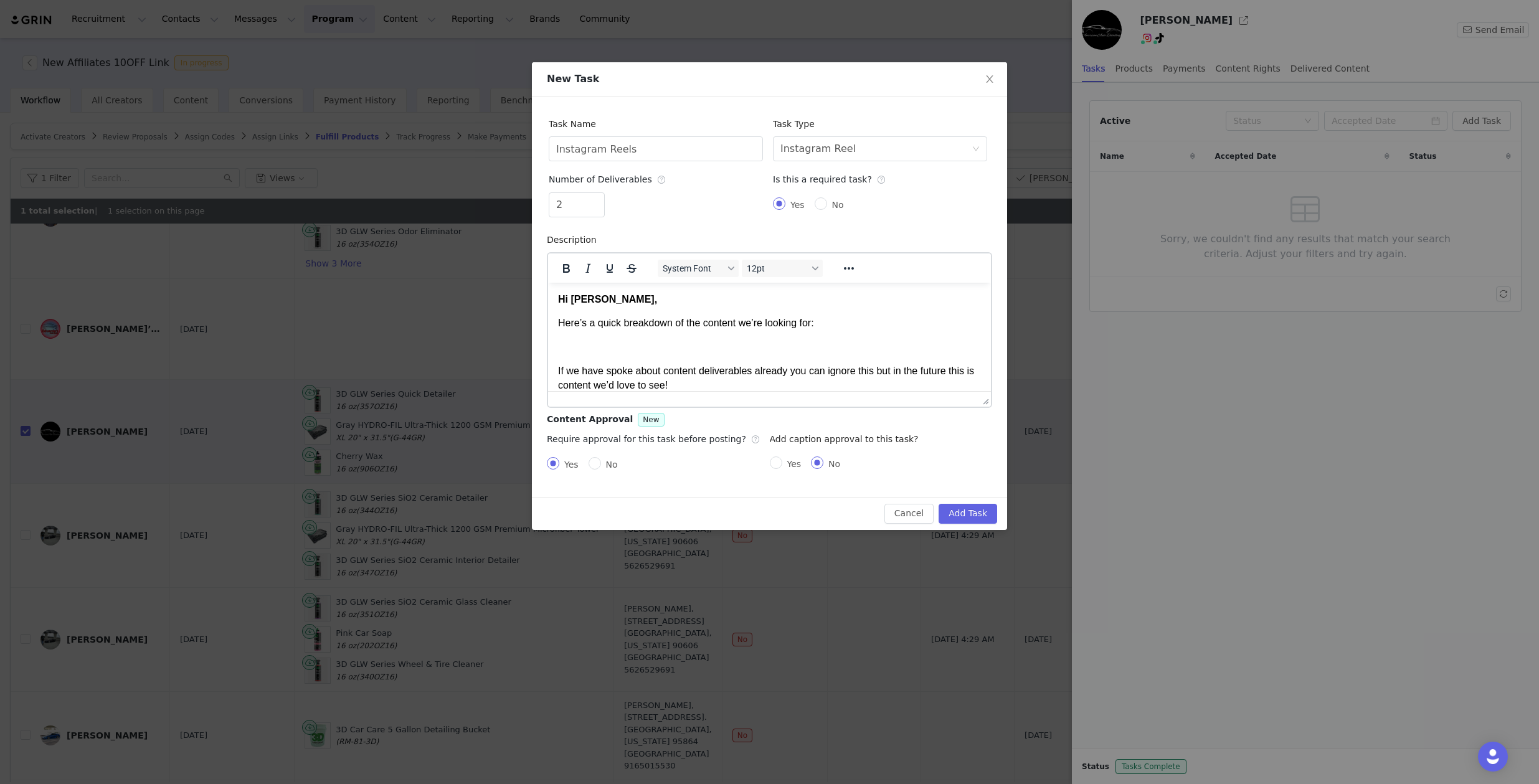
click at [764, 356] on body "Hi Louis, Here’s a quick breakdown of the content we’re looking for: If we have…" at bounding box center [769, 696] width 423 height 808
click at [804, 322] on p "Here’s a quick breakdown of the content we’re looking for:" at bounding box center [769, 322] width 423 height 13
click at [799, 335] on body "Hi Louis, Here’s a quick breakdown of the content we’re looking for: If we have…" at bounding box center [769, 696] width 423 height 808
click at [797, 338] on body "Hi Louis, Here’s a quick breakdown of the content we’re looking for: If we have…" at bounding box center [769, 696] width 423 height 808
click at [799, 309] on body "Hi Louis, Here’s a quick breakdown of the content we’re looking for: If we have…" at bounding box center [769, 696] width 423 height 808
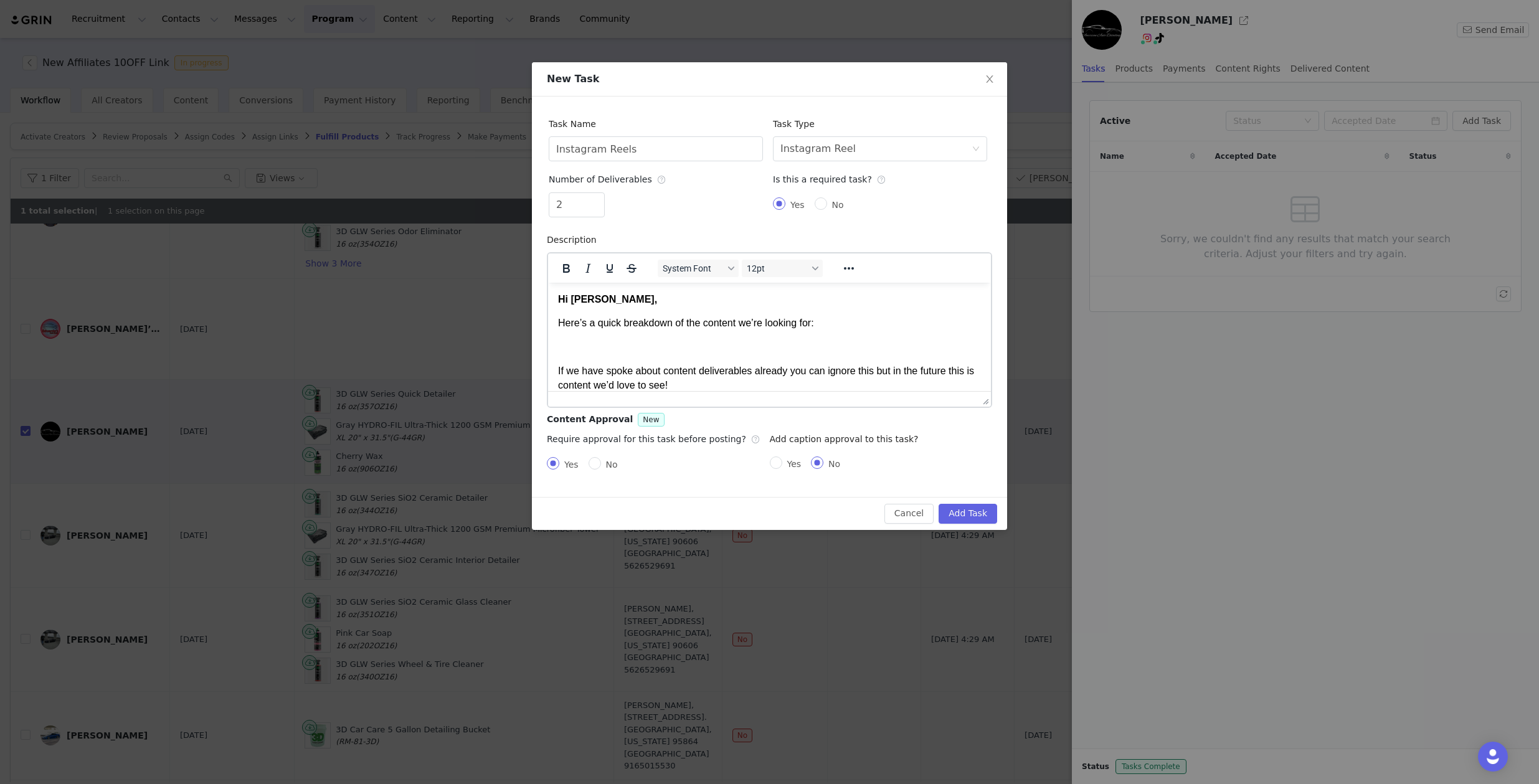
click at [800, 352] on p "Rich Text Area. Press ALT-0 for help." at bounding box center [769, 346] width 423 height 13
click at [805, 322] on p "Here’s a quick breakdown of the content we’re looking for:" at bounding box center [769, 322] width 423 height 13
click at [805, 300] on p "Hi Louis," at bounding box center [769, 298] width 423 height 13
click at [803, 346] on p "Rich Text Area. Press ALT-0 for help." at bounding box center [769, 346] width 423 height 13
click at [878, 328] on p "Here’s a quick breakdown of the content we’re looking for:" at bounding box center [769, 322] width 423 height 13
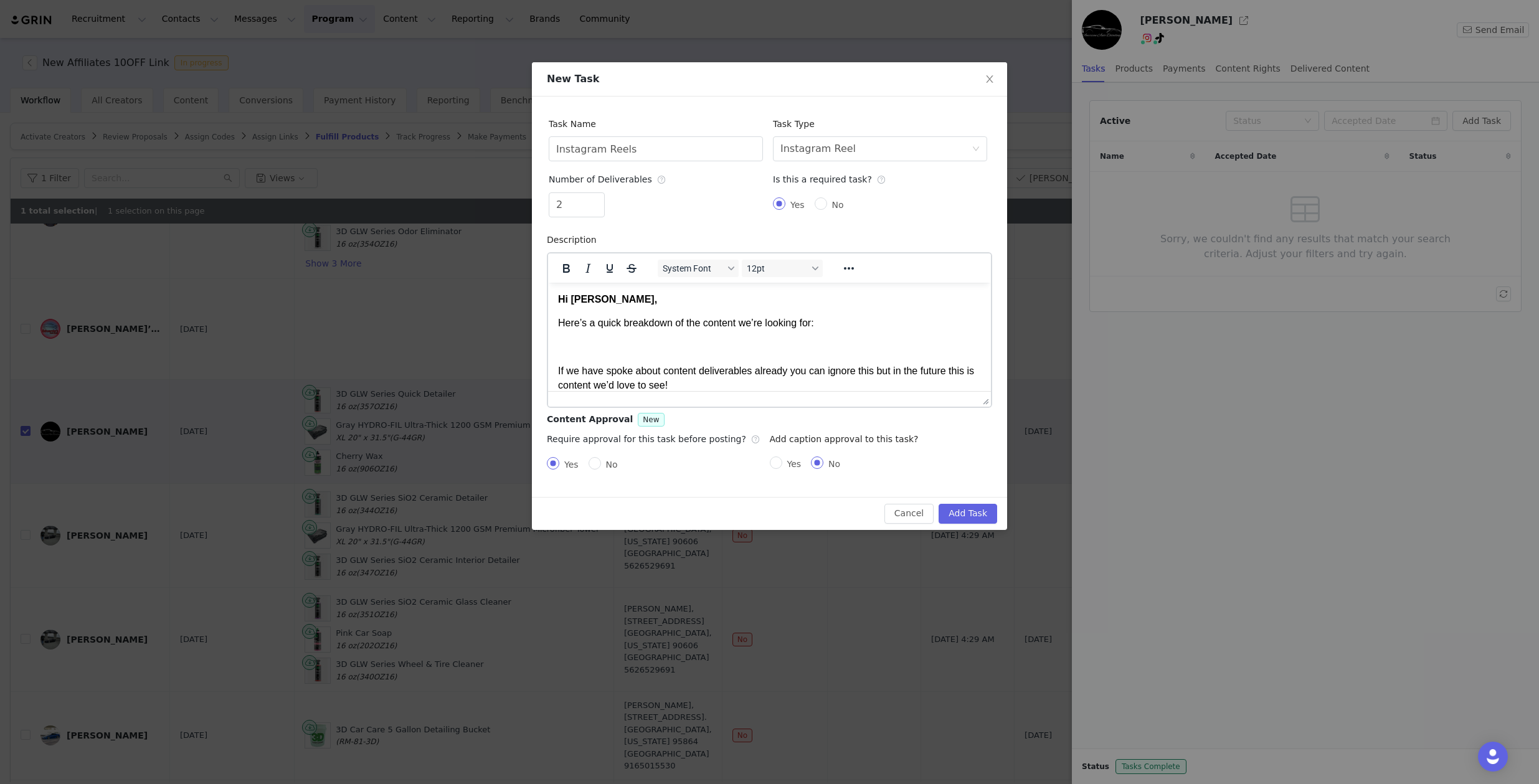
click at [855, 356] on body "Hi Louis, Here’s a quick breakdown of the content we’re looking for: If we have…" at bounding box center [769, 696] width 423 height 808
click at [809, 364] on p "If we have spoke about content deliverables already you can ignore this but in …" at bounding box center [769, 377] width 423 height 28
click at [843, 330] on body "Hi Louis, Here’s a quick breakdown of the content we’re looking for: If we have…" at bounding box center [769, 696] width 423 height 808
drag, startPoint x: 1524, startPoint y: 804, endPoint x: 943, endPoint y: 374, distance: 722.8
click at [878, 333] on body "Hi Louis, Here’s a quick breakdown of the content we’re looking for: If we have…" at bounding box center [769, 696] width 423 height 808
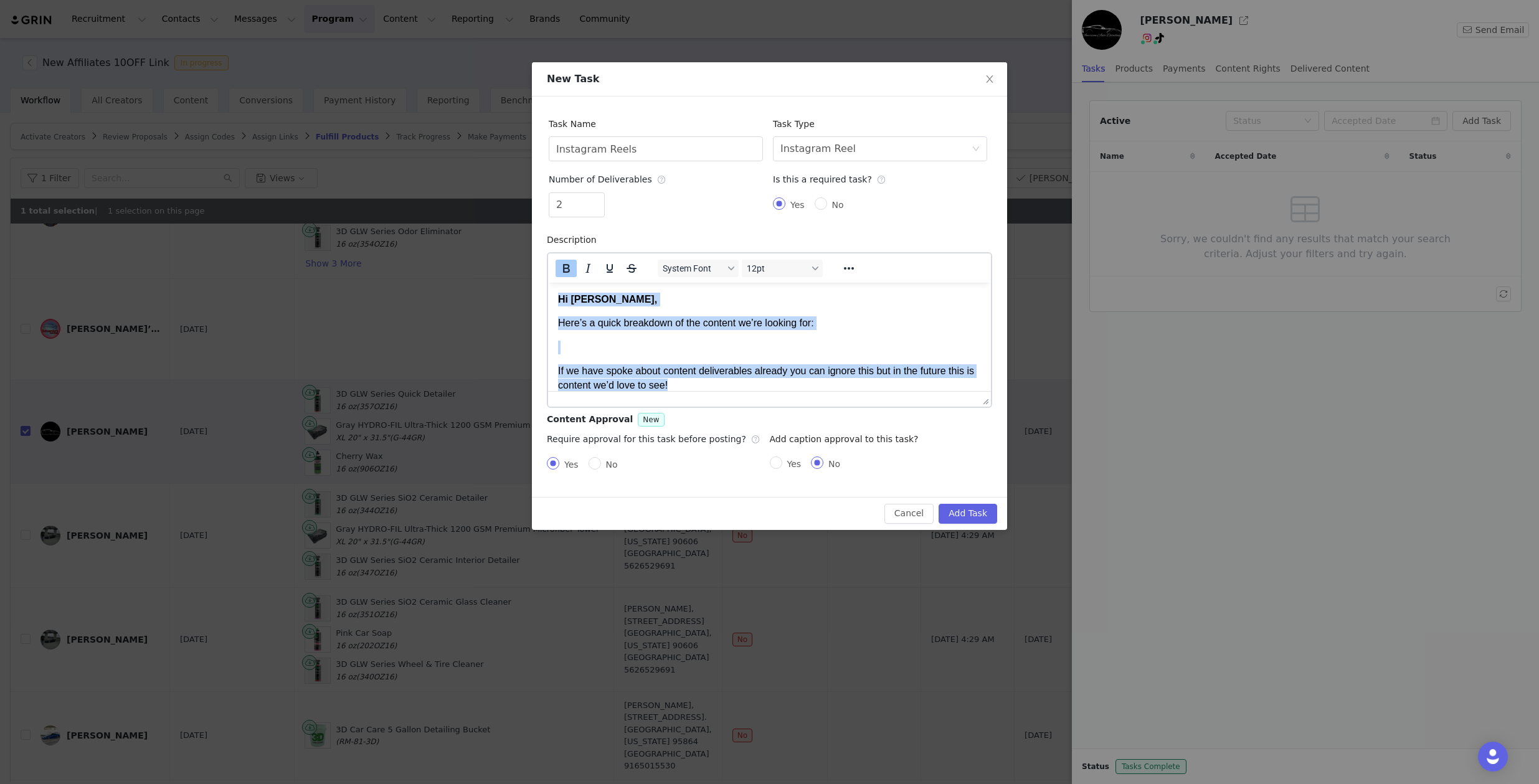
drag, startPoint x: 717, startPoint y: 321, endPoint x: 604, endPoint y: 75, distance: 270.7
click at [604, 282] on html "Hi Louis, Here’s a quick breakdown of the content we’re looking for: If we have…" at bounding box center [769, 696] width 443 height 829
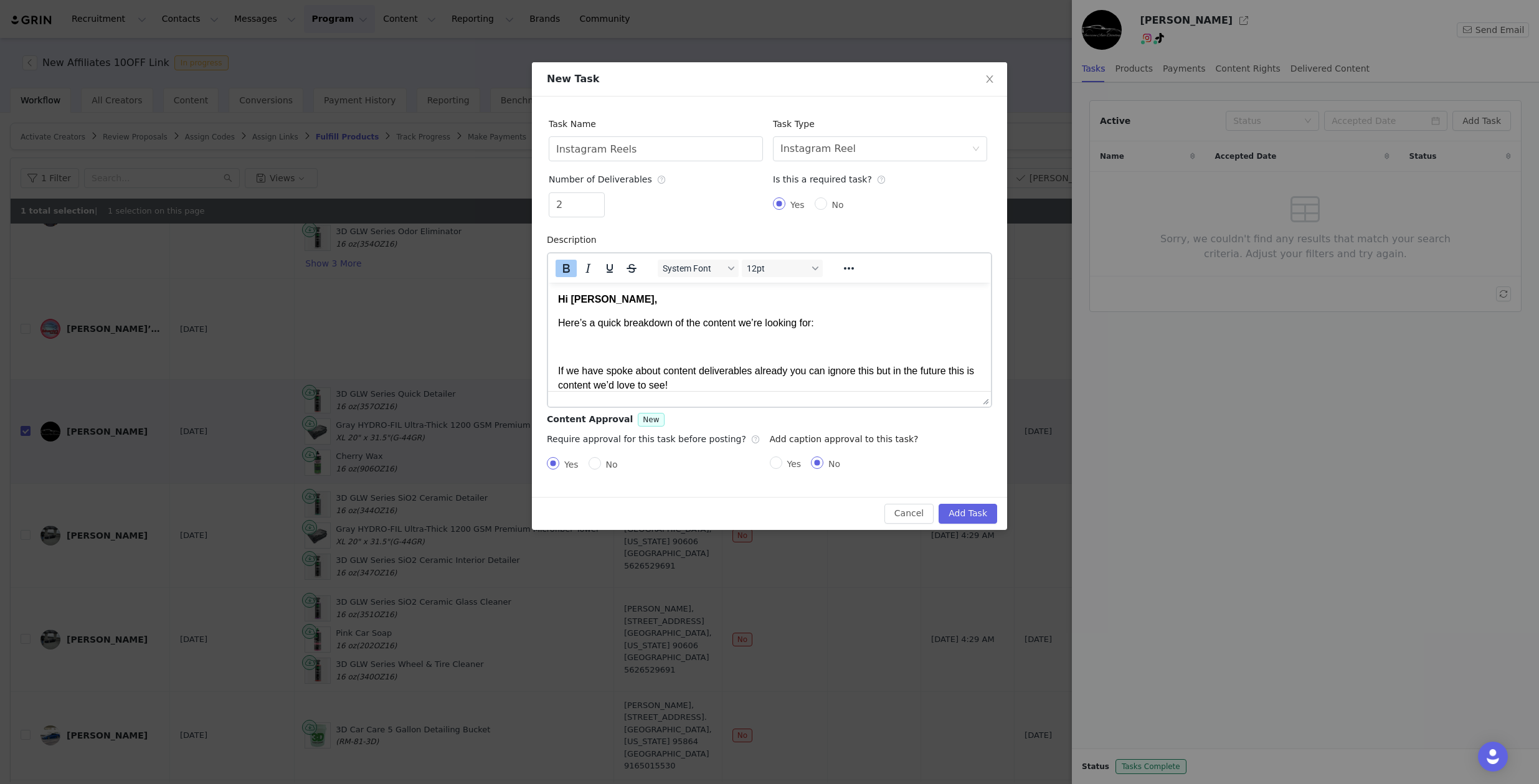
click at [657, 364] on p "If we have spoke about content deliverables already you can ignore this but in …" at bounding box center [769, 377] width 423 height 28
drag, startPoint x: 733, startPoint y: 380, endPoint x: 535, endPoint y: 362, distance: 198.8
click at [548, 362] on html "Hi Louis, Here’s a quick breakdown of the content we’re looking for: If we have…" at bounding box center [769, 696] width 443 height 829
click at [727, 346] on p "Rich Text Area. Press ALT-0 for help." at bounding box center [769, 346] width 423 height 13
click at [978, 512] on button "Add Task" at bounding box center [968, 514] width 58 height 20
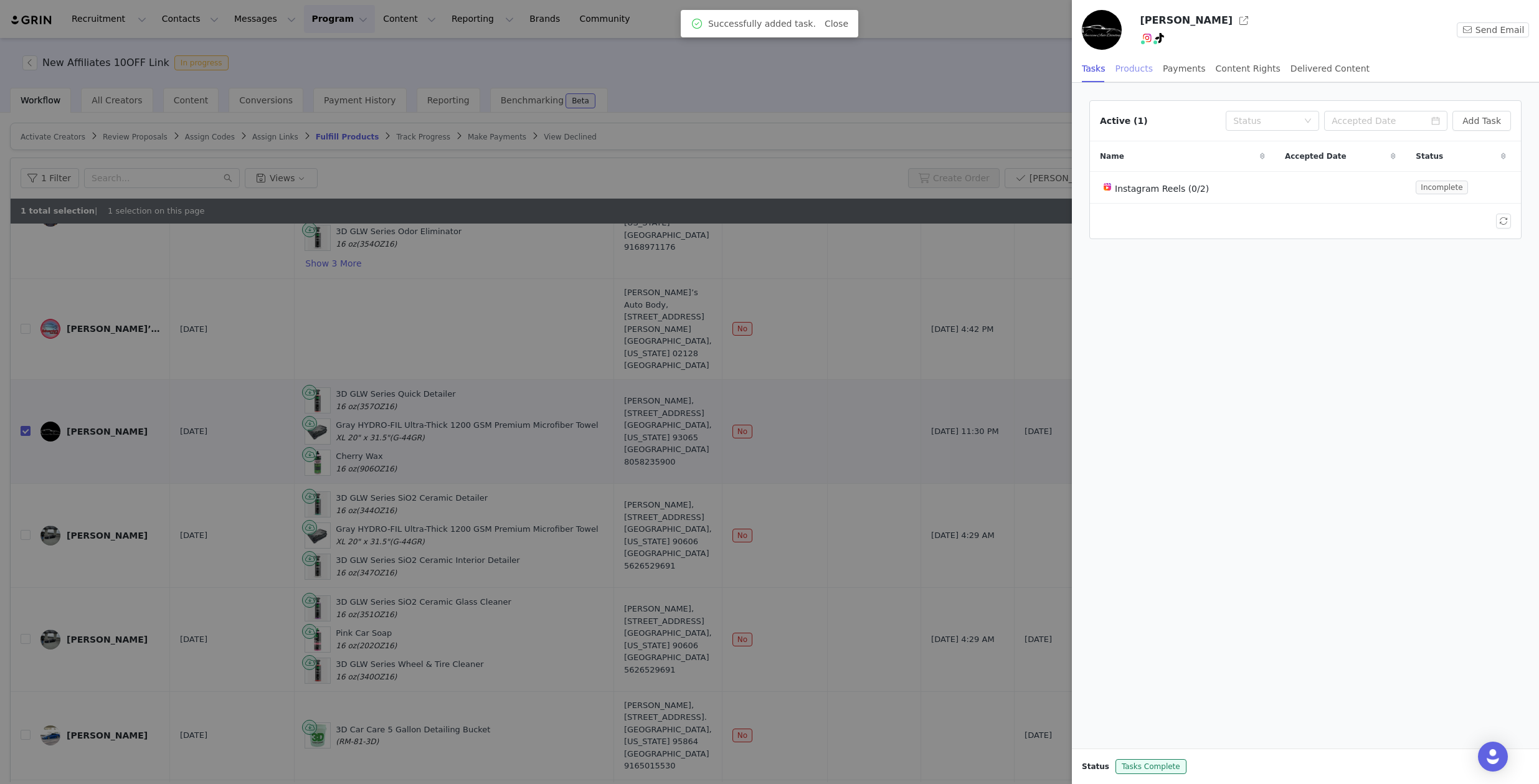
click at [1140, 57] on div "Products" at bounding box center [1135, 68] width 38 height 28
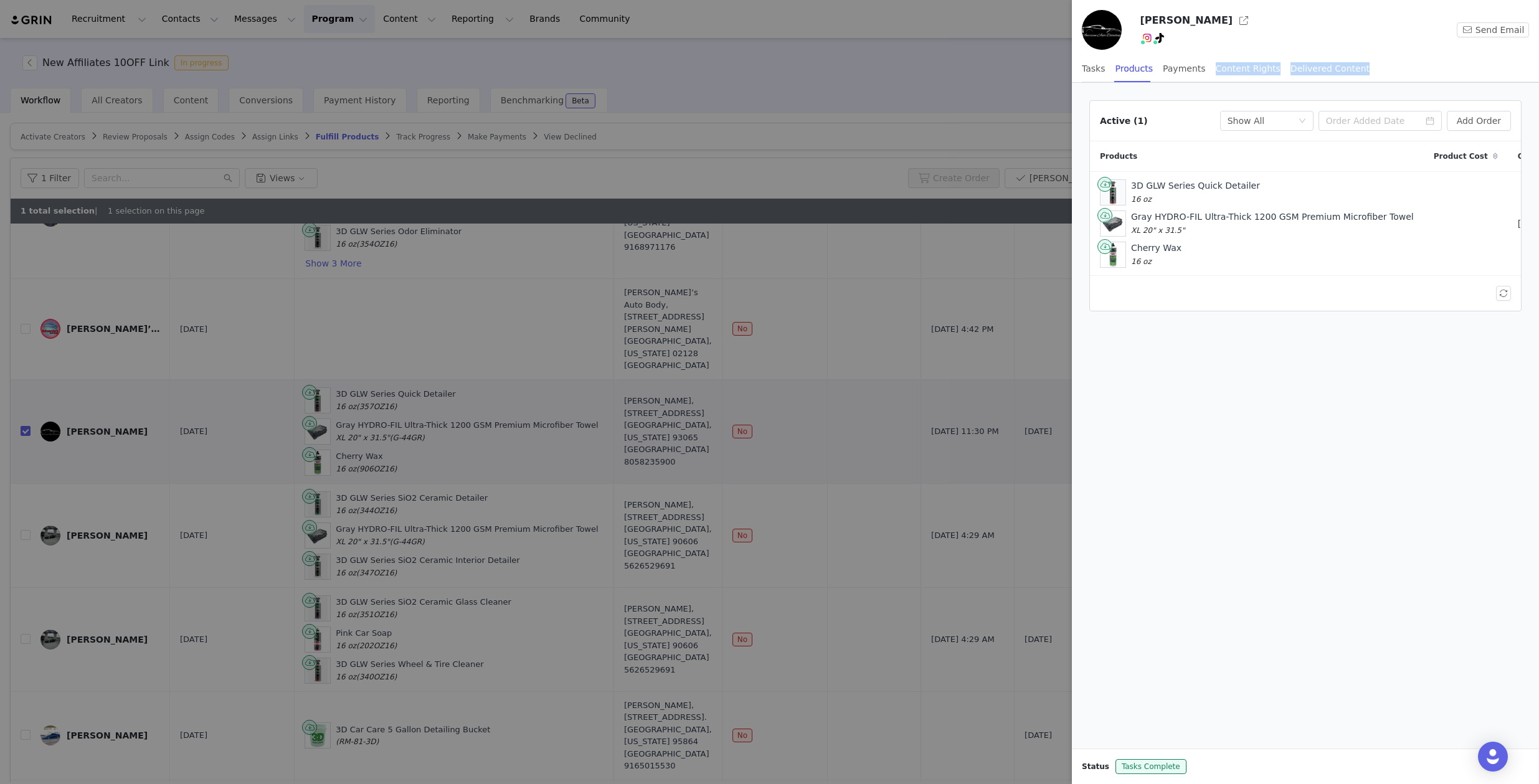
drag, startPoint x: 1198, startPoint y: 68, endPoint x: 1180, endPoint y: 92, distance: 30.0
click at [1180, 92] on div "Louis Ramirez Instagram ( @americanautodetail_ ) — Standard Connected — Account…" at bounding box center [1305, 392] width 467 height 784
click at [1179, 101] on div "Active (1) Fulfillment Status Show All Add Order" at bounding box center [1305, 120] width 431 height 40
click at [1361, 356] on div "Active (1) Fulfillment Status Show All Add Order Products Product Cost Order Re…" at bounding box center [1305, 415] width 467 height 665
click at [910, 97] on div at bounding box center [769, 392] width 1539 height 784
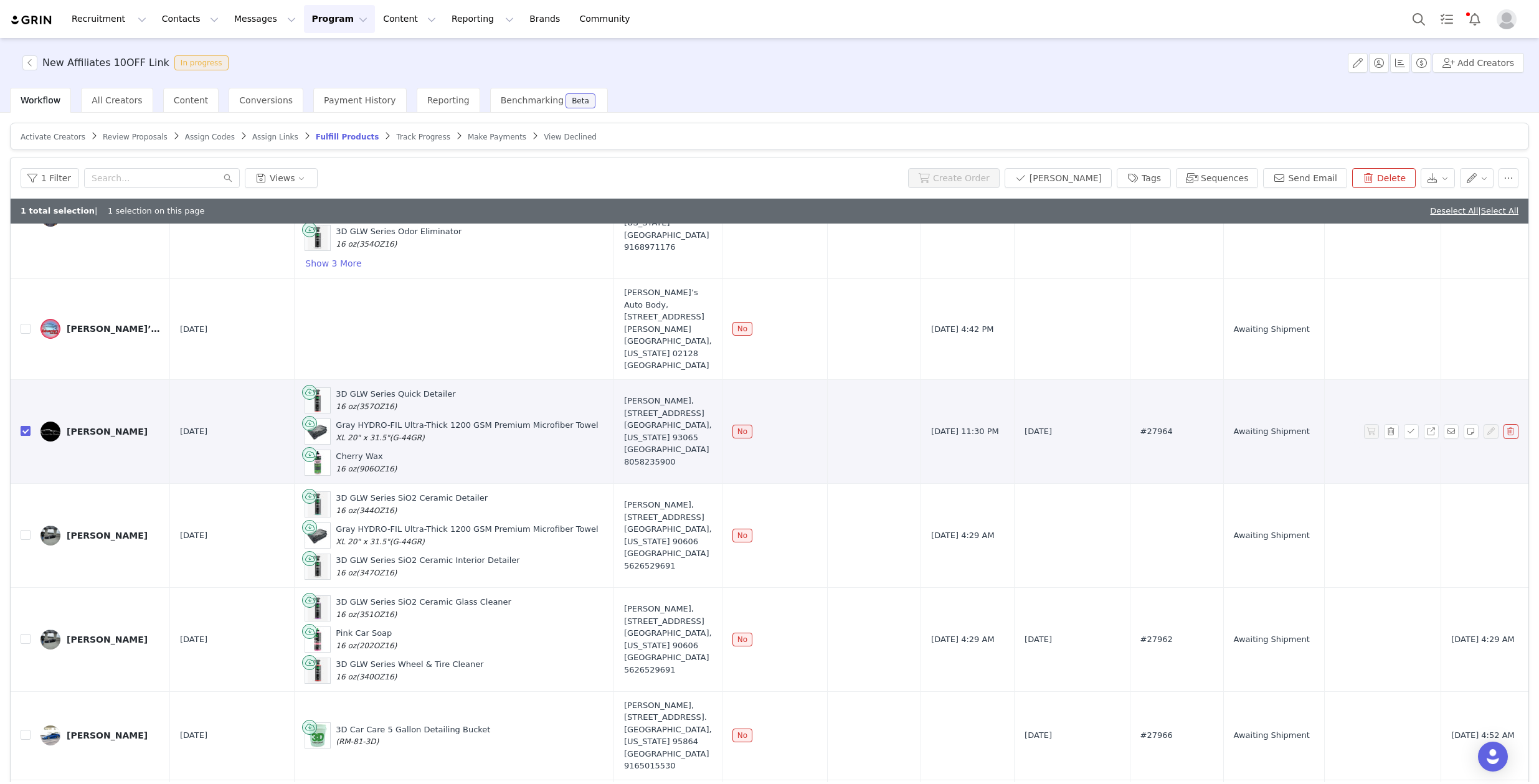
click at [28, 426] on input "checkbox" at bounding box center [25, 430] width 10 height 10
checkbox input "false"
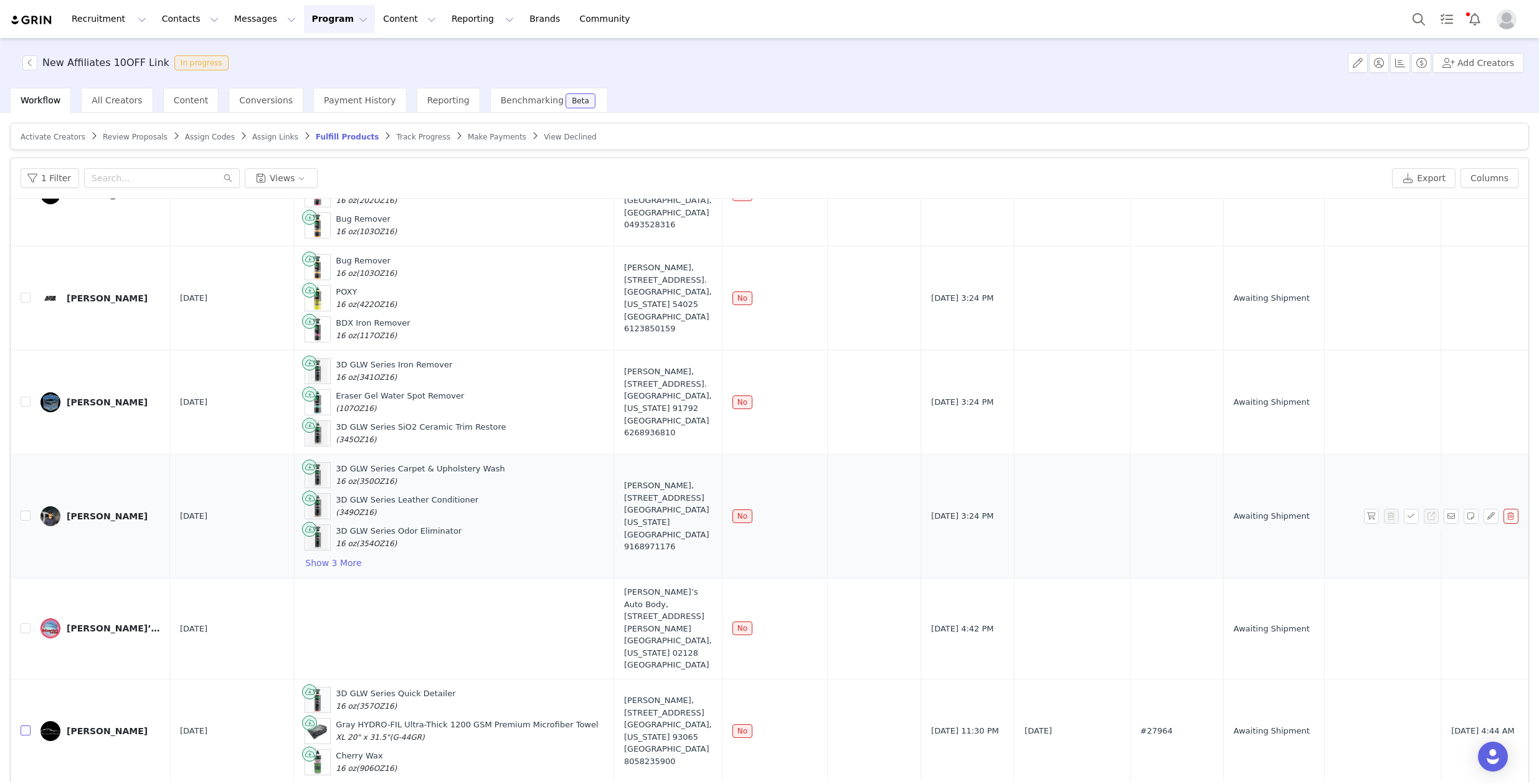
scroll to position [188, 0]
click at [22, 515] on input "checkbox" at bounding box center [25, 516] width 10 height 10
checkbox input "true"
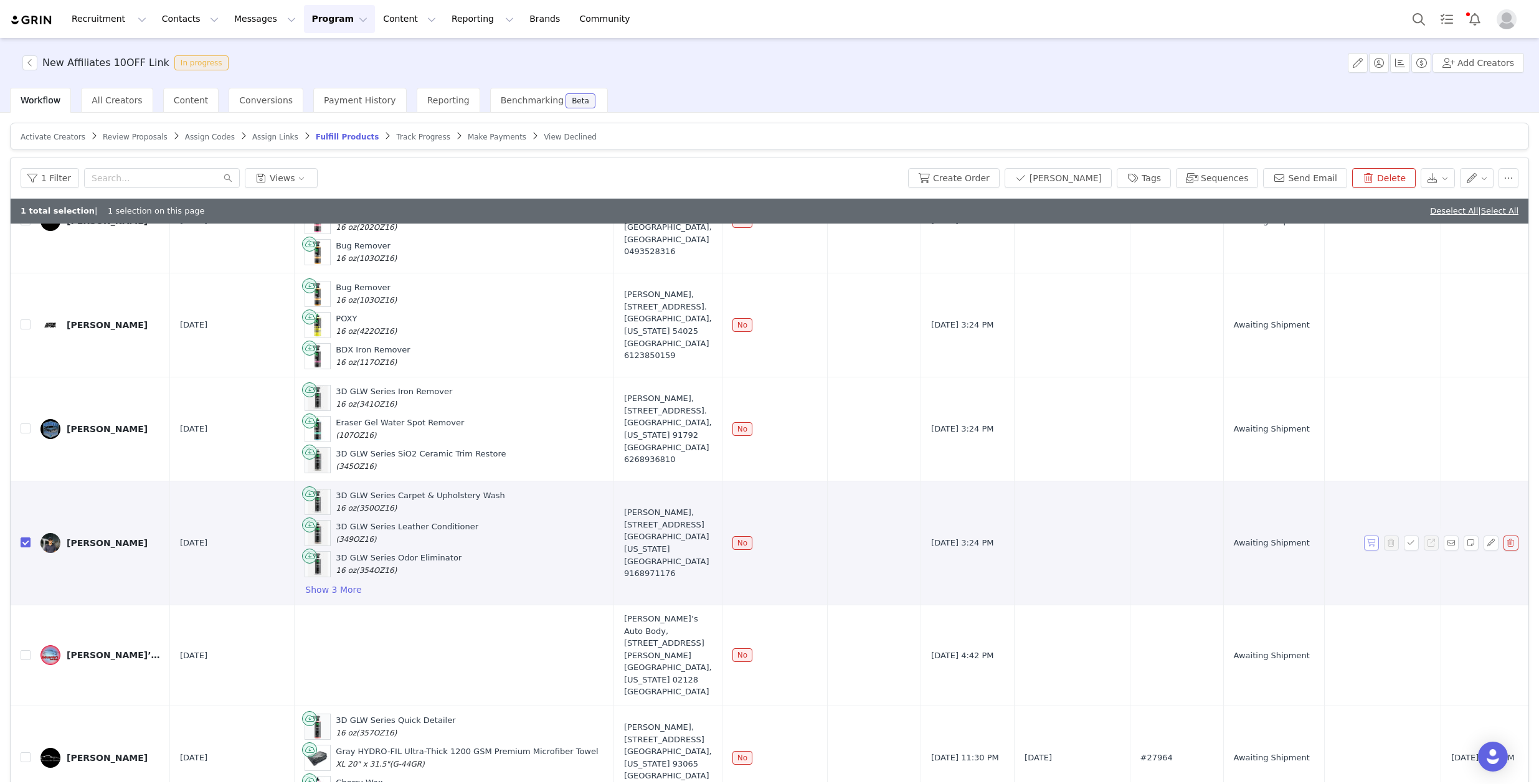
click at [1364, 543] on button "button" at bounding box center [1371, 542] width 15 height 15
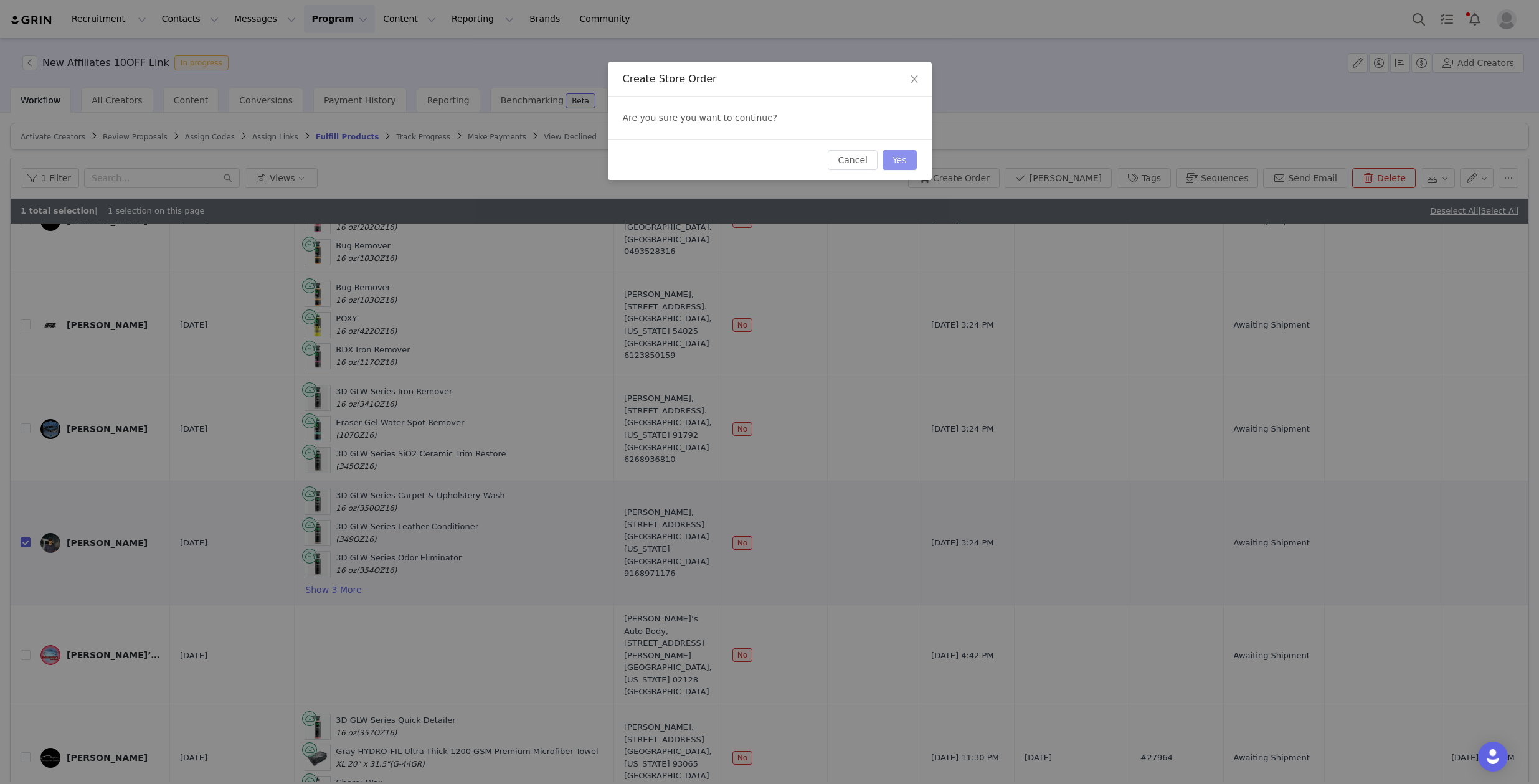
click at [902, 161] on button "Yes" at bounding box center [899, 160] width 34 height 20
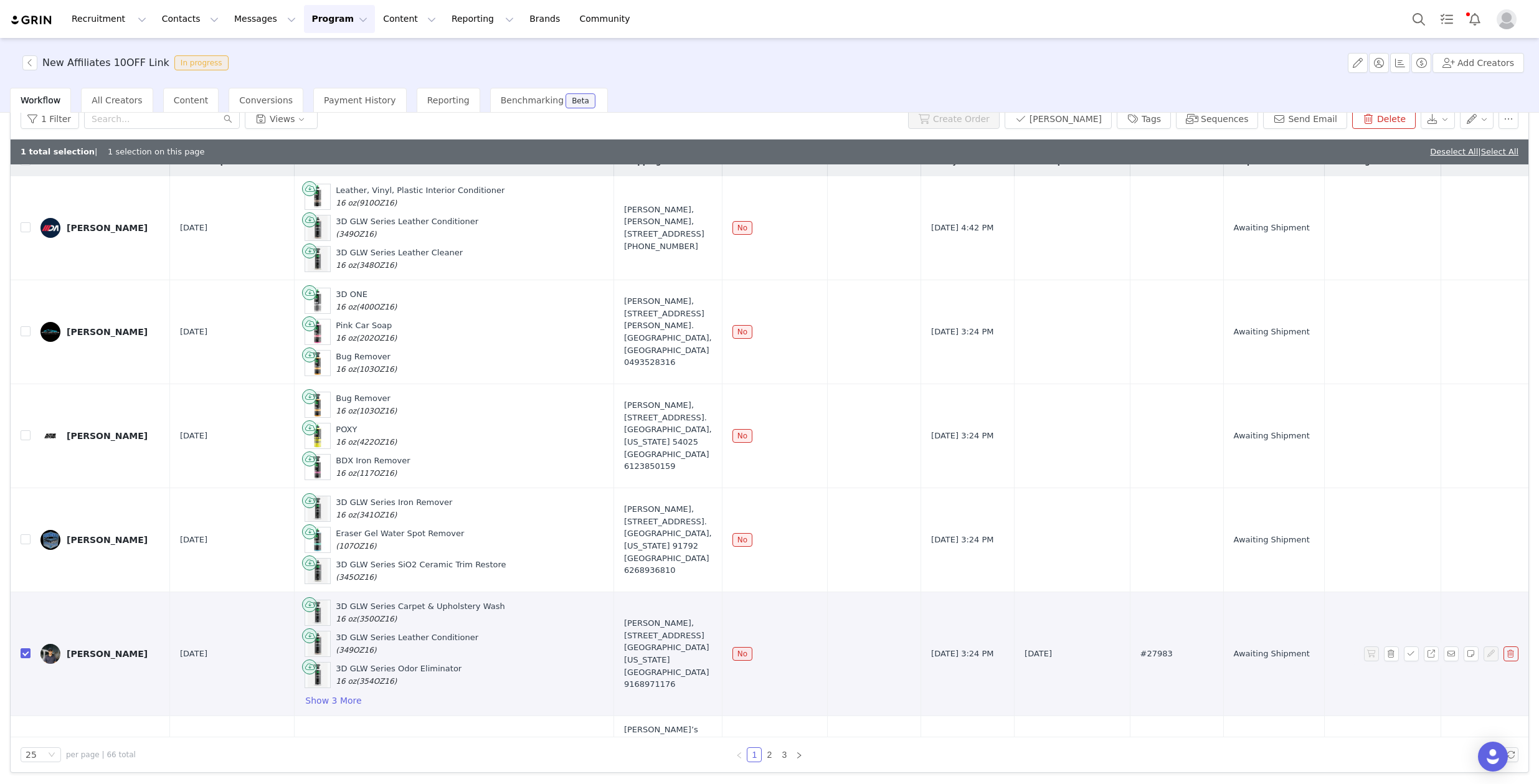
scroll to position [19, 0]
click at [305, 696] on button "Show 3 More" at bounding box center [333, 699] width 57 height 15
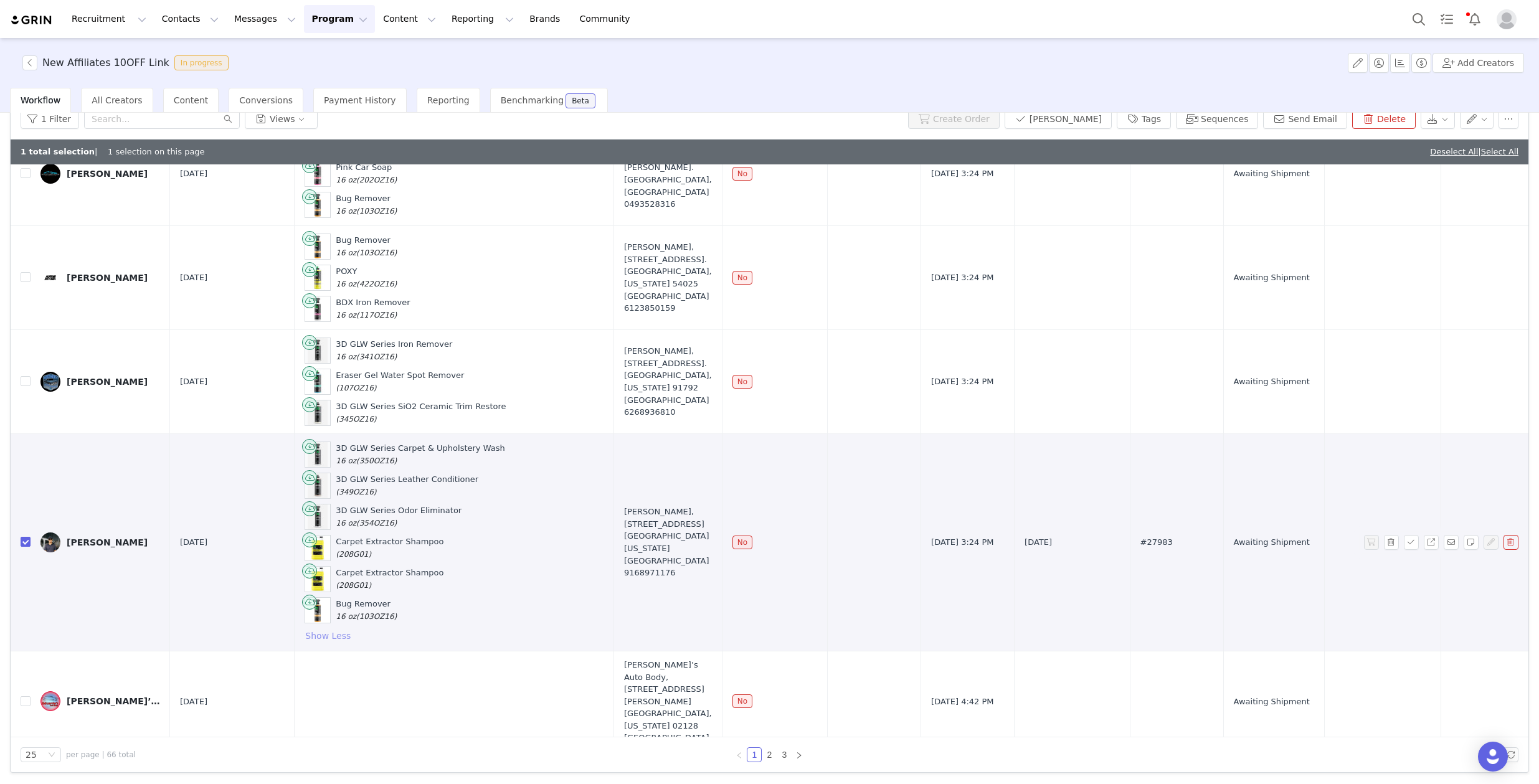
scroll to position [176, 0]
click at [1166, 539] on td "#27983" at bounding box center [1176, 542] width 93 height 217
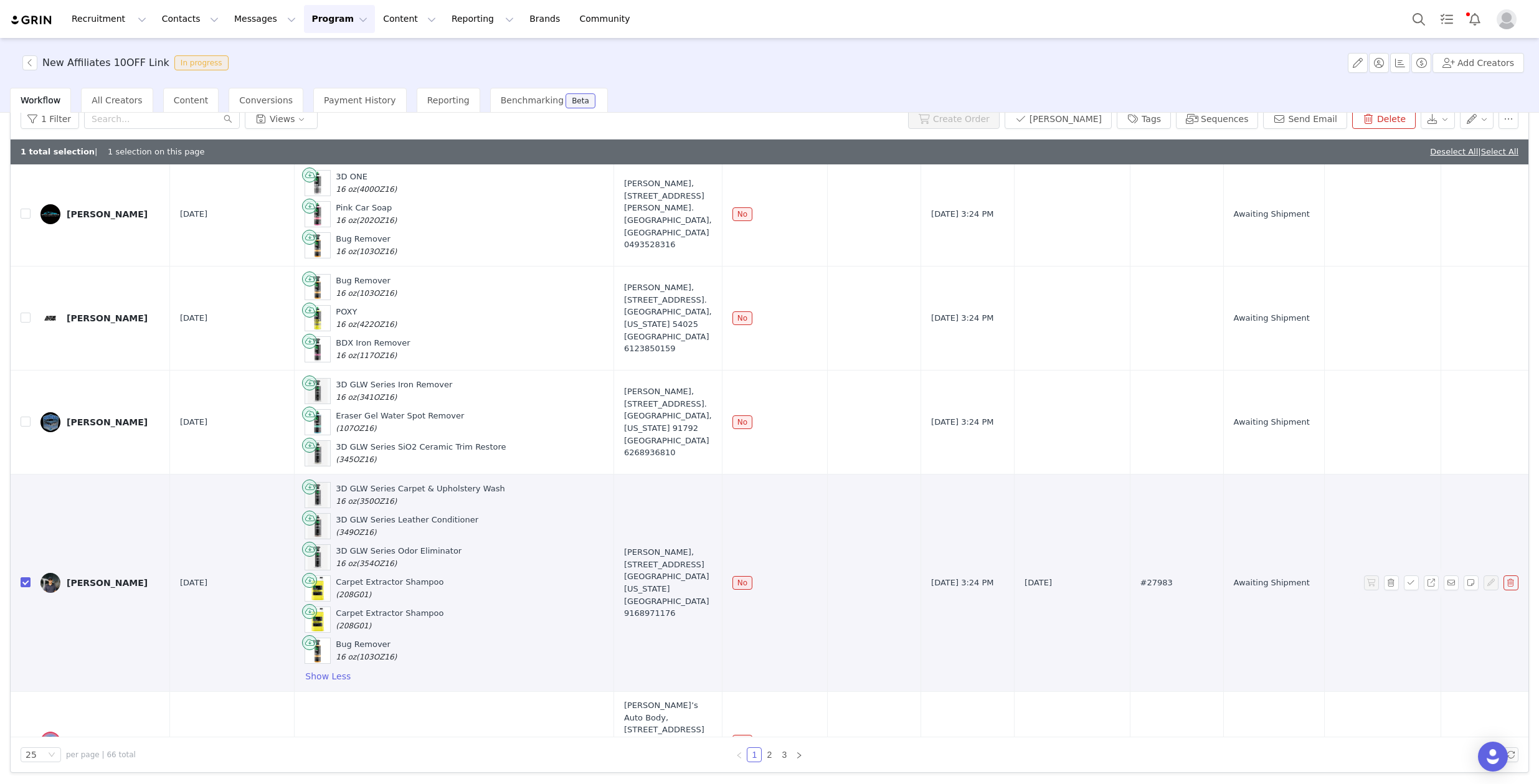
scroll to position [150, 0]
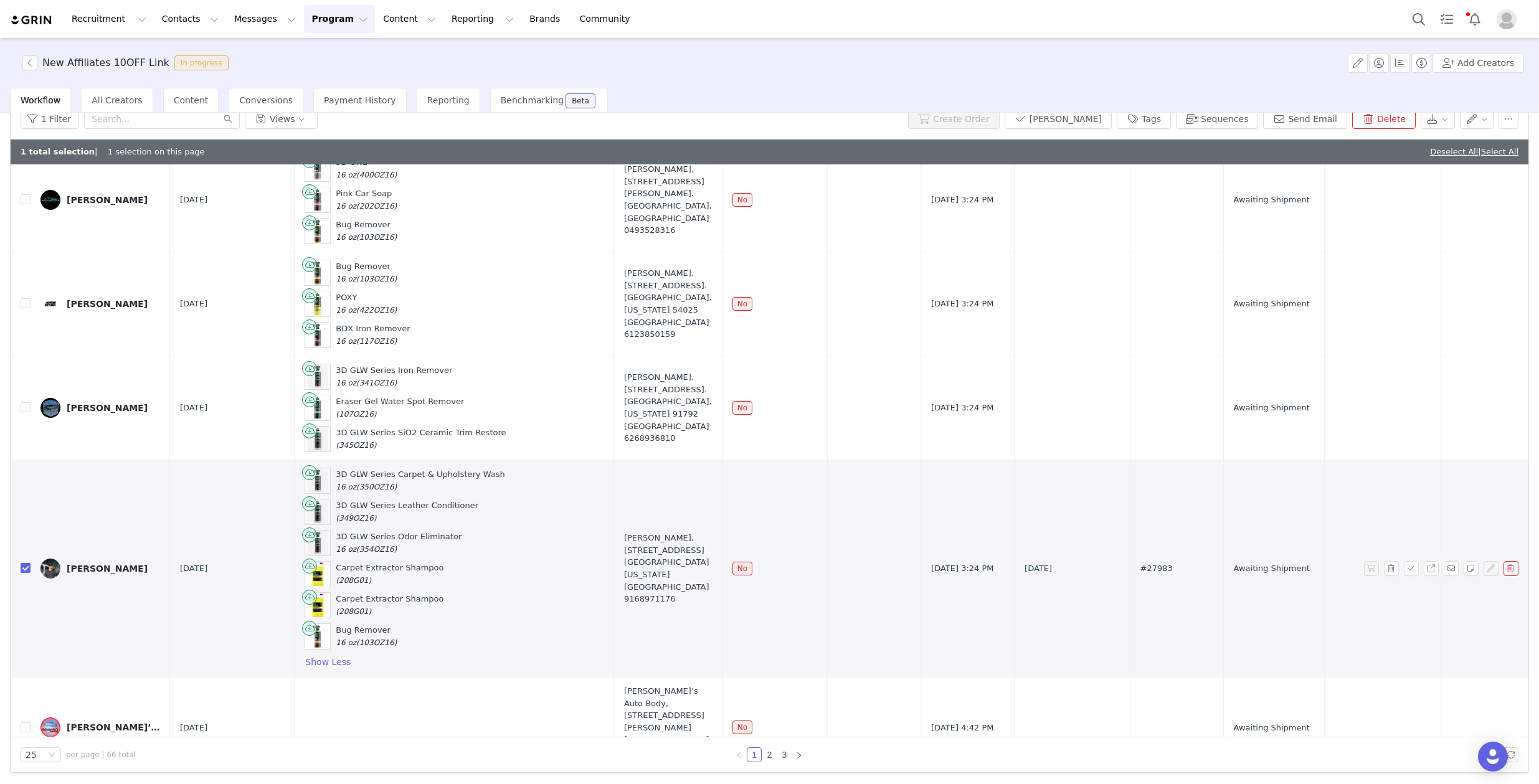
click at [88, 568] on div "[PERSON_NAME]" at bounding box center [107, 568] width 81 height 10
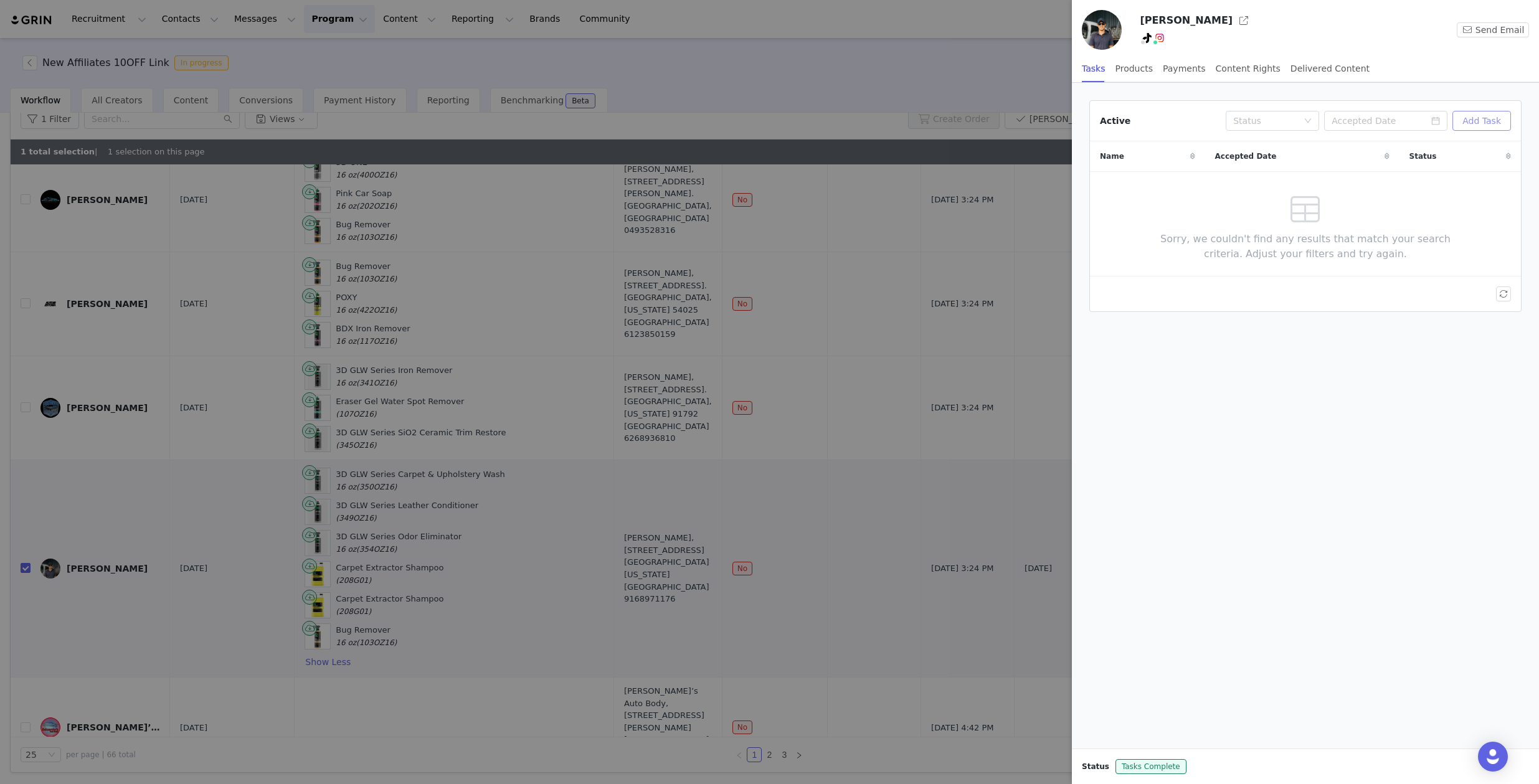
click at [1478, 128] on button "Add Task" at bounding box center [1482, 120] width 58 height 20
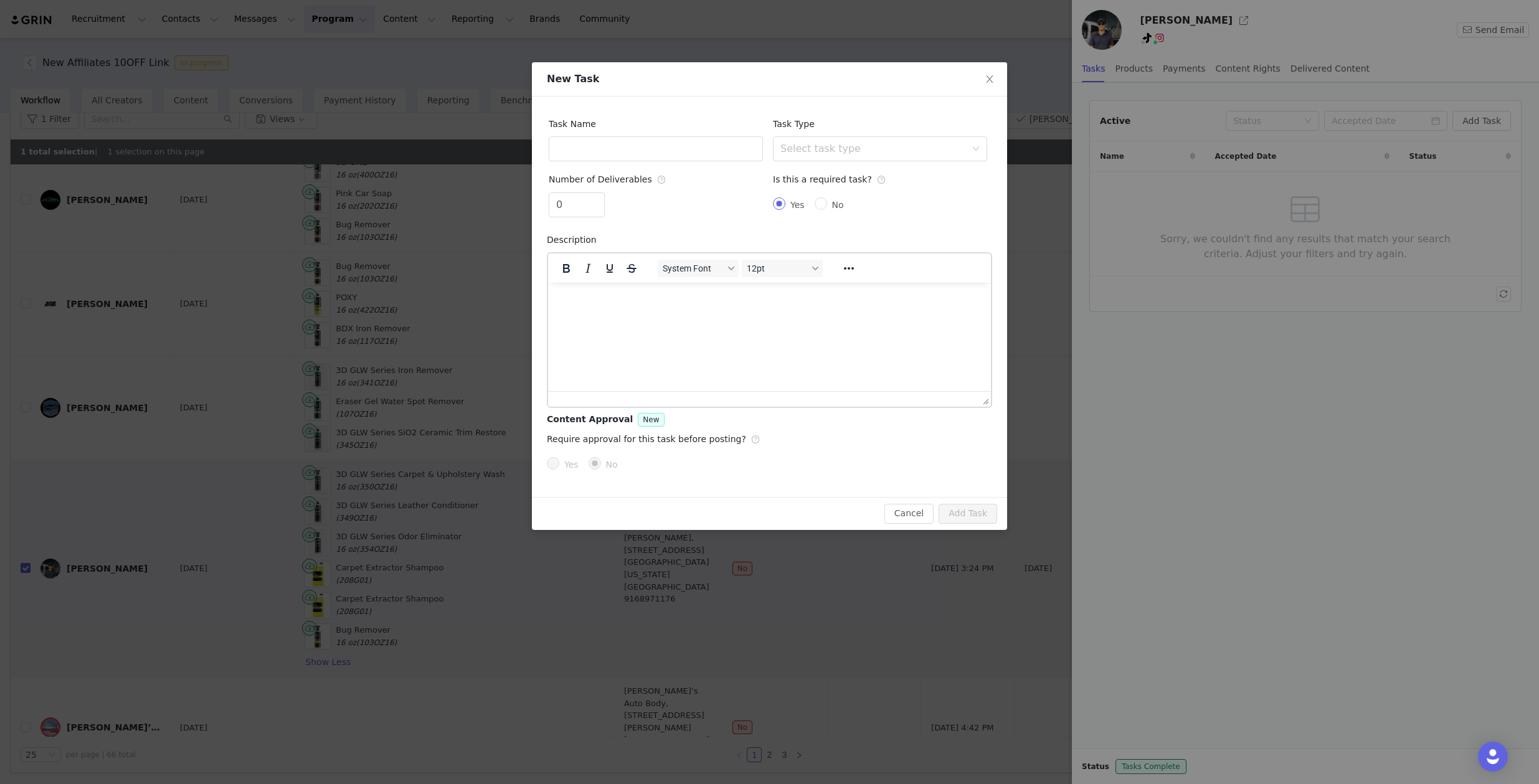
scroll to position [0, 0]
click at [780, 315] on html at bounding box center [769, 298] width 443 height 33
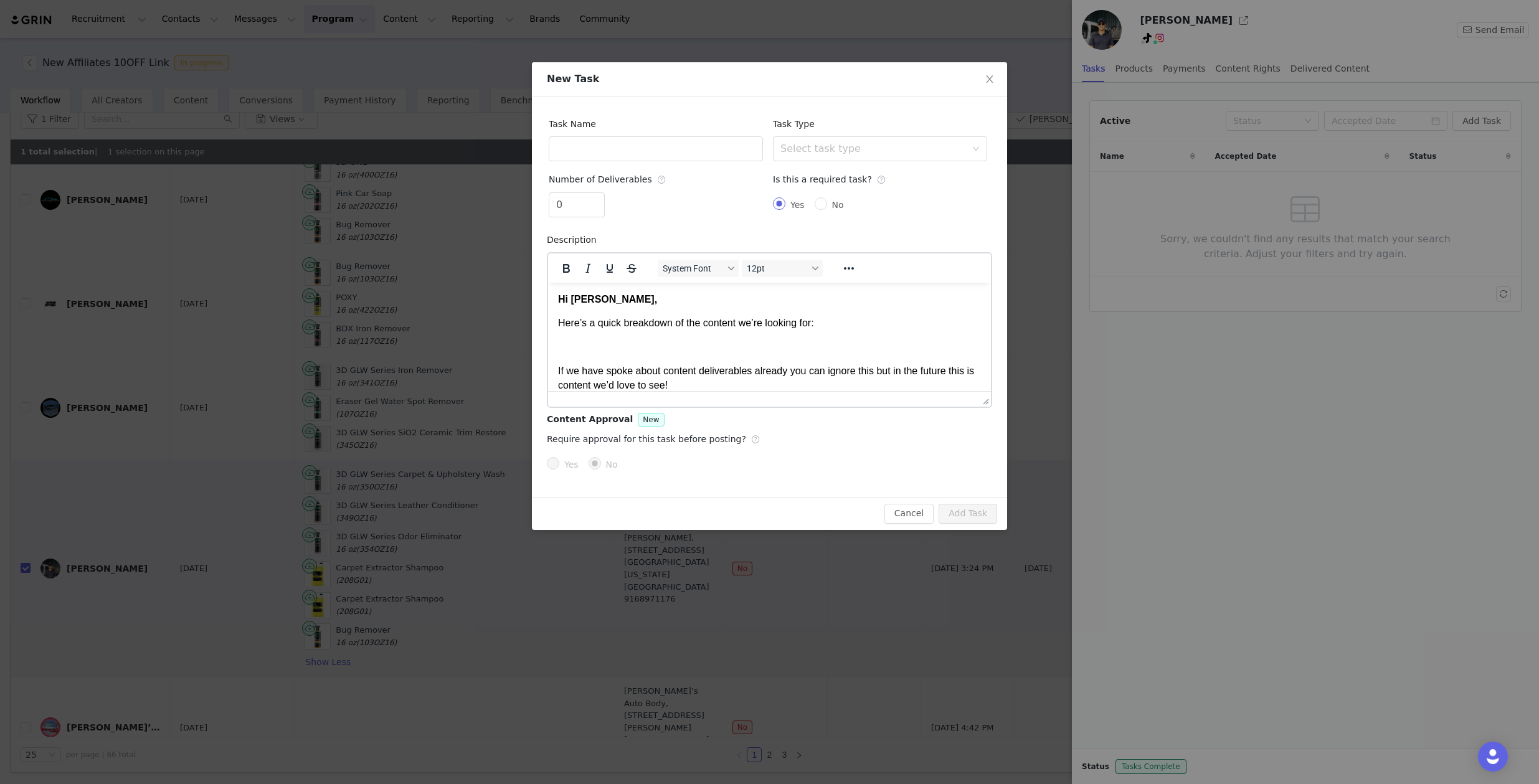
click at [602, 293] on strong "Hi [PERSON_NAME]," at bounding box center [607, 298] width 99 height 11
click at [831, 149] on div "Select task type" at bounding box center [873, 149] width 186 height 13
click at [811, 233] on li "TikTok Video" at bounding box center [880, 235] width 214 height 20
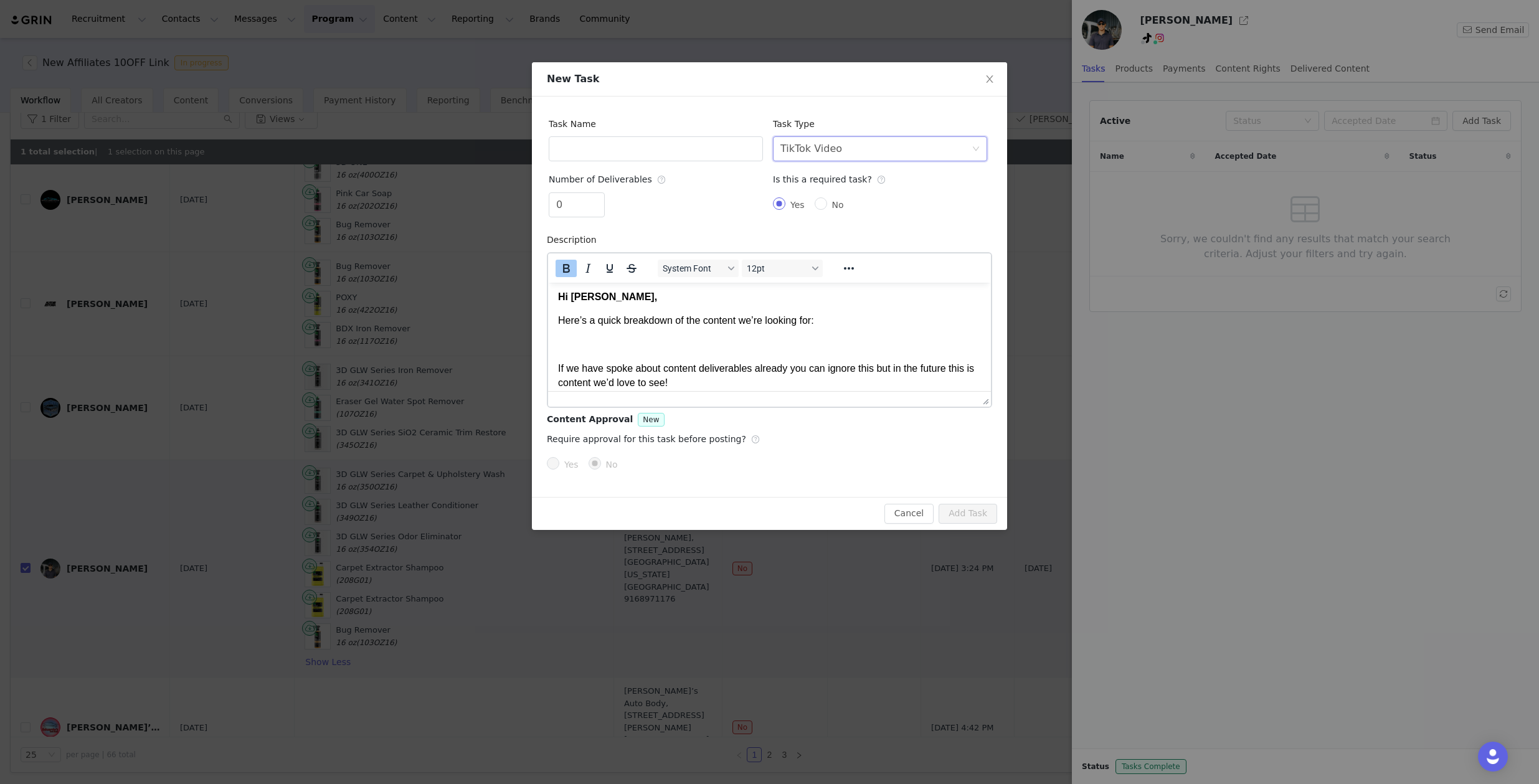
click at [598, 300] on strong "Hi Ethan," at bounding box center [607, 296] width 99 height 11
click at [721, 150] on input "text" at bounding box center [656, 149] width 214 height 25
type input "TikTok Posts"
click at [794, 330] on body "Hi Ethan, Here’s a quick breakdown of the content we’re looking for: If we have…" at bounding box center [769, 693] width 423 height 808
click at [825, 322] on p "Here’s a quick breakdown of the content we’re looking for:" at bounding box center [769, 320] width 423 height 13
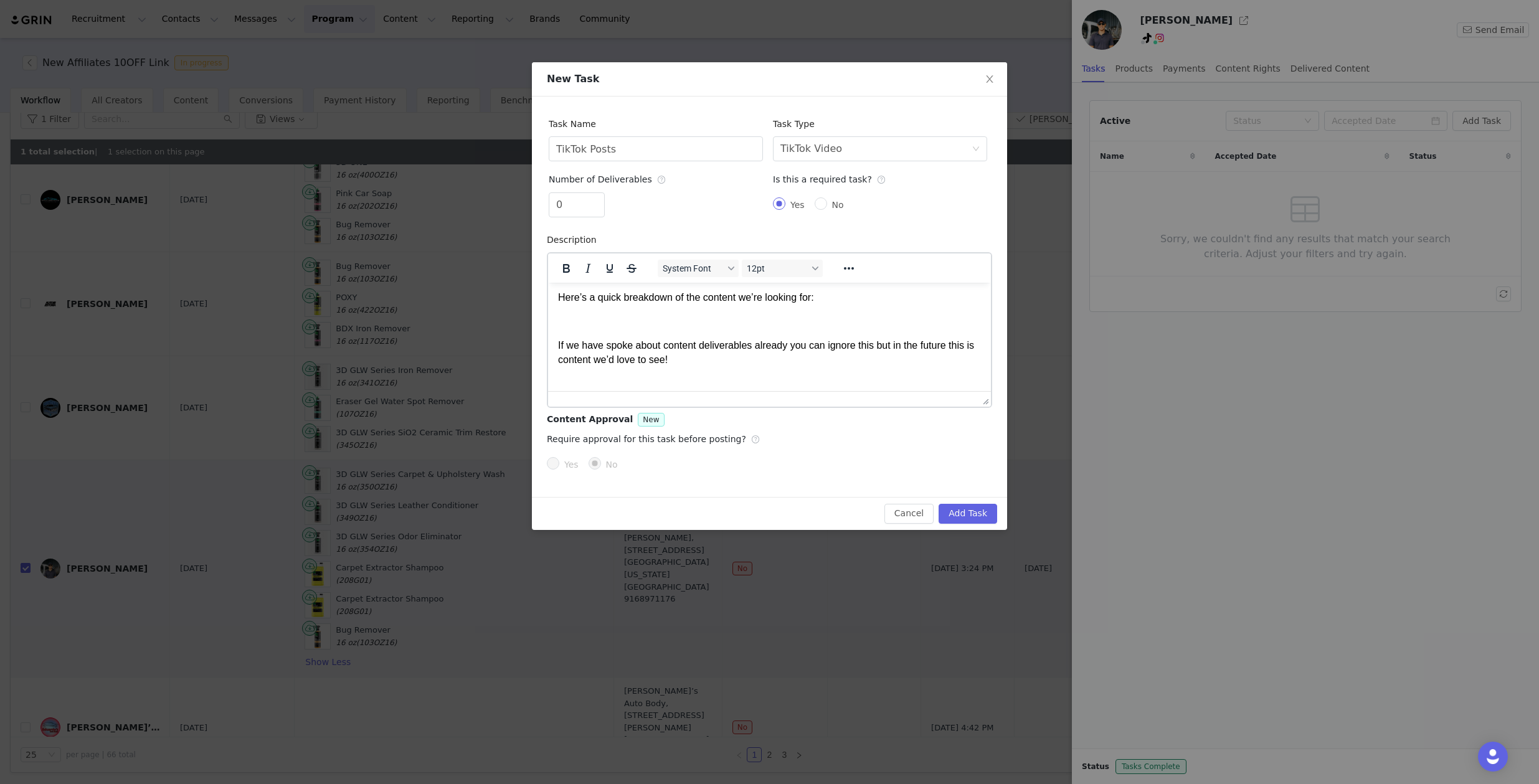
scroll to position [27, 0]
click at [821, 322] on p "Rich Text Area. Press ALT-0 for help." at bounding box center [769, 320] width 423 height 13
click at [821, 314] on p "Rich Text Area. Press ALT-0 for help." at bounding box center [769, 320] width 423 height 13
click at [819, 333] on body "Hi Ethan, Here’s a quick breakdown of the content we’re looking for: If we have…" at bounding box center [769, 669] width 423 height 808
click at [821, 315] on p "Rich Text Area. Press ALT-0 for help." at bounding box center [769, 320] width 423 height 13
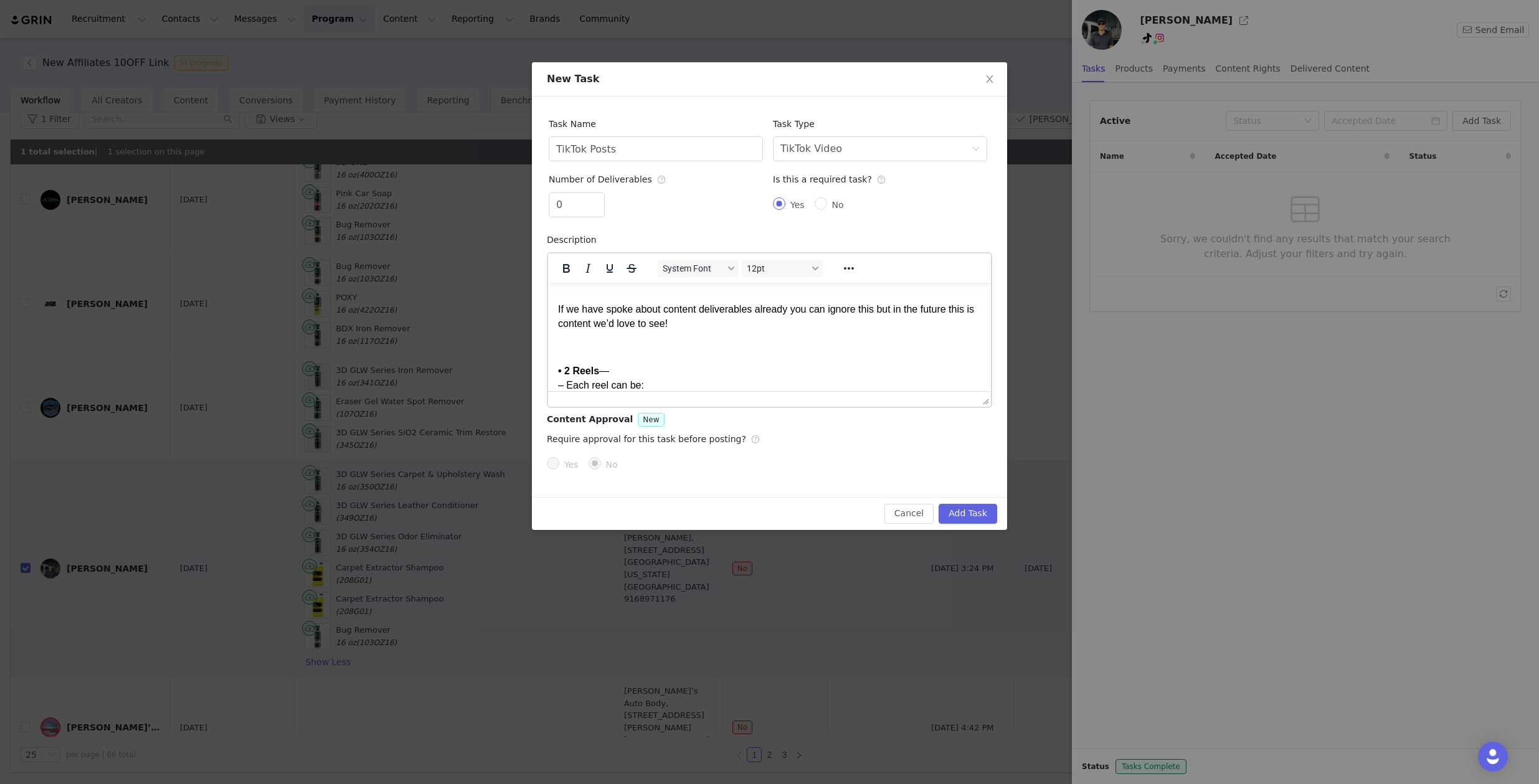
scroll to position [62, 0]
click at [754, 339] on body "Hi Ethan, Here’s a quick breakdown of the content we’re looking for: If we have…" at bounding box center [769, 634] width 423 height 808
click at [756, 348] on p "Rich Text Area. Press ALT-0 for help." at bounding box center [769, 346] width 423 height 13
click at [756, 368] on p "• 2 Reels — – Each reel can be: – A step-by-step “how-to” using the product cor…" at bounding box center [769, 419] width 423 height 111
click at [758, 337] on body "Hi Ethan, Here’s a quick breakdown of the content we’re looking for: If we have…" at bounding box center [769, 634] width 423 height 808
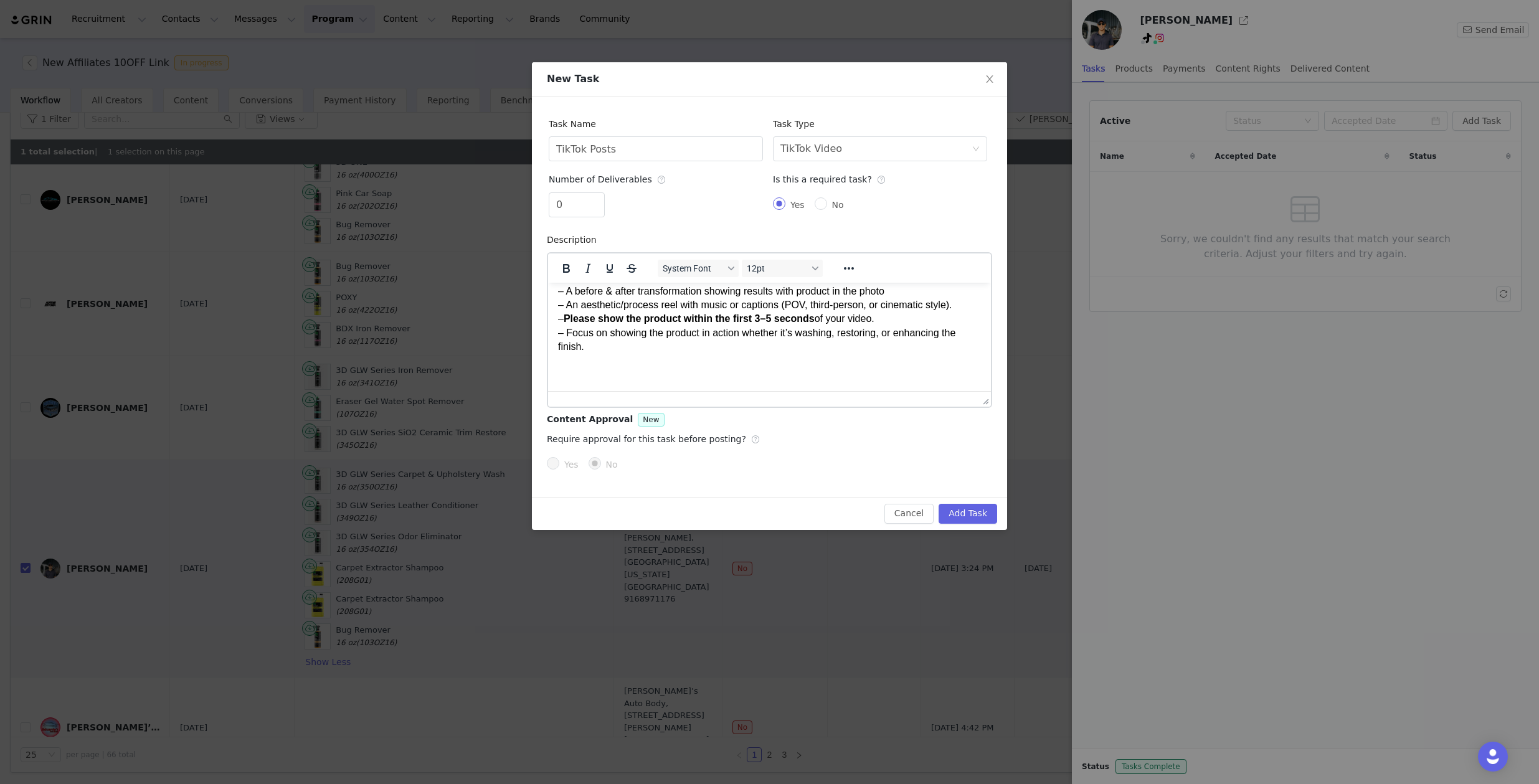
scroll to position [183, 0]
drag, startPoint x: 570, startPoint y: 209, endPoint x: 539, endPoint y: 202, distance: 31.8
click at [539, 202] on div "Task Name TikTok Posts Task Type Select task type TikTok Video Number of Delive…" at bounding box center [769, 296] width 475 height 401
type input "2"
click at [751, 342] on p "• 2 Reels — – Each reel can be: – A step-by-step “how-to” using the product cor…" at bounding box center [769, 297] width 423 height 111
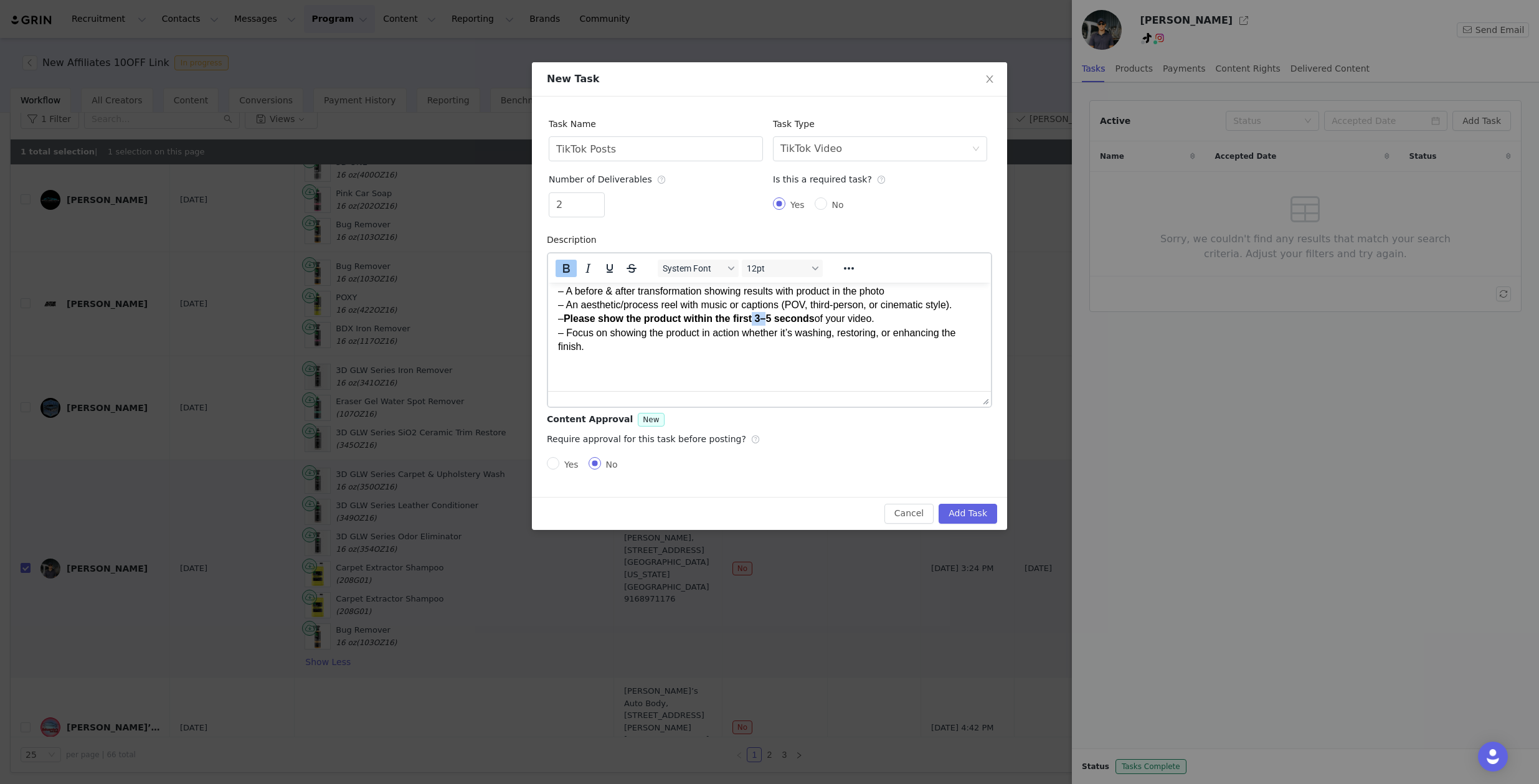
drag, startPoint x: 774, startPoint y: 320, endPoint x: 758, endPoint y: 320, distance: 16.0
click at [758, 320] on strong "Please show the product within the first 3–5 seconds" at bounding box center [688, 318] width 251 height 11
click at [741, 299] on p "• 2 Reels — – Each reel can be: – A step-by-step “how-to” using the product cor…" at bounding box center [769, 297] width 423 height 111
click at [745, 374] on p "Rich Text Area. Press ALT-0 for help." at bounding box center [769, 369] width 423 height 13
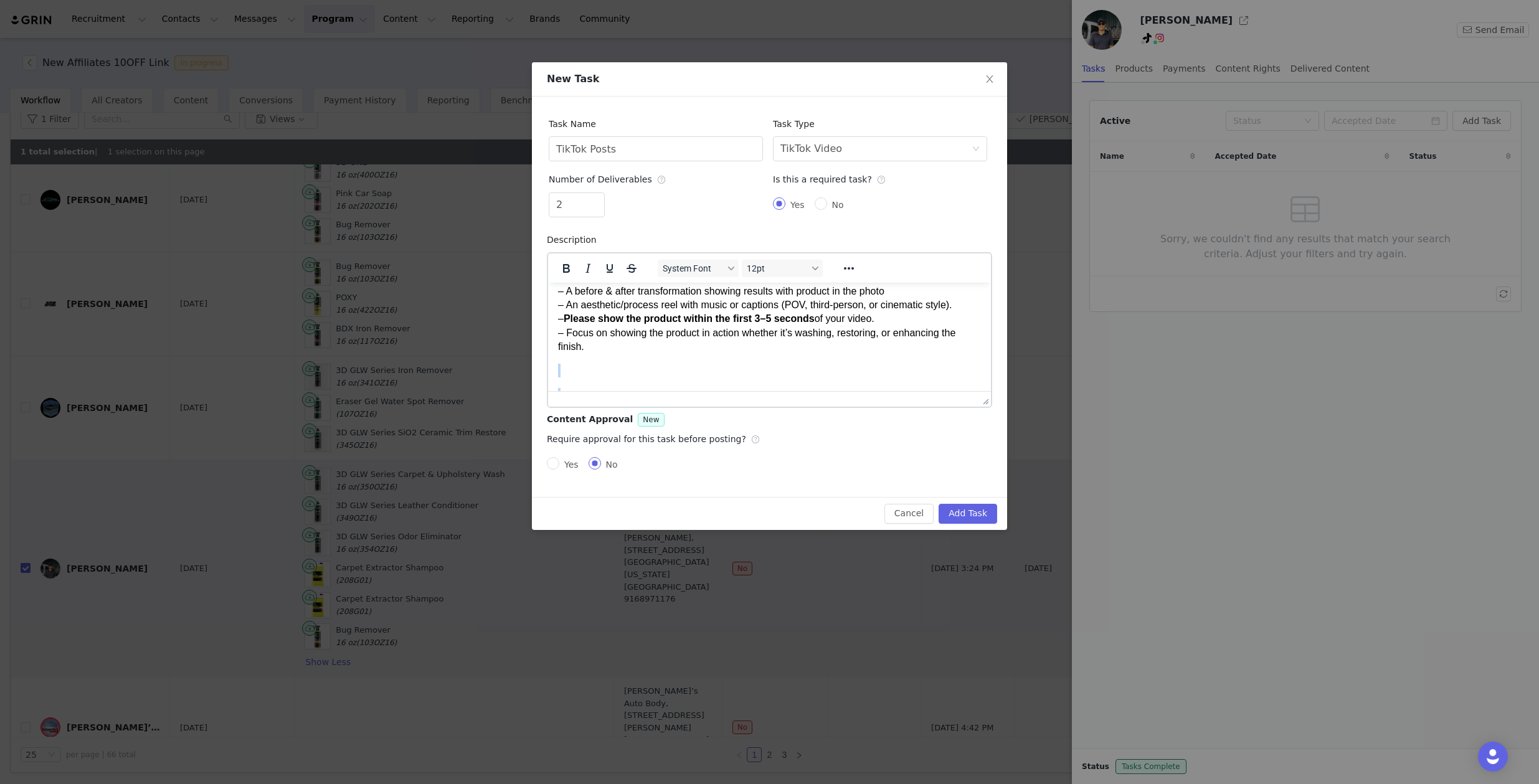
click at [739, 366] on p "Rich Text Area. Press ALT-0 for help." at bounding box center [769, 369] width 423 height 13
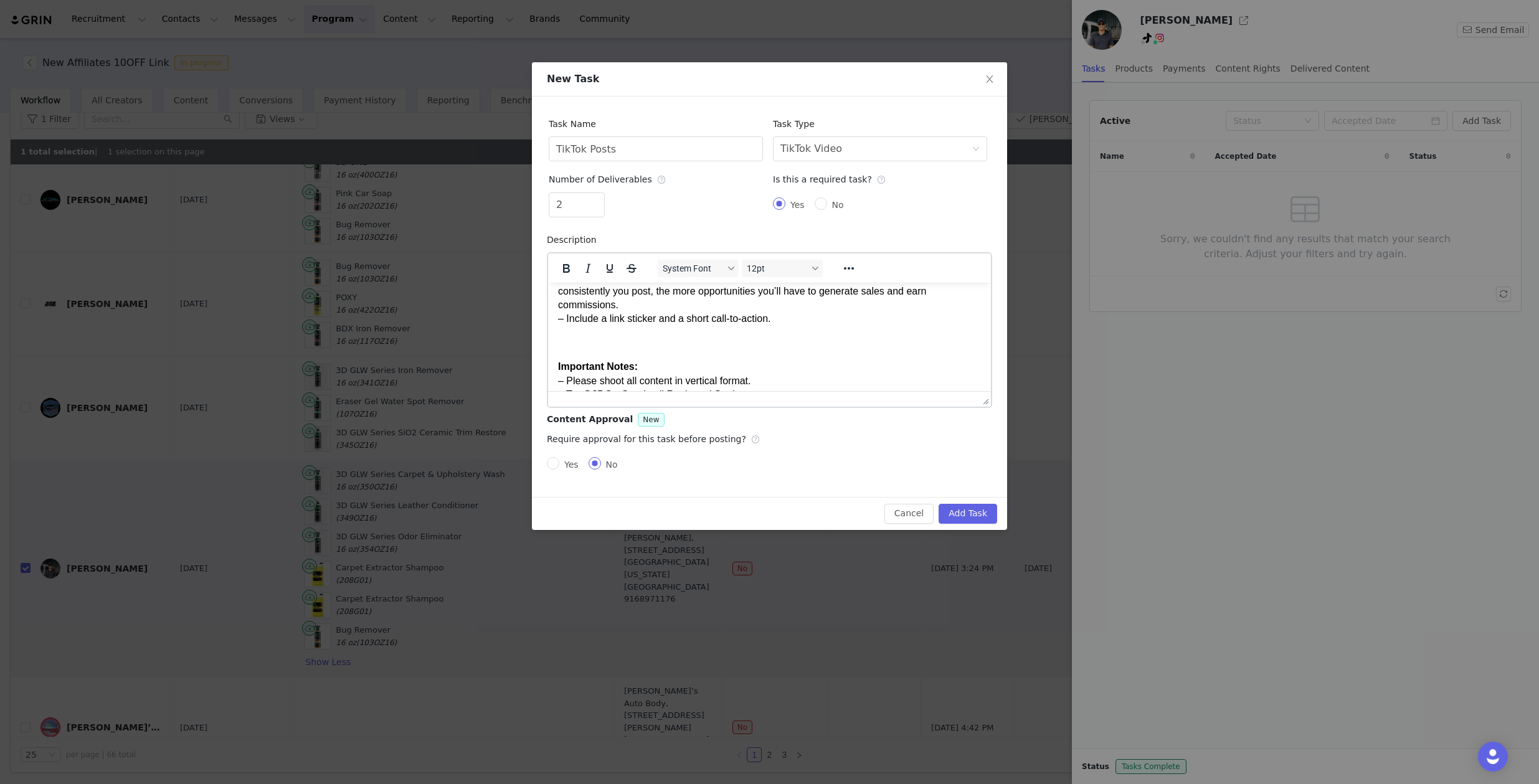
scroll to position [0, 0]
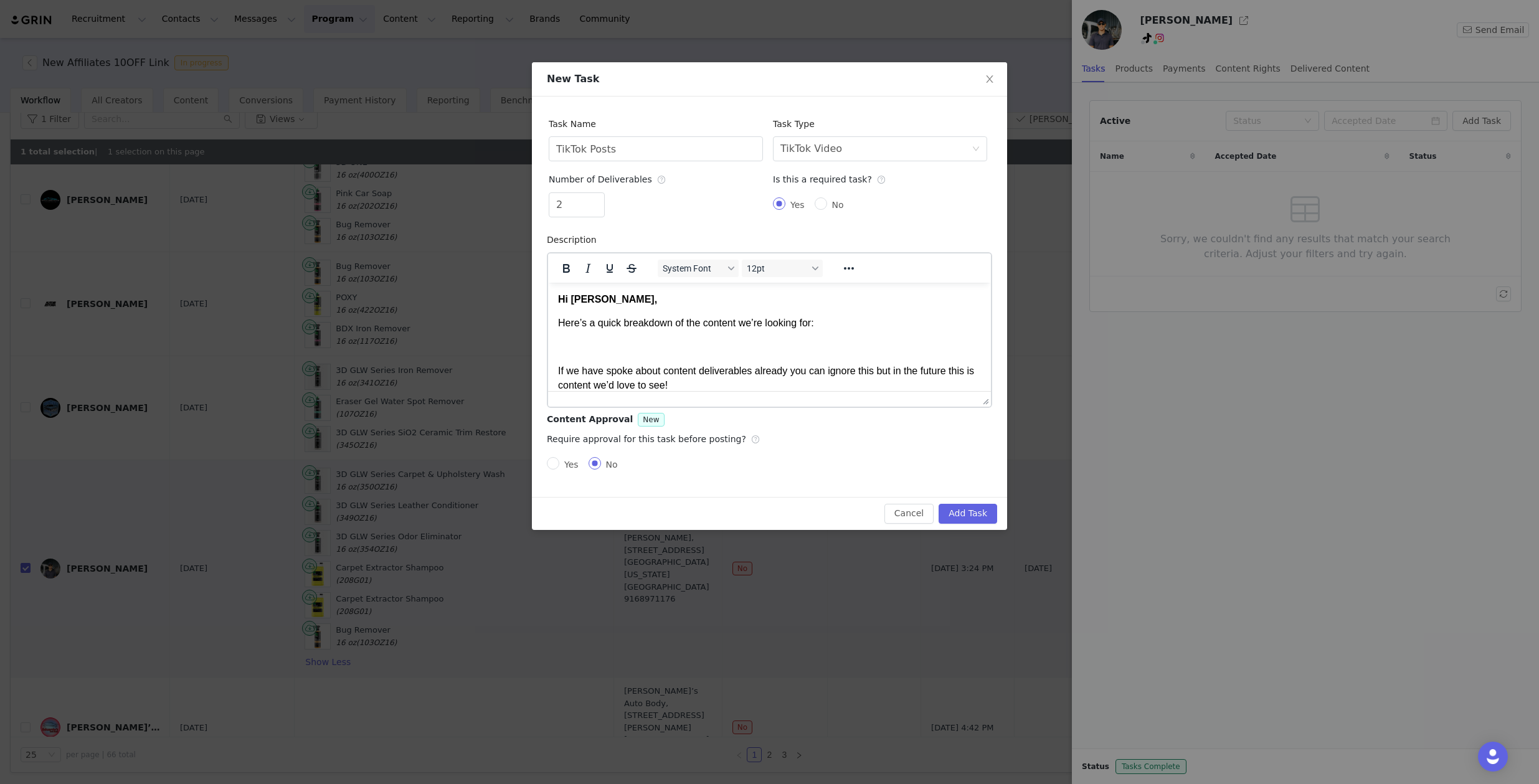
click at [770, 337] on body "Hi Ethan, Here’s a quick breakdown of the content we’re looking for: If we have…" at bounding box center [769, 696] width 423 height 808
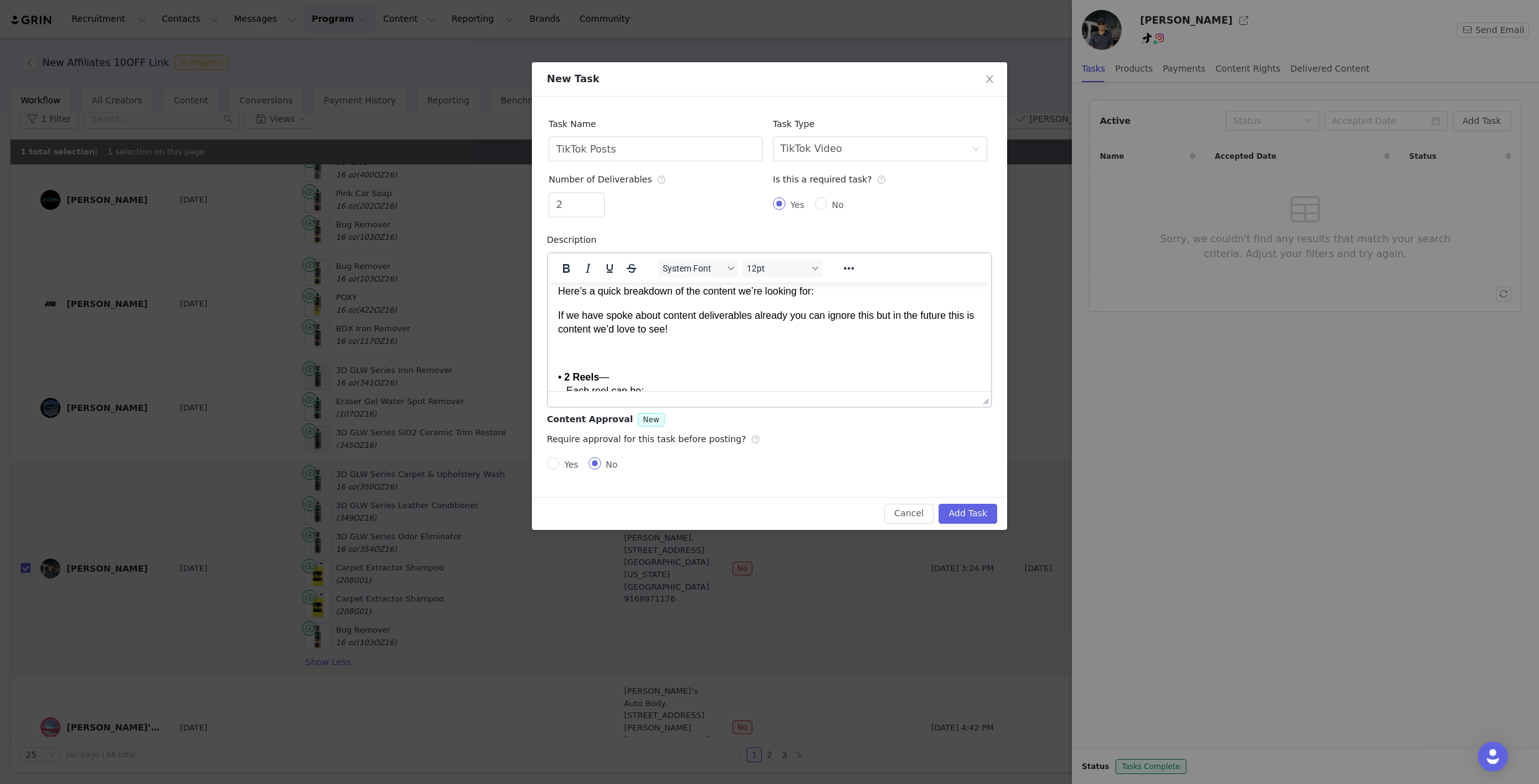
scroll to position [48, 0]
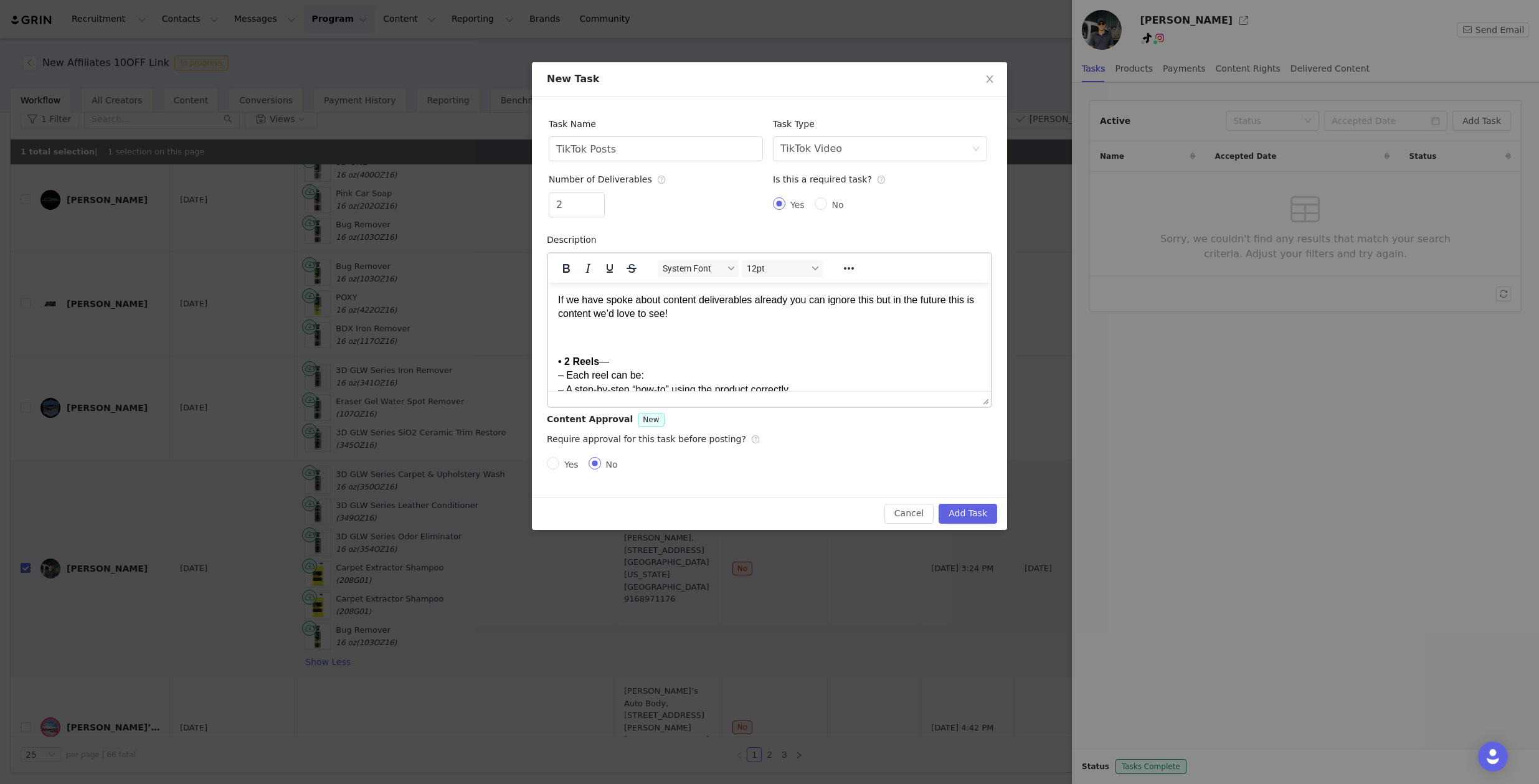
click at [702, 339] on p "Rich Text Area. Press ALT-0 for help." at bounding box center [769, 337] width 423 height 13
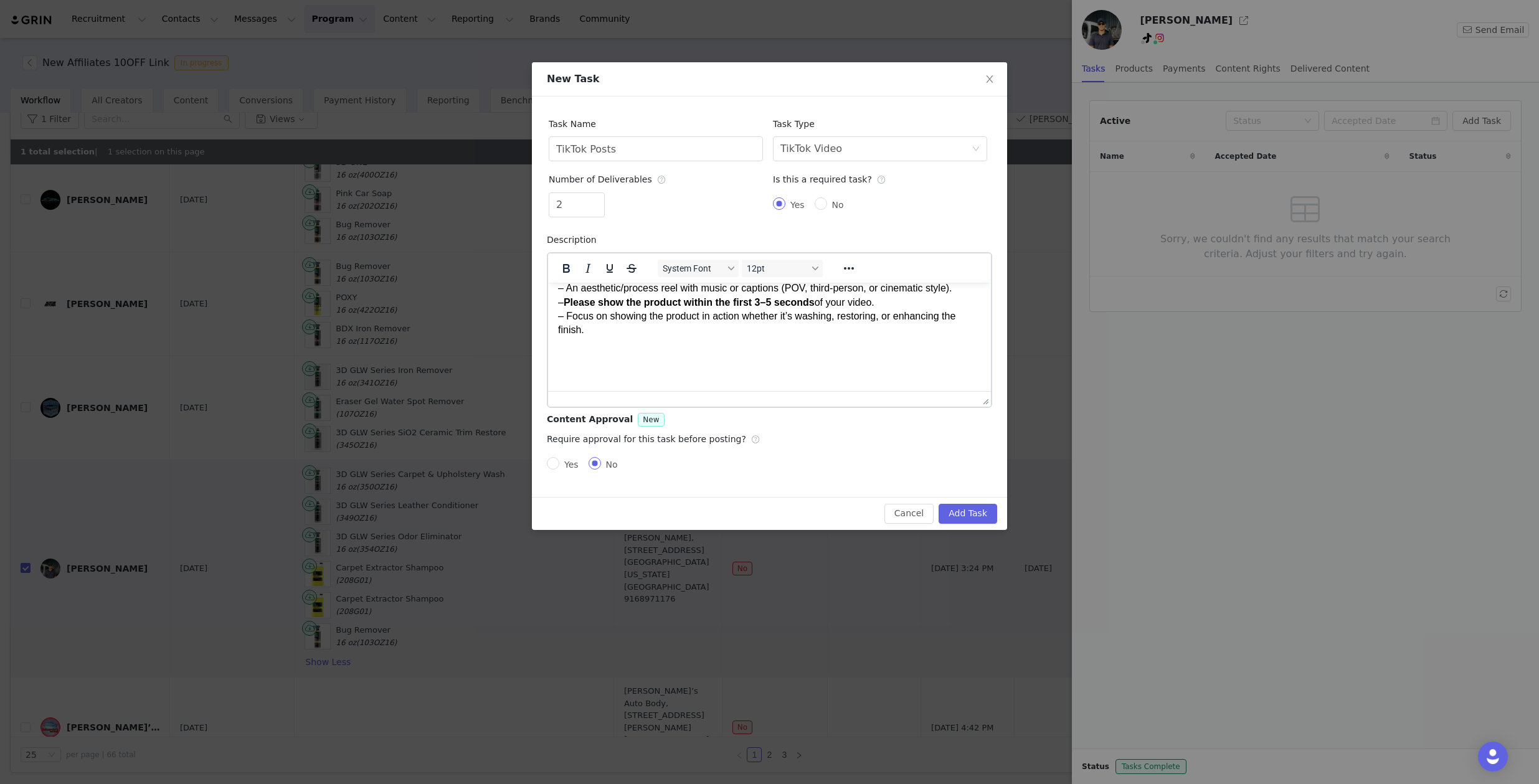
scroll to position [172, 0]
click at [659, 373] on body "Hi Ethan, Here’s a quick breakdown of the content we’re looking for: If we have…" at bounding box center [769, 500] width 423 height 761
click at [659, 366] on body "Hi Ethan, Here’s a quick breakdown of the content we’re looking for: If we have…" at bounding box center [769, 500] width 423 height 761
click at [660, 357] on p "Rich Text Area. Press ALT-0 for help." at bounding box center [769, 357] width 423 height 13
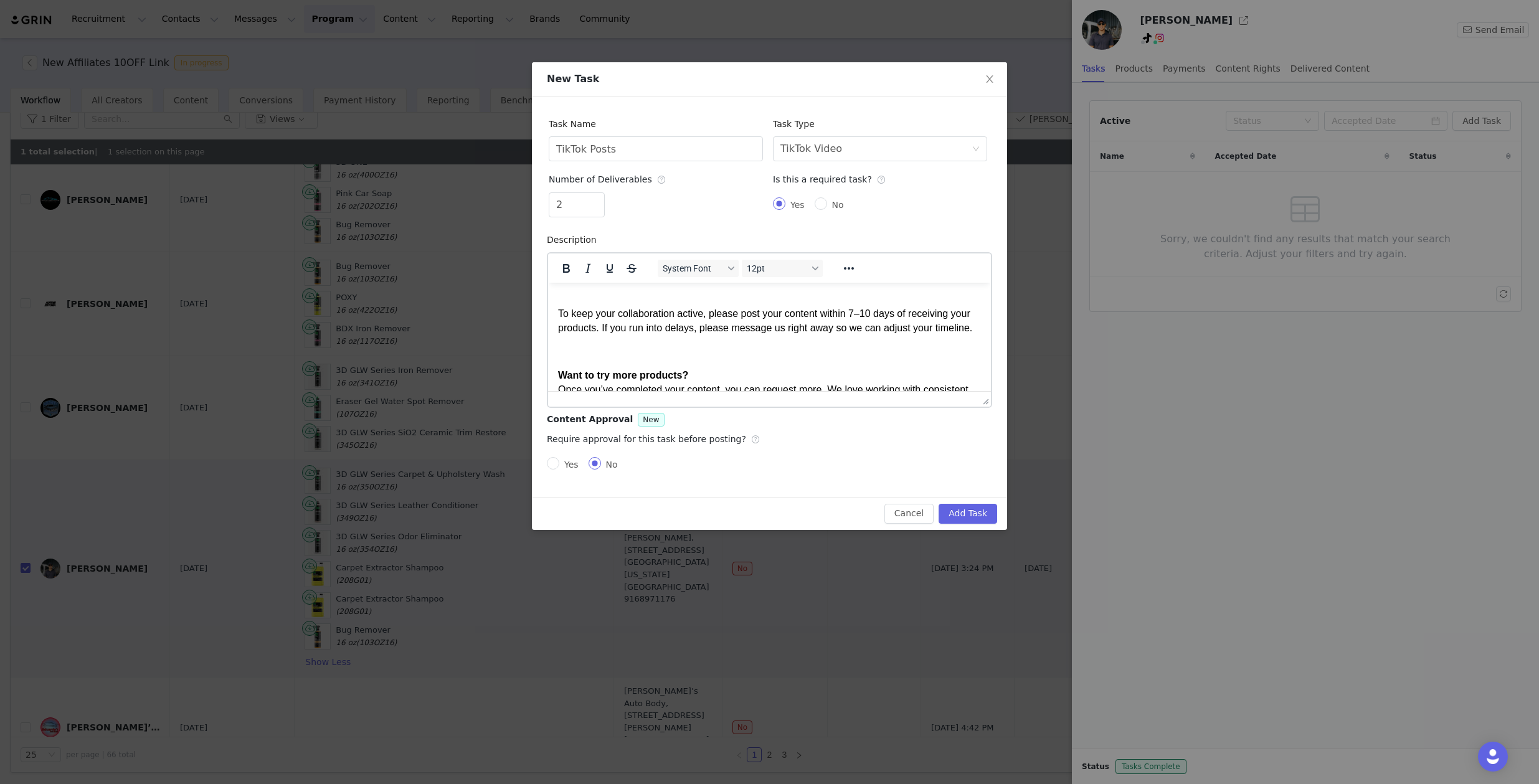
scroll to position [529, 0]
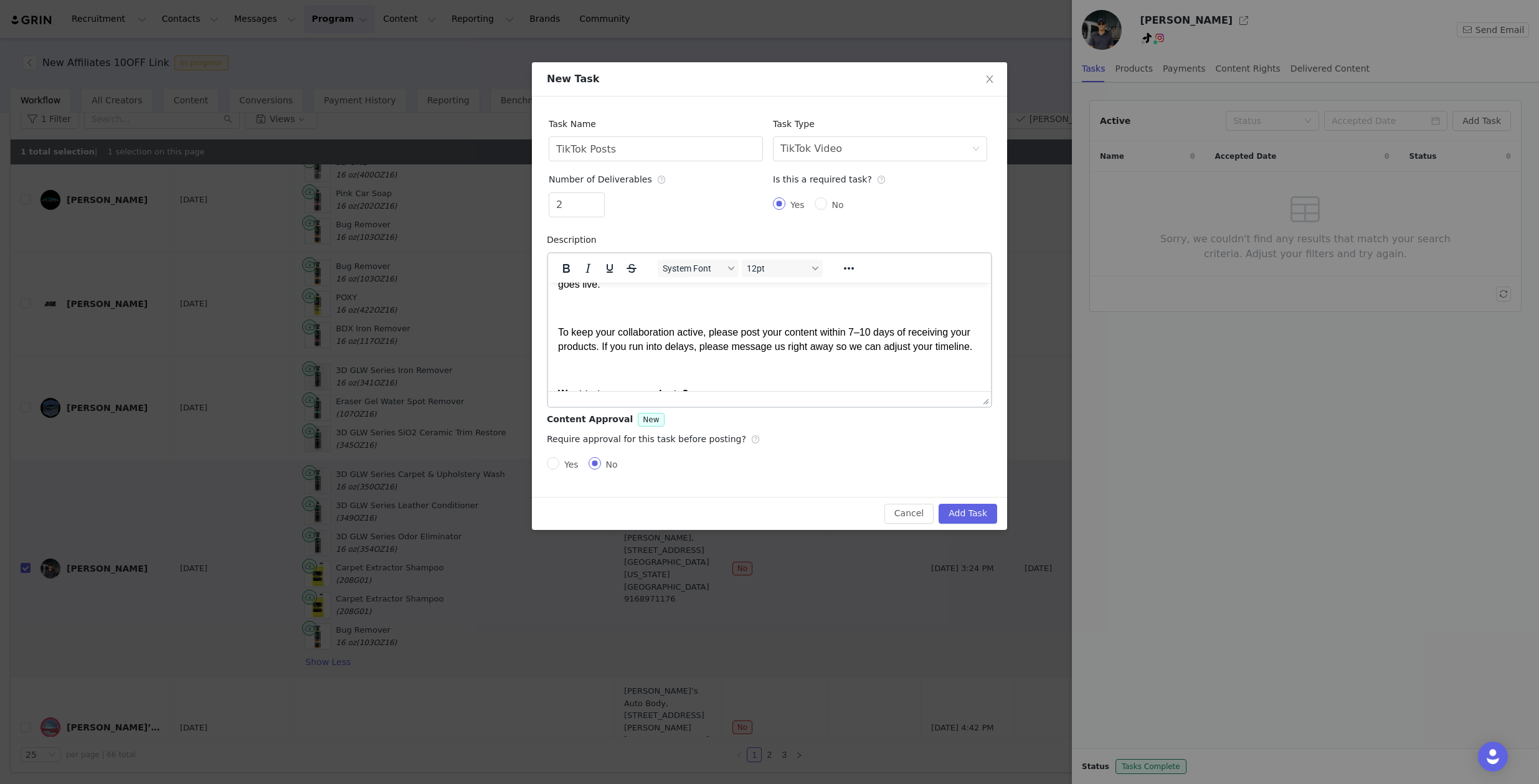
click at [642, 312] on p "Rich Text Area. Press ALT-0 for help." at bounding box center [769, 308] width 423 height 13
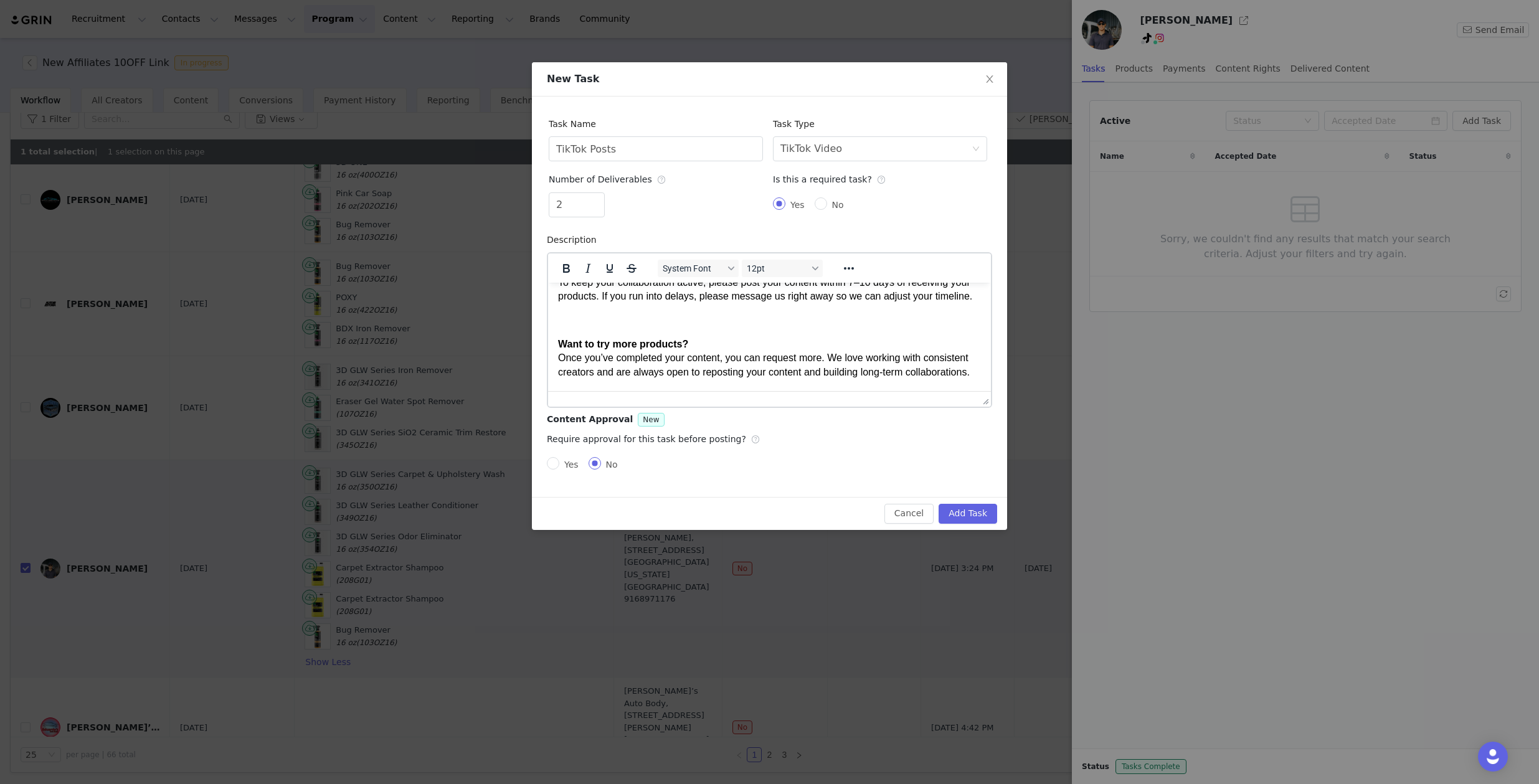
scroll to position [556, 0]
click at [641, 340] on body "Hi Ethan, Here’s a quick breakdown of the content we’re looking for: If we have…" at bounding box center [769, 80] width 423 height 689
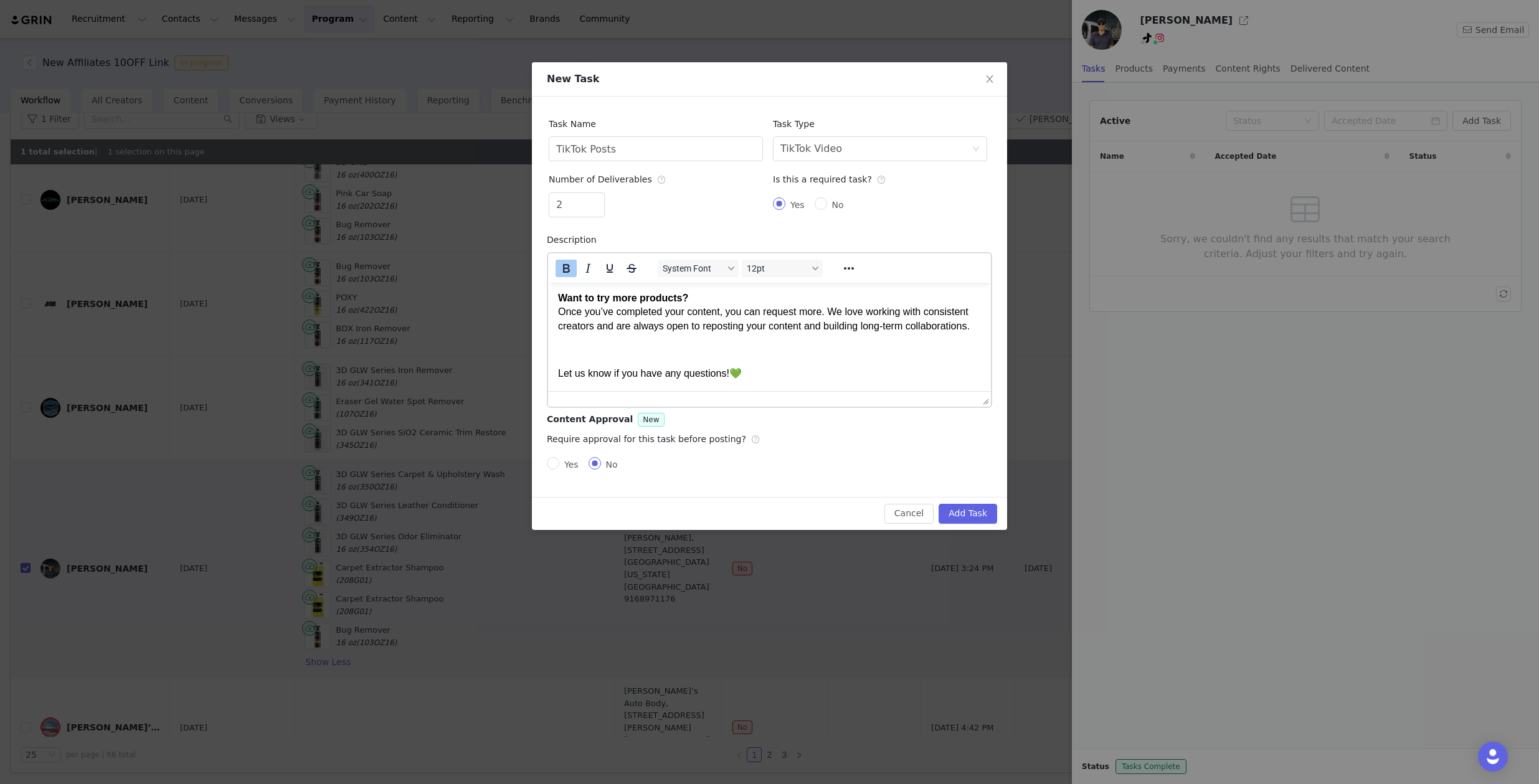
scroll to position [629, 0]
click at [641, 339] on body "Hi Ethan, Here’s a quick breakdown of the content we’re looking for: If we have…" at bounding box center [769, 35] width 423 height 689
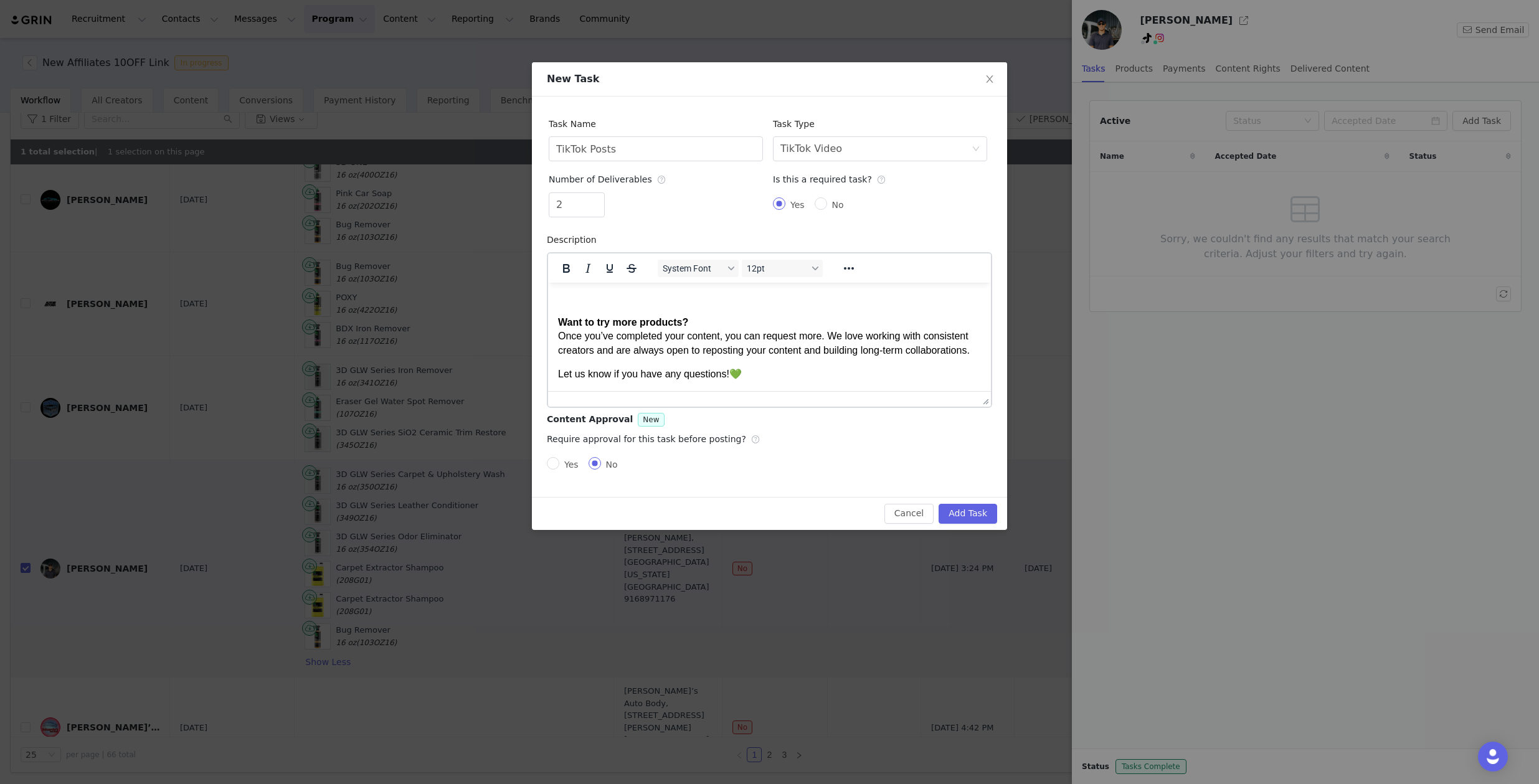
click at [650, 346] on p "Want to try more products? Once you’ve completed your content, you can request …" at bounding box center [769, 336] width 423 height 41
click at [655, 359] on body "Hi Ethan, Here’s a quick breakdown of the content we’re looking for: If we have…" at bounding box center [769, 48] width 423 height 665
click at [726, 276] on button "System Font" at bounding box center [698, 268] width 81 height 17
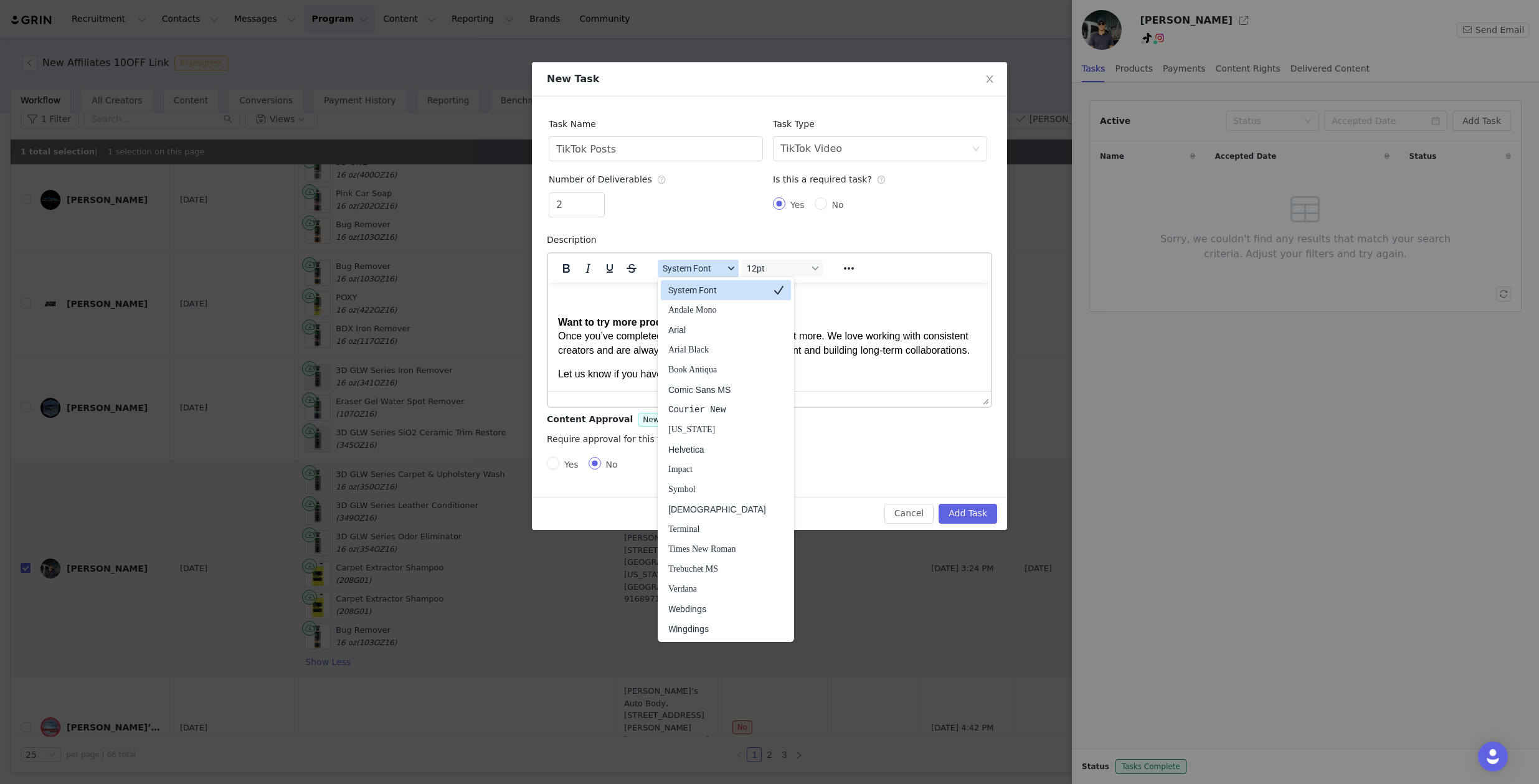
click at [699, 263] on span "System Font" at bounding box center [694, 268] width 61 height 10
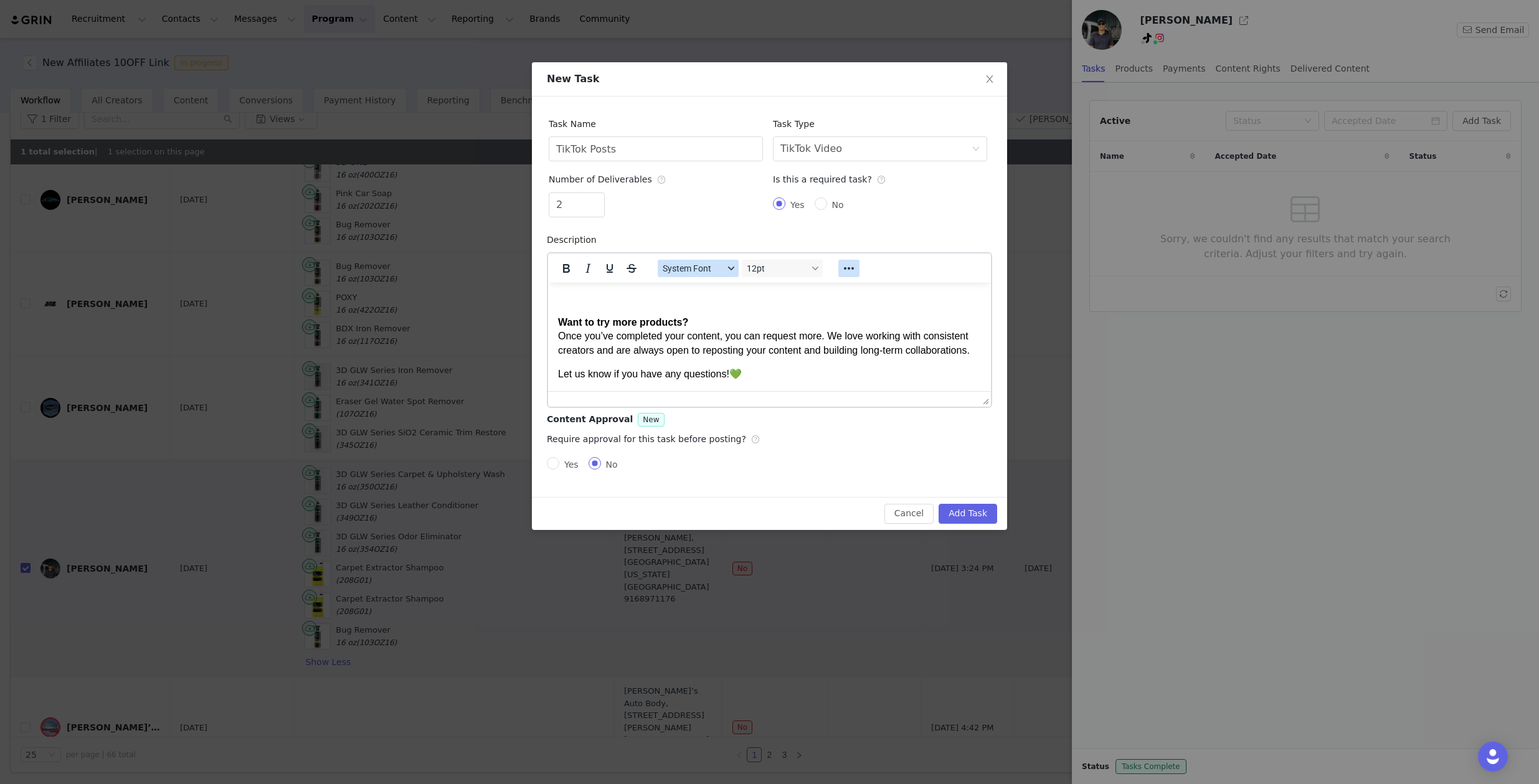
click at [846, 276] on button "Reveal or hide additional toolbar items" at bounding box center [849, 268] width 22 height 17
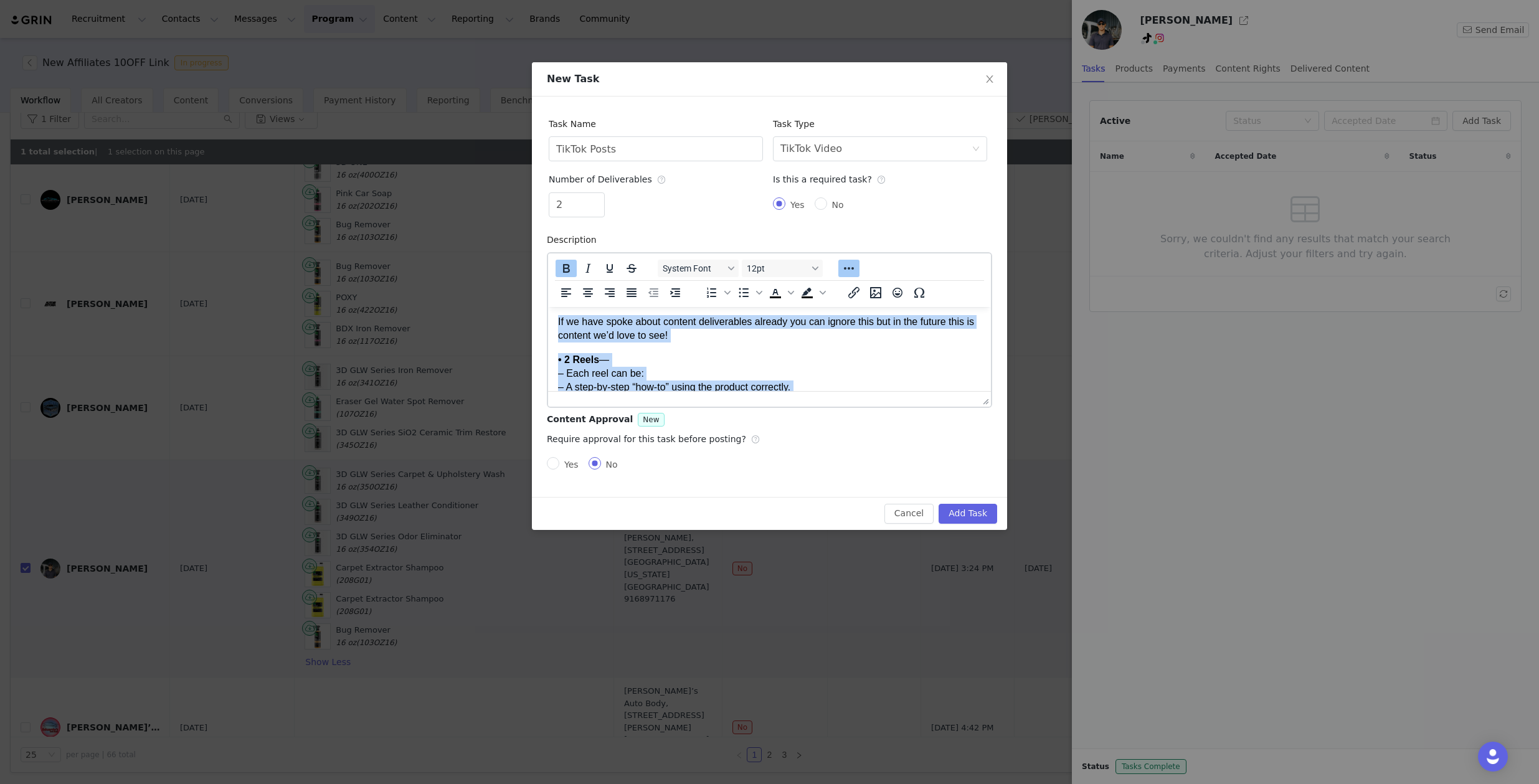
scroll to position [629, 0]
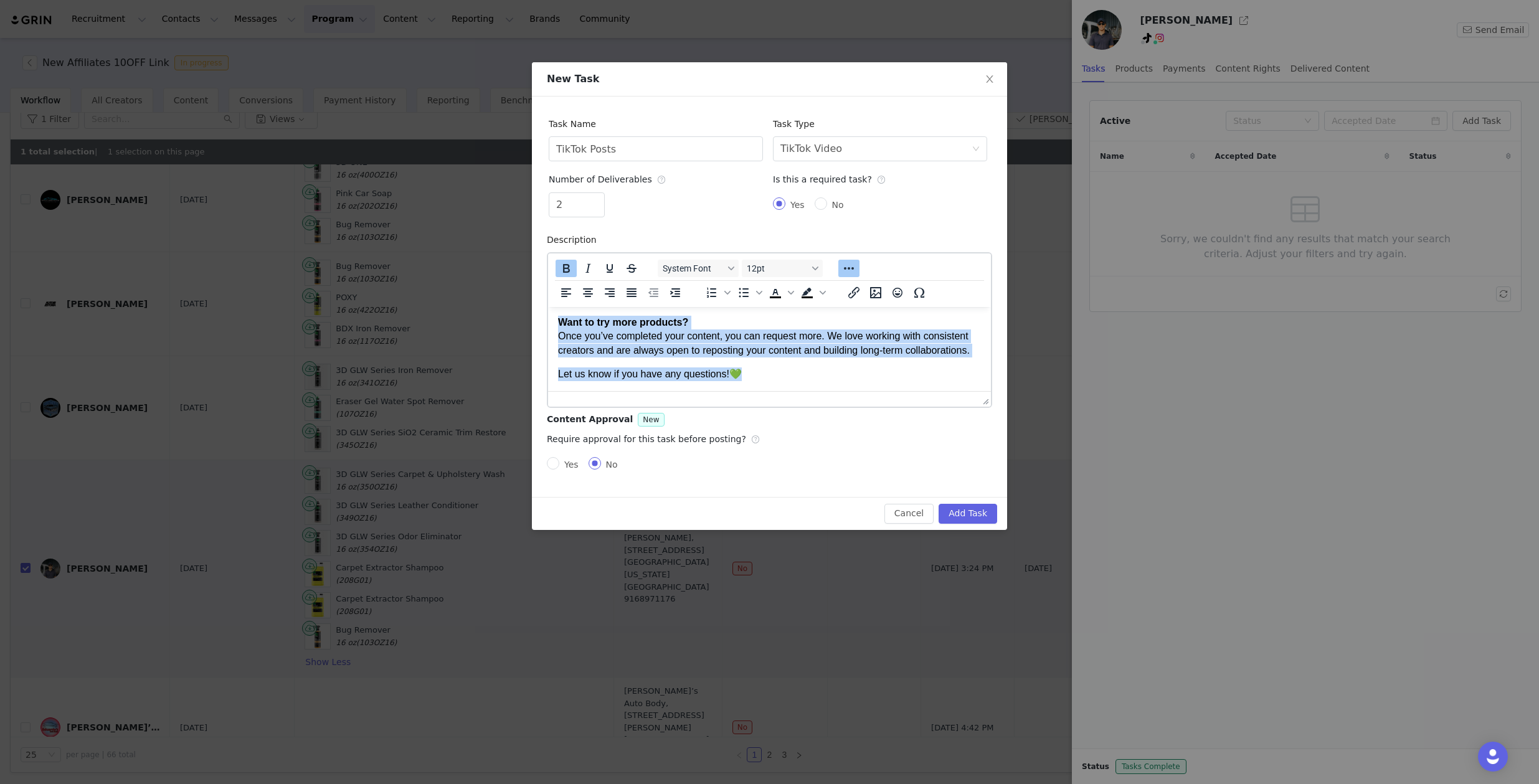
drag, startPoint x: 571, startPoint y: 329, endPoint x: 858, endPoint y: 471, distance: 320.2
click at [858, 391] on html "Hi Ethan, Here’s a quick breakdown of the content we’re looking for: If we have…" at bounding box center [769, 48] width 443 height 685
copy body "Hi Ethan, Here’s a quick breakdown of the content we’re looking for: If we have…"
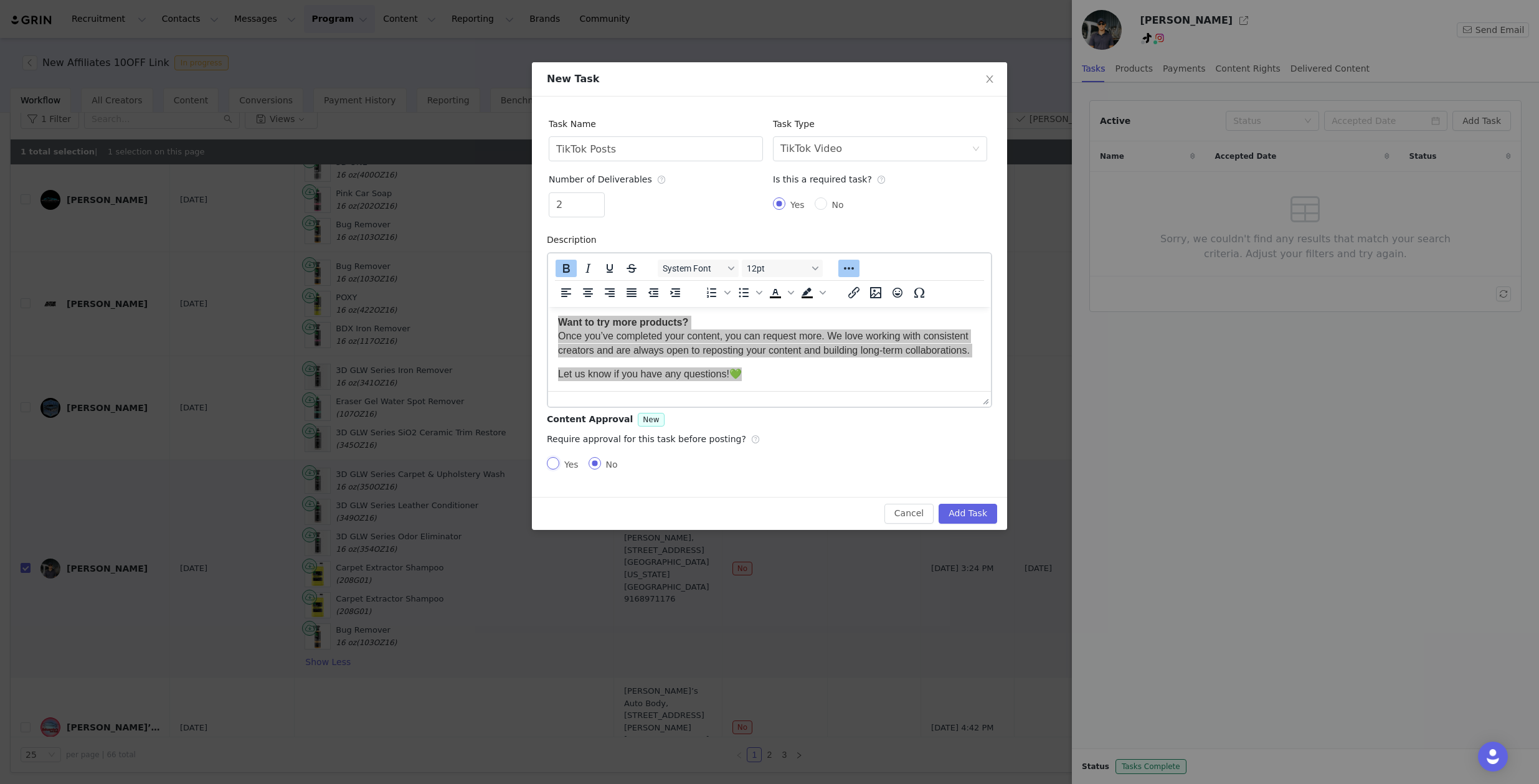
click at [553, 464] on input "Yes" at bounding box center [553, 463] width 13 height 13
radio input "true"
radio input "false"
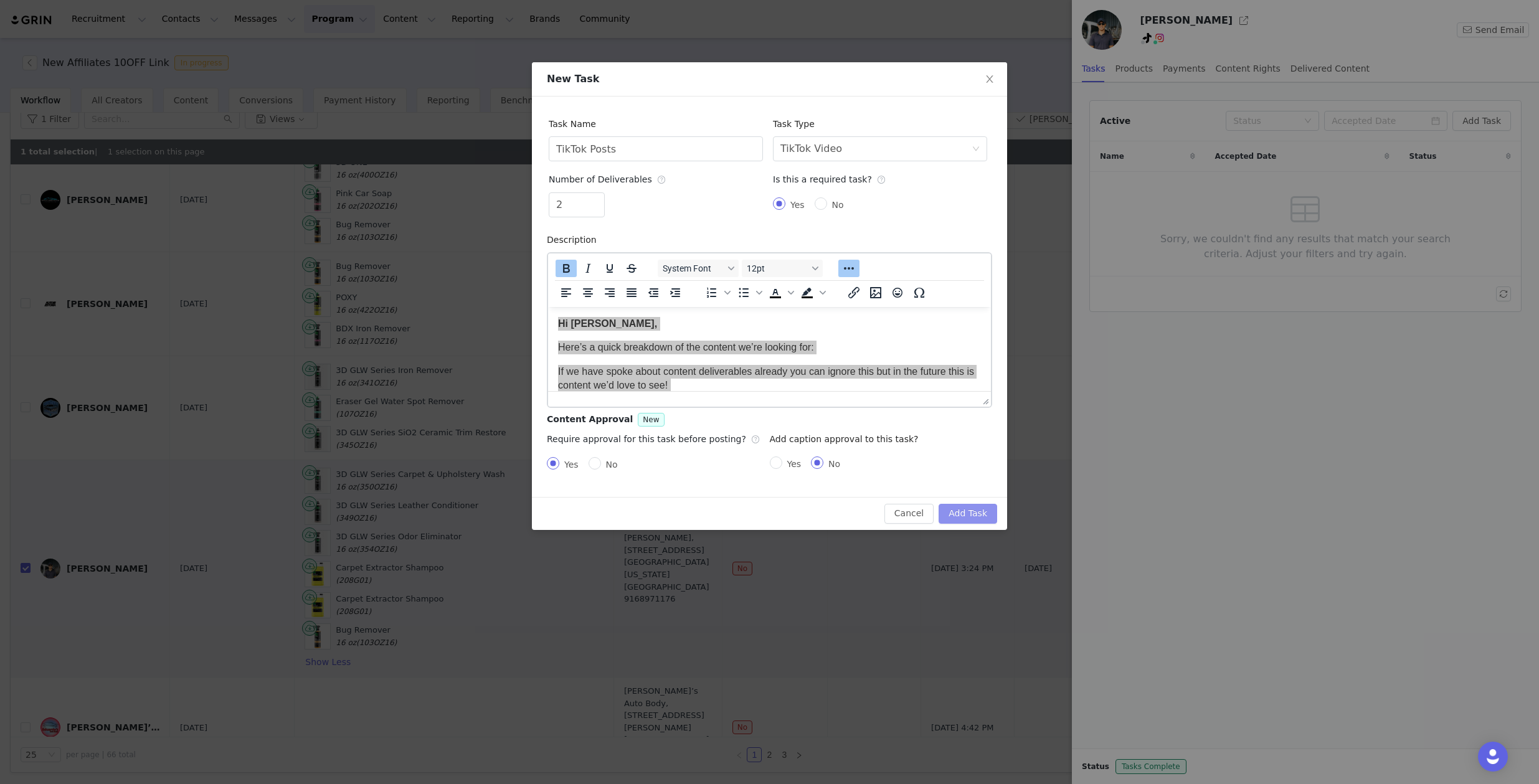
click at [982, 514] on button "Add Task" at bounding box center [968, 514] width 58 height 20
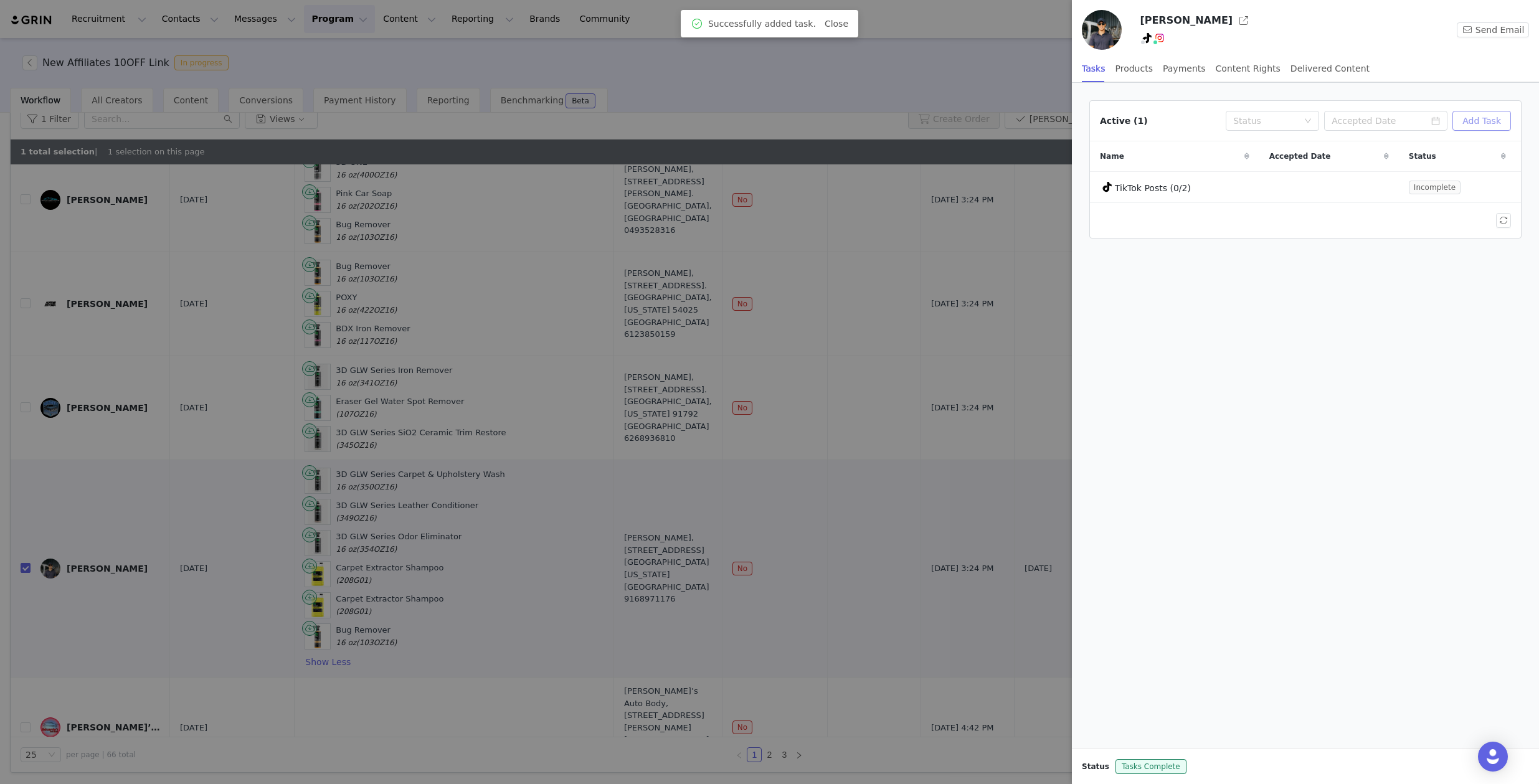
click at [1466, 120] on button "Add Task" at bounding box center [1482, 120] width 58 height 20
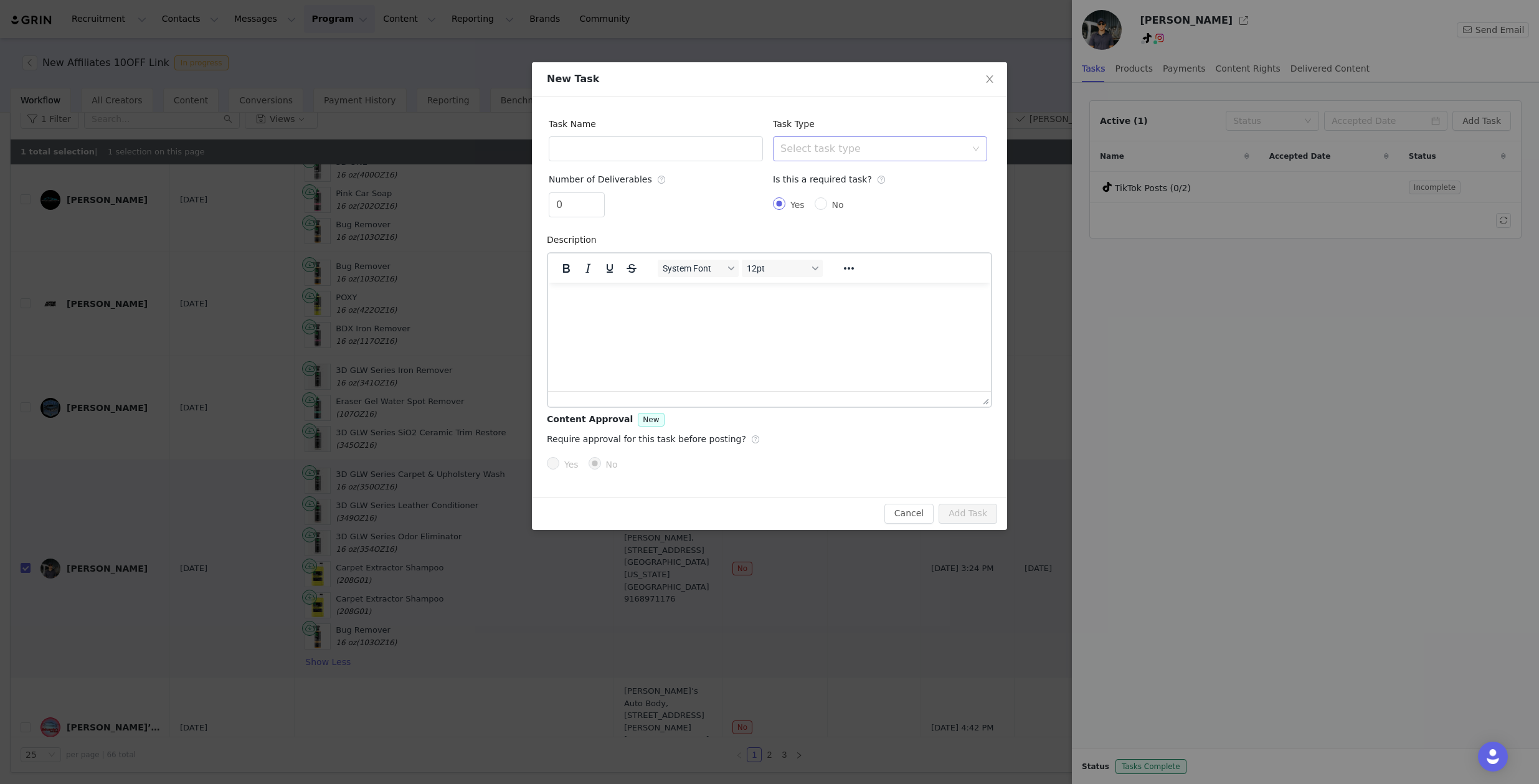
click at [809, 145] on div "Select task type" at bounding box center [873, 149] width 186 height 13
click at [813, 192] on li "Instagram Reel" at bounding box center [880, 196] width 214 height 20
click at [718, 146] on input "text" at bounding box center [656, 149] width 214 height 25
click at [759, 315] on html at bounding box center [769, 298] width 443 height 33
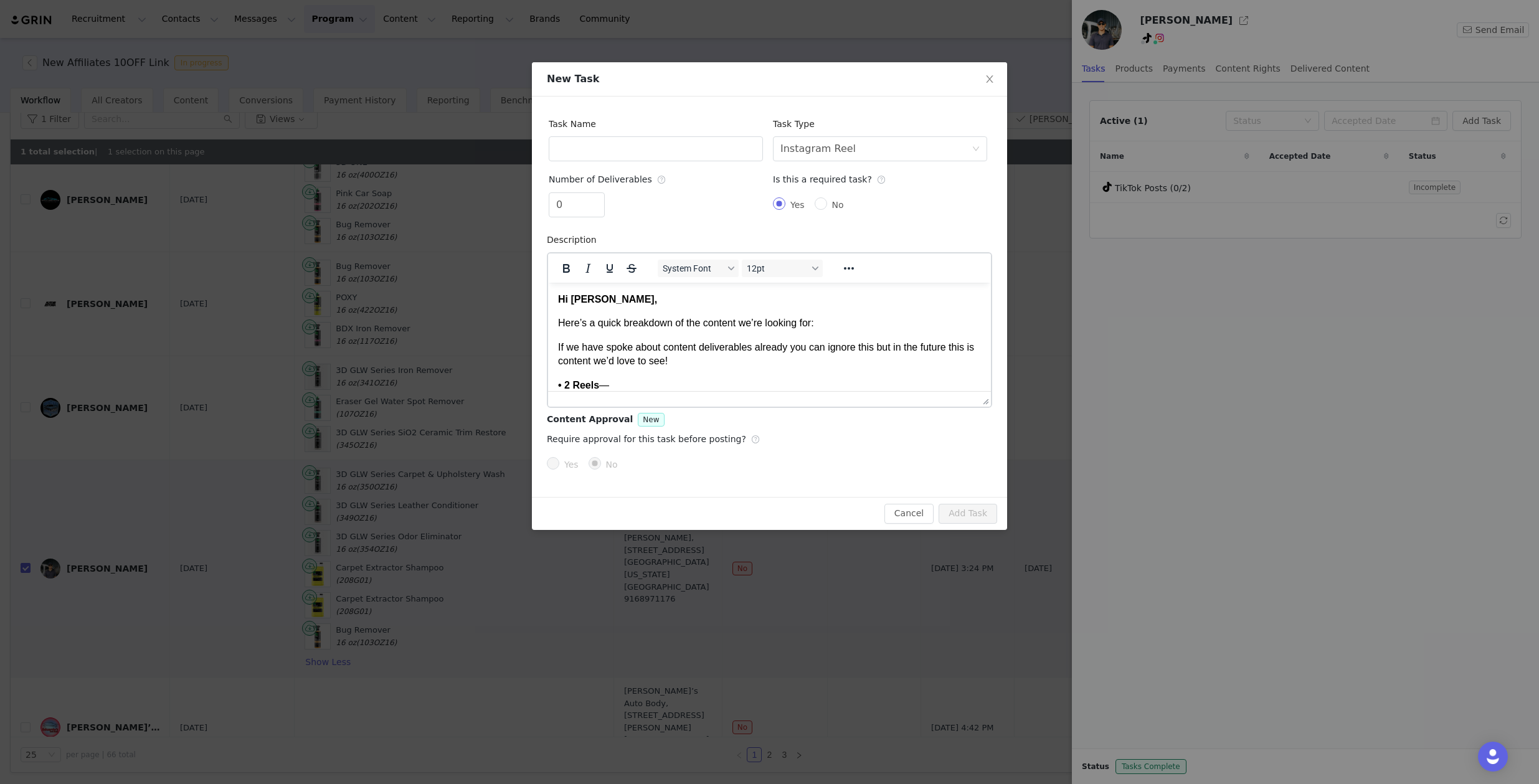
scroll to position [569, 0]
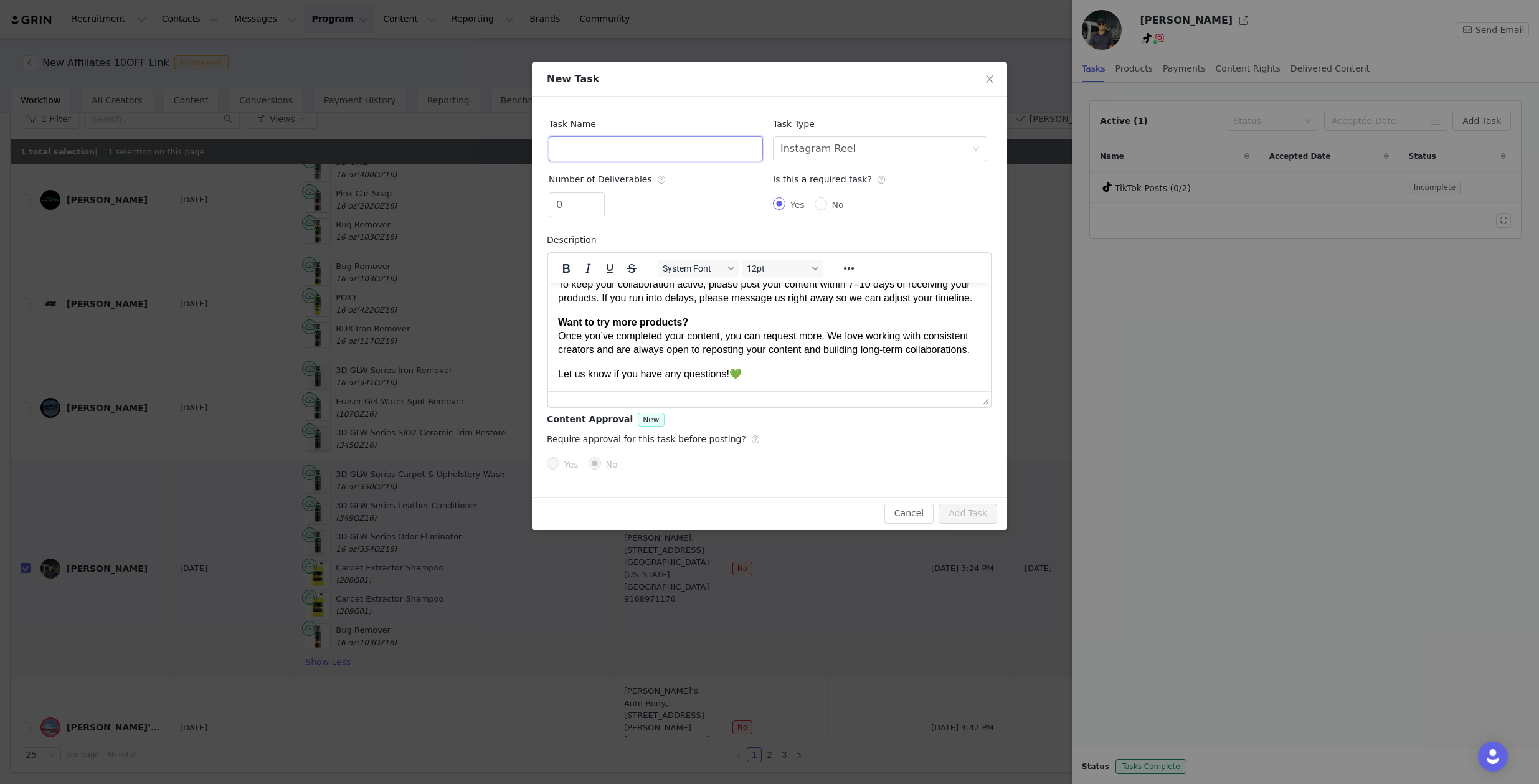
click at [737, 151] on input "text" at bounding box center [656, 149] width 214 height 25
type input "Instagram Reels"
drag, startPoint x: 568, startPoint y: 212, endPoint x: 545, endPoint y: 201, distance: 25.5
click at [544, 201] on div "Task Name Instagram Reels Task Type Select task type Instagram Reel Number of D…" at bounding box center [769, 296] width 475 height 401
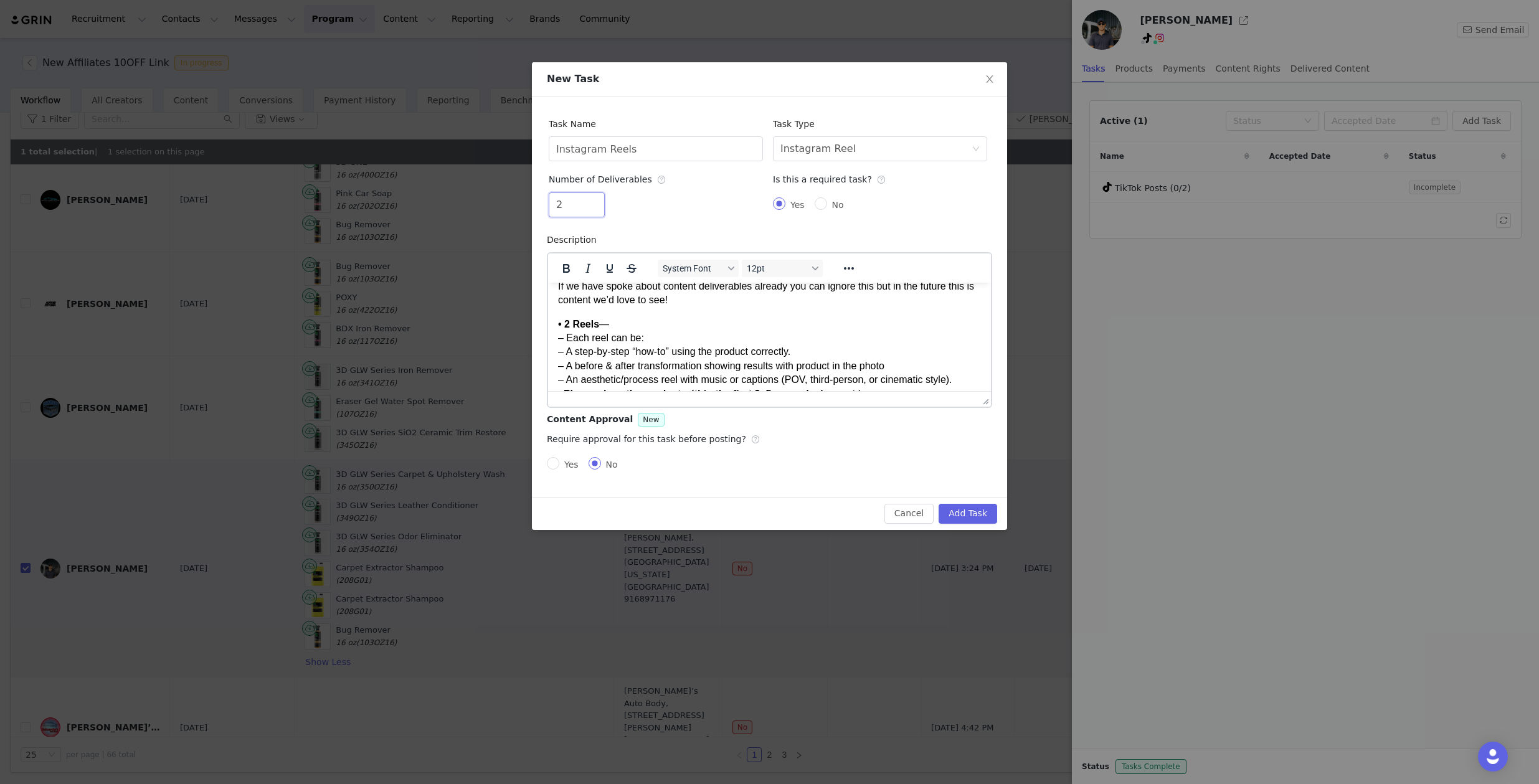
scroll to position [0, 0]
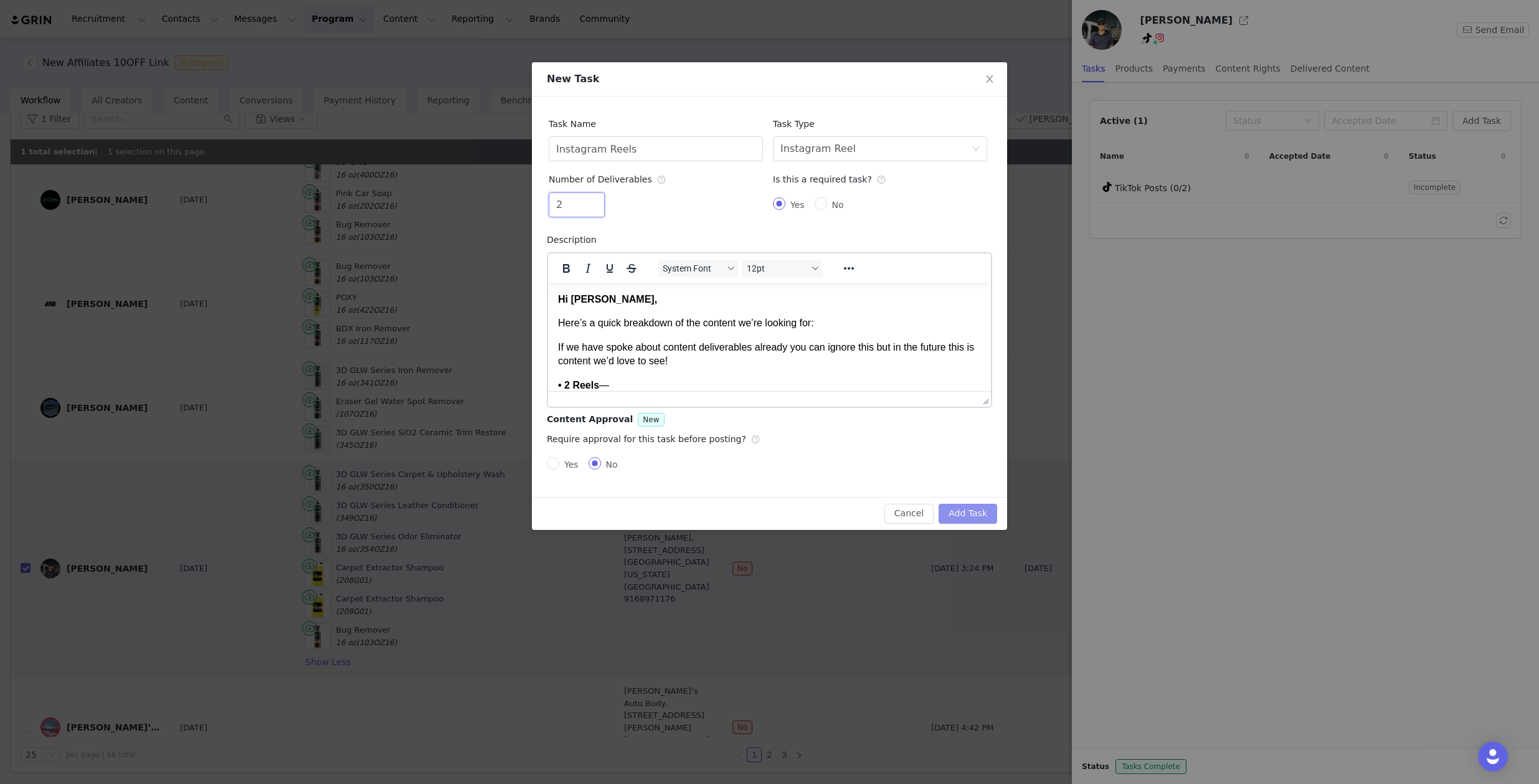
type input "2"
drag, startPoint x: 969, startPoint y: 508, endPoint x: 953, endPoint y: 462, distance: 48.7
click at [954, 463] on div "New Task Task Name Instagram Reels Task Type Select task type Instagram Reel Nu…" at bounding box center [769, 295] width 475 height 468
click at [907, 507] on button "Cancel" at bounding box center [908, 514] width 49 height 20
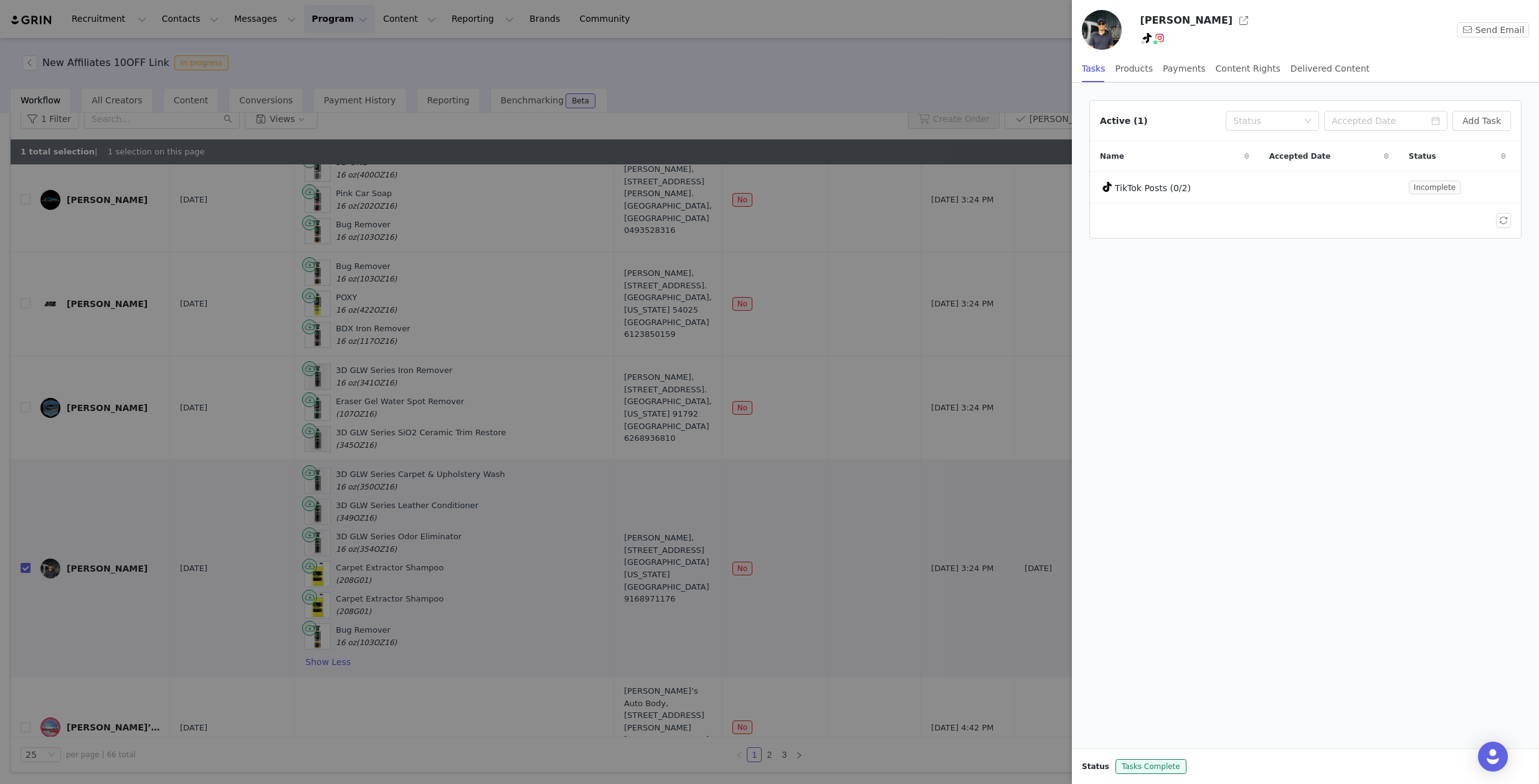
click at [1243, 357] on div "Active (1) Status Add Task Name Accepted Date Status TikTok Posts (0/2) Incompl…" at bounding box center [1305, 415] width 467 height 665
click at [1501, 188] on button "button" at bounding box center [1503, 187] width 15 height 15
click at [1302, 263] on div at bounding box center [1305, 268] width 447 height 15
click at [1134, 75] on div "Products" at bounding box center [1135, 68] width 38 height 28
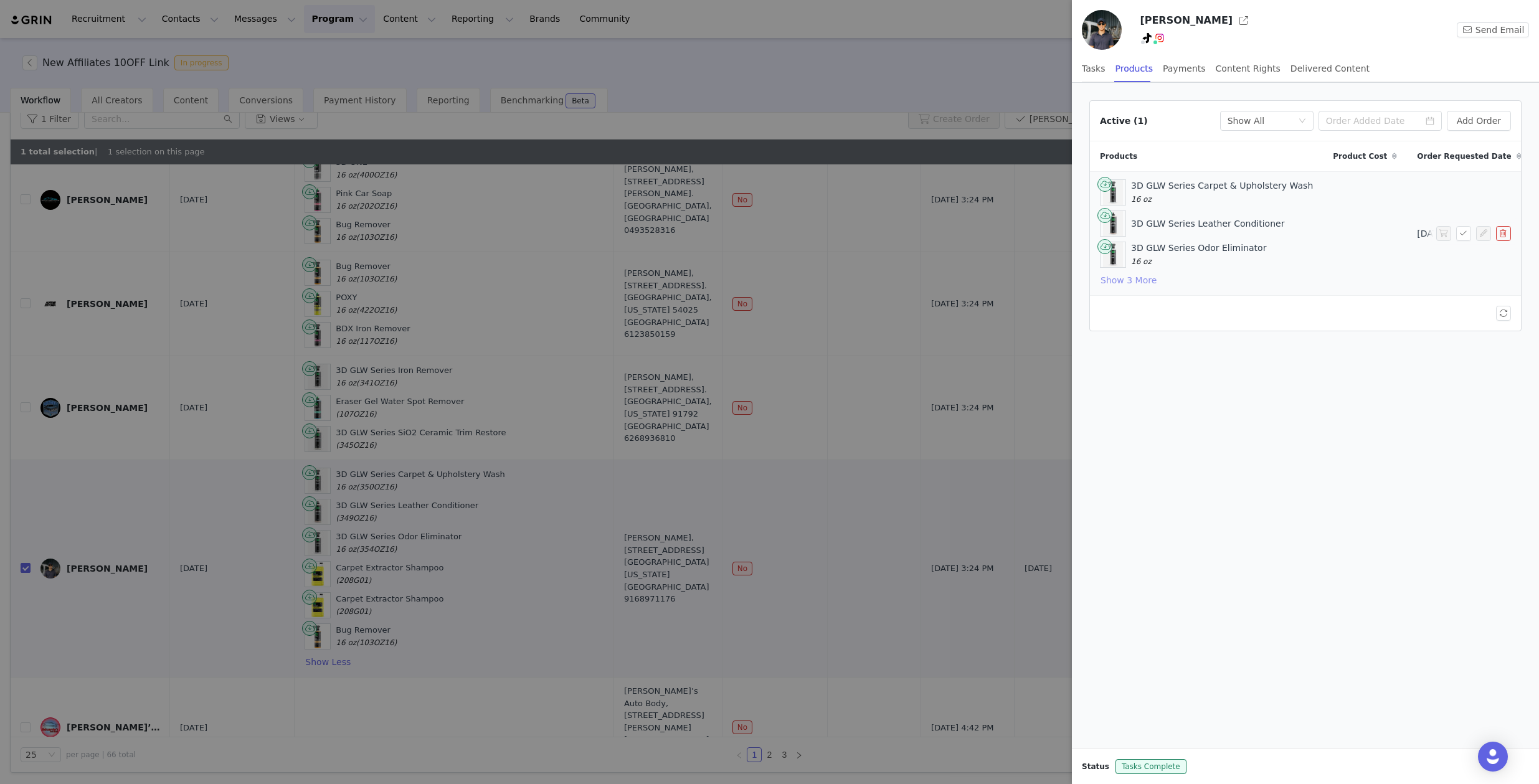
click at [1119, 281] on button "Show 3 More" at bounding box center [1128, 280] width 57 height 15
click at [1182, 66] on div "Payments" at bounding box center [1184, 68] width 43 height 28
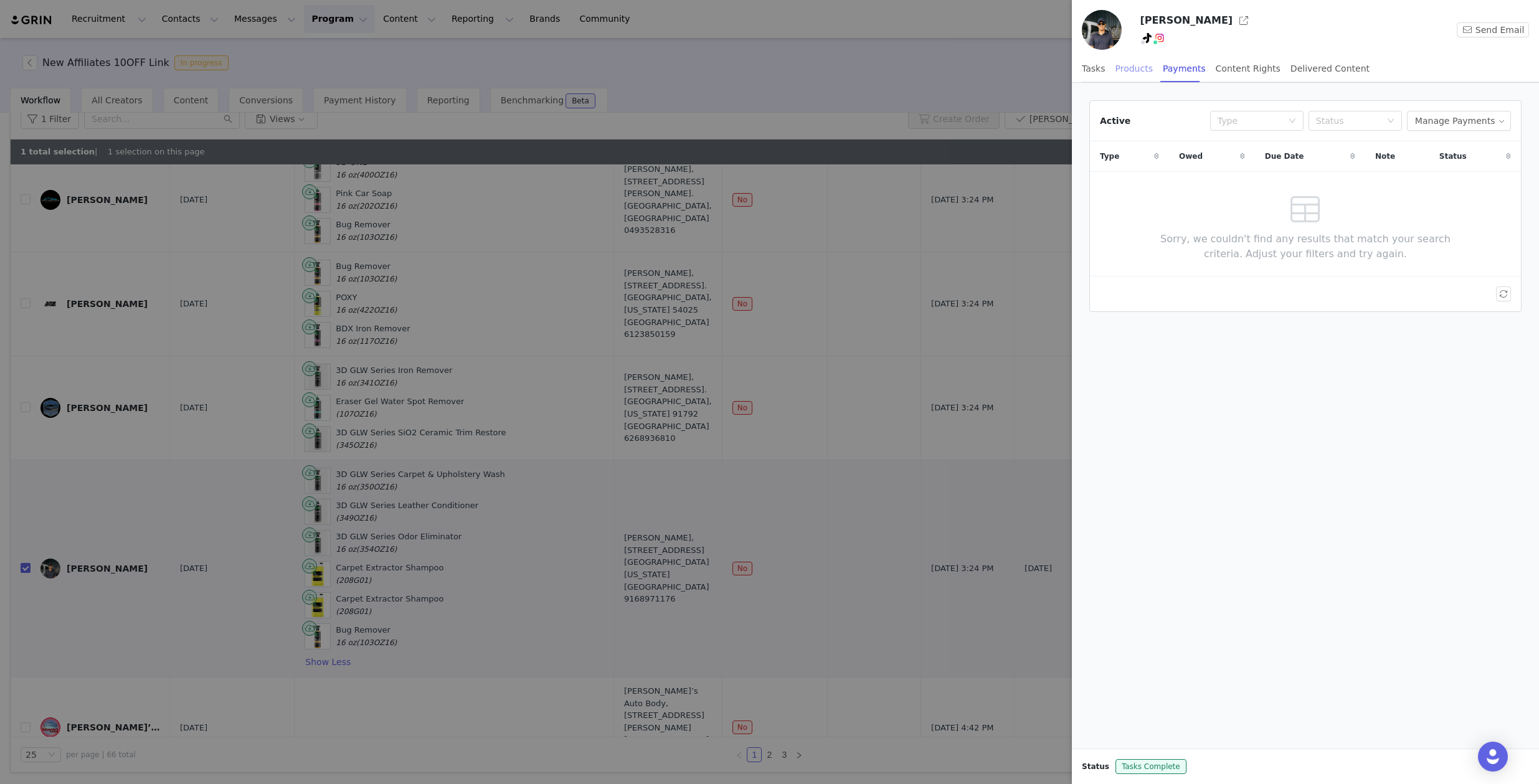
click at [1136, 72] on div "Products" at bounding box center [1135, 68] width 38 height 28
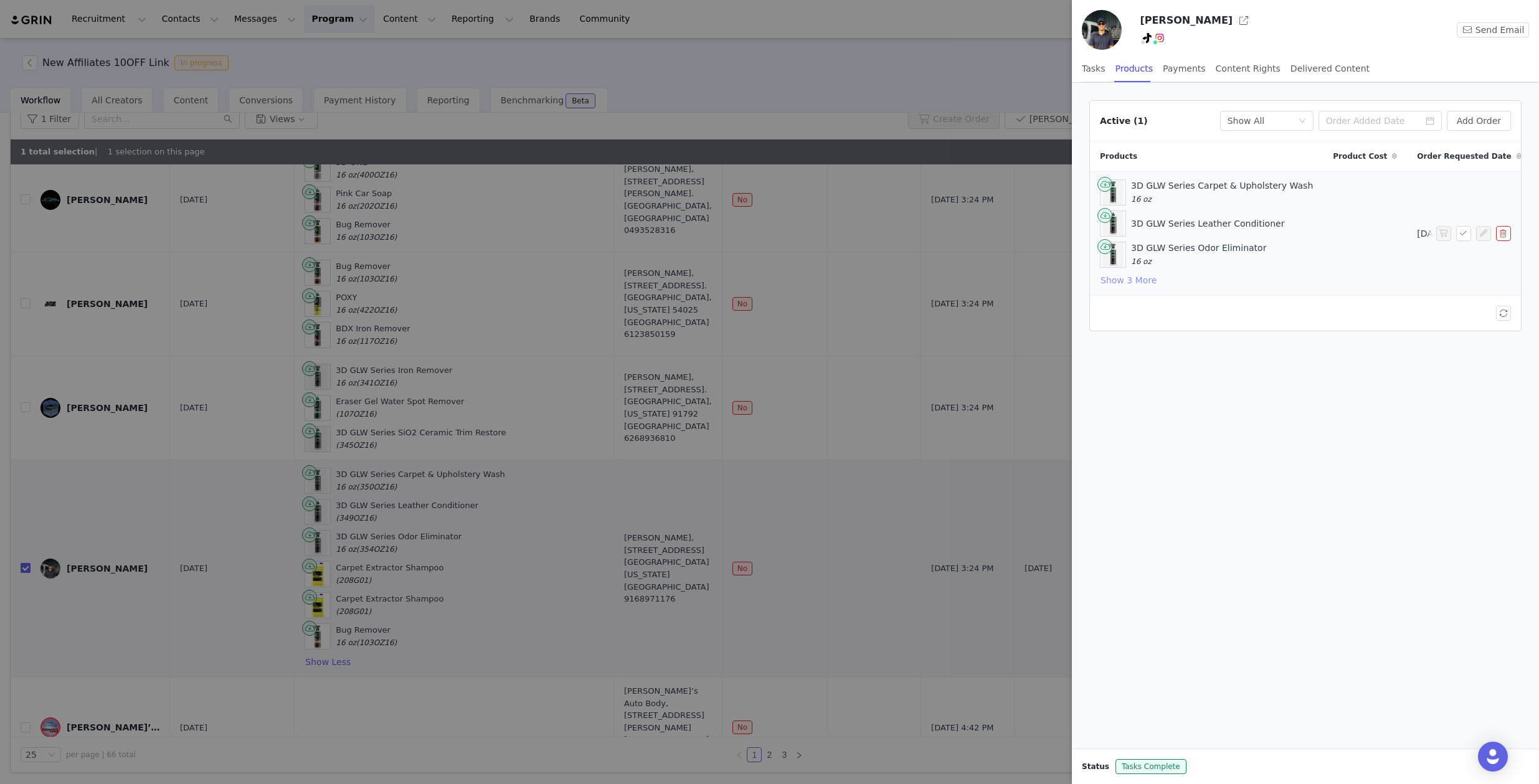
click at [1137, 273] on button "Show 3 More" at bounding box center [1128, 280] width 57 height 15
click at [1179, 68] on div "Payments" at bounding box center [1184, 68] width 43 height 28
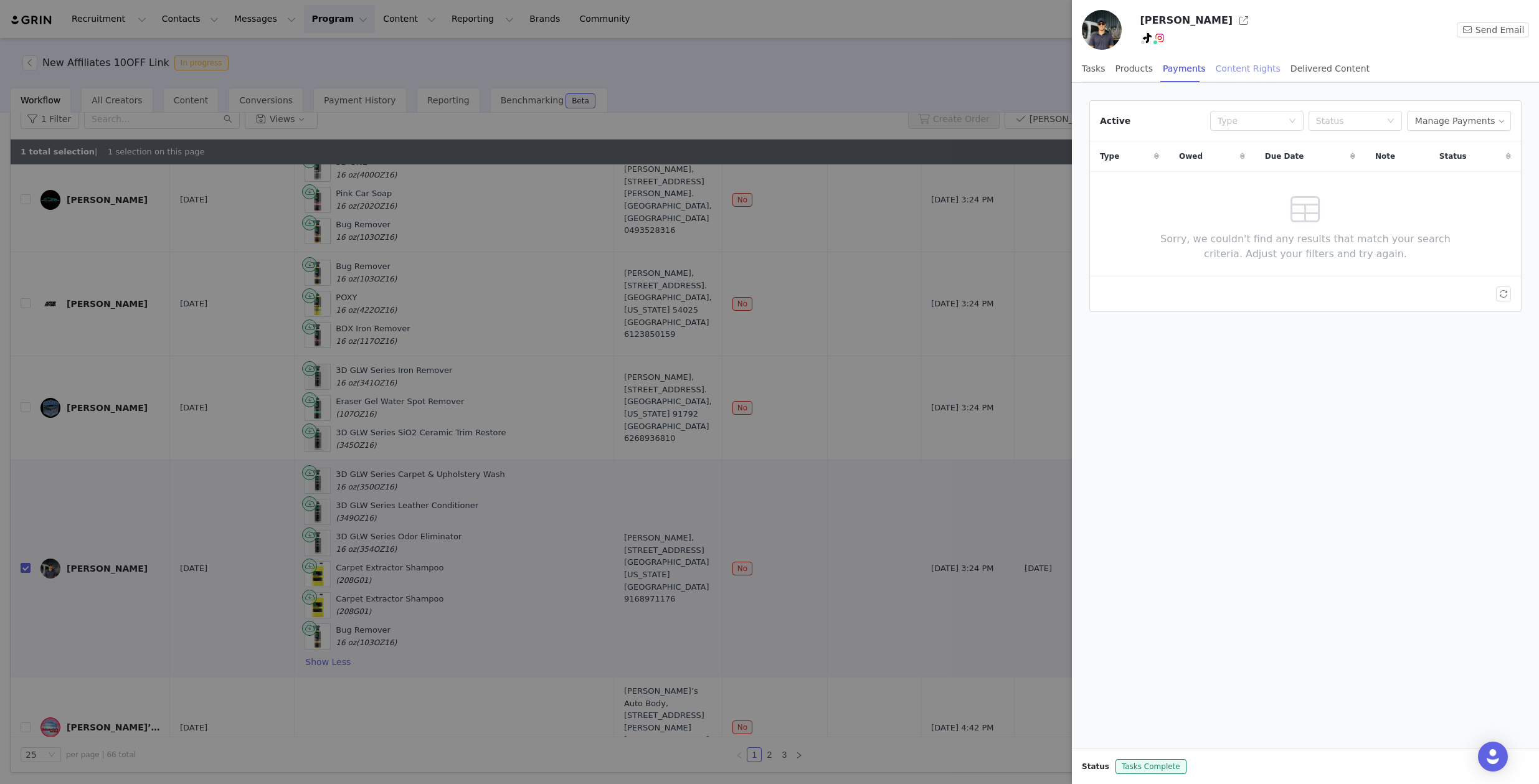
click at [1234, 66] on div "Content Rights" at bounding box center [1248, 68] width 65 height 28
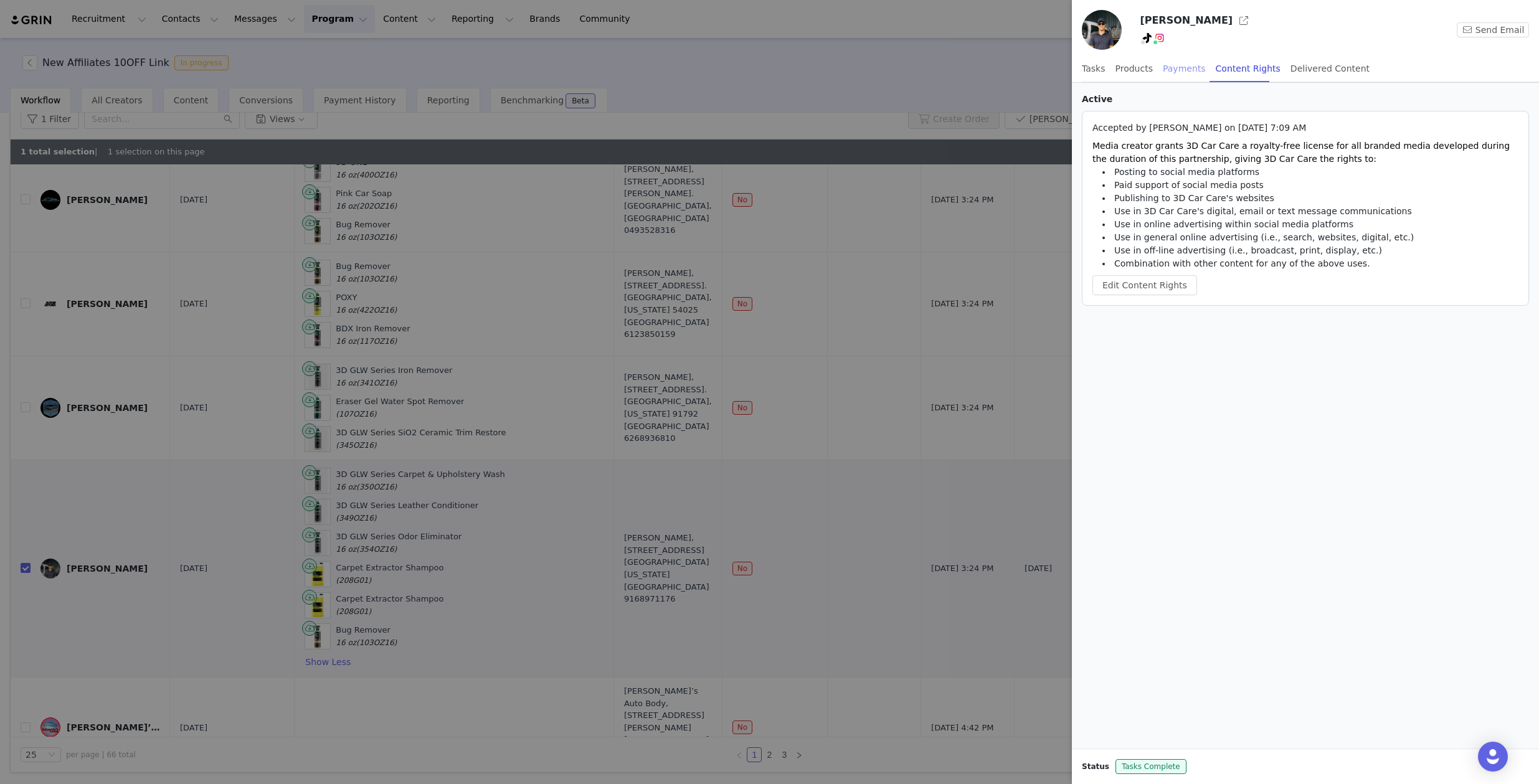
click at [1174, 64] on div "Payments" at bounding box center [1184, 68] width 43 height 28
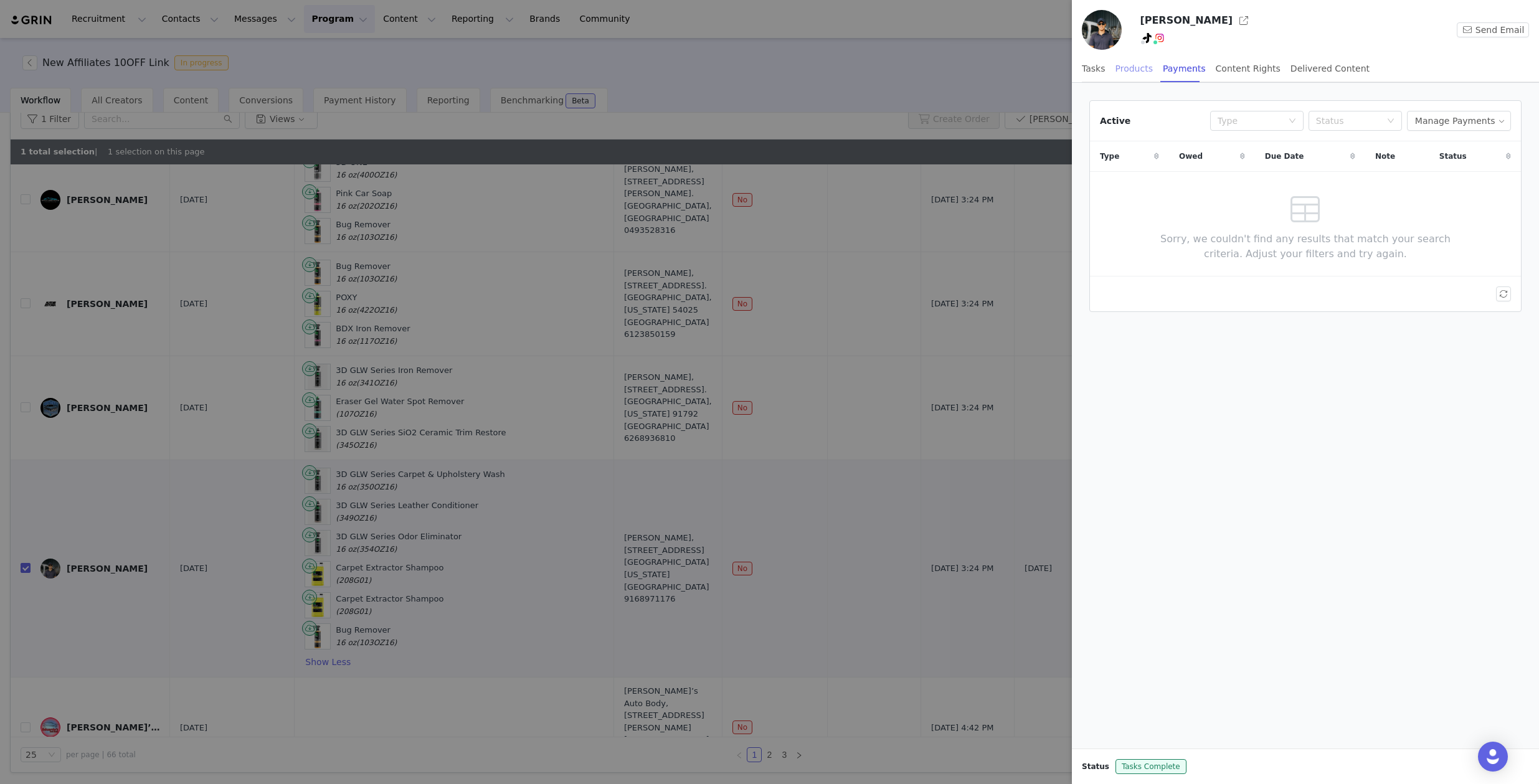
click at [1129, 70] on div "Products" at bounding box center [1135, 68] width 38 height 28
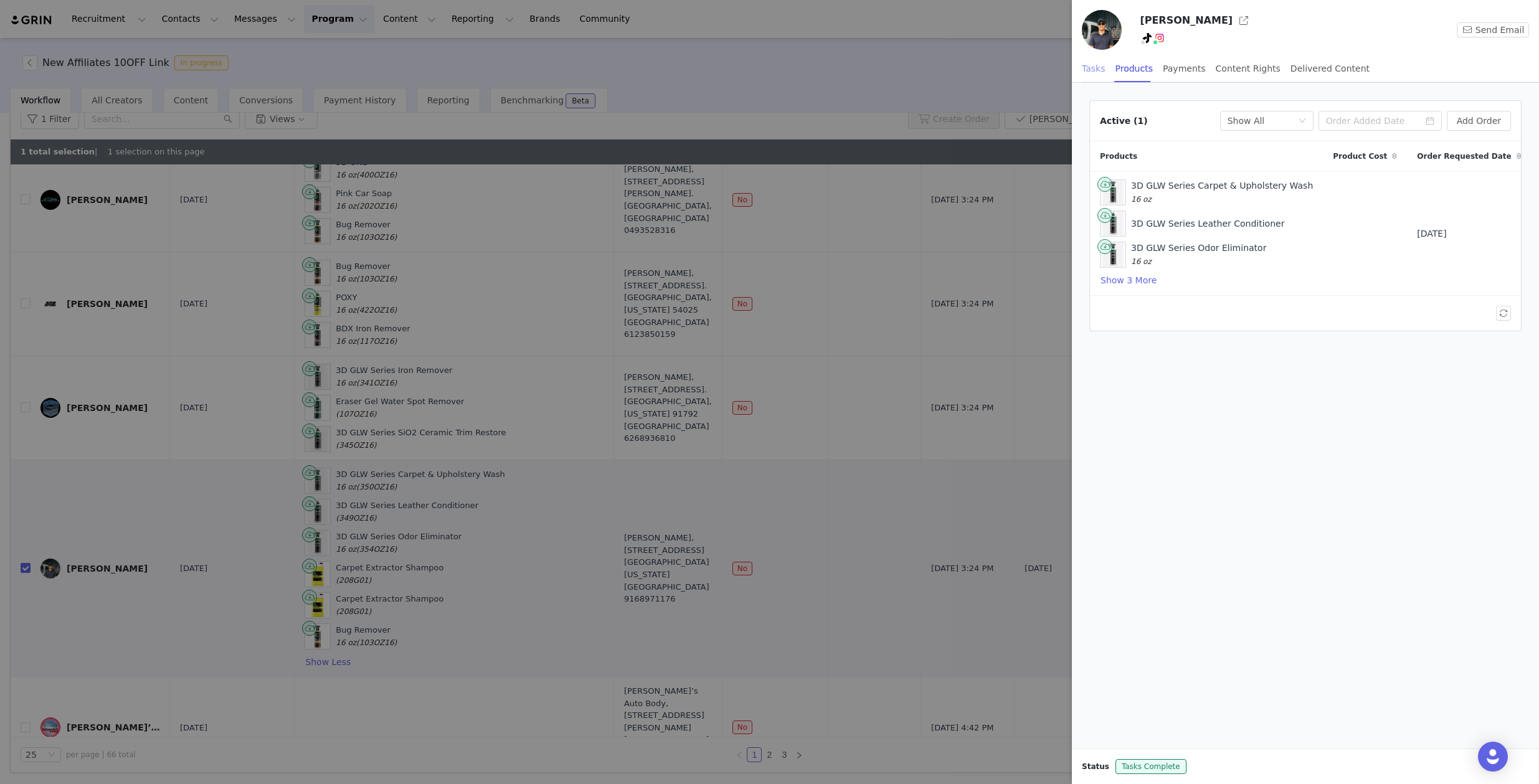
click at [1101, 73] on div "Tasks" at bounding box center [1093, 68] width 23 height 28
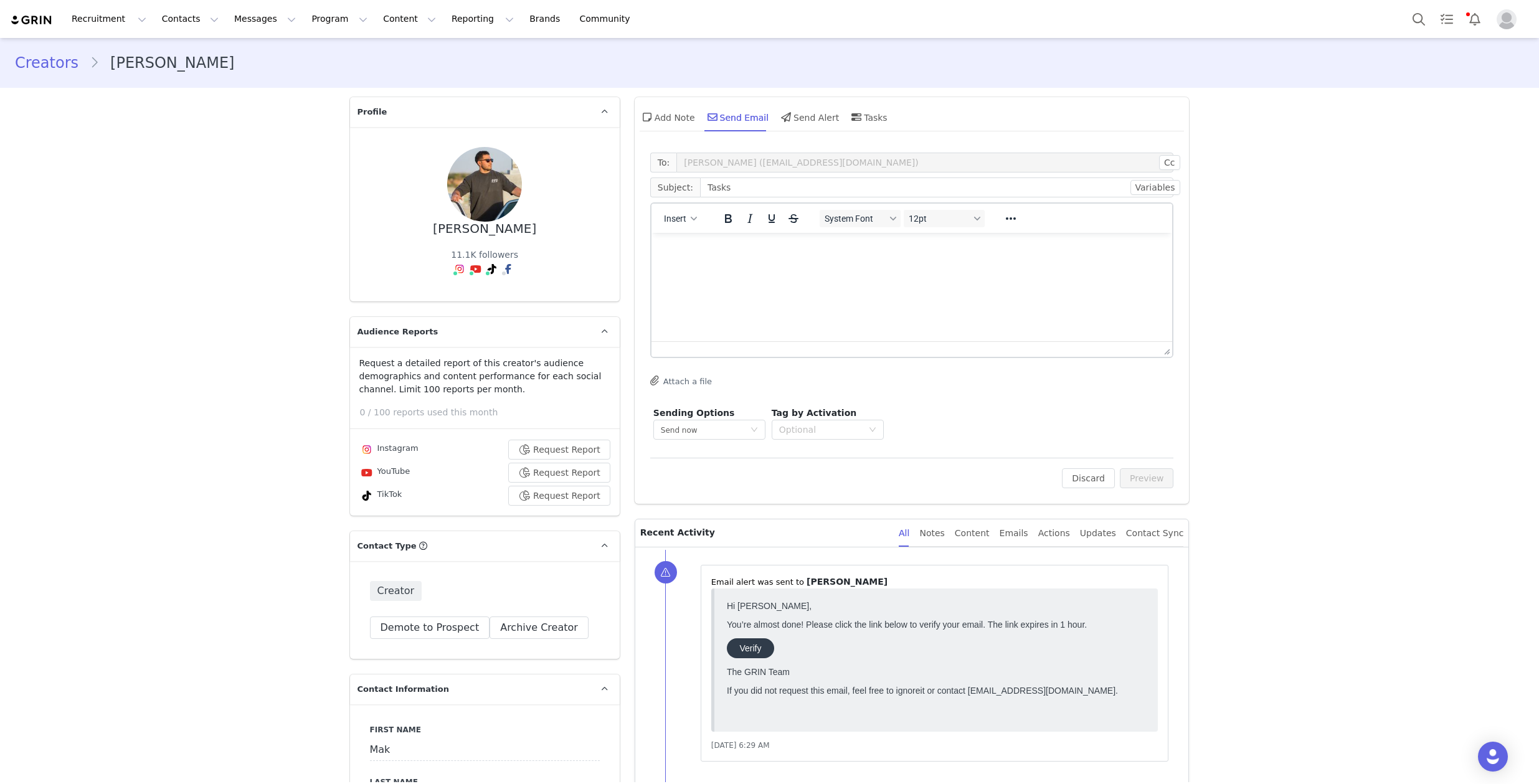
click at [813, 251] on p "Rich Text Area. Press ALT-0 for help." at bounding box center [911, 249] width 501 height 13
click at [792, 259] on html at bounding box center [911, 249] width 521 height 33
click at [853, 117] on icon at bounding box center [856, 117] width 10 height 10
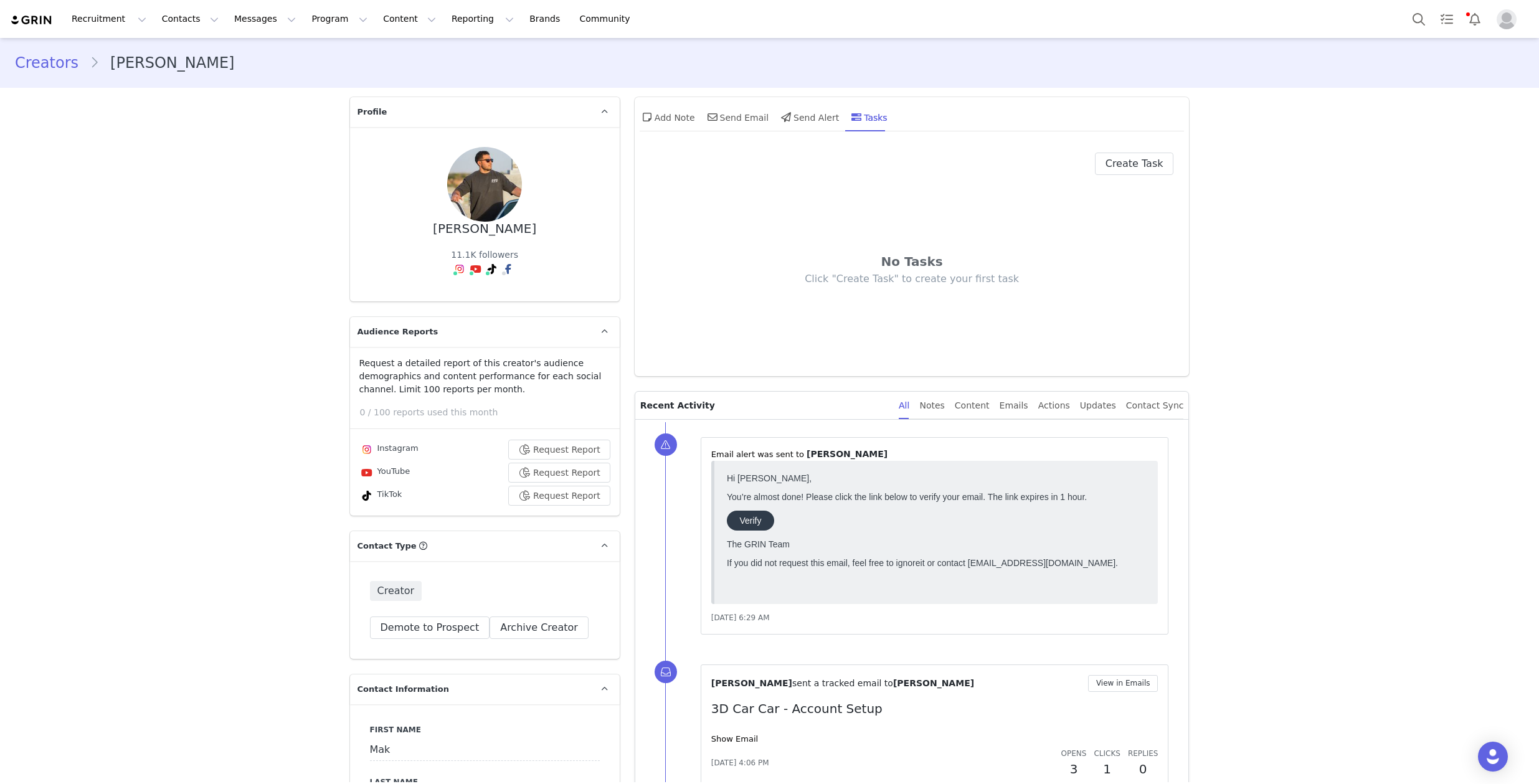
click at [1126, 145] on div "Add Note Send Email Send Alert Tasks" at bounding box center [912, 121] width 555 height 49
click at [1119, 158] on button "Create Task" at bounding box center [1135, 163] width 79 height 22
select select "[DATE]"
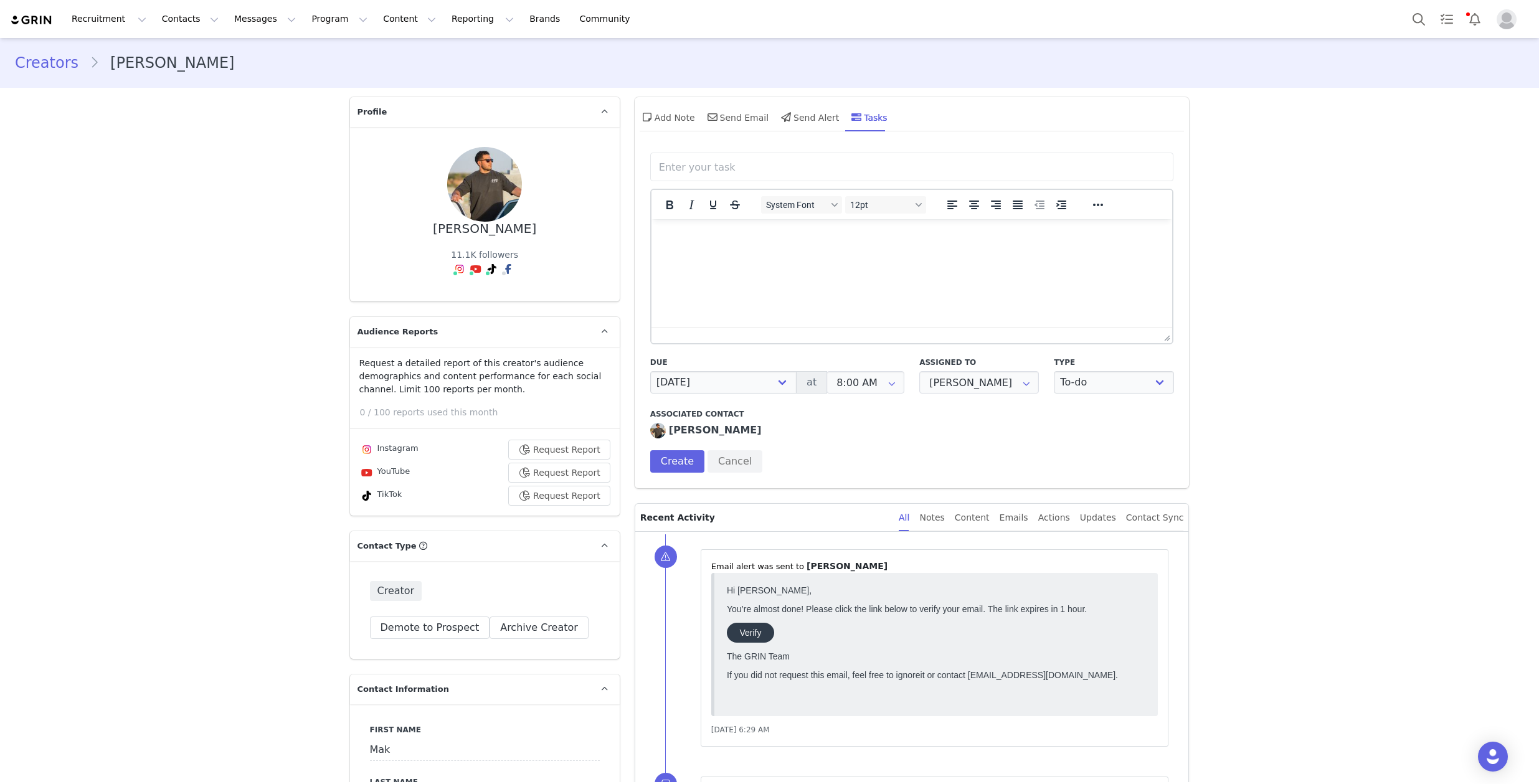
click at [767, 171] on input "text" at bounding box center [912, 166] width 517 height 22
click at [782, 241] on p "Rich Text Area. Press ALT-0 for help." at bounding box center [911, 235] width 501 height 13
click at [707, 116] on icon at bounding box center [712, 117] width 10 height 10
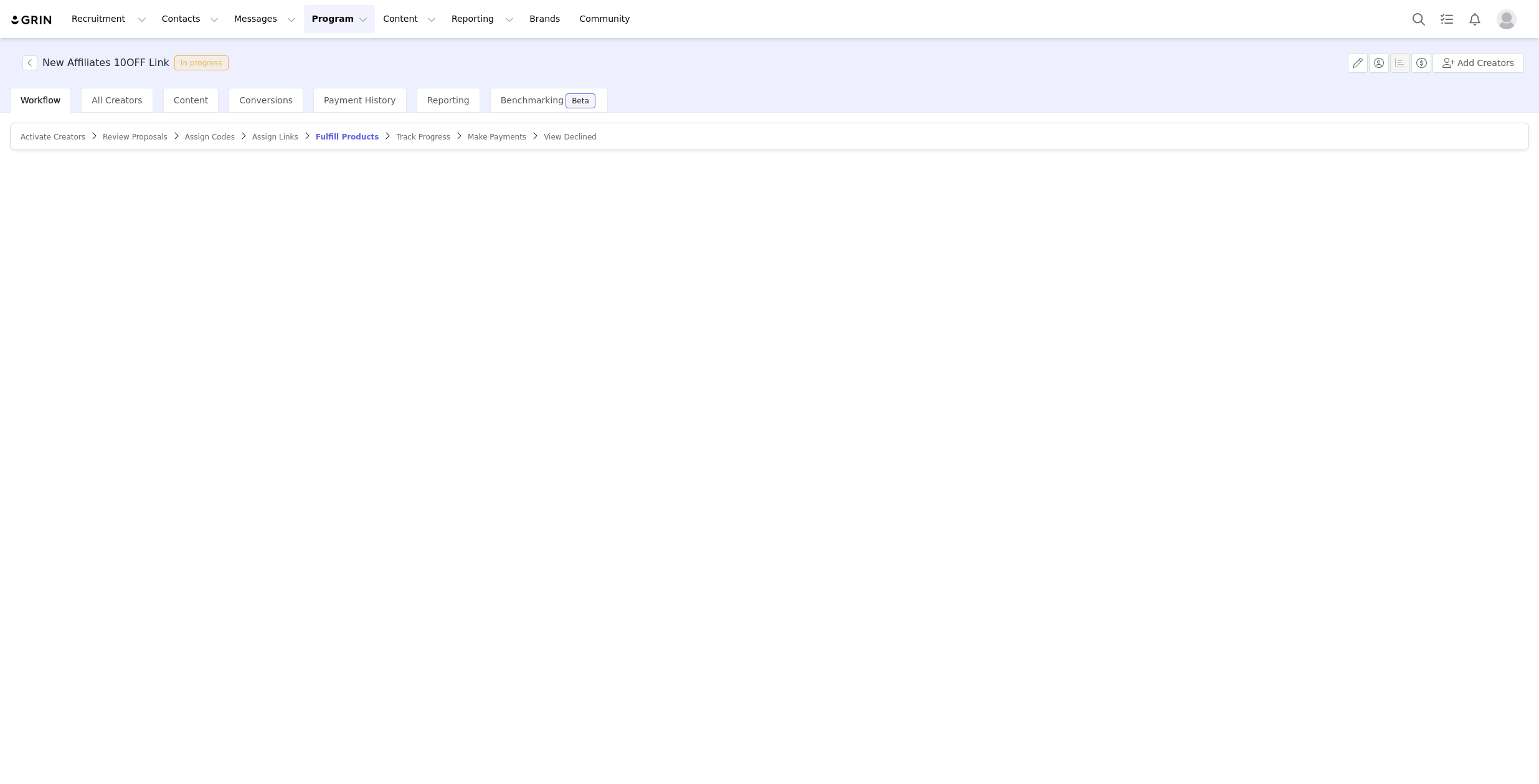
click at [856, 92] on div "Workflow All Creators Content Conversions Payment History Reporting Benchmarkin…" at bounding box center [774, 101] width 1529 height 25
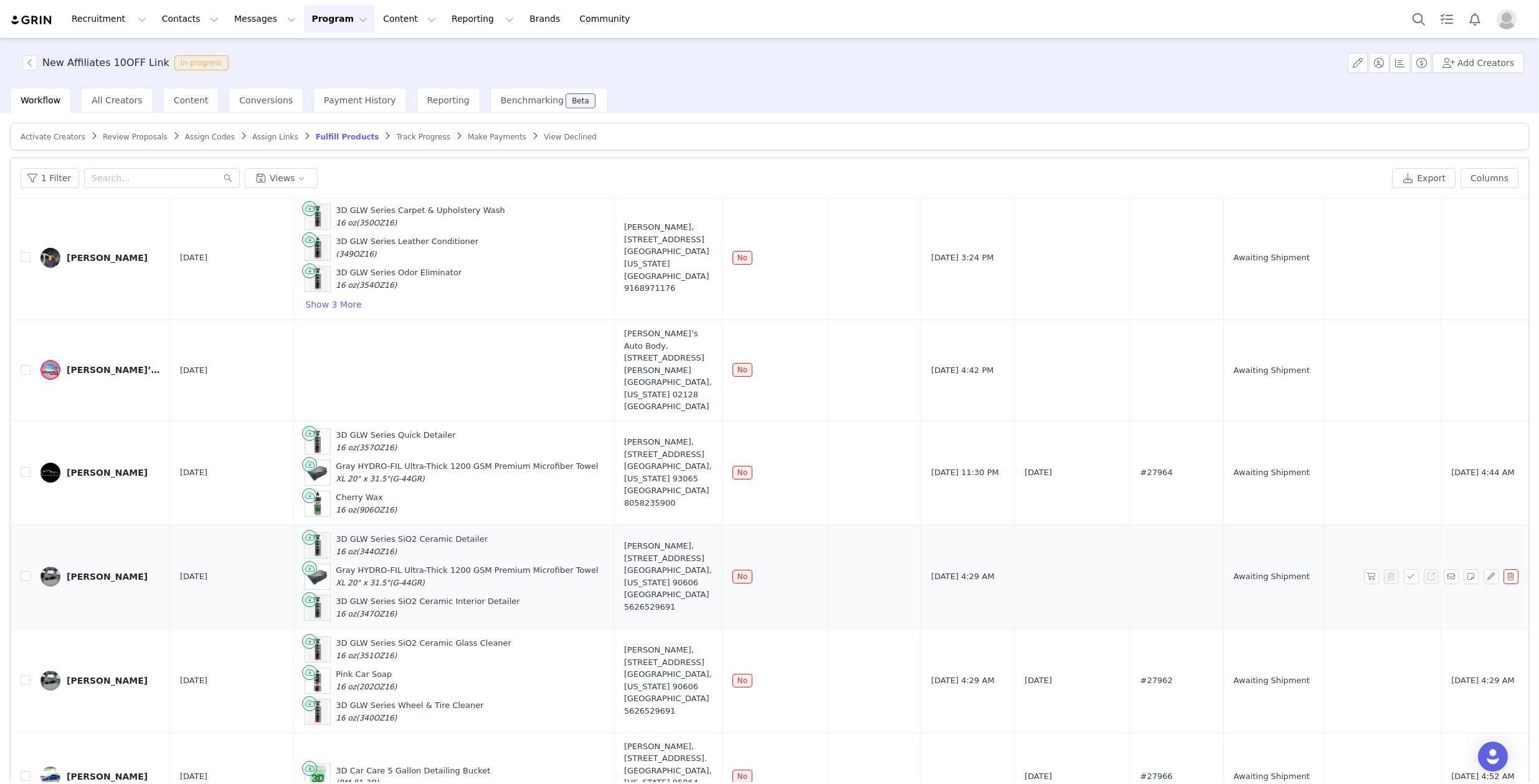
scroll to position [457, 0]
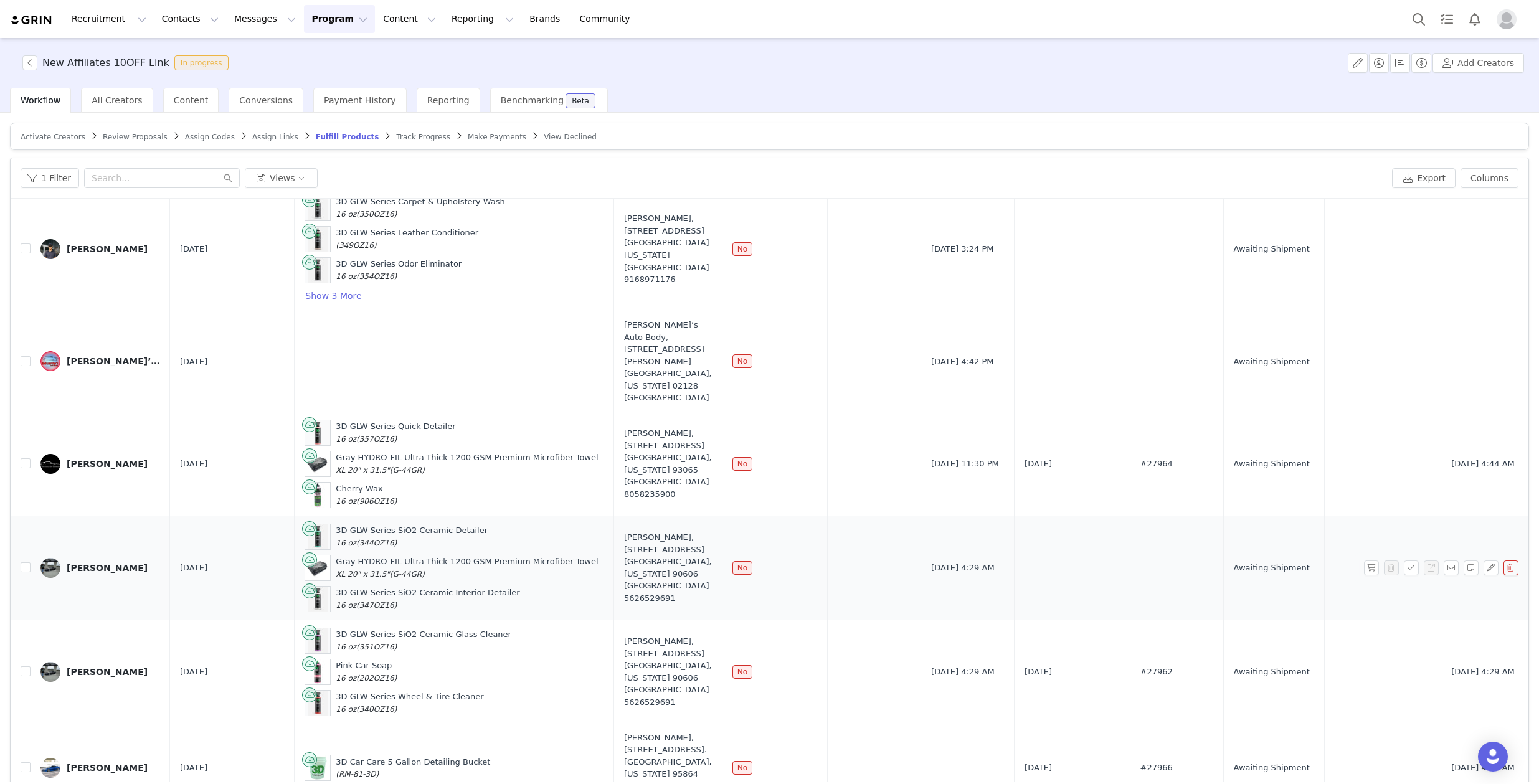
click at [101, 569] on div "[PERSON_NAME]" at bounding box center [107, 568] width 81 height 10
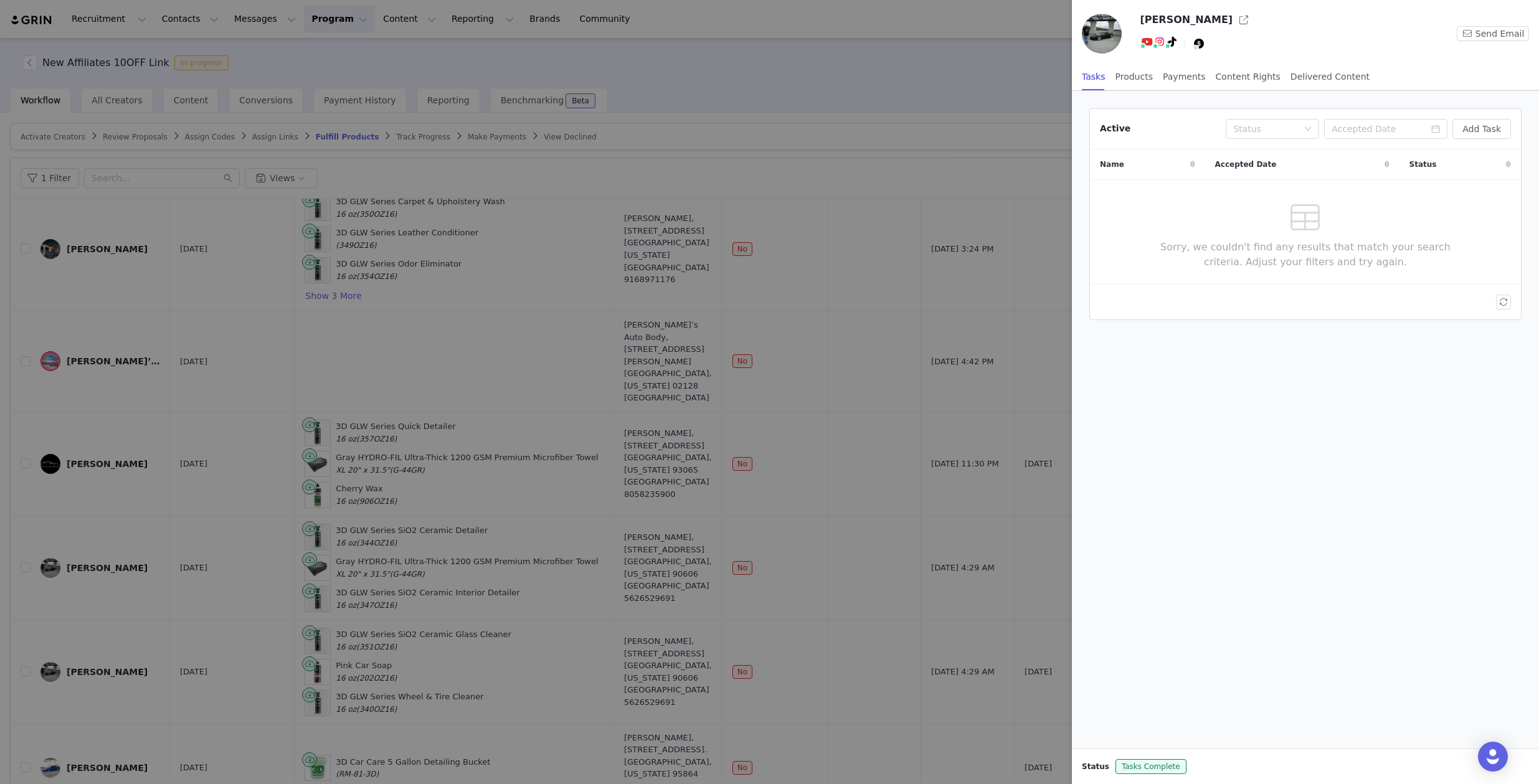
click at [1230, 335] on div at bounding box center [1305, 335] width 447 height 15
click at [1493, 124] on button "Add Task" at bounding box center [1482, 128] width 58 height 20
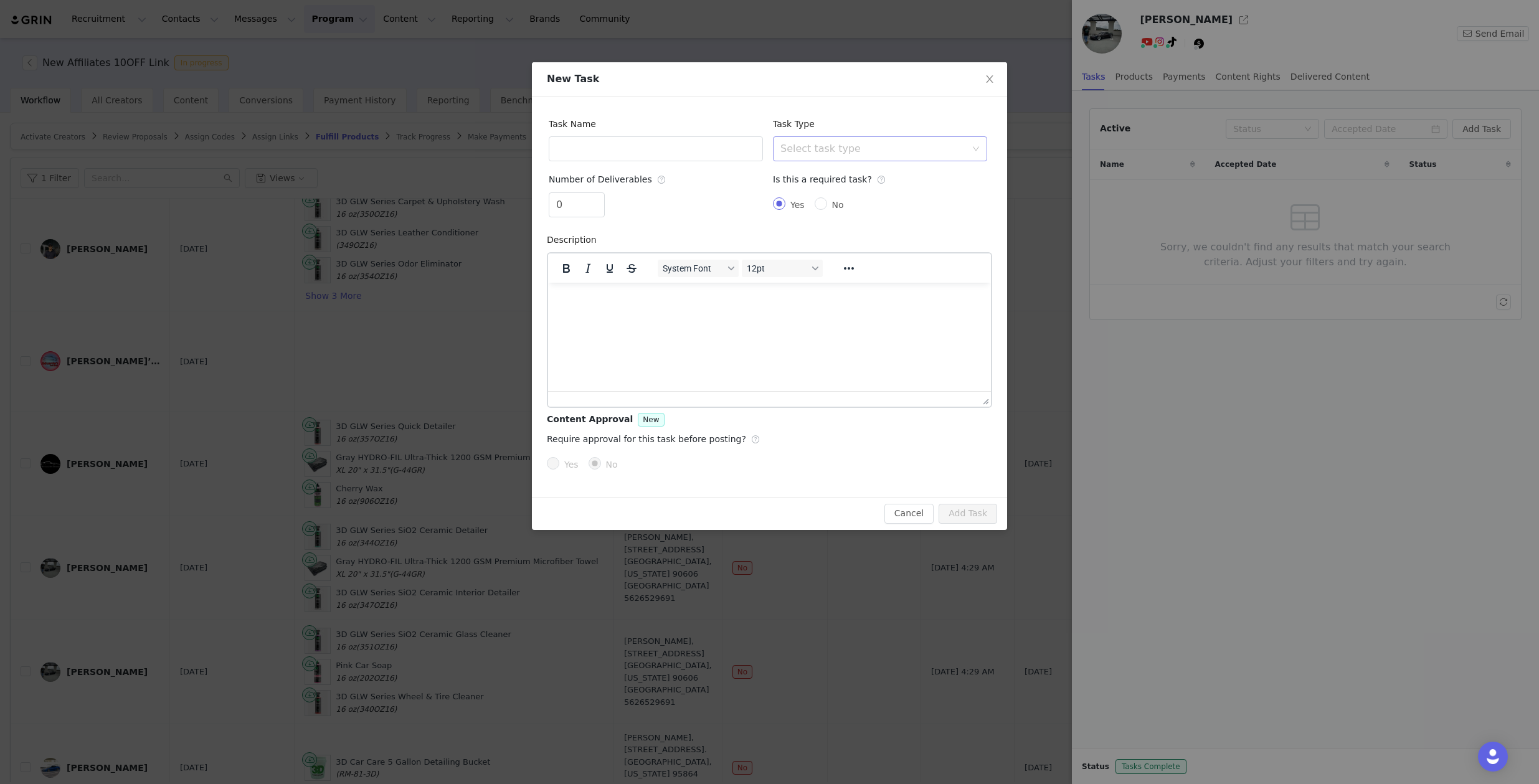
scroll to position [0, 0]
click at [715, 143] on input "text" at bounding box center [656, 149] width 214 height 25
click at [693, 149] on input "text" at bounding box center [656, 149] width 214 height 25
click at [622, 314] on html at bounding box center [769, 298] width 443 height 33
click at [694, 317] on p "If we have spoke about content deliverables already you can ignore this but in …" at bounding box center [769, 305] width 423 height 28
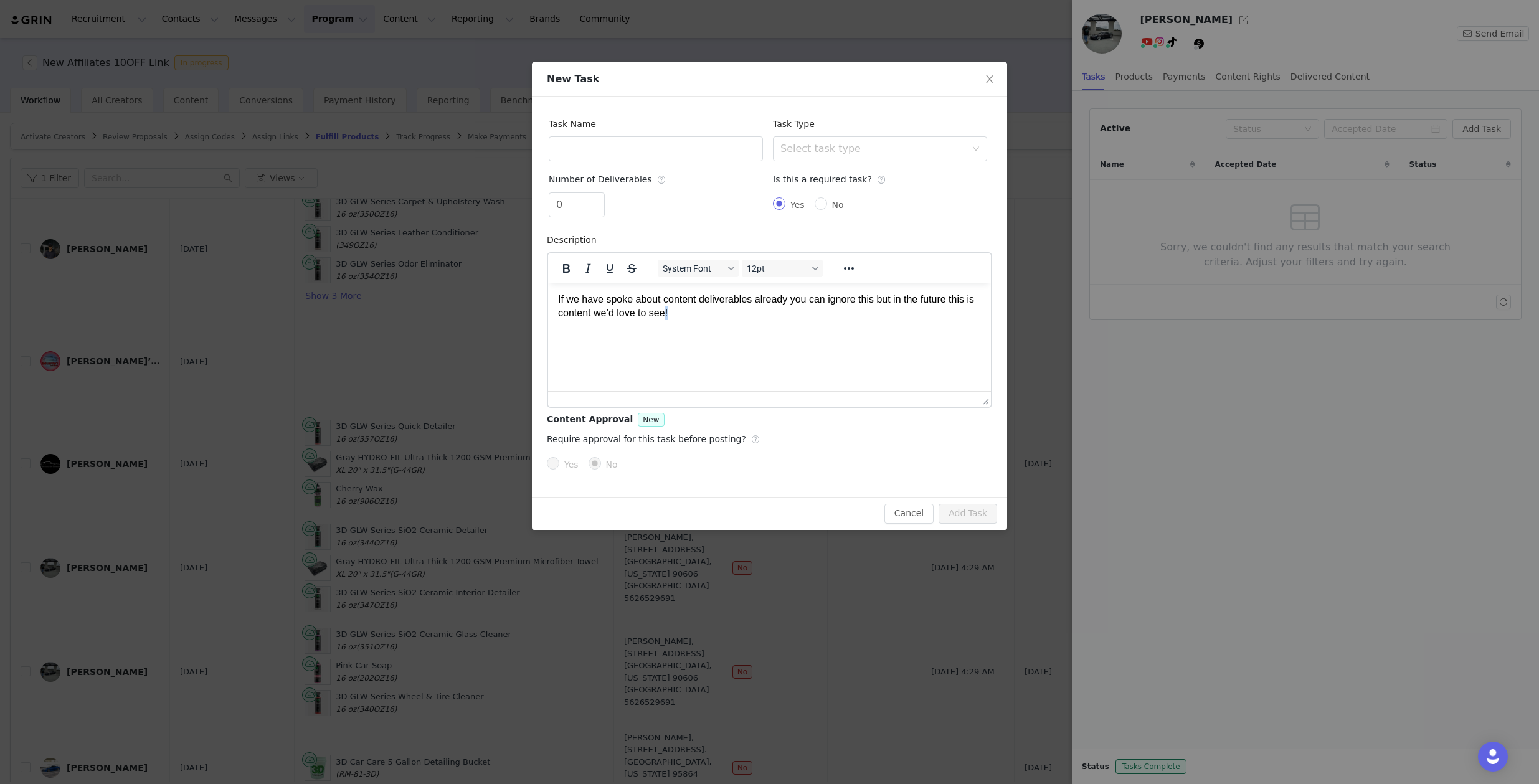
click at [694, 317] on p "If we have spoke about content deliverables already you can ignore this but in …" at bounding box center [769, 305] width 423 height 28
click at [602, 297] on strong "Hi [PERSON_NAME]," at bounding box center [607, 298] width 99 height 11
click at [593, 339] on p "Rich Text Area. Press ALT-0 for help." at bounding box center [769, 346] width 423 height 13
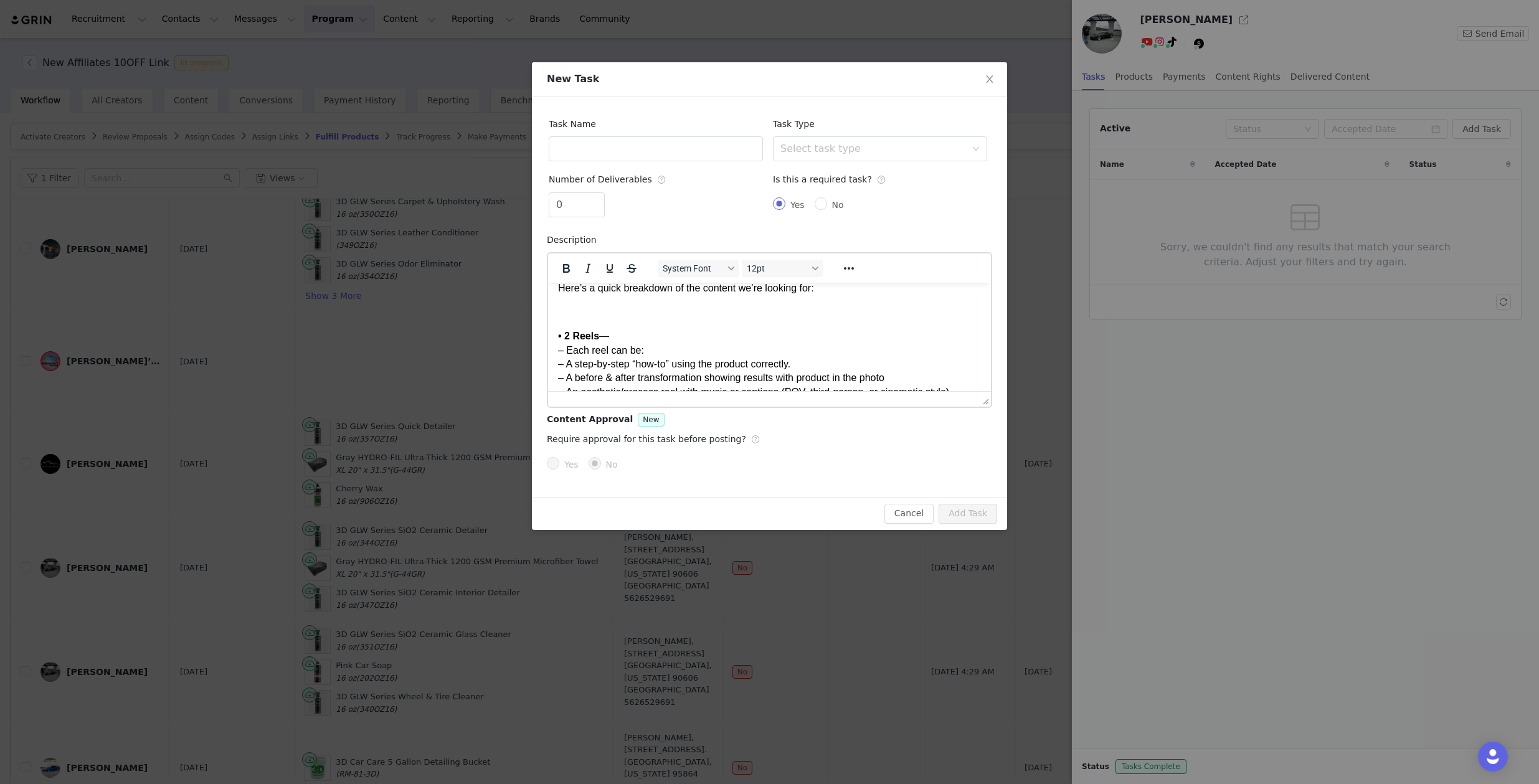
scroll to position [36, 0]
click at [752, 325] on p "If we have spoke about content deliverables already you can ignore this but in …" at bounding box center [769, 318] width 423 height 28
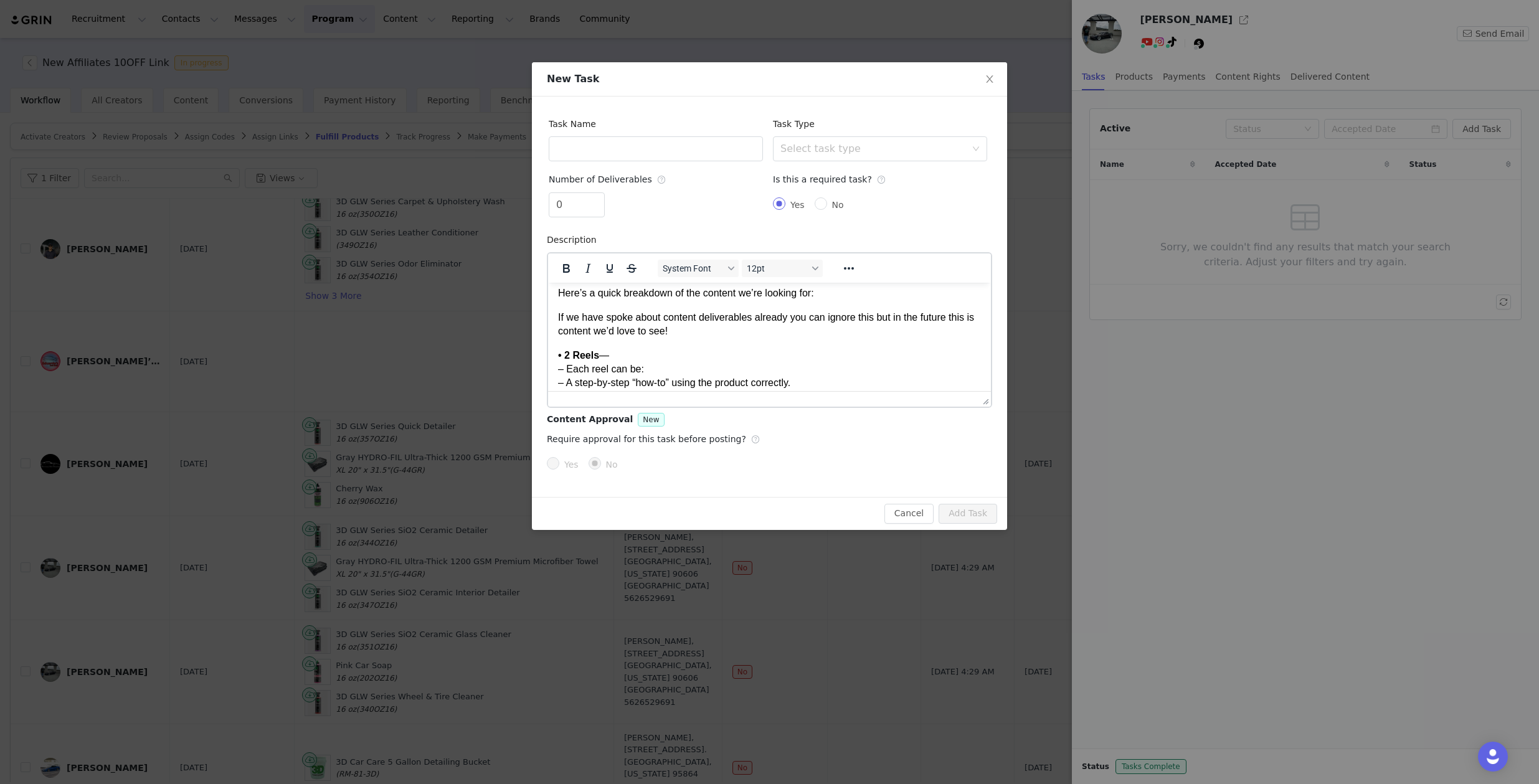
scroll to position [28, 0]
drag, startPoint x: 736, startPoint y: 334, endPoint x: 726, endPoint y: 336, distance: 10.2
click at [726, 336] on p "If we have spoke about content deliverables already you can ignore this but in …" at bounding box center [769, 325] width 423 height 28
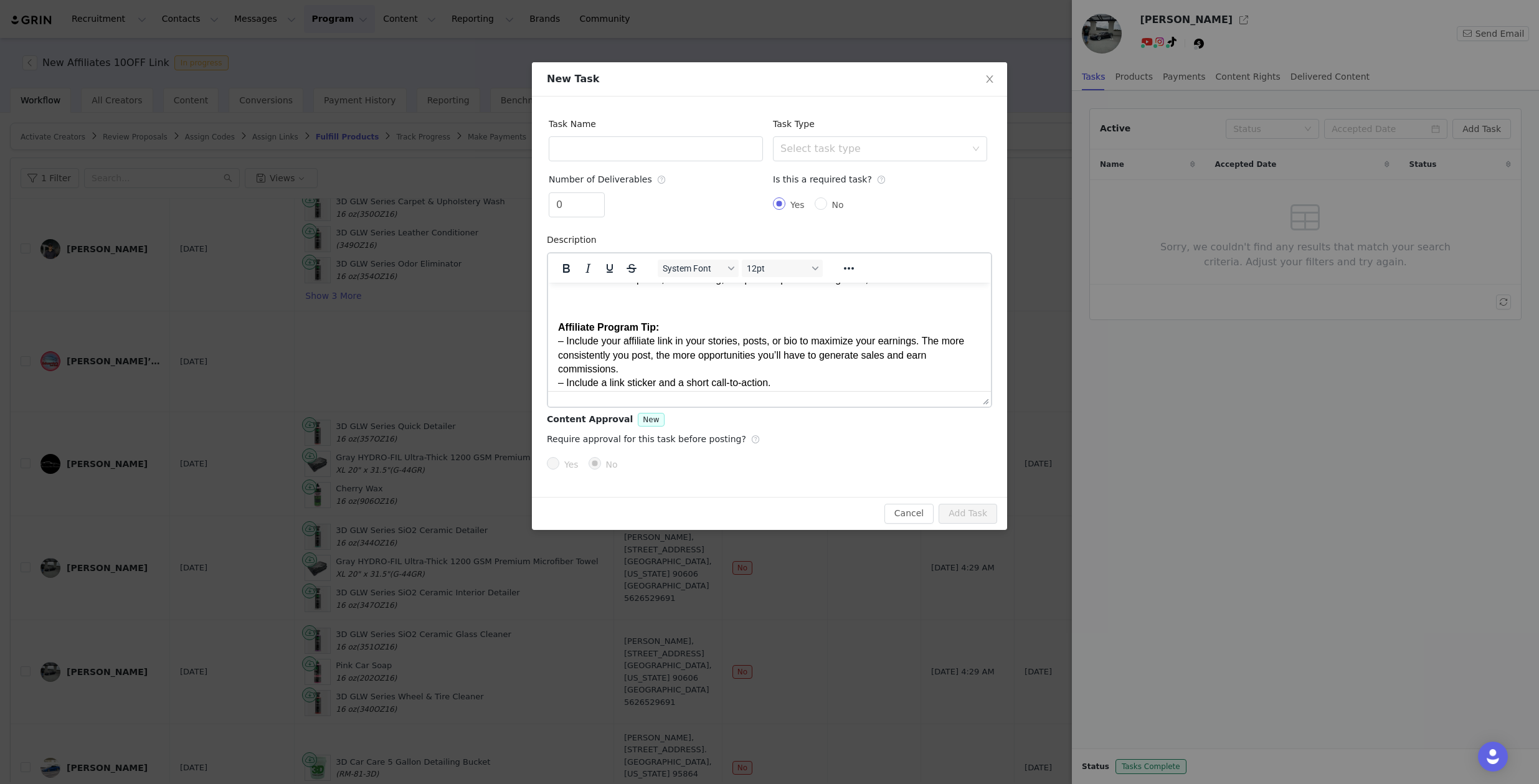
scroll to position [738, 0]
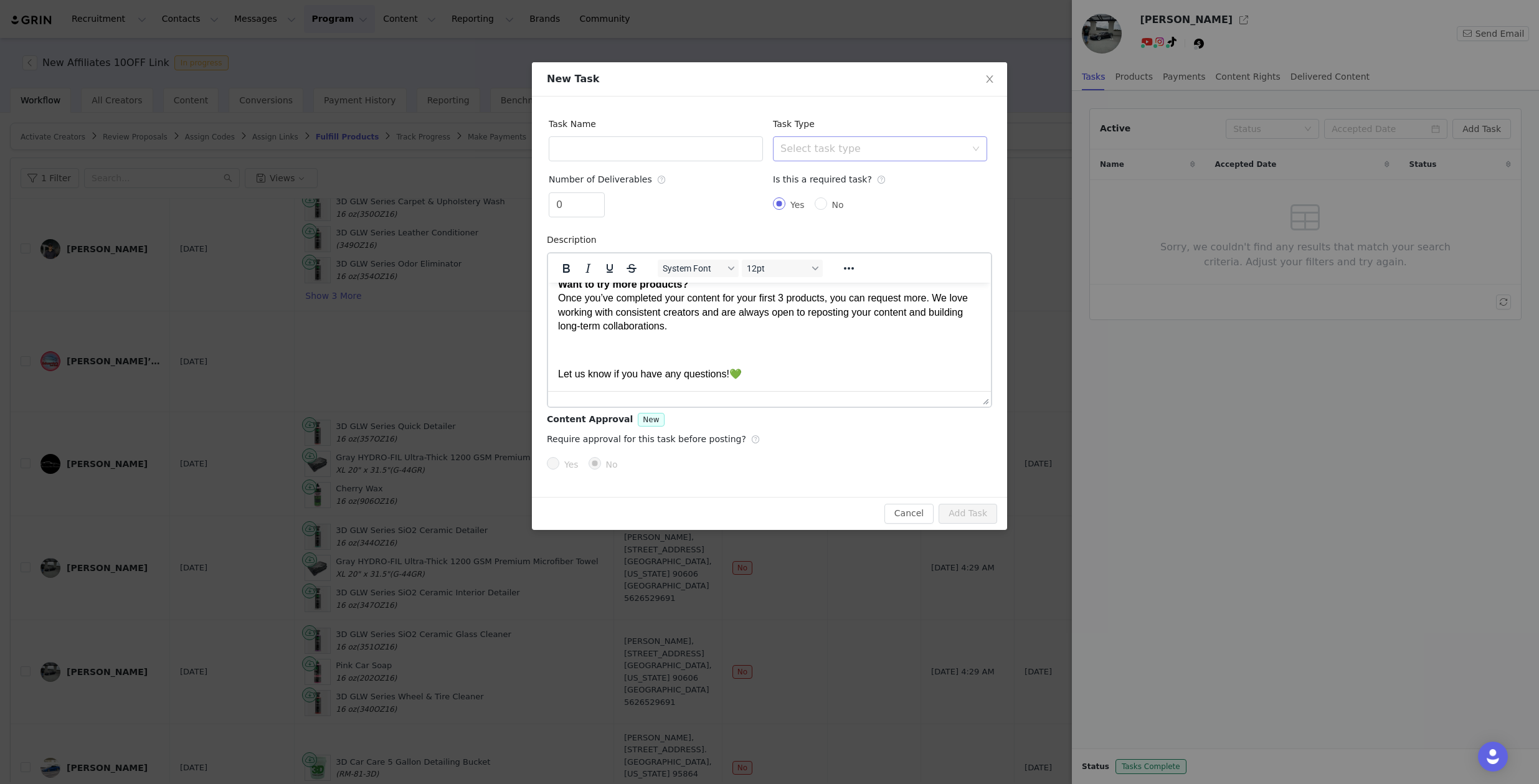
click at [851, 150] on div "Select task type" at bounding box center [873, 149] width 186 height 13
click at [836, 195] on li "Instagram Reel" at bounding box center [880, 196] width 214 height 20
click at [680, 145] on input "text" at bounding box center [656, 149] width 214 height 25
type input "Instagram Reels"
drag, startPoint x: 563, startPoint y: 206, endPoint x: 537, endPoint y: 200, distance: 26.7
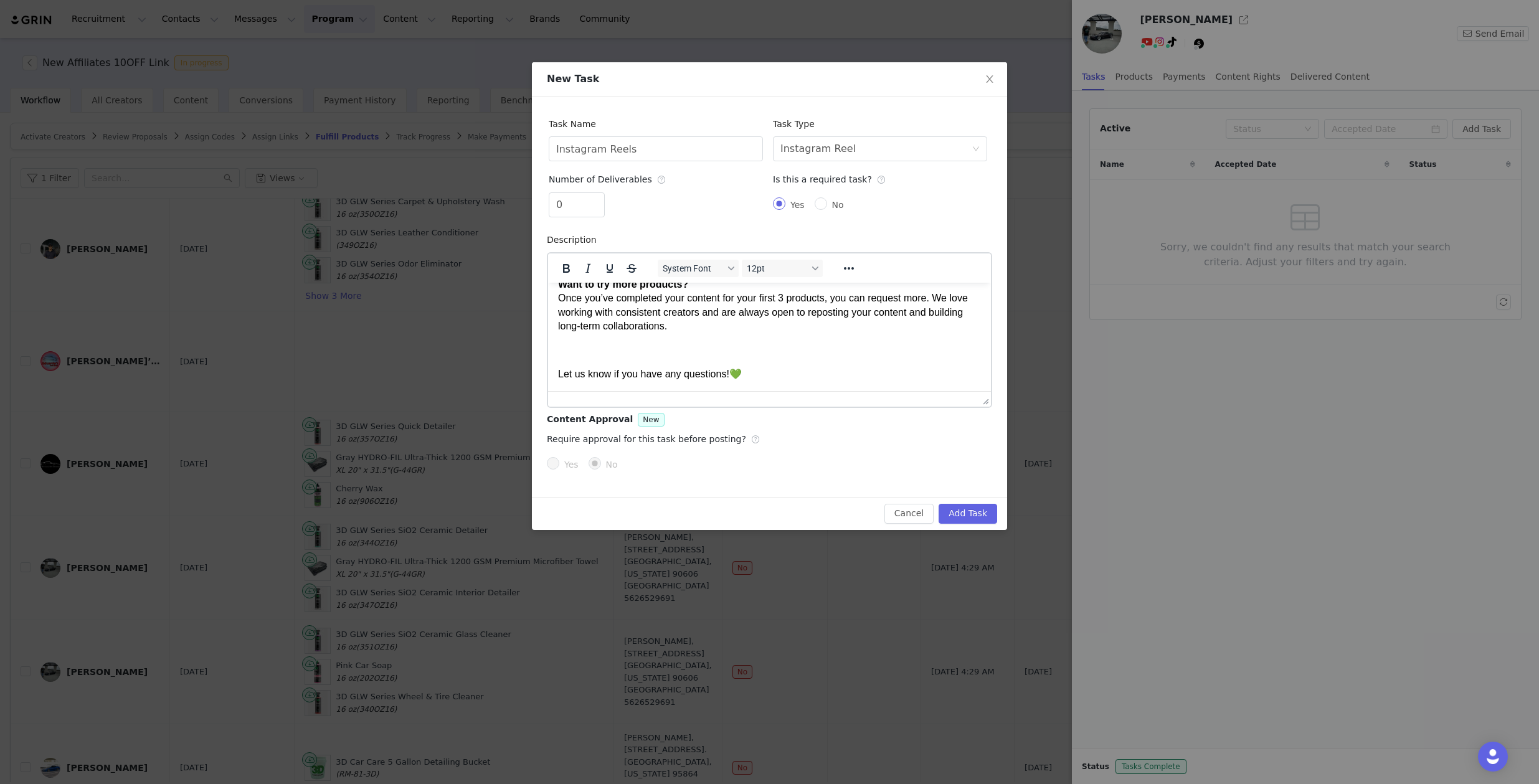
click at [537, 200] on div "Task Name Instagram Reels Task Type Select task type Instagram Reel Number of D…" at bounding box center [769, 296] width 475 height 401
type input "2"
click at [790, 296] on p "Want to try more products? Once you’ve completed your content for your first 3 …" at bounding box center [769, 304] width 423 height 56
drag, startPoint x: 833, startPoint y: 295, endPoint x: 726, endPoint y: 302, distance: 107.2
click at [726, 302] on p "Want to try more products? Once you’ve completed your content for your first 3 …" at bounding box center [769, 304] width 423 height 56
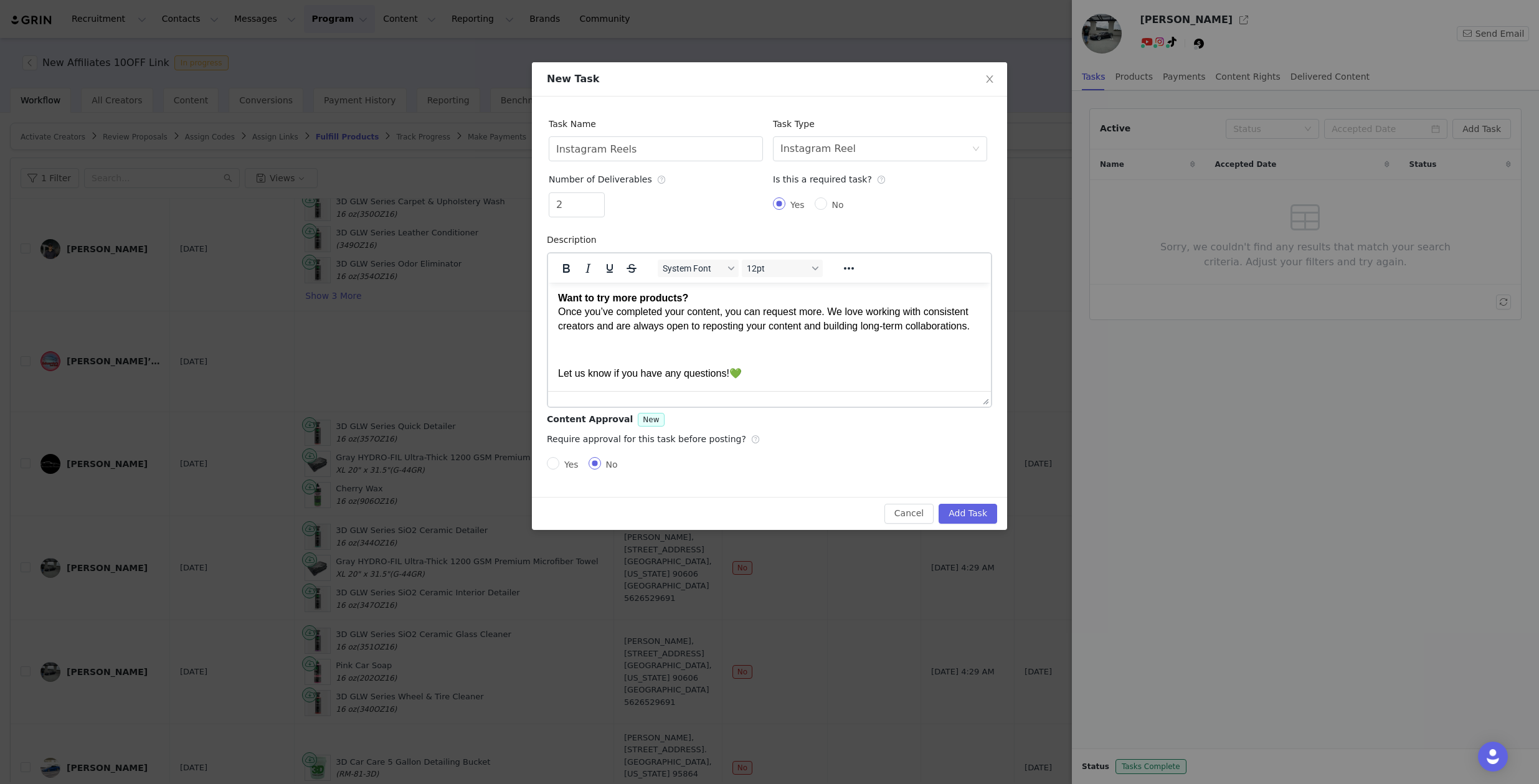
click at [781, 323] on p "Want to try more products? Once you’ve completed your content, you can request …" at bounding box center [769, 312] width 423 height 41
click at [729, 350] on p "Rich Text Area. Press ALT-0 for help." at bounding box center [769, 348] width 423 height 13
click at [726, 355] on p "Rich Text Area. Press ALT-0 for help." at bounding box center [769, 348] width 423 height 13
click at [571, 461] on span "Yes" at bounding box center [570, 464] width 24 height 10
click at [545, 462] on div "Task Name Instagram Reels Task Type Select task type Instagram Reel Number of D…" at bounding box center [769, 296] width 475 height 401
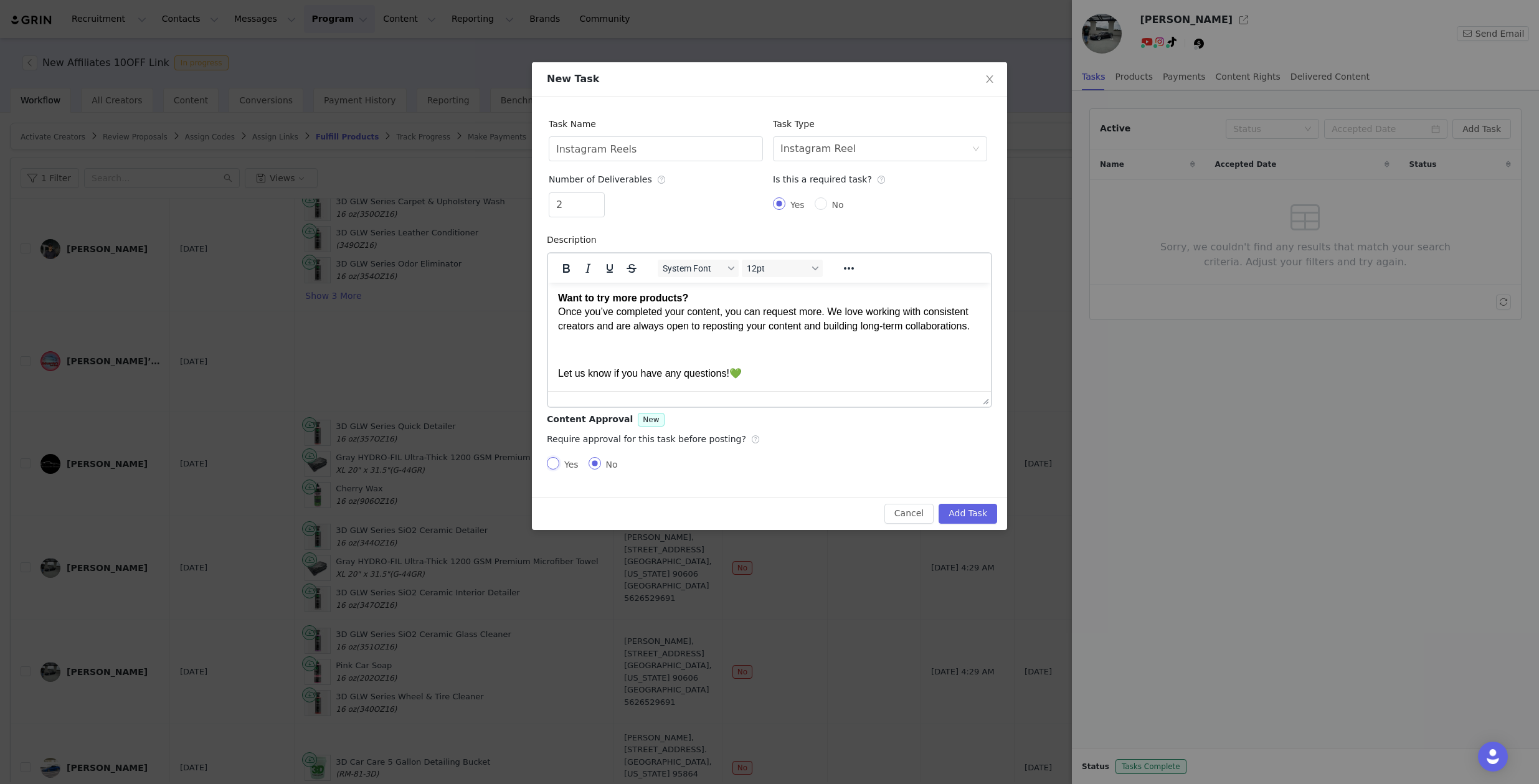
click at [547, 462] on input "Yes" at bounding box center [553, 463] width 13 height 13
radio input "true"
radio input "false"
click at [954, 507] on button "Add Task" at bounding box center [968, 514] width 58 height 20
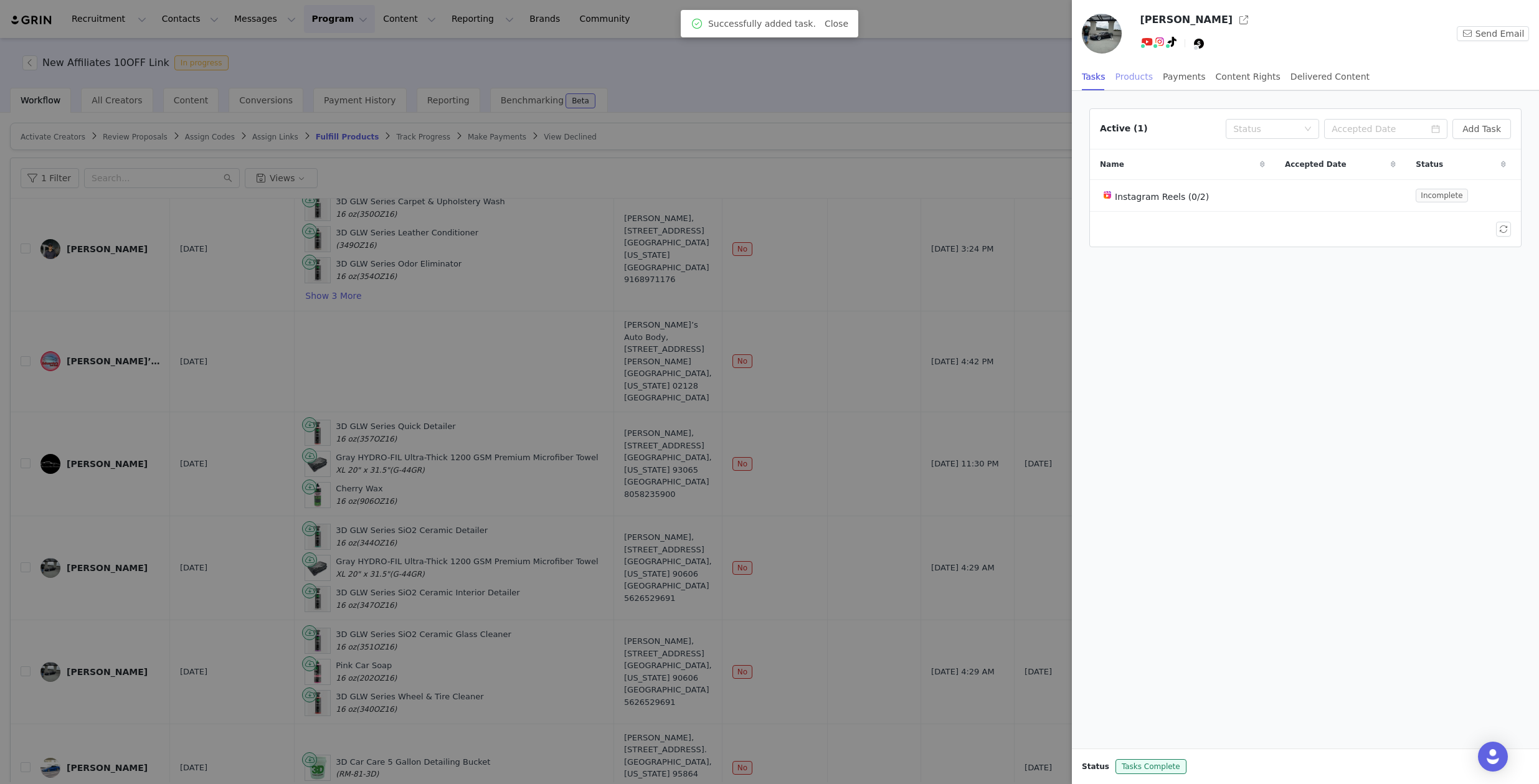
click at [1131, 80] on div "Products" at bounding box center [1135, 76] width 38 height 28
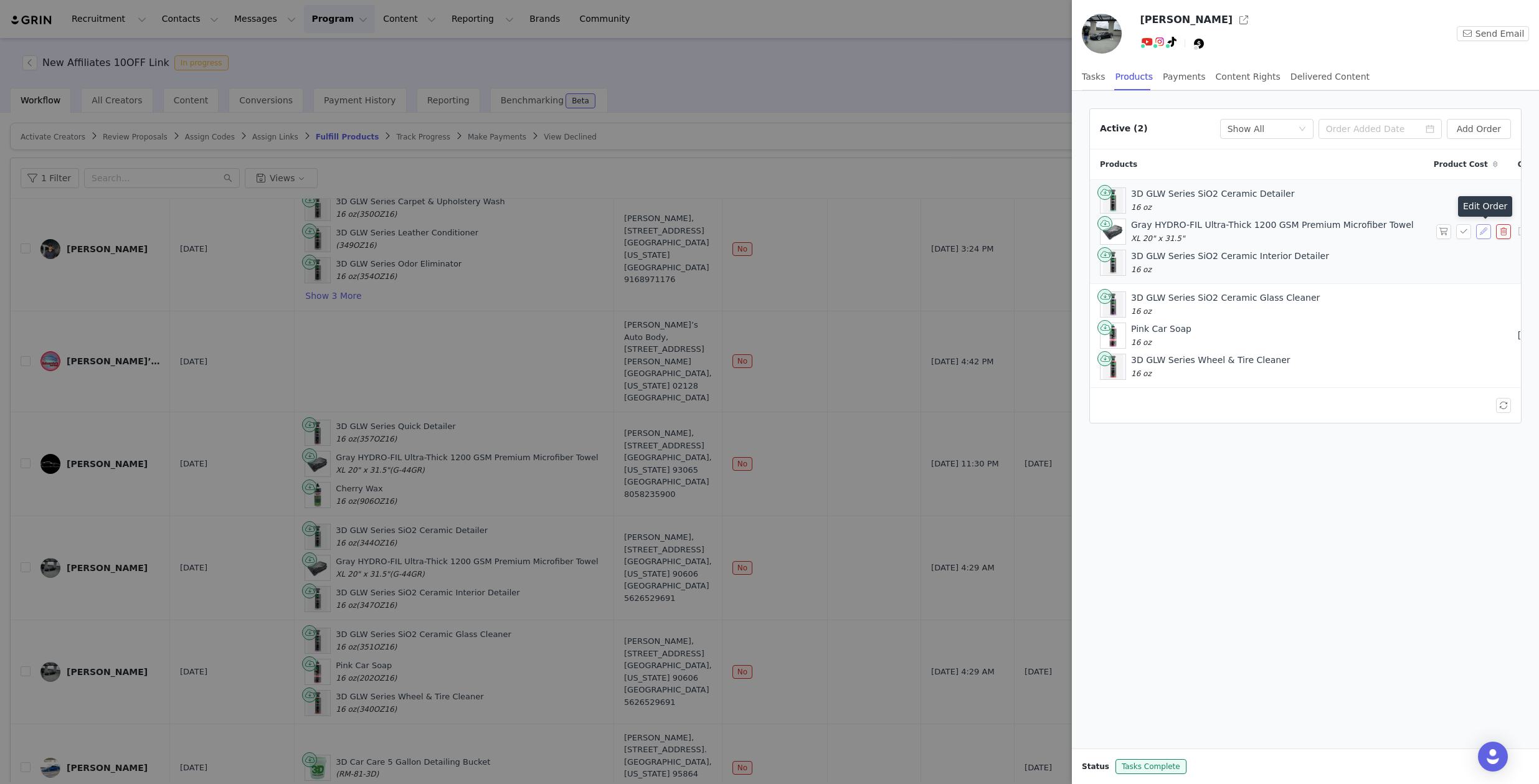
click at [1482, 233] on button "button" at bounding box center [1483, 232] width 15 height 15
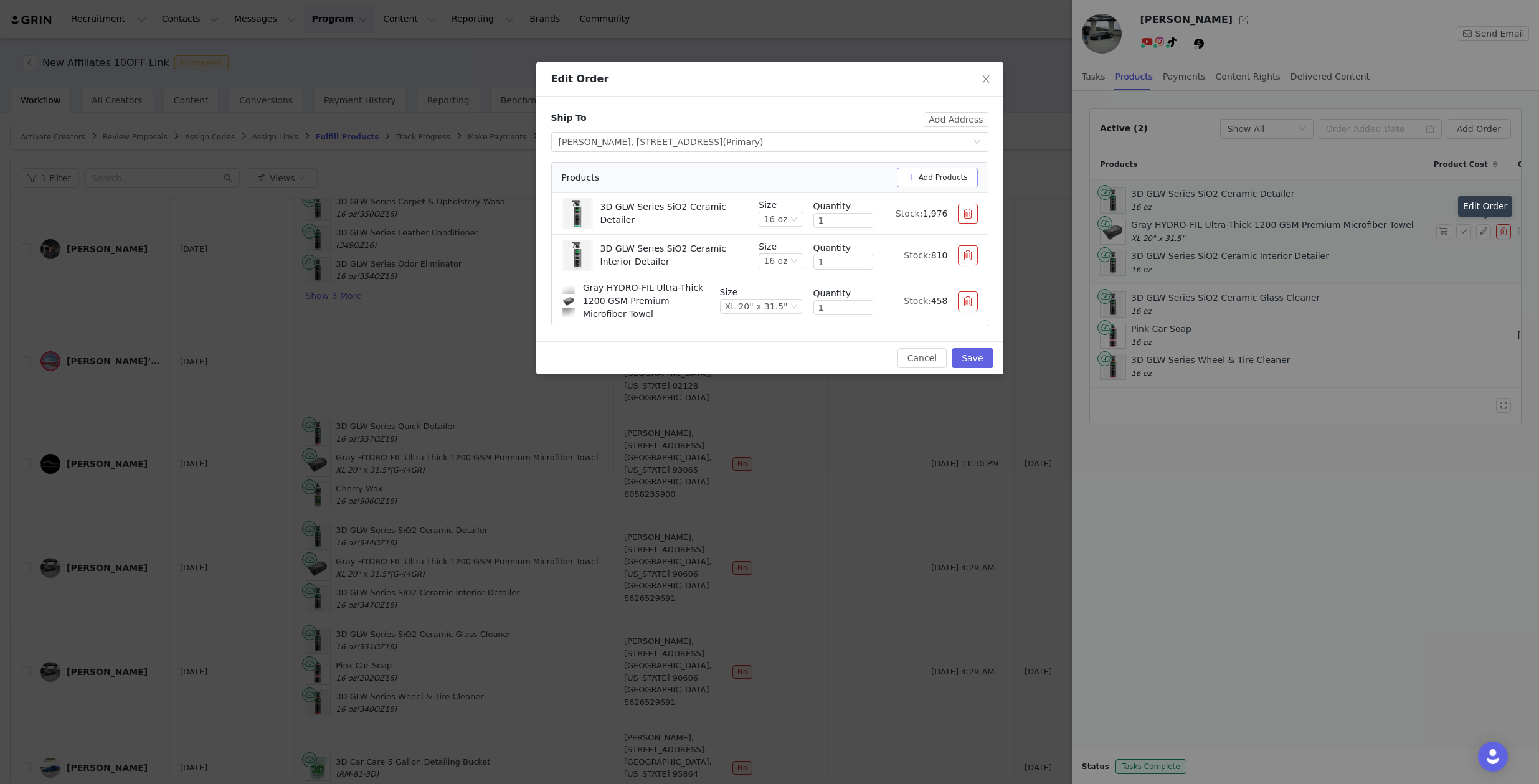
click at [922, 178] on button "Add Products" at bounding box center [937, 177] width 81 height 20
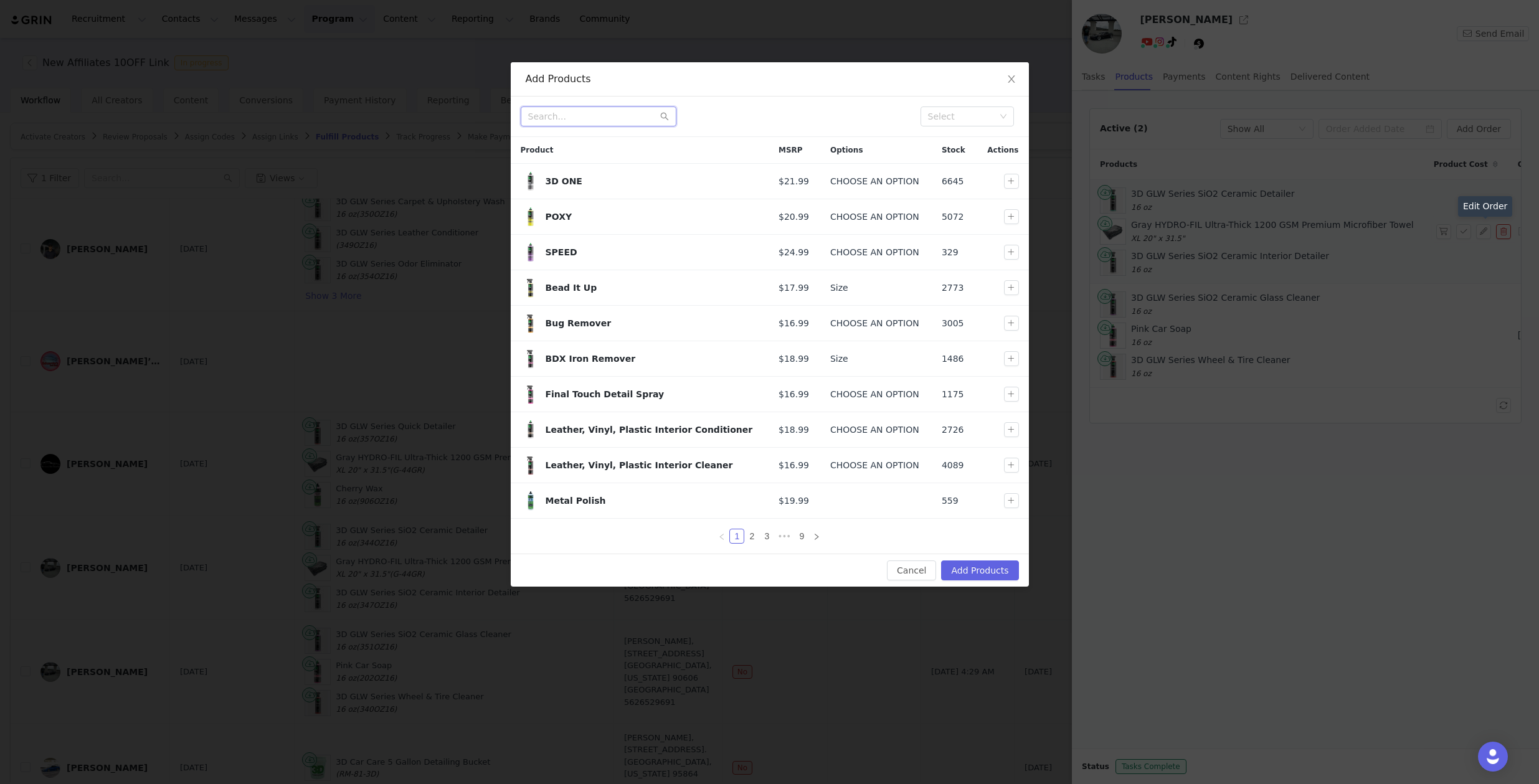
click at [609, 110] on input "text" at bounding box center [598, 117] width 155 height 20
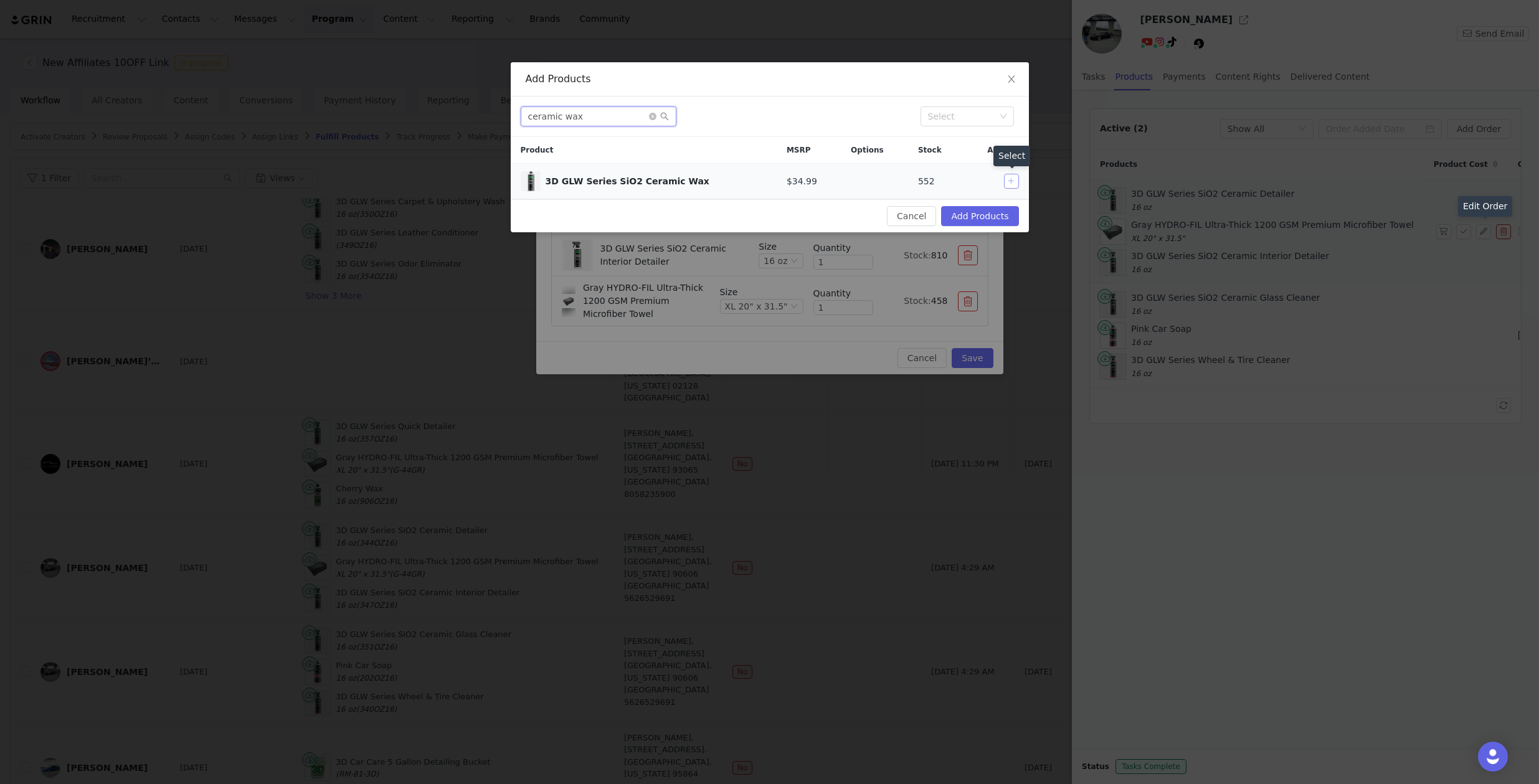
type input "ceramic wax"
click at [1016, 177] on button "button" at bounding box center [1011, 181] width 15 height 15
click at [960, 215] on button "Add Products" at bounding box center [979, 216] width 77 height 20
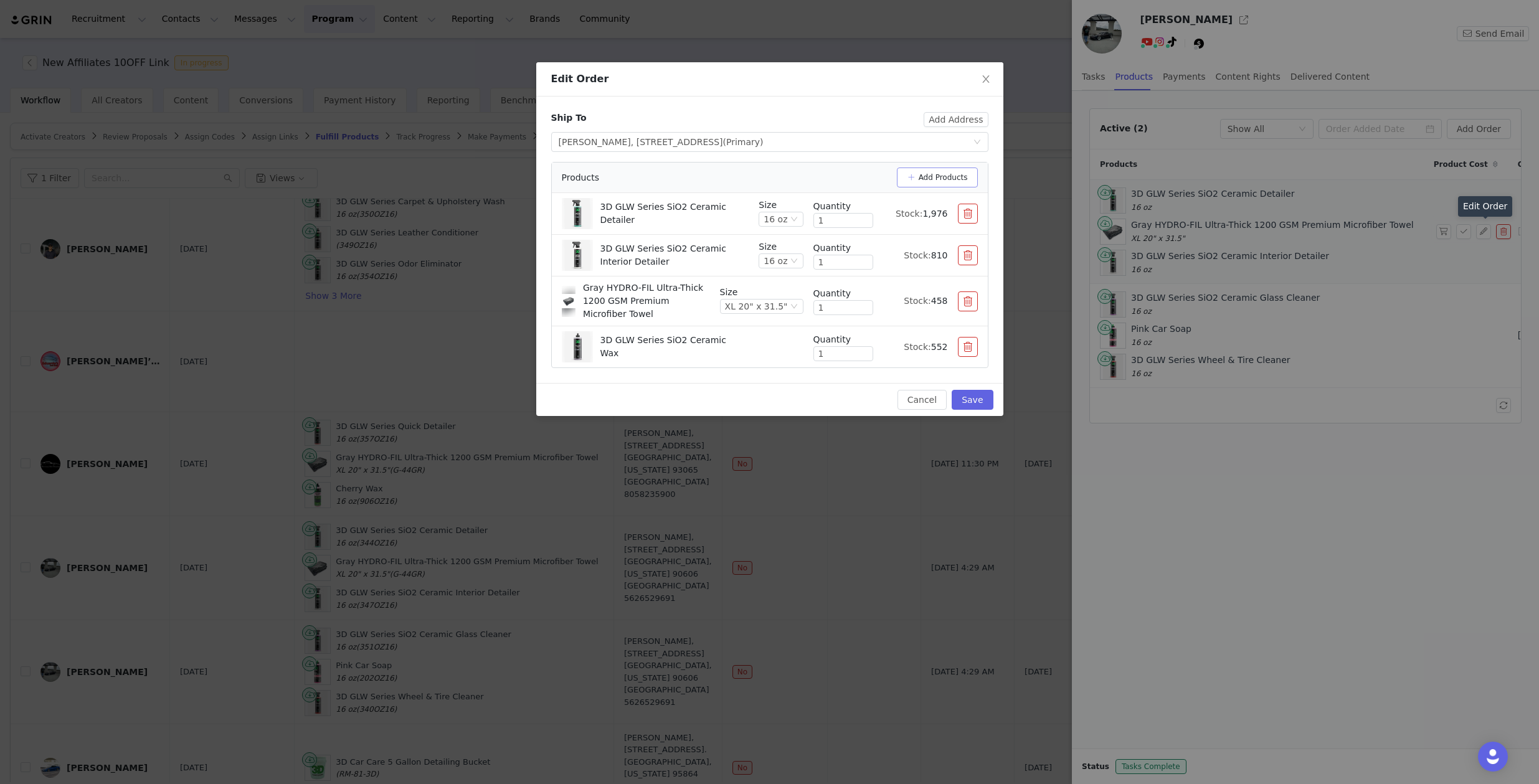
click at [920, 181] on button "Add Products" at bounding box center [937, 177] width 81 height 20
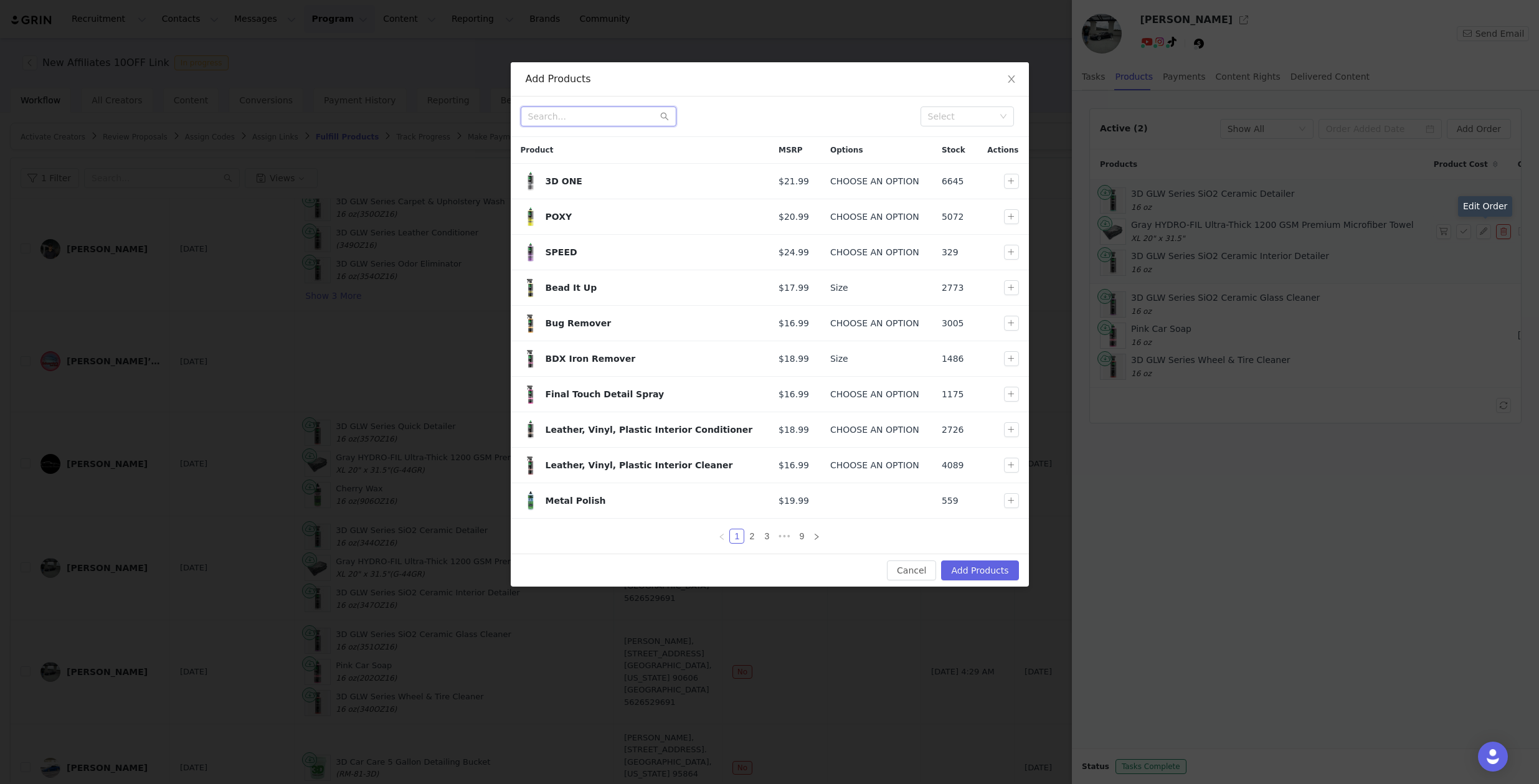
click at [596, 115] on input "text" at bounding box center [598, 117] width 155 height 20
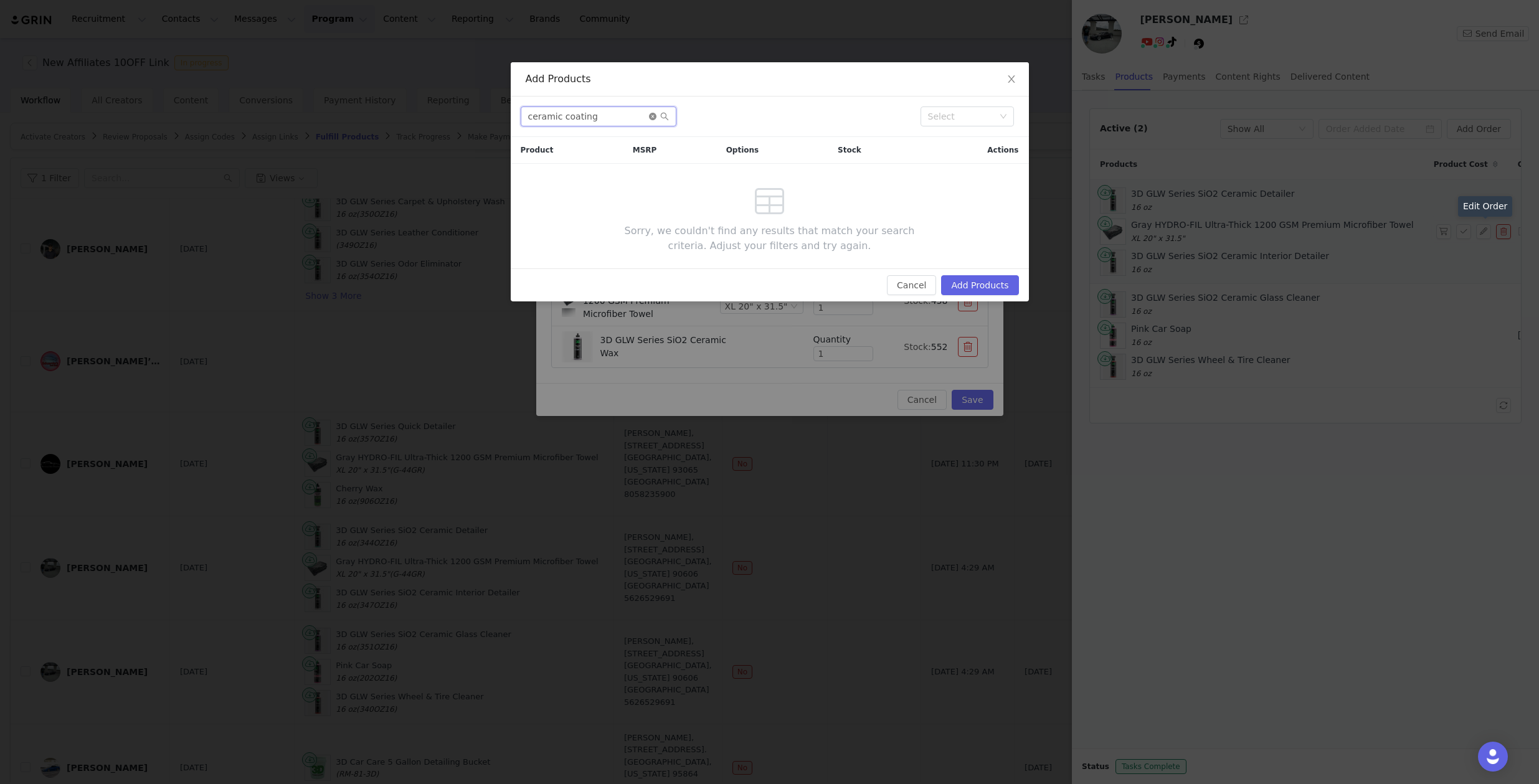
type input "ceramic coating"
click at [651, 114] on icon "icon: close-circle" at bounding box center [652, 116] width 7 height 7
click at [917, 277] on div "Add Products Select Product MSRP Options Stock Actions Sorry, we couldn't find …" at bounding box center [769, 181] width 518 height 239
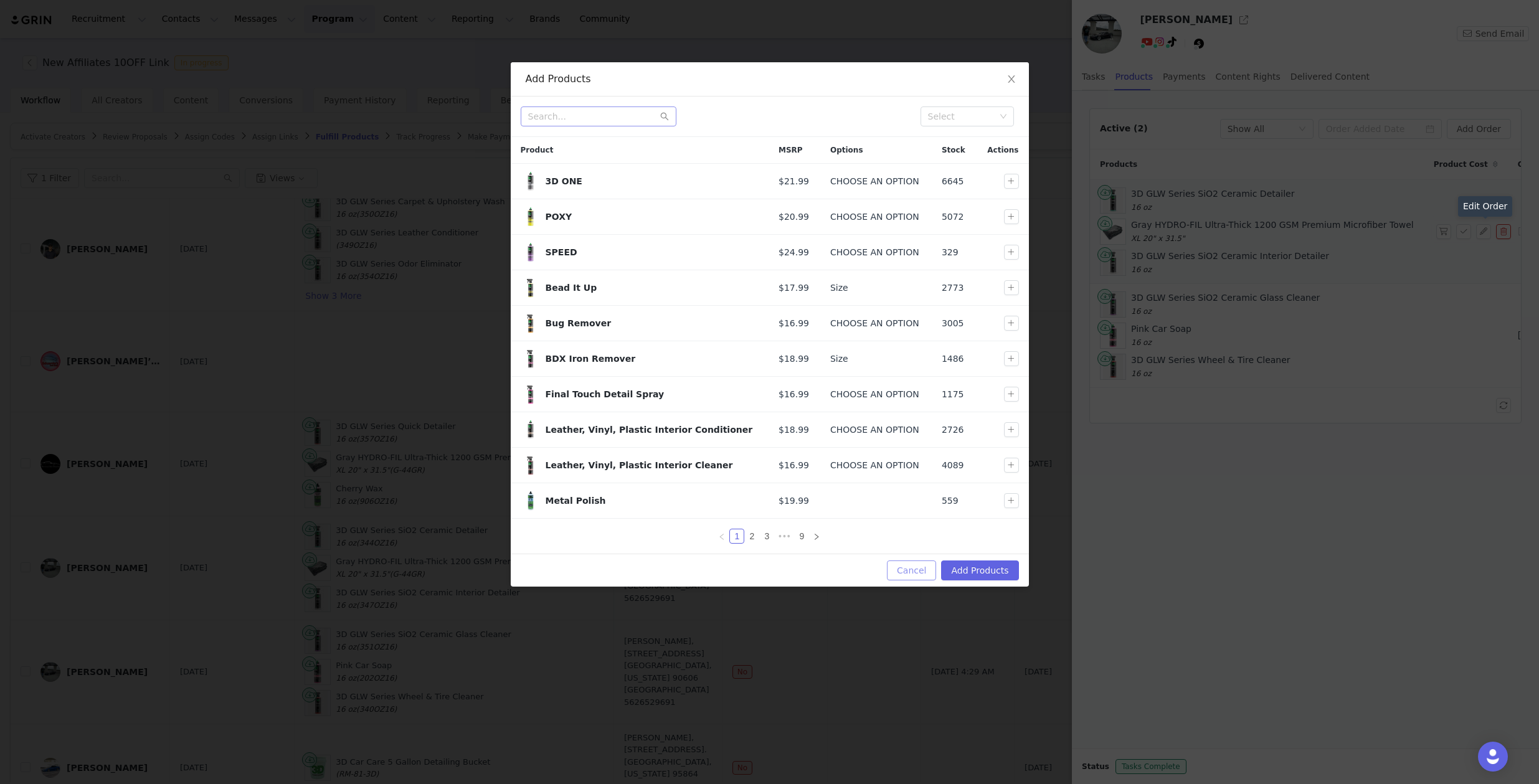
click at [915, 568] on button "Cancel" at bounding box center [911, 570] width 49 height 20
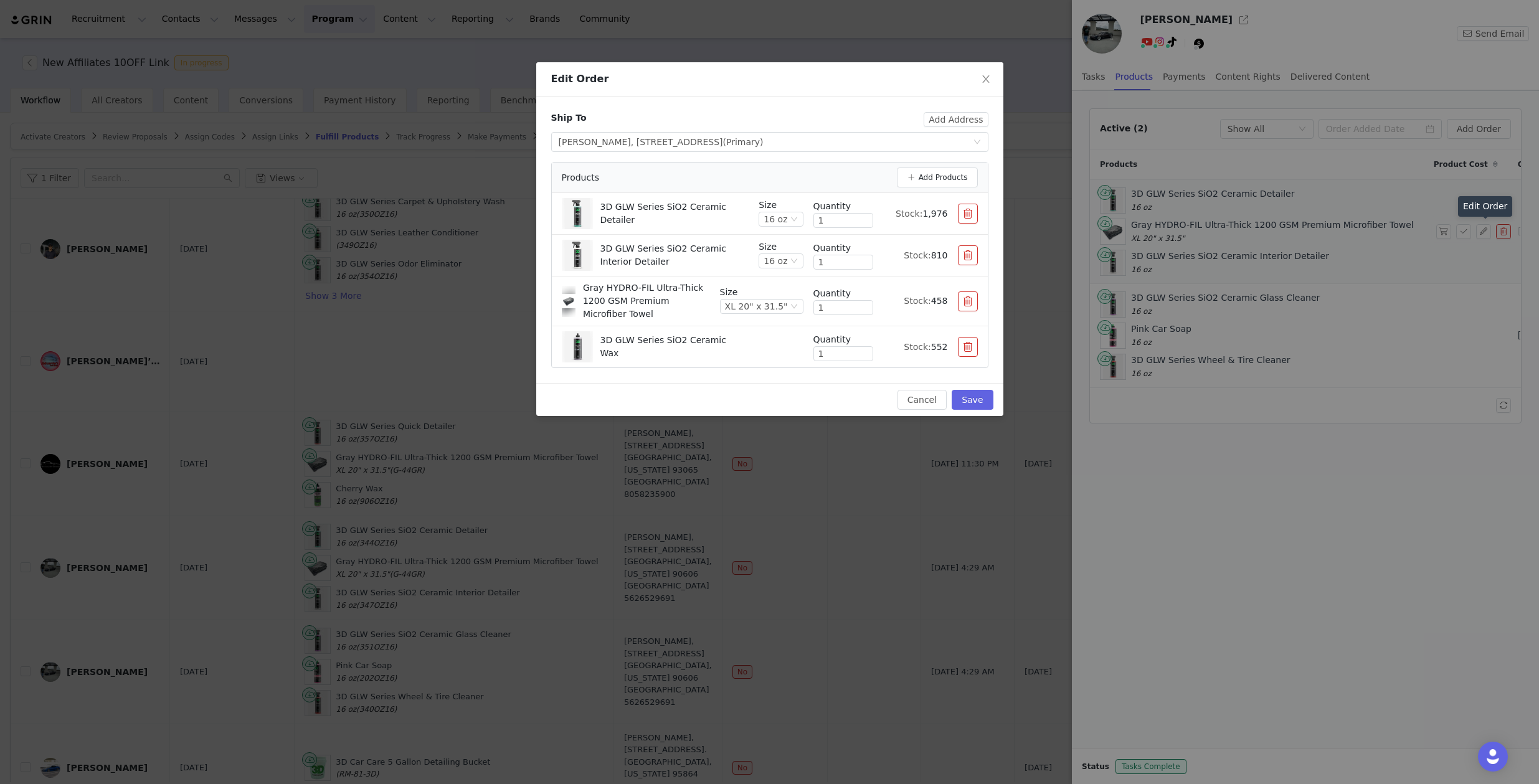
click at [712, 383] on div "Cancel Save" at bounding box center [770, 399] width 467 height 33
click at [702, 395] on div "Cancel Save" at bounding box center [770, 400] width 447 height 20
click at [686, 381] on div "Ship To Add Address Select shipping address [PERSON_NAME], [STREET_ADDRESS] (Pr…" at bounding box center [770, 239] width 467 height 286
click at [738, 378] on div "Ship To Add Address Select shipping address [PERSON_NAME], [STREET_ADDRESS] (Pr…" at bounding box center [770, 239] width 467 height 286
click at [976, 401] on button "Save" at bounding box center [972, 400] width 41 height 20
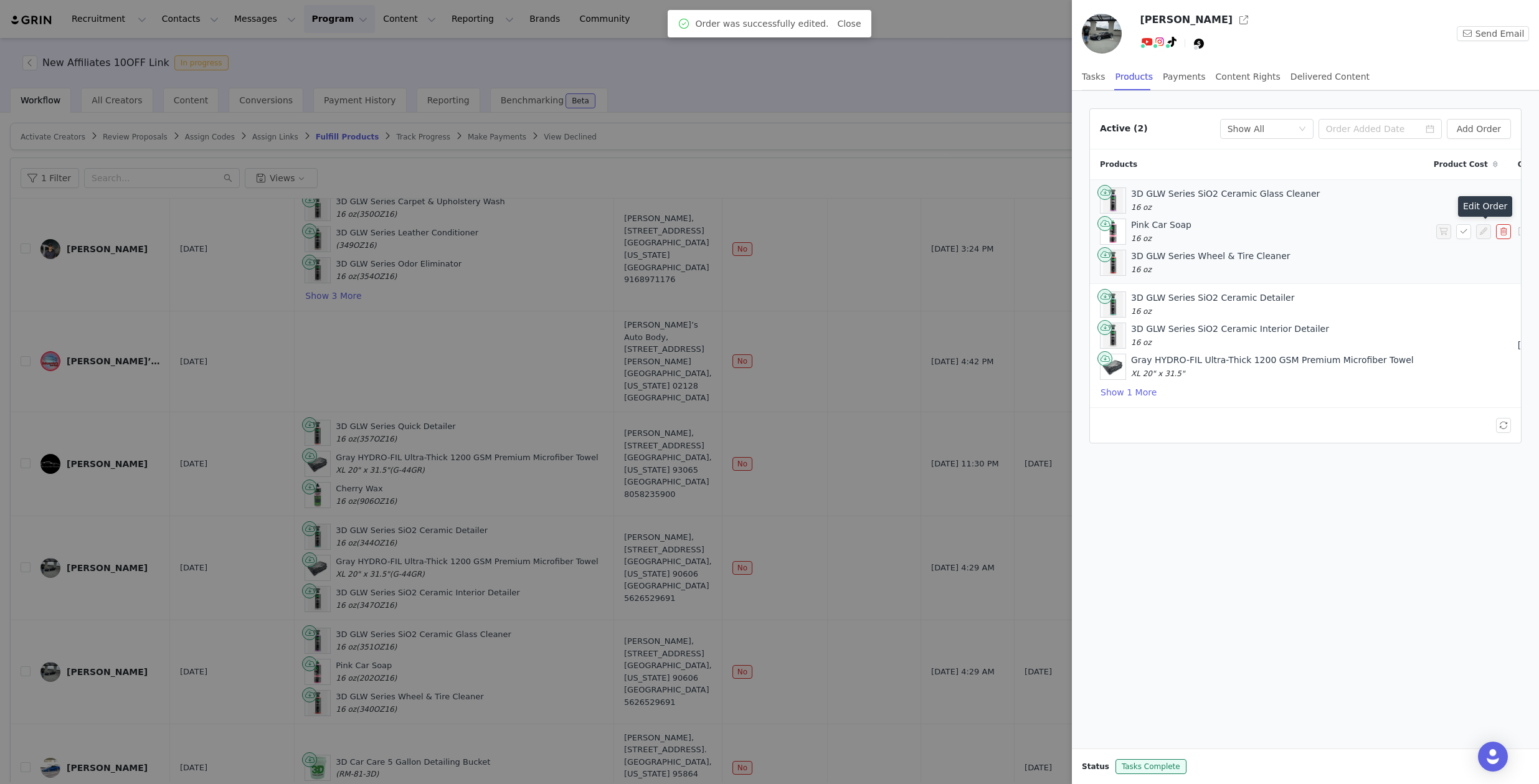
click at [1307, 451] on div "Active (2) Fulfillment Status Show All Add Order Products Product Cost Order Re…" at bounding box center [1305, 276] width 447 height 350
click at [1140, 389] on button "Show 1 More" at bounding box center [1128, 392] width 57 height 15
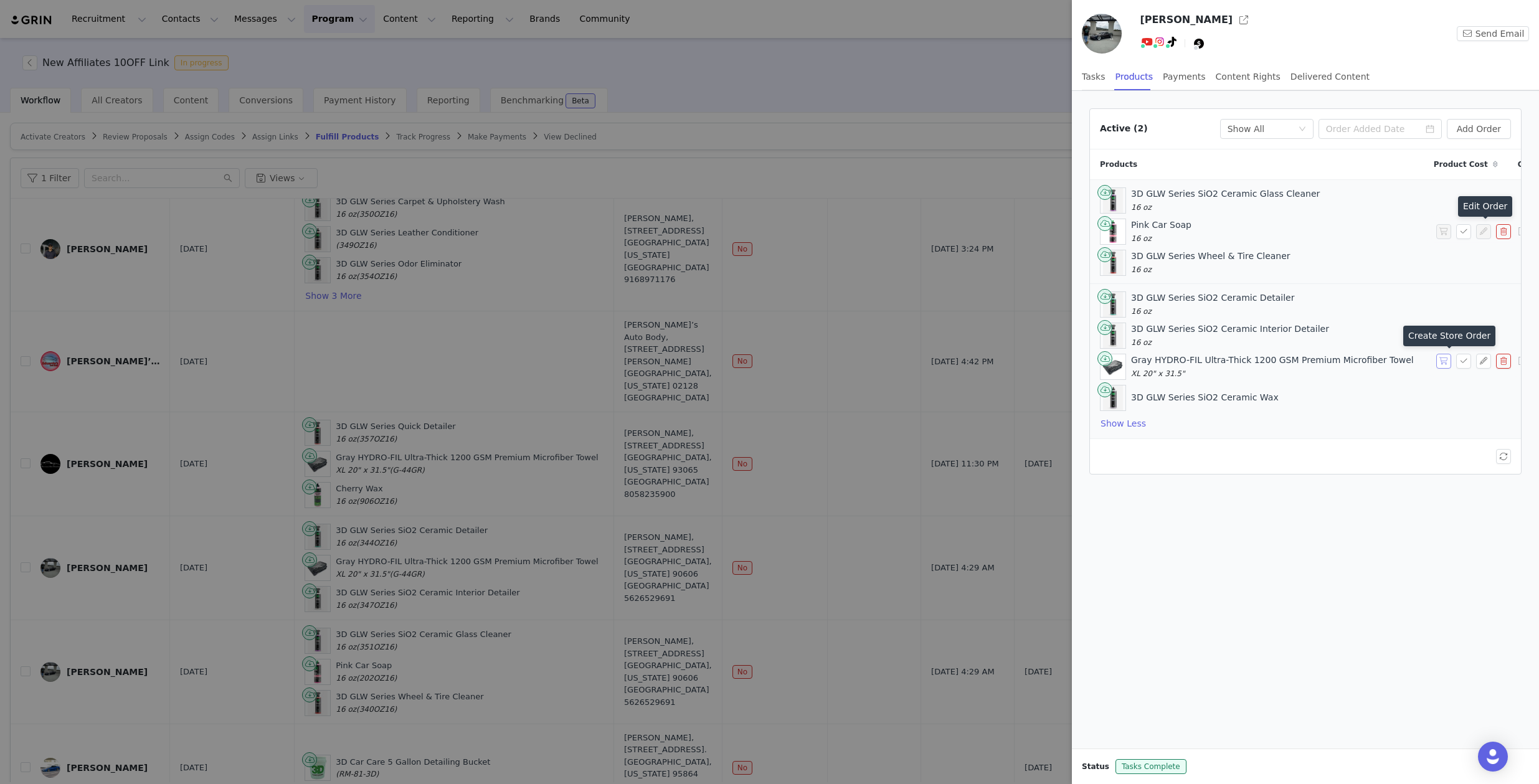
click at [1442, 359] on button "button" at bounding box center [1444, 361] width 15 height 15
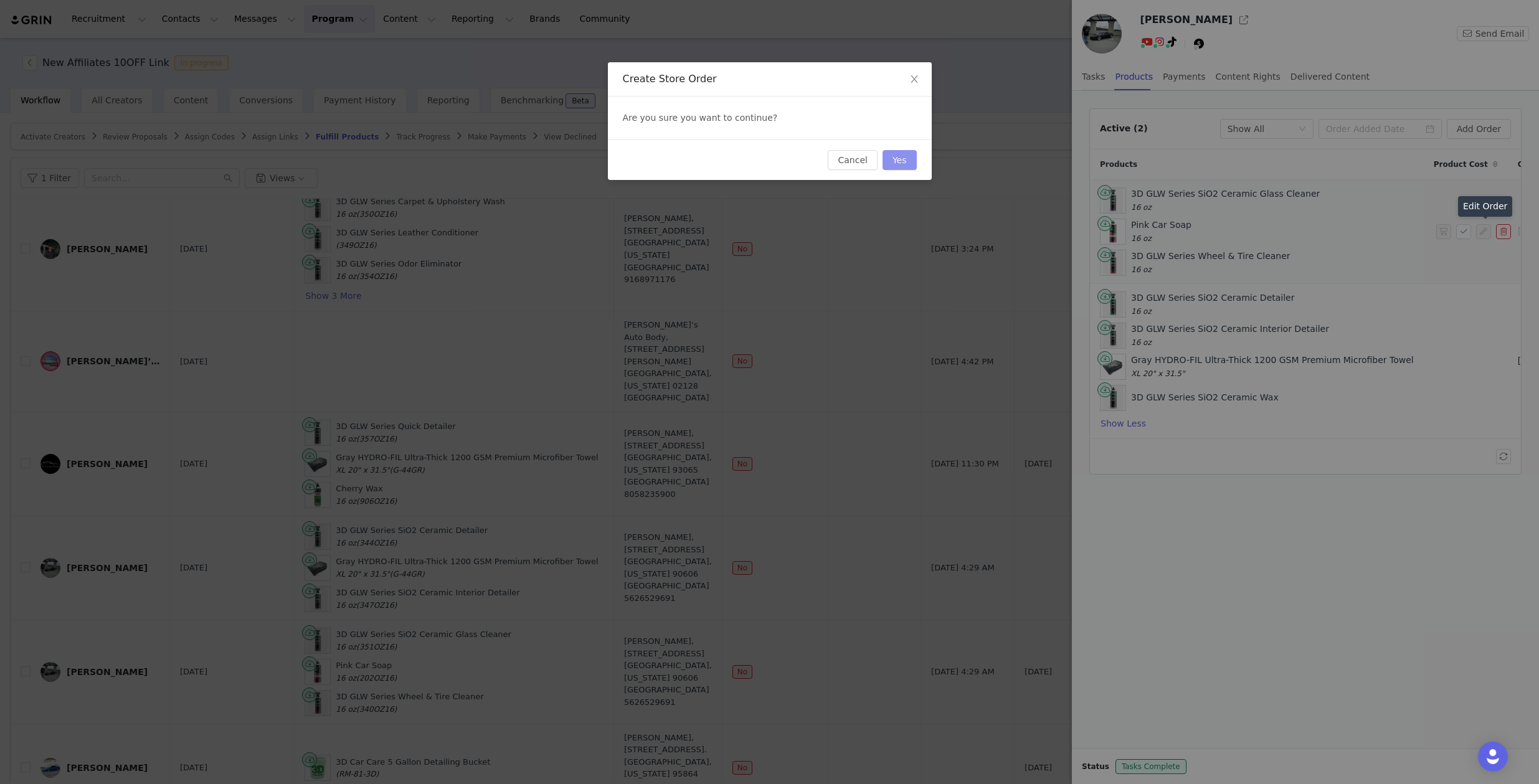
click at [894, 155] on button "Yes" at bounding box center [899, 160] width 34 height 20
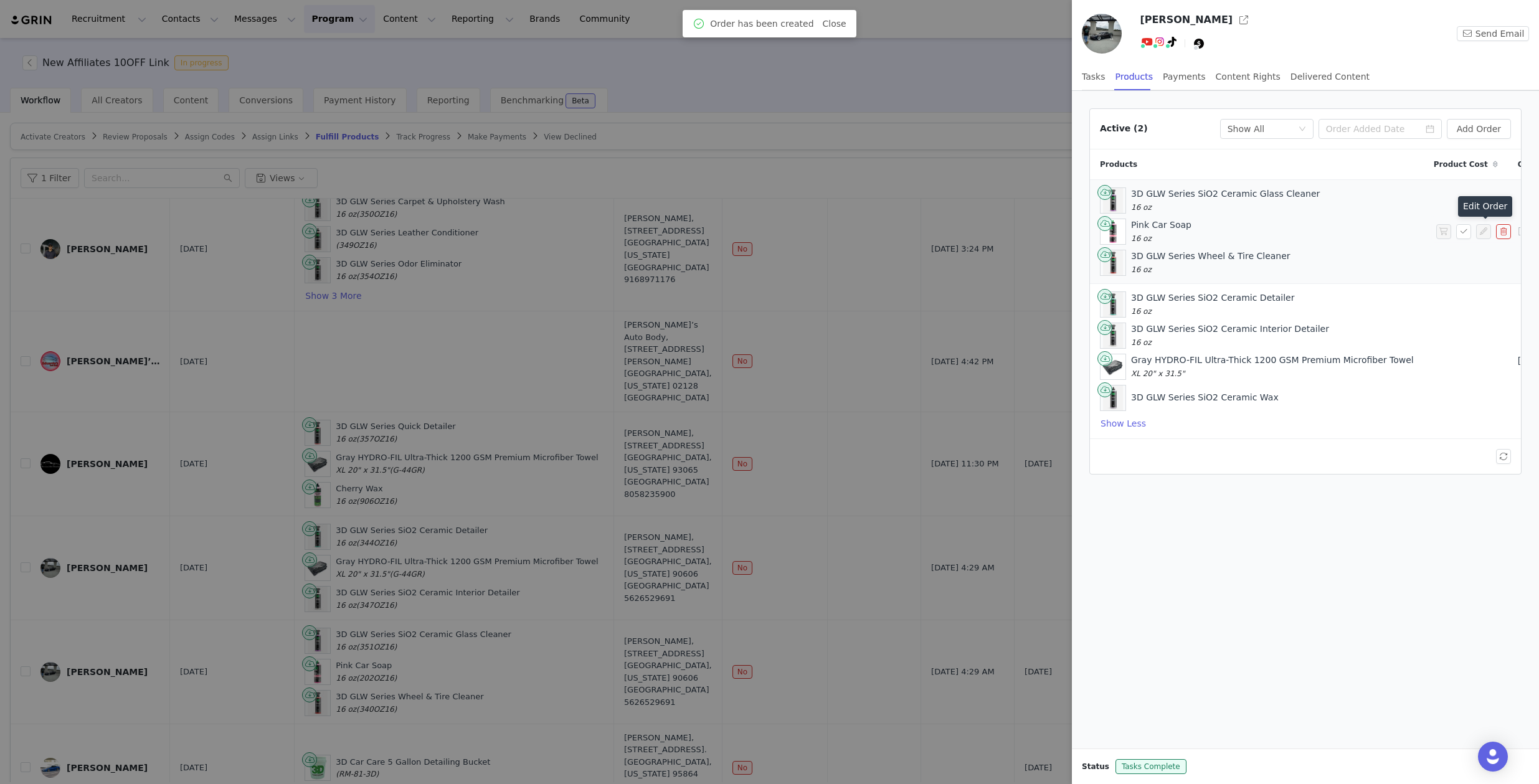
click at [987, 86] on div at bounding box center [769, 392] width 1539 height 784
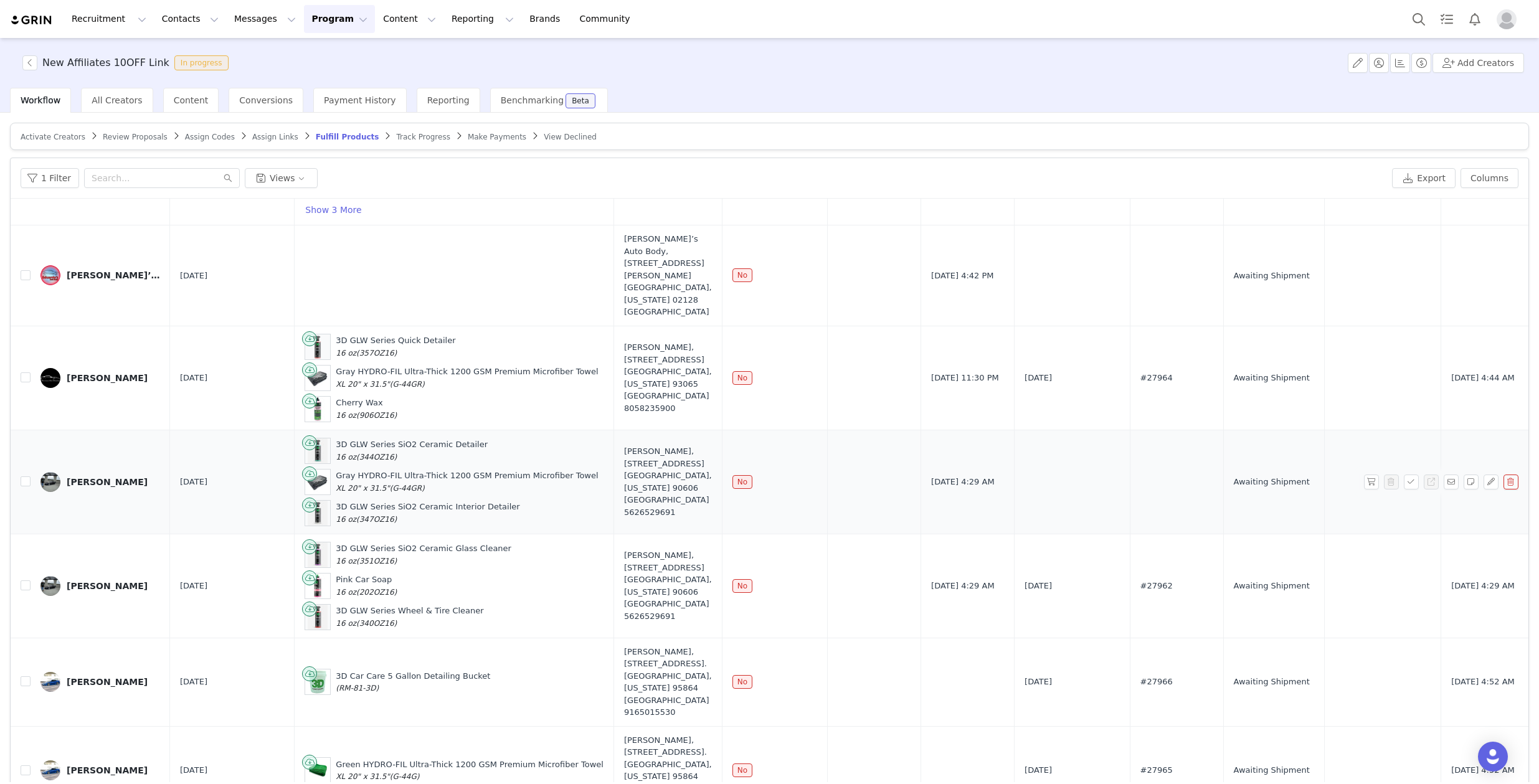
scroll to position [525, 0]
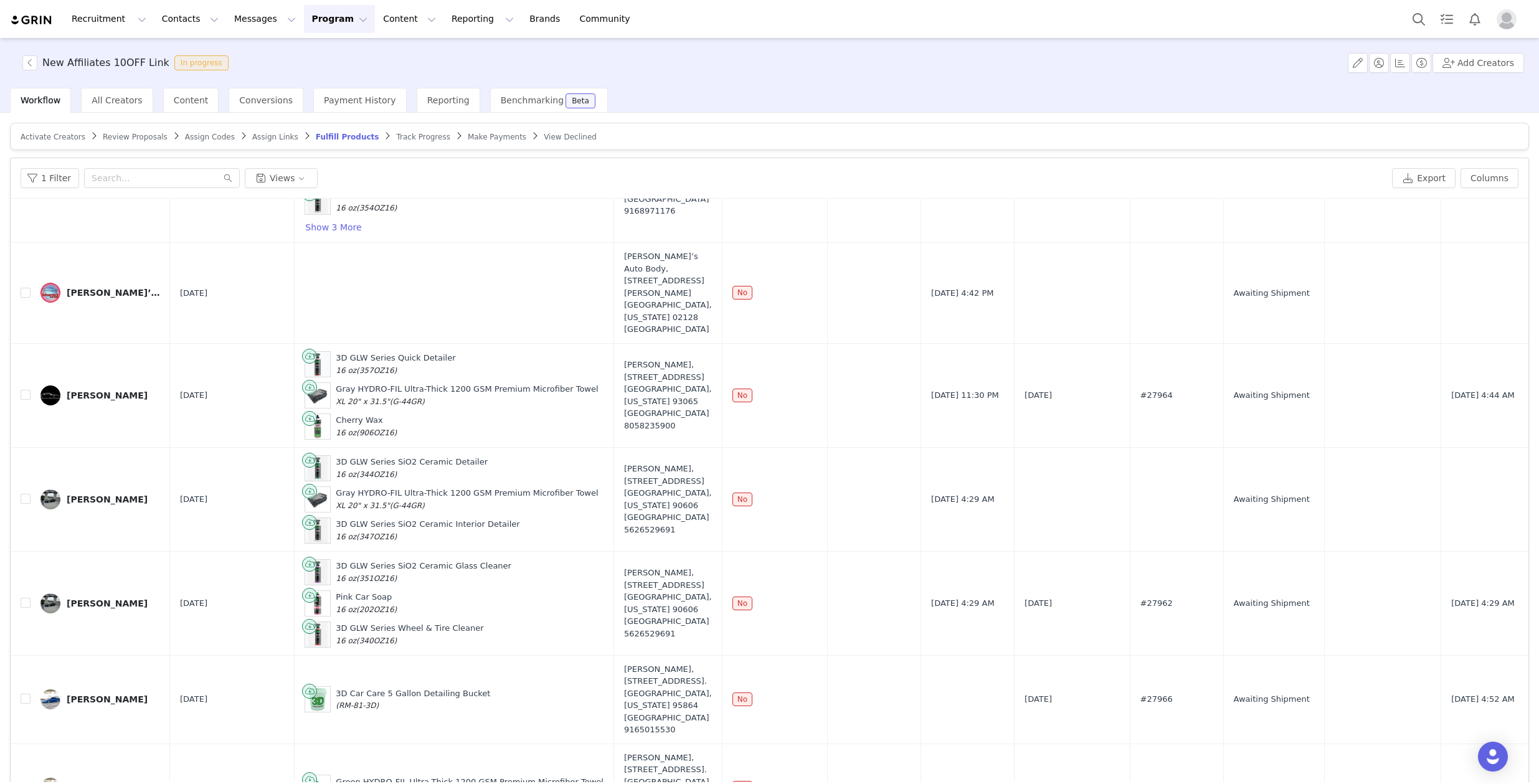
click at [788, 76] on div "New Affiliates 10OFF Link In progress Add Creators" at bounding box center [769, 62] width 1539 height 49
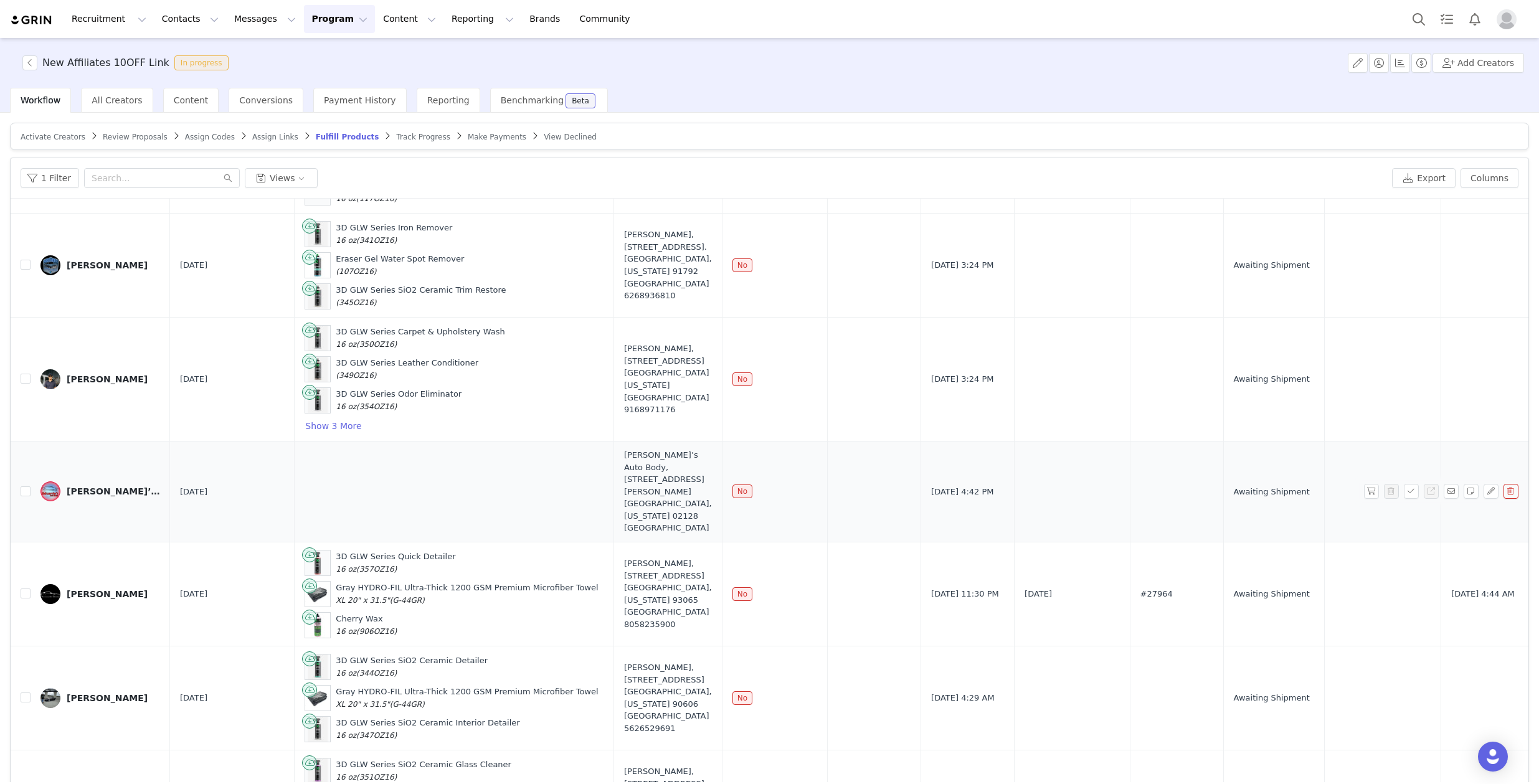
scroll to position [323, 0]
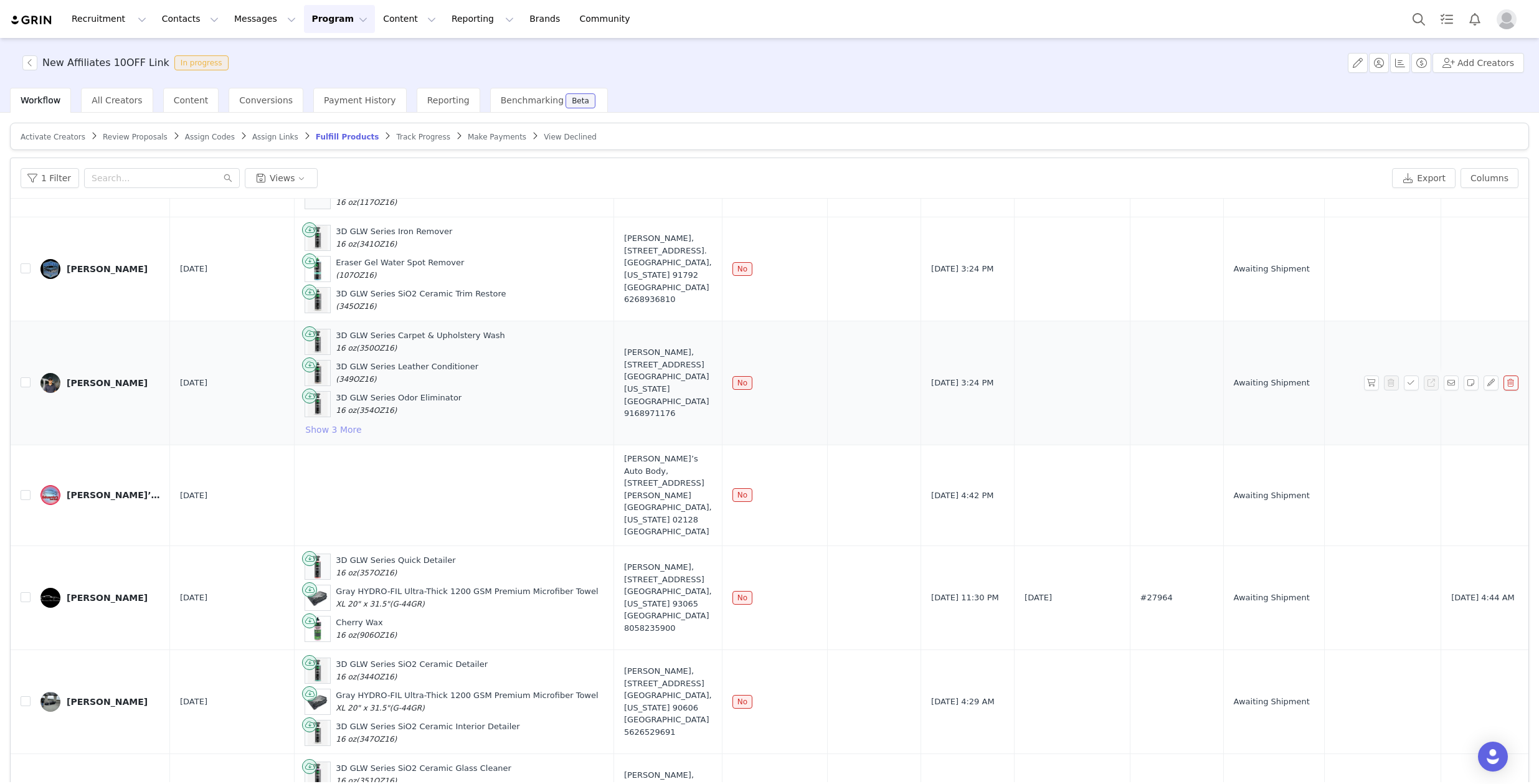
click at [321, 431] on button "Show 3 More" at bounding box center [333, 429] width 57 height 15
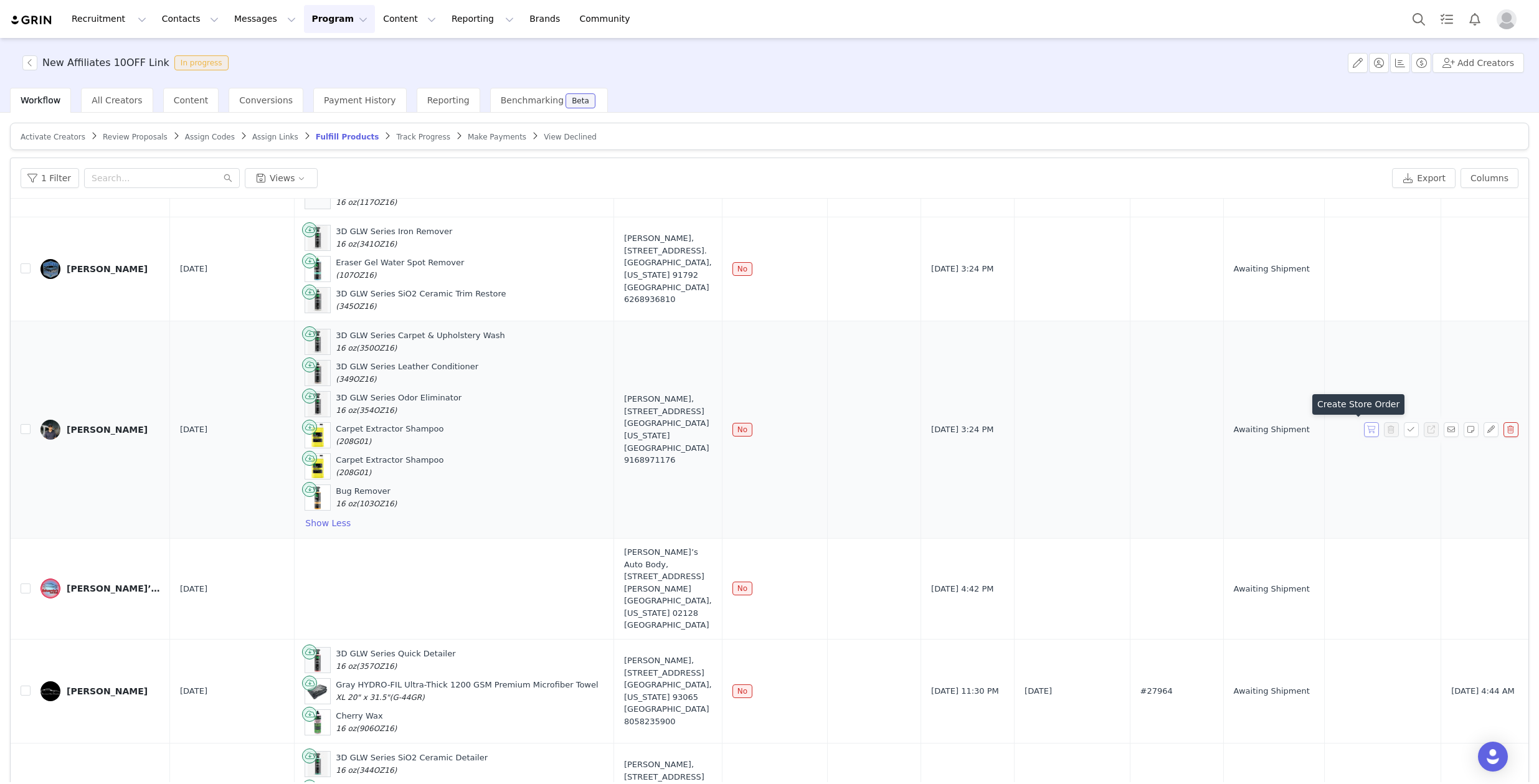
click at [1364, 427] on button "button" at bounding box center [1371, 429] width 15 height 15
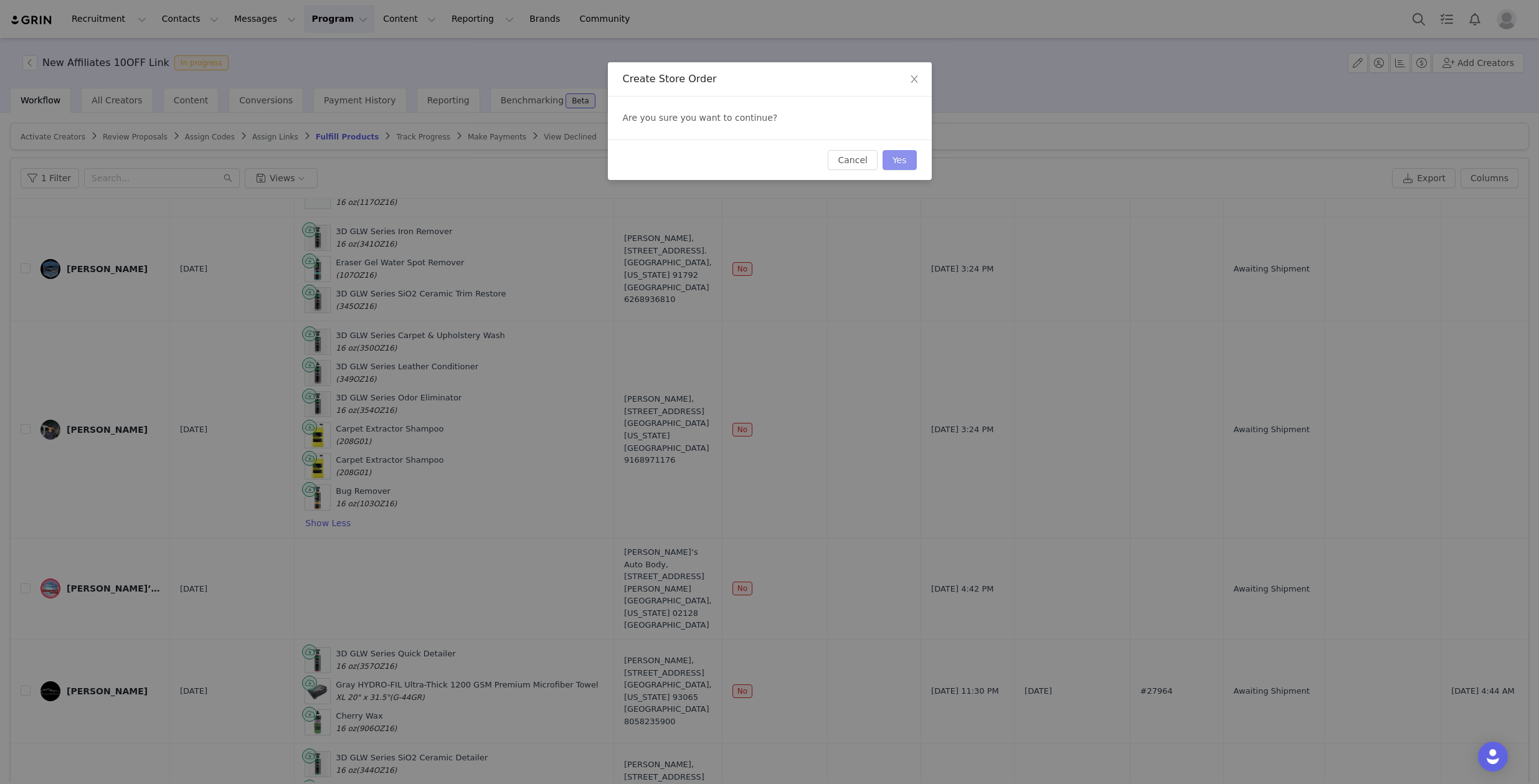
click at [898, 165] on button "Yes" at bounding box center [899, 160] width 34 height 20
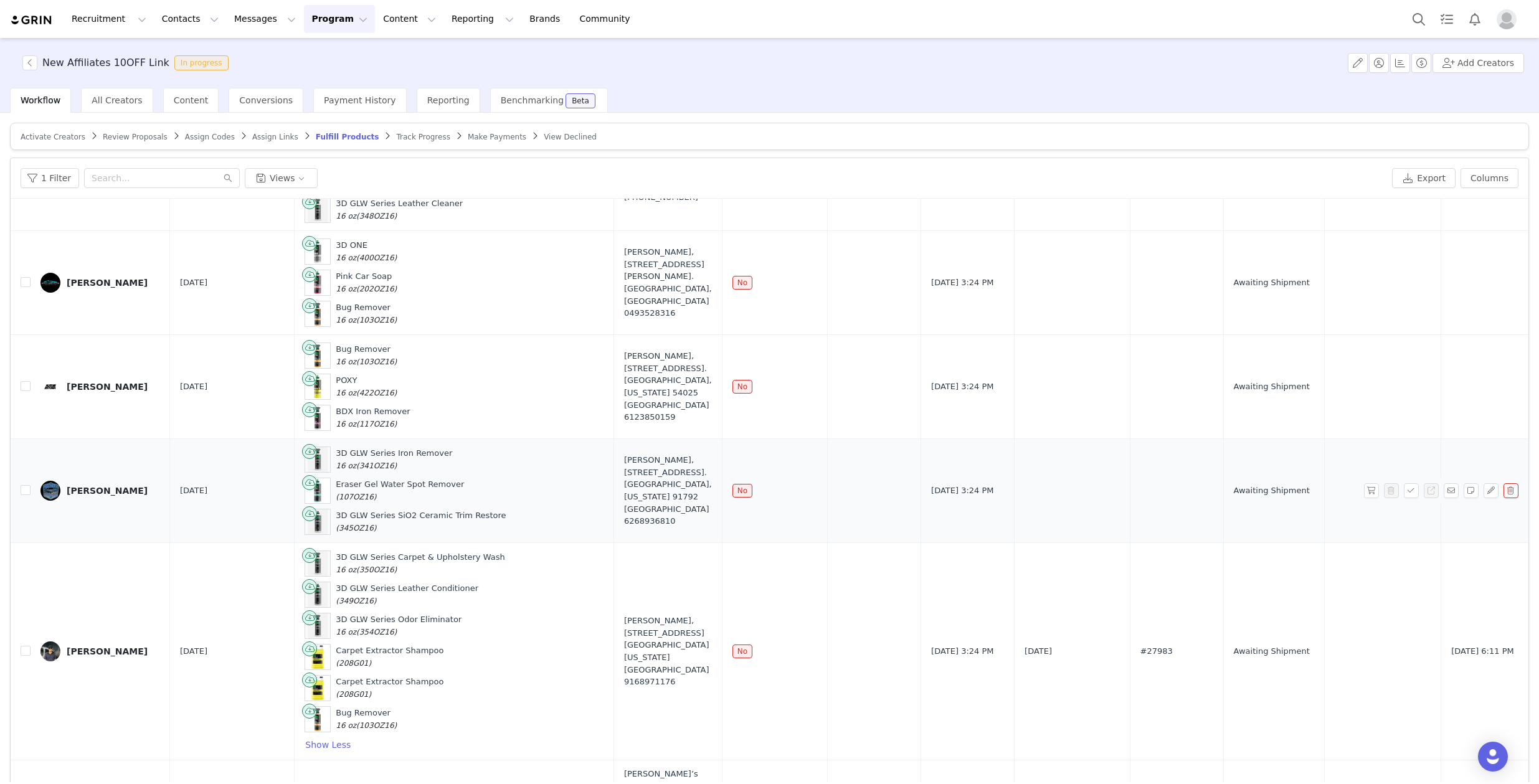
scroll to position [101, 0]
click at [1364, 490] on button "button" at bounding box center [1371, 490] width 15 height 15
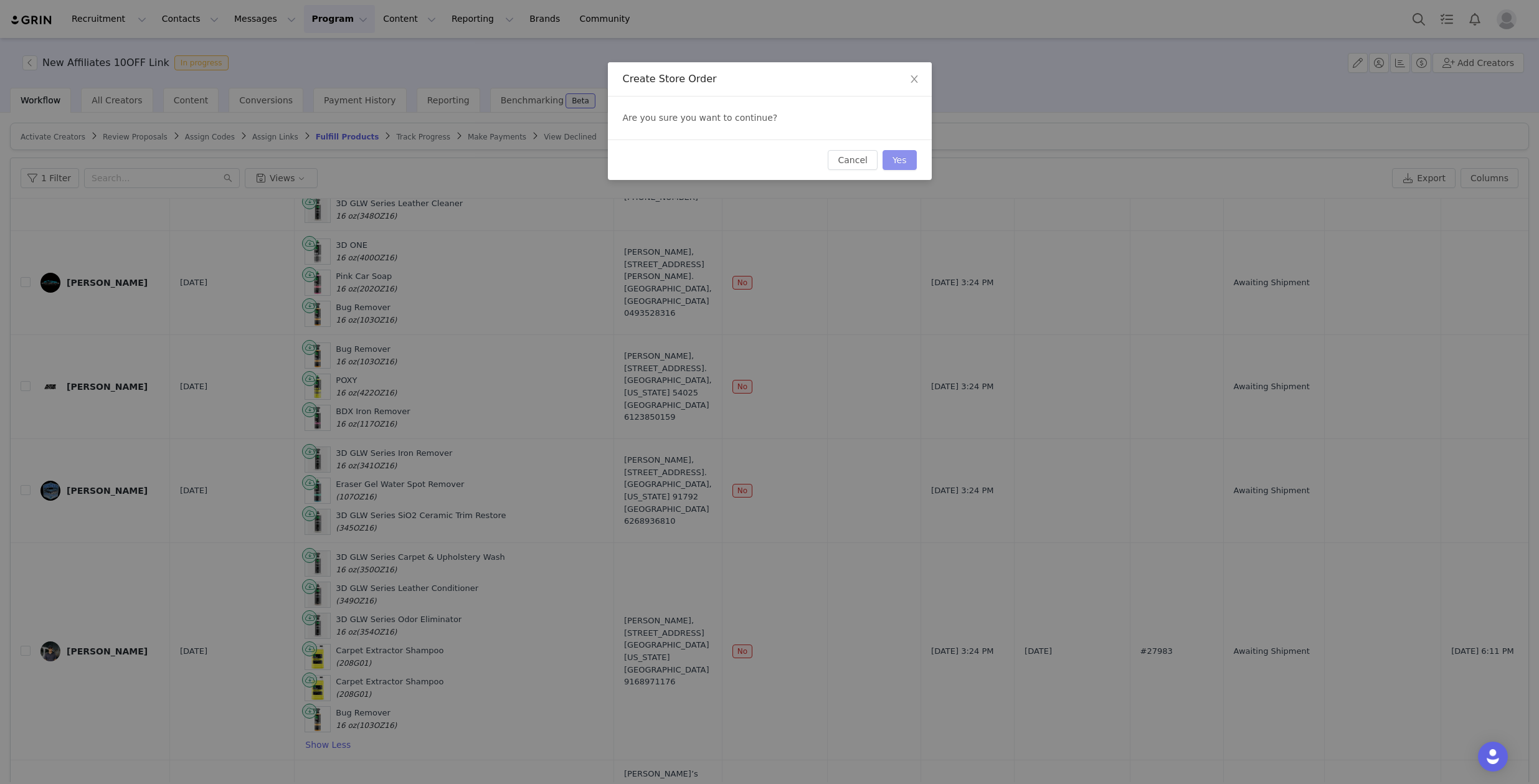
click at [907, 158] on button "Yes" at bounding box center [899, 160] width 34 height 20
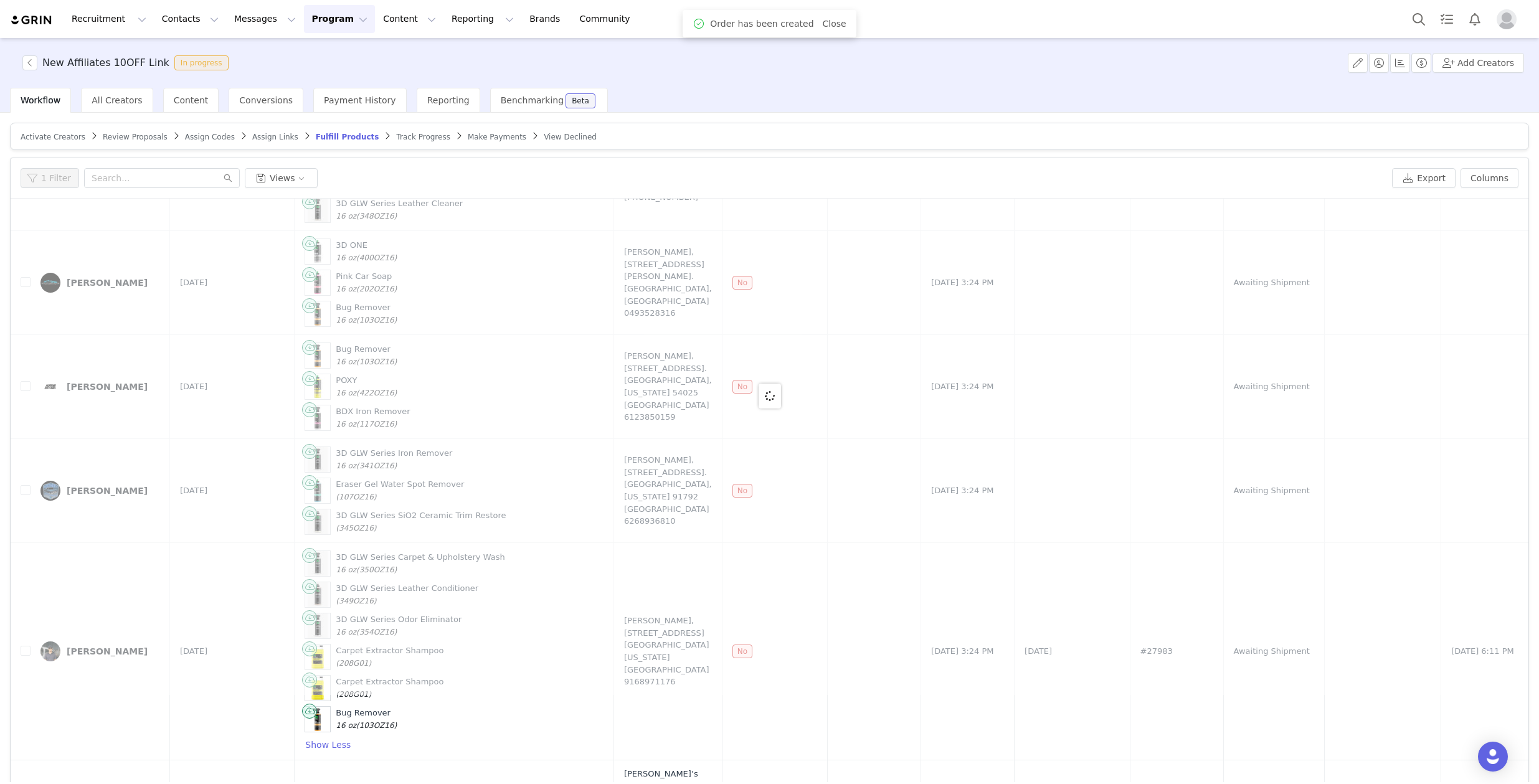
scroll to position [0, 0]
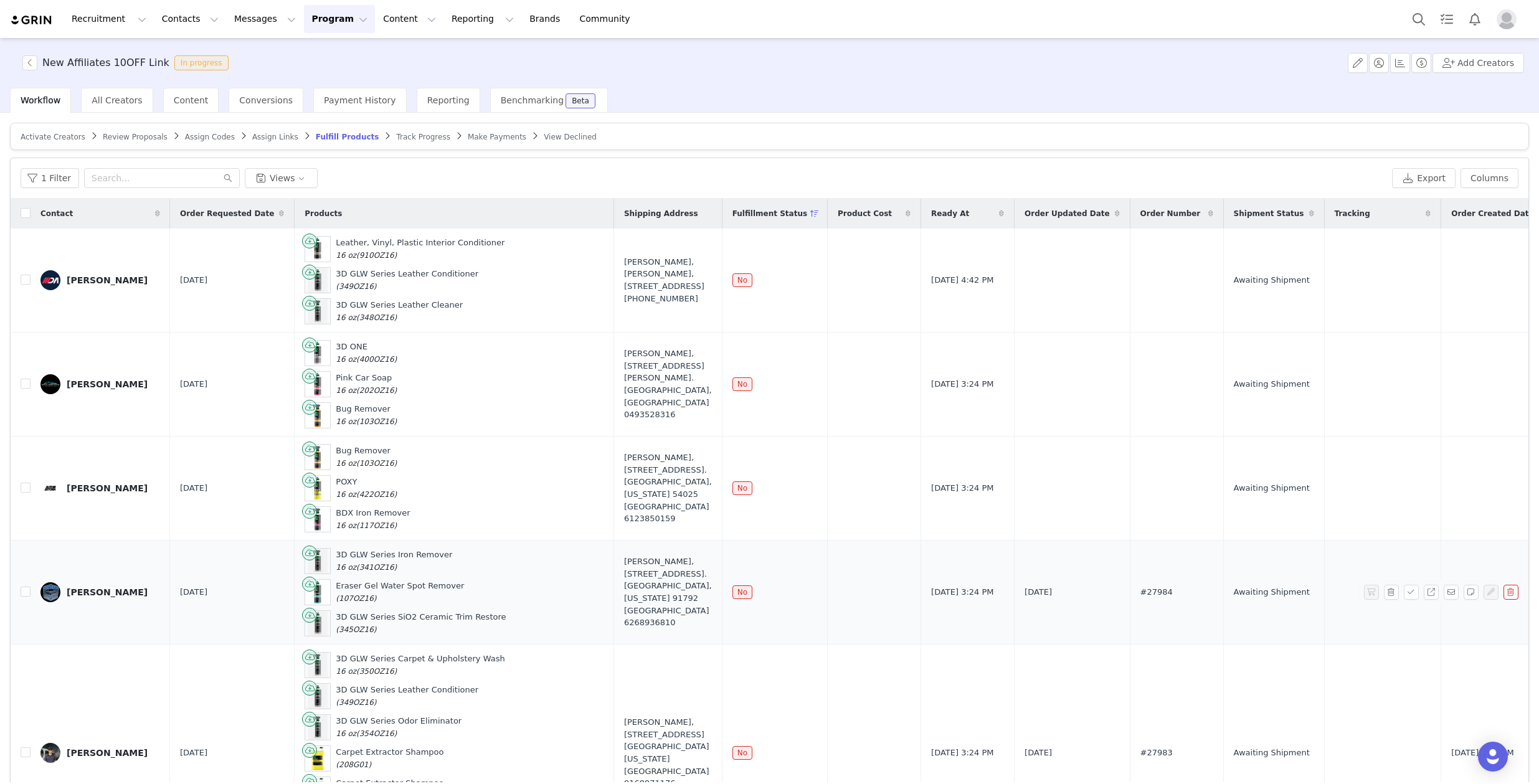
click at [92, 593] on div "[PERSON_NAME]" at bounding box center [107, 592] width 81 height 10
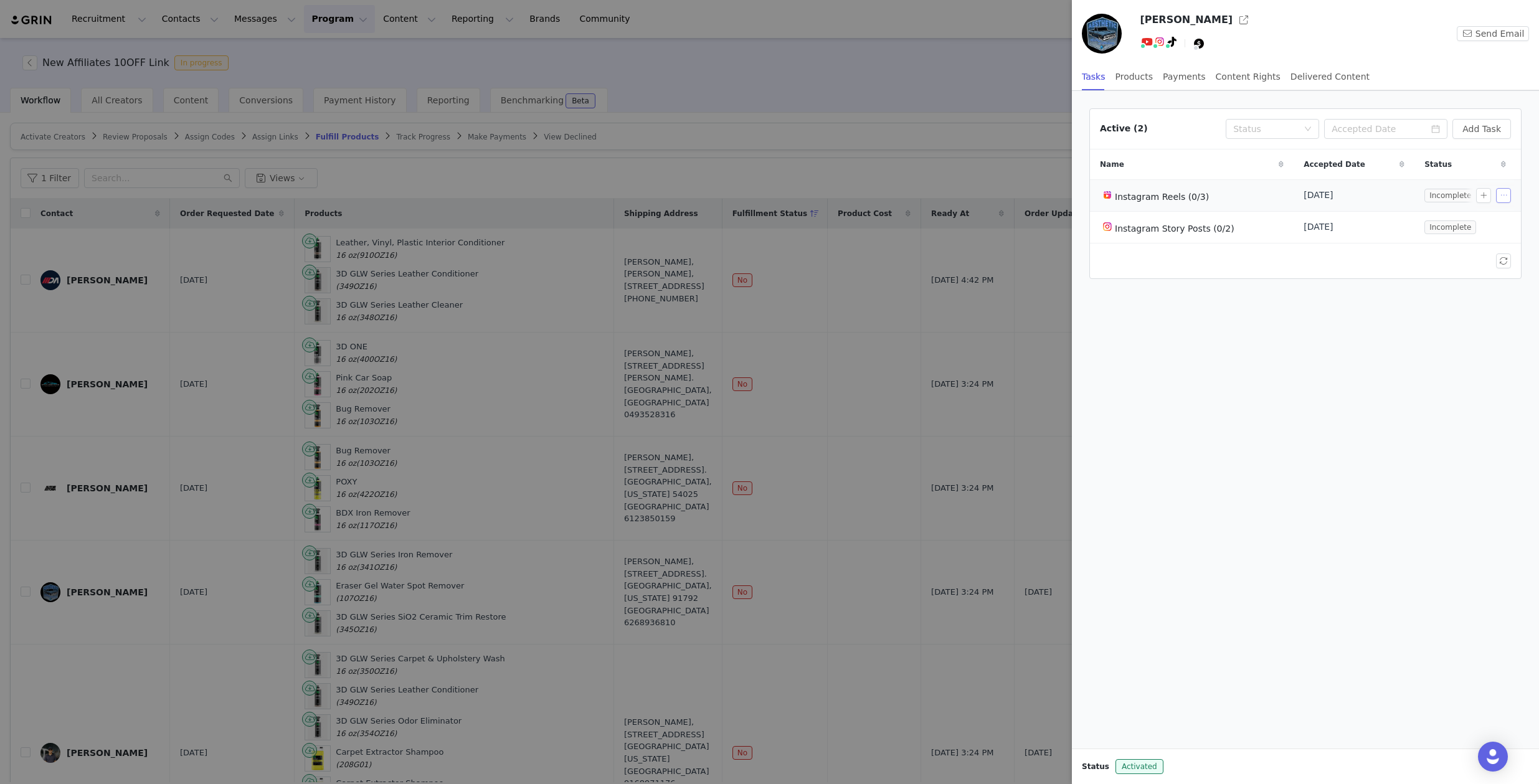
click at [1504, 192] on button "button" at bounding box center [1503, 195] width 15 height 15
click at [1487, 212] on span "Edit Task" at bounding box center [1475, 216] width 39 height 13
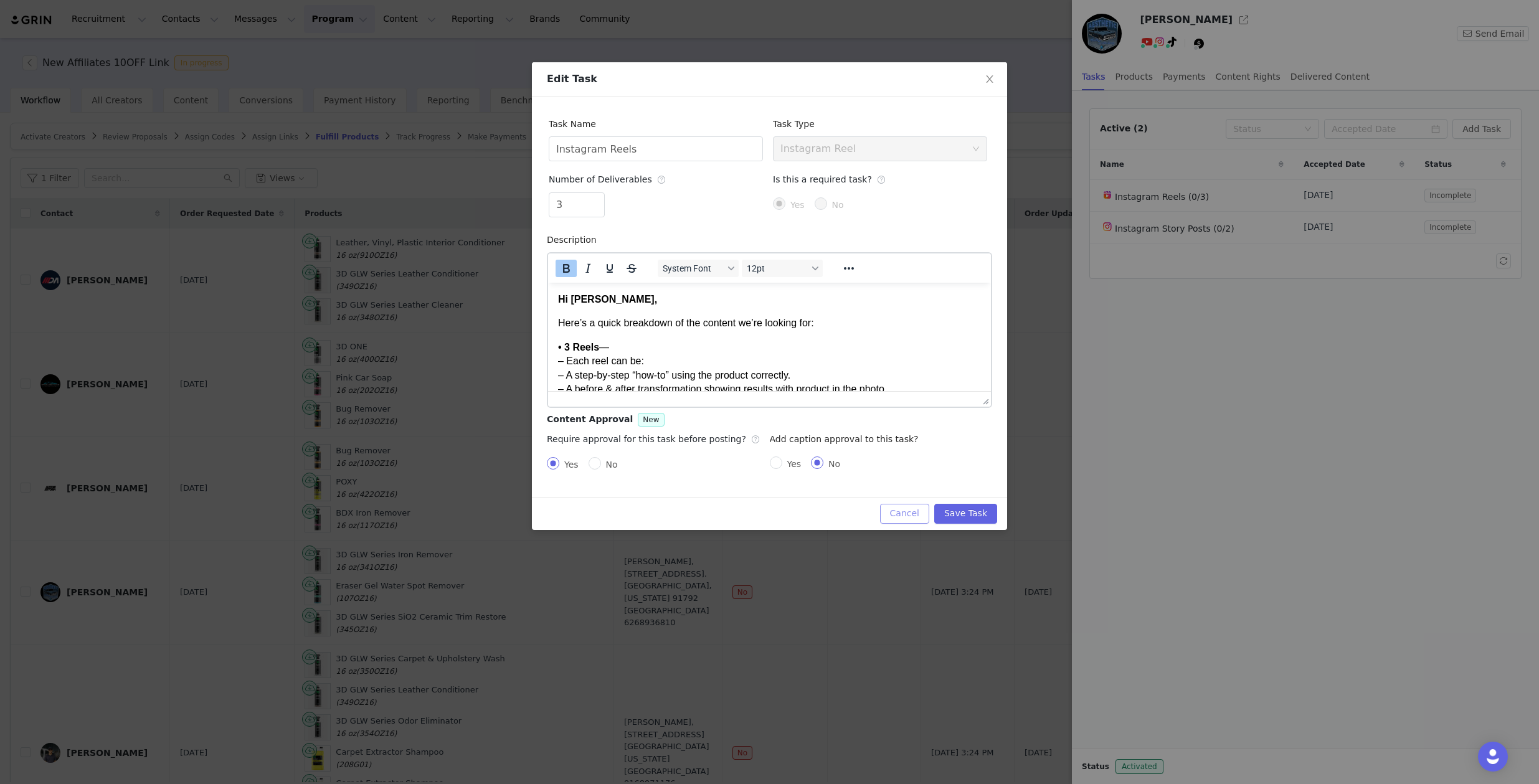
click at [898, 507] on button "Cancel" at bounding box center [904, 514] width 49 height 20
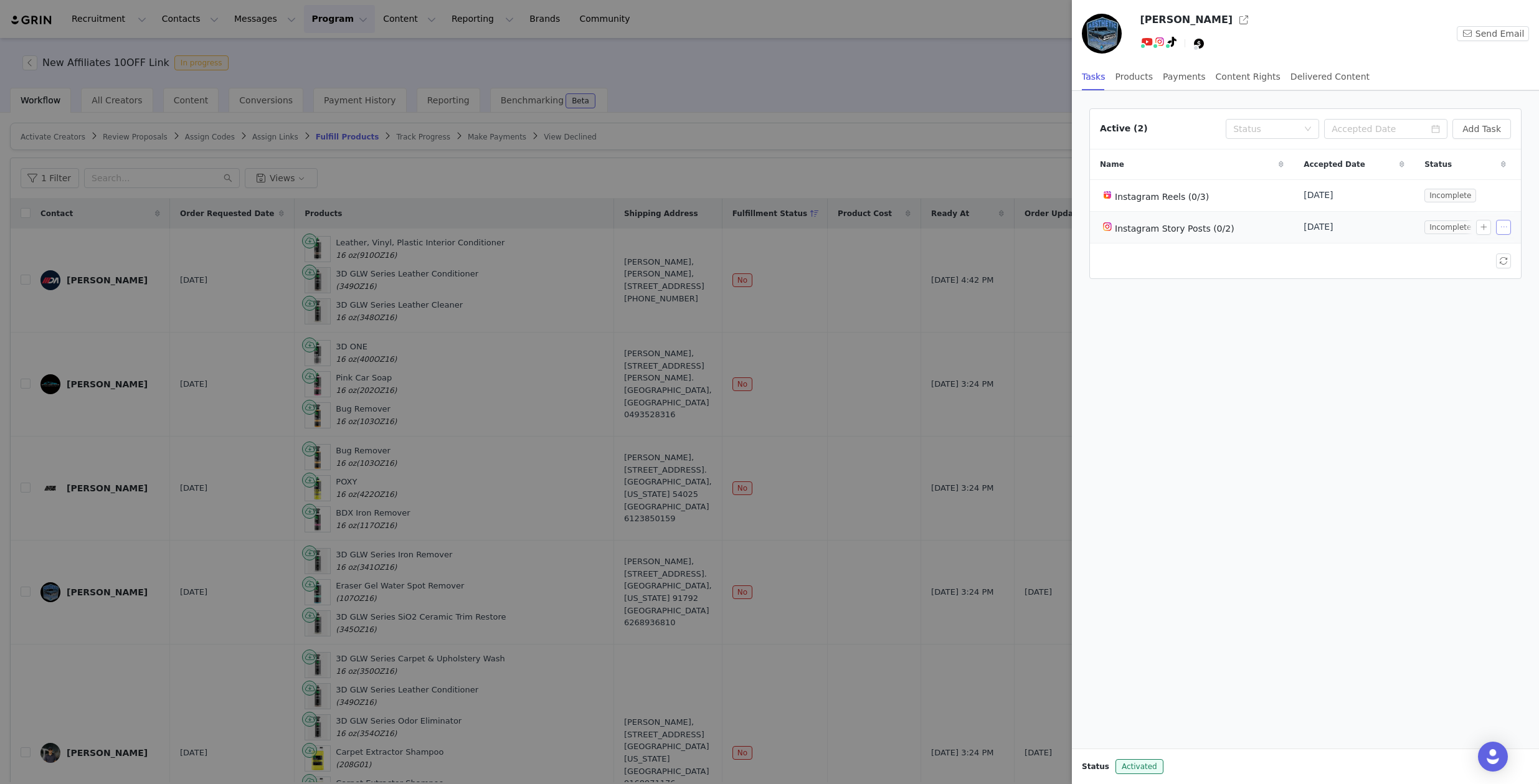
click at [1498, 226] on button "button" at bounding box center [1503, 227] width 15 height 15
click at [1466, 250] on span "Edit Task" at bounding box center [1475, 249] width 39 height 13
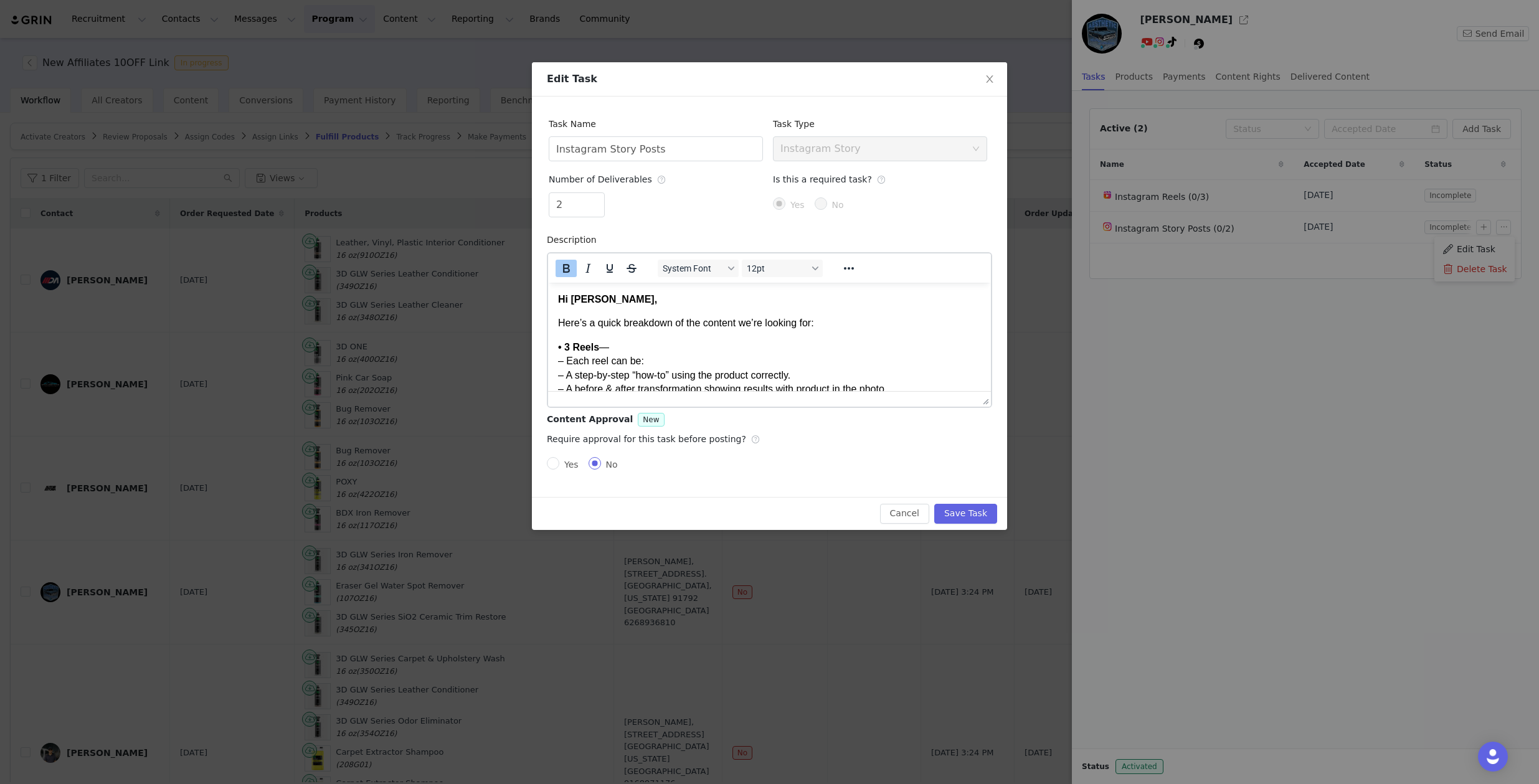
scroll to position [27, 0]
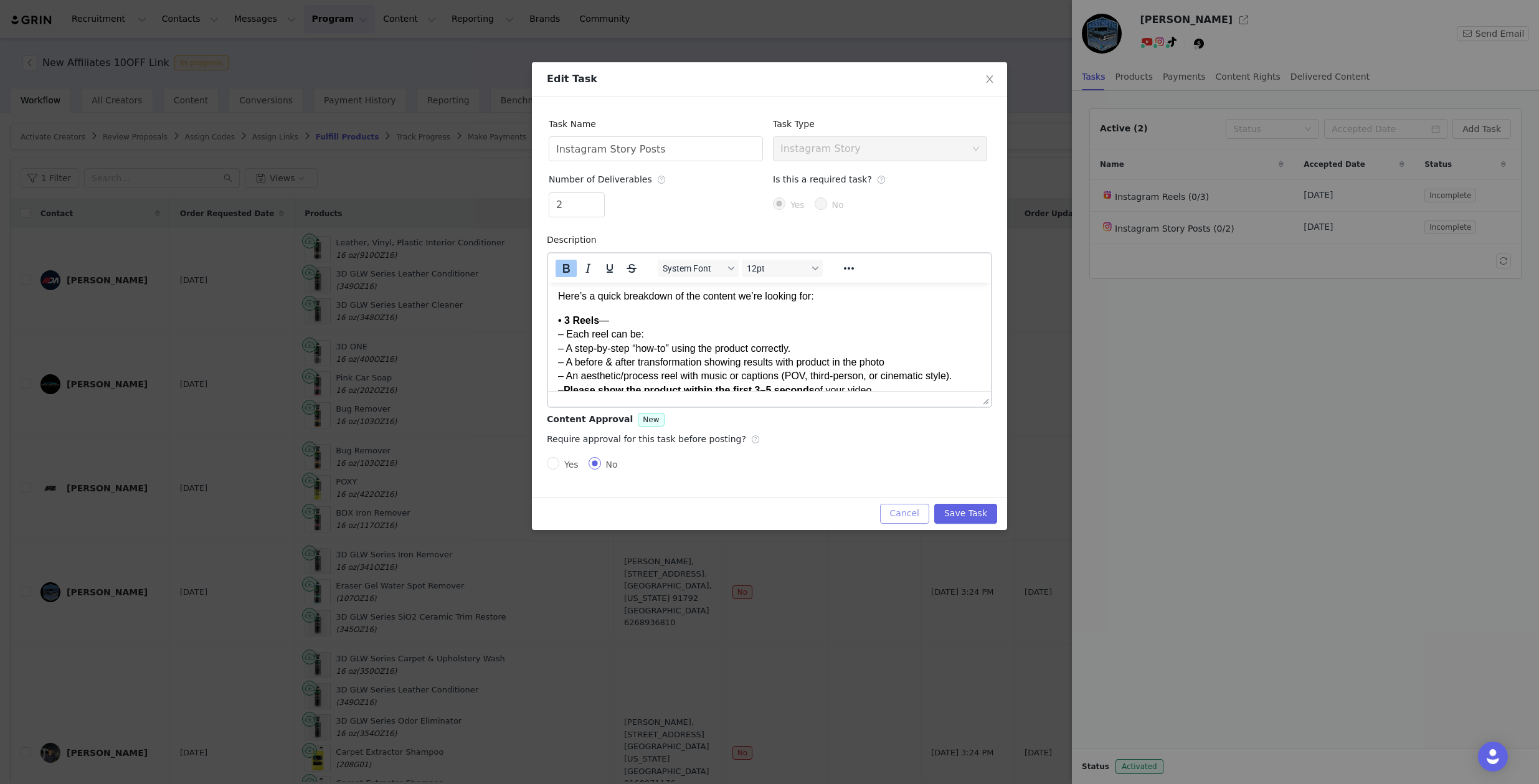
click at [891, 508] on button "Cancel" at bounding box center [904, 514] width 49 height 20
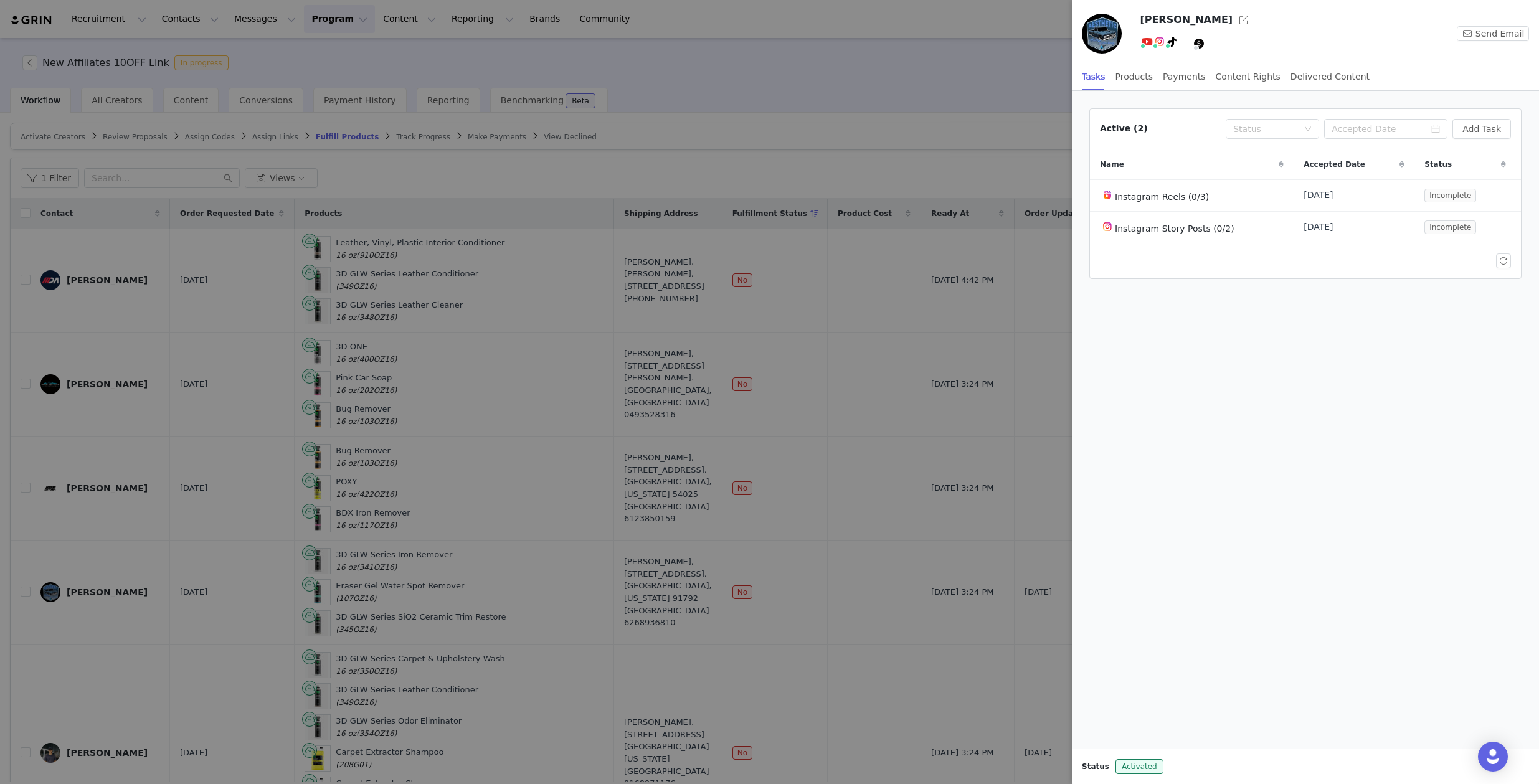
click at [844, 129] on div at bounding box center [769, 392] width 1539 height 784
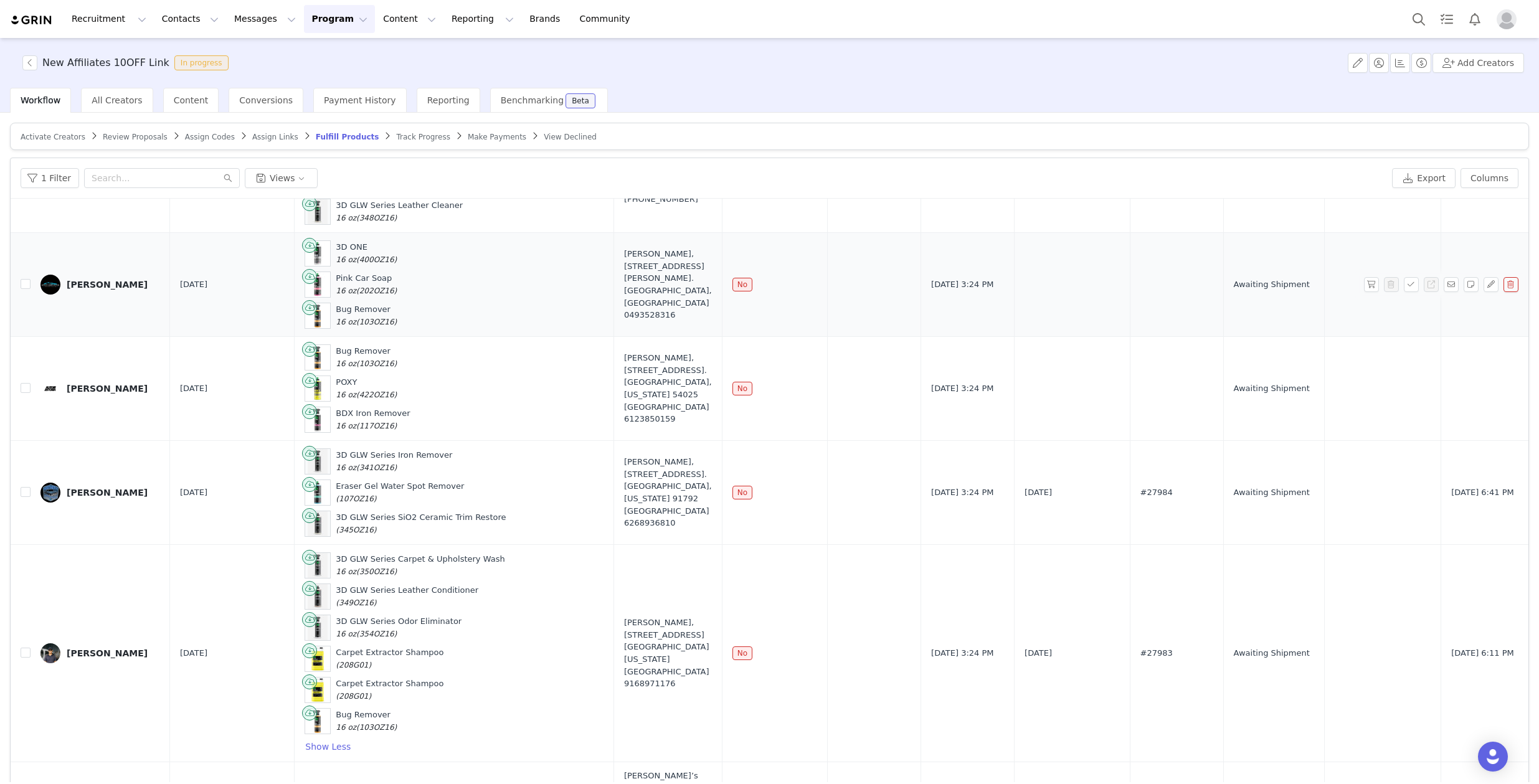
scroll to position [100, 0]
click at [91, 655] on div "[PERSON_NAME]" at bounding box center [107, 653] width 81 height 10
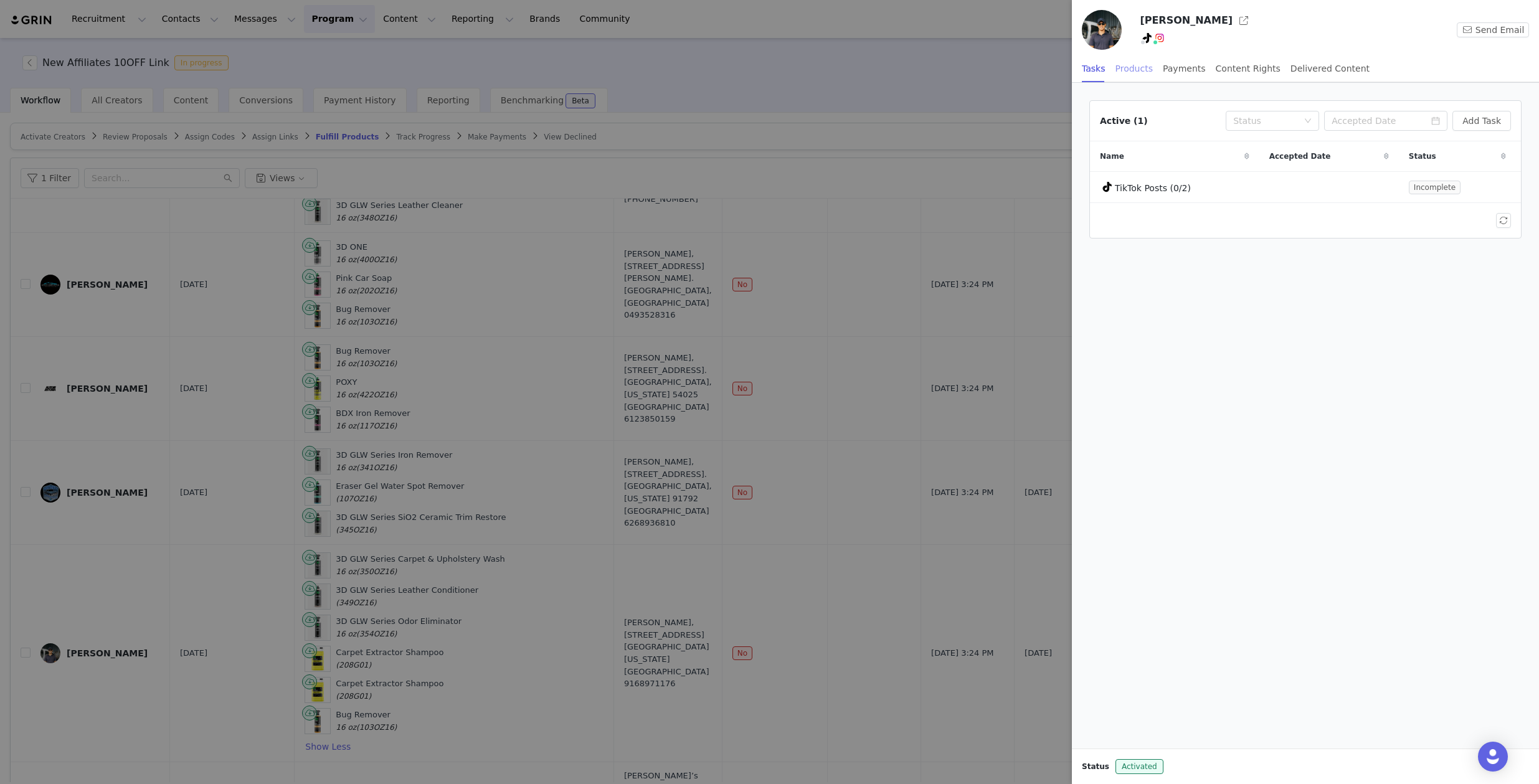
click at [1137, 72] on div "Products" at bounding box center [1135, 68] width 38 height 28
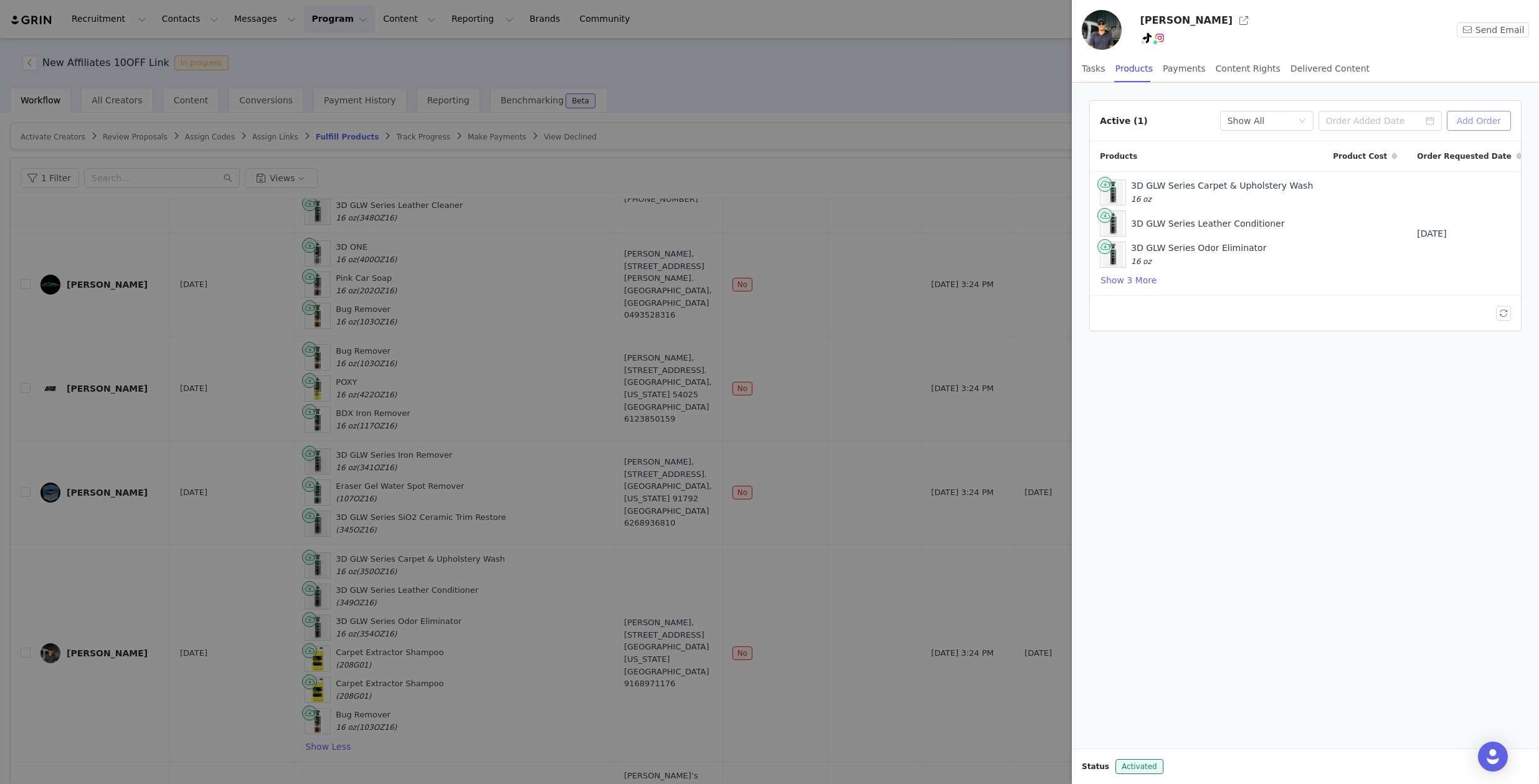
click at [1475, 119] on button "Add Order" at bounding box center [1478, 120] width 64 height 20
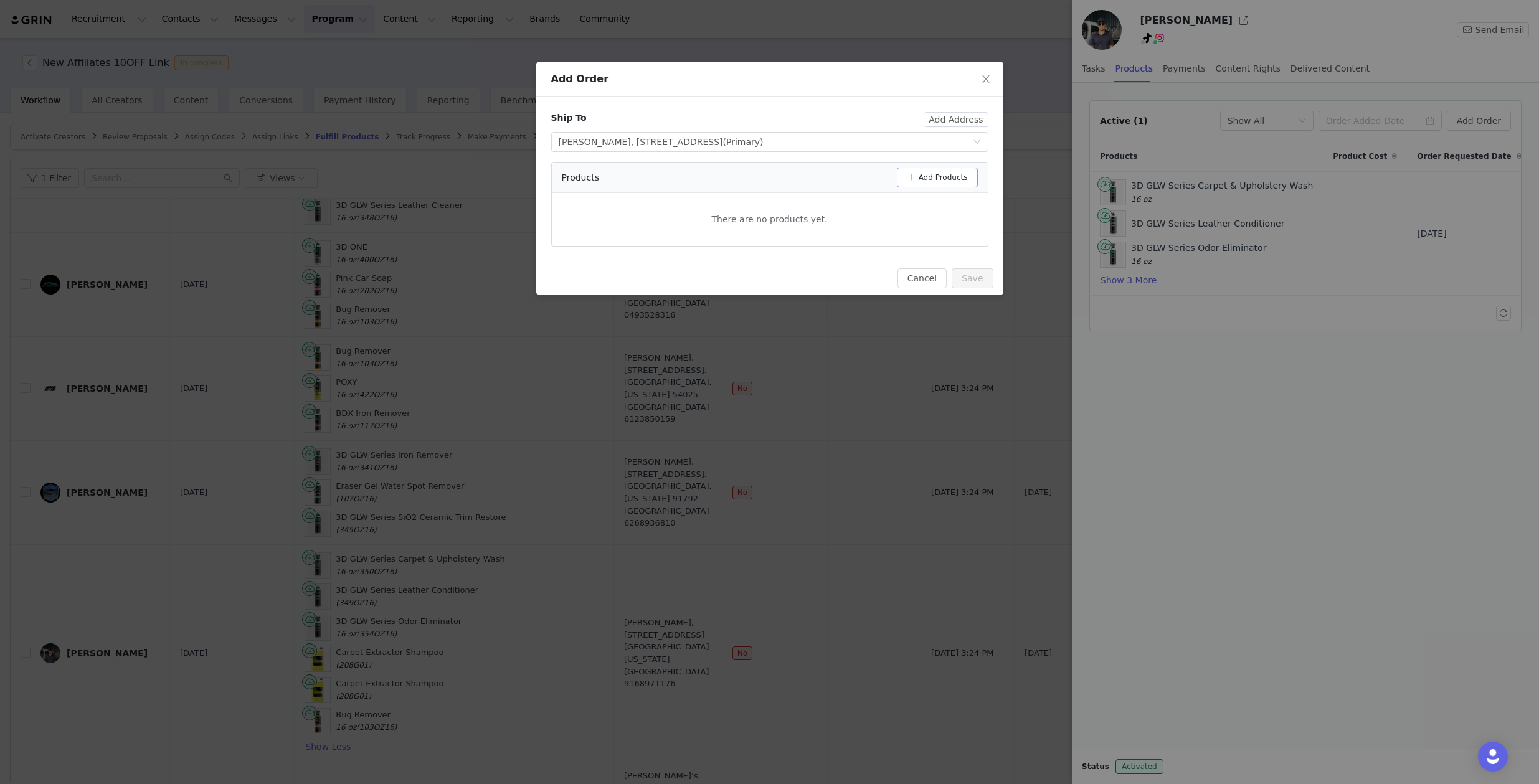
click at [935, 173] on button "Add Products" at bounding box center [937, 177] width 81 height 20
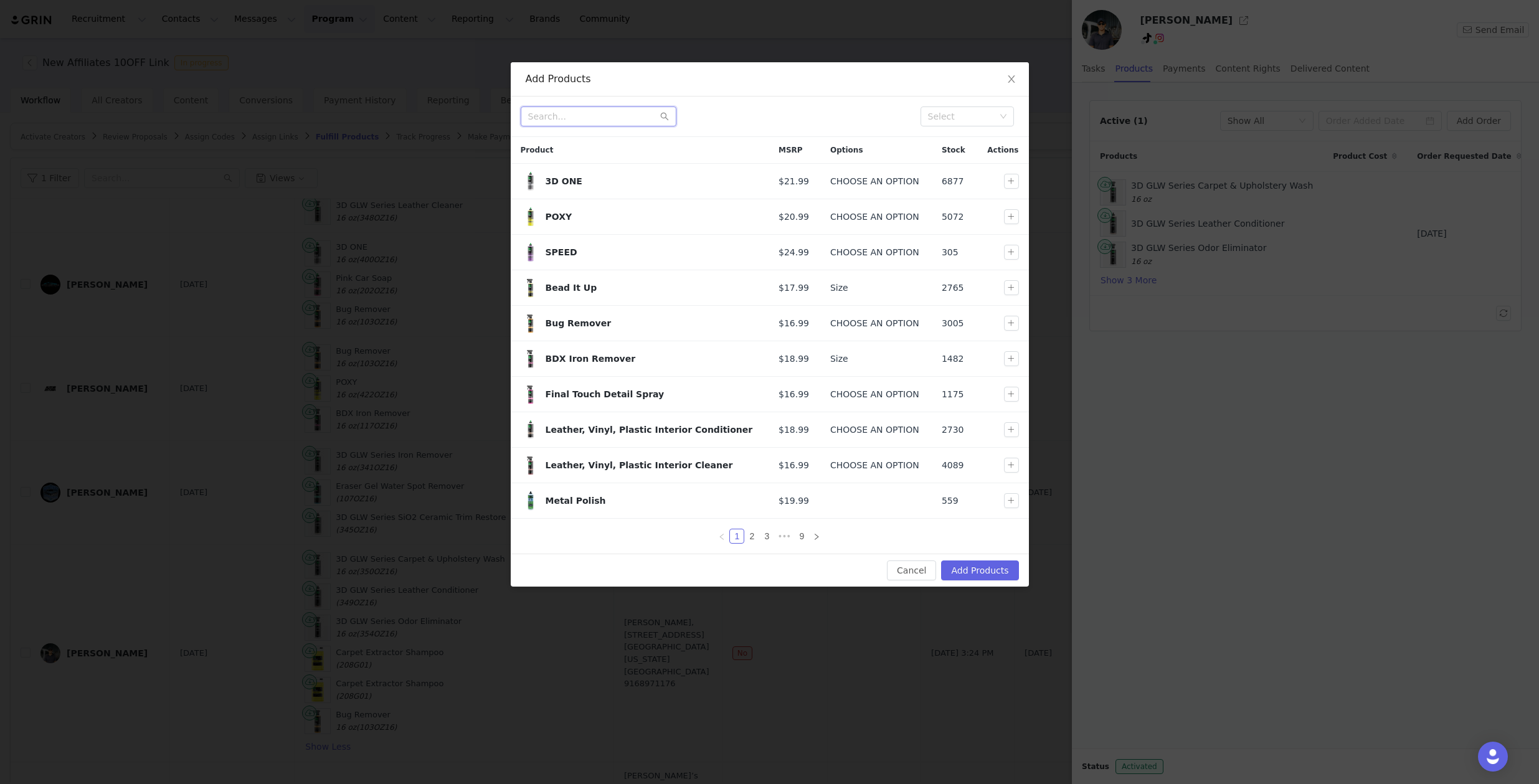
click at [588, 119] on input "text" at bounding box center [598, 117] width 155 height 20
type input "c"
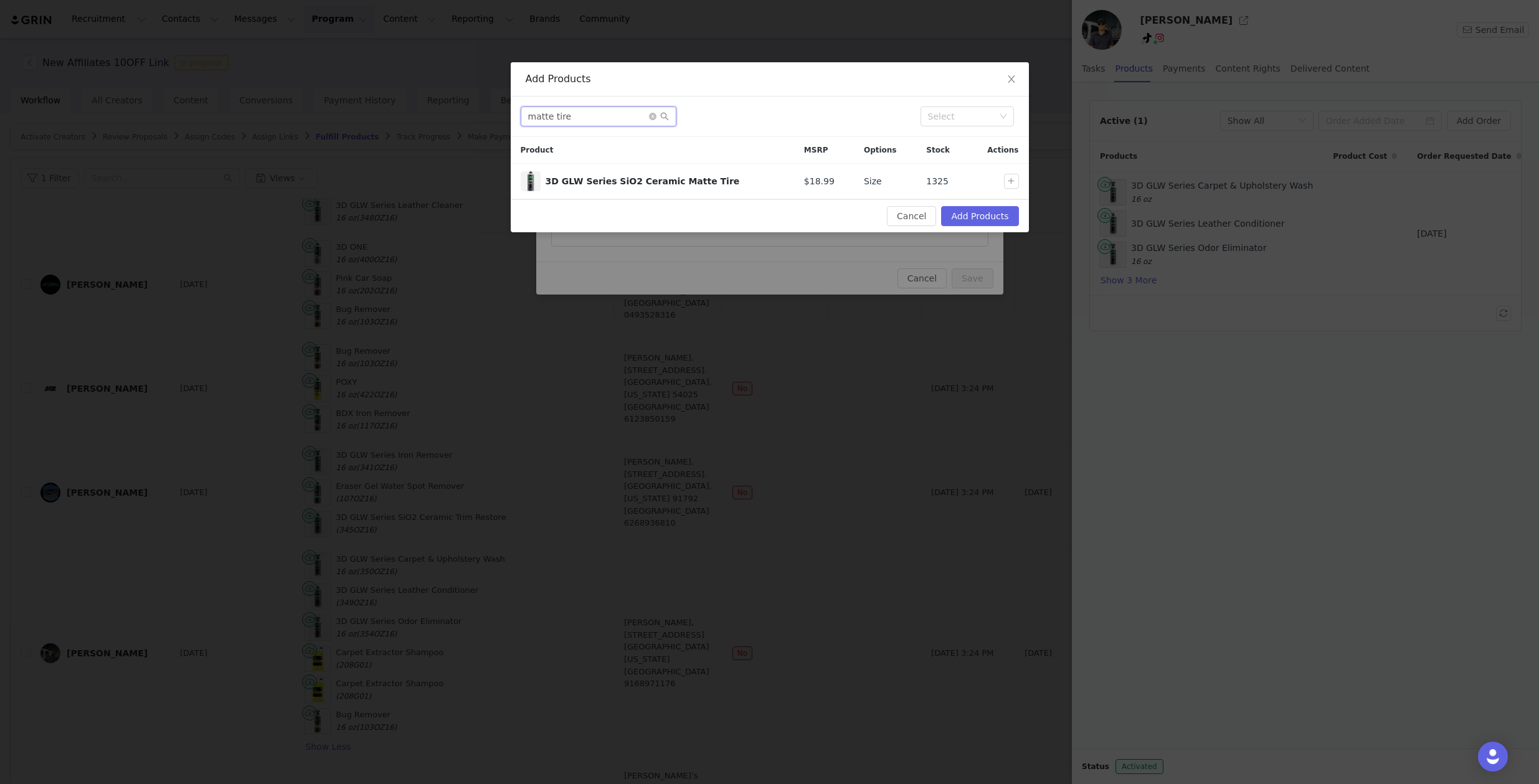
type input "matte tire"
click at [1013, 176] on button "button" at bounding box center [1011, 181] width 15 height 15
click at [649, 115] on icon "icon: close-circle" at bounding box center [652, 116] width 7 height 7
click at [615, 114] on input "text" at bounding box center [598, 117] width 155 height 20
type input "e"
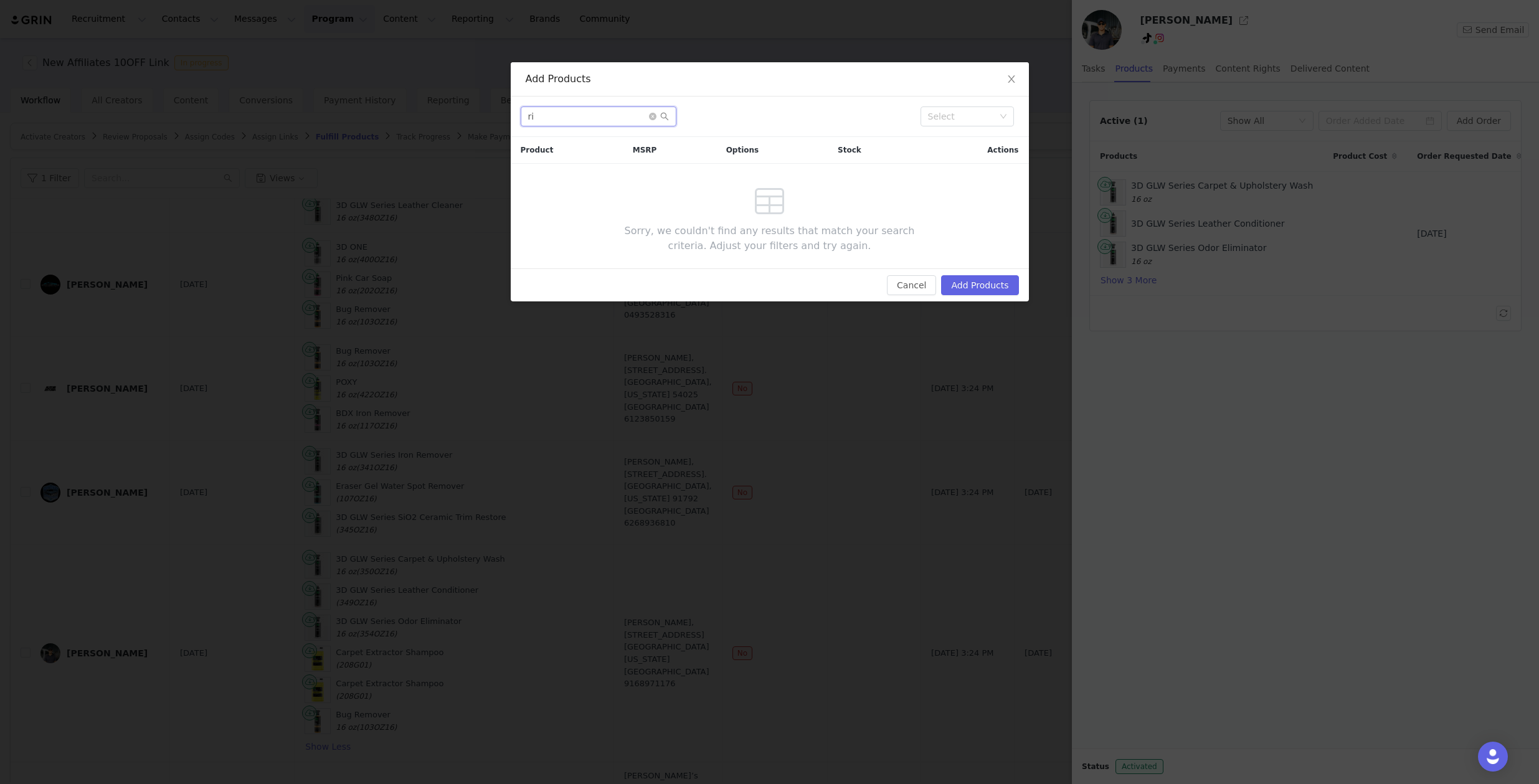
type input "r"
type input "orange"
click at [649, 115] on icon "icon: close-circle" at bounding box center [652, 116] width 7 height 7
click at [631, 116] on input "text" at bounding box center [598, 117] width 155 height 20
click at [992, 115] on div "Select" at bounding box center [961, 117] width 67 height 13
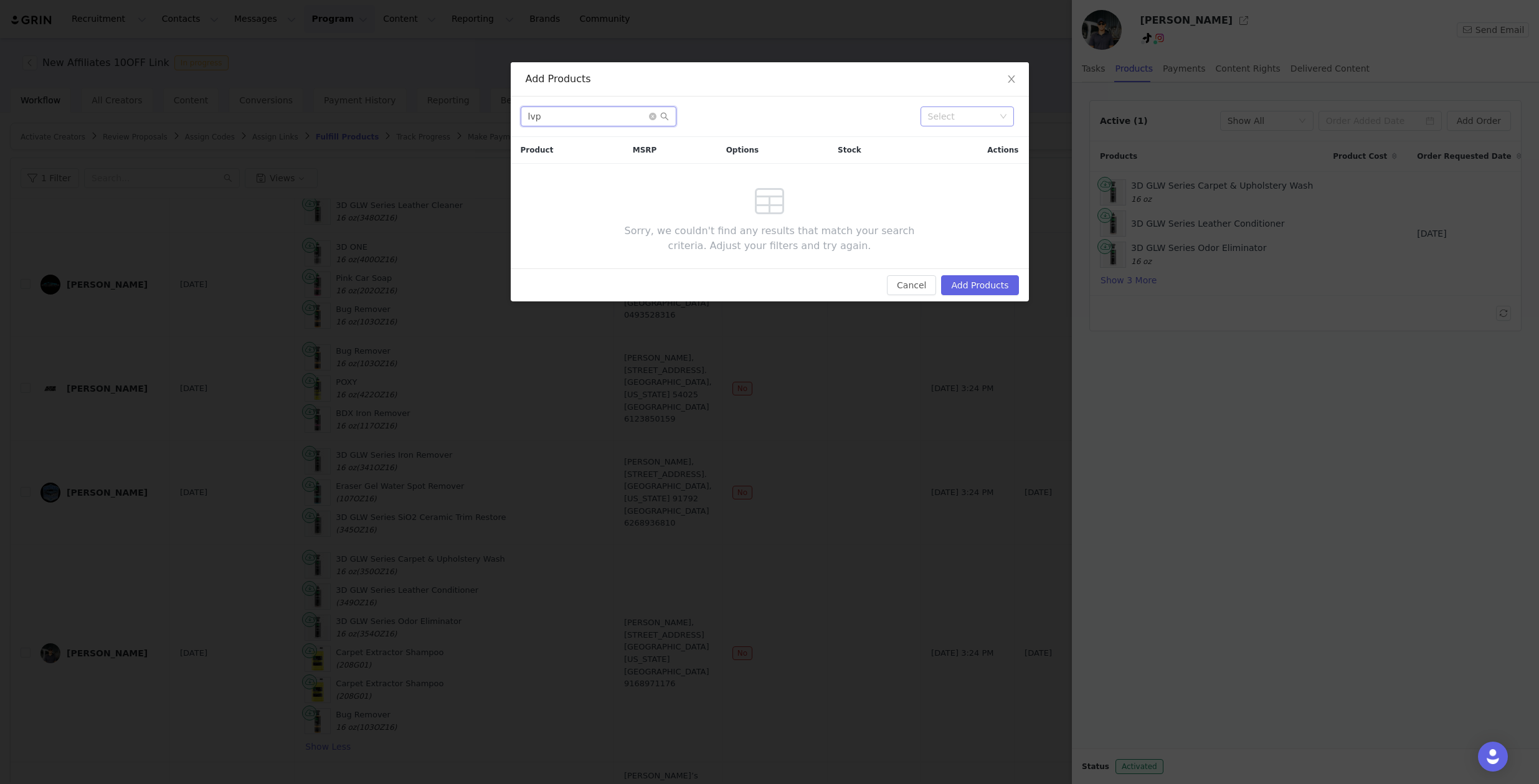
type input "lvp"
click at [650, 112] on icon "icon: close-circle" at bounding box center [652, 116] width 7 height 7
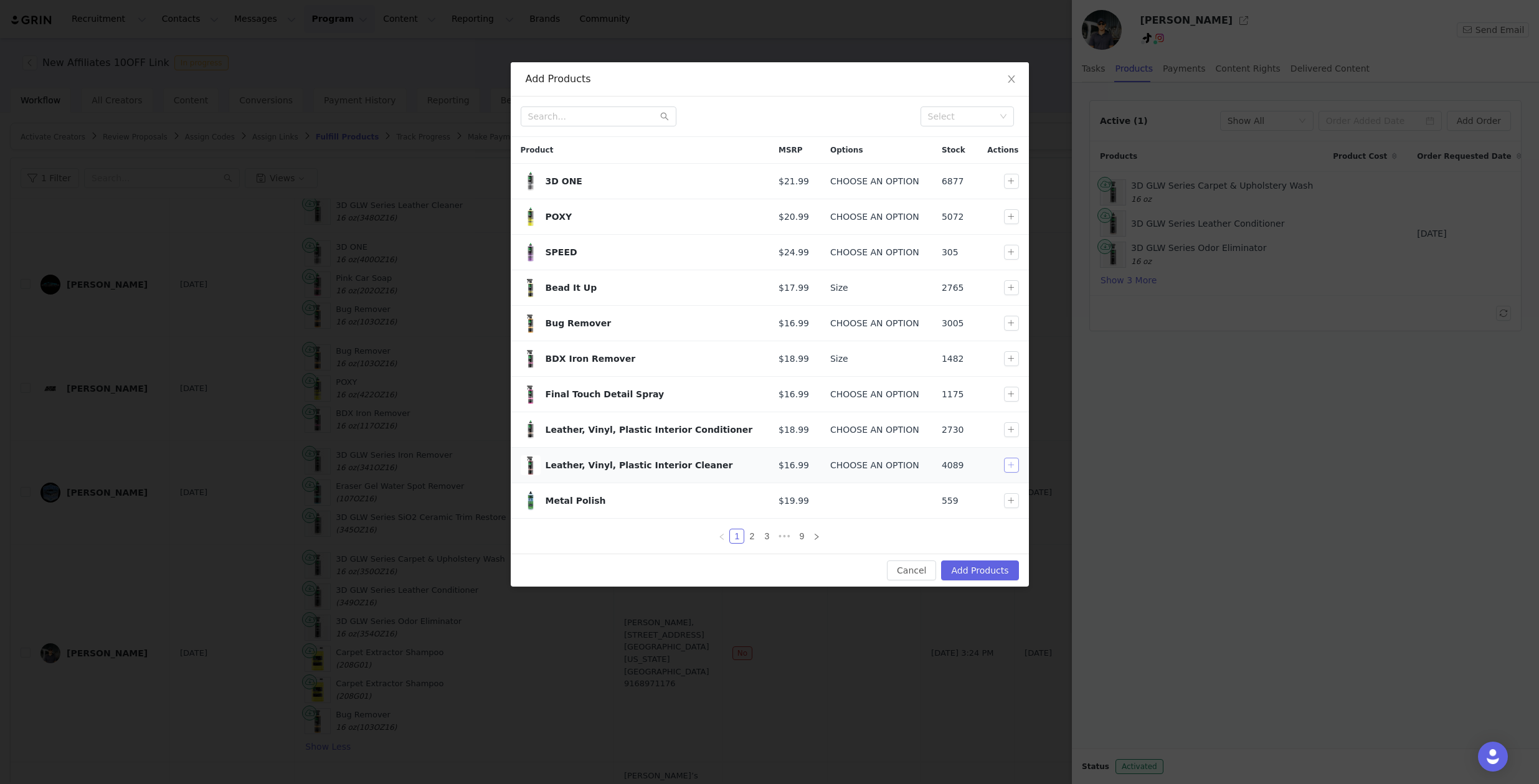
click at [1008, 470] on button "button" at bounding box center [1011, 464] width 15 height 15
click at [747, 539] on link "2" at bounding box center [751, 535] width 13 height 13
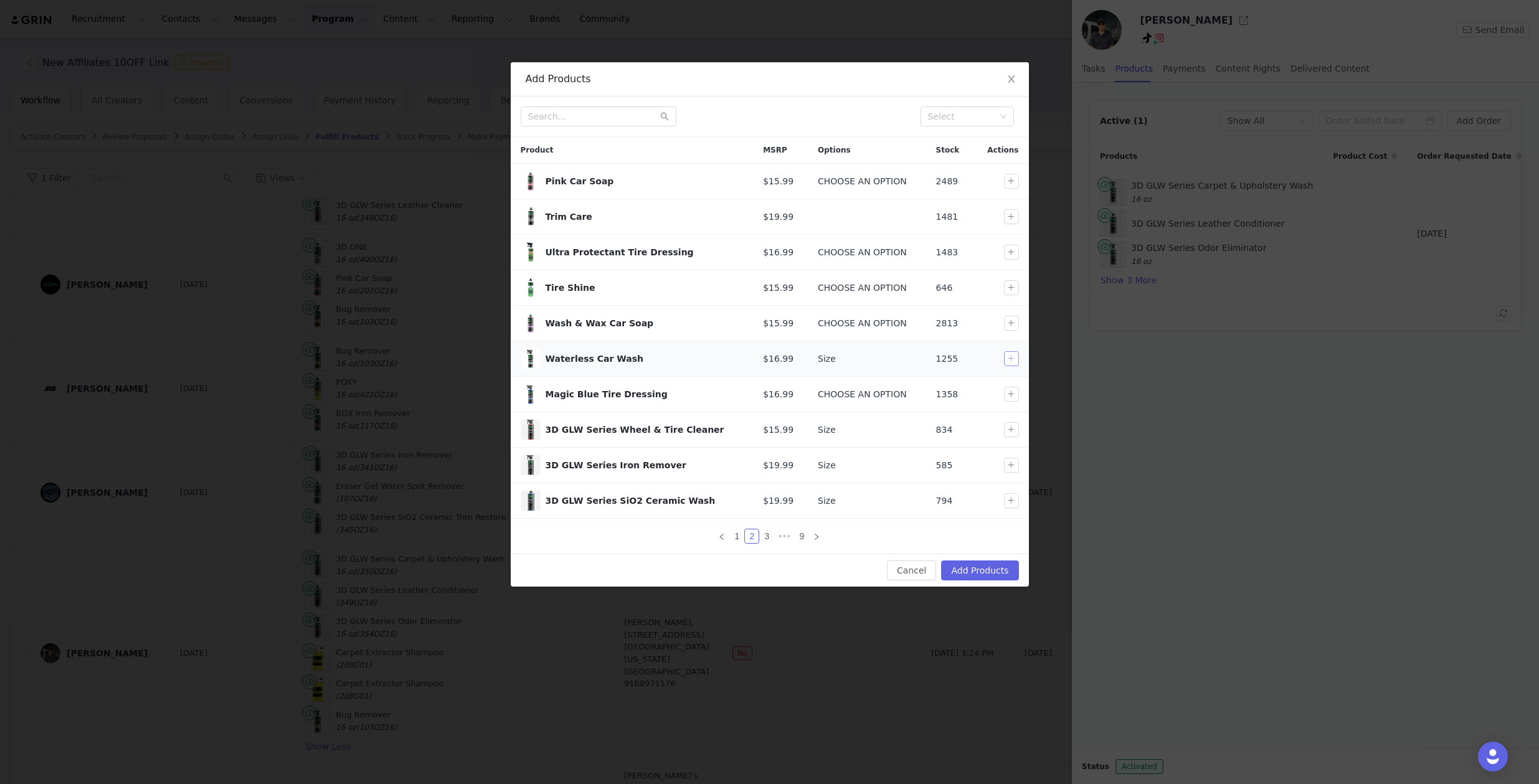
click at [1004, 359] on button "button" at bounding box center [1011, 358] width 15 height 15
click at [768, 534] on link "3" at bounding box center [766, 535] width 13 height 13
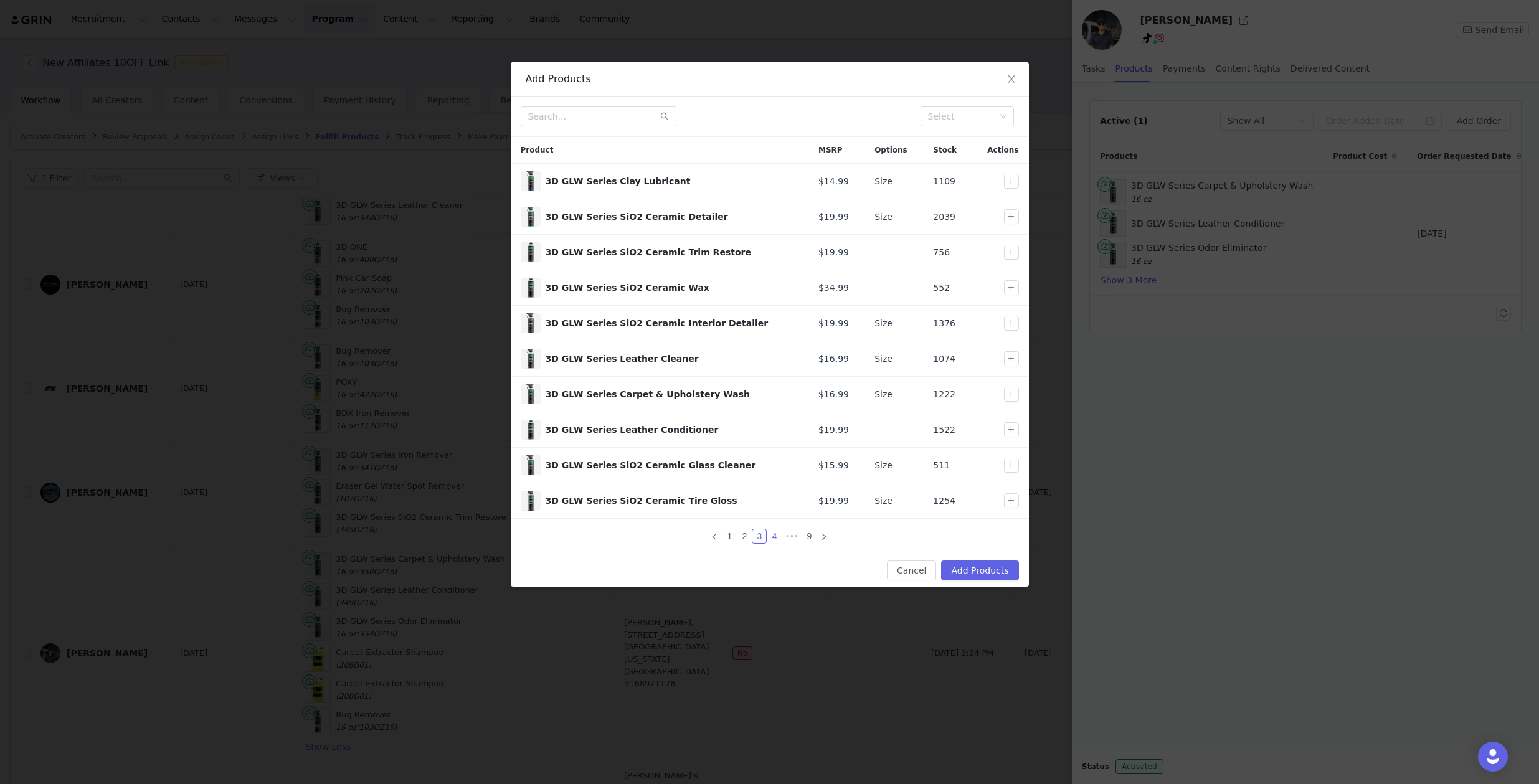
drag, startPoint x: 775, startPoint y: 537, endPoint x: 775, endPoint y: 551, distance: 14.0
click at [775, 551] on div "1 2 3 4 ••• 9" at bounding box center [769, 535] width 518 height 35
drag, startPoint x: 774, startPoint y: 539, endPoint x: 774, endPoint y: 556, distance: 17.0
click at [774, 556] on div "Add Products Select Product MSRP Options Stock Actions 3D GLW Series Clay Lubri…" at bounding box center [769, 324] width 518 height 524
click at [774, 534] on link "4" at bounding box center [774, 535] width 13 height 13
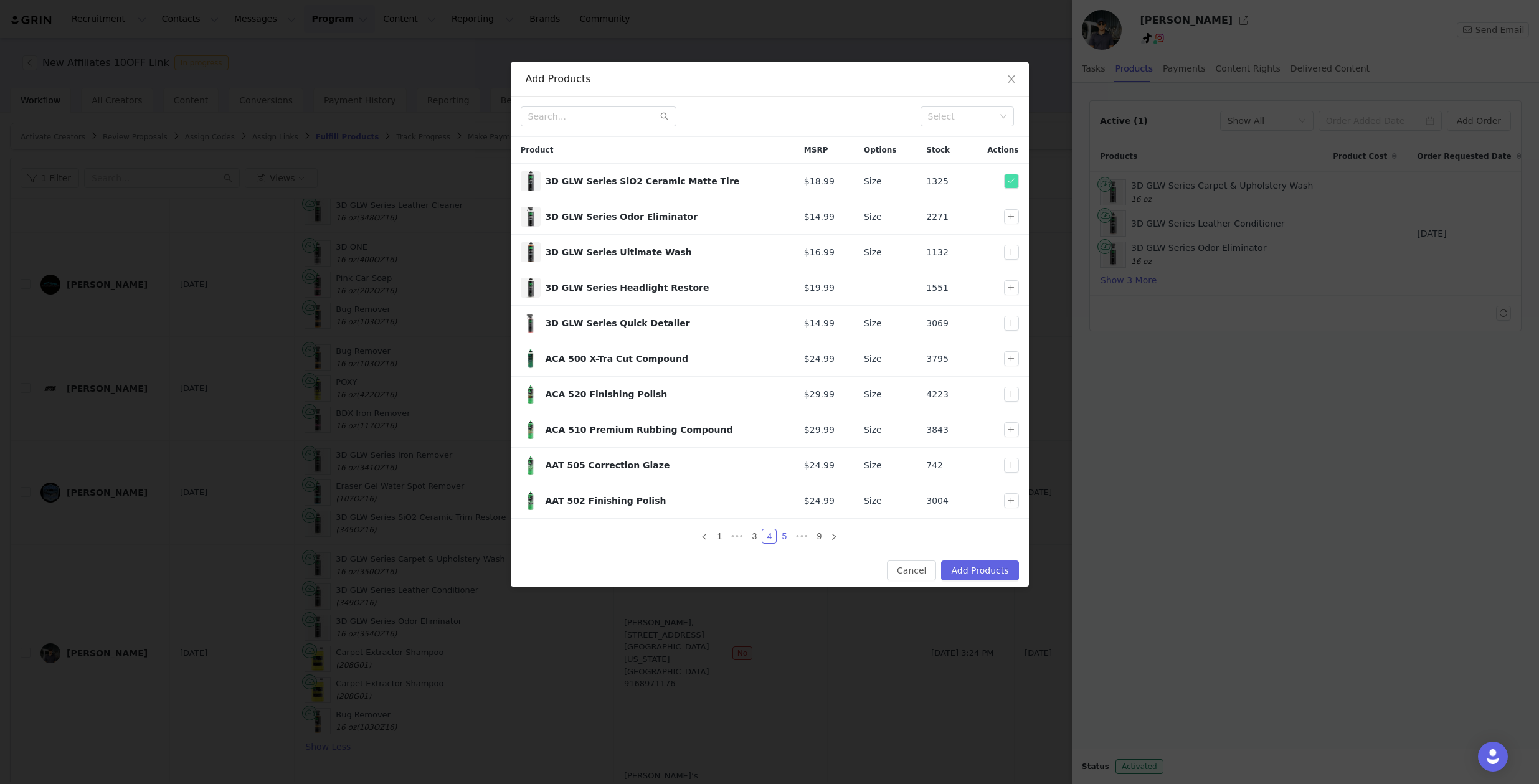
click at [783, 534] on link "5" at bounding box center [783, 535] width 13 height 13
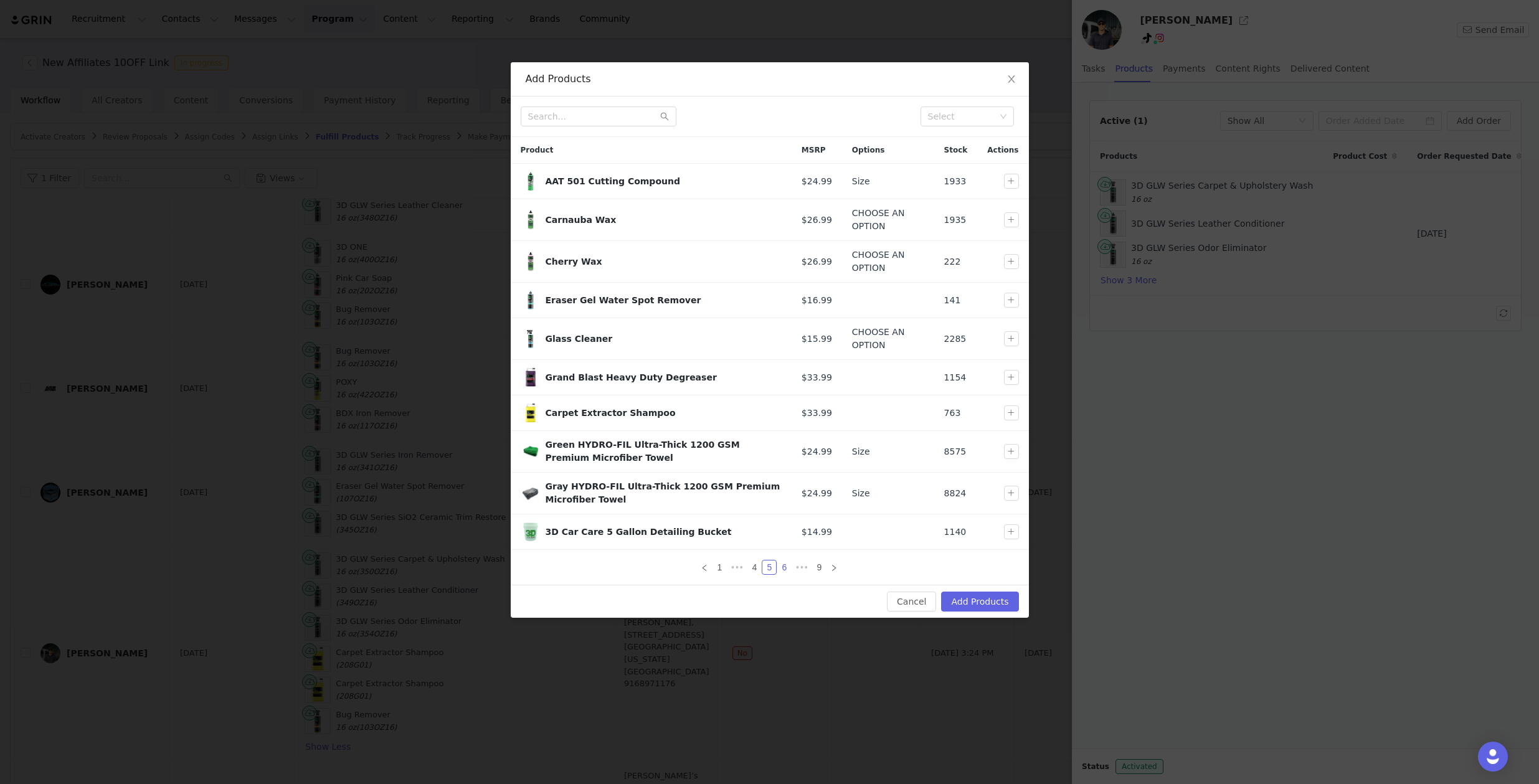
click at [783, 568] on link "6" at bounding box center [783, 567] width 13 height 13
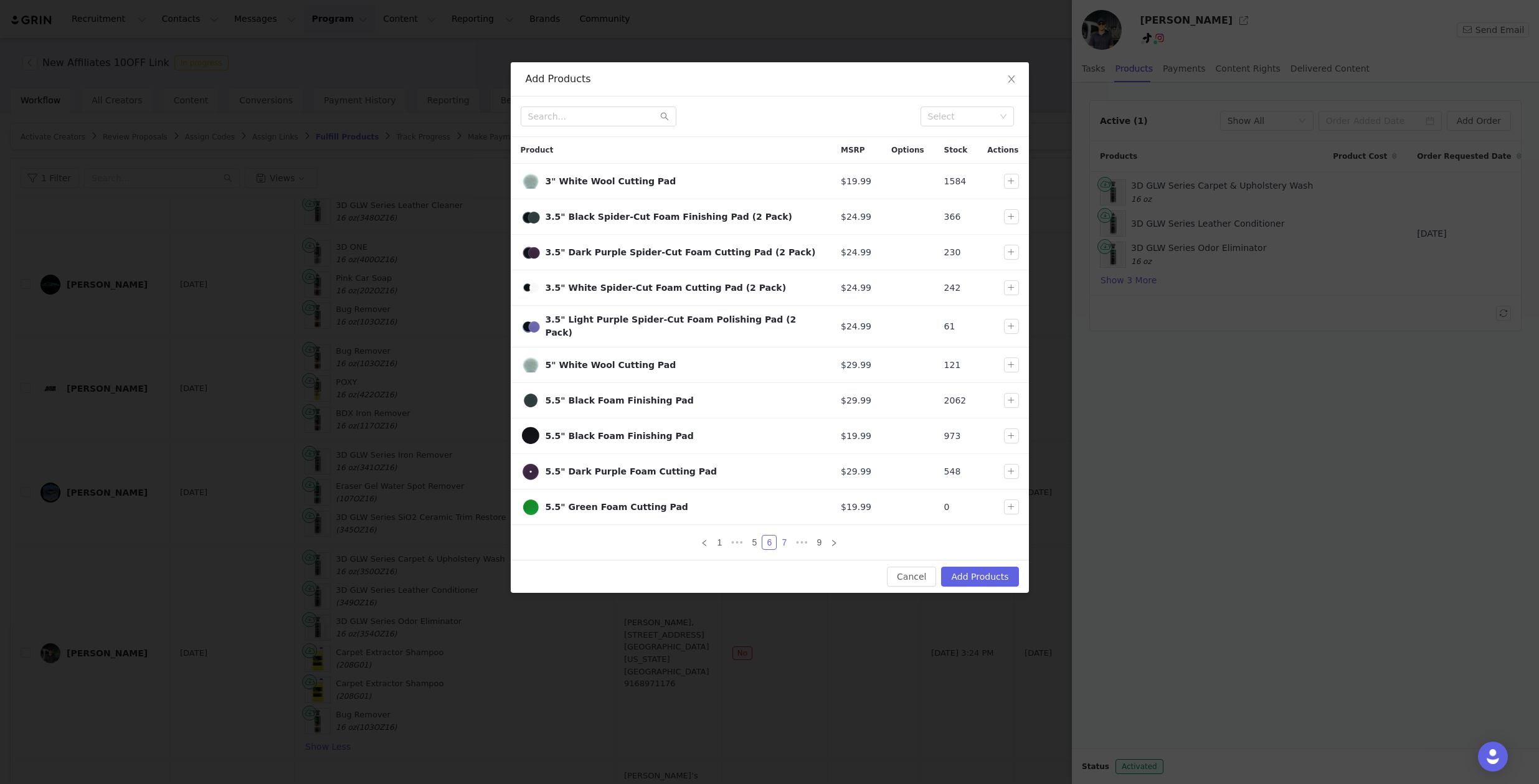
click at [781, 537] on link "7" at bounding box center [783, 542] width 13 height 13
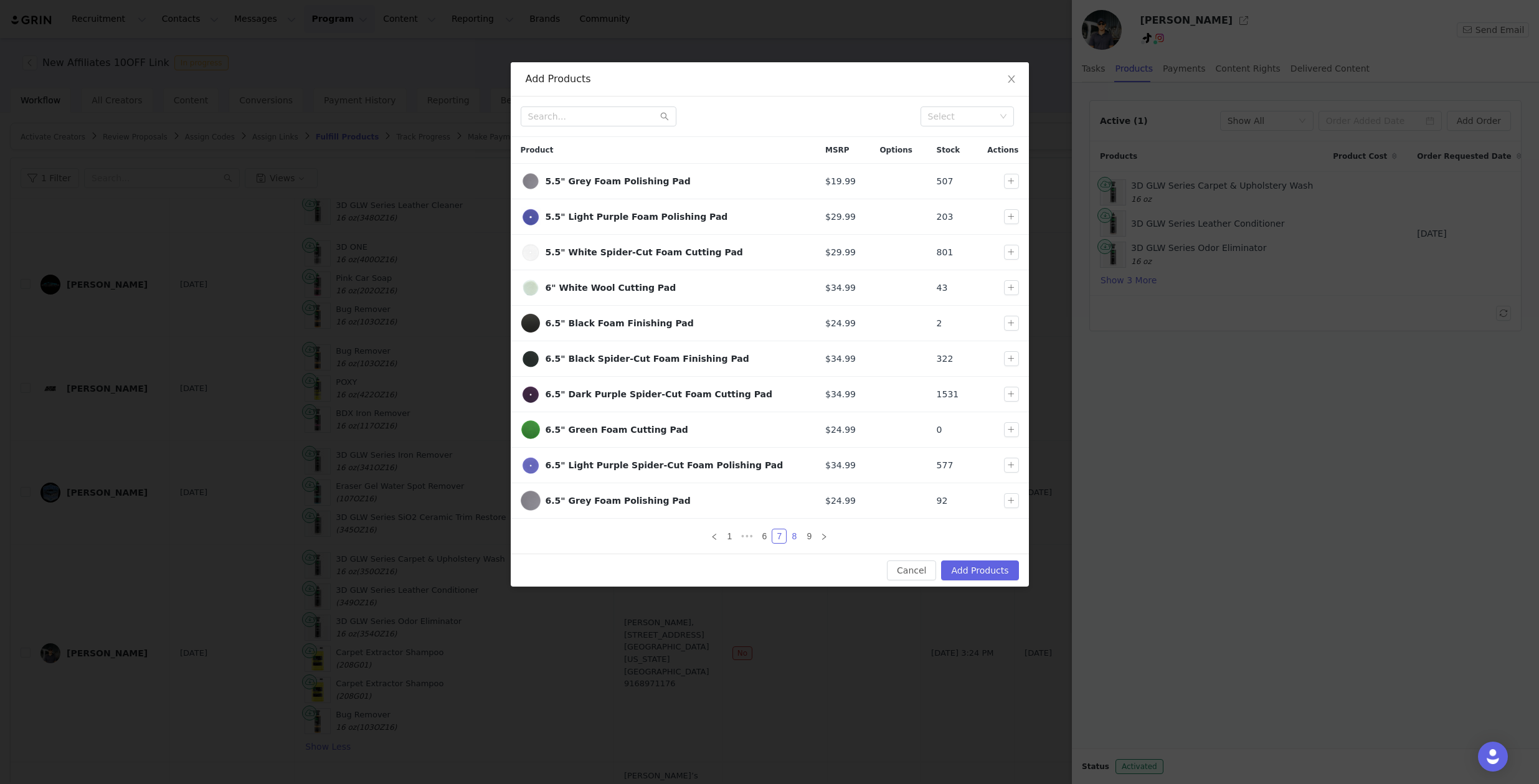
click at [792, 535] on link "8" at bounding box center [793, 535] width 13 height 13
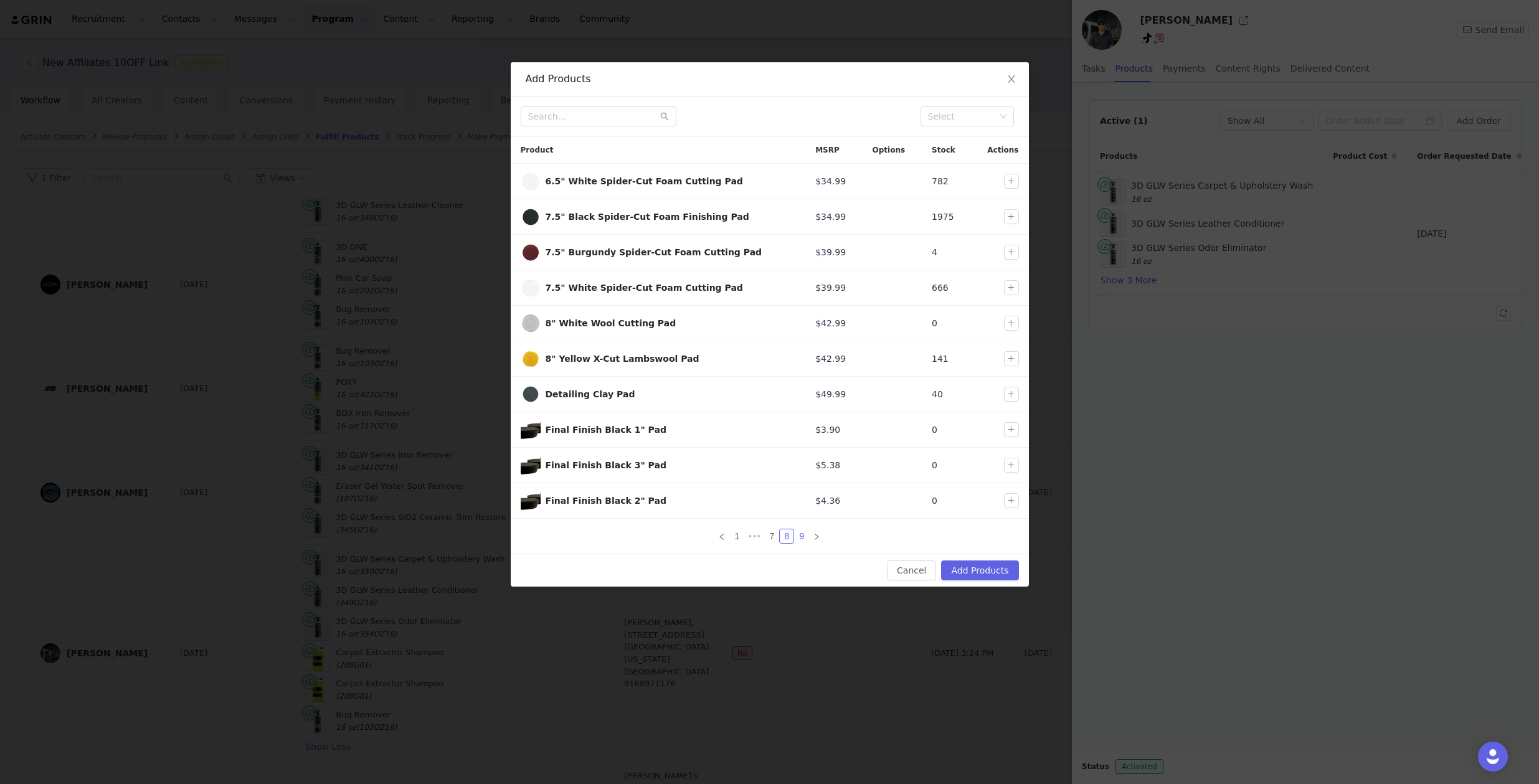
click at [801, 533] on link "9" at bounding box center [801, 535] width 13 height 13
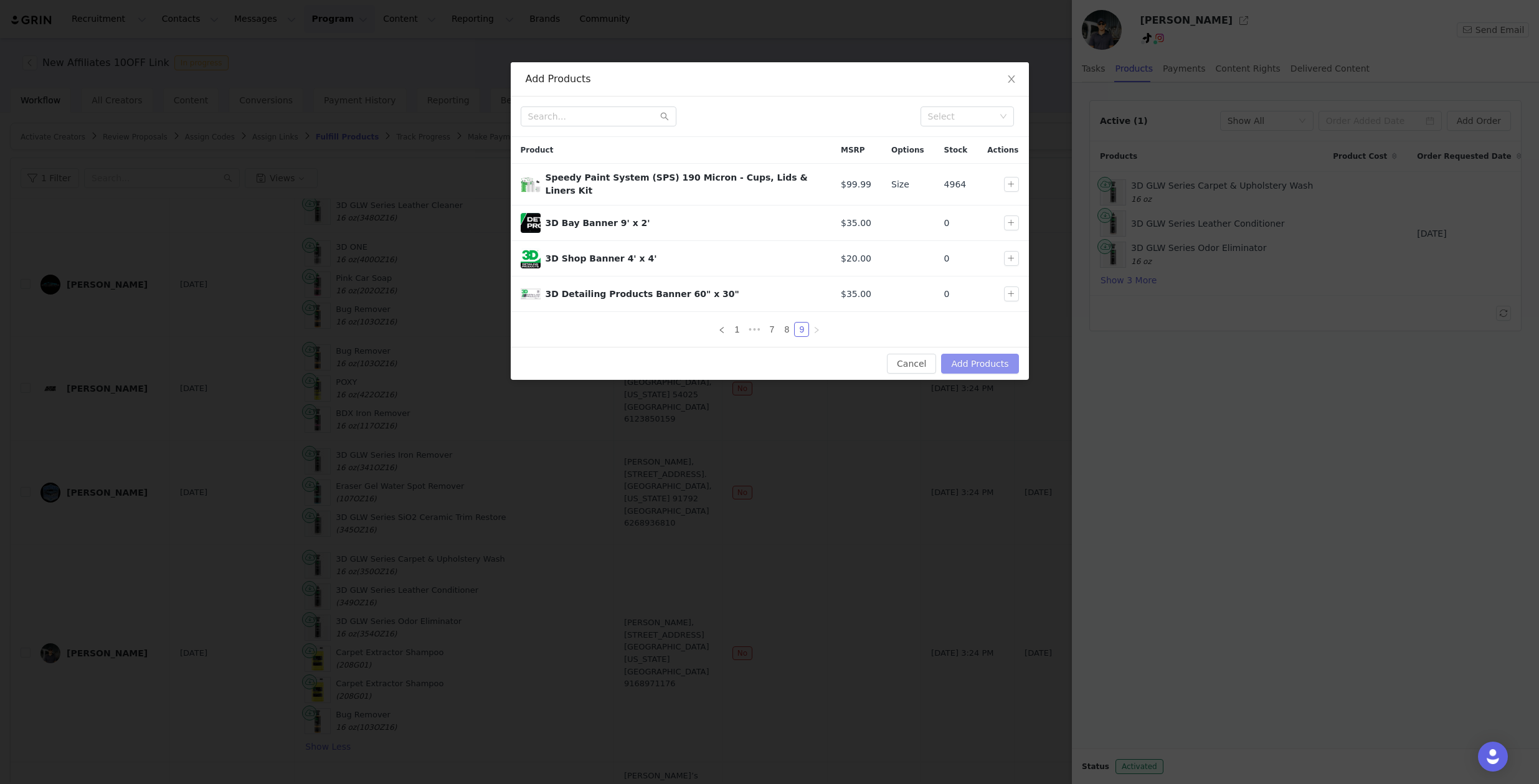
click at [957, 356] on button "Add Products" at bounding box center [979, 364] width 77 height 20
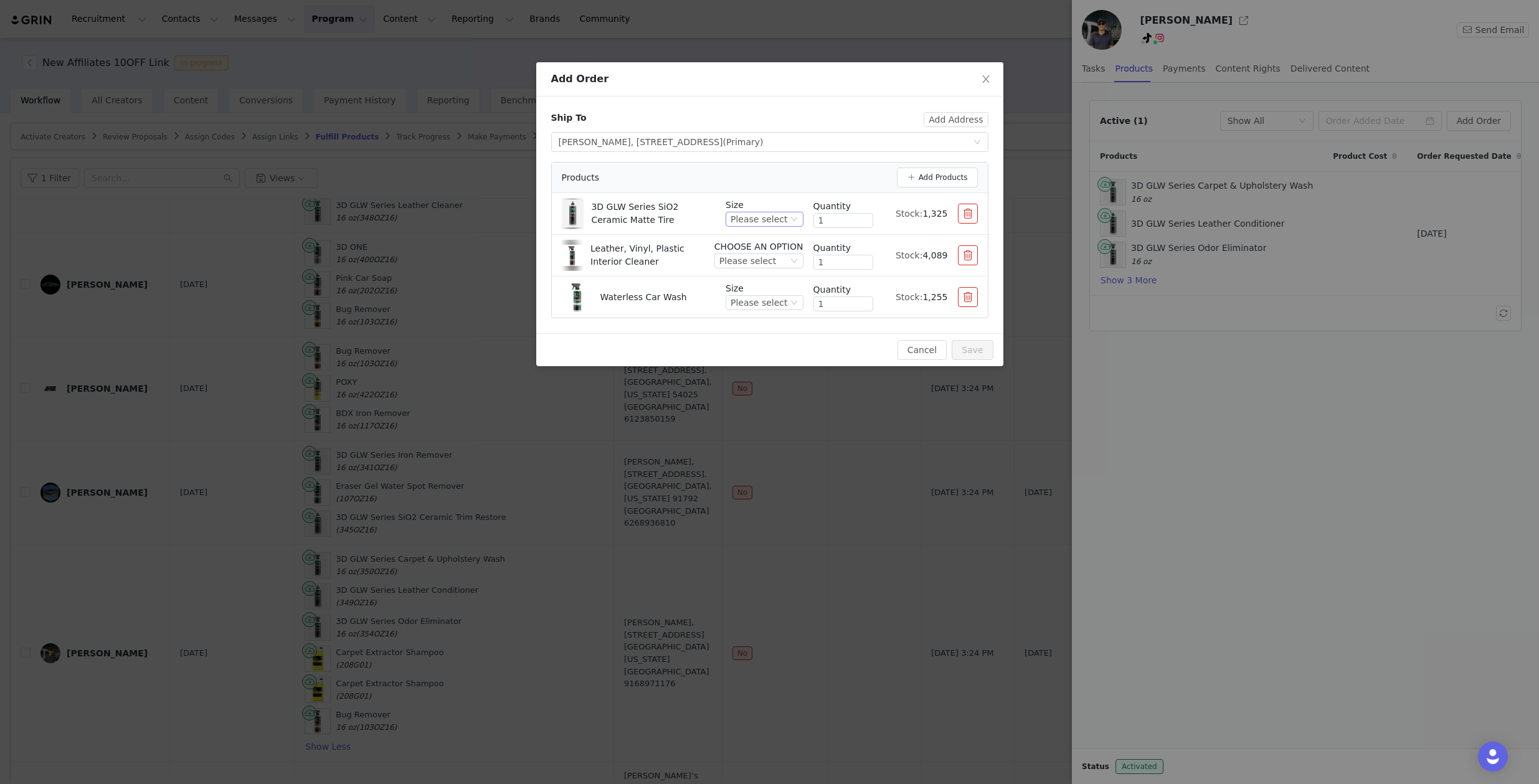
click at [765, 220] on div "Please select" at bounding box center [758, 218] width 57 height 13
click at [760, 256] on li "16 oz" at bounding box center [766, 261] width 74 height 20
click at [760, 255] on div "Please select" at bounding box center [747, 260] width 57 height 13
click at [749, 296] on li "16 oz" at bounding box center [759, 303] width 87 height 20
click at [759, 290] on p "Size" at bounding box center [765, 288] width 77 height 13
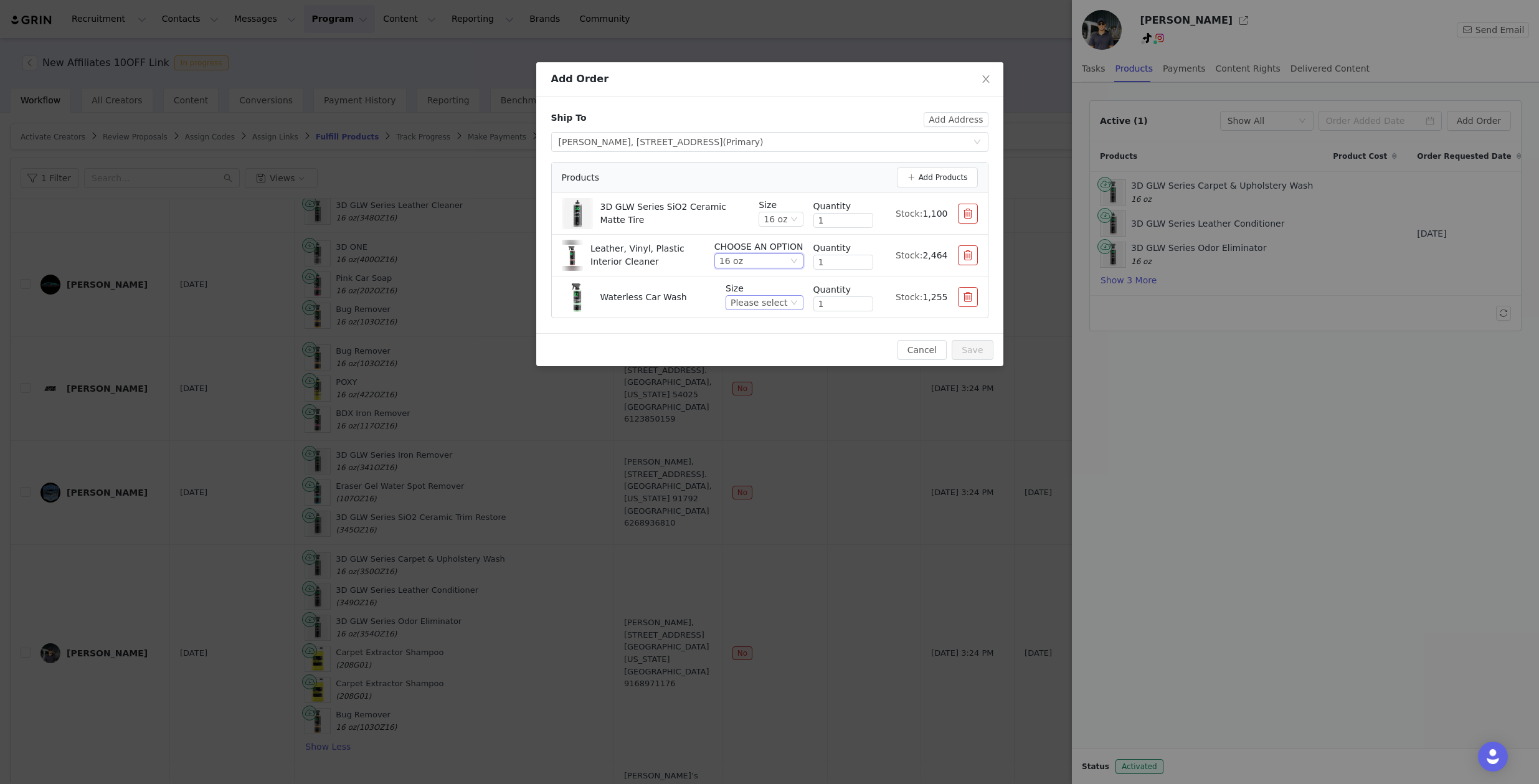
click at [759, 297] on div "Please select" at bounding box center [758, 302] width 57 height 13
click at [762, 344] on li "16 oz" at bounding box center [766, 345] width 74 height 20
drag, startPoint x: 981, startPoint y: 347, endPoint x: 860, endPoint y: 331, distance: 122.1
click at [860, 330] on div "Add Order Ship To Add Address Select shipping address [PERSON_NAME], [STREET_AD…" at bounding box center [770, 214] width 467 height 304
click at [968, 349] on button "Save" at bounding box center [972, 349] width 41 height 20
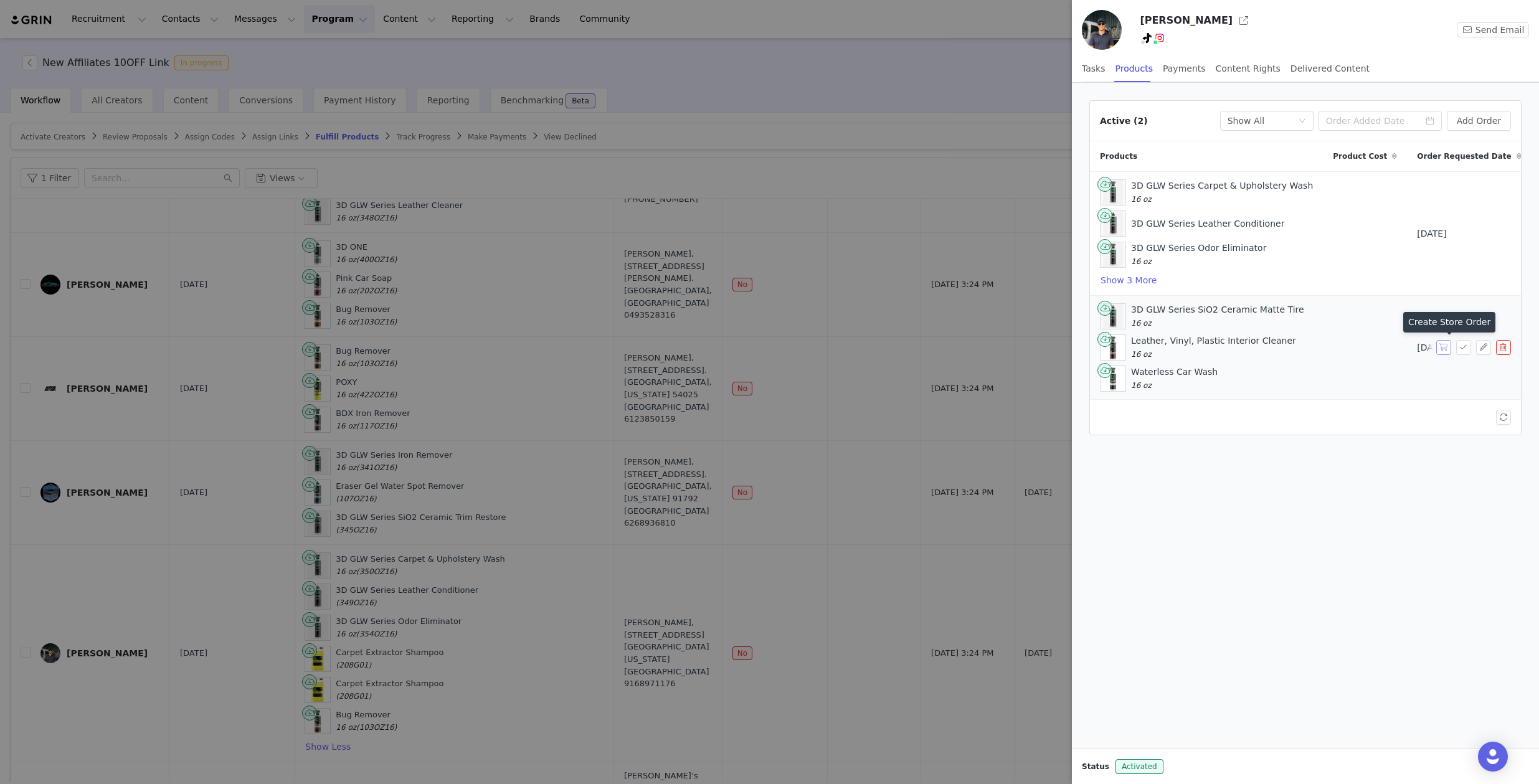
click at [1437, 346] on button "button" at bounding box center [1444, 347] width 15 height 15
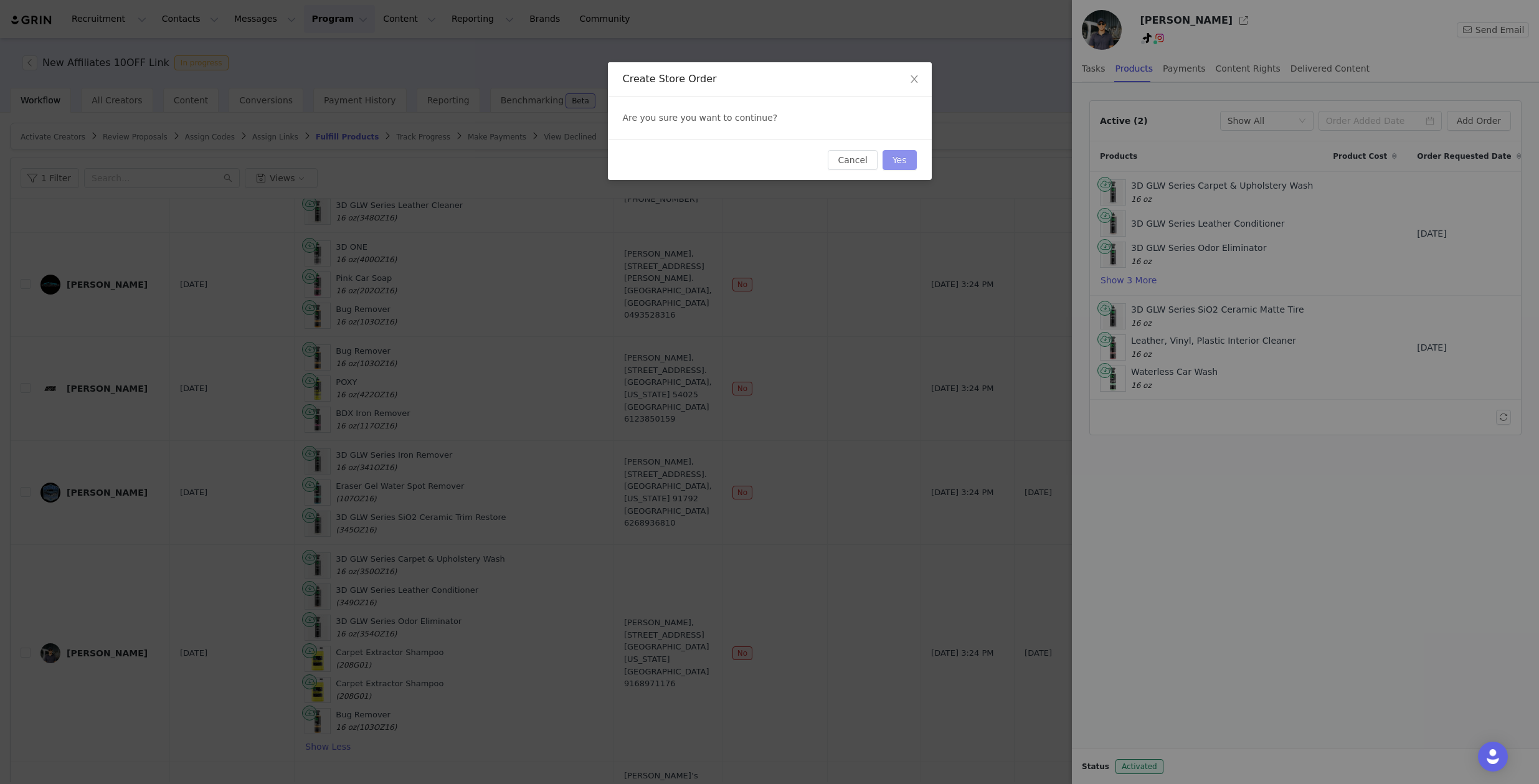
click at [910, 159] on button "Yes" at bounding box center [899, 160] width 34 height 20
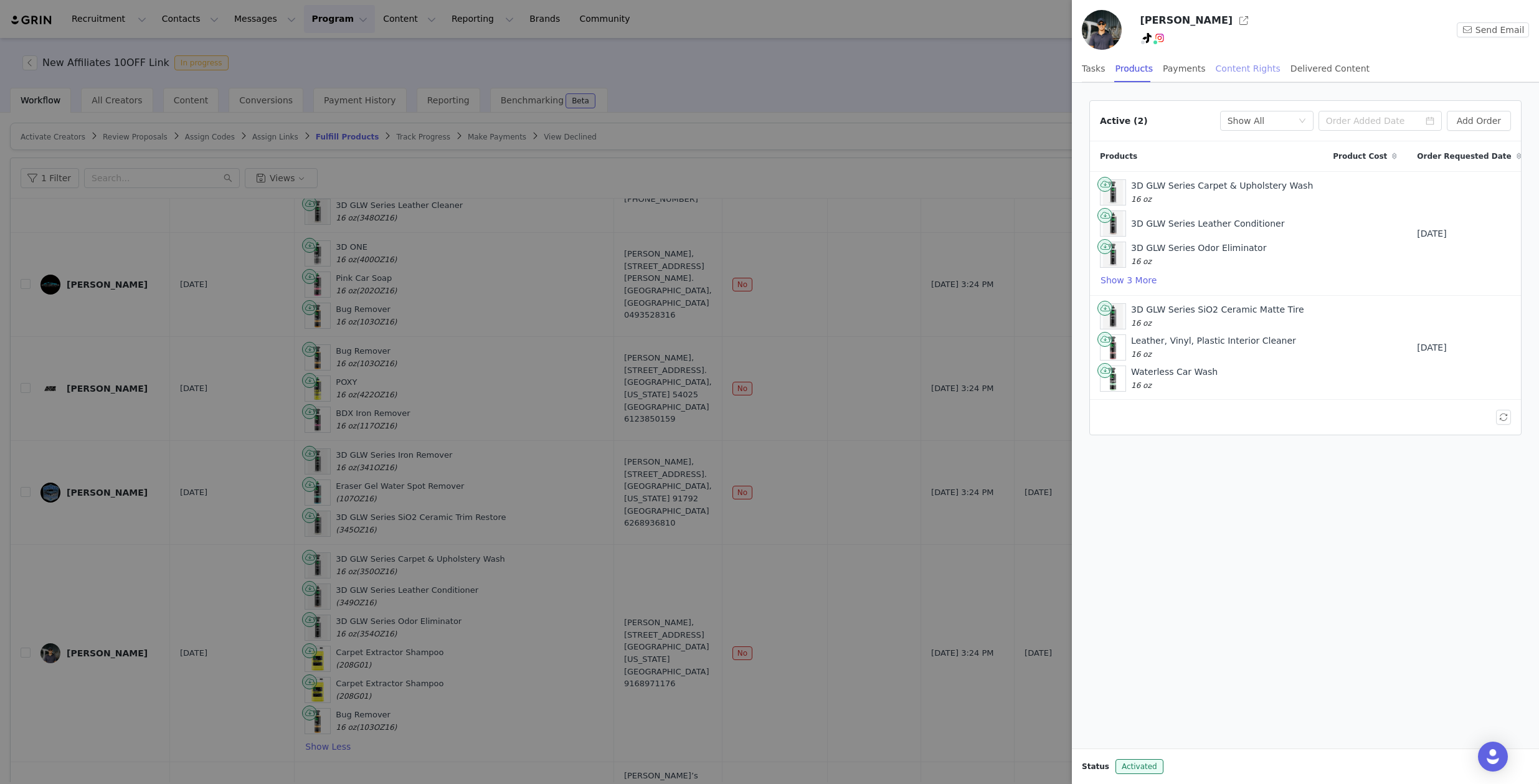
click at [1231, 66] on div "Content Rights" at bounding box center [1248, 68] width 65 height 28
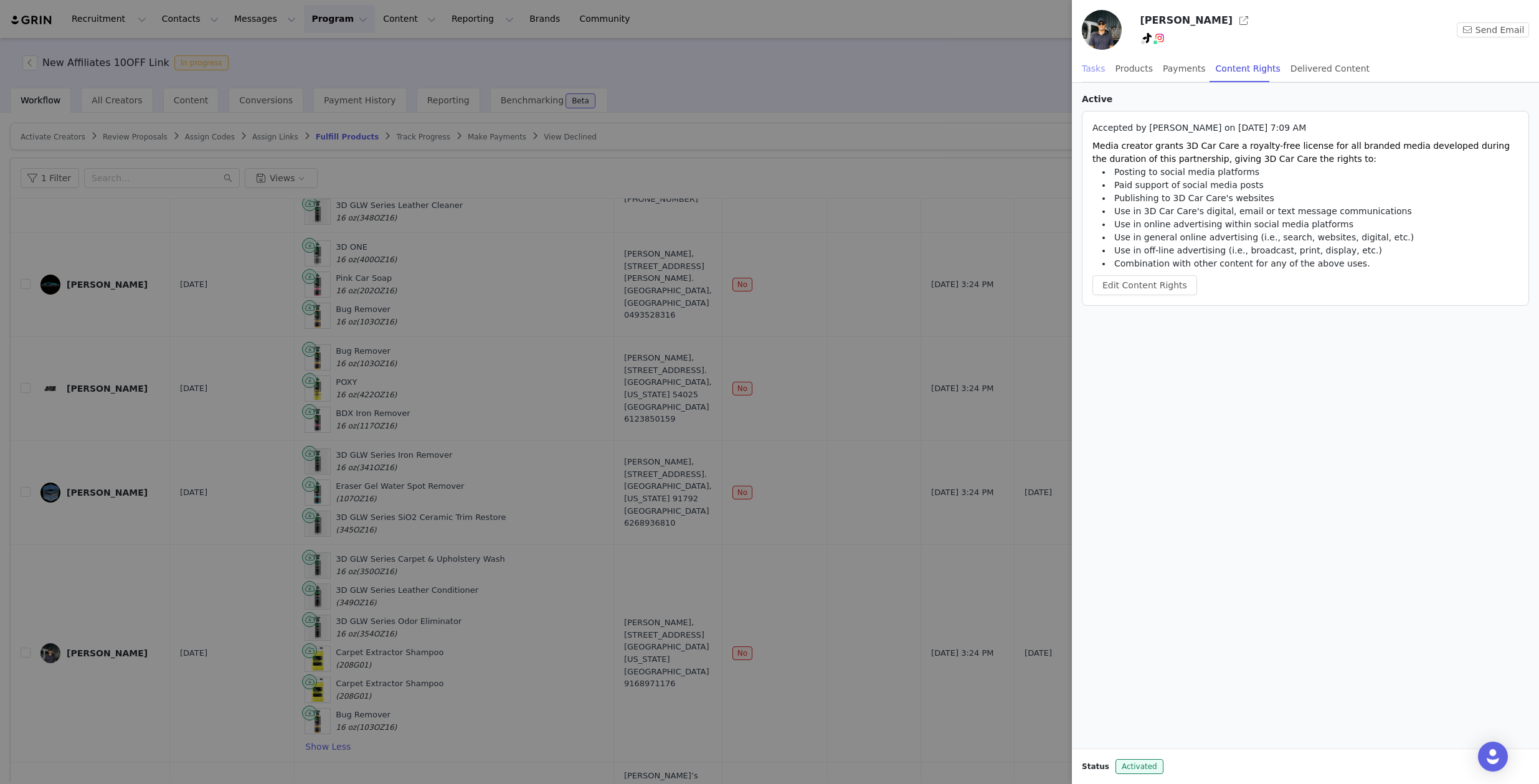
click at [1103, 63] on div "Tasks" at bounding box center [1093, 68] width 23 height 28
